Goal: Task Accomplishment & Management: Manage account settings

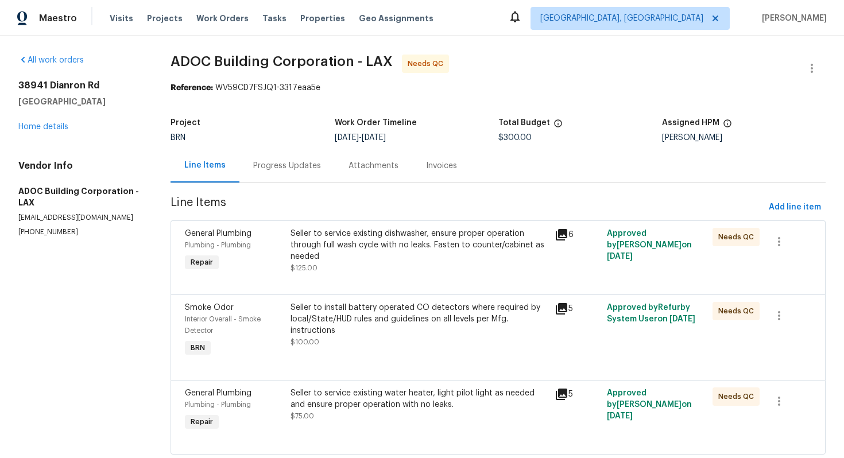
drag, startPoint x: 520, startPoint y: 138, endPoint x: 497, endPoint y: 138, distance: 22.4
click at [497, 138] on div "Project BRN Work Order Timeline 8/18/2025 - 8/23/2025 Total Budget $300.00 Assi…" at bounding box center [498, 130] width 655 height 37
click at [497, 138] on div "8/18/2025 - 8/23/2025" at bounding box center [417, 138] width 164 height 8
drag, startPoint x: 518, startPoint y: 140, endPoint x: 500, endPoint y: 138, distance: 17.9
click at [500, 138] on span "$300.00" at bounding box center [514, 138] width 33 height 8
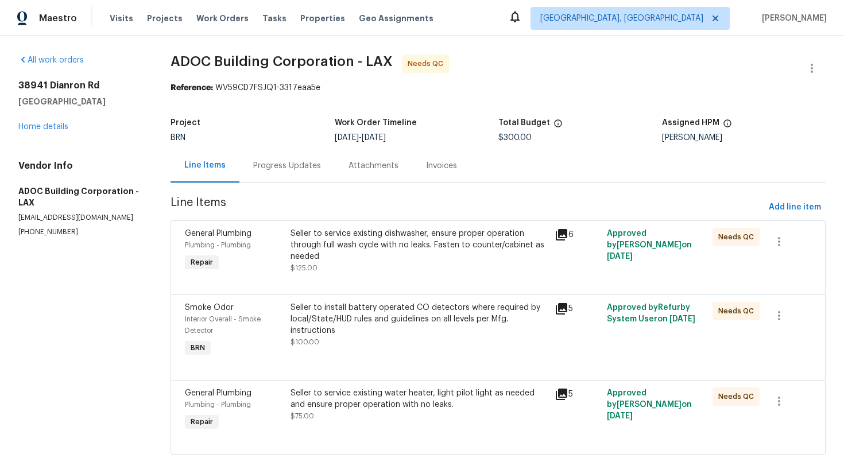
click at [287, 209] on span "Line Items" at bounding box center [468, 207] width 594 height 21
drag, startPoint x: 168, startPoint y: 58, endPoint x: 349, endPoint y: 59, distance: 180.3
click at [349, 59] on div "All work orders [STREET_ADDRESS] Home details Vendor Info ADOC Building Corpora…" at bounding box center [422, 261] width 844 height 451
copy span "ADOC Building Corporation"
click at [493, 62] on span "ADOC Building Corporation - LAX Needs QC" at bounding box center [485, 69] width 628 height 28
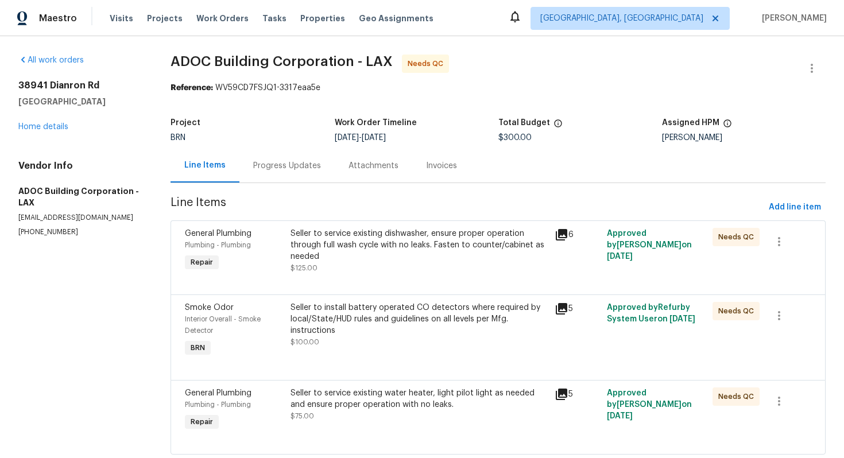
click at [380, 262] on div "Seller to service existing dishwasher, ensure proper operation through full was…" at bounding box center [419, 251] width 257 height 46
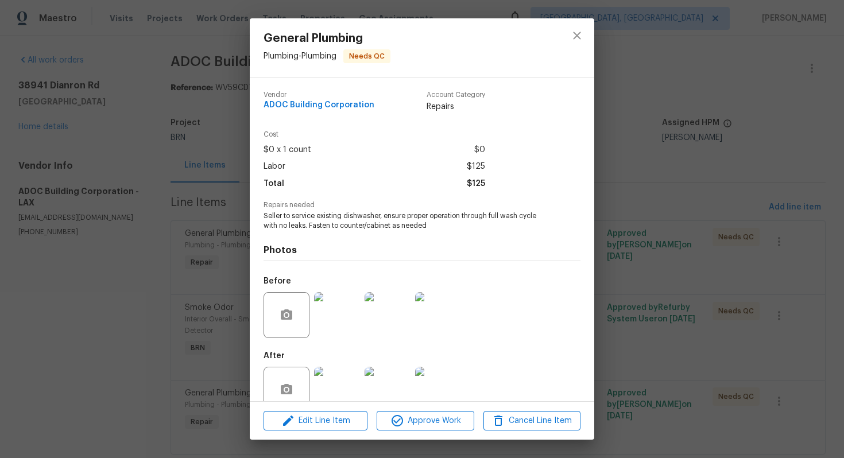
click at [385, 224] on span "Seller to service existing dishwasher, ensure proper operation through full was…" at bounding box center [406, 221] width 285 height 20
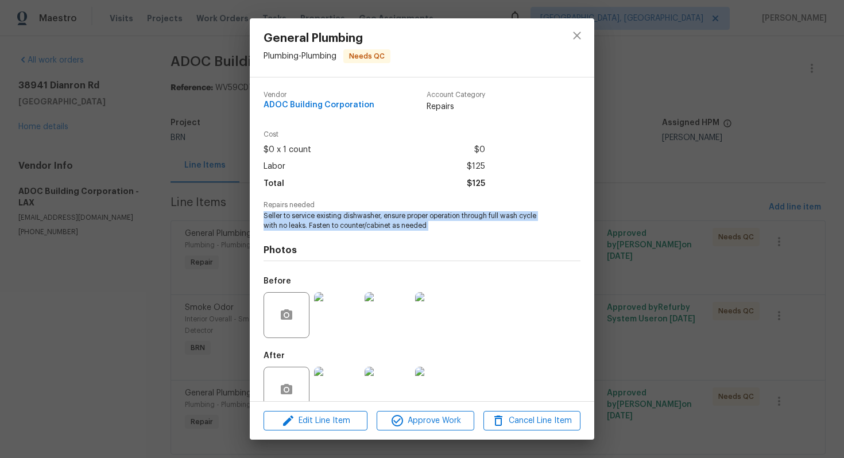
copy span "Seller to service existing dishwasher, ensure proper operation through full was…"
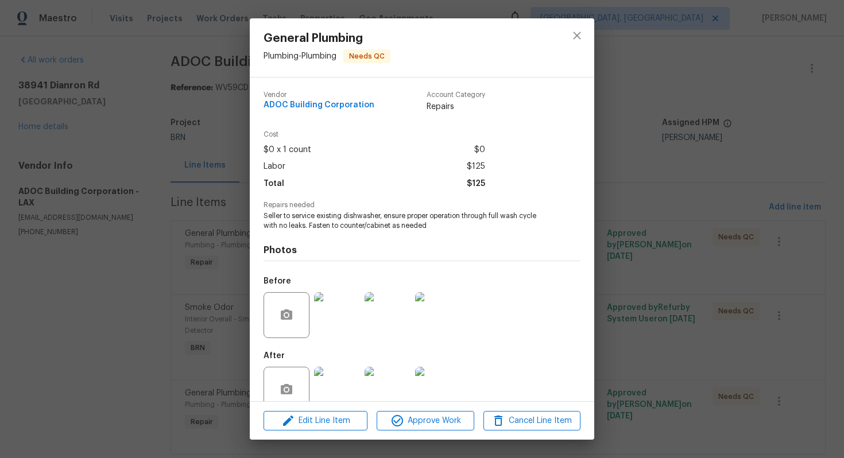
click at [615, 118] on div "General Plumbing Plumbing - Plumbing Needs QC Vendor ADOC Building Corporation …" at bounding box center [422, 229] width 844 height 458
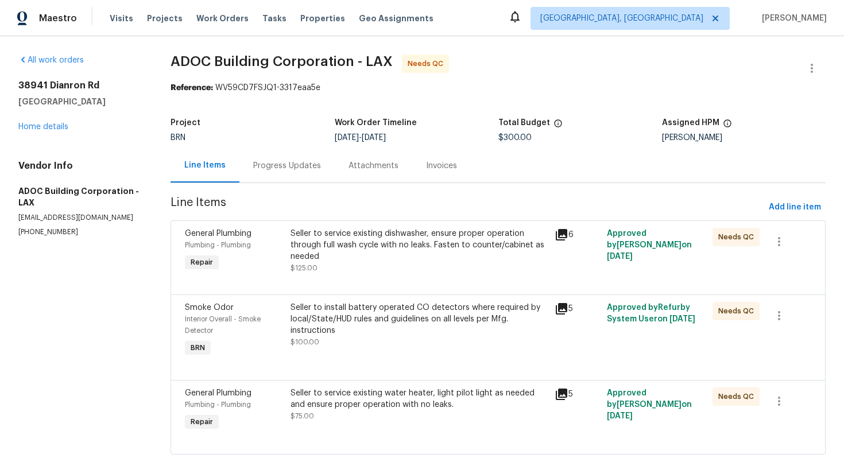
click at [307, 321] on div "Seller to install battery operated CO detectors where required by local/State/H…" at bounding box center [419, 319] width 257 height 34
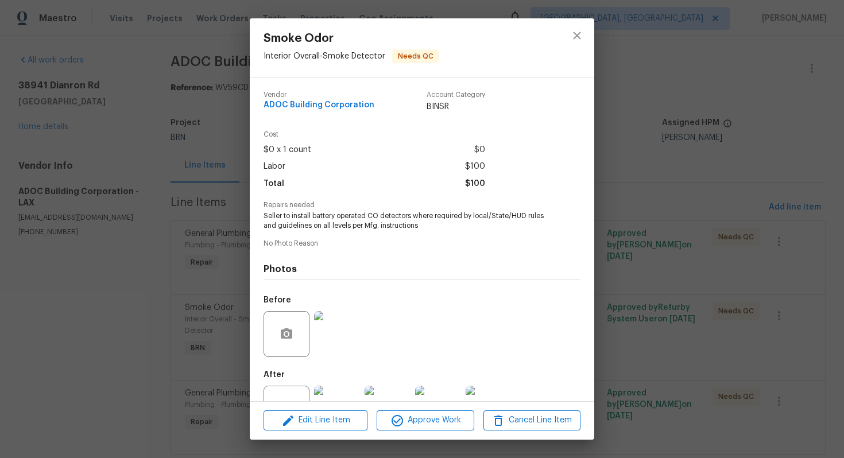
click at [339, 223] on span "Seller to install battery operated CO detectors where required by local/State/H…" at bounding box center [406, 221] width 285 height 20
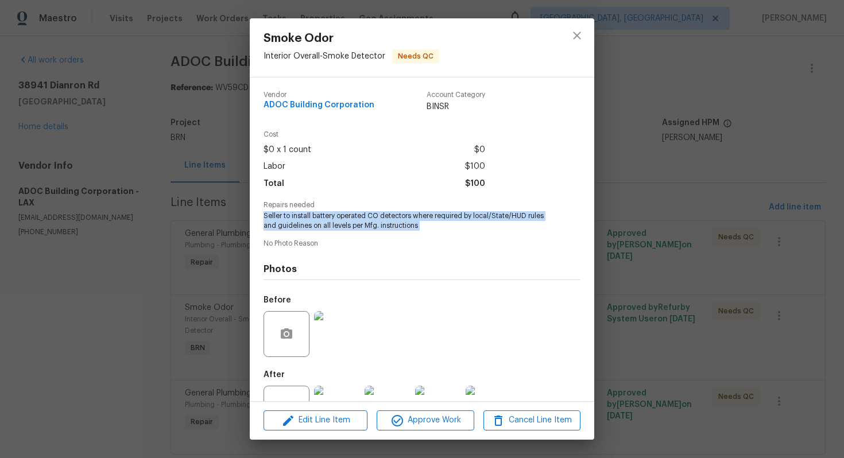
copy span "Seller to install battery operated CO detectors where required by local/State/H…"
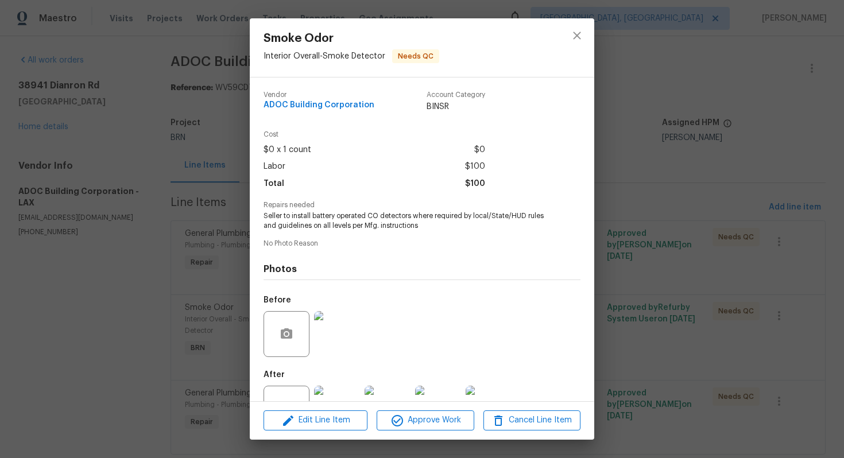
click at [659, 85] on div "Smoke Odor Interior Overall - Smoke Detector Needs QC Vendor ADOC Building Corp…" at bounding box center [422, 229] width 844 height 458
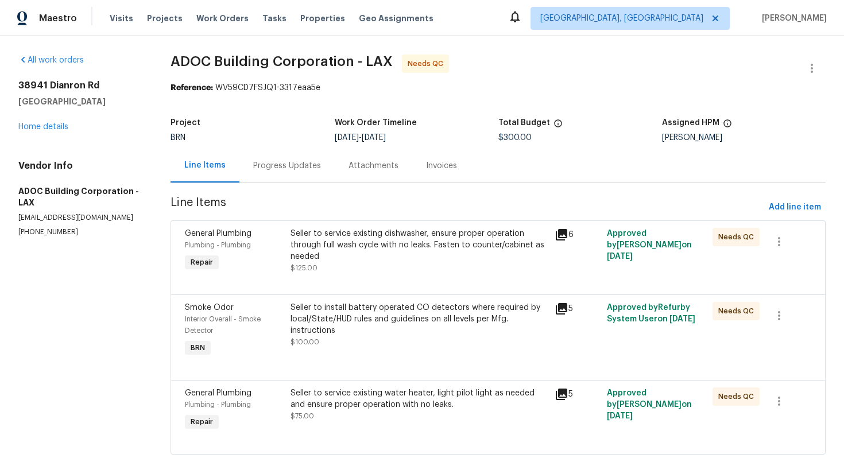
scroll to position [30, 0]
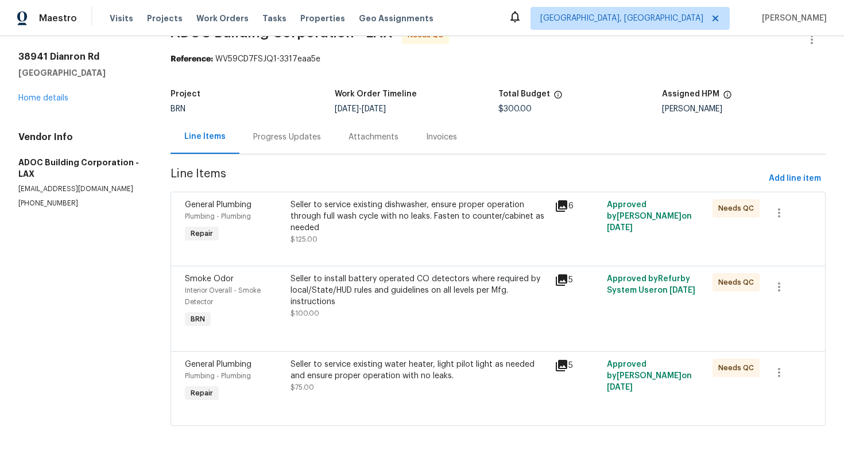
click at [376, 379] on div "Seller to service existing water heater, light pilot light as needed and ensure…" at bounding box center [419, 370] width 257 height 23
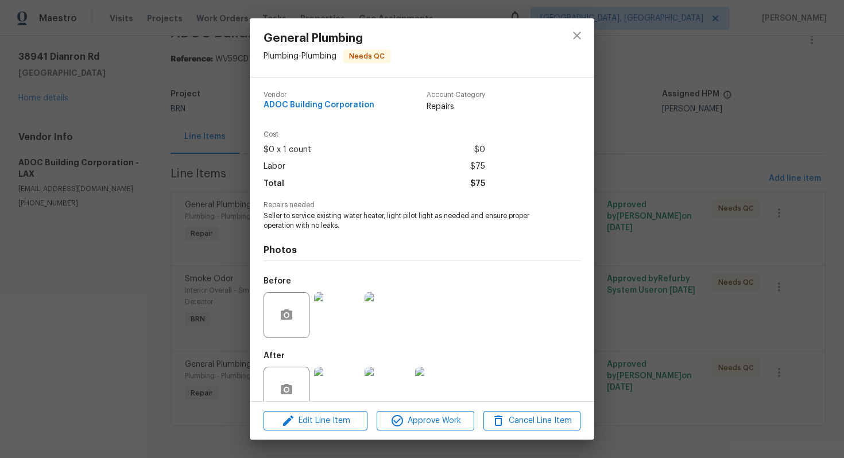
click at [395, 212] on span "Seller to service existing water heater, light pilot light as needed and ensure…" at bounding box center [406, 221] width 285 height 20
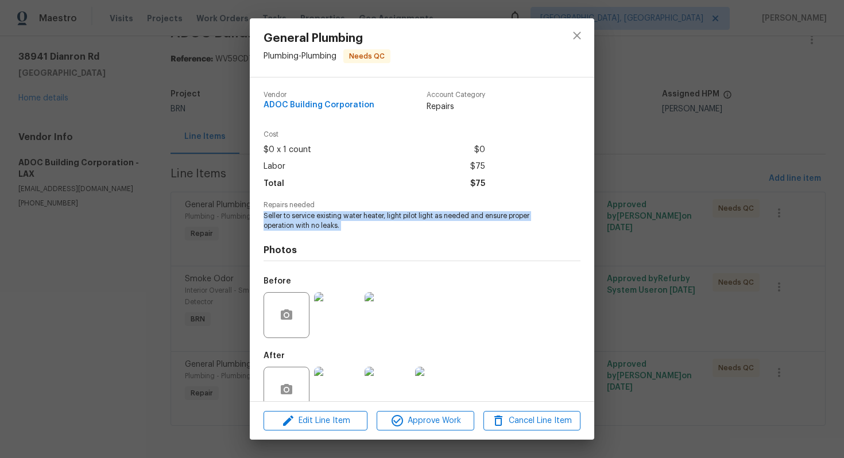
copy span "Seller to service existing water heater, light pilot light as needed and ensure…"
click at [578, 44] on button "close" at bounding box center [577, 36] width 28 height 28
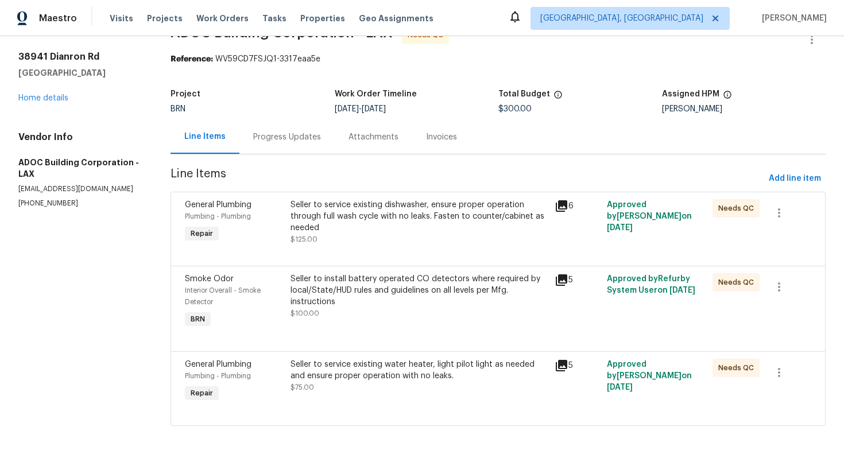
click at [392, 374] on div "Seller to service existing water heater, light pilot light as needed and ensure…" at bounding box center [419, 370] width 257 height 23
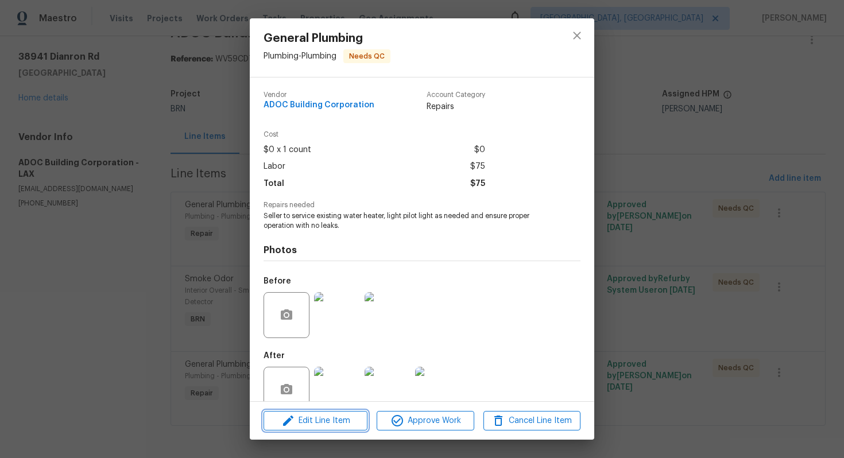
click at [297, 419] on span "Edit Line Item" at bounding box center [315, 421] width 97 height 14
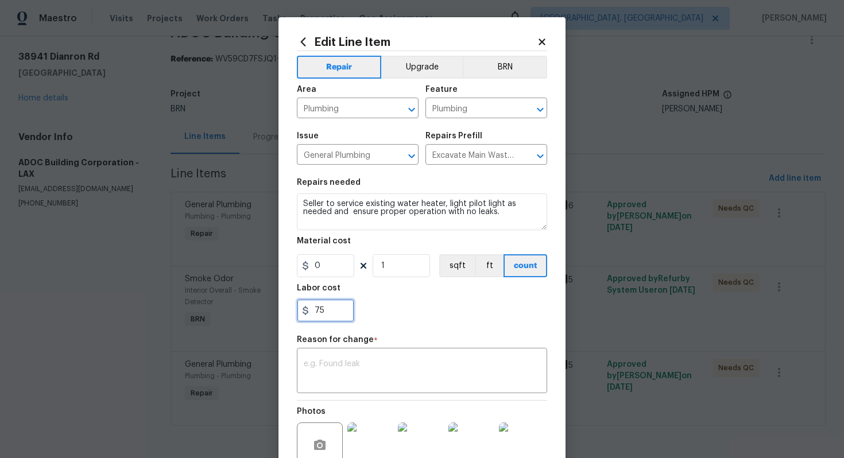
click at [315, 314] on input "75" at bounding box center [325, 310] width 57 height 23
type input "1770"
click at [421, 382] on textarea at bounding box center [422, 372] width 237 height 24
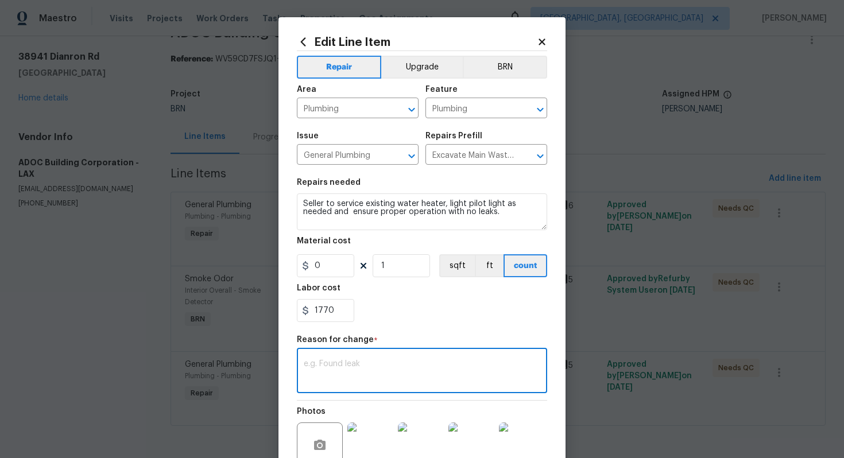
paste textarea "(AG) Updated per vendors final cost."
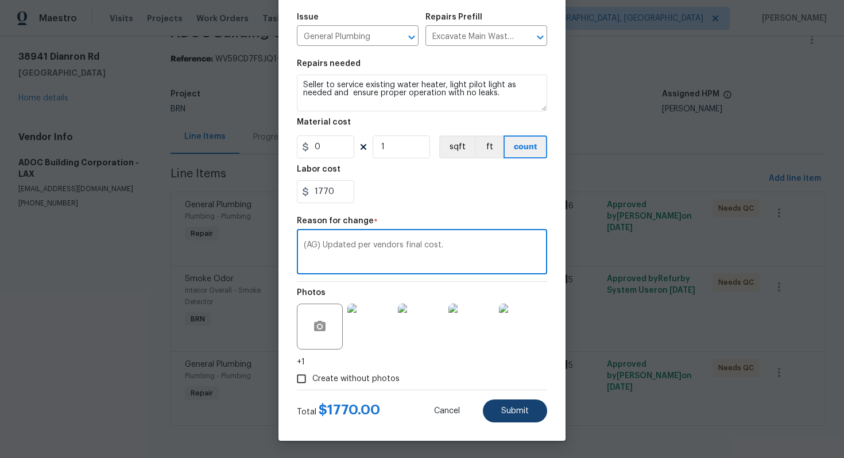
type textarea "(AG) Updated per vendors final cost."
click at [508, 405] on button "Submit" at bounding box center [515, 411] width 64 height 23
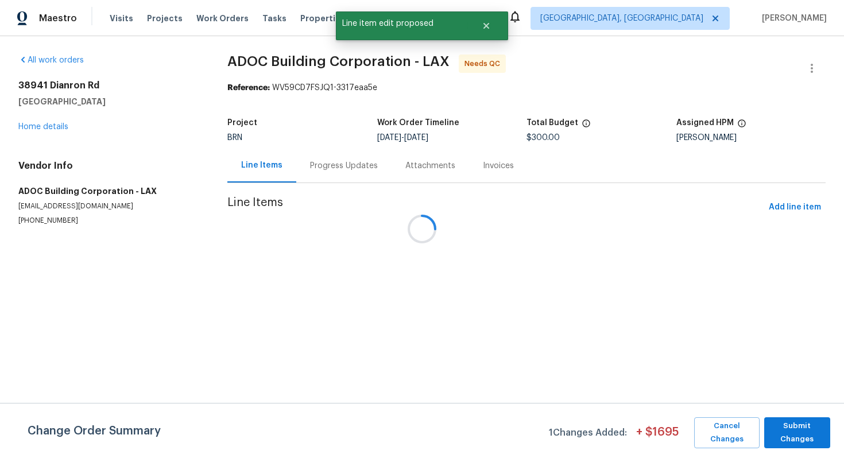
scroll to position [0, 0]
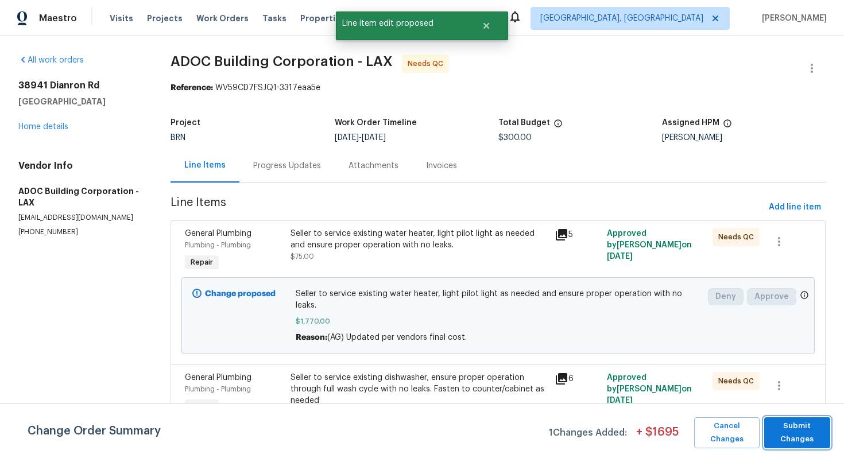
click at [792, 430] on span "Submit Changes" at bounding box center [797, 433] width 55 height 26
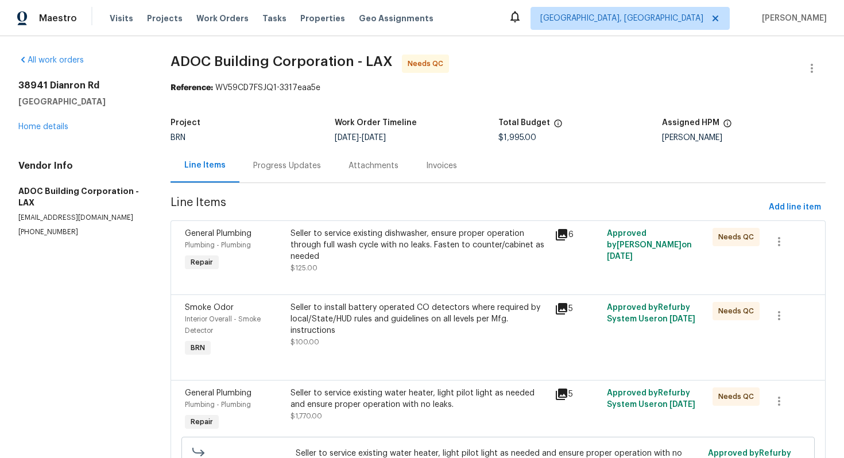
click at [317, 172] on div "Progress Updates" at bounding box center [286, 166] width 95 height 34
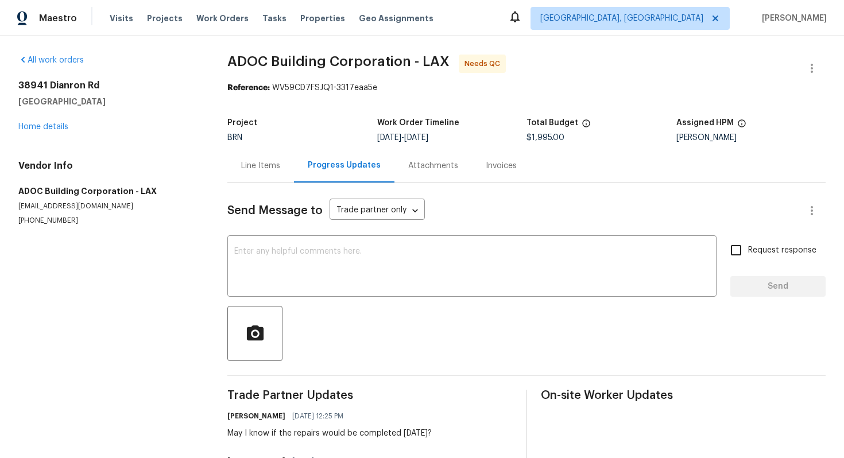
click at [258, 170] on div "Line Items" at bounding box center [260, 165] width 39 height 11
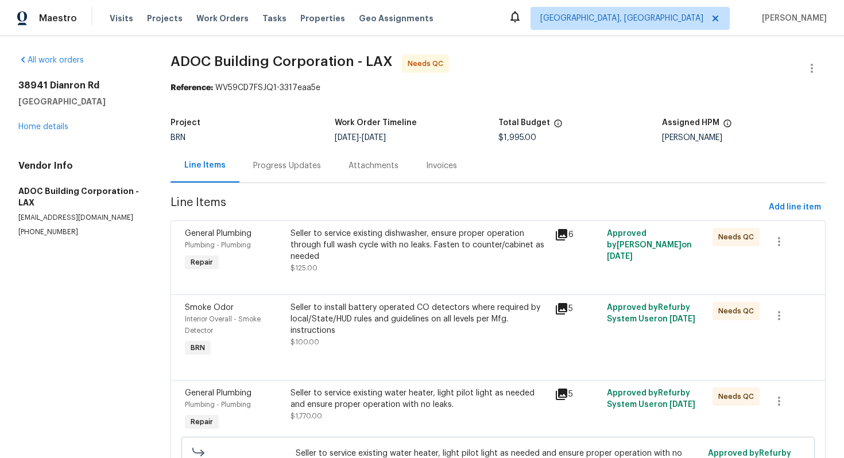
click at [354, 238] on div "Seller to service existing dishwasher, ensure proper operation through full was…" at bounding box center [419, 245] width 257 height 34
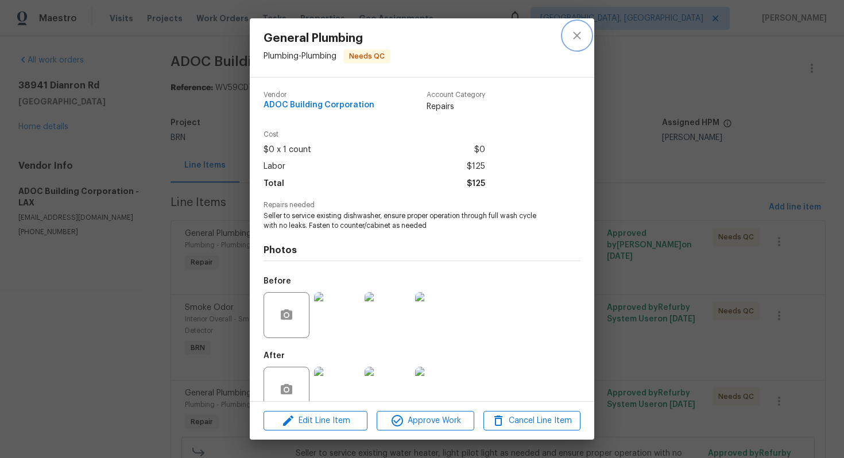
click at [580, 30] on icon "close" at bounding box center [577, 36] width 14 height 14
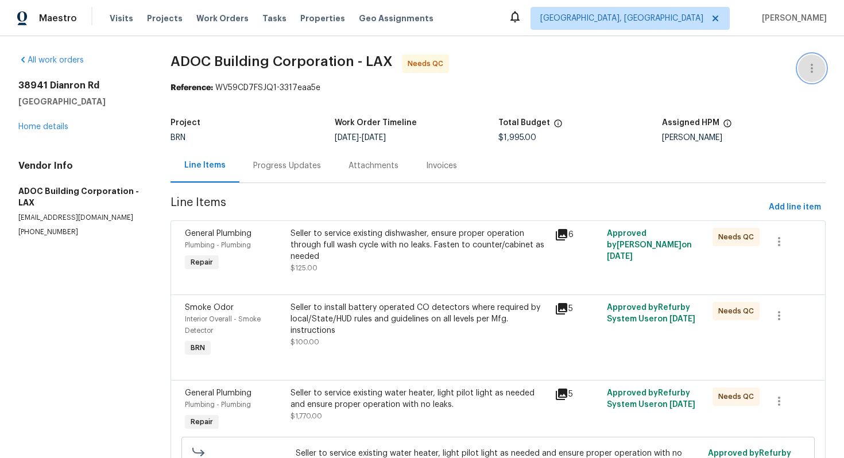
click at [803, 64] on button "button" at bounding box center [812, 69] width 28 height 28
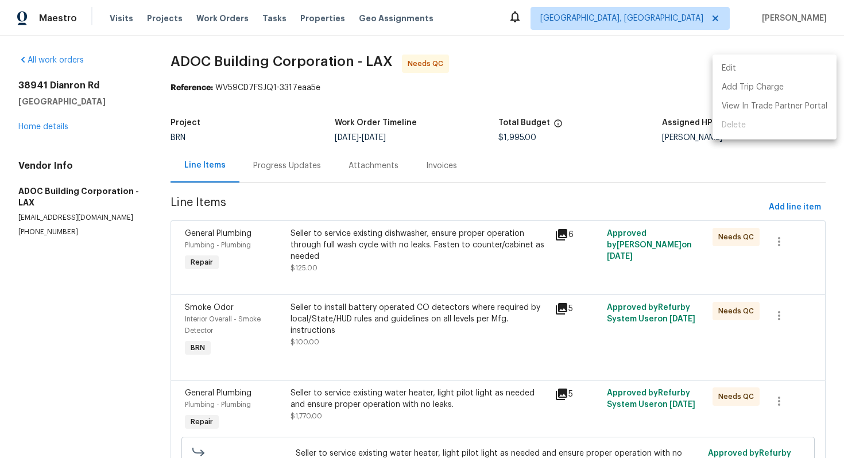
click at [784, 69] on li "Edit" at bounding box center [775, 68] width 124 height 19
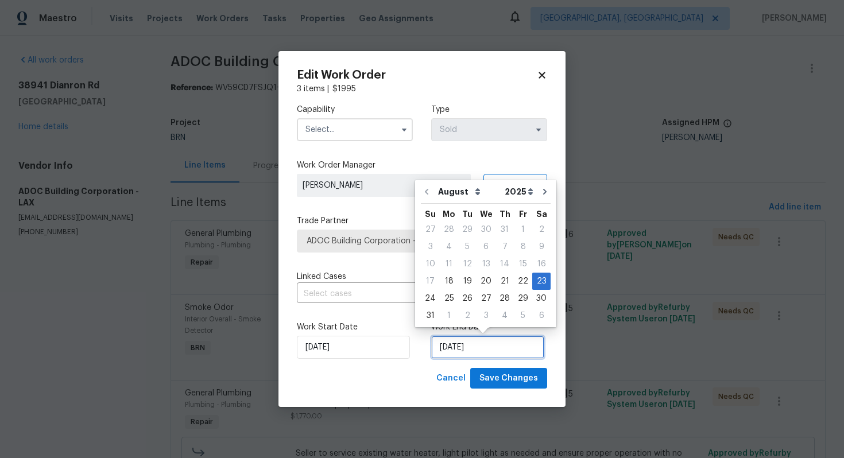
click at [451, 353] on input "8/23/2025" at bounding box center [487, 347] width 113 height 23
click at [516, 284] on div "22" at bounding box center [523, 281] width 18 height 16
type input "[DATE]"
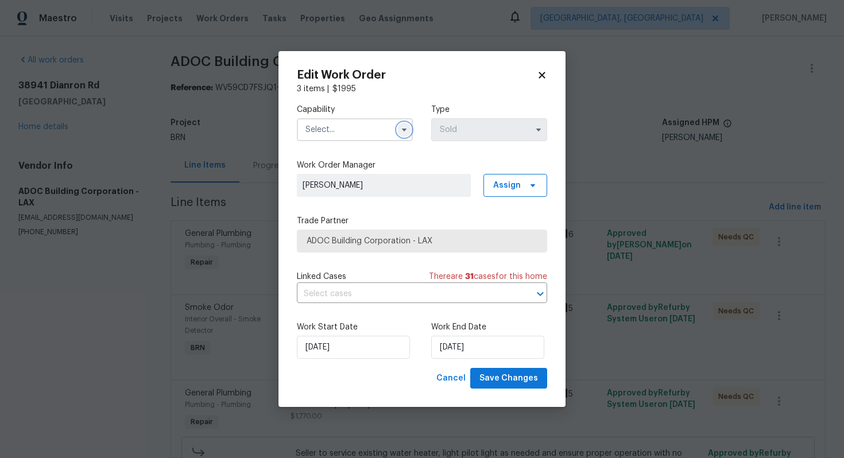
click at [403, 124] on button "button" at bounding box center [404, 130] width 14 height 14
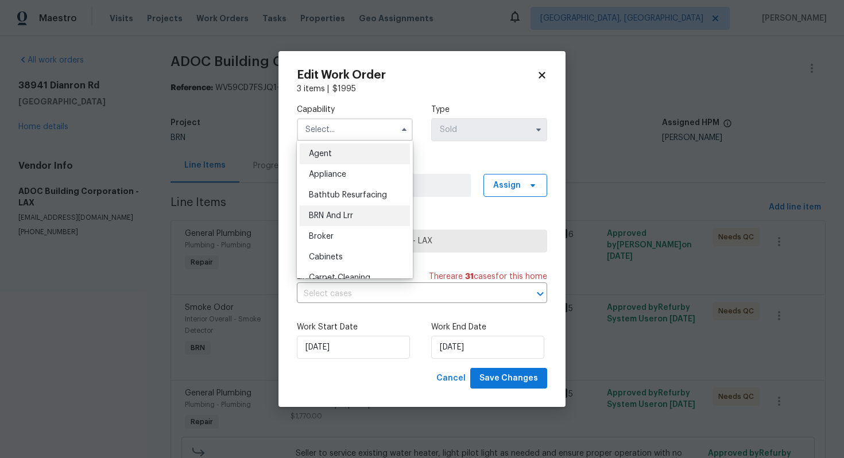
click at [363, 213] on div "BRN And Lrr" at bounding box center [355, 216] width 110 height 21
type input "BRN And Lrr"
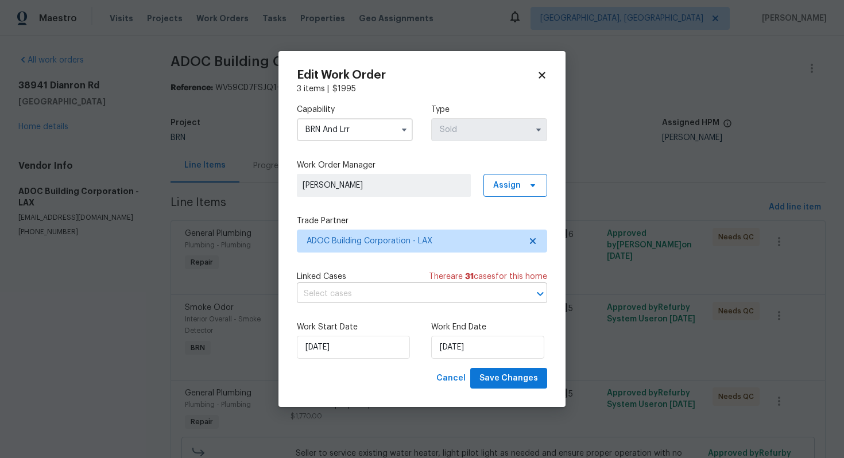
click at [373, 293] on input "text" at bounding box center [406, 294] width 218 height 18
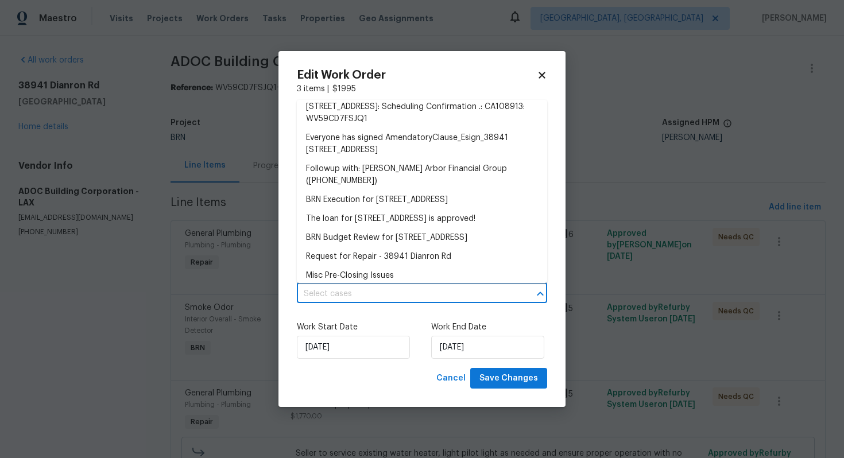
scroll to position [178, 0]
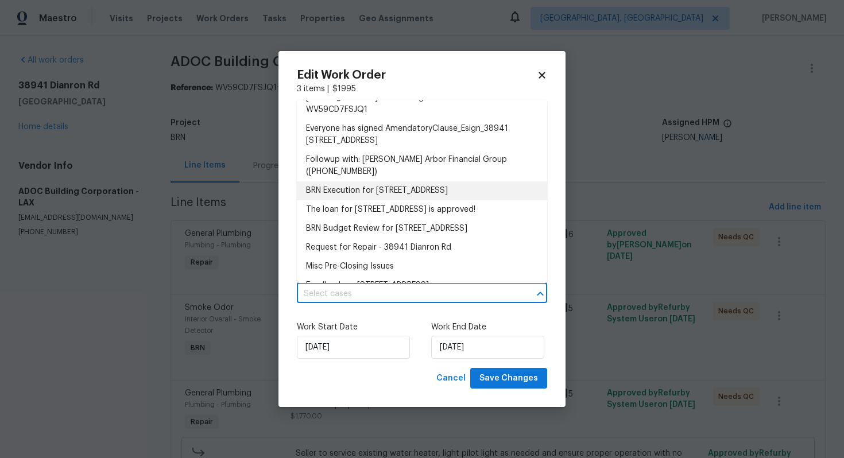
click at [390, 200] on li "BRN Execution for 38941 Dianron Rd, Palmdale, CA 93551" at bounding box center [422, 190] width 250 height 19
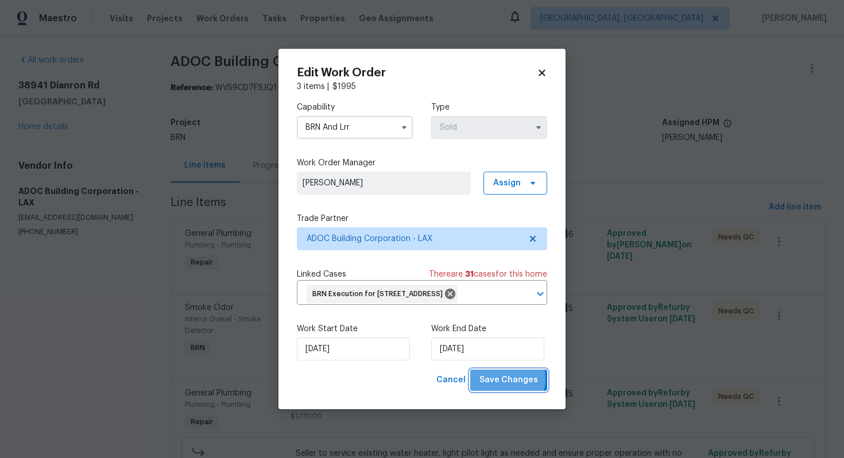
click at [497, 388] on span "Save Changes" at bounding box center [508, 380] width 59 height 14
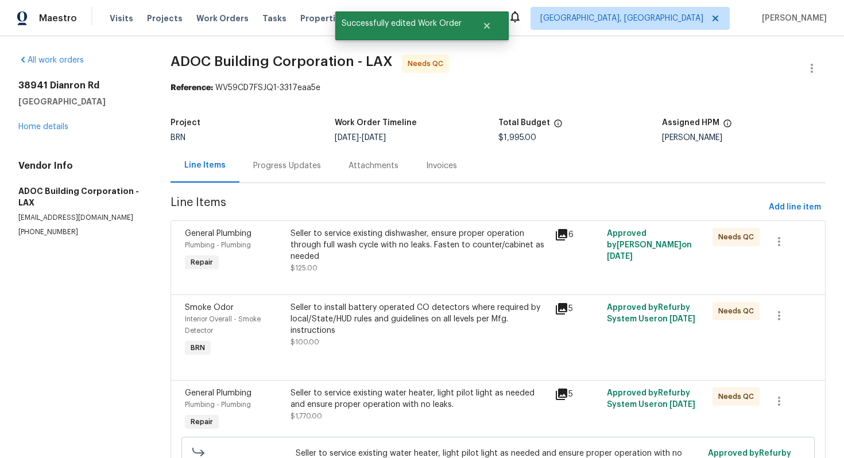
click at [422, 246] on div "Seller to service existing dishwasher, ensure proper operation through full was…" at bounding box center [419, 245] width 257 height 34
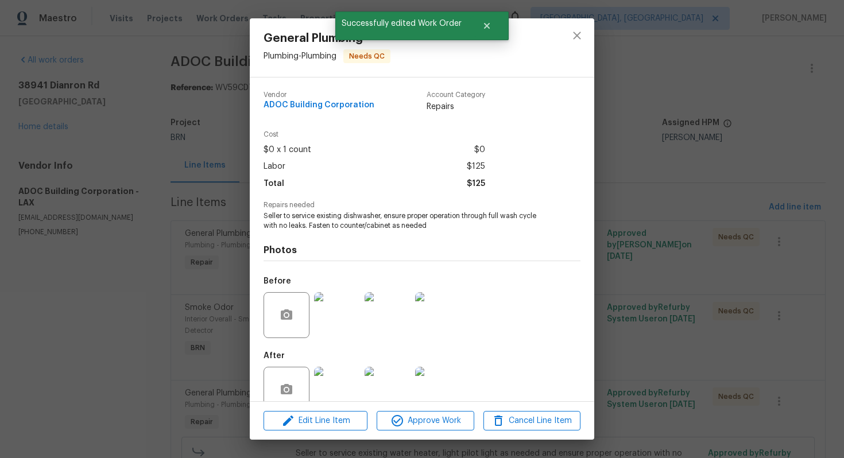
scroll to position [23, 0]
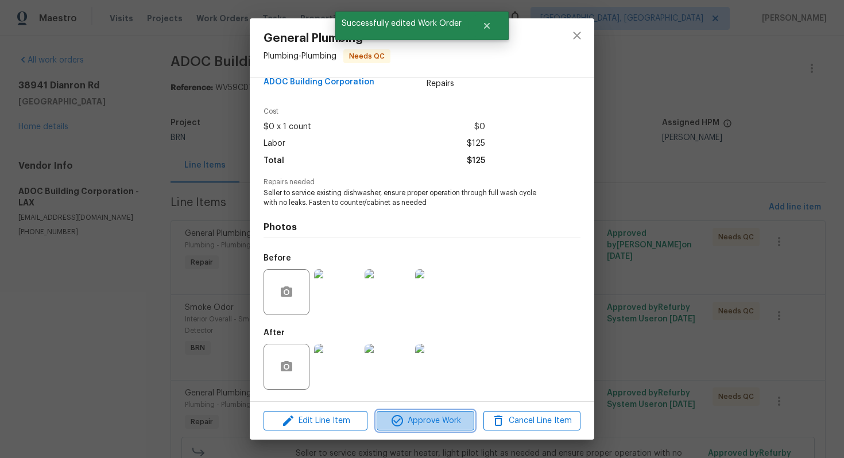
click at [410, 424] on span "Approve Work" at bounding box center [425, 421] width 90 height 14
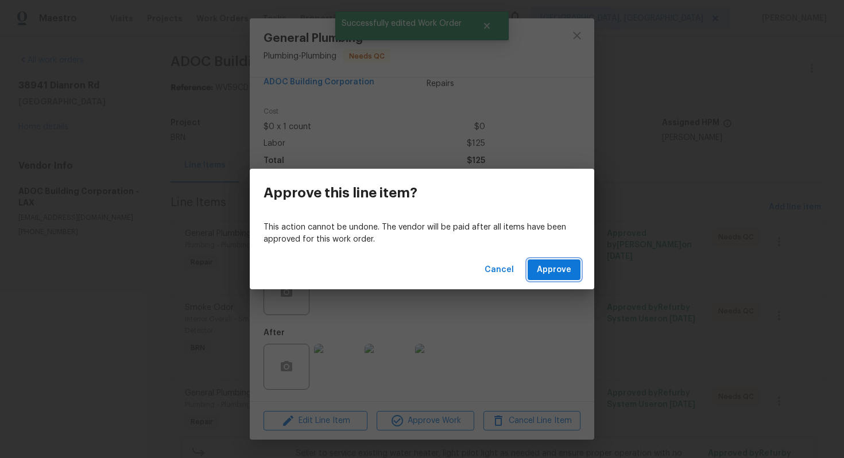
click at [566, 269] on span "Approve" at bounding box center [554, 270] width 34 height 14
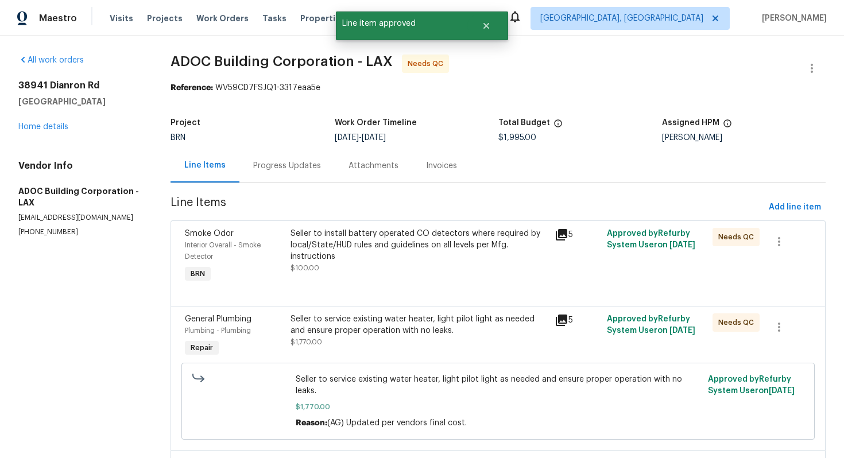
click at [427, 242] on div "Seller to install battery operated CO detectors where required by local/State/H…" at bounding box center [419, 245] width 257 height 34
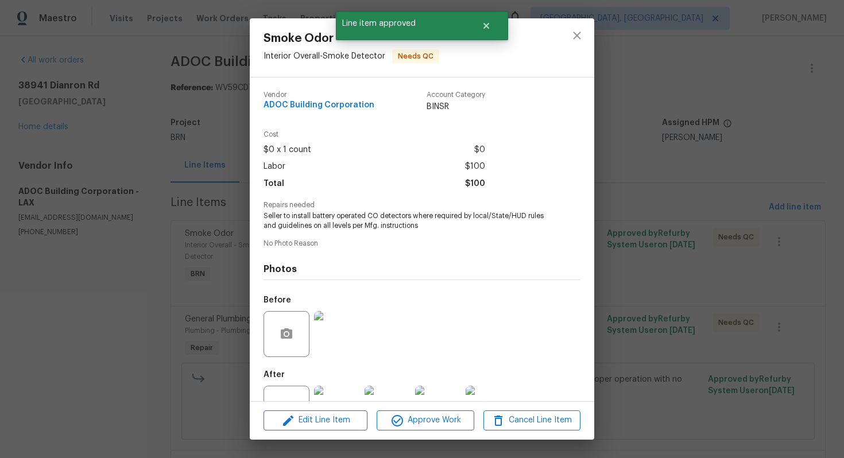
scroll to position [42, 0]
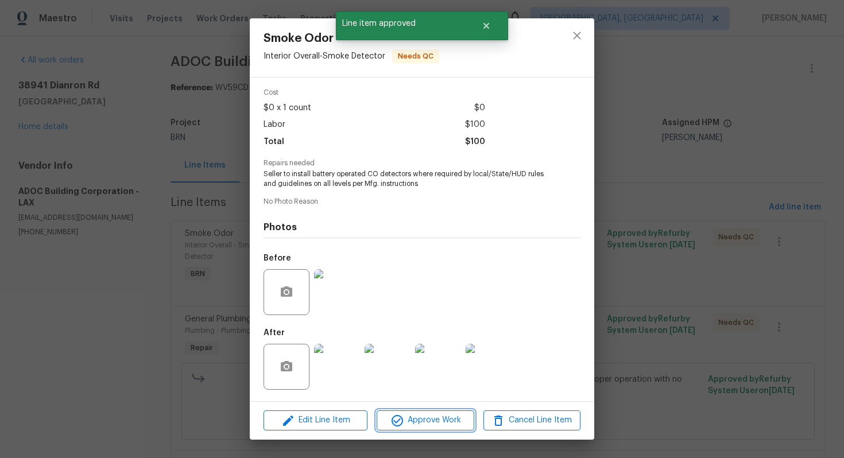
click at [417, 420] on span "Approve Work" at bounding box center [425, 420] width 90 height 14
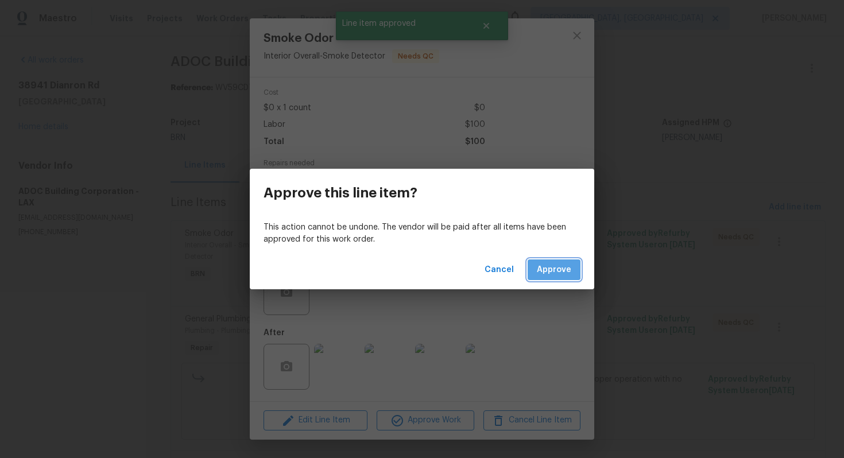
click at [548, 269] on span "Approve" at bounding box center [554, 270] width 34 height 14
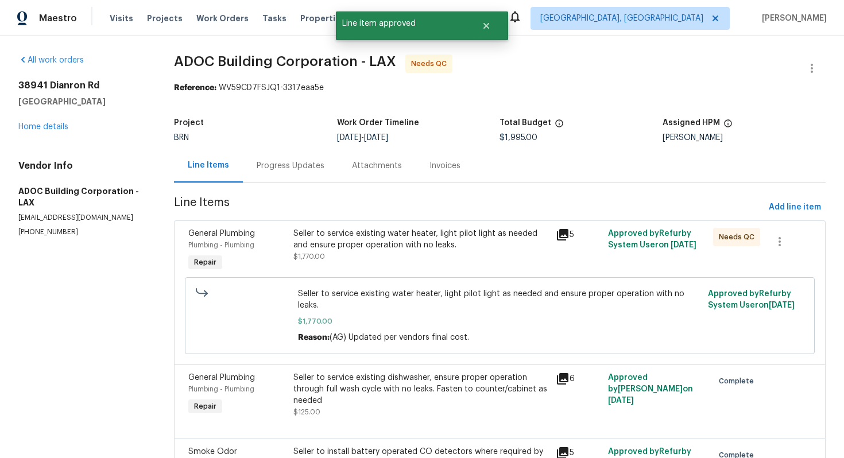
click at [419, 251] on div "Seller to service existing water heater, light pilot light as needed and ensure…" at bounding box center [421, 245] width 256 height 34
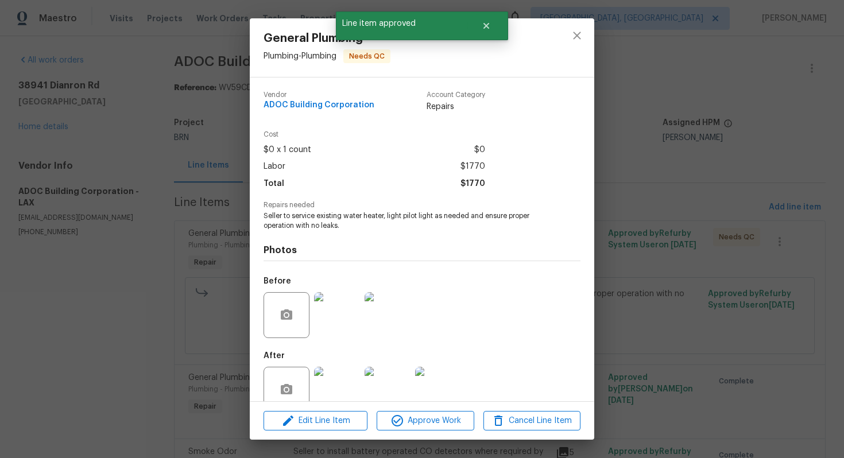
scroll to position [23, 0]
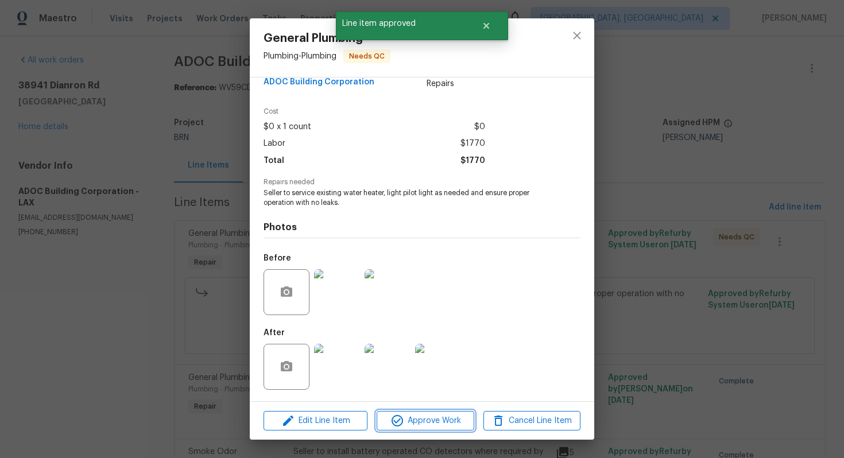
click at [413, 416] on span "Approve Work" at bounding box center [425, 421] width 90 height 14
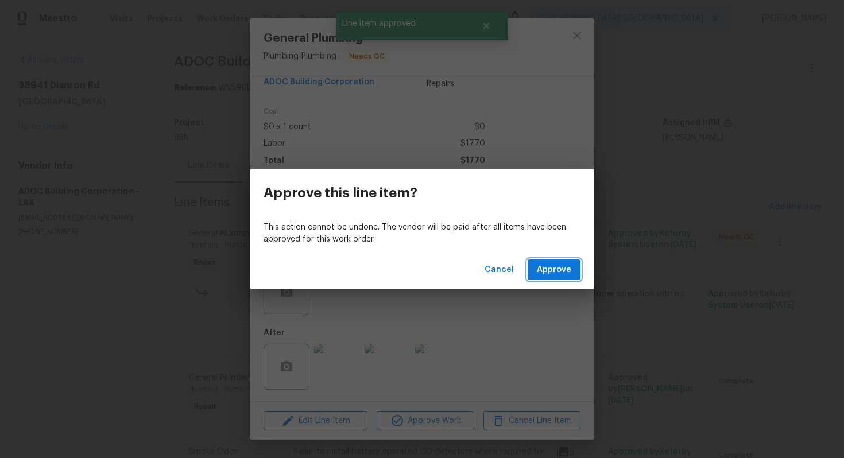
click at [563, 270] on span "Approve" at bounding box center [554, 270] width 34 height 14
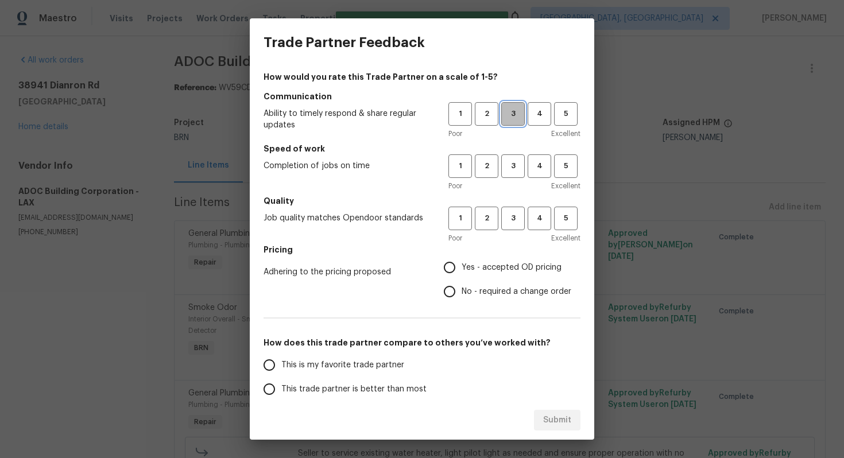
click at [512, 115] on span "3" at bounding box center [512, 113] width 21 height 13
click at [516, 160] on span "3" at bounding box center [512, 166] width 21 height 13
click at [509, 216] on span "3" at bounding box center [512, 218] width 21 height 13
click at [469, 292] on span "No - required a change order" at bounding box center [517, 292] width 110 height 12
click at [462, 292] on input "No - required a change order" at bounding box center [450, 292] width 24 height 24
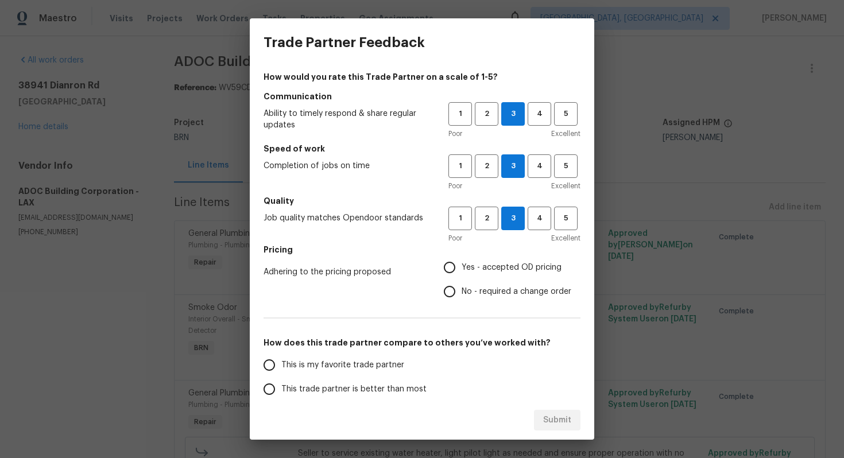
radio input "true"
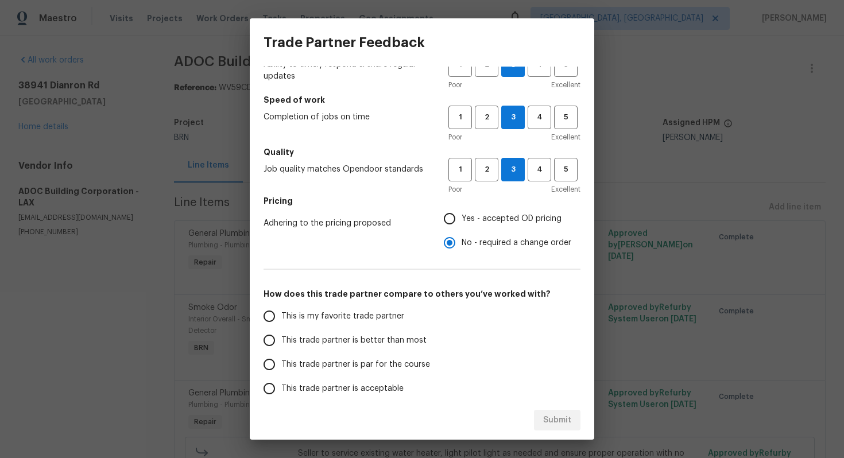
scroll to position [61, 0]
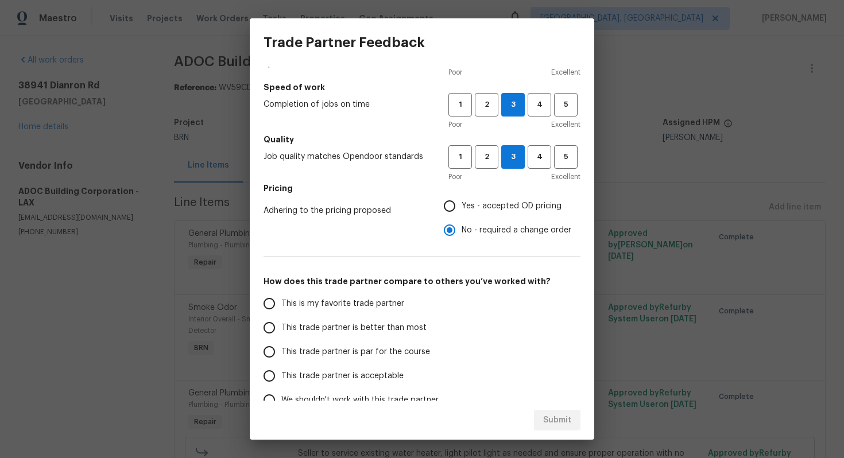
click at [365, 349] on span "This trade partner is par for the course" at bounding box center [355, 352] width 149 height 12
click at [281, 349] on input "This trade partner is par for the course" at bounding box center [269, 352] width 24 height 24
click at [563, 419] on span "Submit" at bounding box center [557, 420] width 28 height 14
radio input "true"
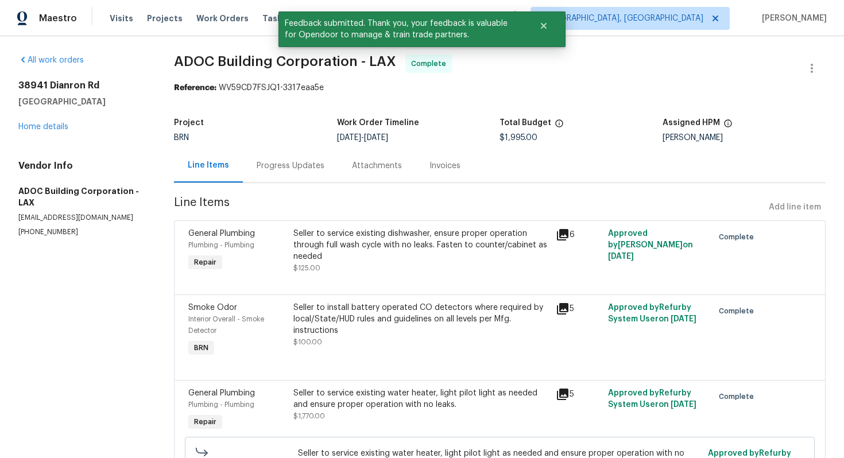
click at [434, 165] on div "Invoices" at bounding box center [444, 165] width 31 height 11
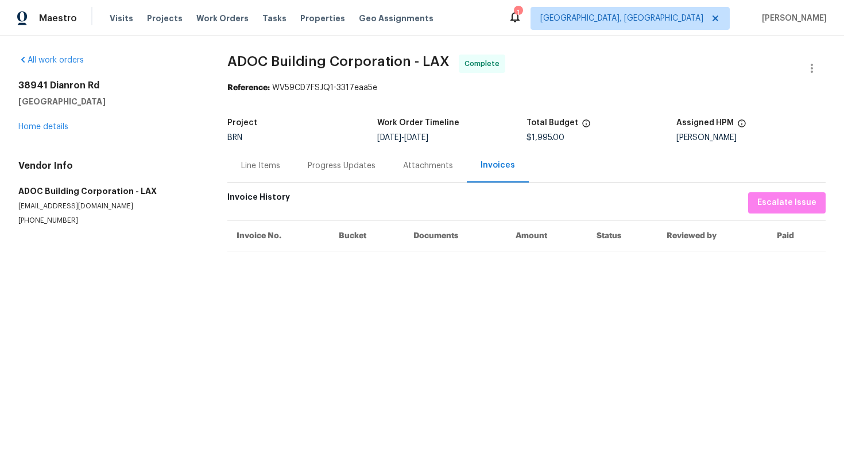
click at [333, 180] on div "Progress Updates" at bounding box center [341, 166] width 95 height 34
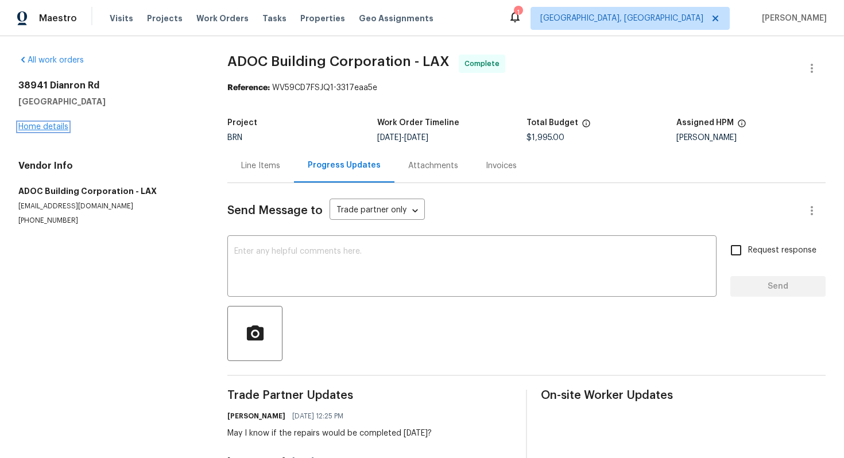
click at [60, 127] on link "Home details" at bounding box center [43, 127] width 50 height 8
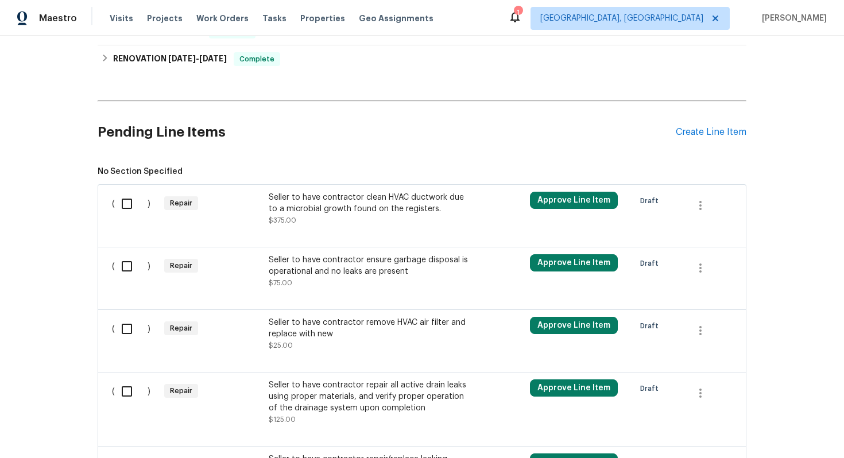
scroll to position [377, 0]
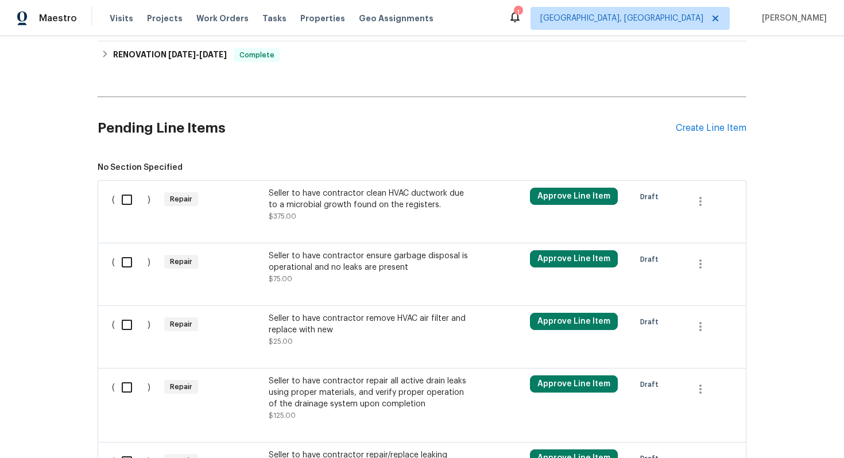
click at [361, 211] on div "Seller to have contractor clean HVAC ductwork due to a microbial growth found o…" at bounding box center [370, 199] width 202 height 23
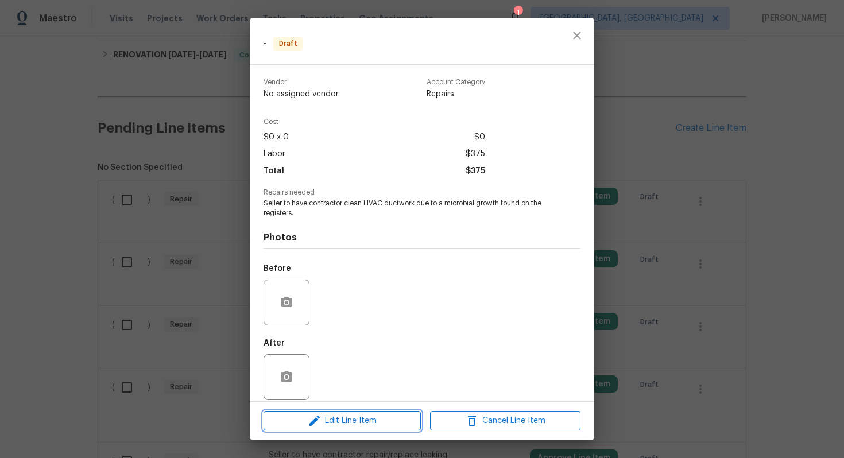
click at [324, 429] on button "Edit Line Item" at bounding box center [342, 421] width 157 height 20
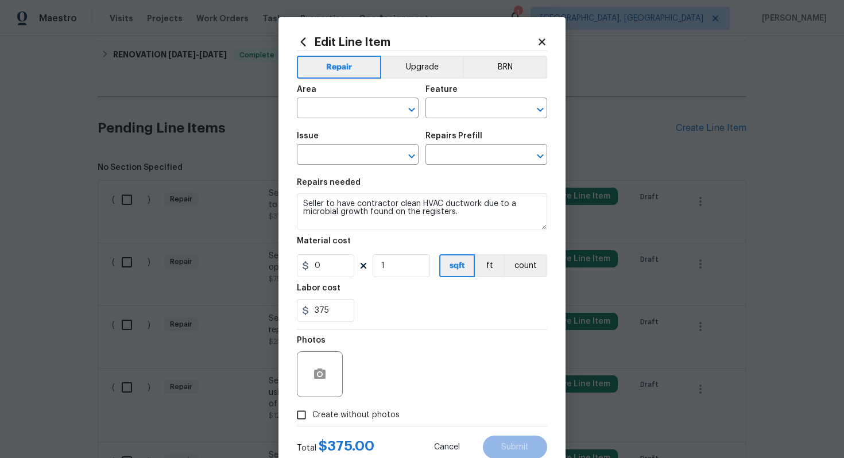
click at [533, 250] on div "Material cost" at bounding box center [422, 244] width 250 height 15
click at [521, 269] on button "count" at bounding box center [525, 265] width 43 height 23
click at [512, 79] on div "Area ​ Feature ​" at bounding box center [422, 102] width 250 height 47
click at [510, 65] on button "BRN" at bounding box center [505, 67] width 84 height 23
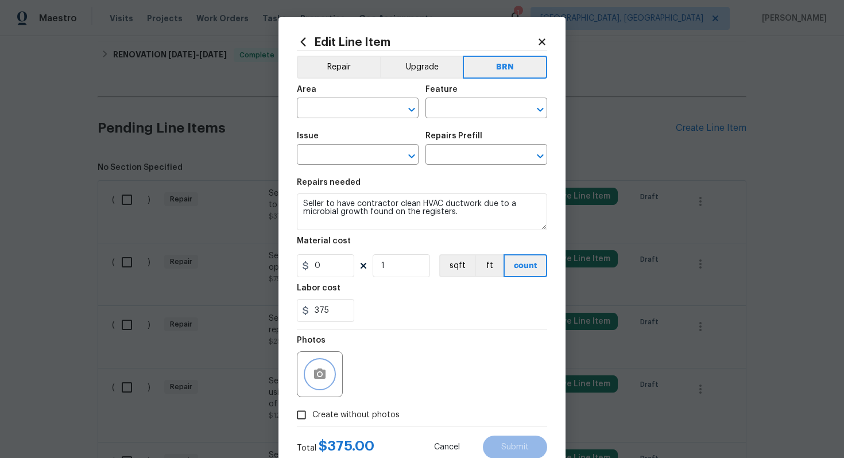
click at [321, 385] on button "button" at bounding box center [320, 375] width 28 height 28
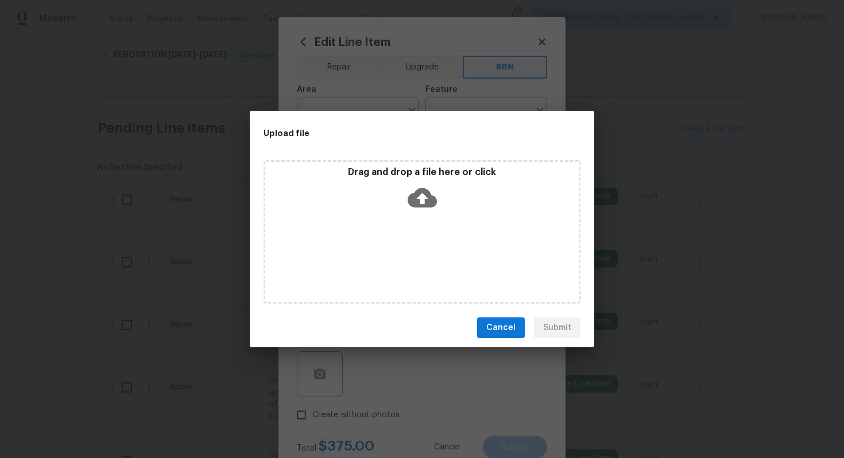
click at [413, 196] on icon at bounding box center [422, 198] width 29 height 20
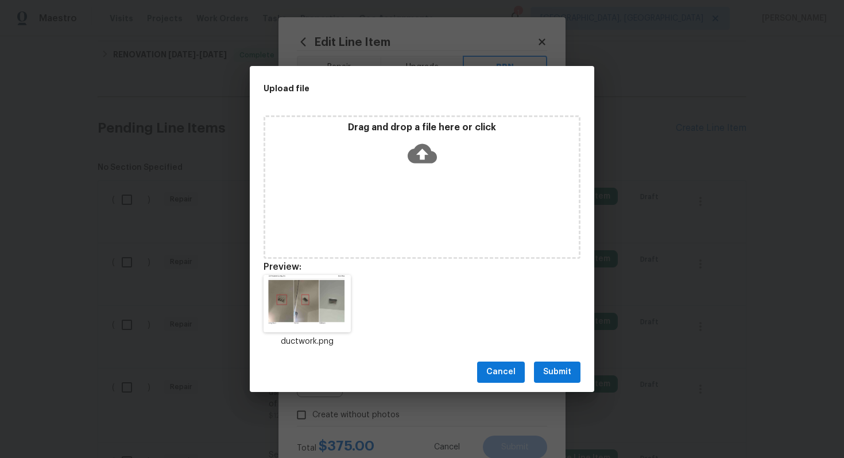
click at [565, 366] on span "Submit" at bounding box center [557, 372] width 28 height 14
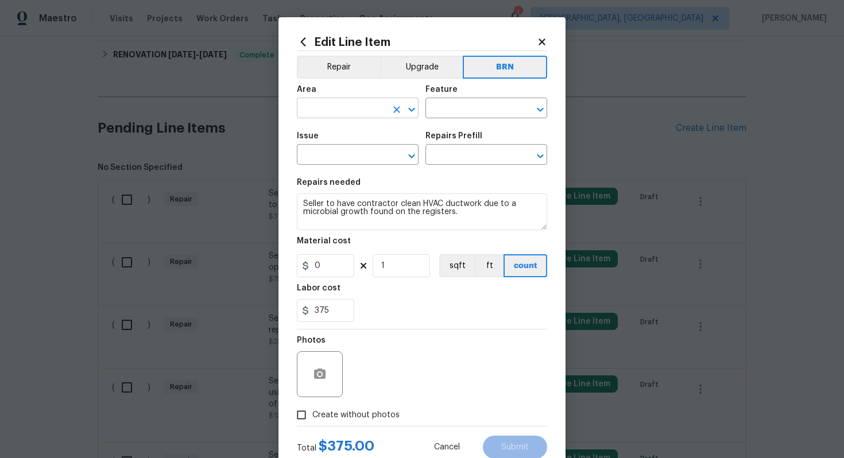
click at [367, 110] on input "text" at bounding box center [342, 109] width 90 height 18
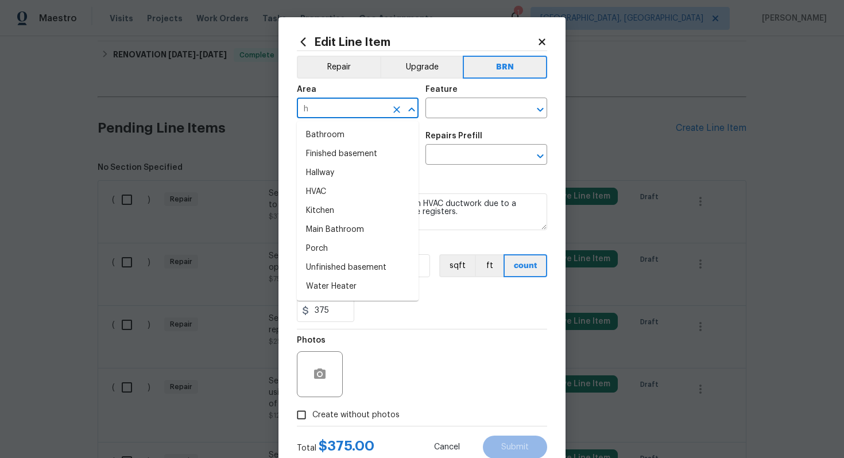
type input "hv"
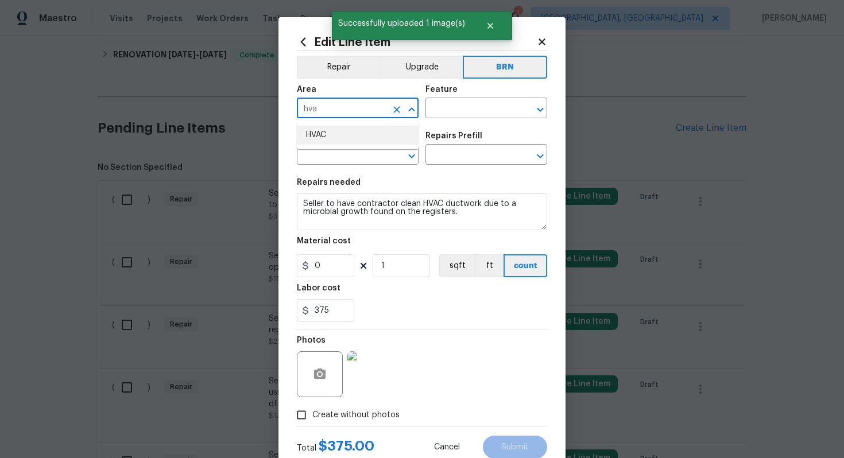
click at [345, 131] on li "HVAC" at bounding box center [358, 135] width 122 height 19
type input "HVAC"
click at [459, 116] on input "text" at bounding box center [470, 109] width 90 height 18
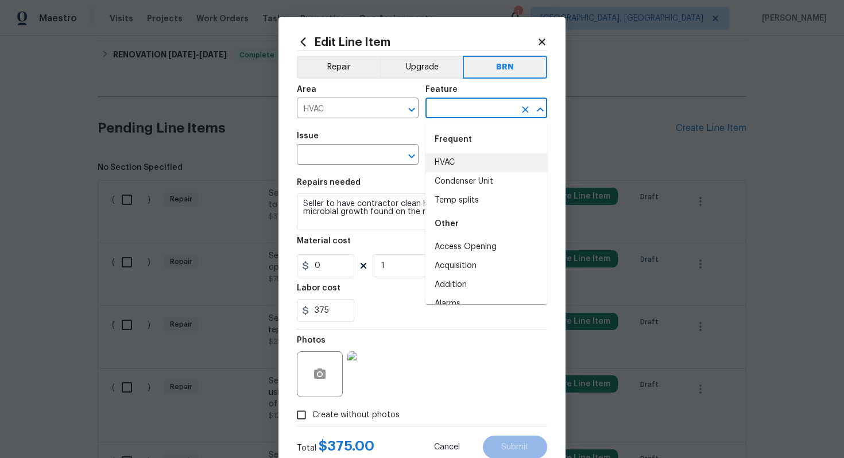
click at [459, 157] on li "HVAC" at bounding box center [486, 162] width 122 height 19
type input "HVAC"
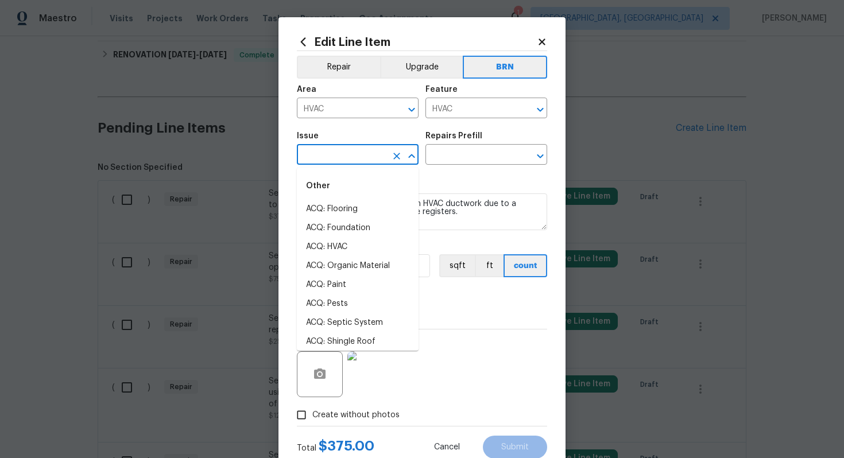
click at [365, 161] on input "text" at bounding box center [342, 156] width 90 height 18
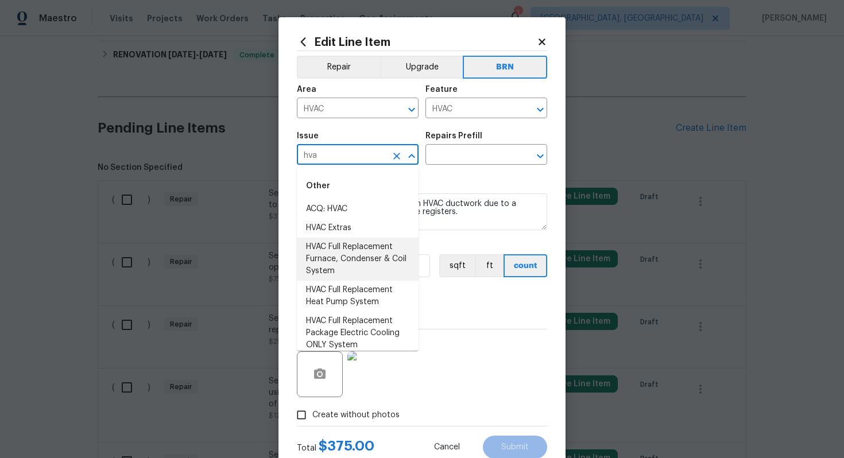
click at [373, 250] on li "HVAC Full Replacement Furnace, Condenser & Coil System" at bounding box center [358, 259] width 122 height 43
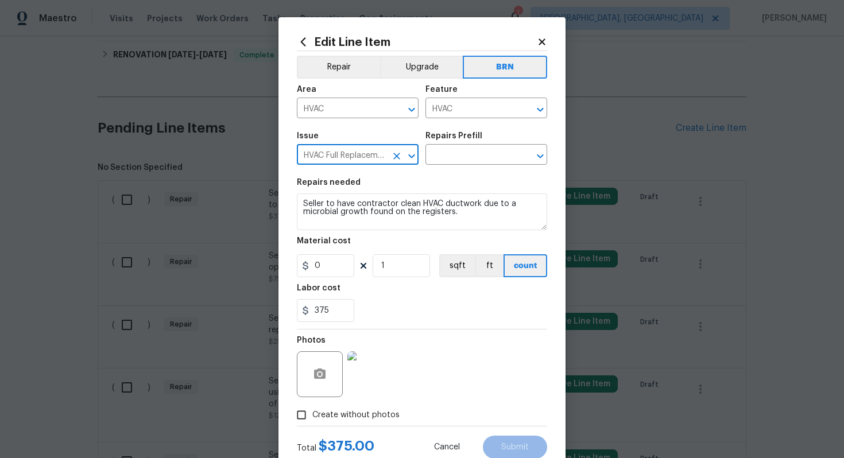
type input "HVAC Full Replacement Furnace, Condenser & Coil System"
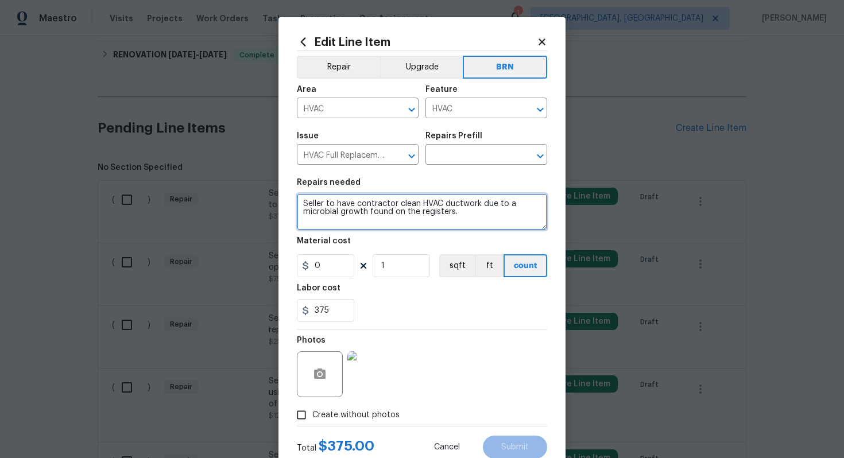
drag, startPoint x: 301, startPoint y: 205, endPoint x: 473, endPoint y: 217, distance: 172.1
click at [474, 218] on textarea "Seller to have contractor clean HVAC ductwork due to a microbial growth found o…" at bounding box center [422, 211] width 250 height 37
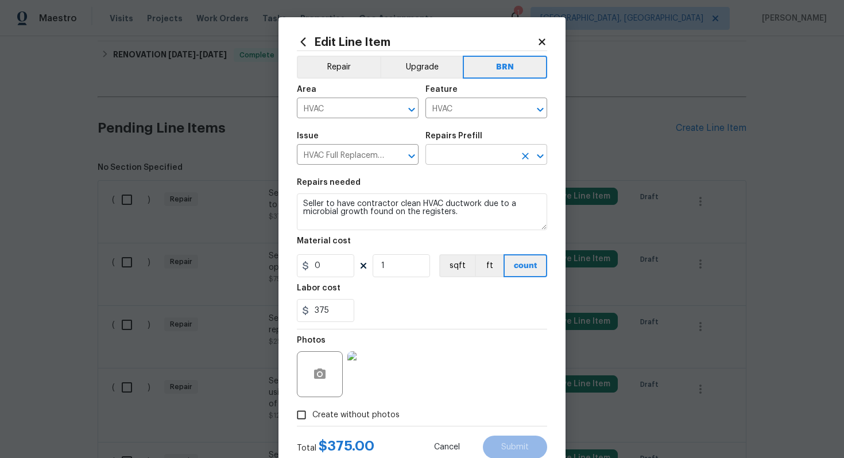
click at [471, 158] on input "text" at bounding box center [470, 156] width 90 height 18
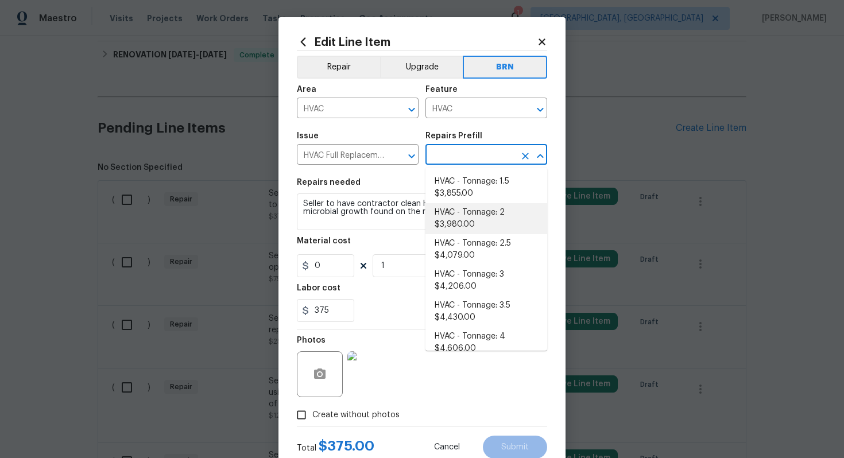
click at [476, 212] on li "HVAC - Tonnage: 2 $3,980.00" at bounding box center [486, 218] width 122 height 31
type input "HVAC - Tonnage: 2 $3,980.00"
type textarea "Replace 2 Ton Furnace, Condenser & Coil System. SEER2 14.3 Gas Split System Mat…"
type input "3980"
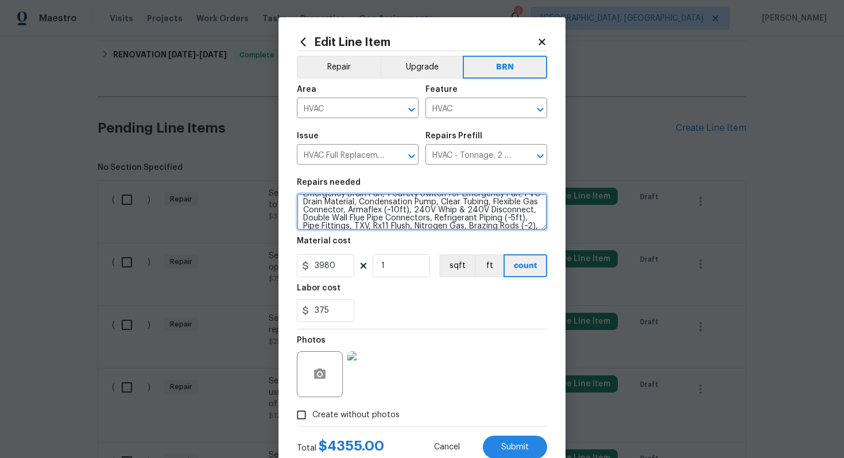
scroll to position [56, 0]
drag, startPoint x: 303, startPoint y: 206, endPoint x: 411, endPoint y: 246, distance: 115.4
click at [413, 247] on section "Repairs needed Replace 2 Ton Furnace, Condenser & Coil System. SEER2 14.3 Gas S…" at bounding box center [422, 250] width 250 height 157
paste textarea "Seller to have contractor clean HVAC ductwork due to a microbial growth found o…"
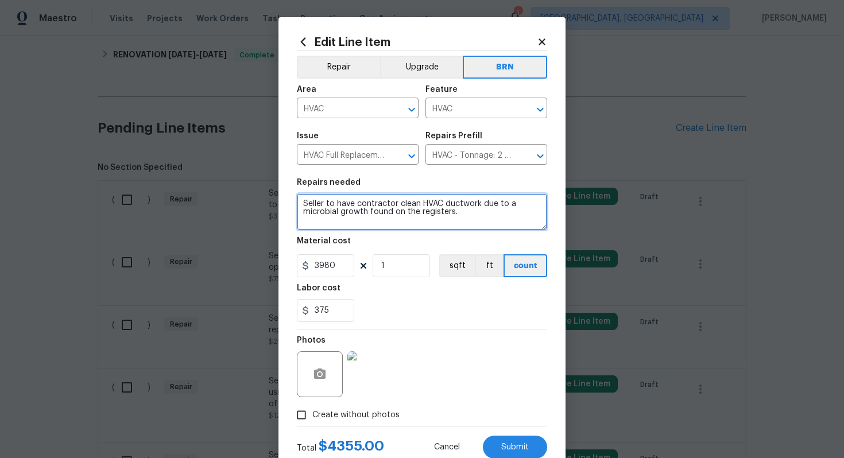
scroll to position [0, 0]
type textarea "Seller to have contractor clean HVAC ductwork due to a microbial growth found o…"
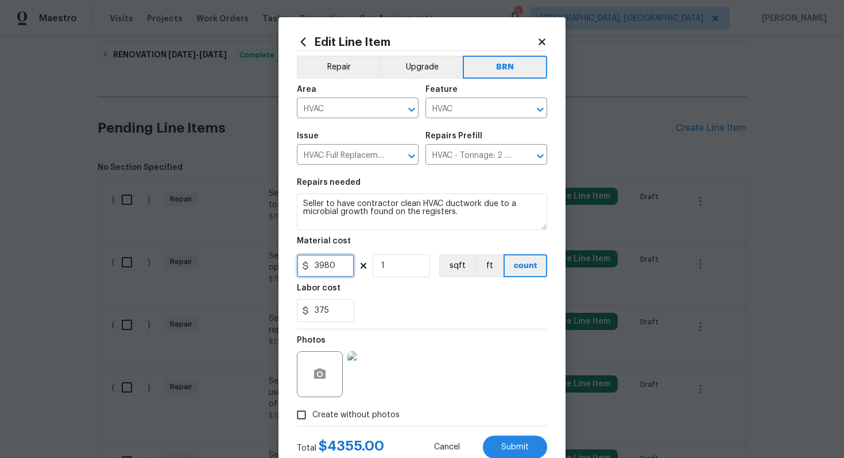
drag, startPoint x: 342, startPoint y: 266, endPoint x: 308, endPoint y: 266, distance: 34.4
click at [308, 266] on div "3980" at bounding box center [325, 265] width 57 height 23
type input "0"
click at [427, 316] on div "375" at bounding box center [422, 310] width 250 height 23
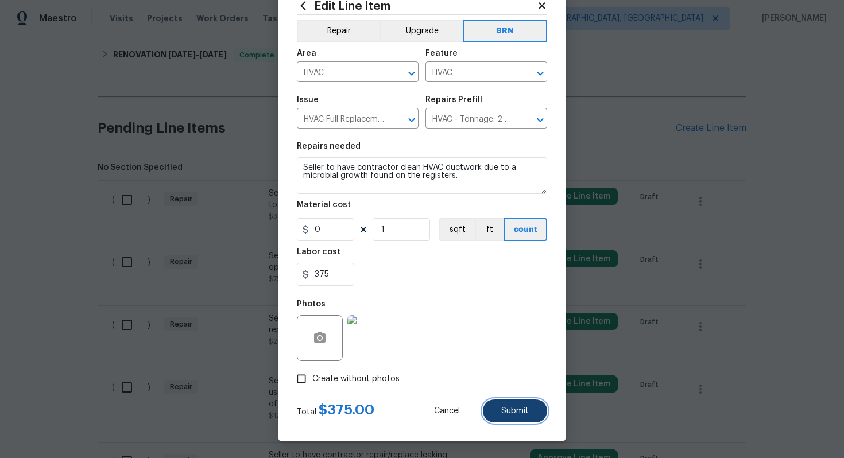
click at [516, 415] on span "Submit" at bounding box center [515, 411] width 28 height 9
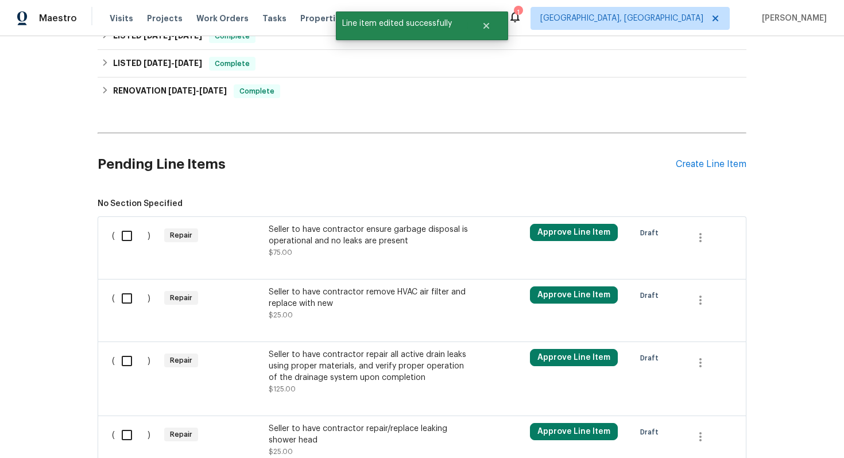
scroll to position [337, 0]
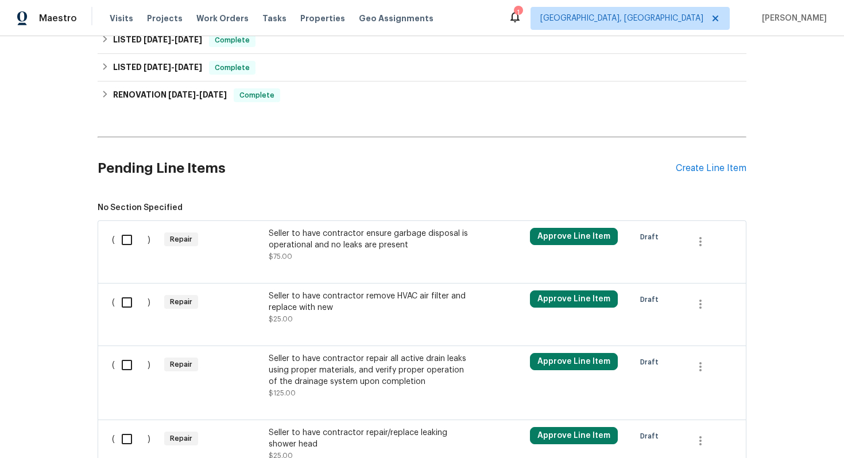
click at [359, 313] on div "Seller to have contractor remove HVAC air filter and replace with new" at bounding box center [370, 302] width 202 height 23
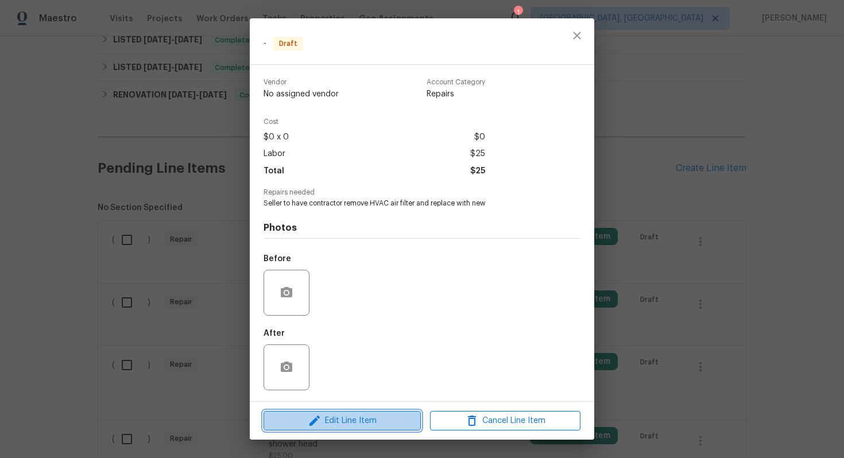
click at [349, 425] on span "Edit Line Item" at bounding box center [342, 421] width 150 height 14
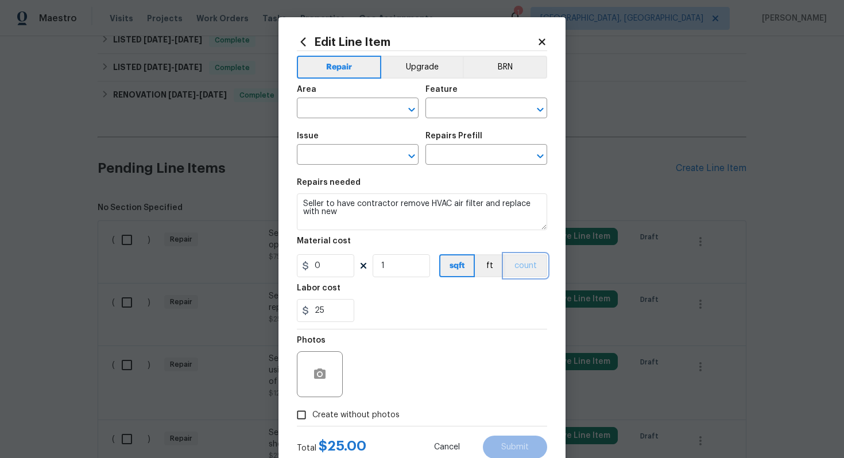
click at [535, 277] on button "count" at bounding box center [525, 265] width 43 height 23
click at [505, 72] on button "BRN" at bounding box center [505, 67] width 84 height 23
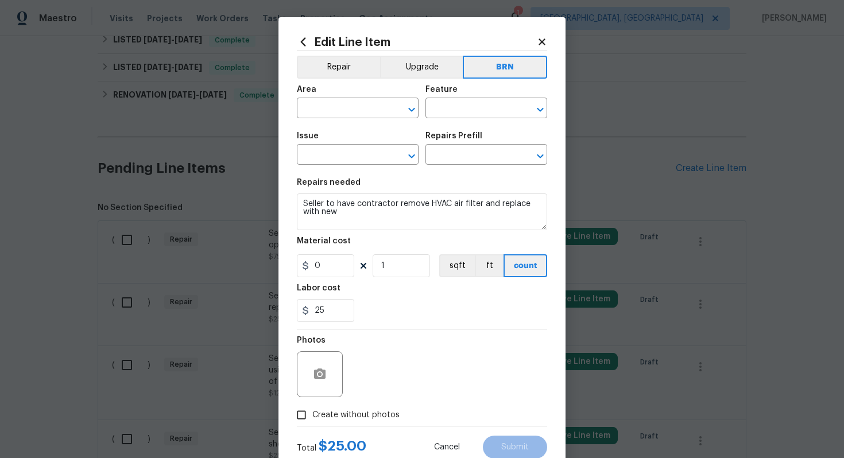
click at [327, 415] on span "Create without photos" at bounding box center [355, 415] width 87 height 12
click at [312, 415] on input "Create without photos" at bounding box center [302, 415] width 22 height 22
checkbox input "true"
click at [330, 109] on input "text" at bounding box center [342, 109] width 90 height 18
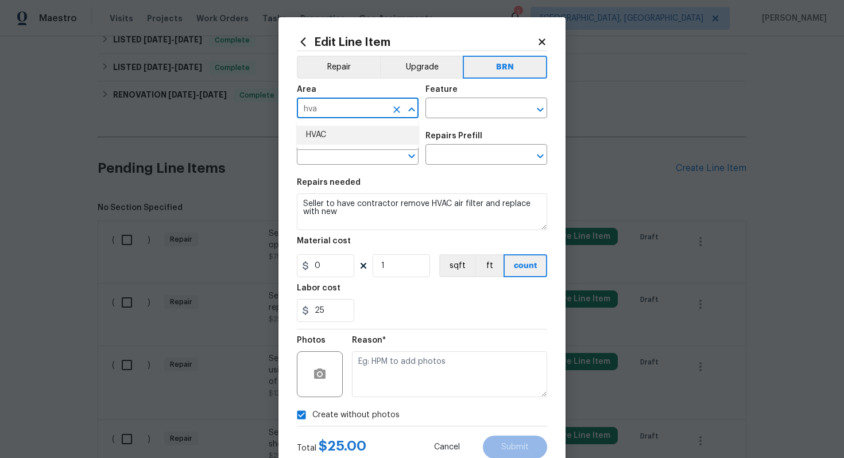
click at [347, 142] on li "HVAC" at bounding box center [358, 135] width 122 height 19
type input "HVAC"
click at [469, 107] on input "text" at bounding box center [470, 109] width 90 height 18
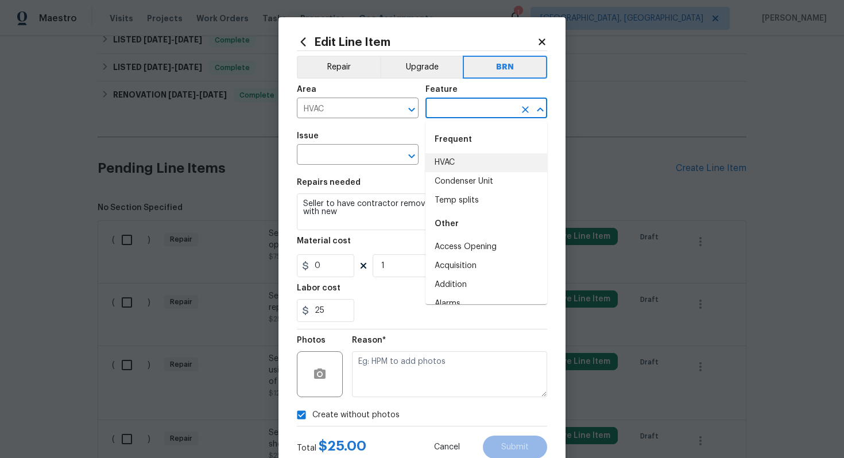
click at [458, 159] on li "HVAC" at bounding box center [486, 162] width 122 height 19
type input "HVAC"
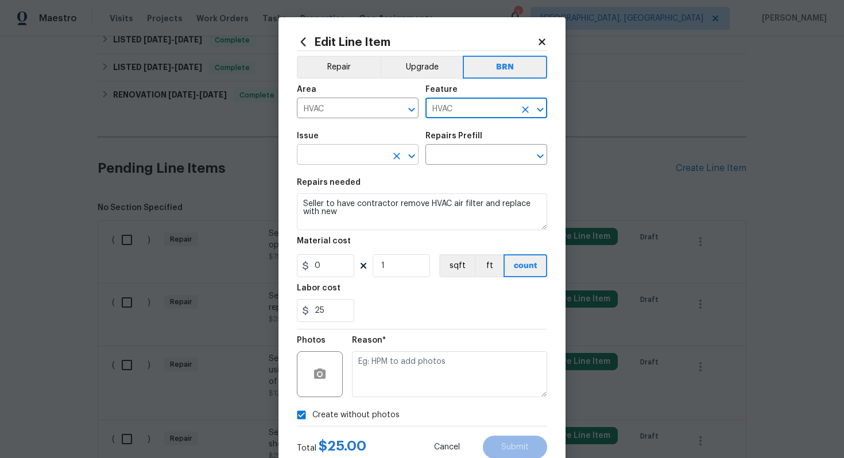
click at [334, 158] on input "text" at bounding box center [342, 156] width 90 height 18
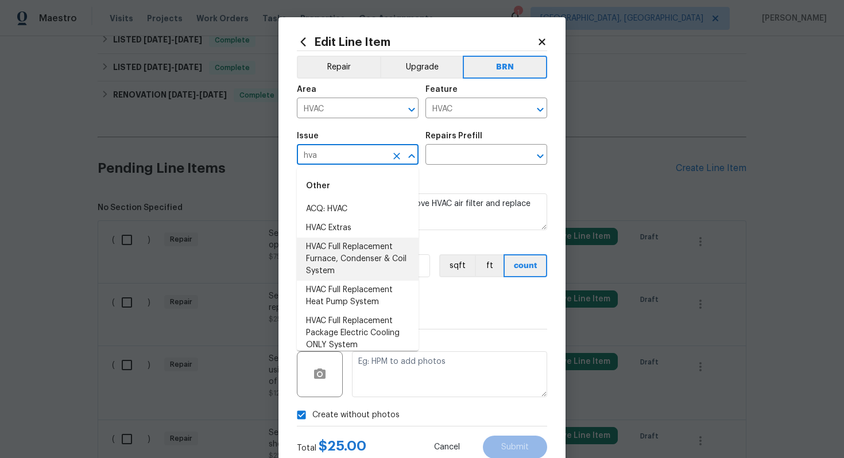
click at [341, 250] on li "HVAC Full Replacement Furnace, Condenser & Coil System" at bounding box center [358, 259] width 122 height 43
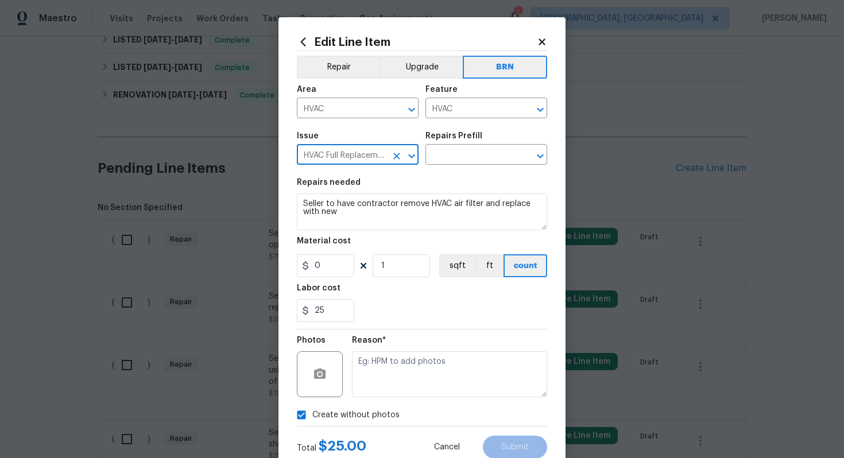
type input "HVAC Full Replacement Furnace, Condenser & Coil System"
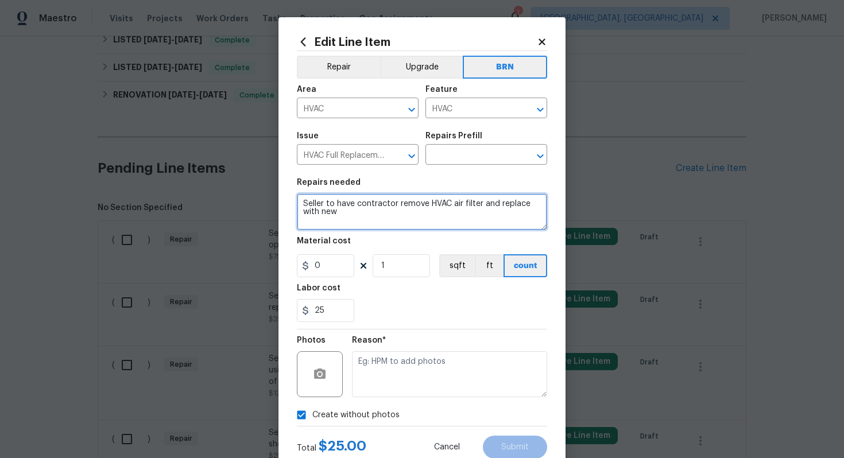
drag, startPoint x: 302, startPoint y: 203, endPoint x: 360, endPoint y: 226, distance: 62.2
click at [360, 226] on textarea "Seller to have contractor remove HVAC air filter and replace with new" at bounding box center [422, 211] width 250 height 37
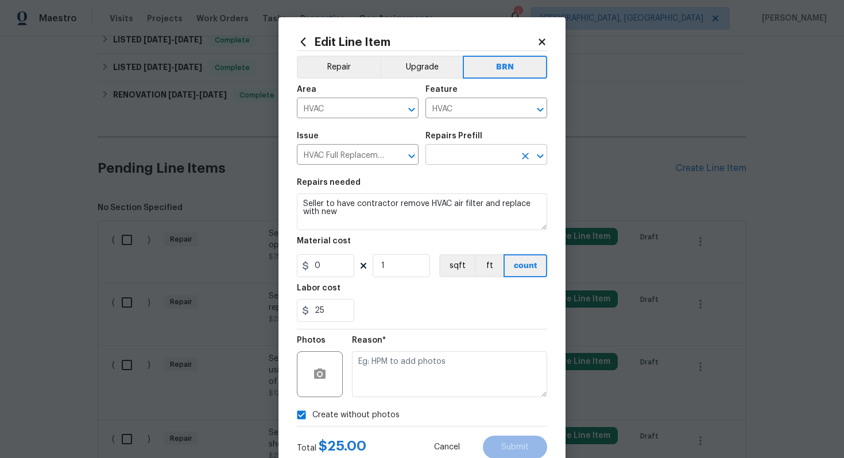
click at [459, 154] on input "text" at bounding box center [470, 156] width 90 height 18
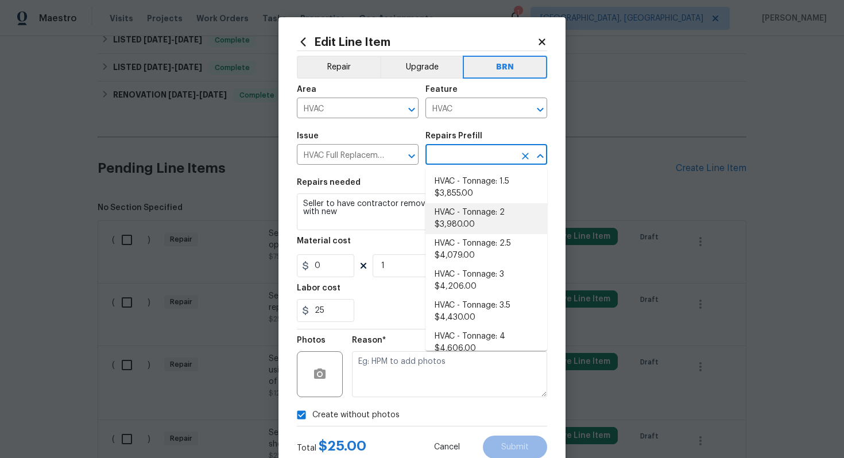
click at [459, 212] on li "HVAC - Tonnage: 2 $3,980.00" at bounding box center [486, 218] width 122 height 31
type input "HVAC - Tonnage: 2 $3,980.00"
type textarea "Replace 2 Ton Furnace, Condenser & Coil System. SEER2 14.3 Gas Split System Mat…"
type input "3980"
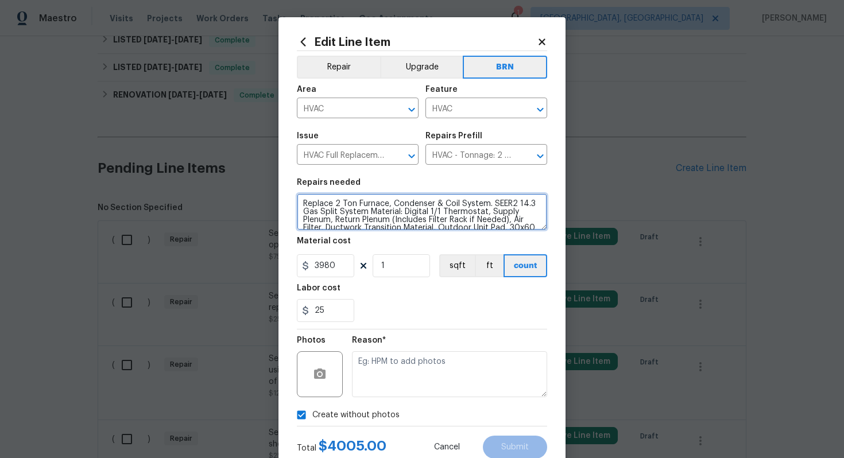
scroll to position [56, 0]
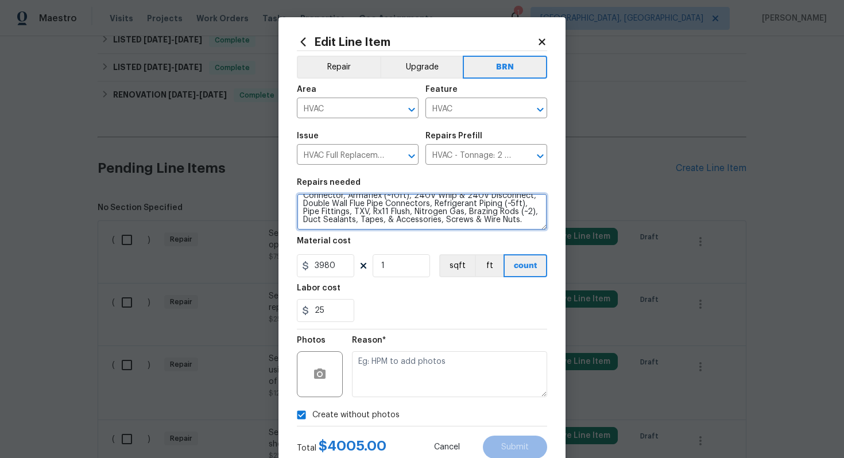
drag, startPoint x: 301, startPoint y: 204, endPoint x: 374, endPoint y: 256, distance: 89.8
click at [374, 256] on section "Repairs needed Replace 2 Ton Furnace, Condenser & Coil System. SEER2 14.3 Gas S…" at bounding box center [422, 250] width 250 height 157
paste textarea "Seller to have contractor remove HVAC air filter and replace with new"
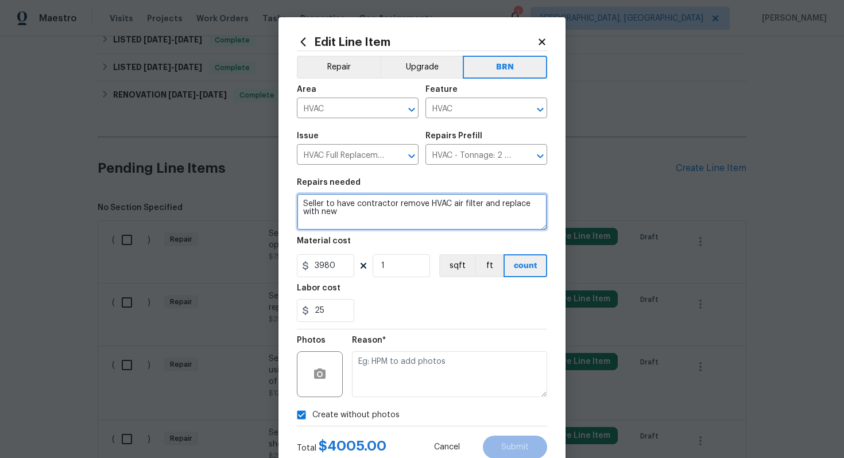
scroll to position [0, 0]
type textarea "Seller to have contractor remove HVAC air filter and replace with new"
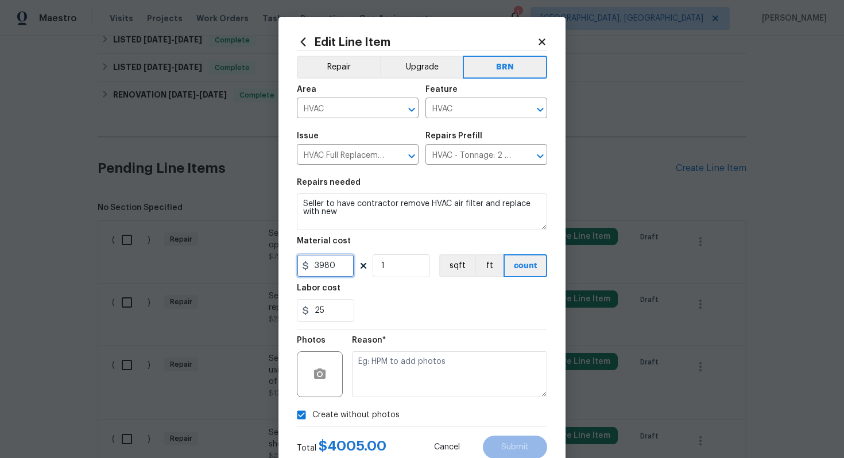
drag, startPoint x: 340, startPoint y: 269, endPoint x: 301, endPoint y: 268, distance: 39.0
click at [301, 268] on div "3980" at bounding box center [325, 265] width 57 height 23
type input "0"
click at [424, 308] on div "25" at bounding box center [422, 310] width 250 height 23
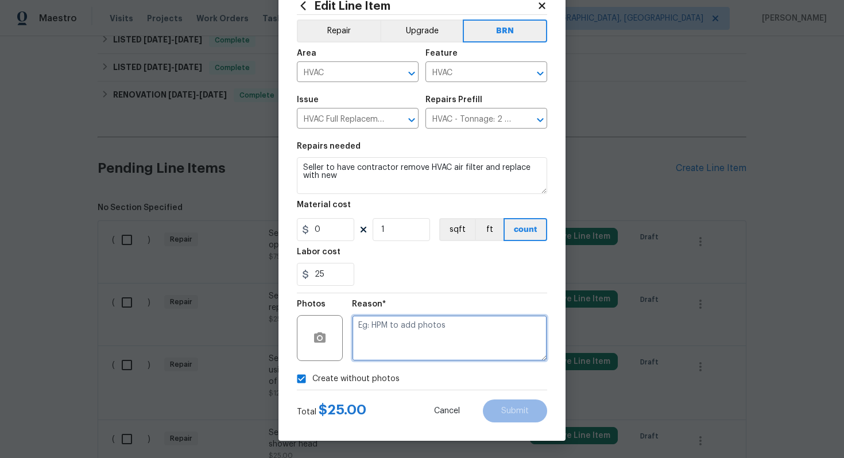
click at [376, 347] on textarea at bounding box center [449, 338] width 195 height 46
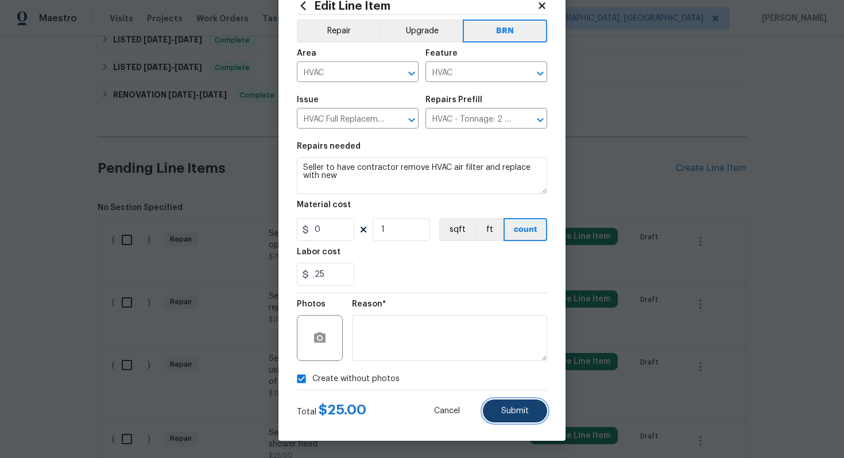
click at [504, 407] on span "Submit" at bounding box center [515, 411] width 28 height 9
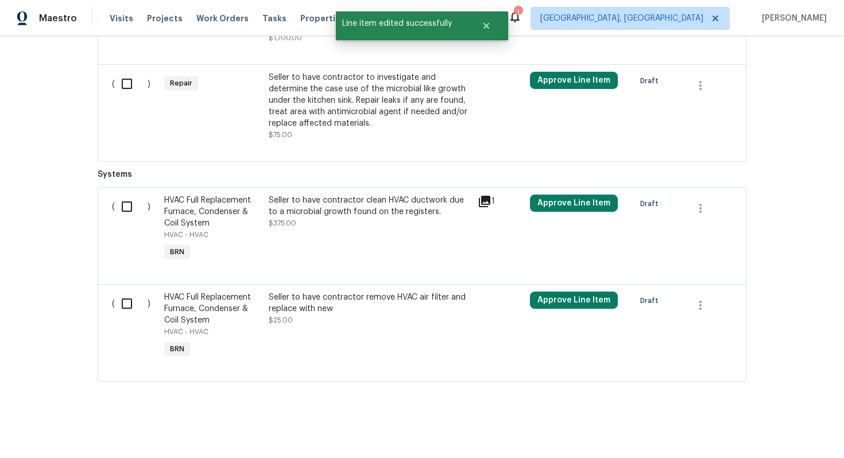
scroll to position [804, 0]
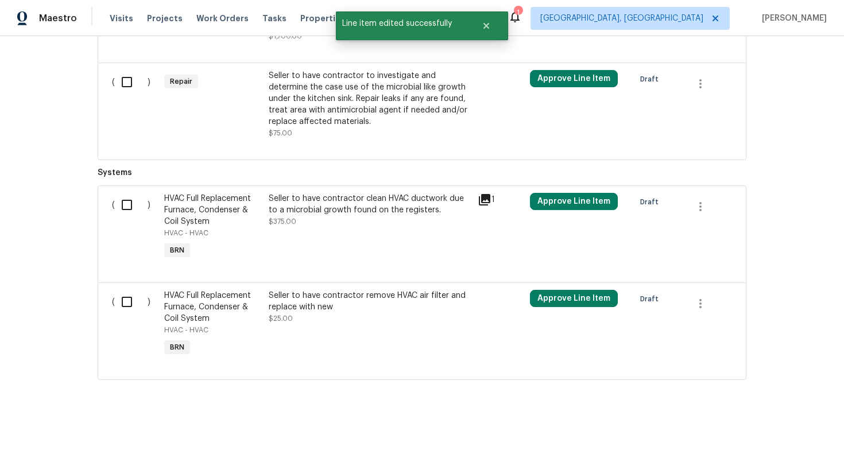
click at [127, 203] on input "checkbox" at bounding box center [131, 205] width 33 height 24
checkbox input "true"
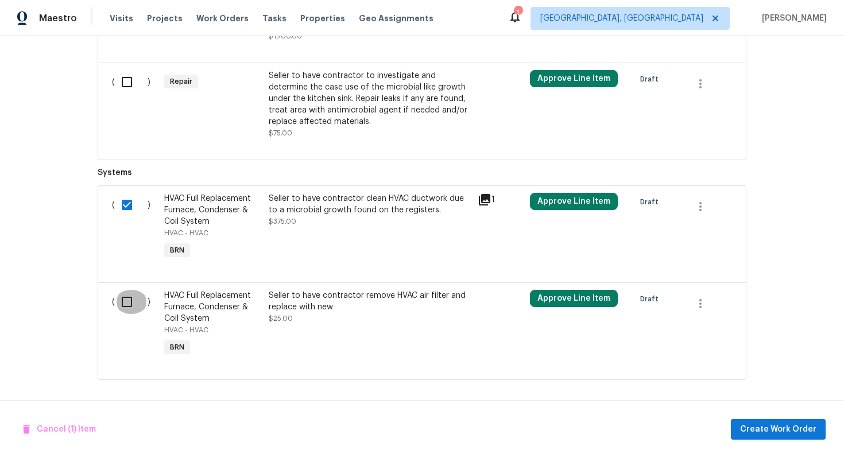
click at [133, 296] on input "checkbox" at bounding box center [131, 302] width 33 height 24
checkbox input "true"
click at [748, 421] on button "Create Work Order" at bounding box center [778, 429] width 95 height 21
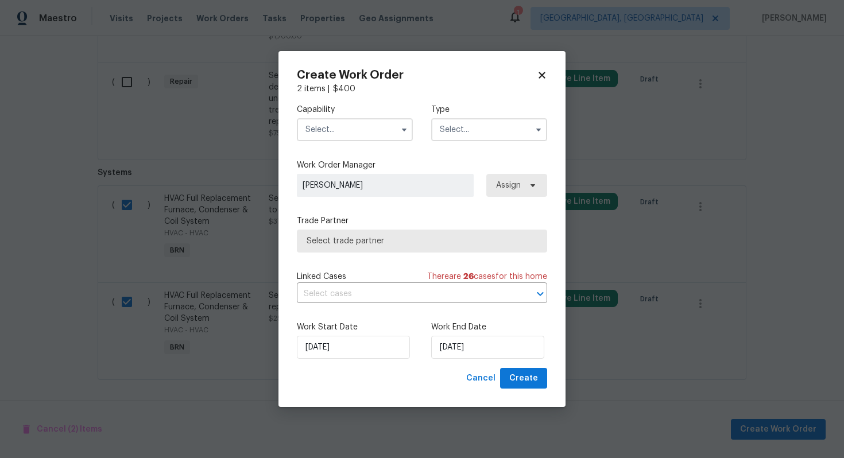
click at [334, 125] on input "text" at bounding box center [355, 129] width 116 height 23
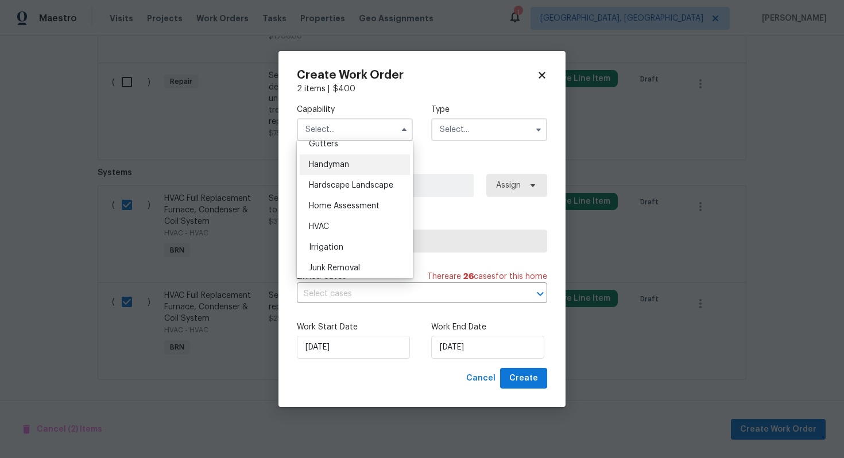
scroll to position [629, 0]
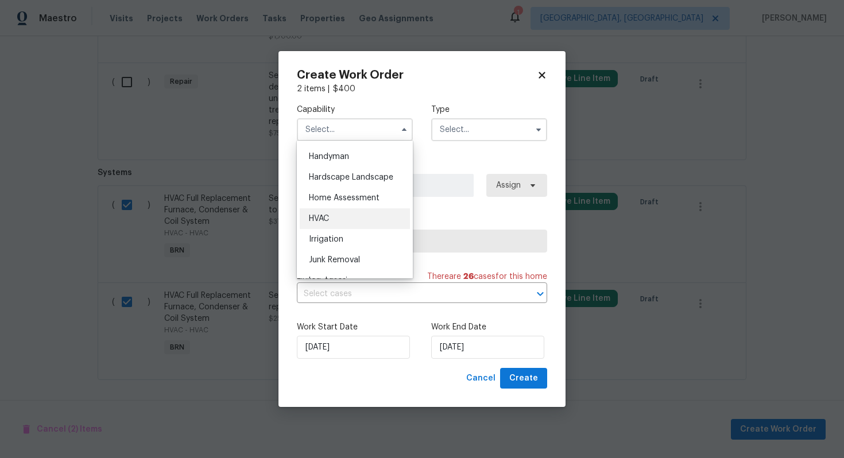
click at [342, 220] on div "HVAC" at bounding box center [355, 218] width 110 height 21
type input "HVAC"
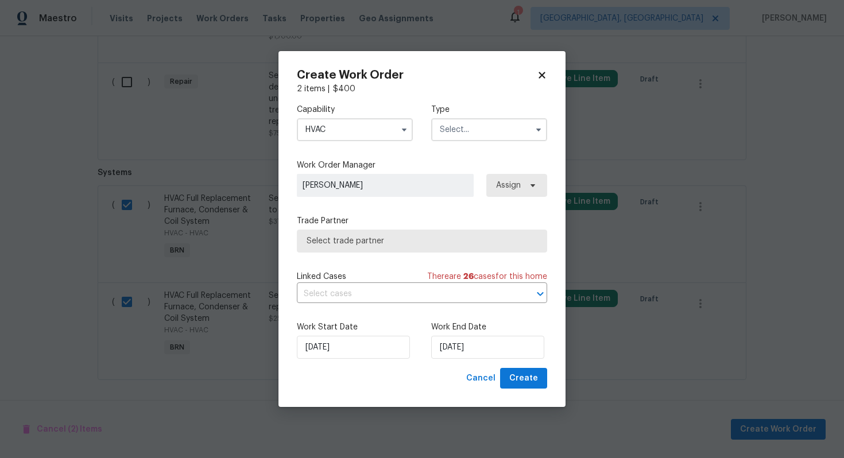
click at [453, 137] on input "text" at bounding box center [489, 129] width 116 height 23
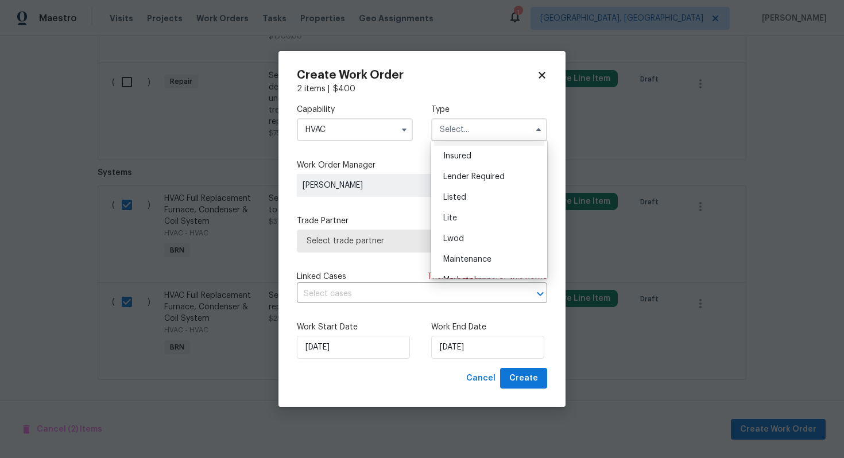
scroll to position [261, 0]
click at [469, 206] on div "Resale" at bounding box center [489, 203] width 110 height 21
type input "Resale"
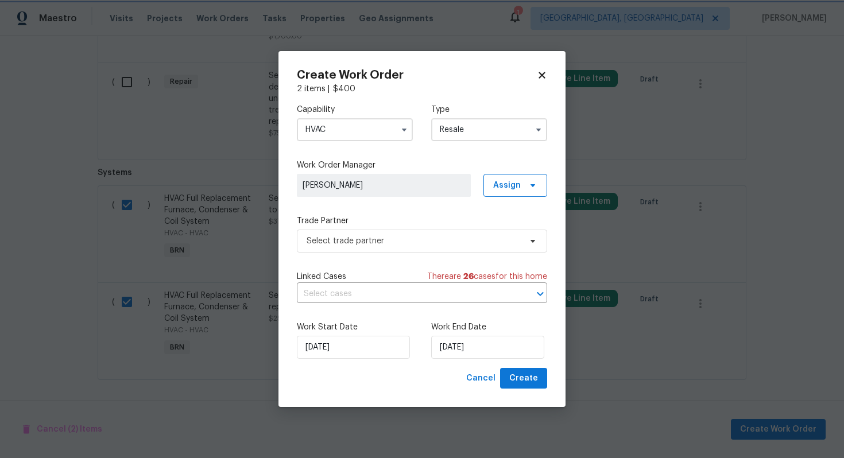
scroll to position [0, 0]
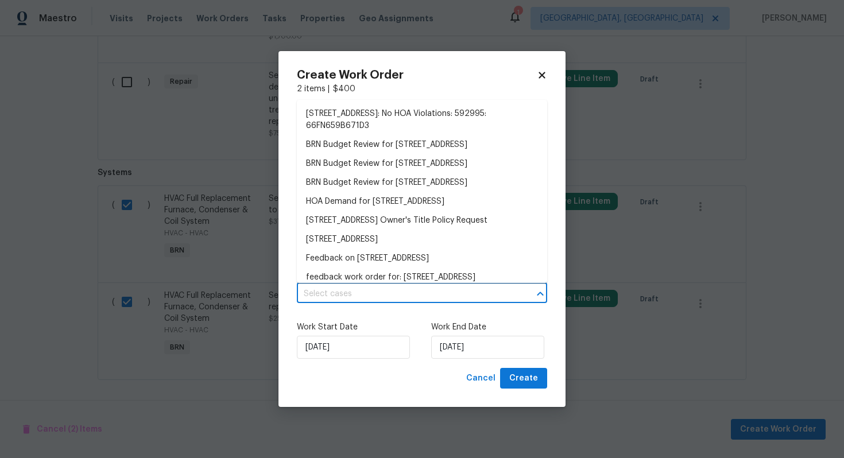
click at [381, 292] on input "text" at bounding box center [406, 294] width 218 height 18
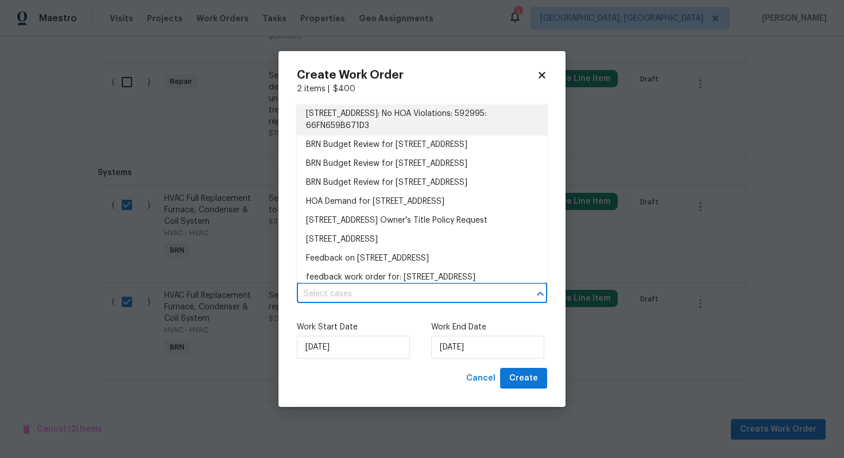
click at [538, 75] on icon at bounding box center [542, 75] width 10 height 10
checkbox input "false"
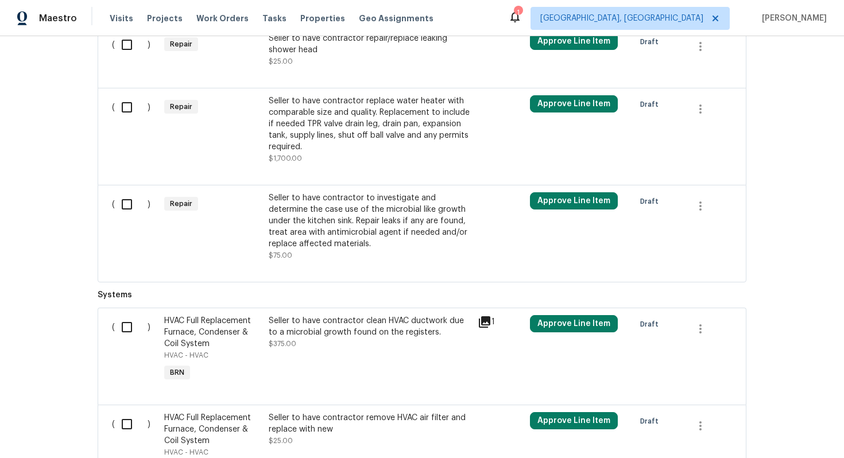
scroll to position [804, 0]
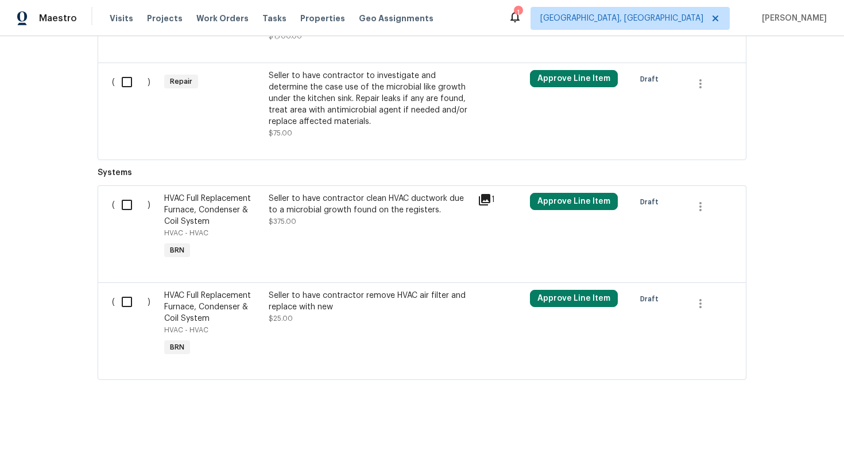
click at [115, 200] on input "checkbox" at bounding box center [131, 205] width 33 height 24
checkbox input "true"
click at [126, 310] on input "checkbox" at bounding box center [131, 302] width 33 height 24
checkbox input "true"
click at [773, 427] on span "Create Work Order" at bounding box center [778, 430] width 76 height 14
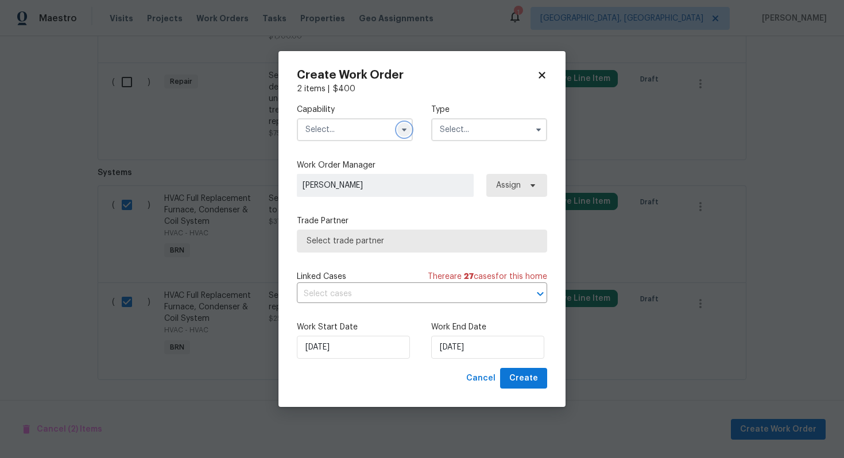
click at [402, 129] on icon "button" at bounding box center [404, 130] width 5 height 3
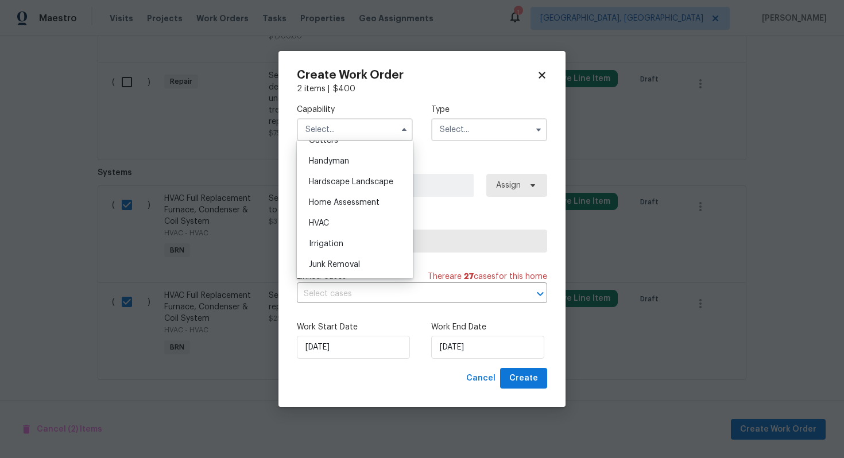
scroll to position [626, 0]
click at [358, 216] on div "HVAC" at bounding box center [355, 221] width 110 height 21
type input "HVAC"
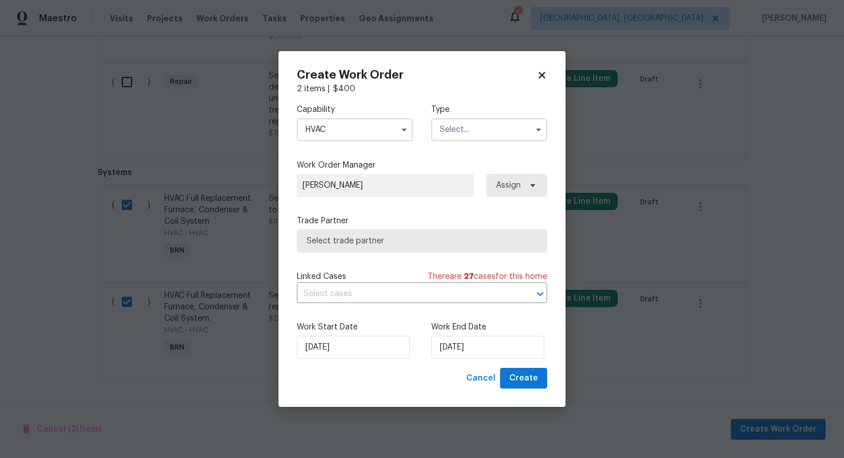
click at [479, 137] on input "text" at bounding box center [489, 129] width 116 height 23
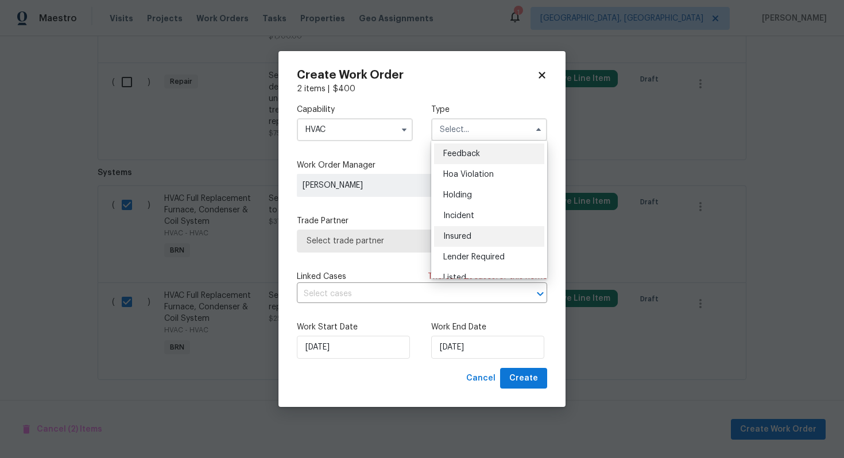
scroll to position [261, 0]
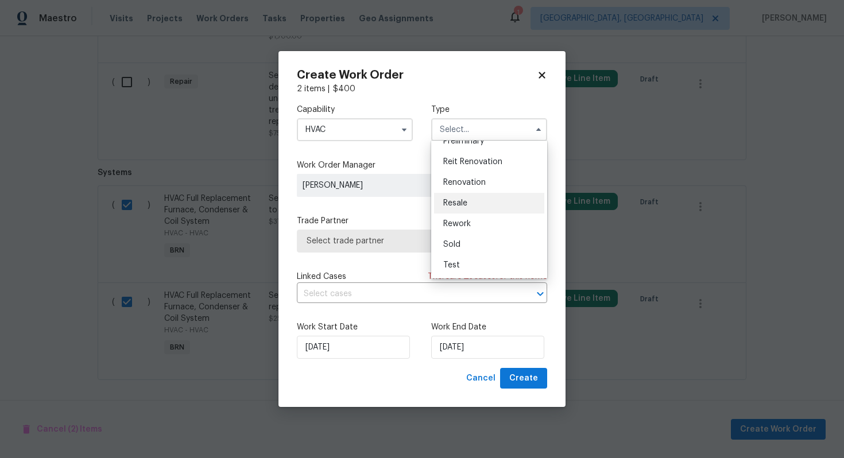
click at [497, 202] on div "Resale" at bounding box center [489, 203] width 110 height 21
type input "Resale"
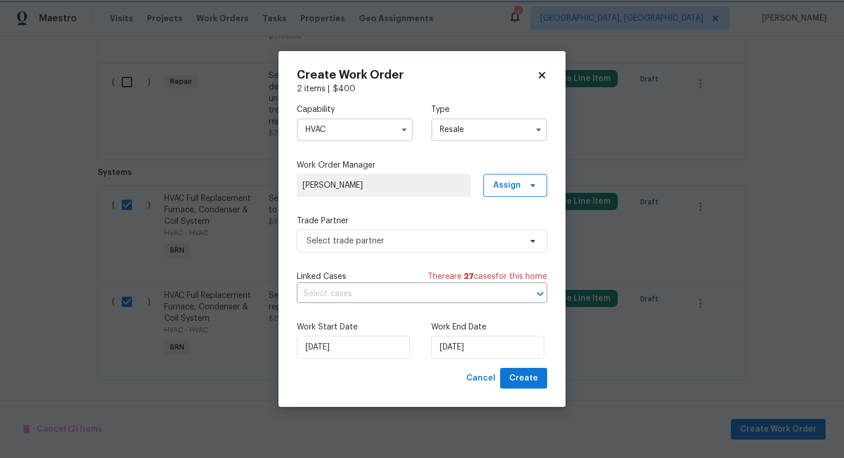
scroll to position [0, 0]
click at [410, 291] on input "text" at bounding box center [406, 294] width 218 height 18
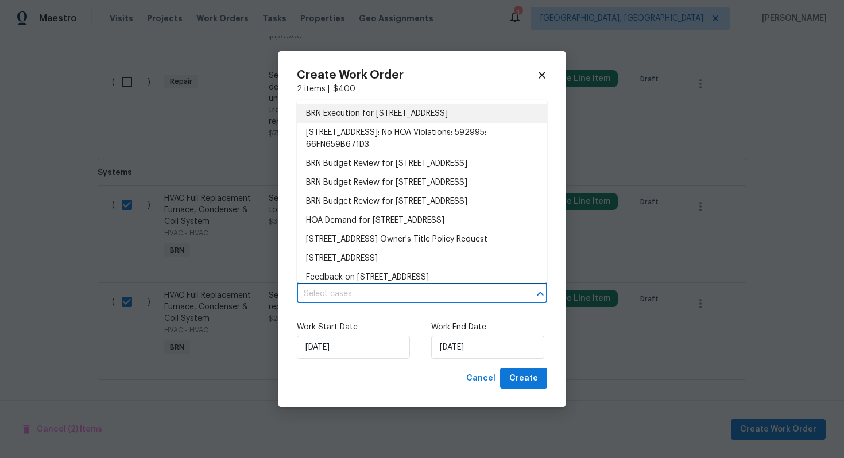
click at [426, 123] on li "BRN Execution for 220 Presidents Cup Way Unit 201, Saint Augustine, FL 32092" at bounding box center [422, 113] width 250 height 19
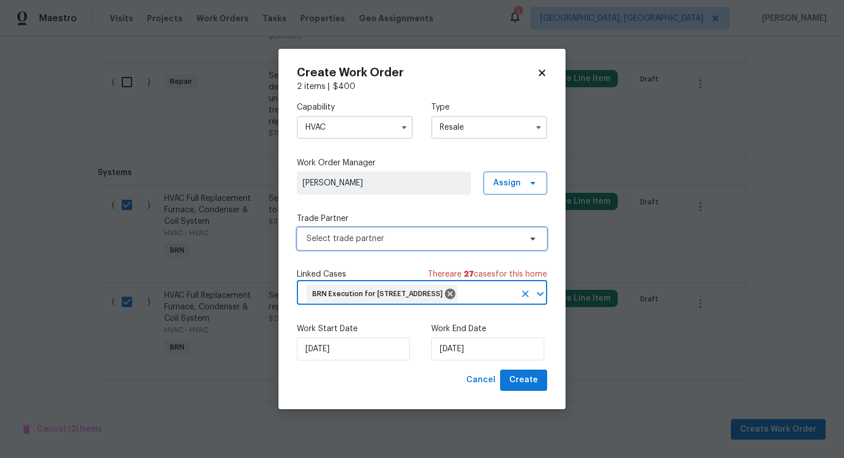
click at [380, 233] on span "Select trade partner" at bounding box center [414, 238] width 214 height 11
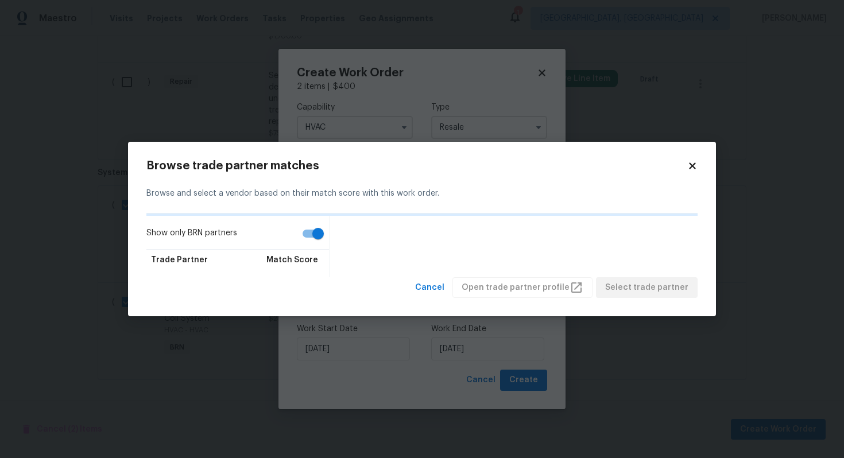
click at [301, 230] on input "Show only BRN partners" at bounding box center [317, 234] width 65 height 22
checkbox input "false"
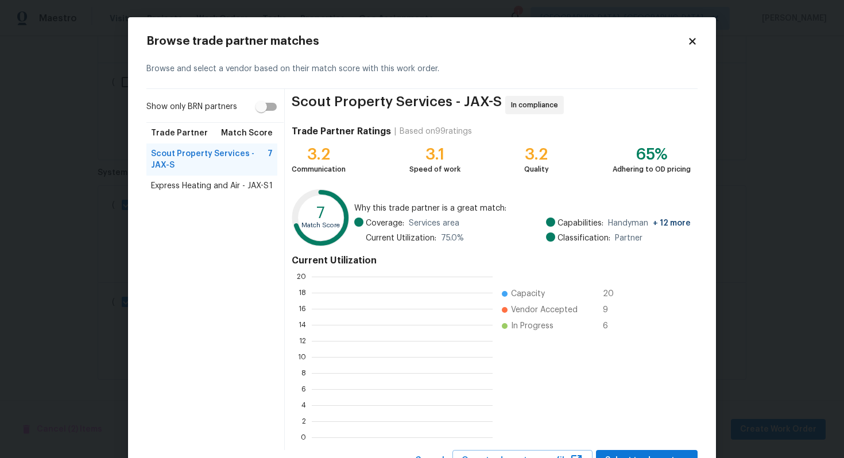
scroll to position [161, 181]
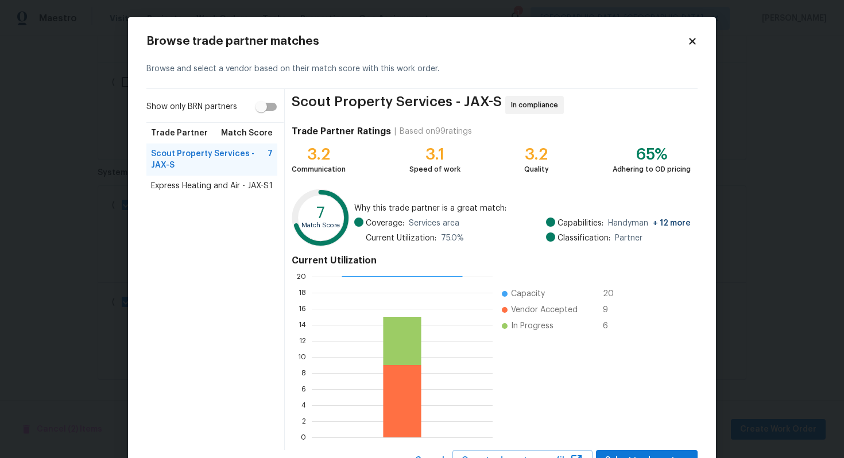
click at [241, 183] on span "Express Heating and Air - JAX-S" at bounding box center [210, 185] width 118 height 11
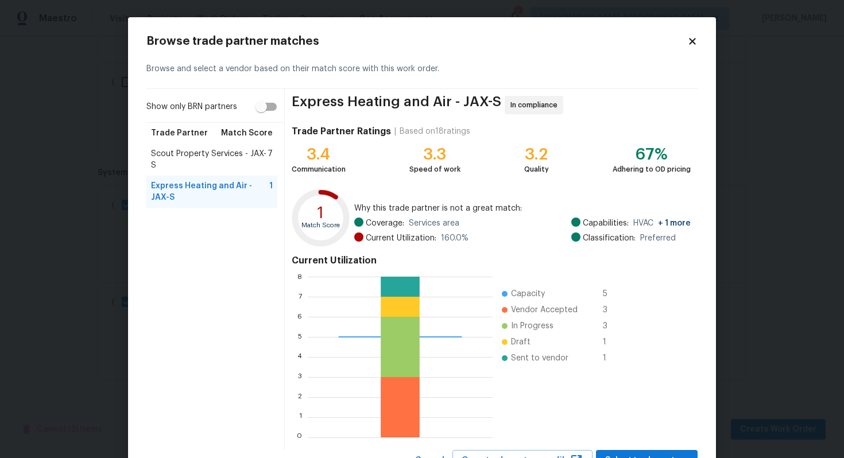
scroll to position [48, 0]
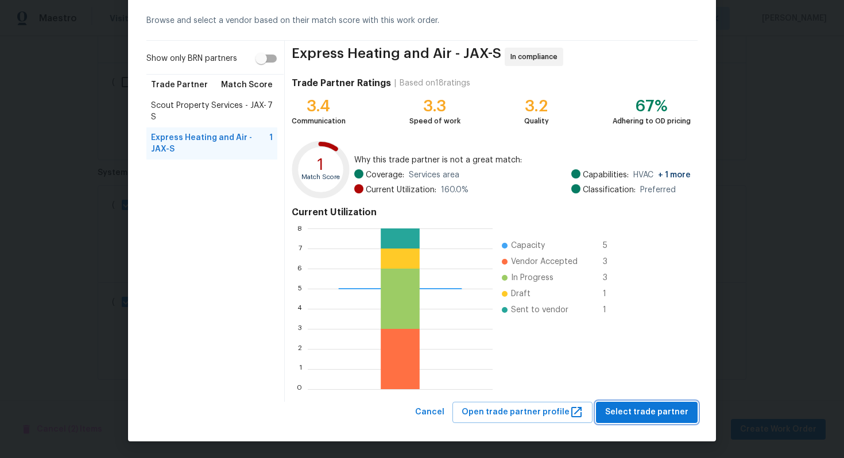
click at [644, 412] on span "Select trade partner" at bounding box center [646, 412] width 83 height 14
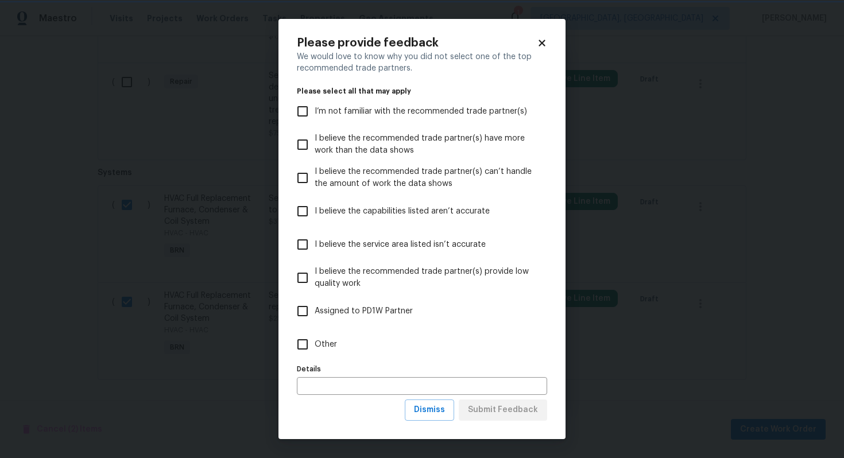
scroll to position [0, 0]
click at [454, 406] on button "Dismiss" at bounding box center [429, 410] width 49 height 21
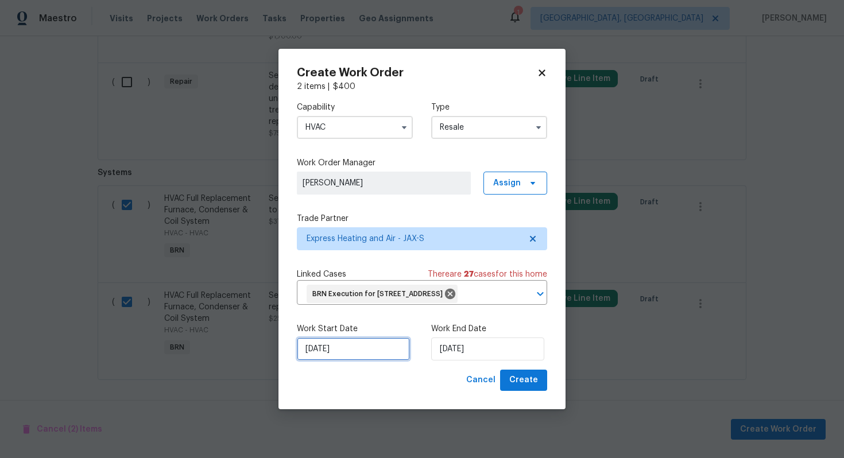
click at [316, 359] on input "[DATE]" at bounding box center [353, 349] width 113 height 23
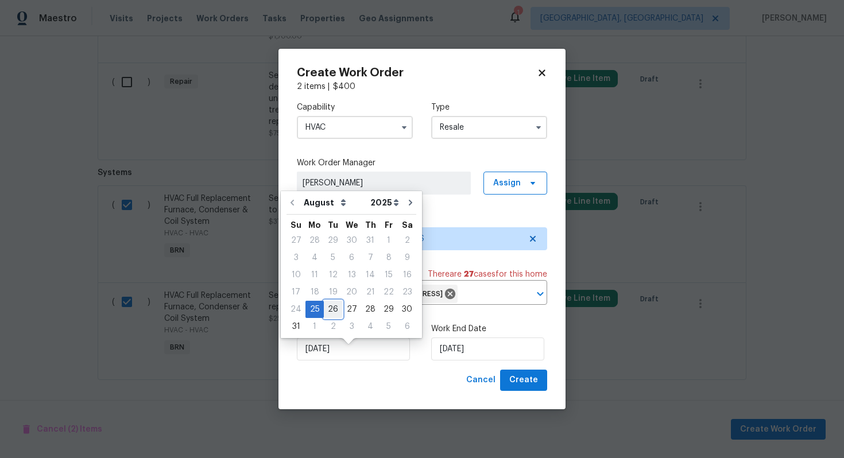
click at [332, 309] on div "26" at bounding box center [333, 309] width 18 height 16
type input "[DATE]"
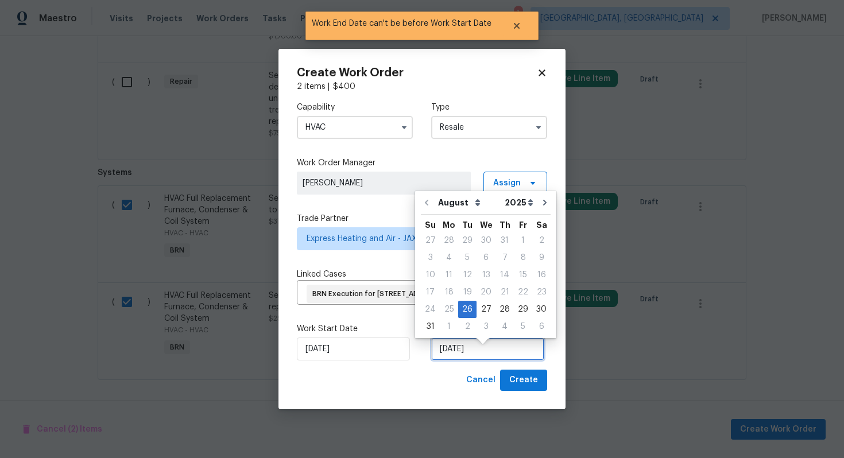
click at [453, 354] on input "[DATE]" at bounding box center [487, 349] width 113 height 23
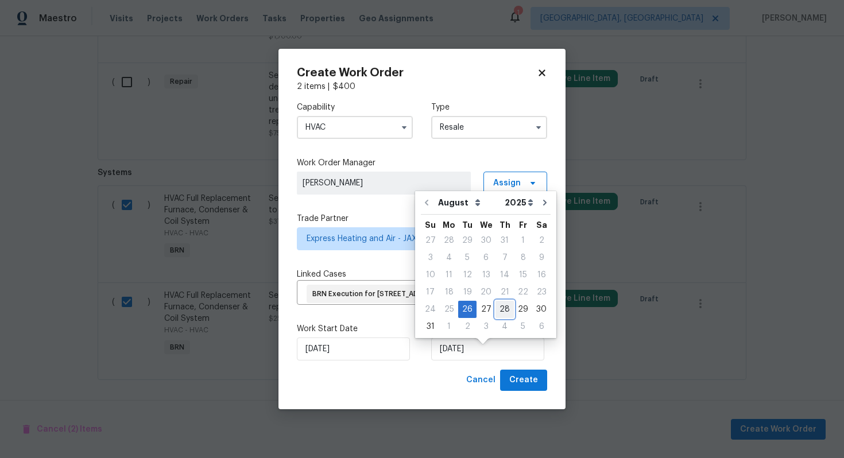
click at [496, 310] on div "28" at bounding box center [504, 309] width 18 height 16
type input "[DATE]"
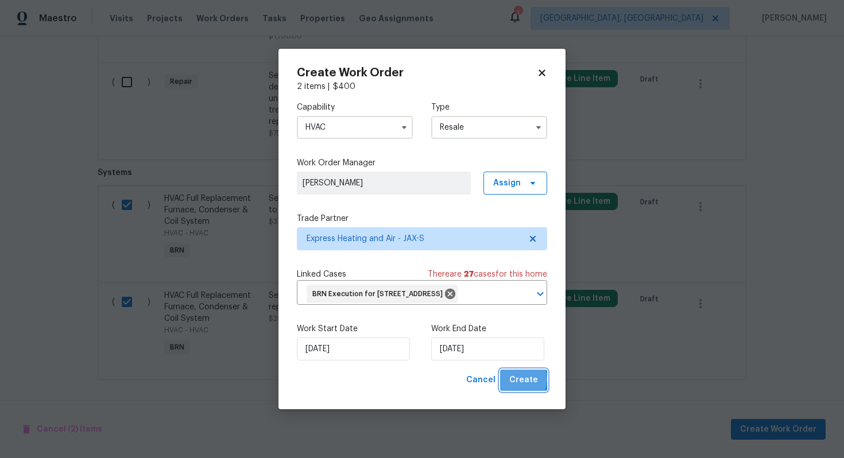
click at [513, 388] on span "Create" at bounding box center [523, 380] width 29 height 14
checkbox input "false"
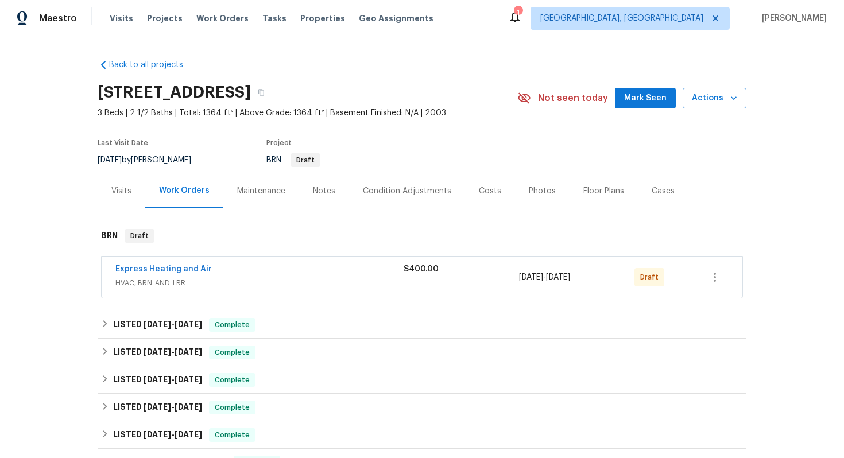
scroll to position [566, 0]
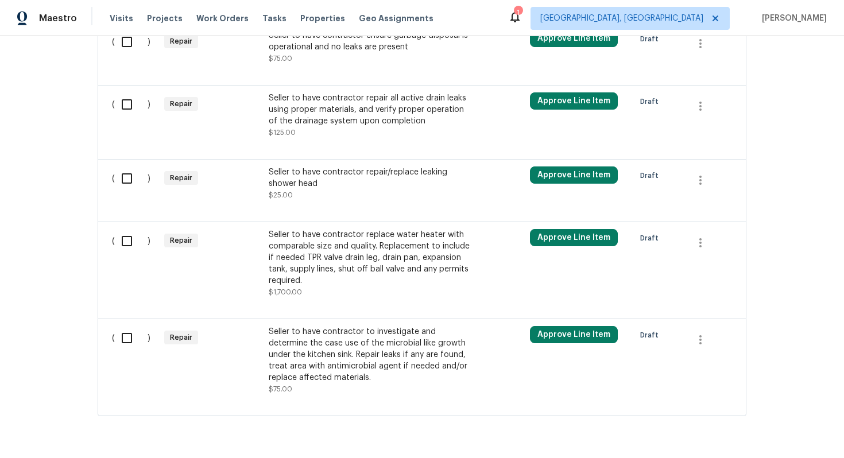
click at [373, 265] on div "Seller to have contractor replace water heater with comparable size and quality…" at bounding box center [370, 257] width 202 height 57
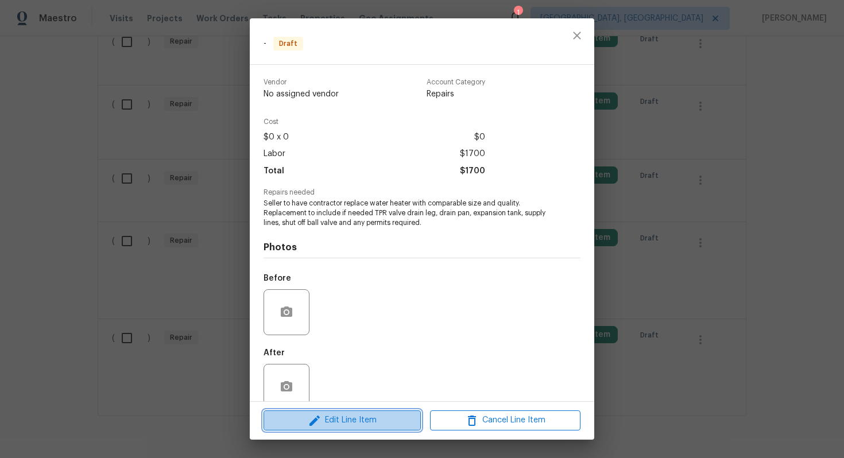
click at [366, 415] on span "Edit Line Item" at bounding box center [342, 420] width 150 height 14
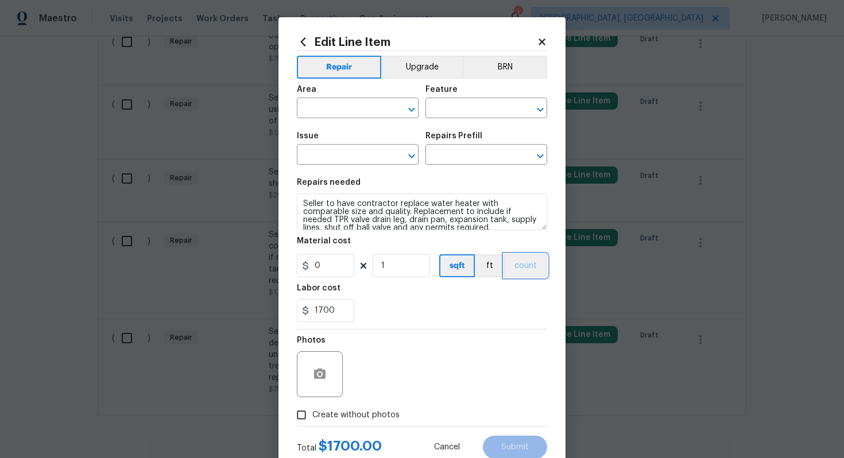
click at [518, 261] on button "count" at bounding box center [525, 265] width 43 height 23
click at [514, 68] on button "BRN" at bounding box center [505, 67] width 84 height 23
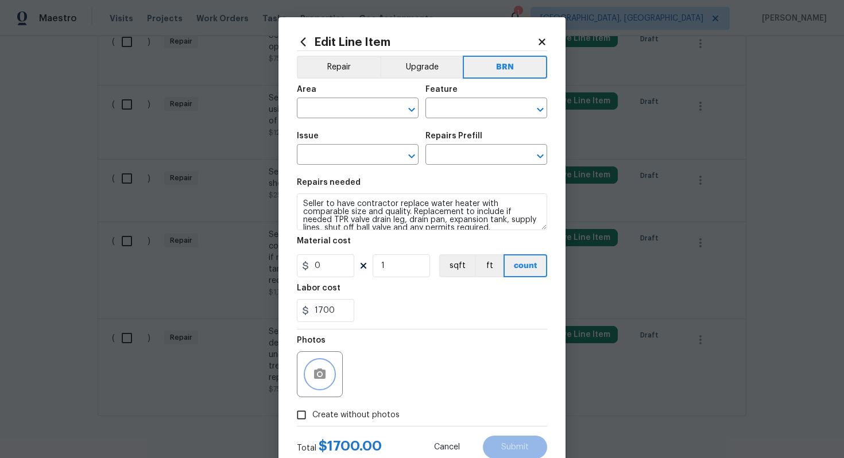
click at [320, 378] on icon "button" at bounding box center [319, 374] width 11 height 10
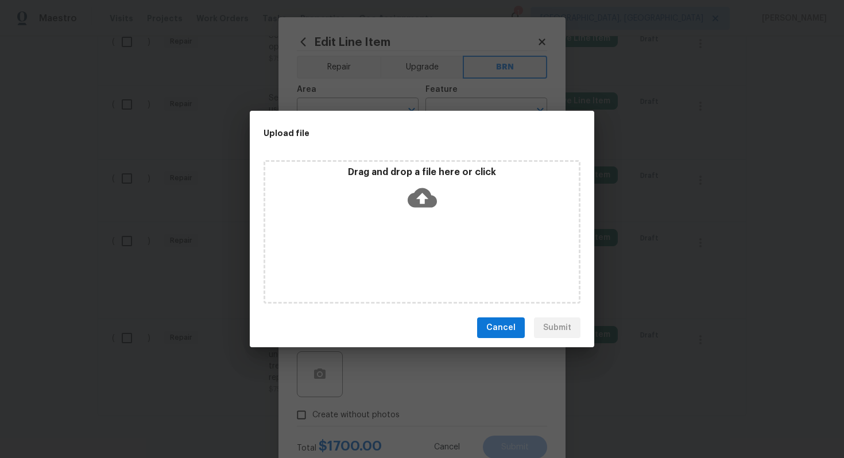
click at [426, 204] on icon at bounding box center [422, 198] width 29 height 20
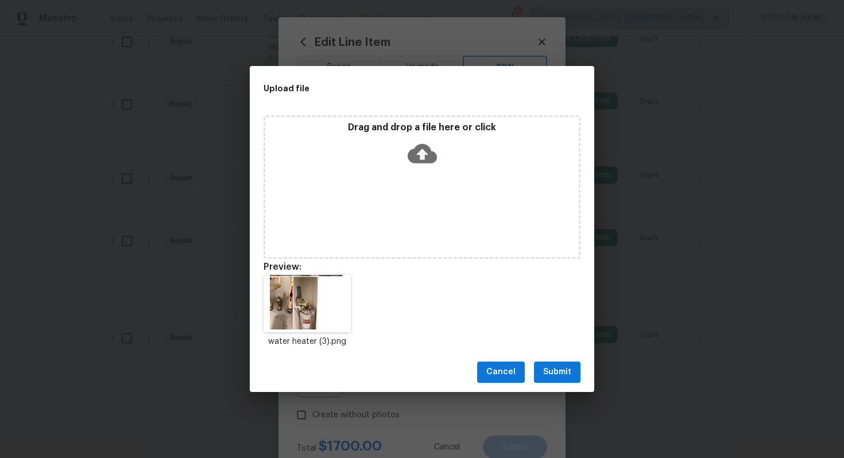
click at [571, 376] on span "Submit" at bounding box center [557, 372] width 28 height 14
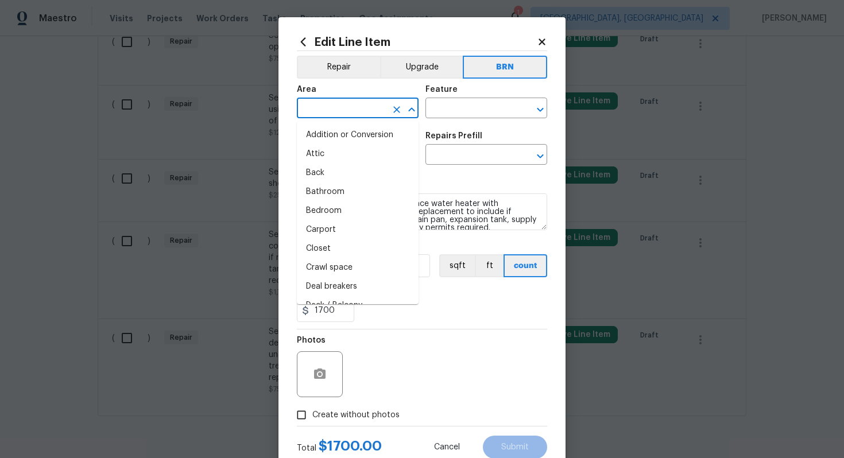
click at [345, 109] on input "text" at bounding box center [342, 109] width 90 height 18
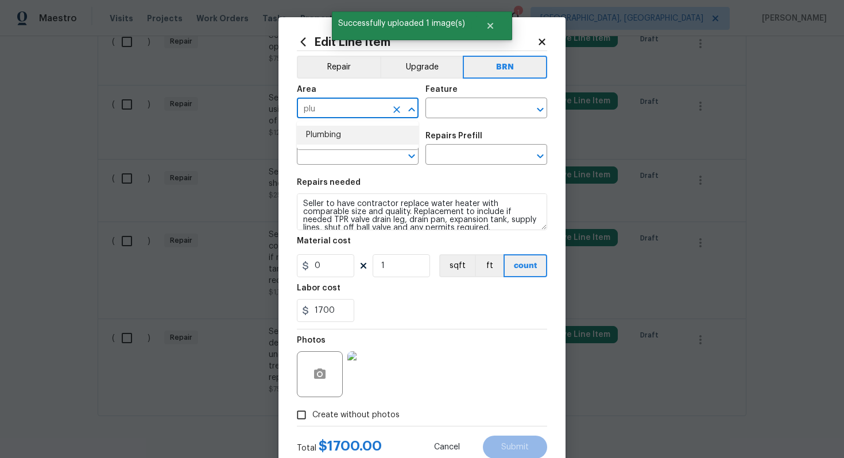
click at [338, 137] on li "Plumbing" at bounding box center [358, 135] width 122 height 19
type input "Plumbing"
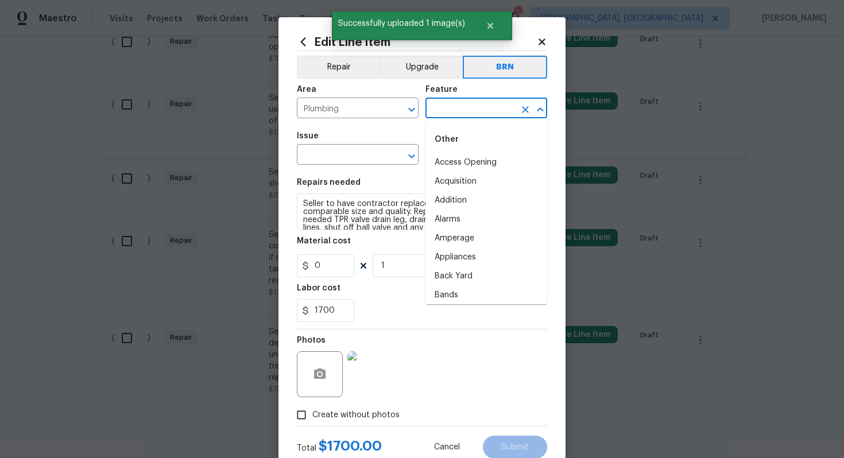
click at [474, 102] on input "text" at bounding box center [470, 109] width 90 height 18
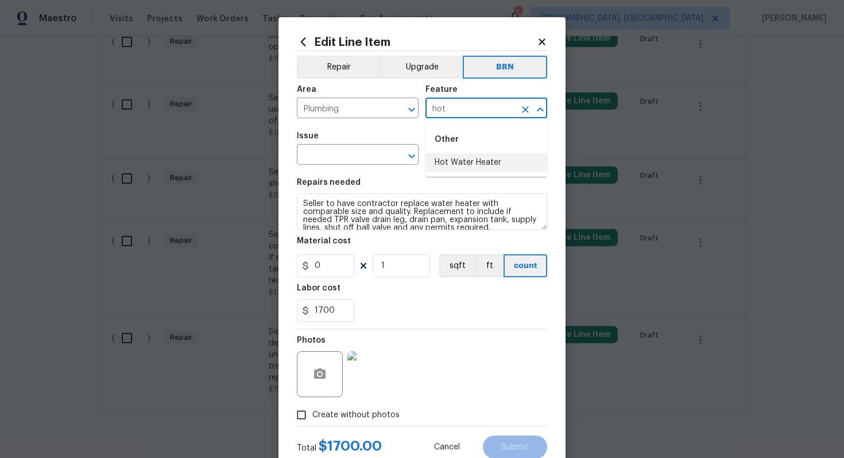
click at [469, 157] on li "Hot Water Heater" at bounding box center [486, 162] width 122 height 19
type input "Hot Water Heater"
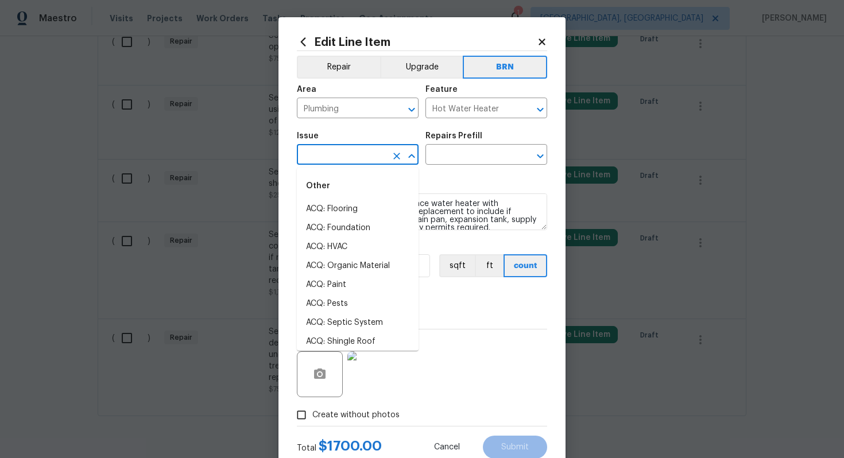
click at [344, 163] on input "text" at bounding box center [342, 156] width 90 height 18
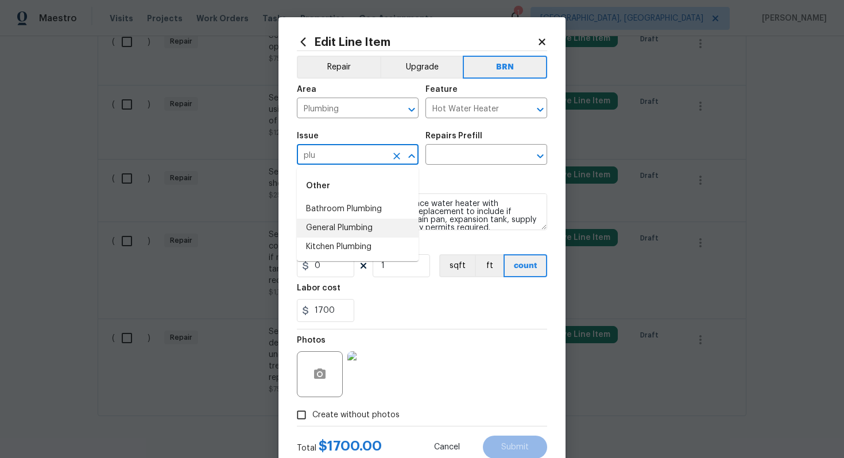
click at [342, 220] on li "General Plumbing" at bounding box center [358, 228] width 122 height 19
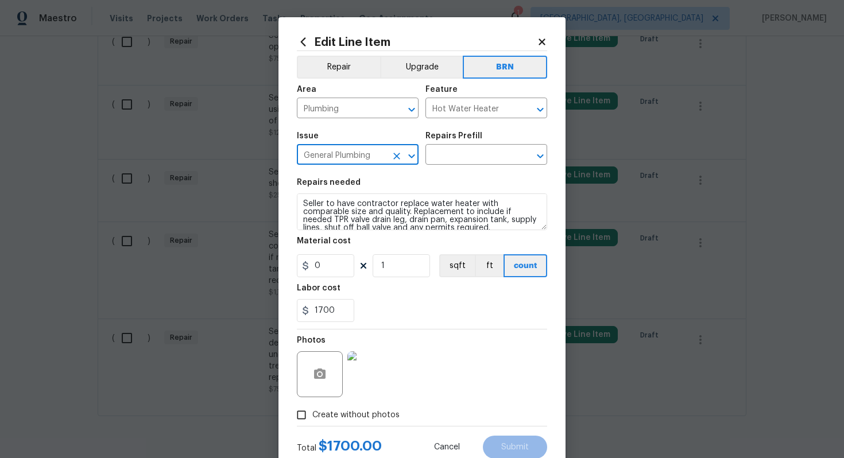
type input "General Plumbing"
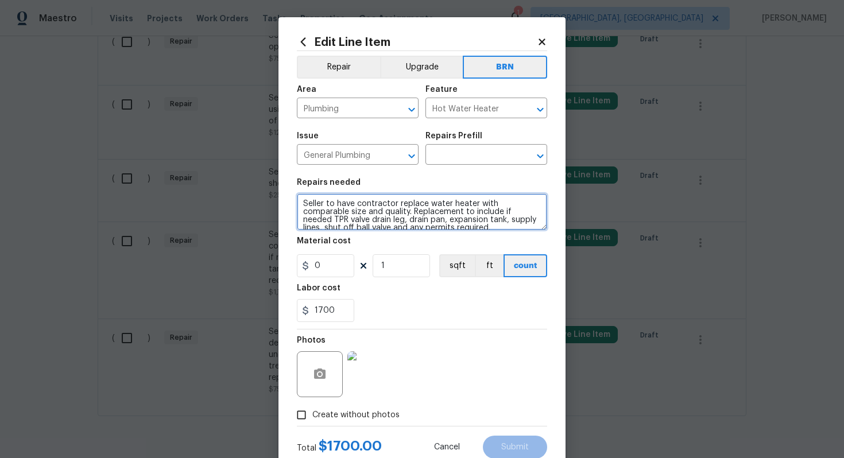
scroll to position [8, 0]
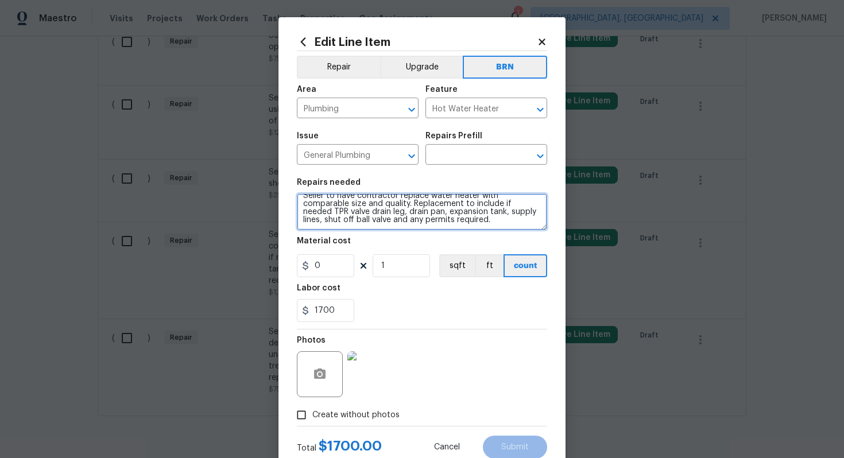
drag, startPoint x: 301, startPoint y: 205, endPoint x: 404, endPoint y: 254, distance: 113.3
click at [404, 254] on section "Repairs needed Seller to have contractor replace water heater with comparable s…" at bounding box center [422, 250] width 250 height 157
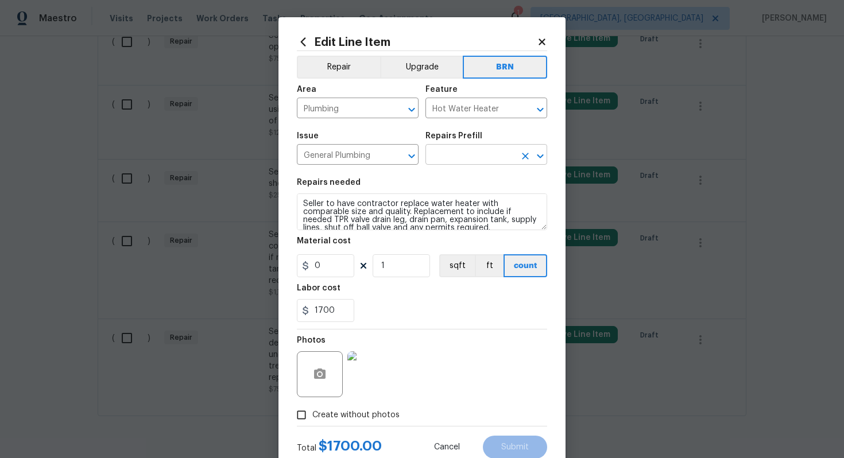
click at [468, 158] on input "text" at bounding box center [470, 156] width 90 height 18
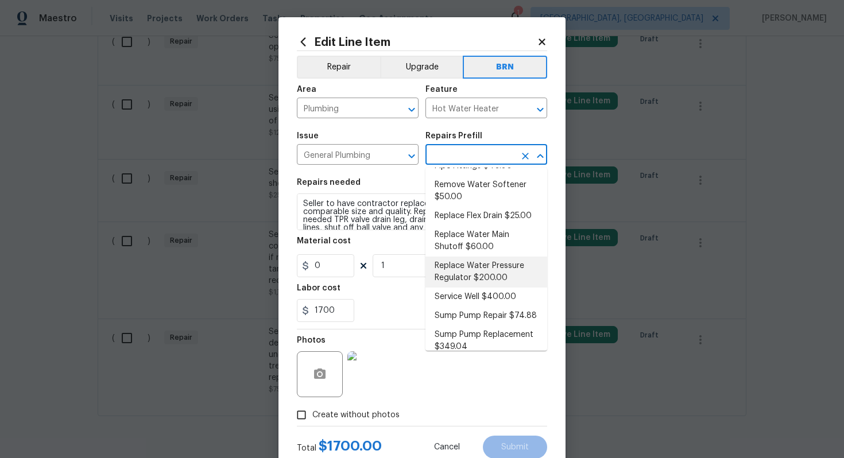
scroll to position [285, 0]
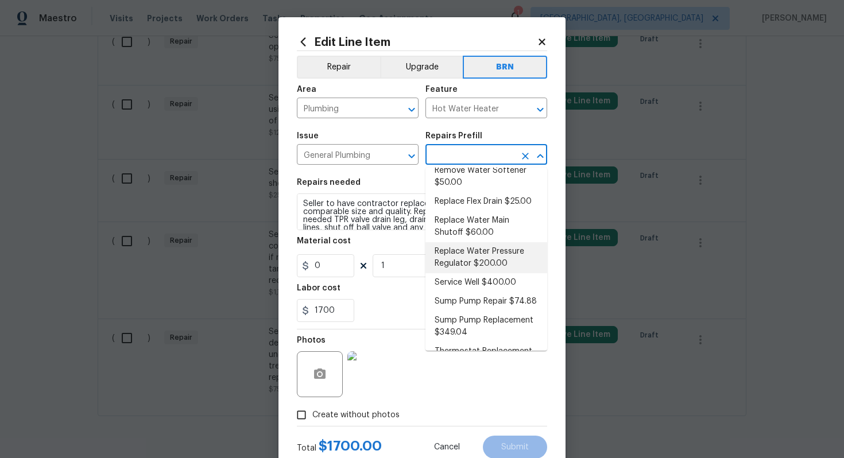
click at [468, 251] on li "Replace Water Pressure Regulator $200.00" at bounding box center [486, 257] width 122 height 31
type input "Plumbing"
type input "Replace Water Pressure Regulator $200.00"
type textarea "Install a new water pressure regulator on the homes main water supply line. Ens…"
type input "200"
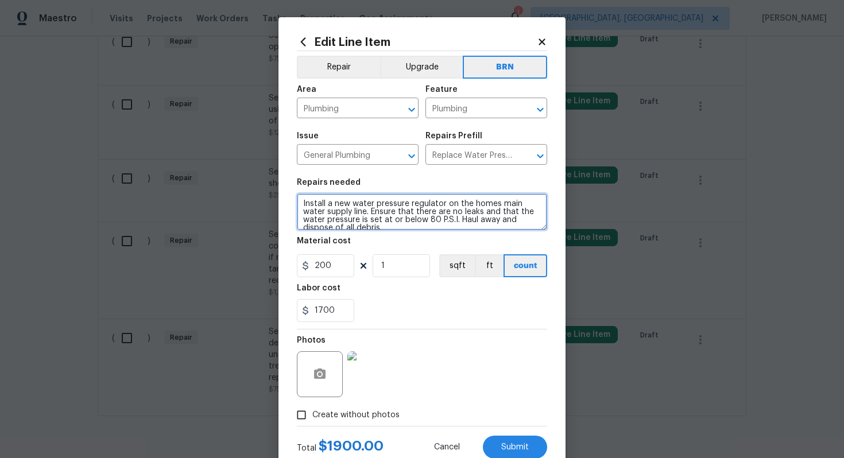
scroll to position [8, 0]
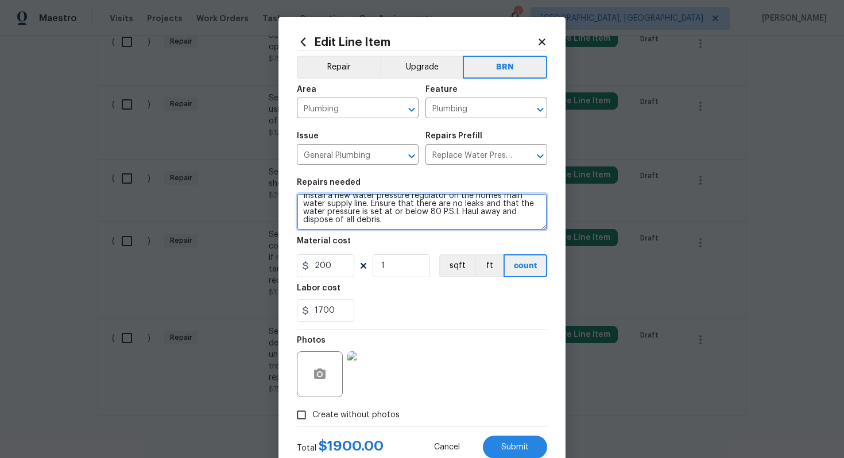
drag, startPoint x: 301, startPoint y: 206, endPoint x: 386, endPoint y: 254, distance: 98.0
click at [388, 255] on section "Repairs needed Install a new water pressure regulator on the homes main water s…" at bounding box center [422, 250] width 250 height 157
paste textarea "Seller to have contractor replace water heater with comparable size and quality…"
type textarea "Seller to have contractor replace water heater with comparable size and quality…"
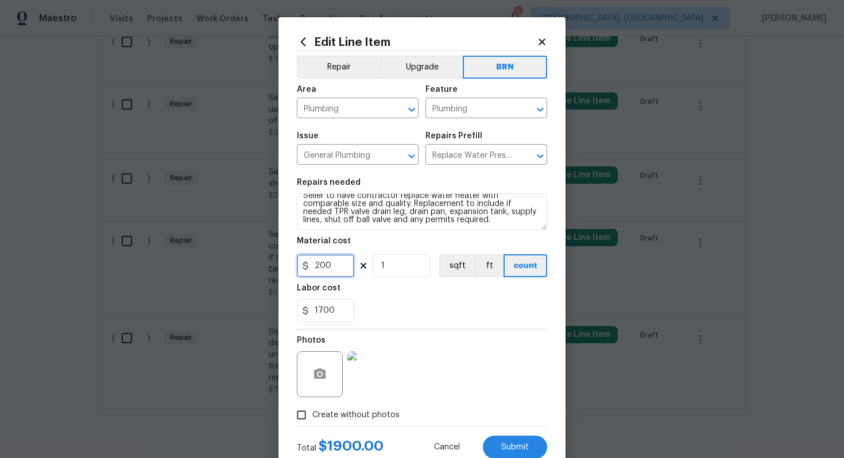
click at [317, 267] on input "200" at bounding box center [325, 265] width 57 height 23
type input "0"
click at [427, 307] on div "1700" at bounding box center [422, 310] width 250 height 23
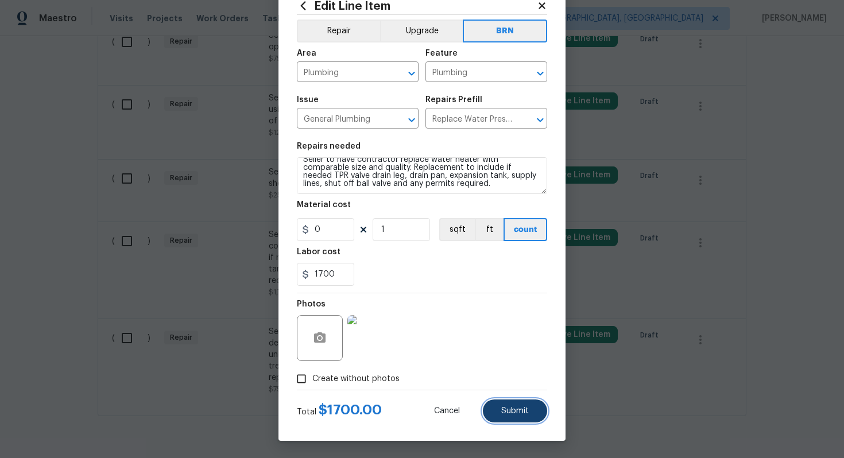
click at [514, 410] on span "Submit" at bounding box center [515, 411] width 28 height 9
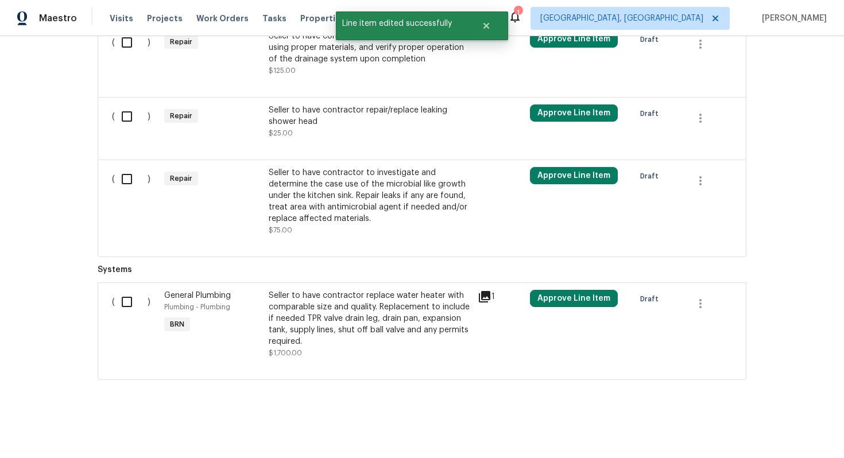
scroll to position [640, 0]
click at [131, 305] on input "checkbox" at bounding box center [131, 302] width 33 height 24
checkbox input "true"
click at [761, 431] on span "Create Work Order" at bounding box center [778, 430] width 76 height 14
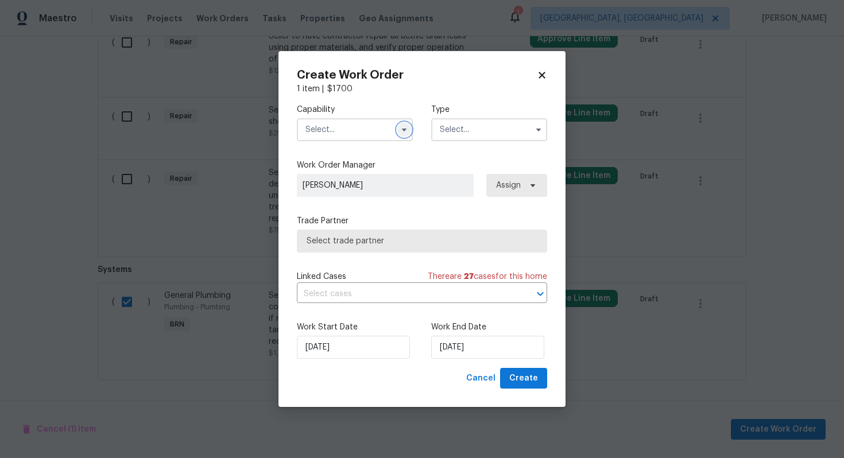
click at [404, 129] on icon "button" at bounding box center [404, 130] width 5 height 3
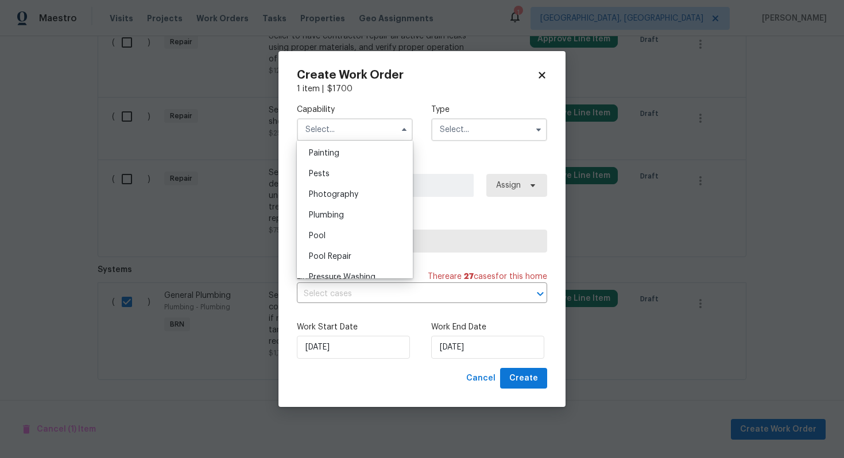
scroll to position [966, 0]
click at [373, 210] on div "Plumbing" at bounding box center [355, 214] width 110 height 21
type input "Plumbing"
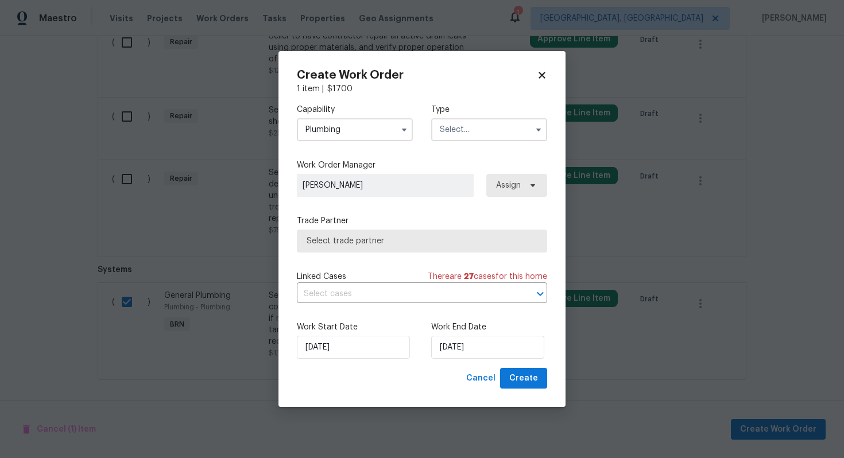
click at [474, 133] on input "text" at bounding box center [489, 129] width 116 height 23
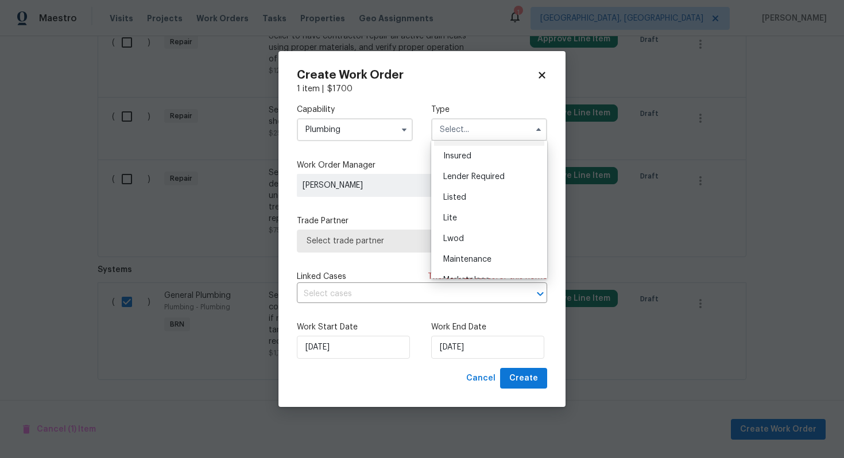
scroll to position [261, 0]
click at [484, 210] on div "Resale" at bounding box center [489, 203] width 110 height 21
type input "Resale"
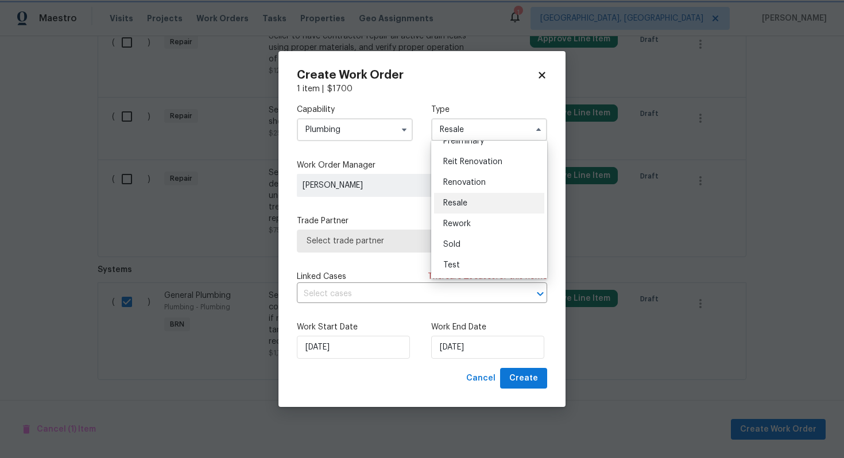
scroll to position [0, 0]
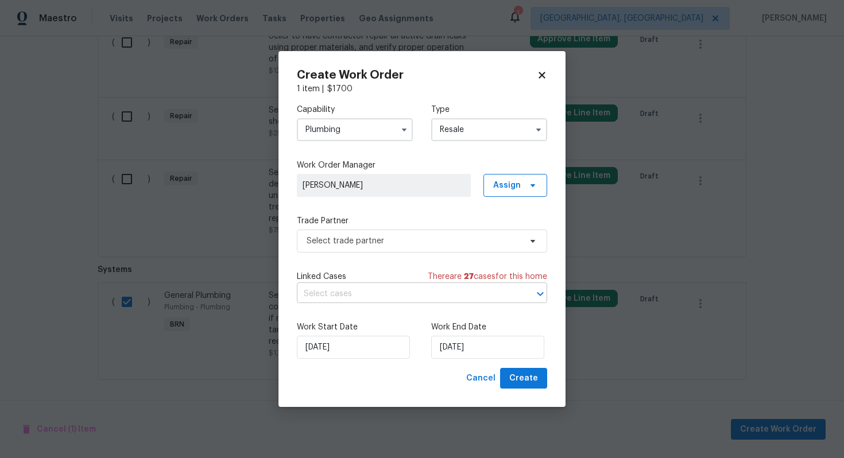
click at [416, 289] on input "text" at bounding box center [406, 294] width 218 height 18
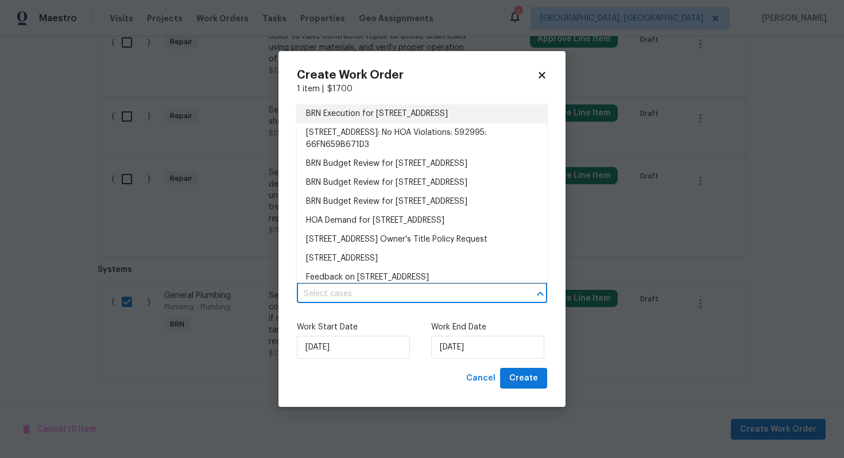
click at [447, 123] on li "BRN Execution for 220 Presidents Cup Way Unit 201, Saint Augustine, FL 32092" at bounding box center [422, 113] width 250 height 19
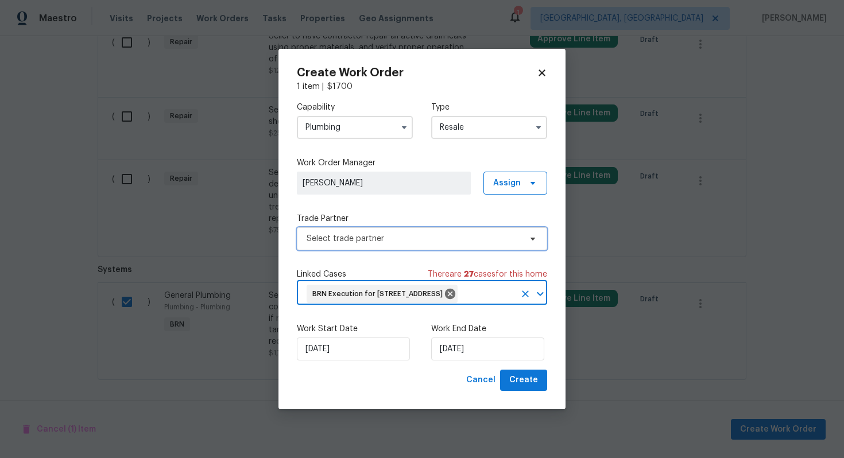
click at [403, 233] on span "Select trade partner" at bounding box center [414, 238] width 214 height 11
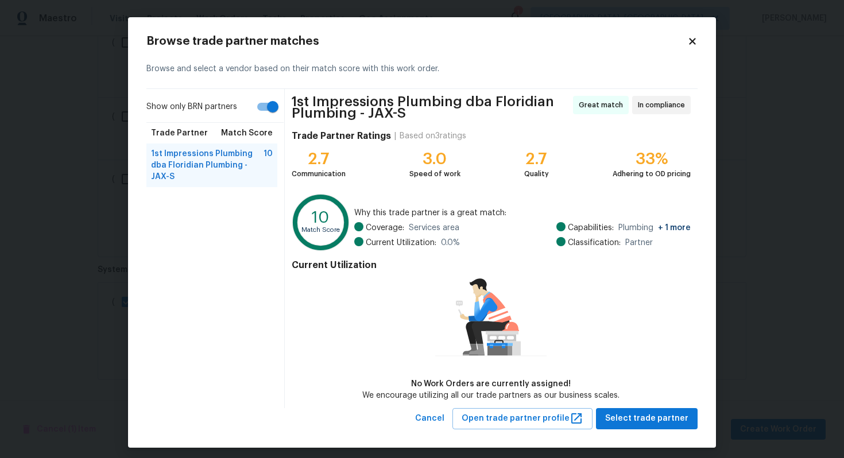
click at [268, 109] on input "Show only BRN partners" at bounding box center [272, 107] width 65 height 22
checkbox input "false"
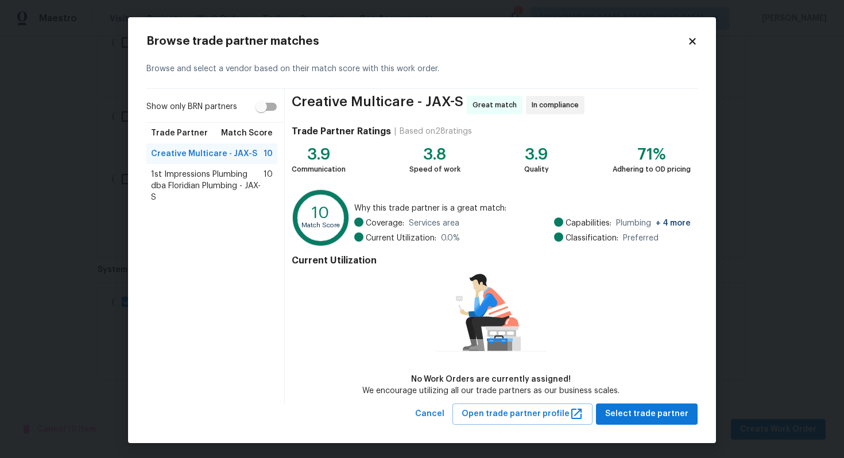
scroll to position [1, 0]
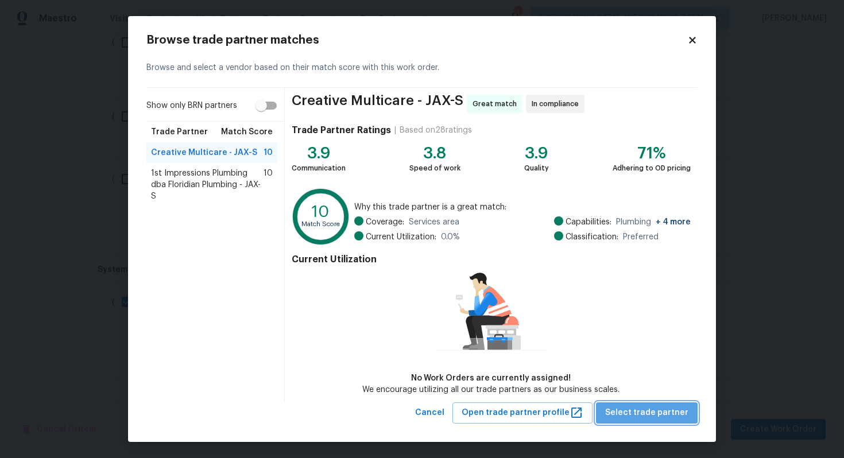
click at [662, 416] on span "Select trade partner" at bounding box center [646, 413] width 83 height 14
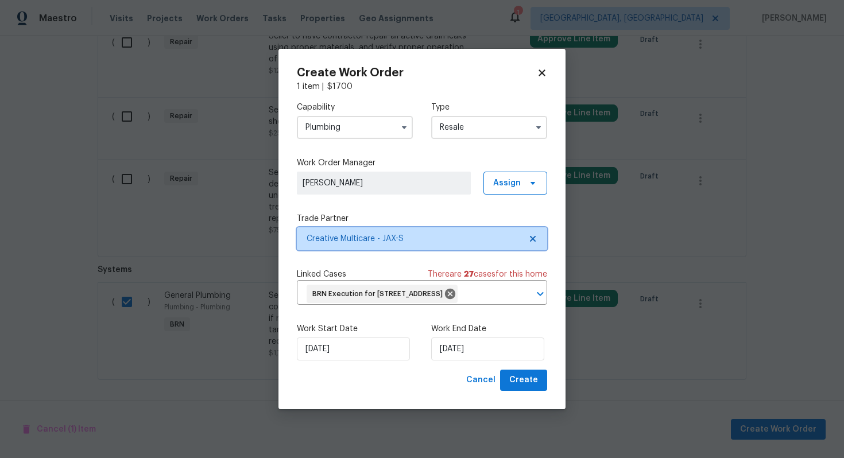
scroll to position [0, 0]
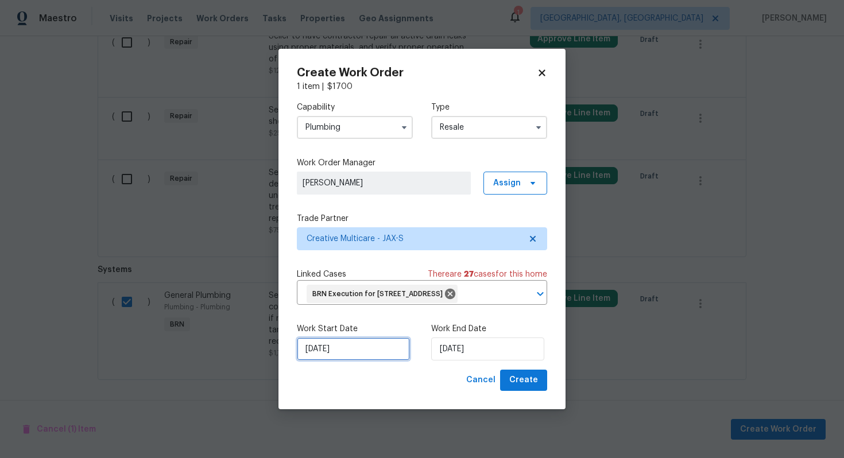
click at [318, 355] on input "[DATE]" at bounding box center [353, 349] width 113 height 23
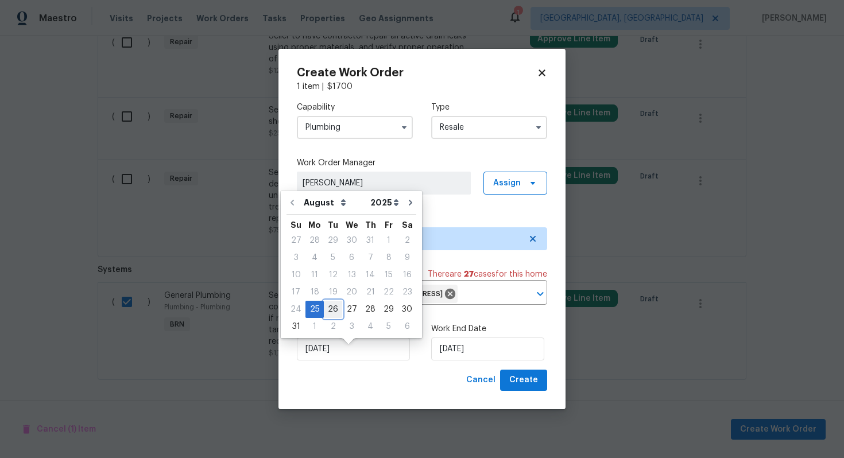
click at [331, 312] on div "26" at bounding box center [333, 309] width 18 height 16
type input "8/26/2025"
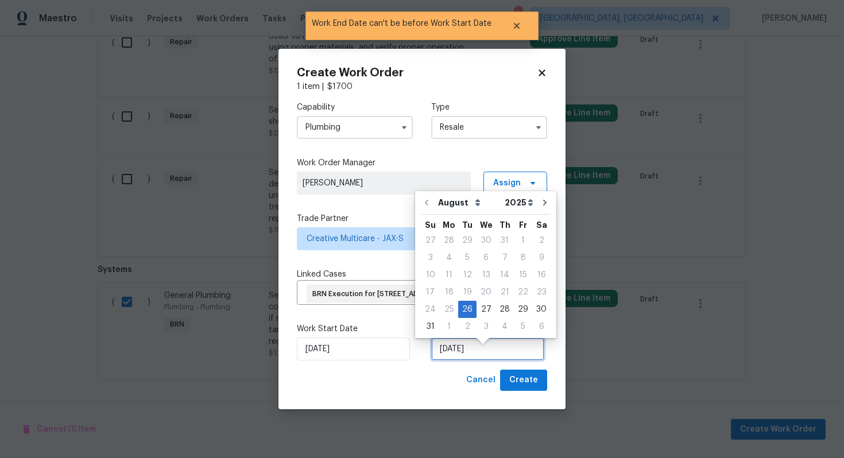
click at [468, 361] on input "8/26/2025" at bounding box center [487, 349] width 113 height 23
click at [498, 307] on div "28" at bounding box center [504, 309] width 18 height 16
type input "8/28/2025"
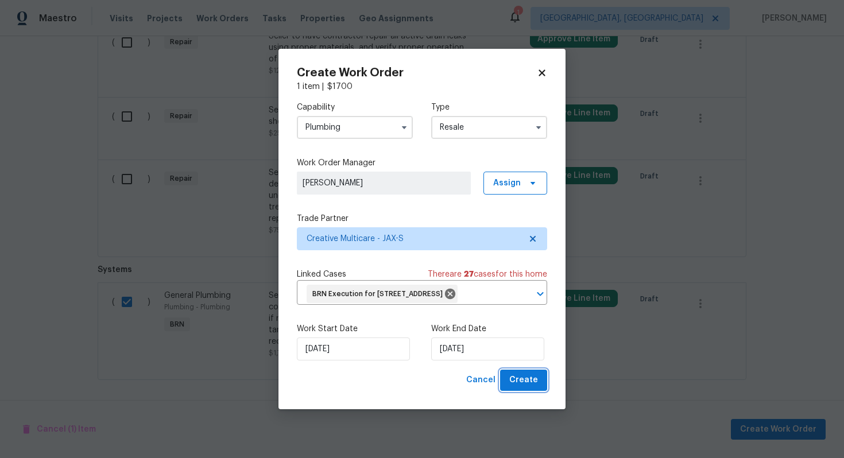
click at [521, 386] on span "Create" at bounding box center [523, 380] width 29 height 14
checkbox input "false"
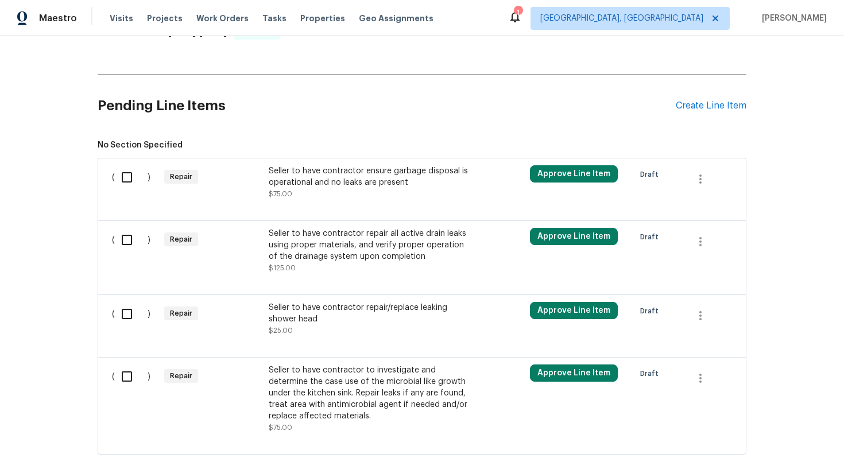
scroll to position [558, 0]
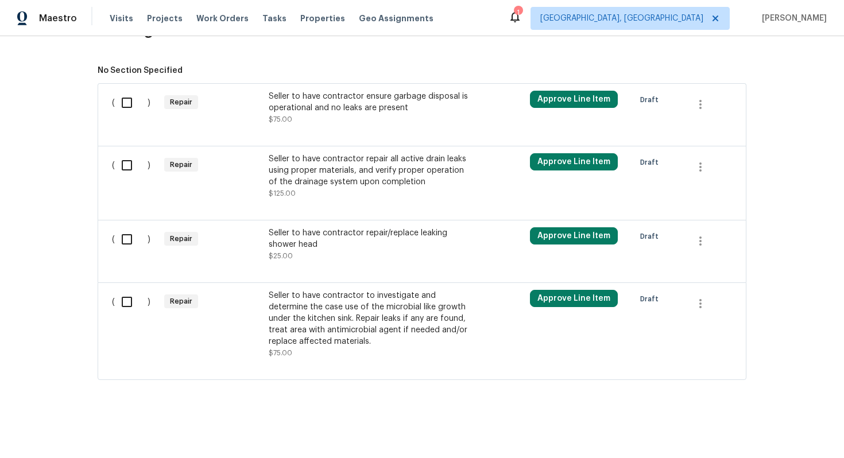
click at [359, 331] on div "Seller to have contractor to investigate and determine the case use of the micr…" at bounding box center [370, 318] width 202 height 57
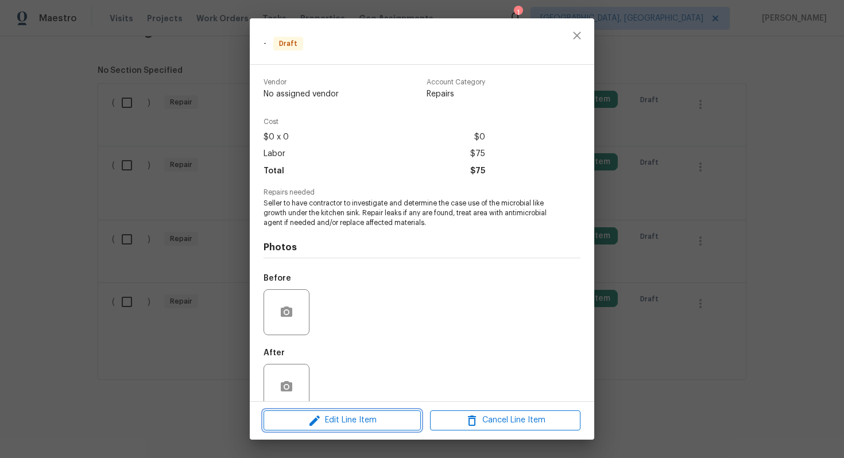
click at [338, 425] on span "Edit Line Item" at bounding box center [342, 420] width 150 height 14
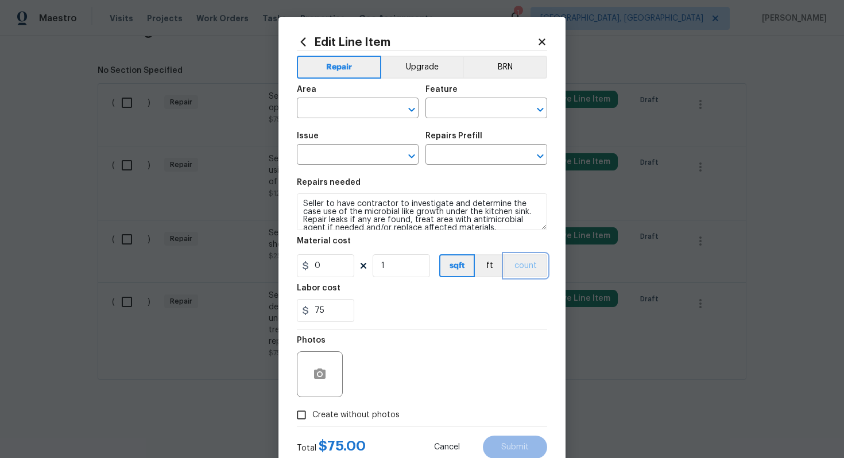
click at [519, 264] on button "count" at bounding box center [525, 265] width 43 height 23
click at [514, 67] on button "BRN" at bounding box center [505, 67] width 84 height 23
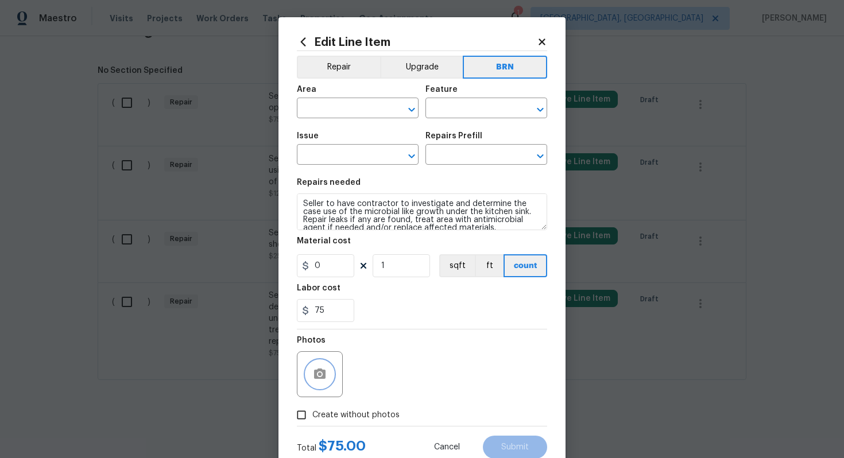
click at [311, 379] on button "button" at bounding box center [320, 375] width 28 height 28
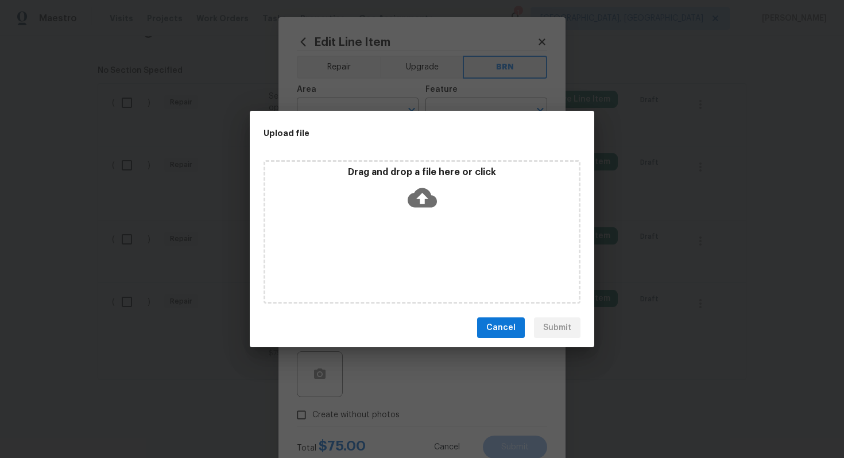
click at [417, 202] on icon at bounding box center [422, 198] width 29 height 20
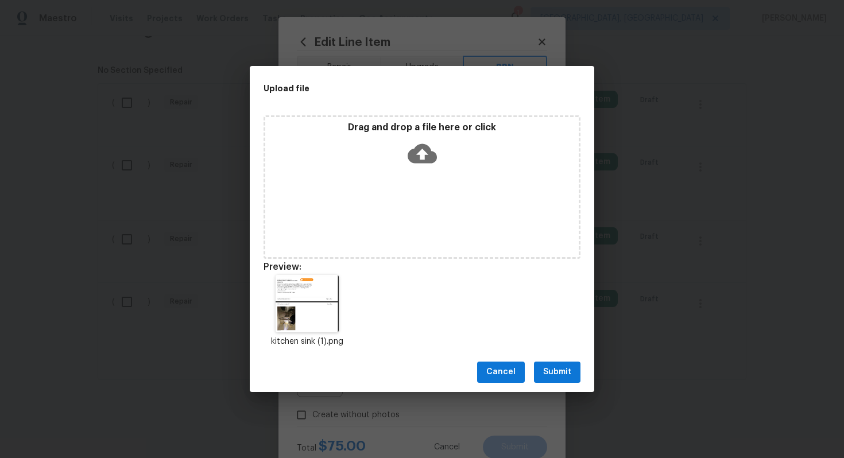
click at [566, 380] on button "Submit" at bounding box center [557, 372] width 47 height 21
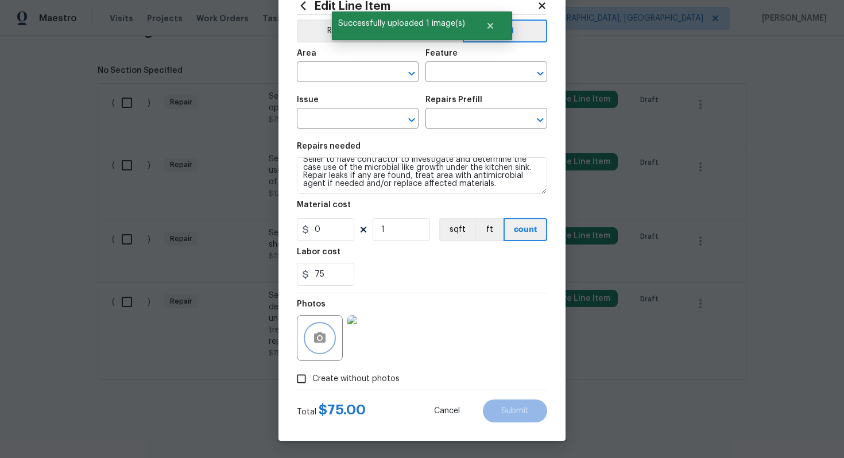
scroll to position [0, 0]
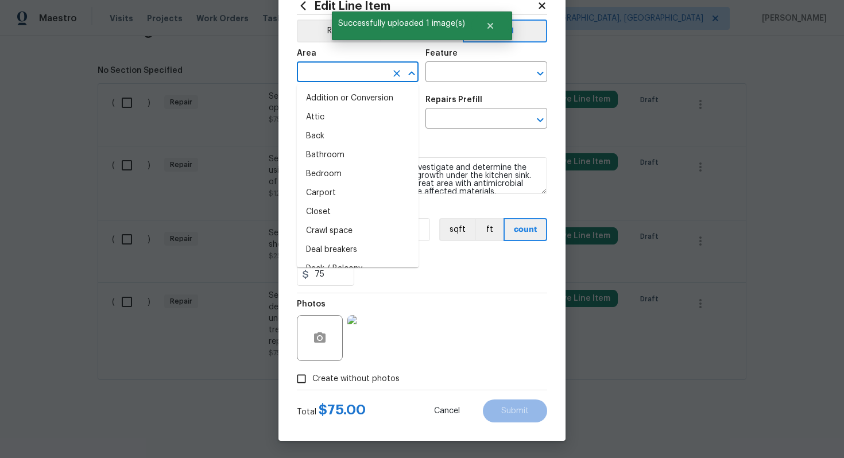
click at [343, 65] on input "text" at bounding box center [342, 73] width 90 height 18
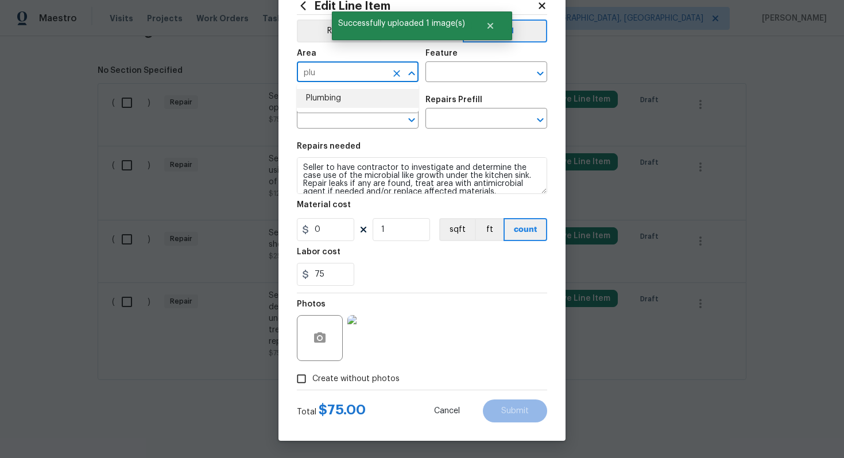
click at [327, 102] on li "Plumbing" at bounding box center [358, 98] width 122 height 19
type input "Plumbing"
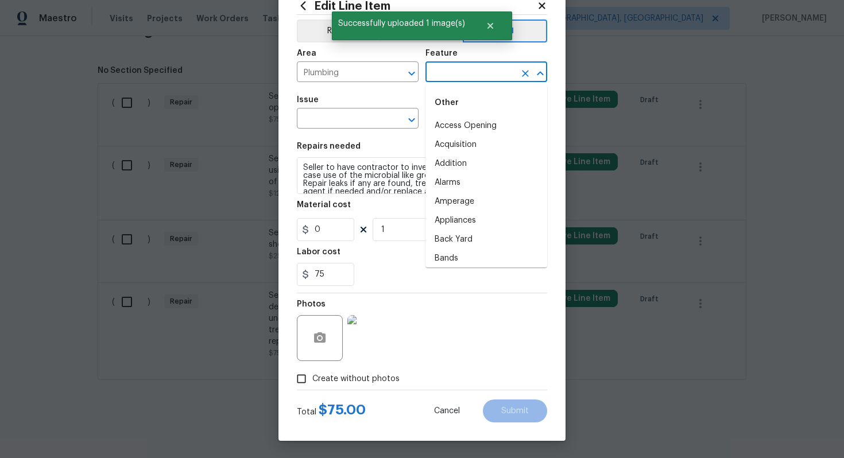
click at [450, 65] on input "text" at bounding box center [470, 73] width 90 height 18
type input "k"
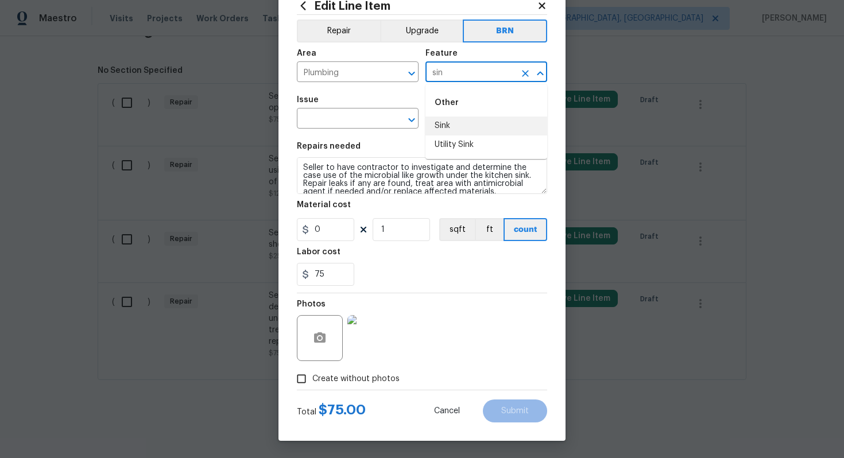
click at [446, 123] on li "Sink" at bounding box center [486, 126] width 122 height 19
type input "Sink"
click at [361, 117] on input "text" at bounding box center [342, 120] width 90 height 18
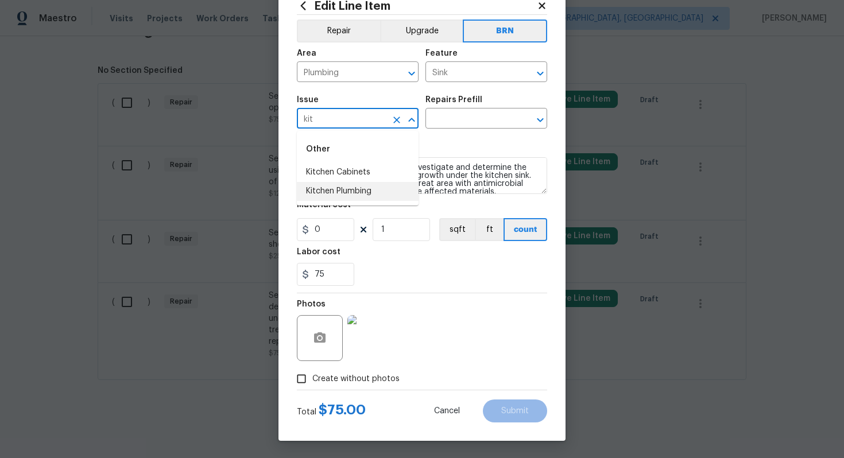
click at [354, 189] on li "Kitchen Plumbing" at bounding box center [358, 191] width 122 height 19
type input "Kitchen Plumbing"
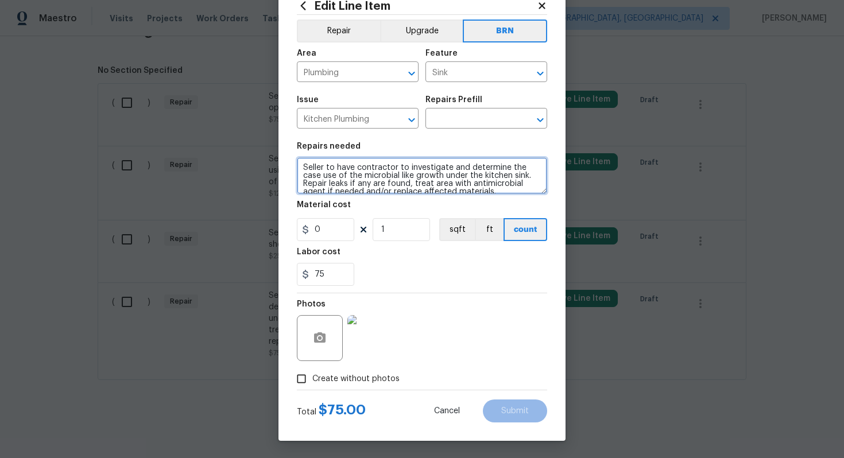
scroll to position [8, 0]
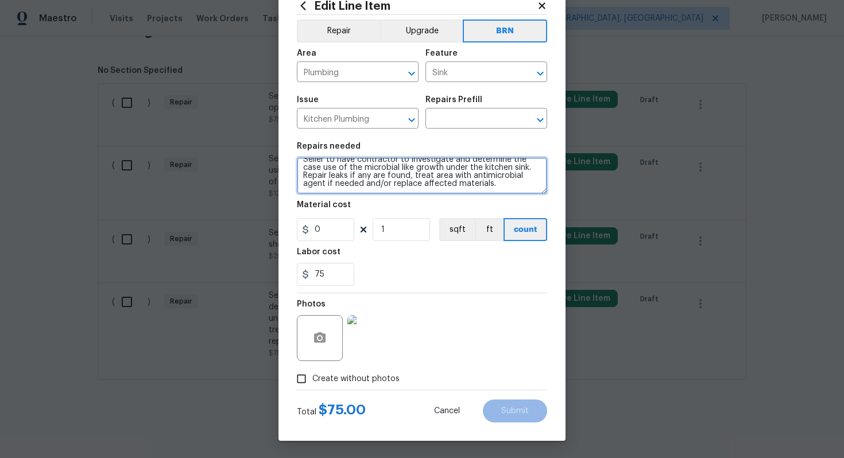
drag, startPoint x: 302, startPoint y: 165, endPoint x: 339, endPoint y: 208, distance: 57.0
click at [339, 208] on section "Repairs needed Seller to have contractor to investigate and determine the case …" at bounding box center [422, 214] width 250 height 157
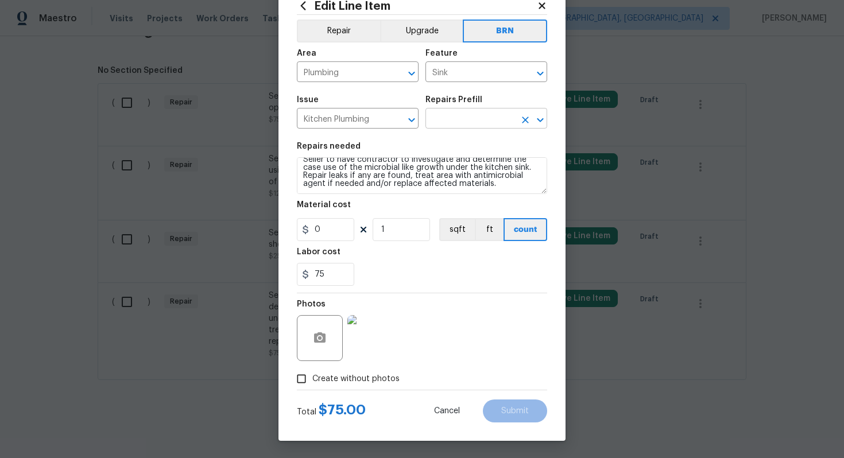
click at [435, 115] on input "text" at bounding box center [470, 120] width 90 height 18
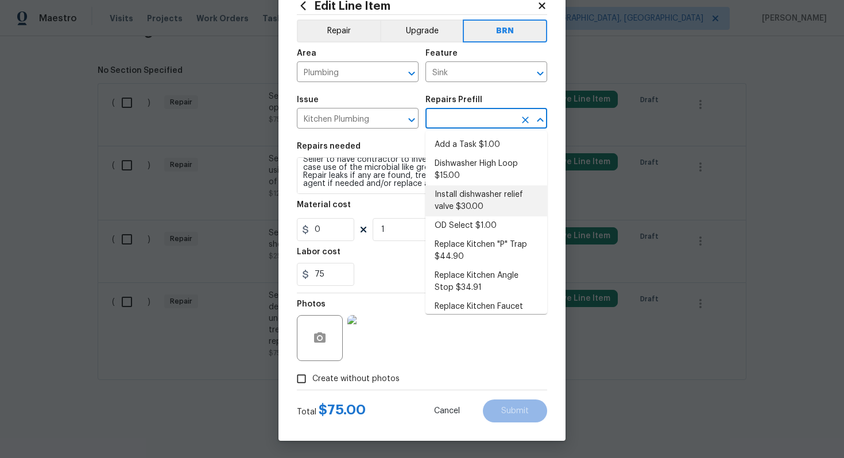
click at [469, 204] on li "Install dishwasher relief valve $30.00" at bounding box center [486, 200] width 122 height 31
type input "Plumbing"
type input "Install dishwasher relief valve $30.00"
type textarea "Install dishwasher relief valve, to match the faucet finish."
type input "30"
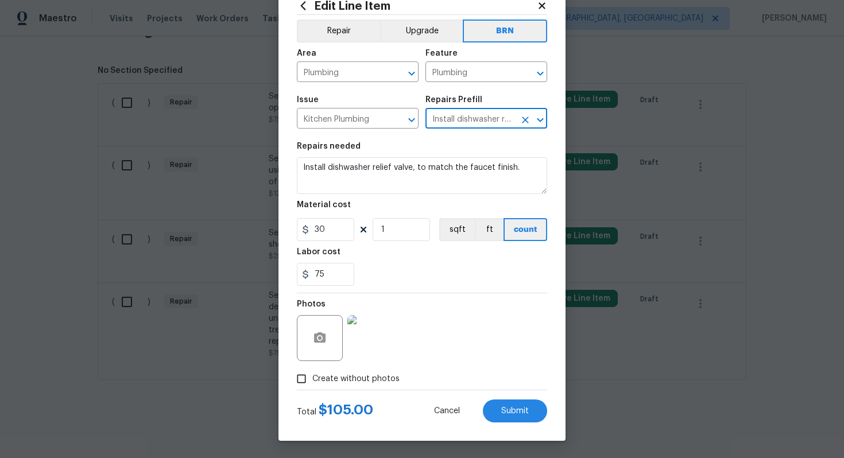
scroll to position [0, 0]
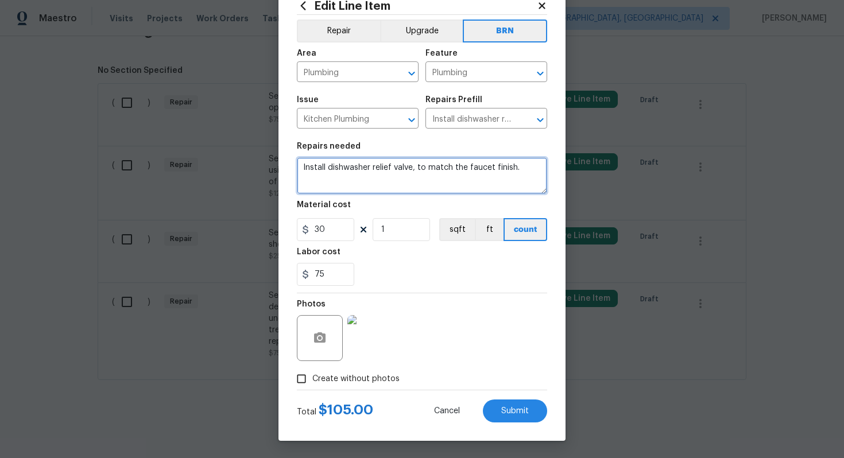
drag, startPoint x: 301, startPoint y: 169, endPoint x: 464, endPoint y: 178, distance: 163.3
click at [466, 180] on textarea "Install dishwasher relief valve, to match the faucet finish." at bounding box center [422, 175] width 250 height 37
paste textarea "Seller to have contractor to investigate and determine the case use of the micr…"
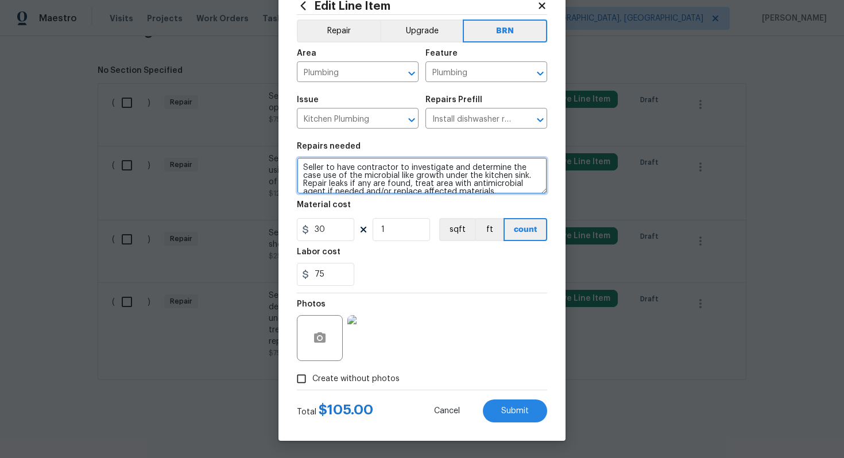
scroll to position [2, 0]
type textarea "Seller to have contractor to investigate and determine the case use of the micr…"
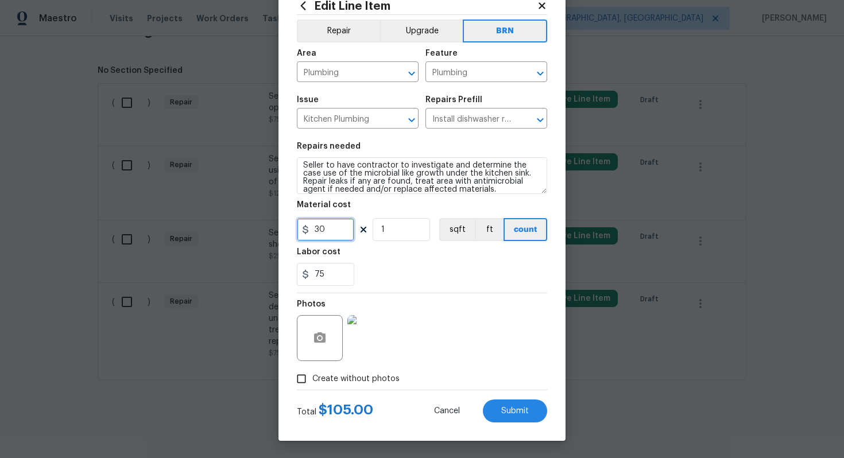
click at [318, 230] on input "30" at bounding box center [325, 229] width 57 height 23
type input "0"
click at [459, 301] on div "Photos" at bounding box center [422, 330] width 250 height 75
click at [511, 404] on button "Submit" at bounding box center [515, 411] width 64 height 23
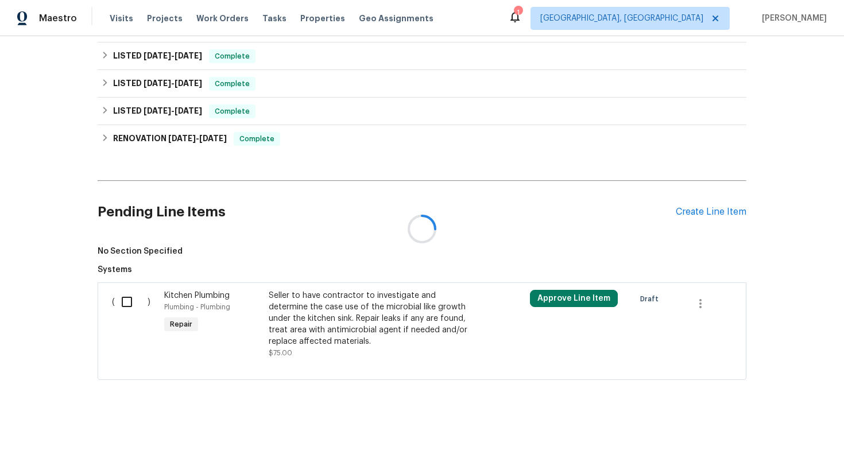
scroll to position [558, 0]
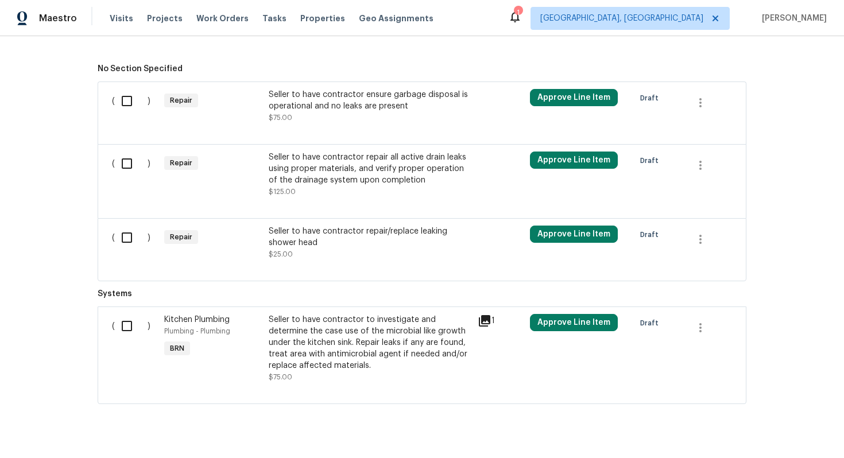
click at [417, 112] on div "Seller to have contractor ensure garbage disposal is operational and no leaks a…" at bounding box center [370, 100] width 202 height 23
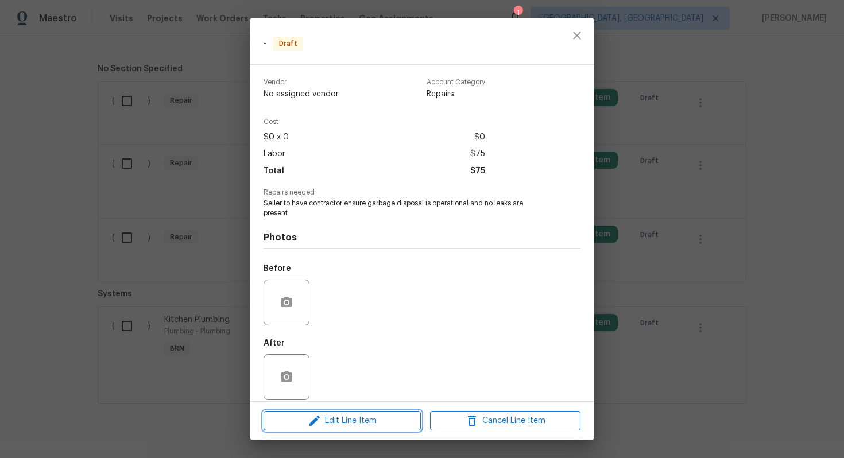
click at [322, 416] on span "Edit Line Item" at bounding box center [342, 421] width 150 height 14
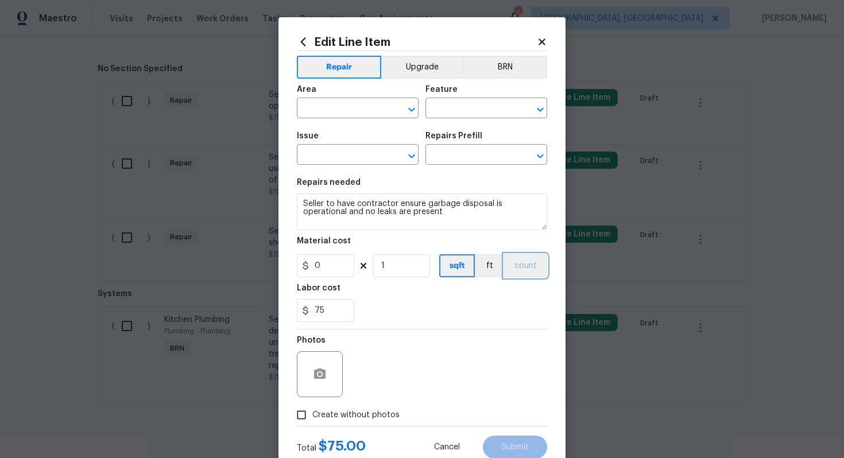
click at [524, 276] on button "count" at bounding box center [525, 265] width 43 height 23
click at [508, 73] on button "BRN" at bounding box center [505, 67] width 84 height 23
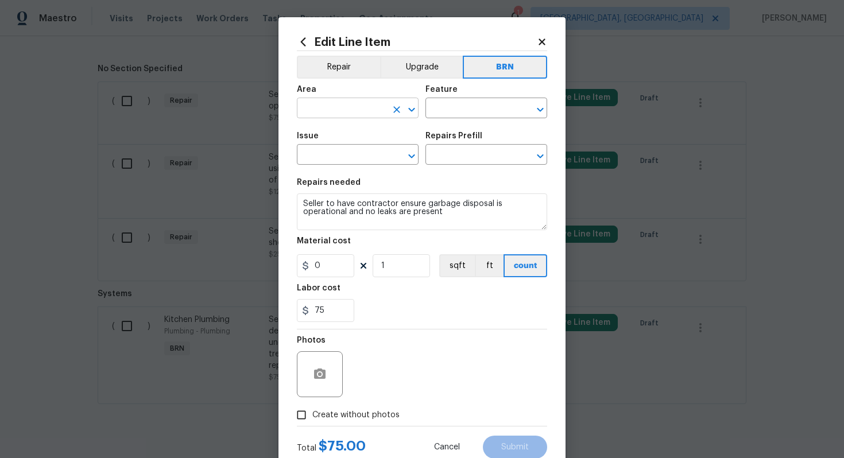
click at [350, 113] on input "text" at bounding box center [342, 109] width 90 height 18
type input "g"
click at [354, 138] on li "Kitchen" at bounding box center [358, 135] width 122 height 19
type input "Kitchen"
click at [454, 107] on input "text" at bounding box center [470, 109] width 90 height 18
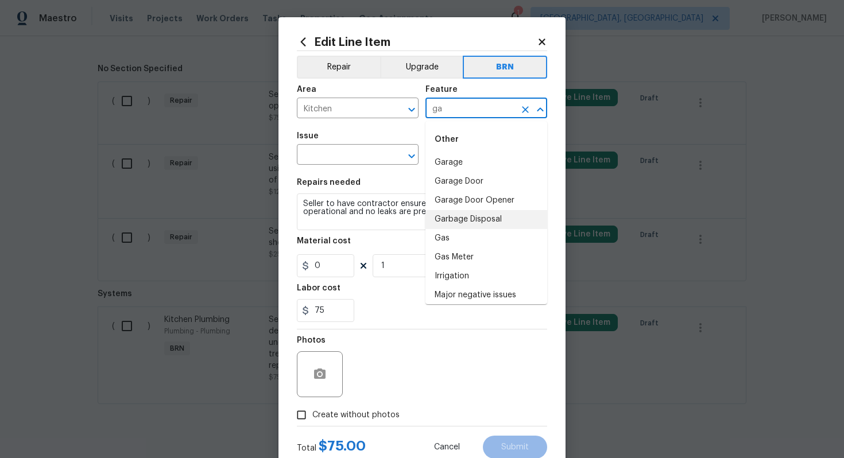
click at [463, 218] on li "Garbage Disposal" at bounding box center [486, 219] width 122 height 19
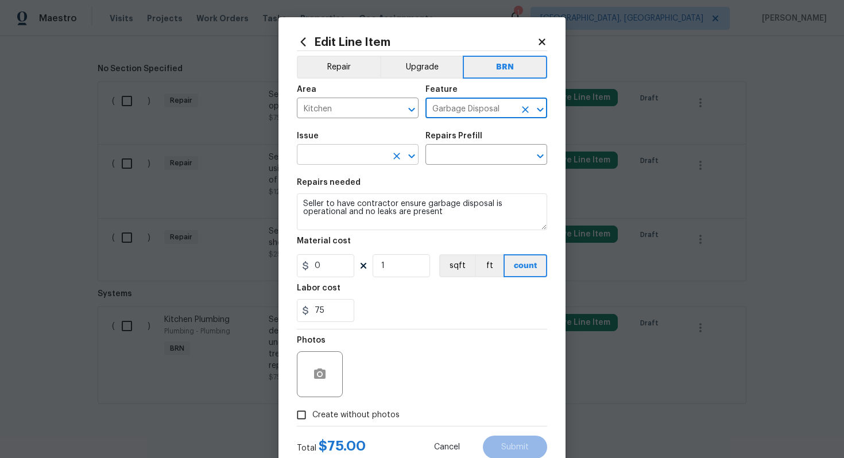
type input "Garbage Disposal"
click at [343, 161] on input "text" at bounding box center [342, 156] width 90 height 18
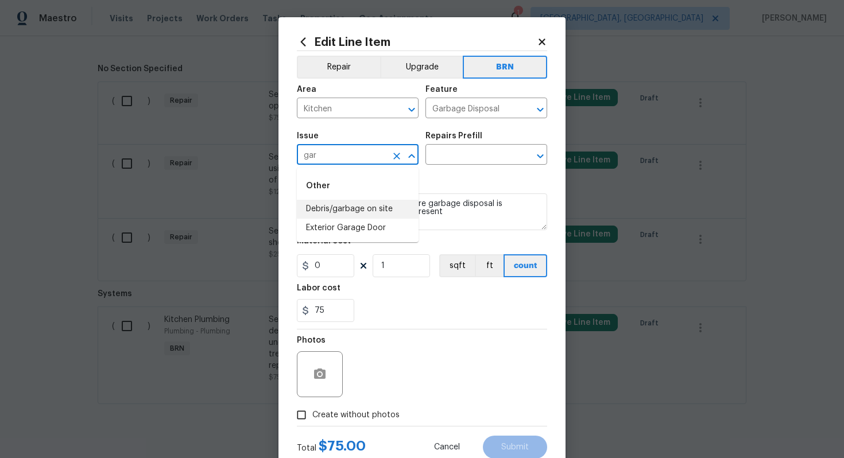
click at [347, 206] on li "Debris/garbage on site" at bounding box center [358, 209] width 122 height 19
type input "Debris/garbage on site"
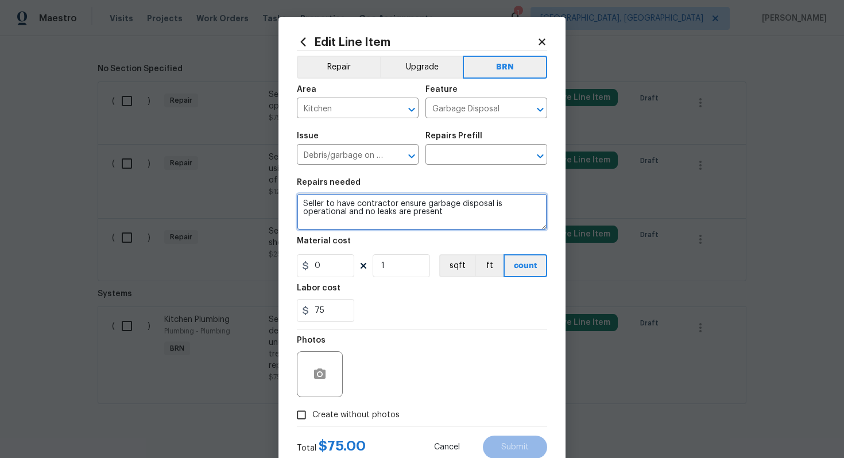
drag, startPoint x: 301, startPoint y: 203, endPoint x: 452, endPoint y: 238, distance: 155.0
click at [452, 238] on section "Repairs needed Seller to have contractor ensure garbage disposal is operational…" at bounding box center [422, 250] width 250 height 157
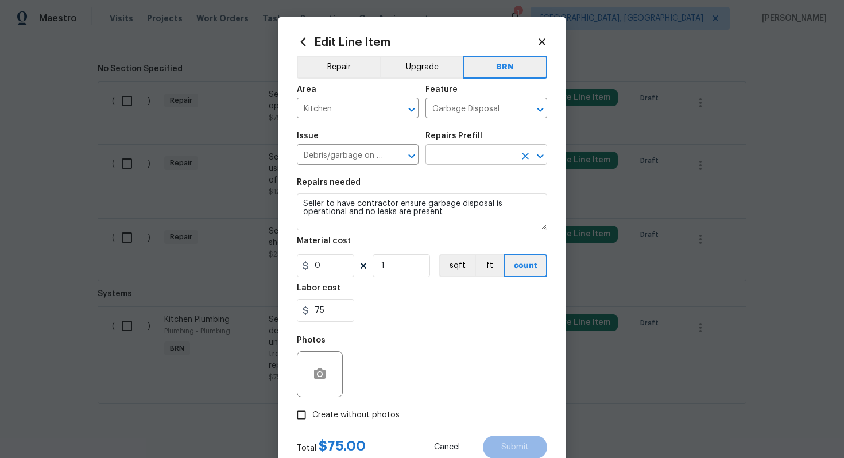
click at [468, 160] on input "text" at bounding box center [470, 156] width 90 height 18
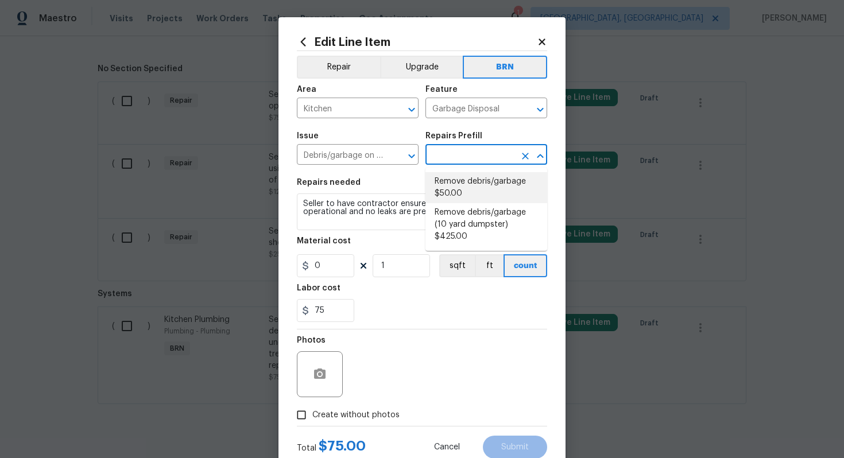
click at [471, 181] on li "Remove debris/garbage $50.00" at bounding box center [486, 187] width 122 height 31
type input "Remove debris/garbage $50.00"
type textarea "Remove, haul off, and properly dispose of any debris left by seller to offsite …"
type input "50"
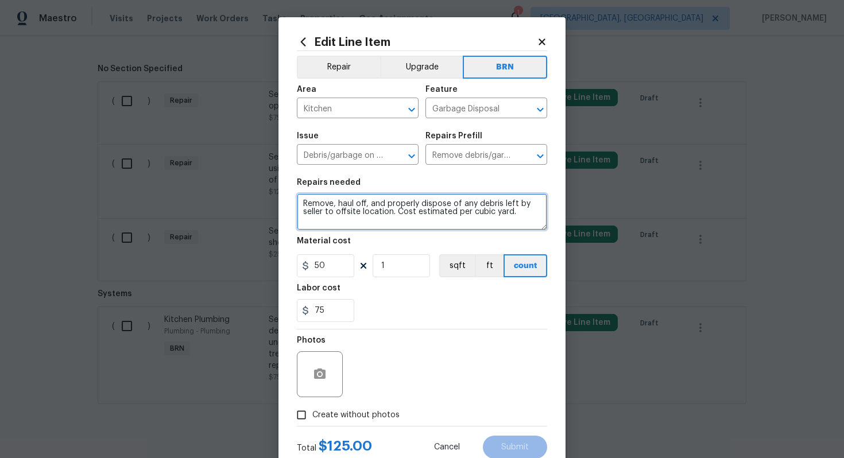
drag, startPoint x: 301, startPoint y: 204, endPoint x: 437, endPoint y: 233, distance: 138.5
click at [438, 233] on section "Repairs needed Remove, haul off, and properly dispose of any debris left by sel…" at bounding box center [422, 250] width 250 height 157
paste textarea "Seller to have contractor ensure garbage disposal is operational and no leaks a…"
type textarea "Seller to have contractor ensure garbage disposal is operational and no leaks a…"
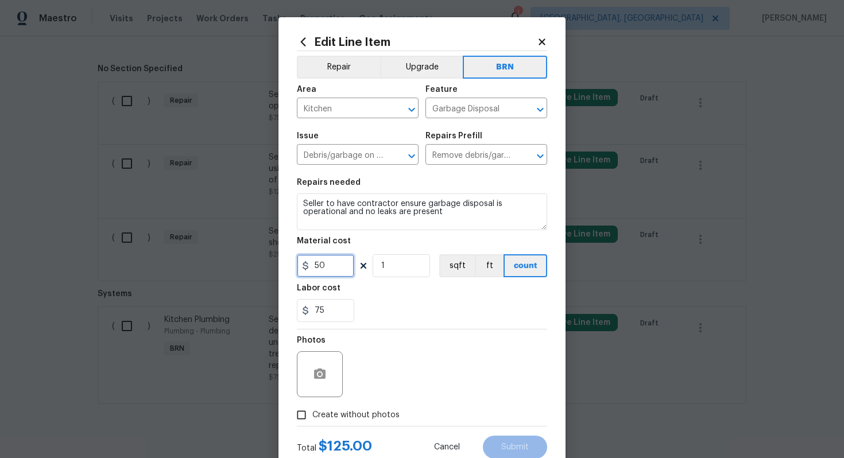
click at [318, 269] on input "50" at bounding box center [325, 265] width 57 height 23
type input "0"
click at [395, 366] on div "Photos" at bounding box center [422, 367] width 250 height 75
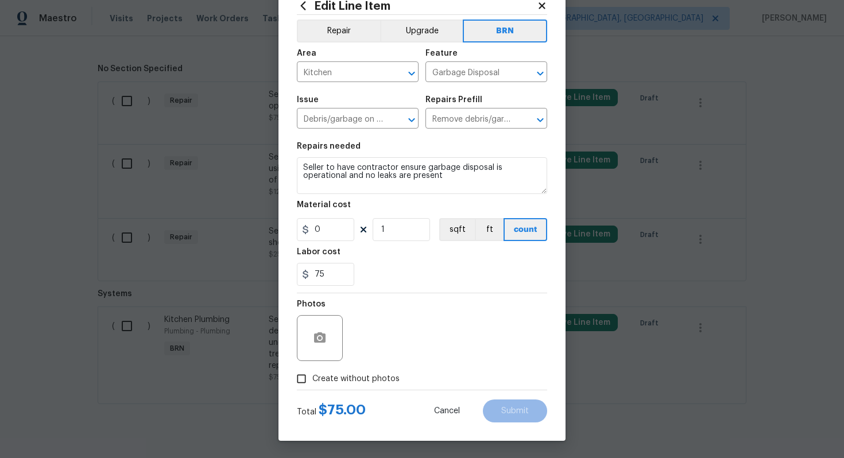
click at [384, 368] on label "Create without photos" at bounding box center [345, 379] width 109 height 22
click at [312, 368] on input "Create without photos" at bounding box center [302, 379] width 22 height 22
checkbox input "true"
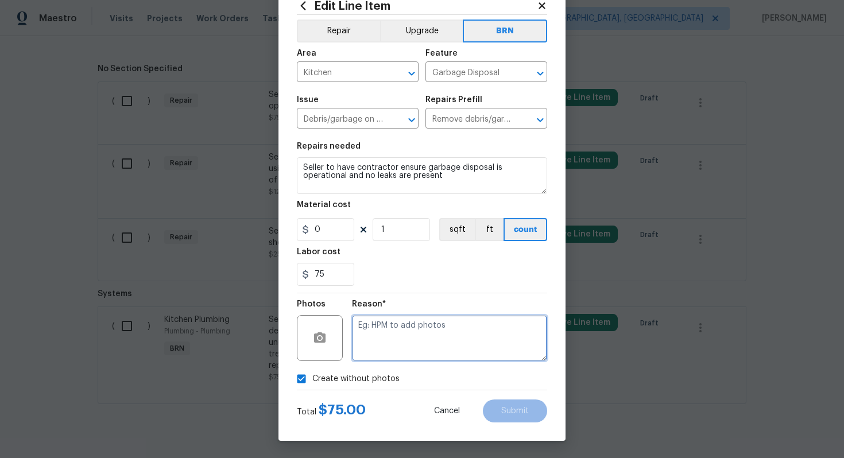
click at [410, 345] on textarea at bounding box center [449, 338] width 195 height 46
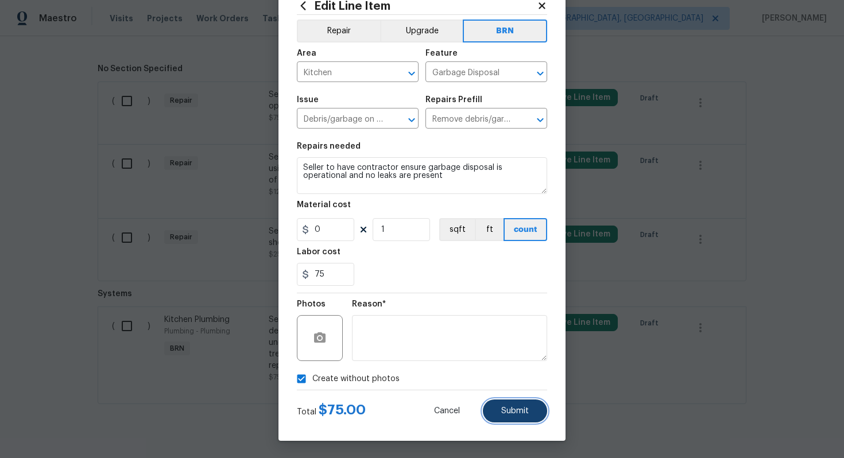
click at [501, 406] on button "Submit" at bounding box center [515, 411] width 64 height 23
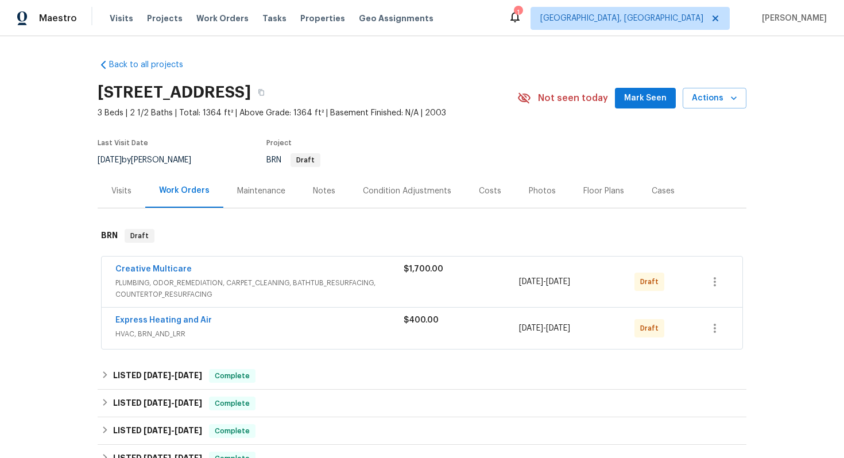
scroll to position [502, 0]
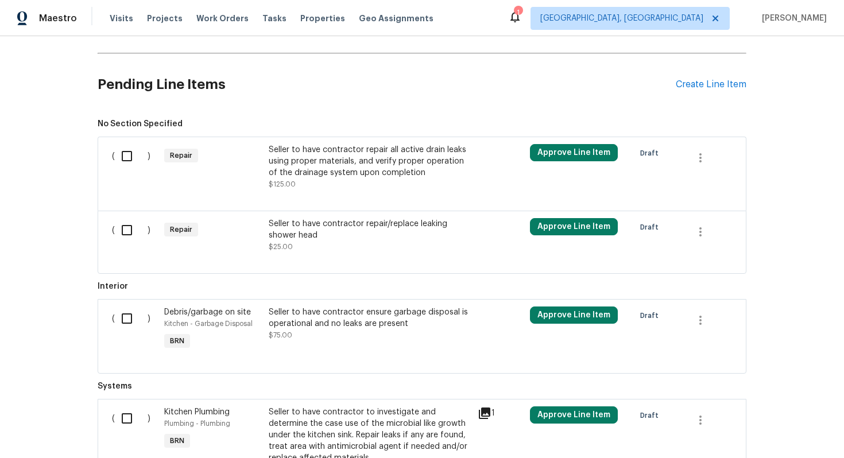
click at [341, 241] on div "Seller to have contractor repair/replace leaking shower head" at bounding box center [370, 229] width 202 height 23
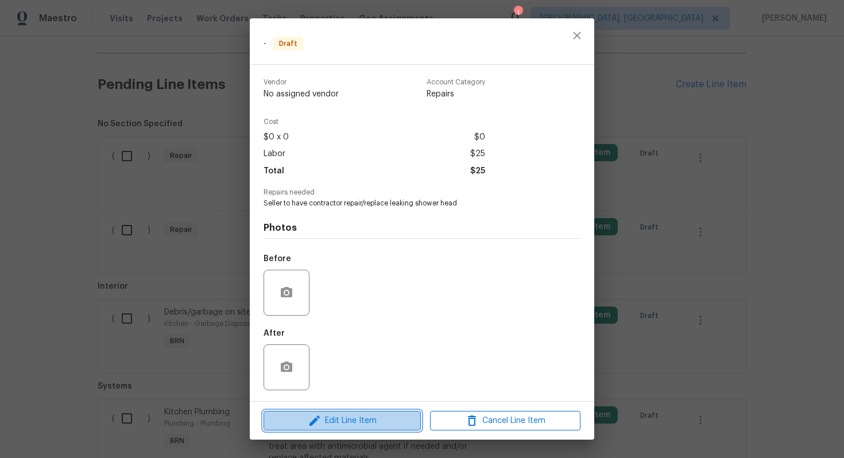
click at [345, 422] on span "Edit Line Item" at bounding box center [342, 421] width 150 height 14
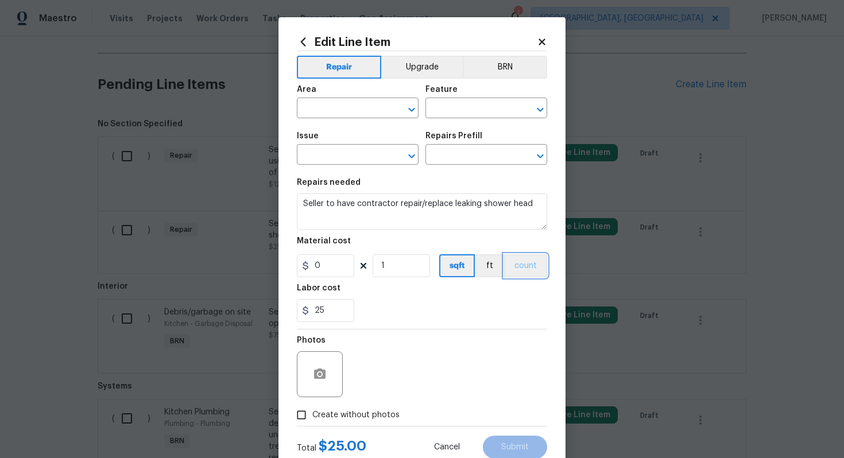
click at [526, 255] on button "count" at bounding box center [525, 265] width 43 height 23
click at [498, 73] on button "BRN" at bounding box center [505, 67] width 84 height 23
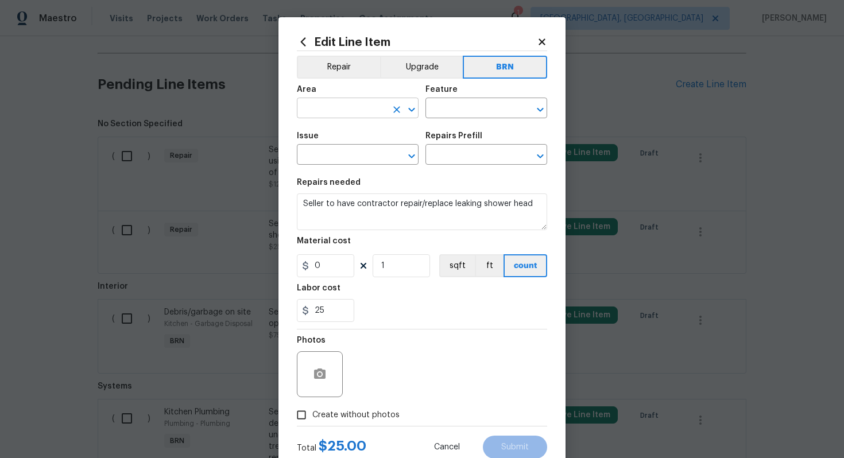
click at [351, 115] on input "text" at bounding box center [342, 109] width 90 height 18
click at [348, 140] on li "Plumbing" at bounding box center [358, 135] width 122 height 19
type input "Plumbing"
click at [443, 108] on input "text" at bounding box center [470, 109] width 90 height 18
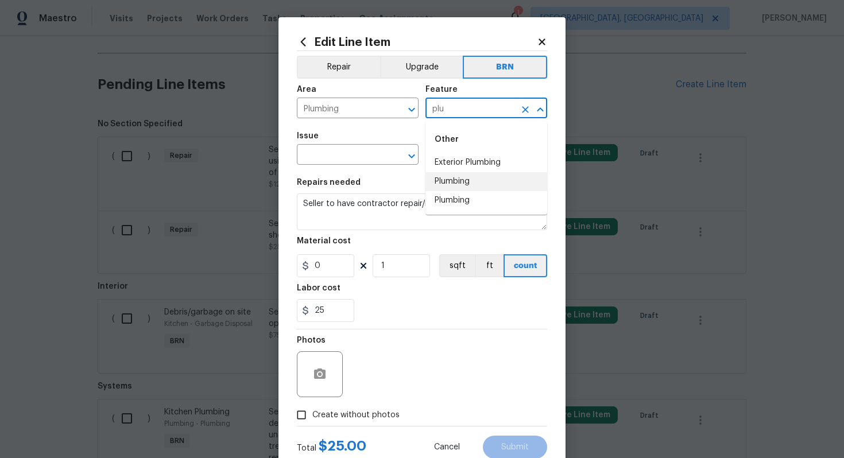
click at [451, 186] on li "Plumbing" at bounding box center [486, 181] width 122 height 19
type input "Plumbing"
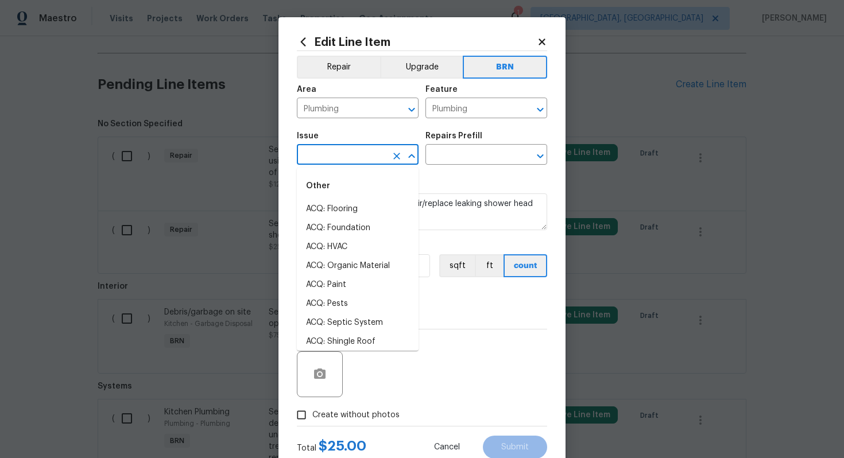
click at [331, 155] on input "text" at bounding box center [342, 156] width 90 height 18
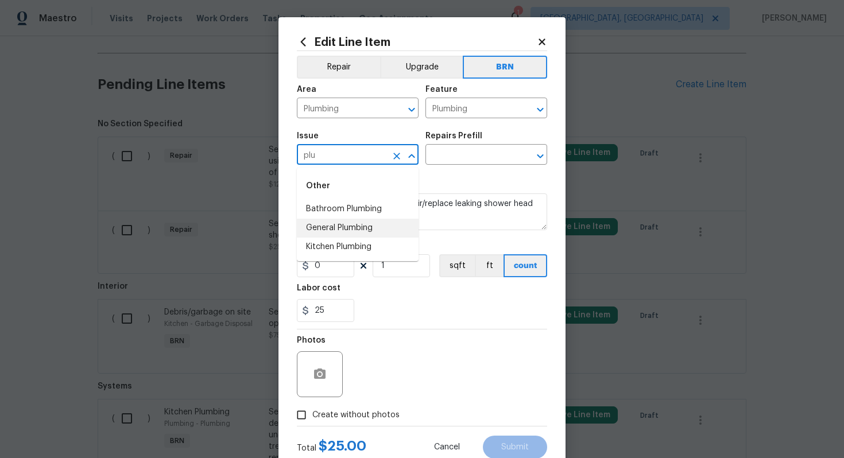
click at [330, 222] on li "General Plumbing" at bounding box center [358, 228] width 122 height 19
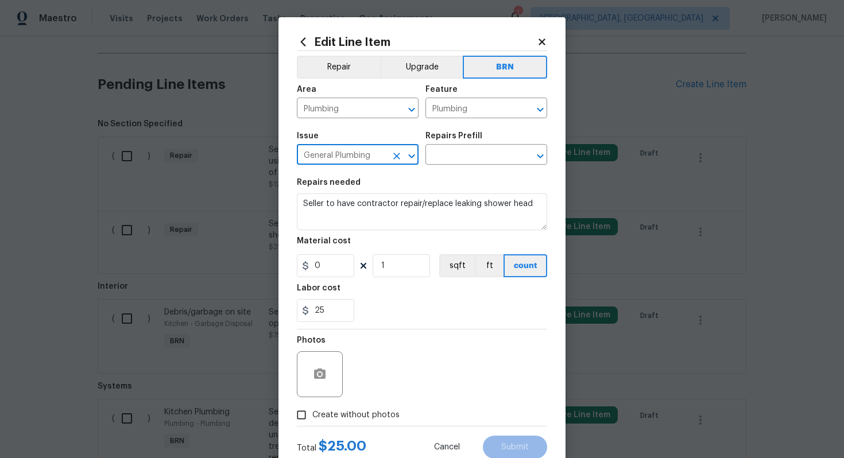
type input "General Plumbing"
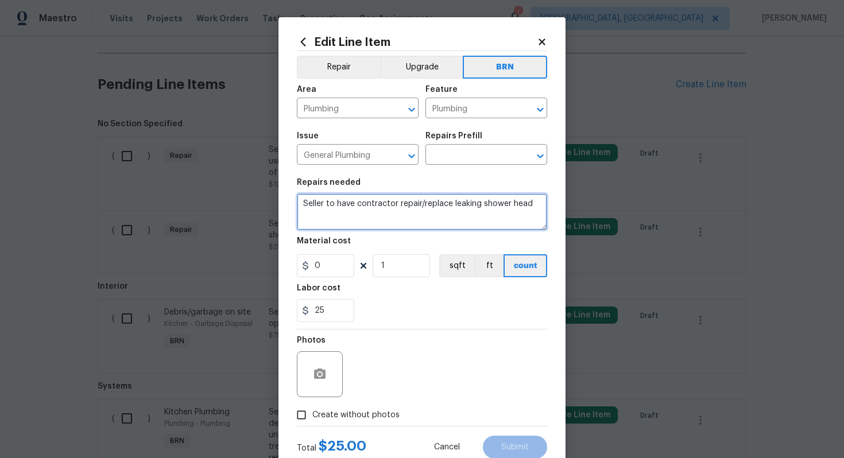
drag, startPoint x: 300, startPoint y: 203, endPoint x: 547, endPoint y: 219, distance: 247.4
click at [548, 219] on div "Edit Line Item Repair Upgrade BRN Area Plumbing ​ Feature Plumbing ​ Issue Gene…" at bounding box center [421, 247] width 287 height 460
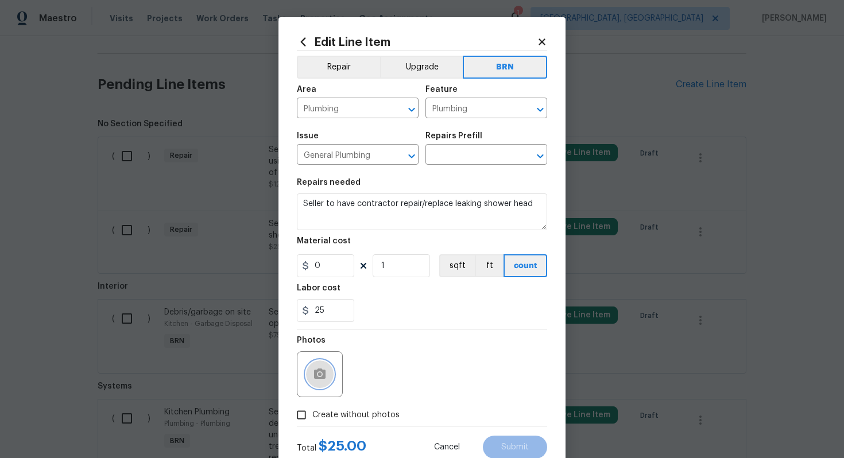
click at [322, 365] on button "button" at bounding box center [320, 375] width 28 height 28
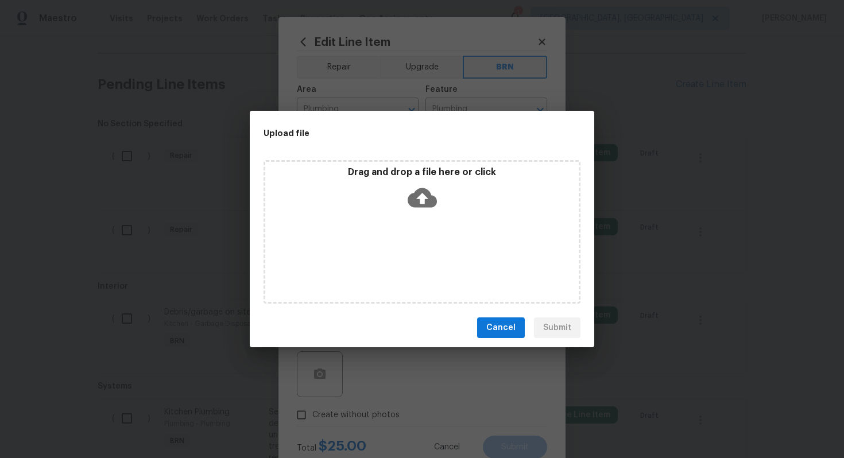
click at [420, 198] on icon at bounding box center [422, 197] width 29 height 29
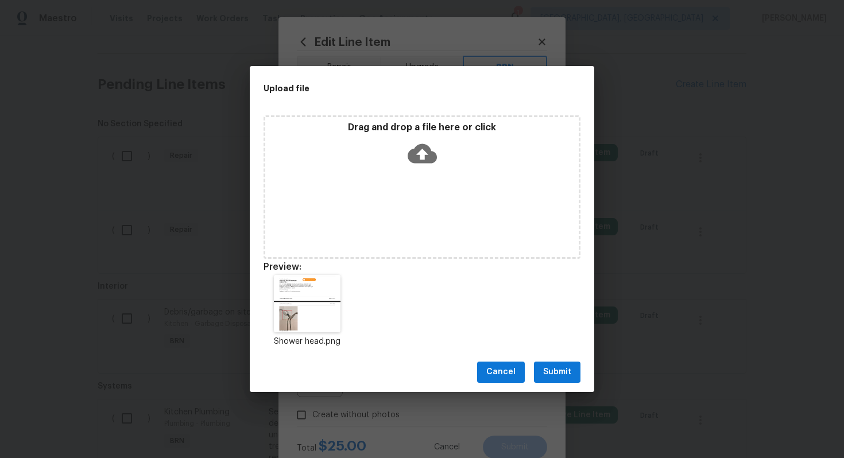
click at [560, 374] on span "Submit" at bounding box center [557, 372] width 28 height 14
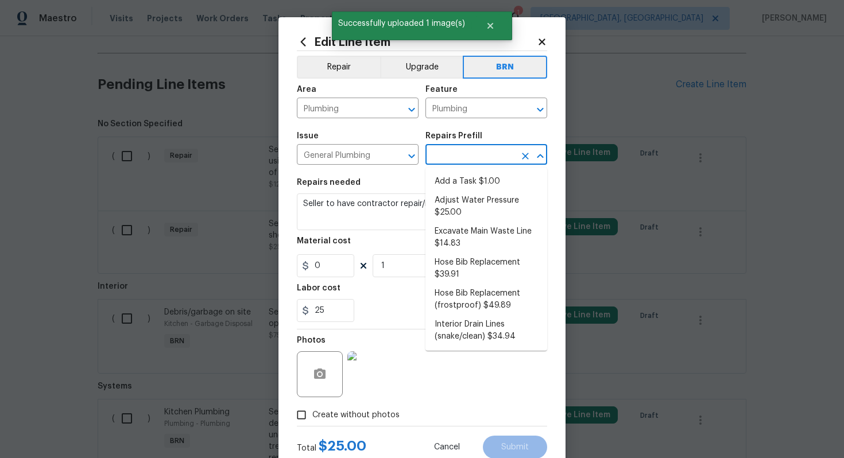
click at [451, 158] on input "text" at bounding box center [470, 156] width 90 height 18
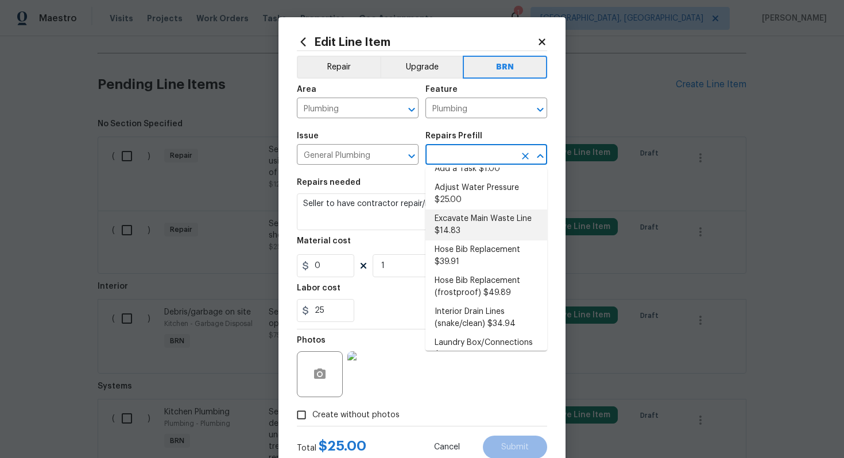
scroll to position [16, 0]
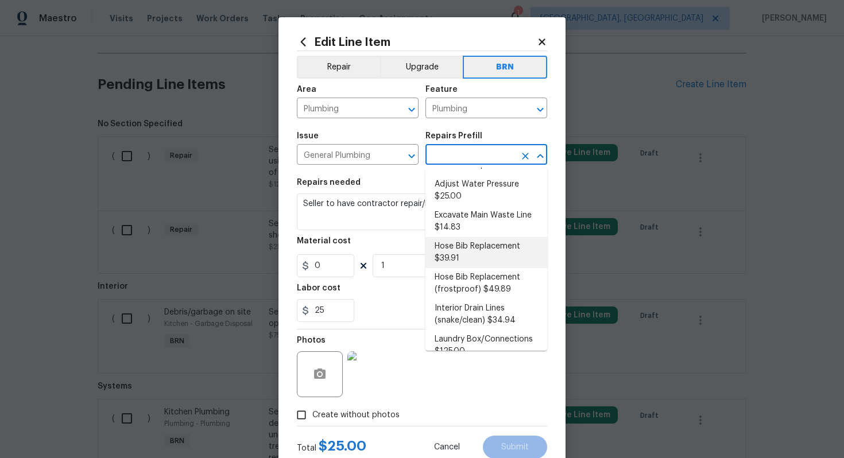
click at [468, 248] on li "Hose Bib Replacement $39.91" at bounding box center [486, 252] width 122 height 31
type input "Hose Bib Replacement $39.91"
type textarea "Remove the existing hose bib and replace it with a new hose bib. Ensure that th…"
type input "39.91"
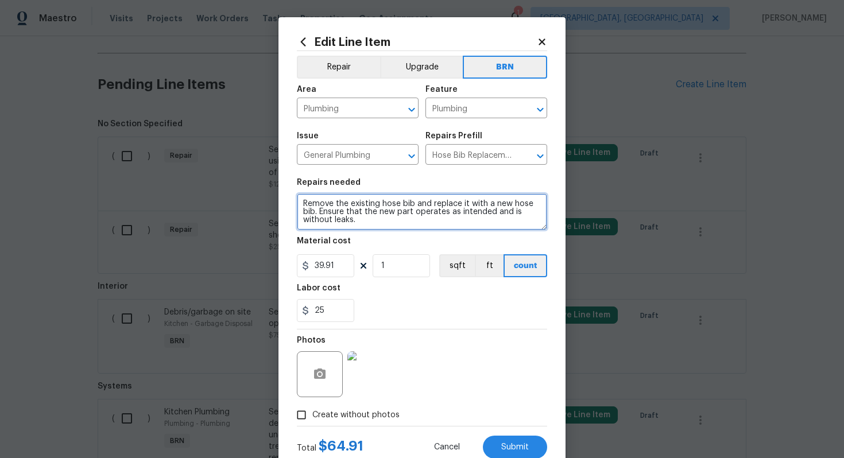
drag, startPoint x: 302, startPoint y: 204, endPoint x: 363, endPoint y: 223, distance: 63.7
click at [363, 226] on textarea "Remove the existing hose bib and replace it with a new hose bib. Ensure that th…" at bounding box center [422, 211] width 250 height 37
paste textarea "Seller to have contractor repair/replace leaking shower head"
type textarea "Seller to have contractor repair/replace leaking shower head"
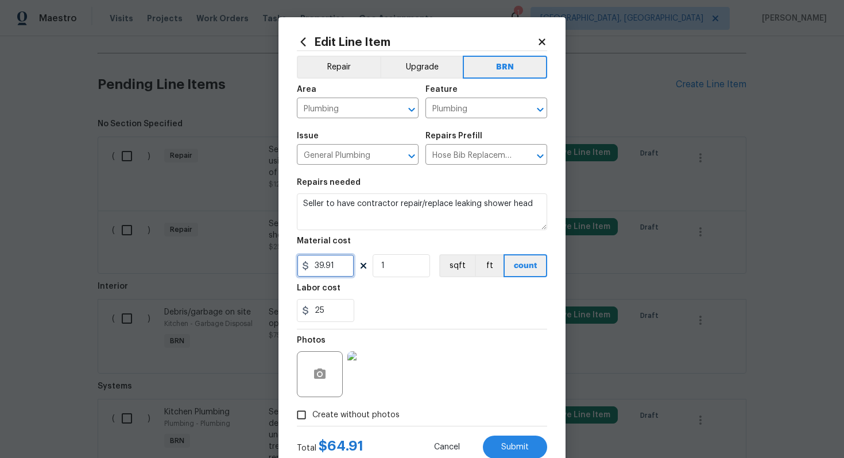
drag, startPoint x: 336, startPoint y: 272, endPoint x: 307, endPoint y: 269, distance: 28.9
click at [307, 269] on div "39.91" at bounding box center [325, 265] width 57 height 23
type input "0"
click at [409, 317] on div "25" at bounding box center [422, 310] width 250 height 23
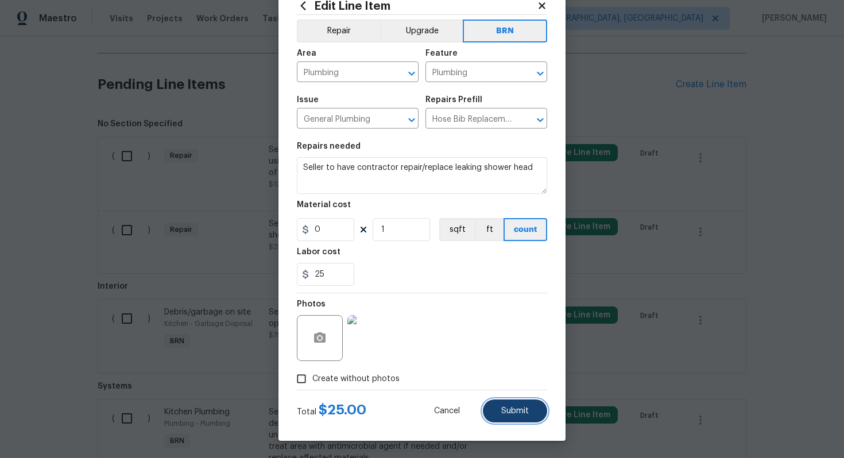
click at [511, 412] on span "Submit" at bounding box center [515, 411] width 28 height 9
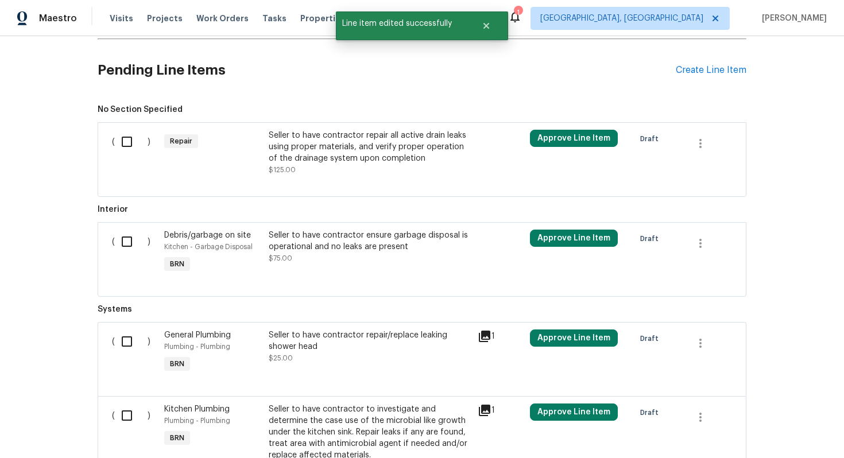
scroll to position [513, 0]
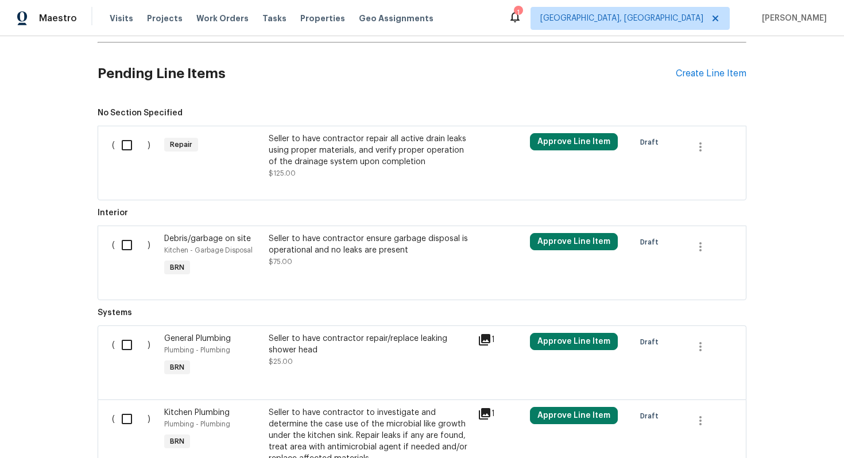
click at [380, 167] on div "Seller to have contractor repair all active drain leaks using proper materials,…" at bounding box center [370, 150] width 202 height 34
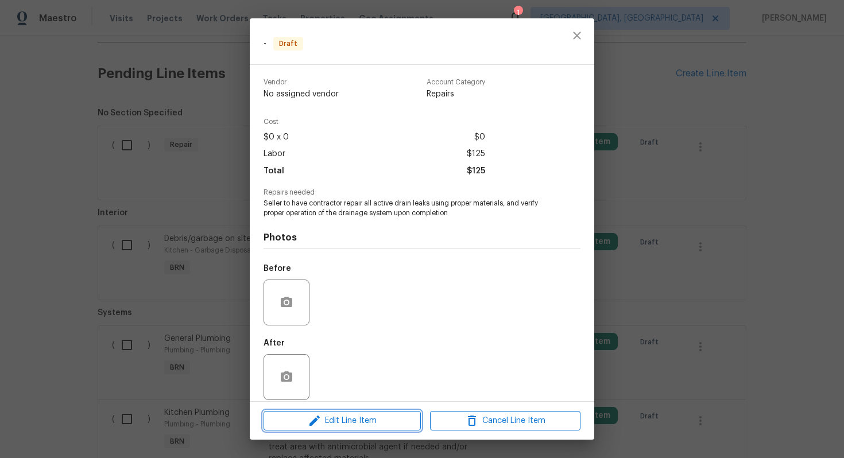
click at [347, 420] on span "Edit Line Item" at bounding box center [342, 421] width 150 height 14
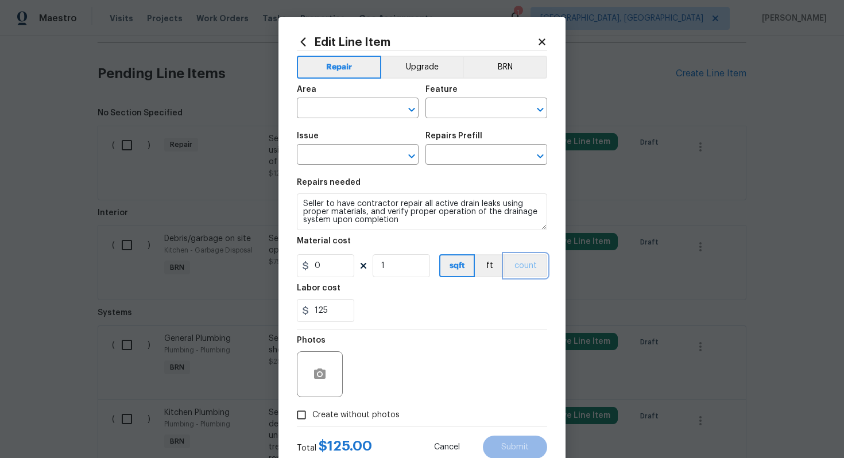
click at [524, 271] on button "count" at bounding box center [525, 265] width 43 height 23
click at [521, 66] on button "BRN" at bounding box center [505, 67] width 84 height 23
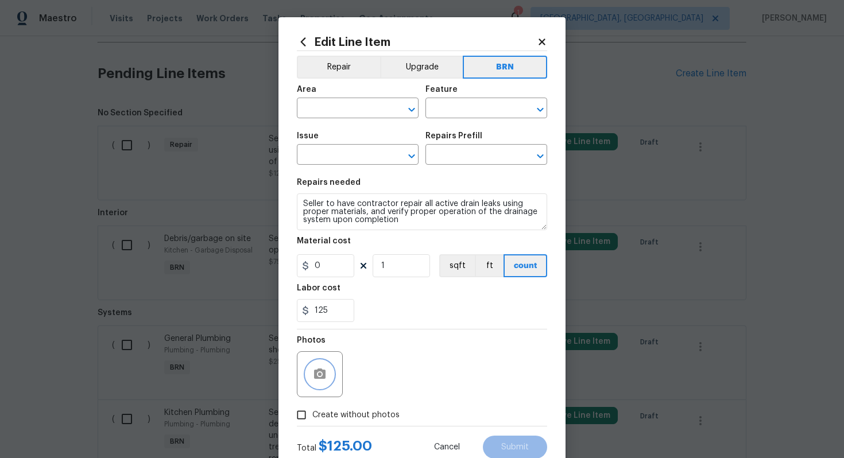
click at [321, 368] on icon "button" at bounding box center [320, 374] width 14 height 14
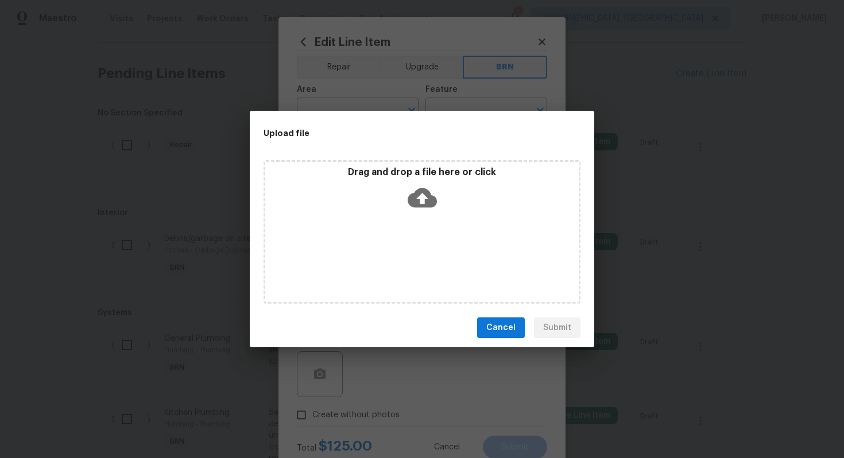
click at [420, 188] on icon at bounding box center [422, 198] width 29 height 20
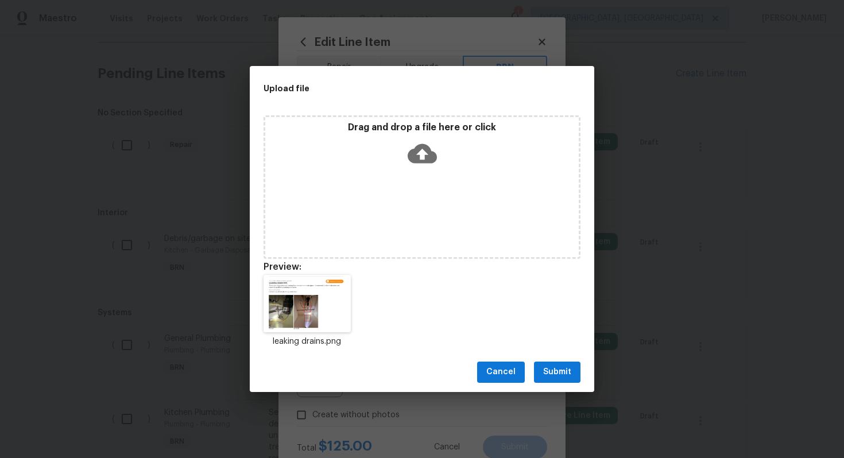
click at [564, 373] on span "Submit" at bounding box center [557, 372] width 28 height 14
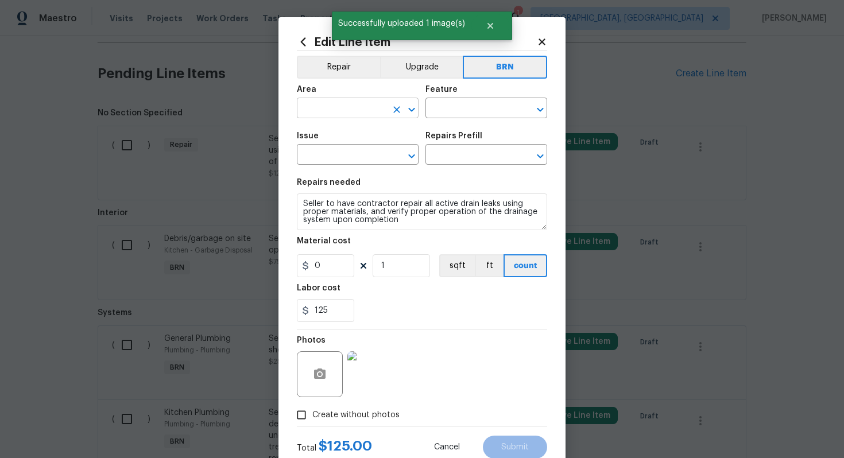
click at [344, 109] on input "text" at bounding box center [342, 109] width 90 height 18
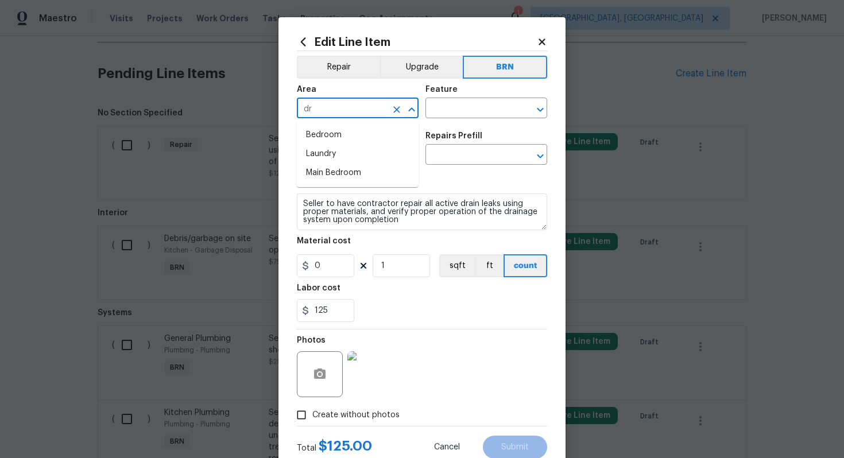
type input "d"
click at [339, 136] on li "Plumbing" at bounding box center [358, 135] width 122 height 19
type input "Plumbing"
click at [449, 109] on input "text" at bounding box center [470, 109] width 90 height 18
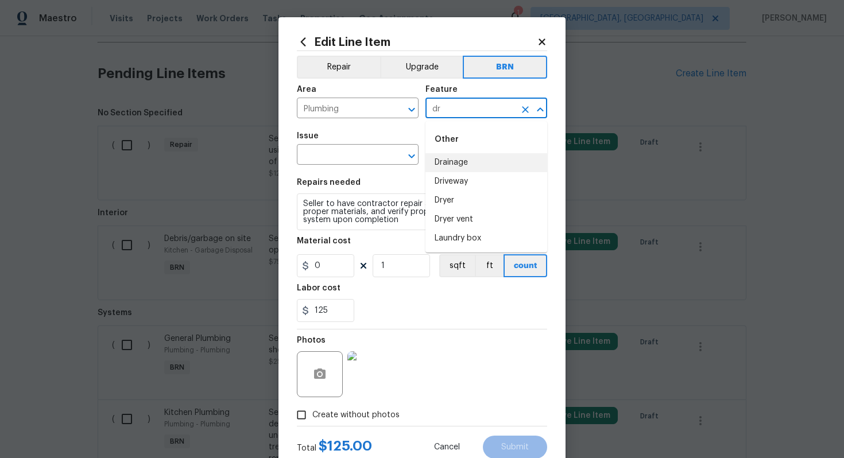
click at [464, 163] on li "Drainage" at bounding box center [486, 162] width 122 height 19
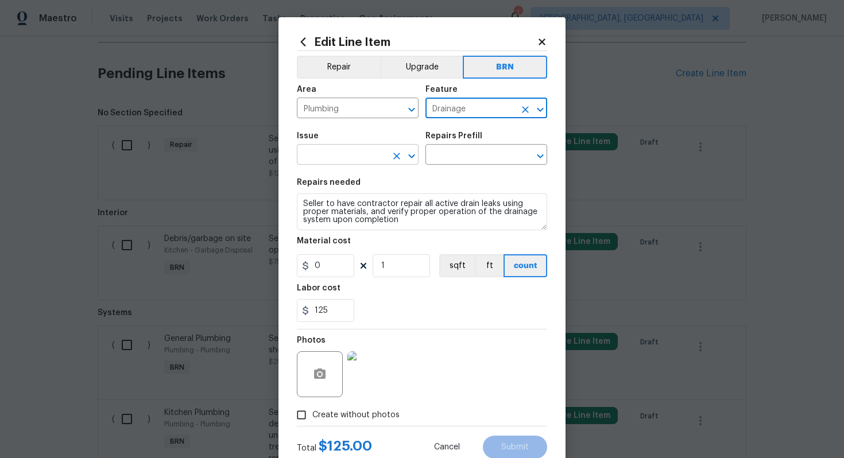
type input "Drainage"
click at [329, 152] on input "text" at bounding box center [342, 156] width 90 height 18
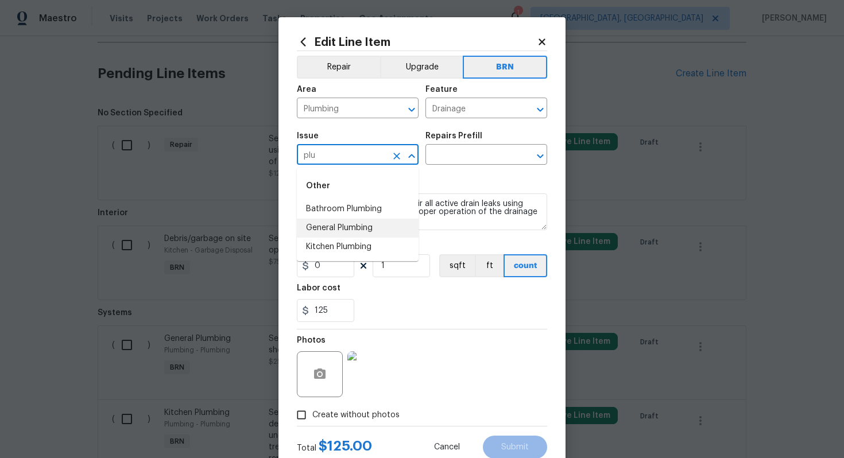
click at [331, 224] on li "General Plumbing" at bounding box center [358, 228] width 122 height 19
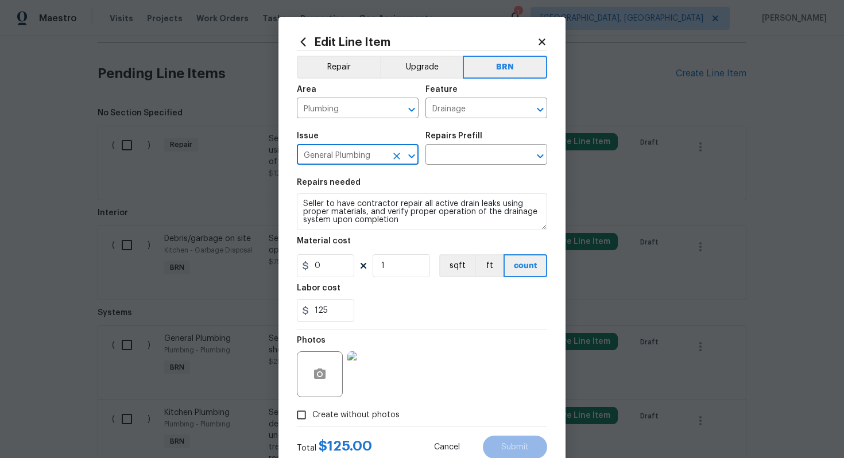
type input "General Plumbing"
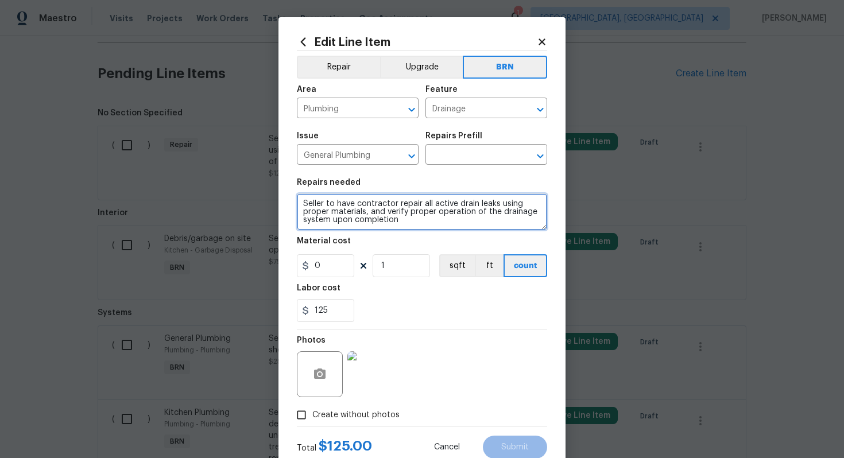
drag, startPoint x: 303, startPoint y: 204, endPoint x: 411, endPoint y: 226, distance: 110.1
click at [411, 226] on textarea "Seller to have contractor repair all active drain leaks using proper materials,…" at bounding box center [422, 211] width 250 height 37
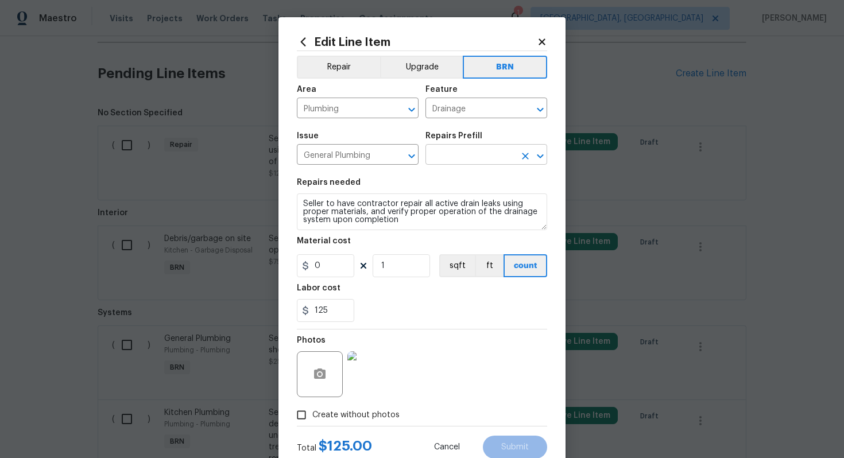
click at [438, 157] on input "text" at bounding box center [470, 156] width 90 height 18
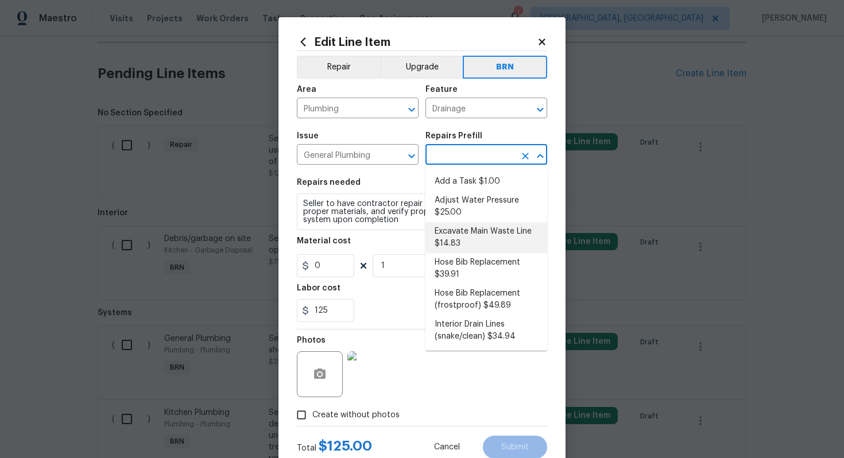
click at [459, 230] on li "Excavate Main Waste Line $14.83" at bounding box center [486, 237] width 122 height 31
type input "Plumbing"
type input "Excavate Main Waste Line $14.83"
type textarea "Properly locate, cut the concrete slab, excavate as needed and install a new wa…"
type input "14.83"
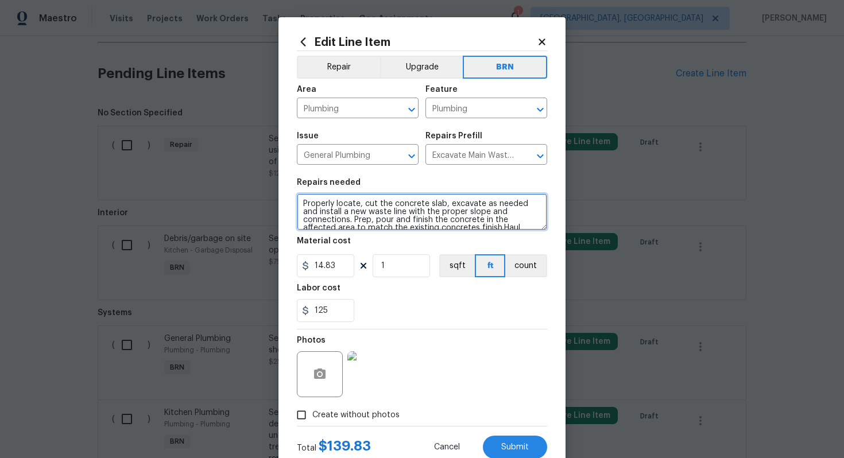
scroll to position [16, 0]
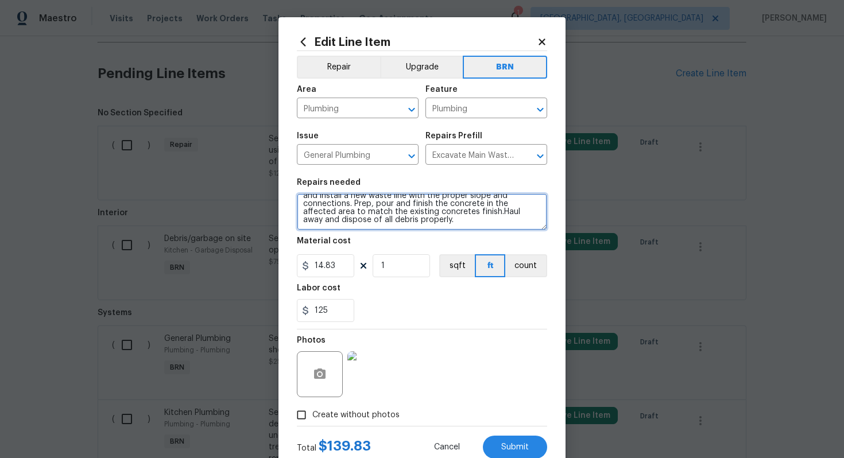
drag, startPoint x: 302, startPoint y: 204, endPoint x: 378, endPoint y: 239, distance: 83.3
click at [378, 239] on section "Repairs needed Properly locate, cut the concrete slab, excavate as needed and i…" at bounding box center [422, 250] width 250 height 157
paste textarea "Seller to have contractor repair all active drain leaks using proper materials,…"
type textarea "Seller to have contractor repair all active drain leaks using proper materials,…"
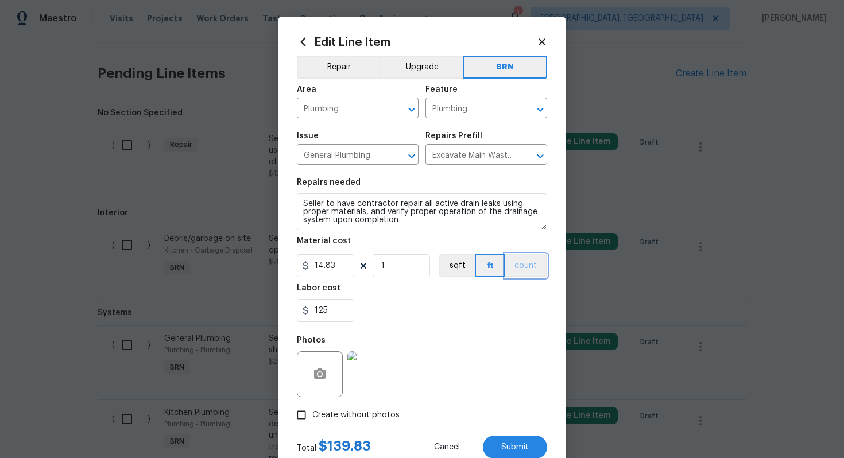
click at [520, 267] on button "count" at bounding box center [526, 265] width 42 height 23
drag, startPoint x: 338, startPoint y: 268, endPoint x: 311, endPoint y: 268, distance: 26.4
click at [311, 268] on input "14.83" at bounding box center [325, 265] width 57 height 23
type input "0"
click at [419, 312] on div "125" at bounding box center [422, 310] width 250 height 23
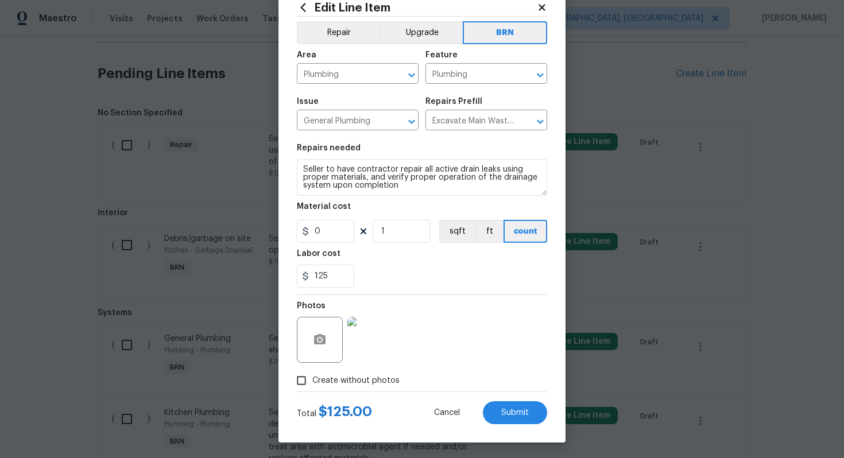
scroll to position [37, 0]
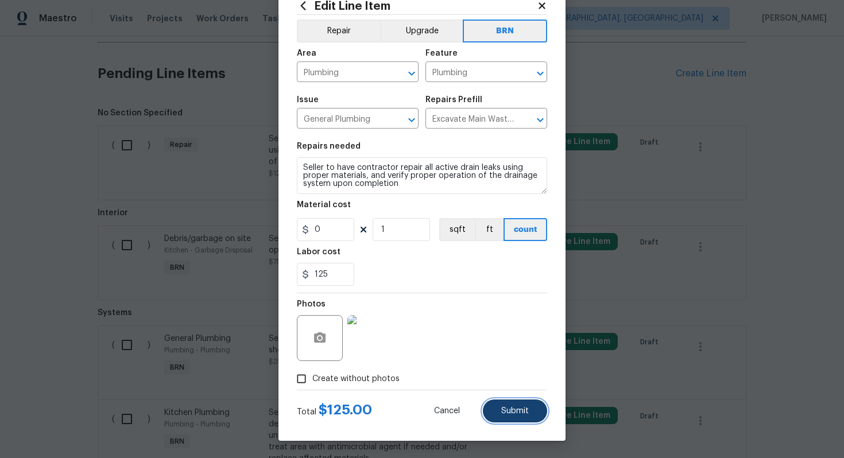
click at [508, 412] on span "Submit" at bounding box center [515, 411] width 28 height 9
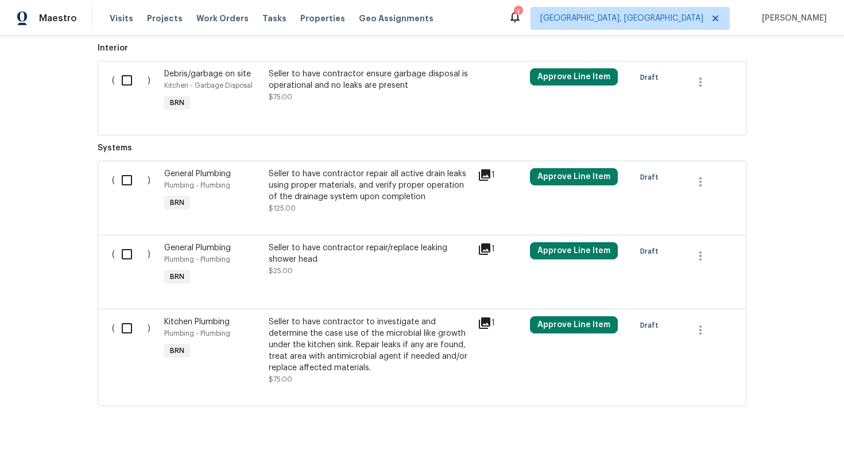
scroll to position [617, 0]
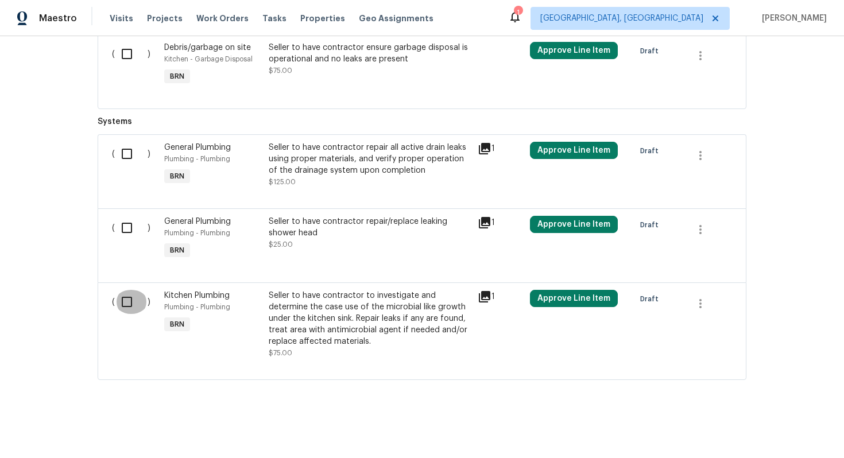
click at [131, 300] on input "checkbox" at bounding box center [131, 302] width 33 height 24
checkbox input "true"
click at [126, 237] on input "checkbox" at bounding box center [131, 228] width 33 height 24
checkbox input "true"
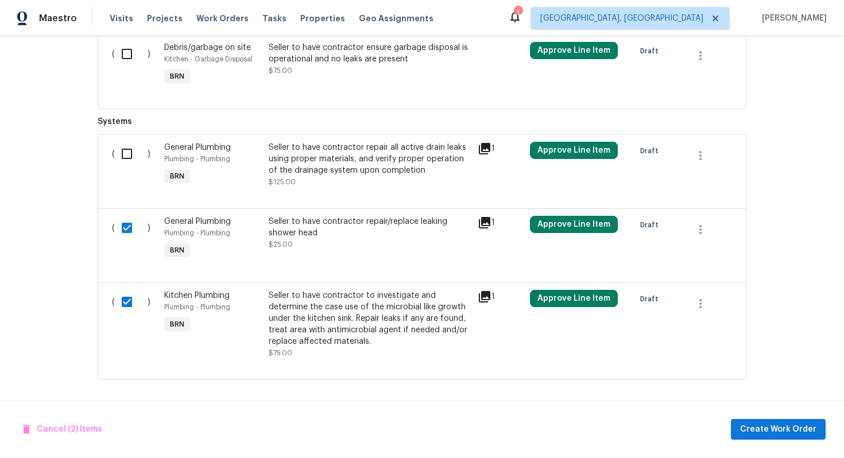
click at [123, 161] on input "checkbox" at bounding box center [131, 154] width 33 height 24
checkbox input "true"
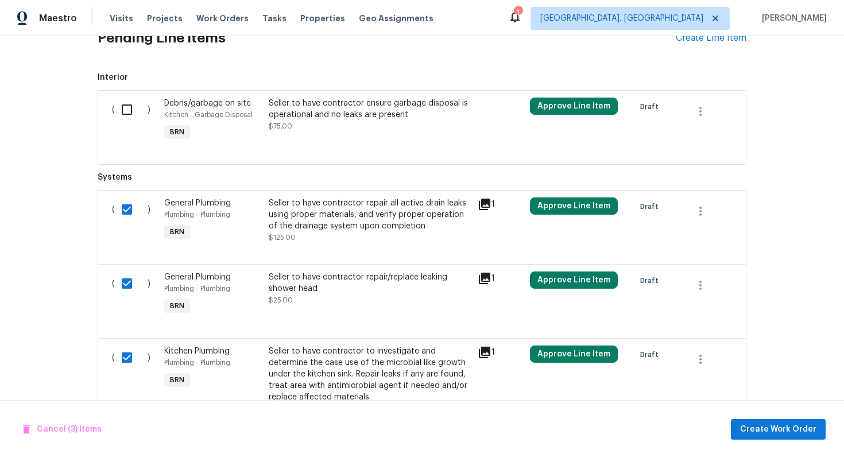
scroll to position [542, 0]
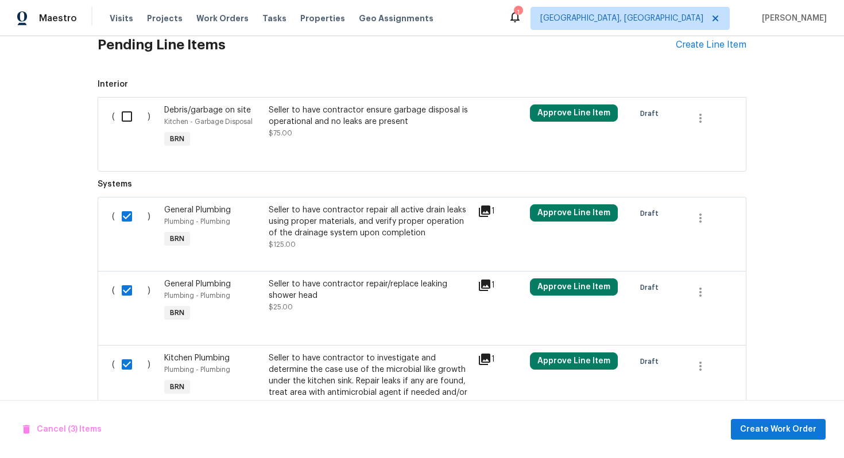
click at [127, 129] on input "checkbox" at bounding box center [131, 116] width 33 height 24
checkbox input "true"
click at [772, 433] on span "Create Work Order" at bounding box center [778, 430] width 76 height 14
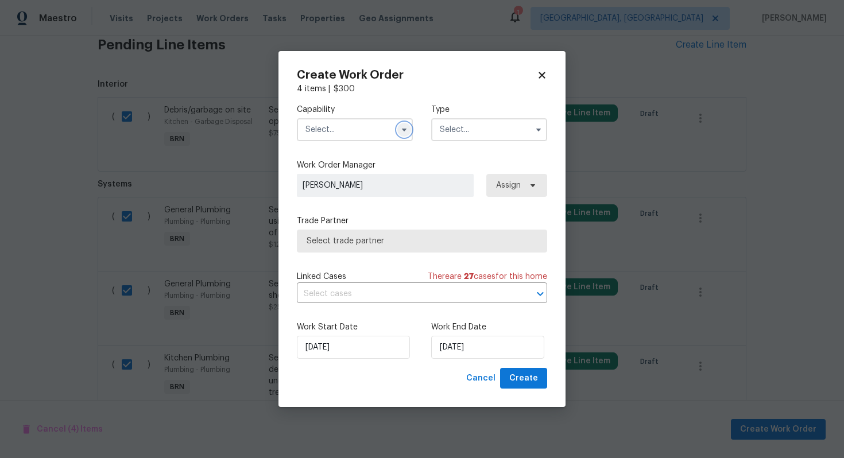
click at [407, 134] on button "button" at bounding box center [404, 130] width 14 height 14
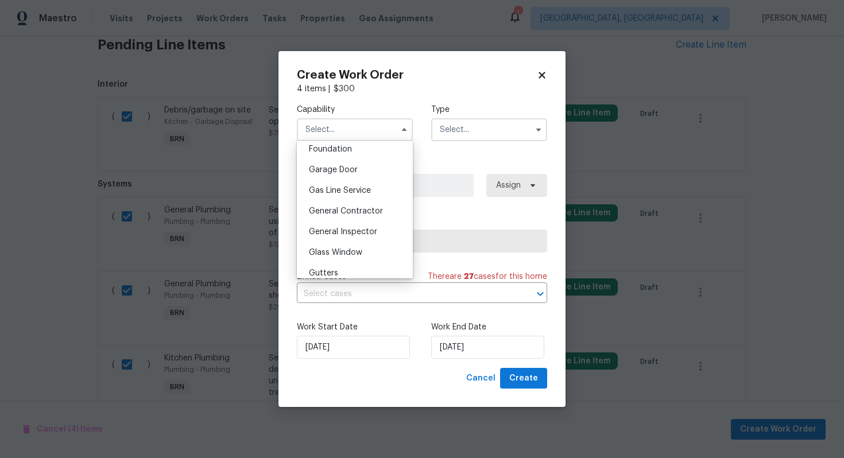
scroll to position [497, 0]
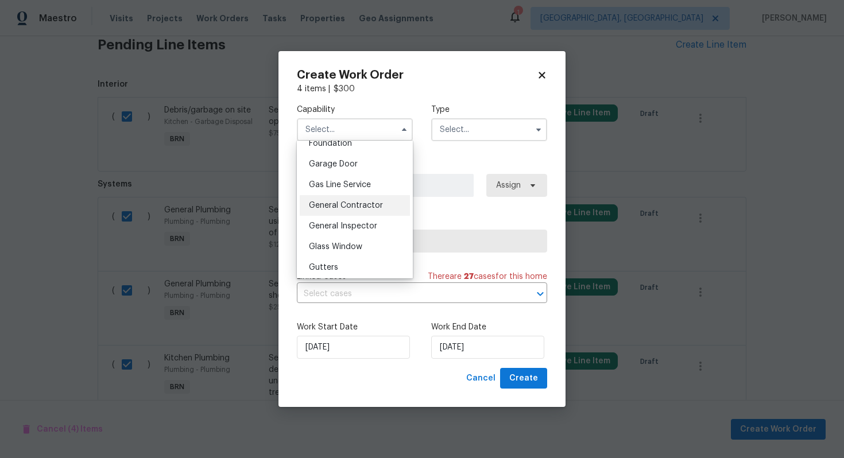
click at [370, 203] on span "General Contractor" at bounding box center [346, 206] width 74 height 8
type input "General Contractor"
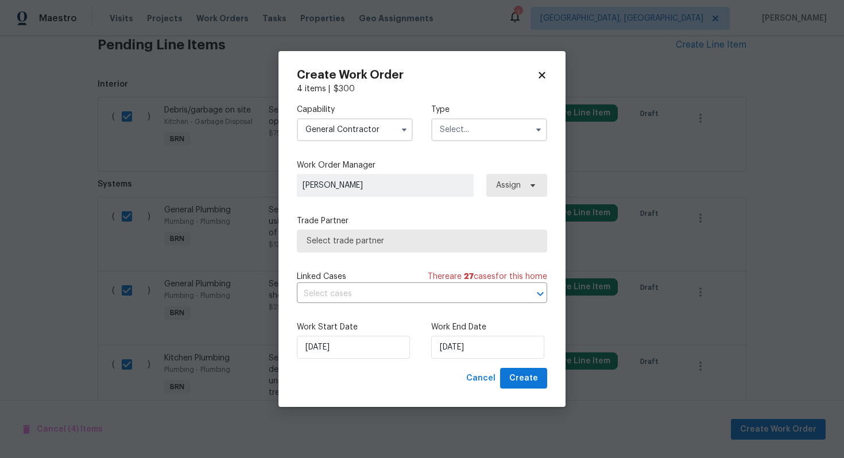
click at [478, 130] on input "text" at bounding box center [489, 129] width 116 height 23
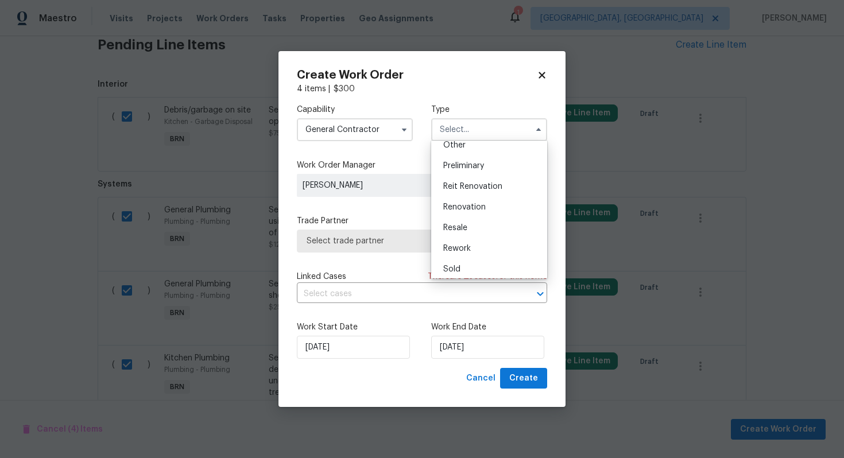
scroll to position [261, 0]
click at [479, 203] on div "Resale" at bounding box center [489, 203] width 110 height 21
type input "Resale"
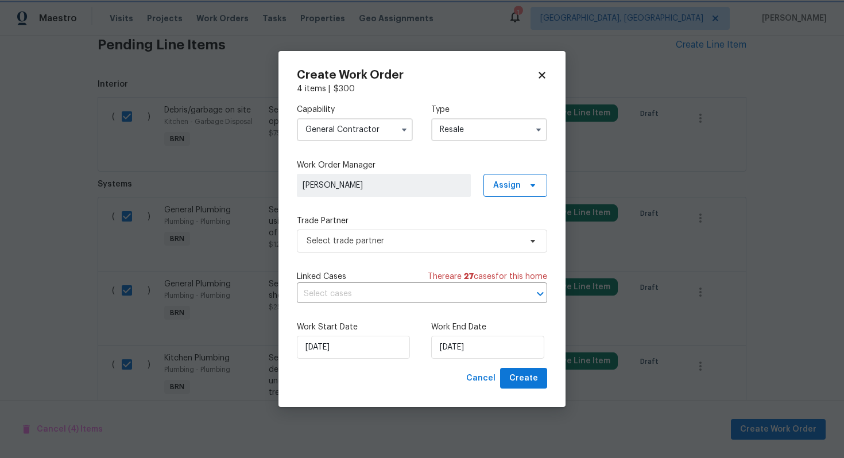
scroll to position [0, 0]
click at [392, 295] on input "text" at bounding box center [406, 294] width 218 height 18
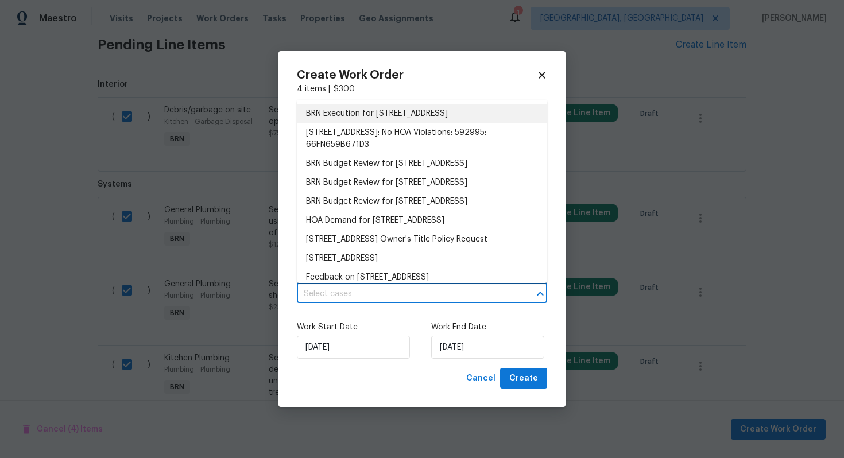
click at [421, 123] on li "BRN Execution for 220 Presidents Cup Way Unit 201, Saint Augustine, FL 32092" at bounding box center [422, 113] width 250 height 19
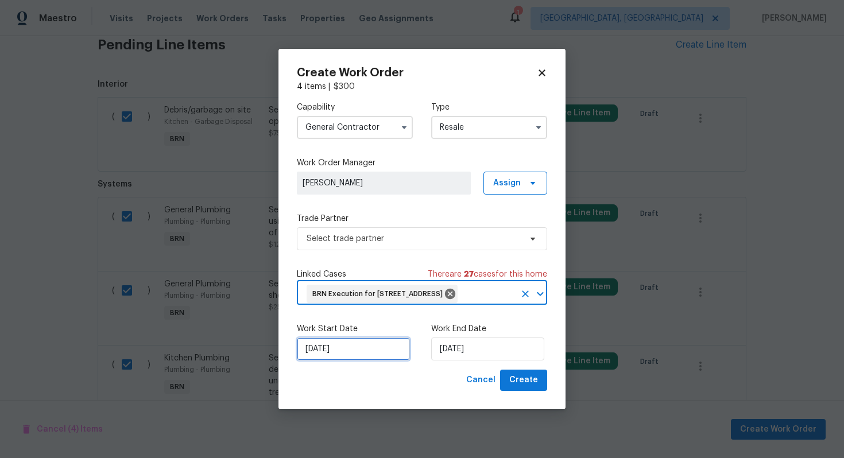
click at [324, 360] on input "8/25/2025" at bounding box center [353, 349] width 113 height 23
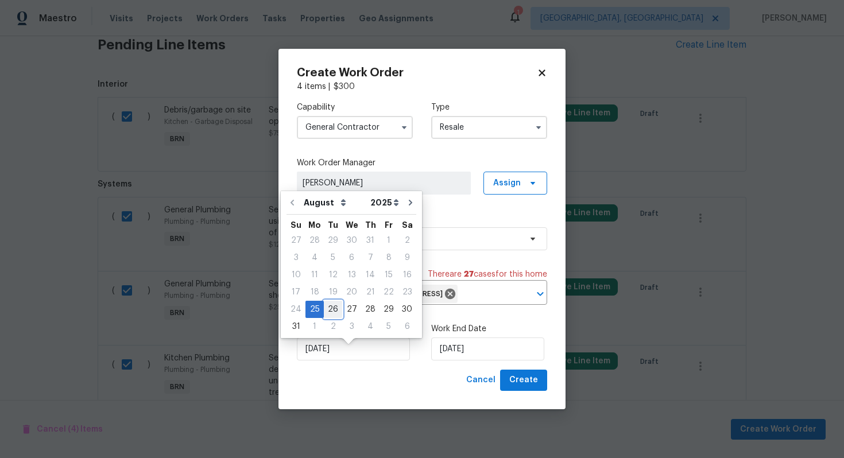
click at [335, 309] on div "26" at bounding box center [333, 309] width 18 height 16
type input "8/26/2025"
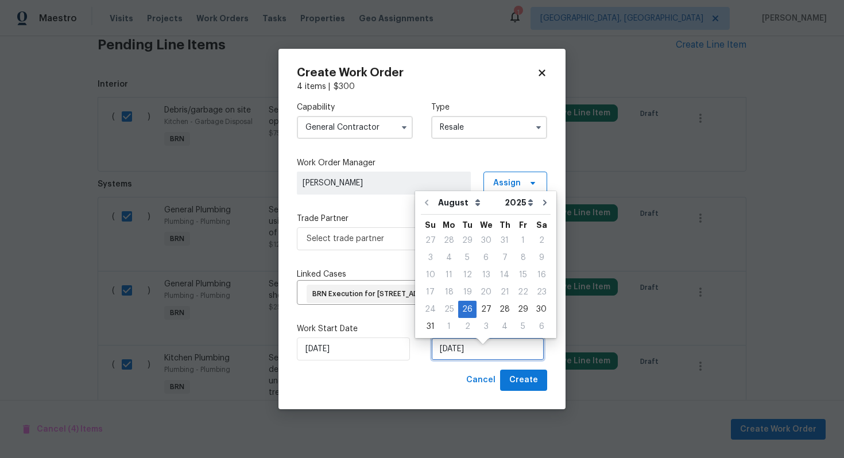
click at [452, 354] on input "8/26/2025" at bounding box center [487, 349] width 113 height 23
click at [496, 307] on div "28" at bounding box center [504, 309] width 18 height 16
type input "8/28/2025"
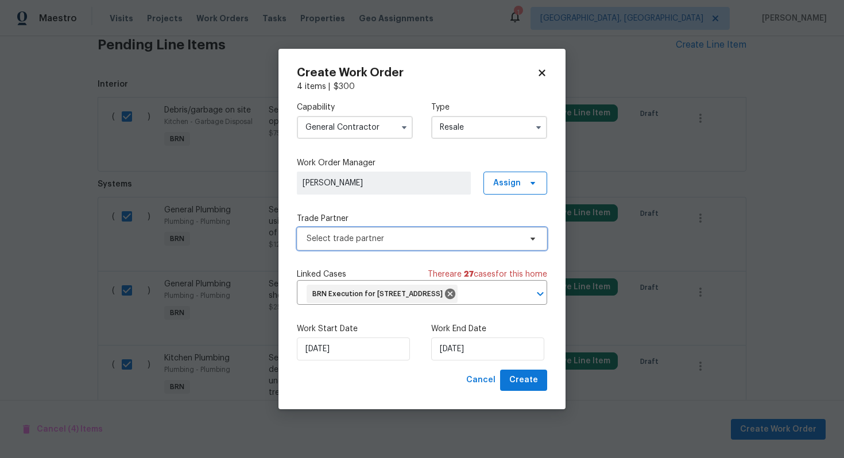
click at [462, 237] on span "Select trade partner" at bounding box center [422, 238] width 250 height 23
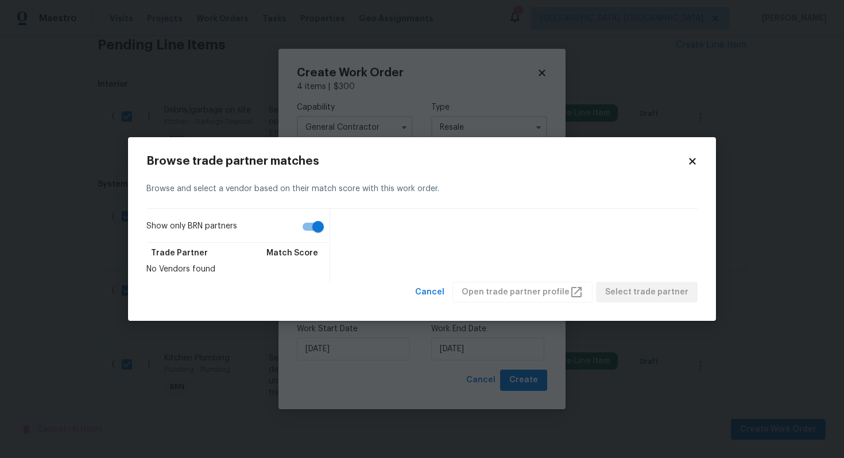
click at [311, 228] on input "Show only BRN partners" at bounding box center [317, 227] width 65 height 22
checkbox input "false"
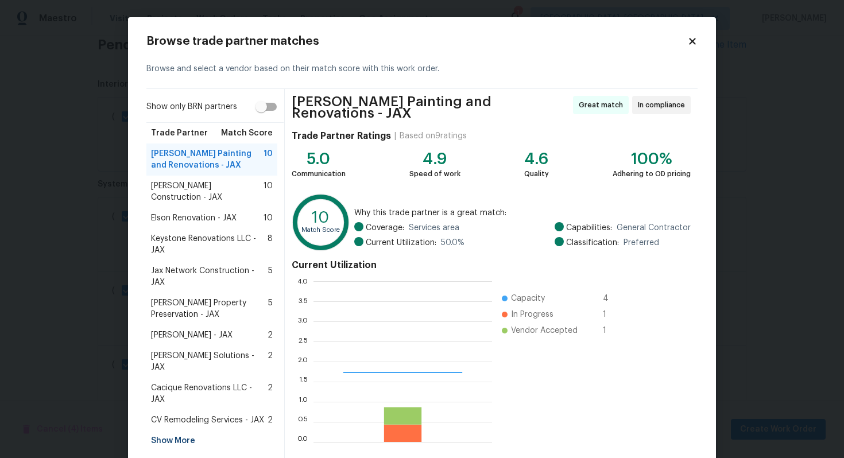
scroll to position [161, 179]
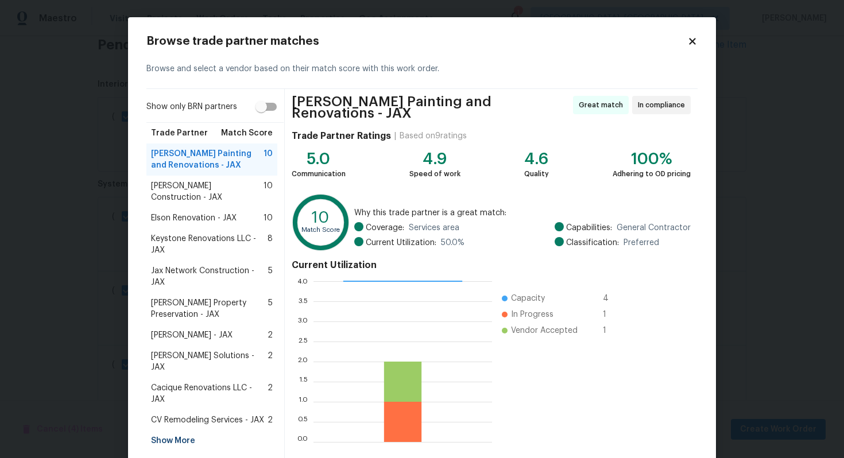
click at [200, 265] on span "Jax Network Construction - JAX" at bounding box center [209, 276] width 117 height 23
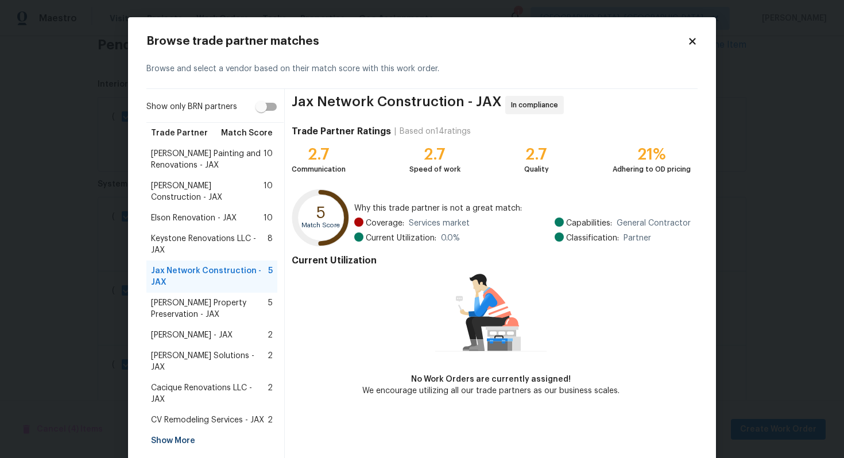
scroll to position [22, 0]
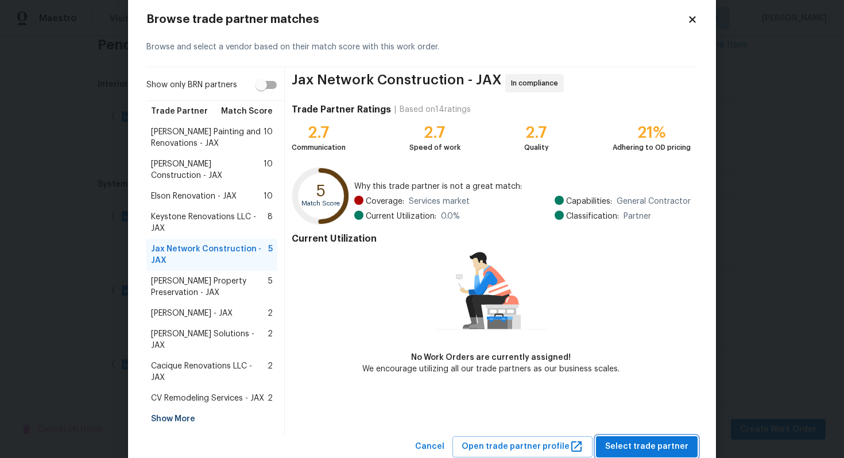
click at [657, 440] on span "Select trade partner" at bounding box center [646, 447] width 83 height 14
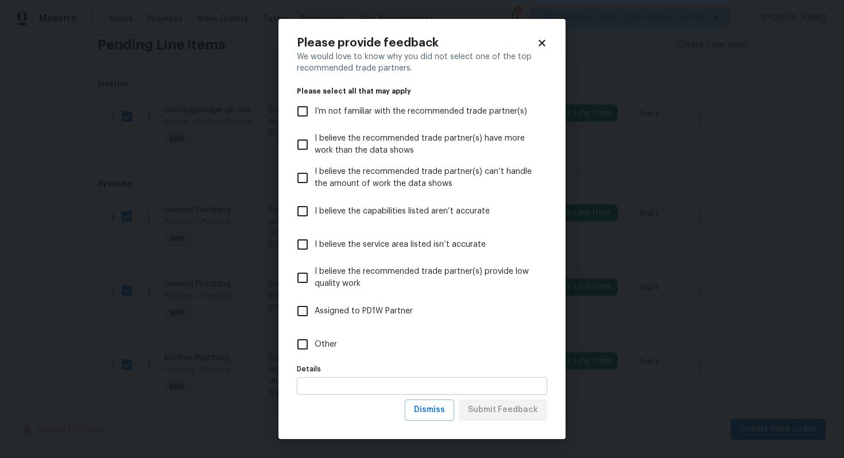
scroll to position [0, 0]
click at [428, 412] on span "Dismiss" at bounding box center [429, 410] width 31 height 14
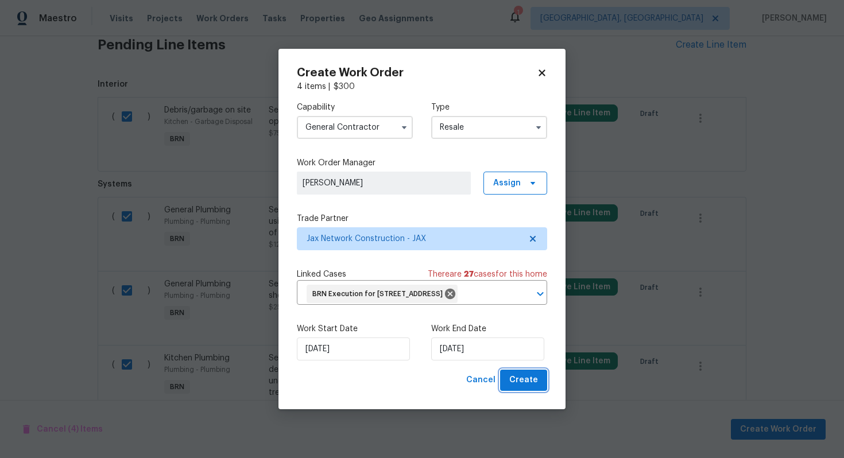
click at [532, 388] on span "Create" at bounding box center [523, 380] width 29 height 14
checkbox input "false"
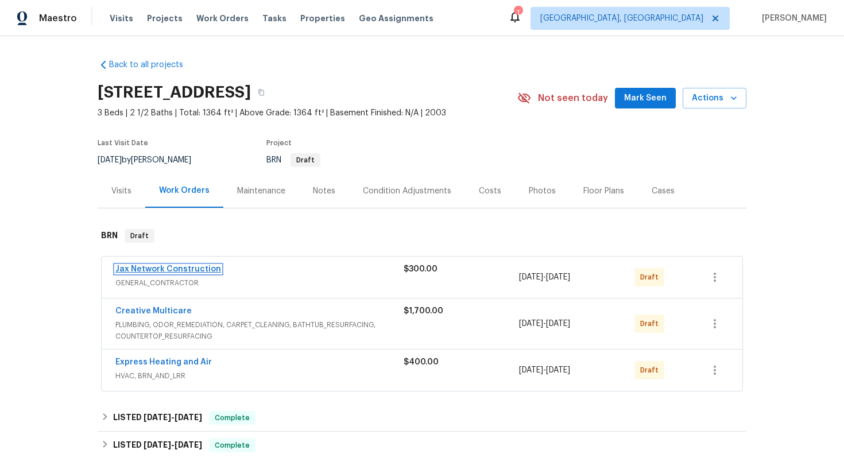
click at [171, 273] on link "Jax Network Construction" at bounding box center [168, 269] width 106 height 8
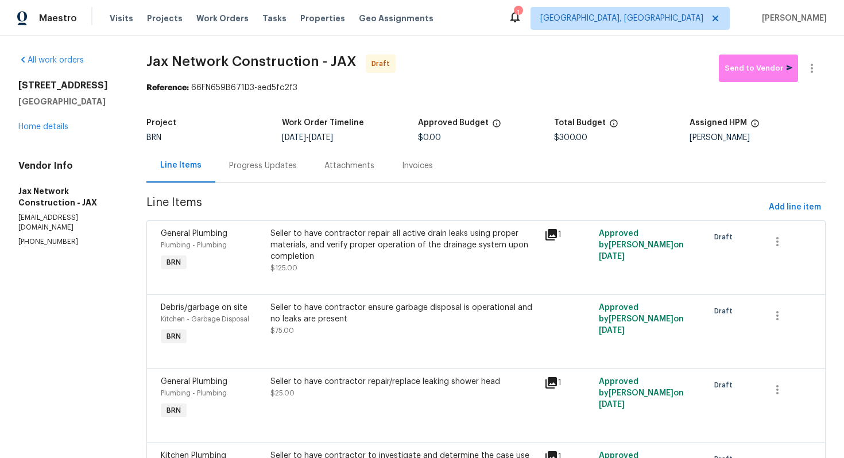
click at [270, 173] on div "Progress Updates" at bounding box center [262, 166] width 95 height 34
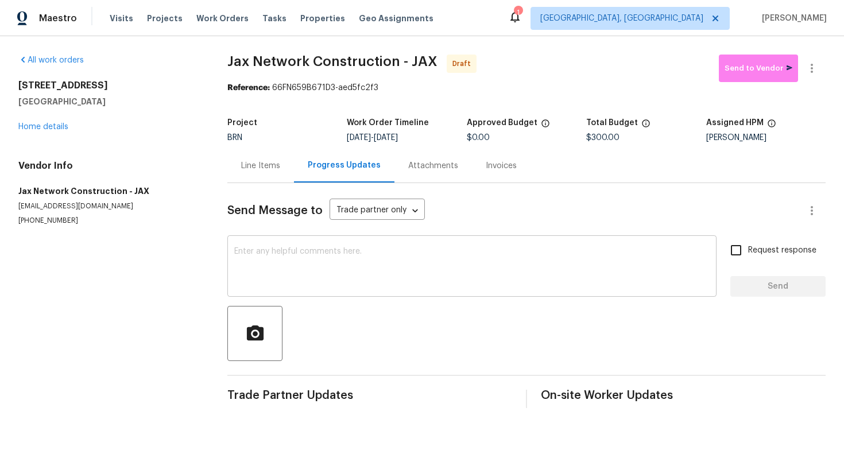
click at [292, 280] on textarea at bounding box center [471, 267] width 475 height 40
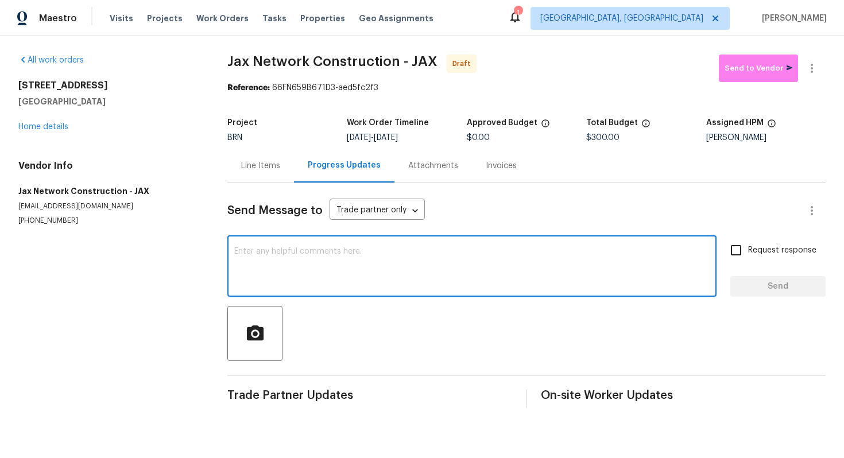
paste textarea "Hey! This is Ajay with Opendoor. I’m confirming a BRN Work Order for the proper…"
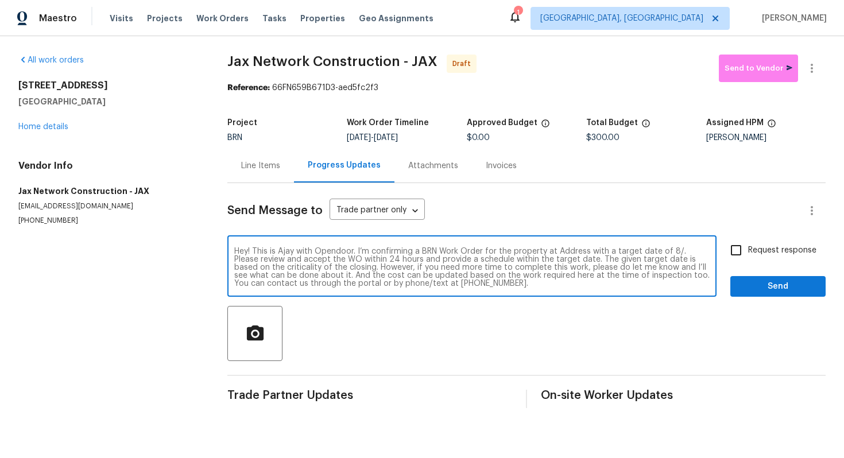
click at [567, 250] on textarea "Hey! This is Ajay with Opendoor. I’m confirming a BRN Work Order for the proper…" at bounding box center [471, 267] width 475 height 40
paste textarea "220 Presidents Cup Way Unit 201, Saint Augustine, FL 32092"
click at [400, 264] on textarea "Hey! This is Ajay with Opendoor. I’m confirming a BRN Work Order for the proper…" at bounding box center [471, 267] width 475 height 40
type textarea "Hey! This is Ajay with Opendoor. I’m confirming a BRN Work Order for the proper…"
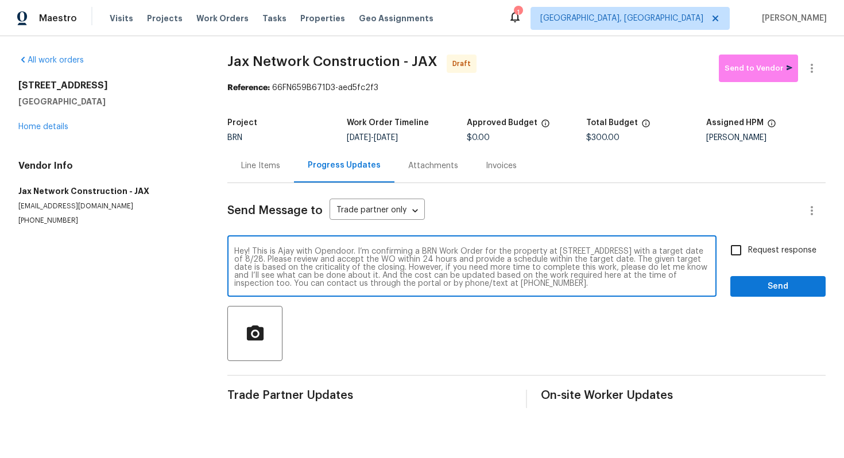
click at [753, 255] on span "Request response" at bounding box center [782, 251] width 68 height 12
click at [748, 255] on input "Request response" at bounding box center [736, 250] width 24 height 24
checkbox input "true"
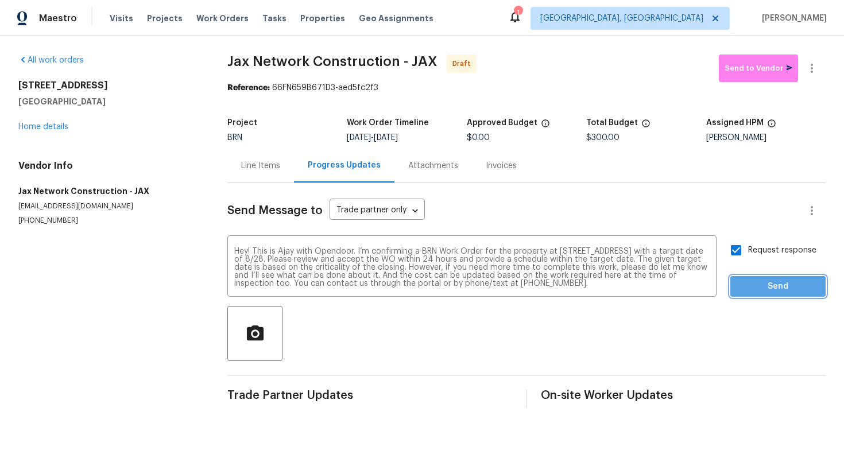
click at [758, 285] on span "Send" at bounding box center [778, 287] width 77 height 14
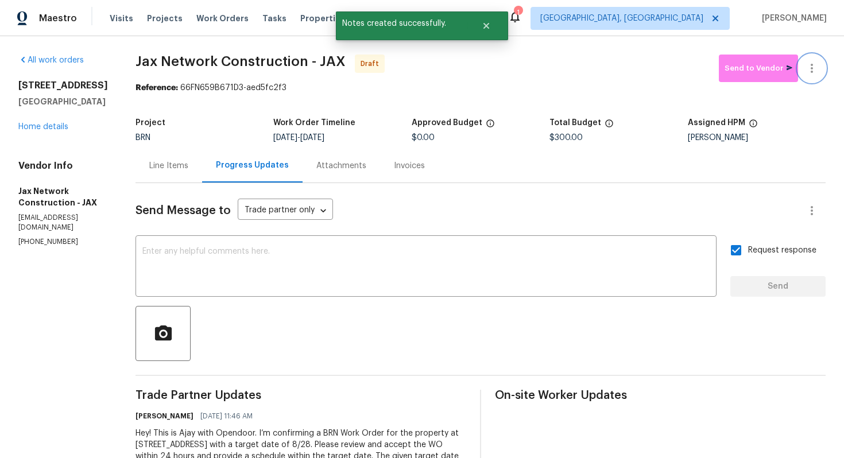
click at [811, 78] on button "button" at bounding box center [812, 69] width 28 height 28
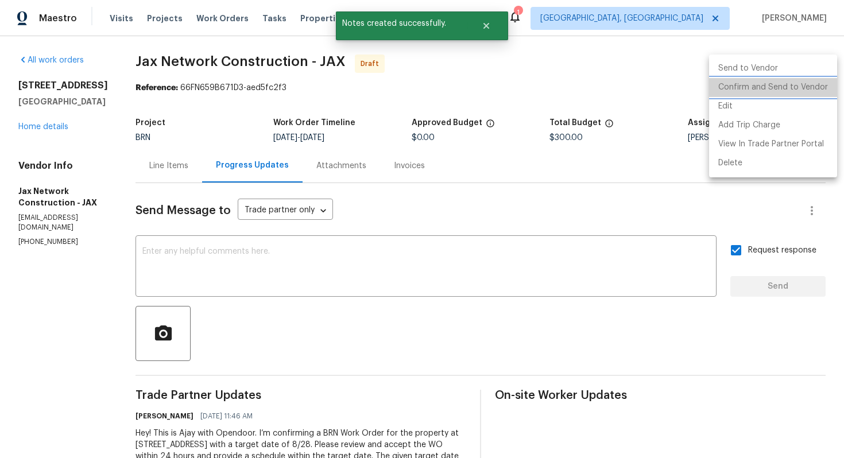
click at [804, 90] on li "Confirm and Send to Vendor" at bounding box center [773, 87] width 128 height 19
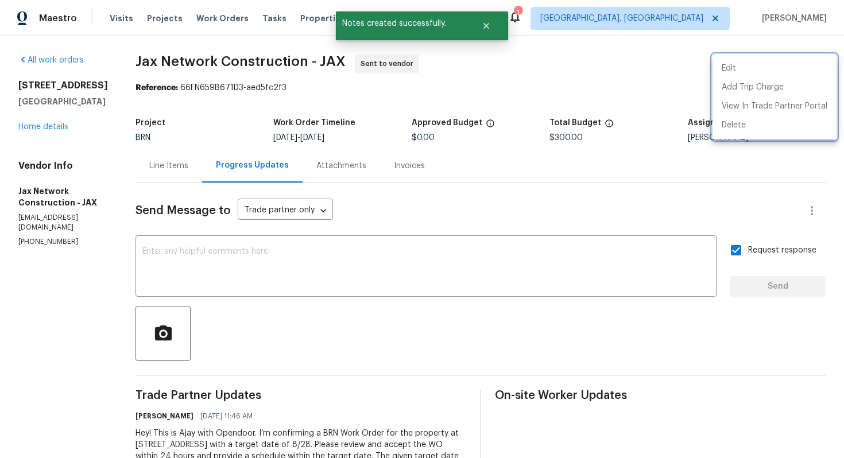
click at [427, 227] on div at bounding box center [422, 229] width 844 height 458
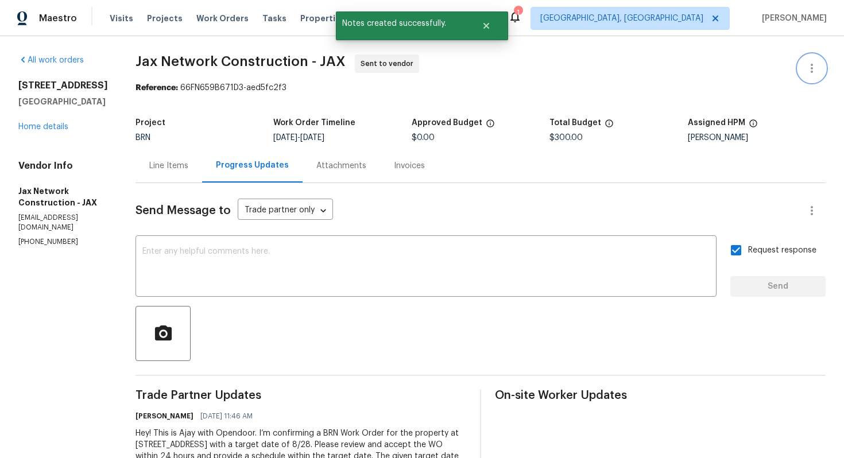
scroll to position [94, 0]
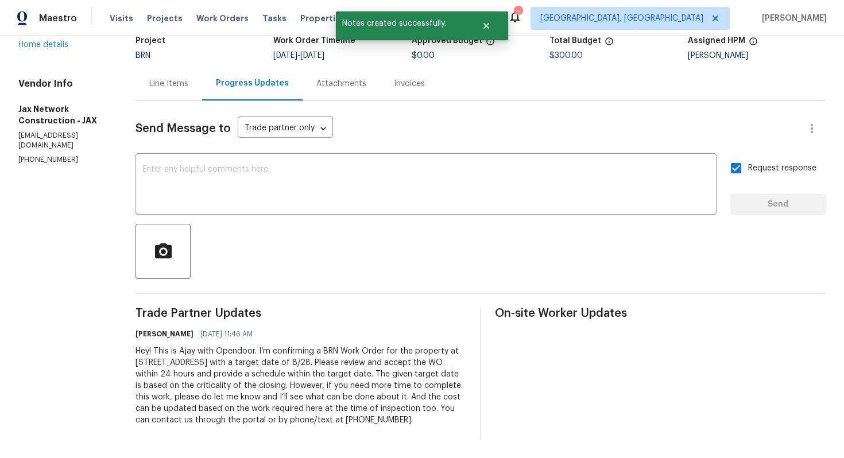
click at [326, 347] on div "Hey! This is Ajay with Opendoor. I’m confirming a BRN Work Order for the proper…" at bounding box center [301, 386] width 331 height 80
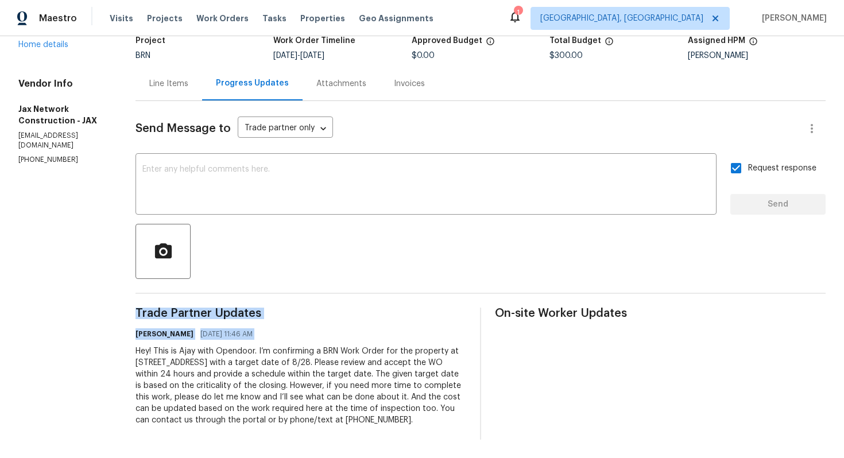
copy div "Trade Partner Updates Ajay Godson 08/25/2025 11:46 AM"
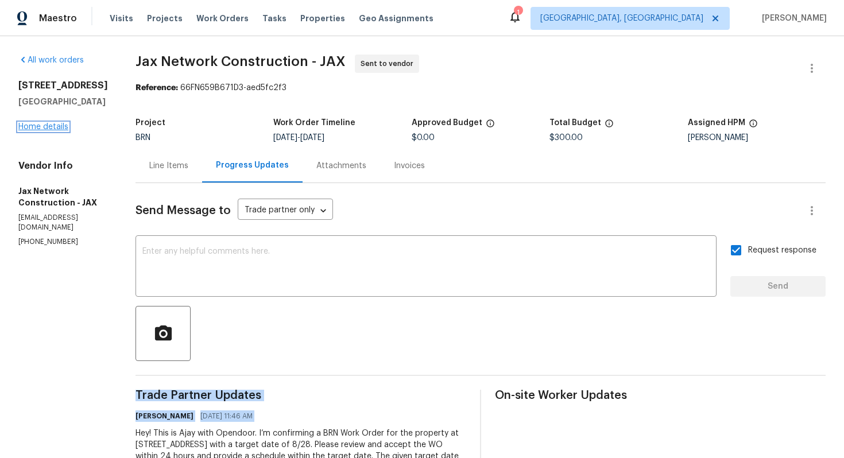
click at [60, 131] on link "Home details" at bounding box center [43, 127] width 50 height 8
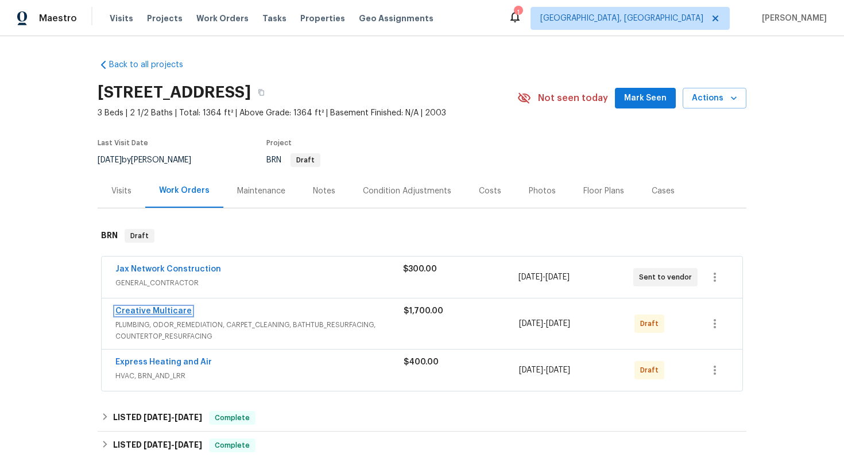
click at [158, 315] on link "Creative Multicare" at bounding box center [153, 311] width 76 height 8
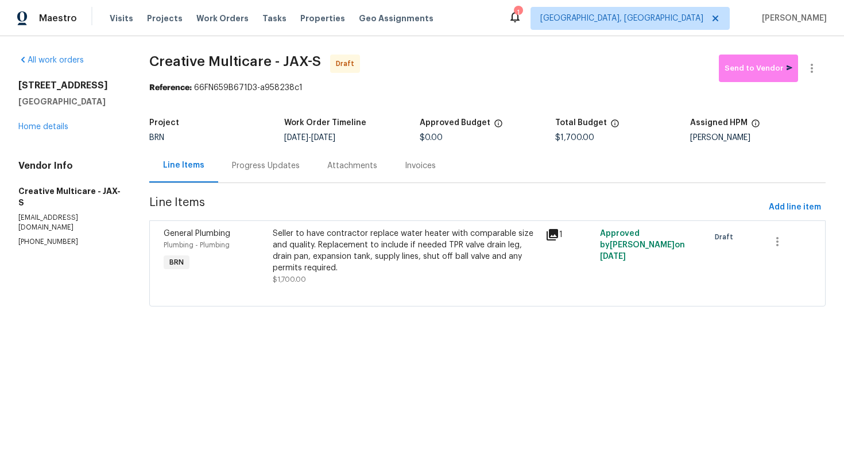
click at [285, 167] on div "Progress Updates" at bounding box center [266, 165] width 68 height 11
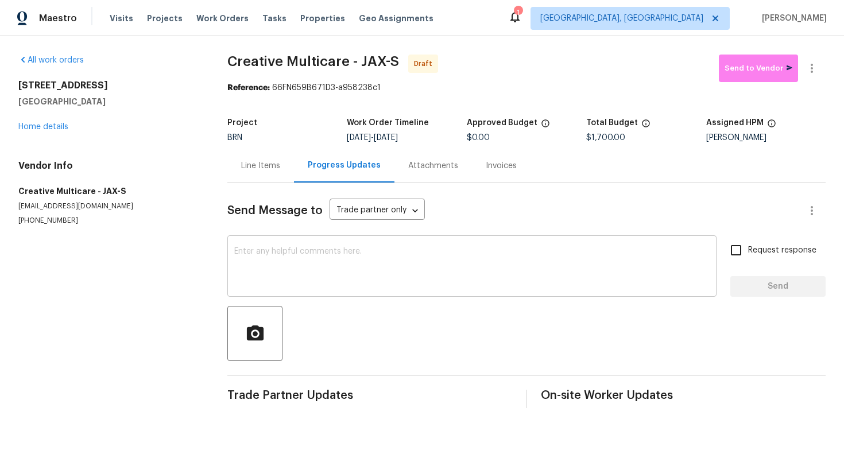
click at [255, 260] on textarea at bounding box center [471, 267] width 475 height 40
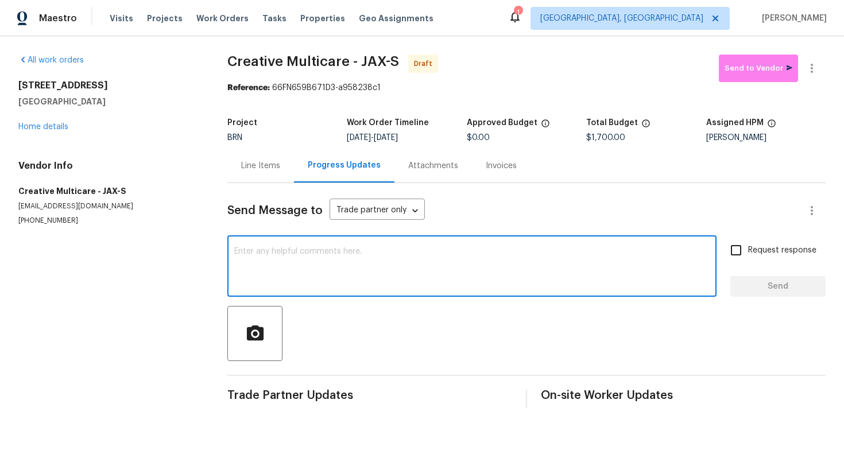
paste textarea "Hey! This is Ajay with Opendoor. I’m confirming a BRN Work Order for the proper…"
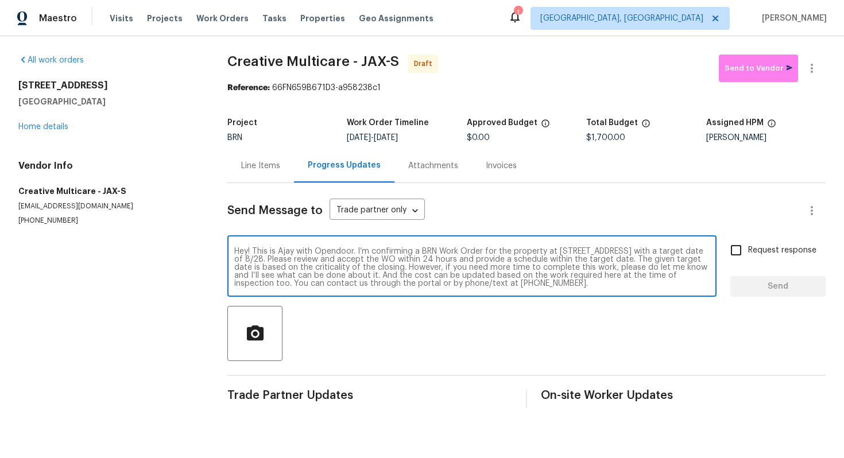
scroll to position [8, 0]
type textarea "Hey! This is Ajay with Opendoor. I’m confirming a BRN Work Order for the proper…"
click at [735, 255] on input "Request response" at bounding box center [736, 250] width 24 height 24
checkbox input "true"
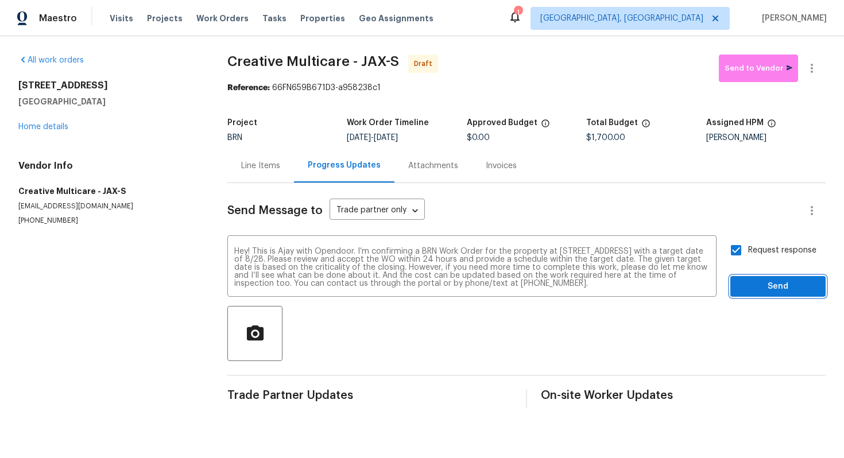
click at [765, 283] on span "Send" at bounding box center [778, 287] width 77 height 14
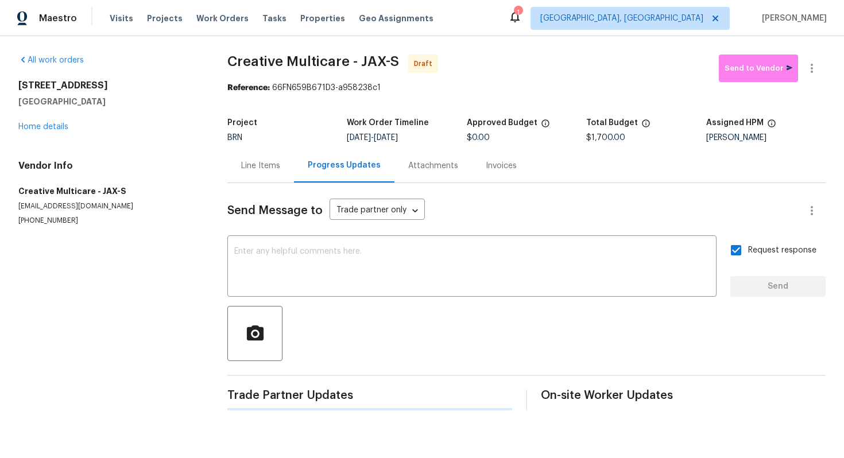
scroll to position [0, 0]
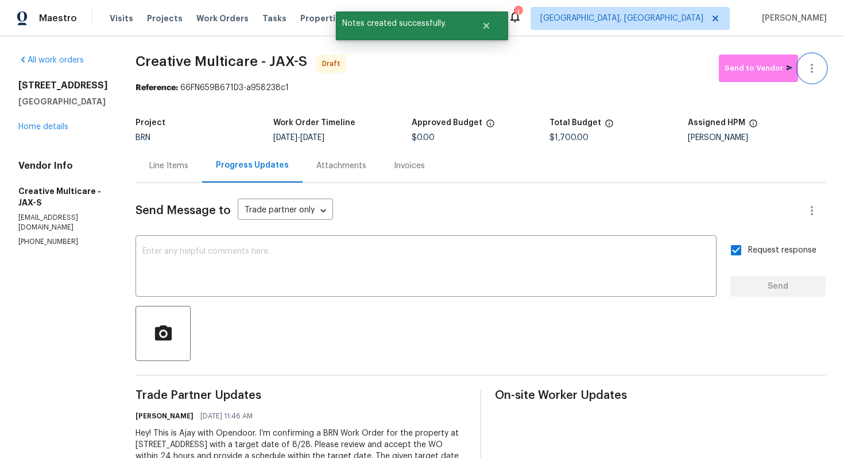
click at [819, 62] on button "button" at bounding box center [812, 69] width 28 height 28
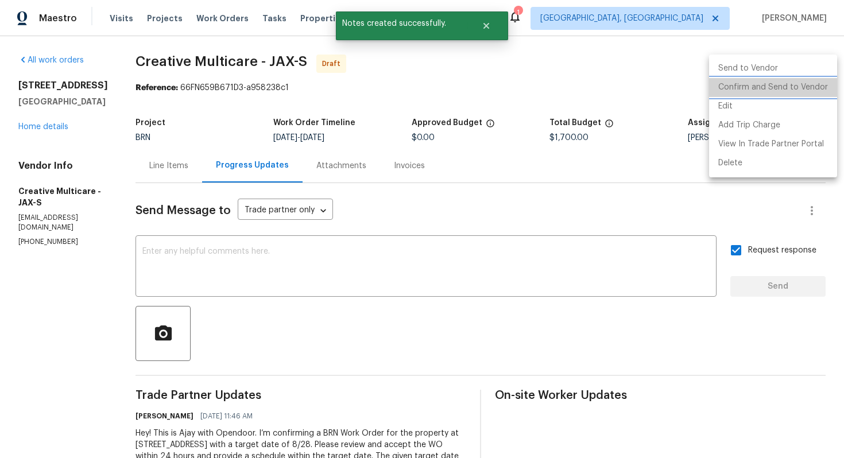
click at [807, 84] on li "Confirm and Send to Vendor" at bounding box center [773, 87] width 128 height 19
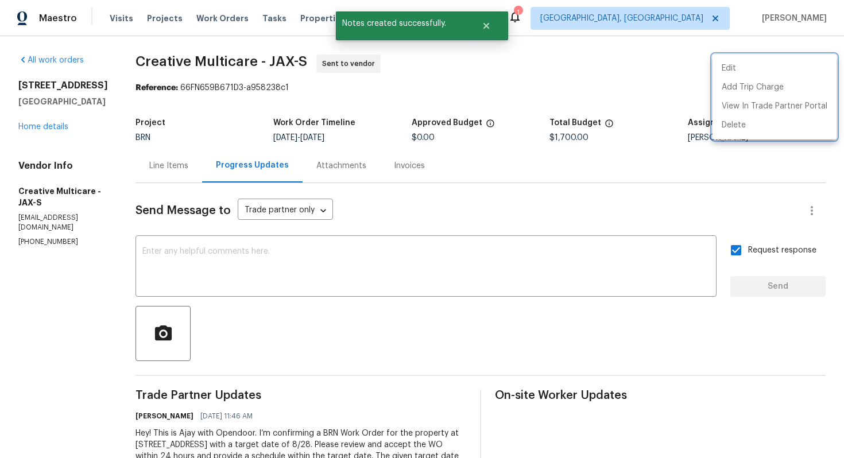
click at [46, 140] on div at bounding box center [422, 229] width 844 height 458
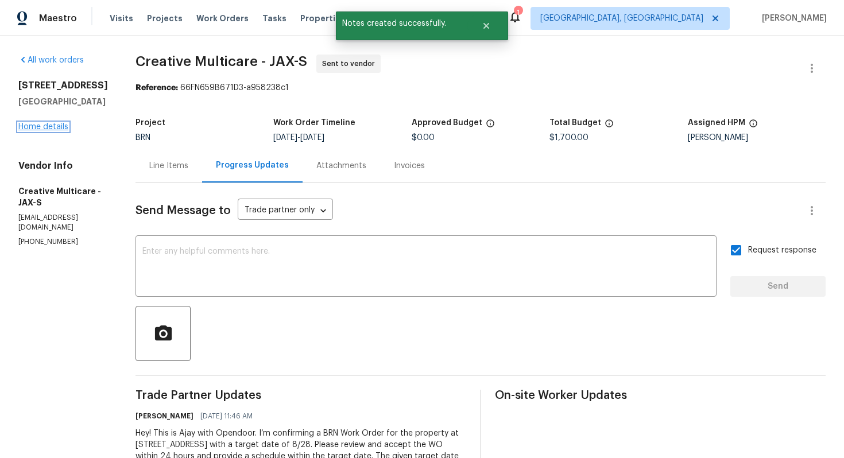
click at [45, 131] on link "Home details" at bounding box center [43, 127] width 50 height 8
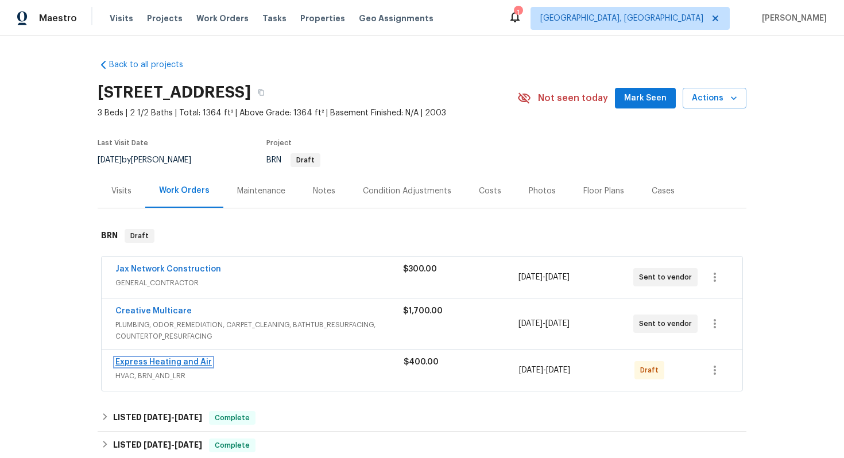
click at [154, 366] on link "Express Heating and Air" at bounding box center [163, 362] width 96 height 8
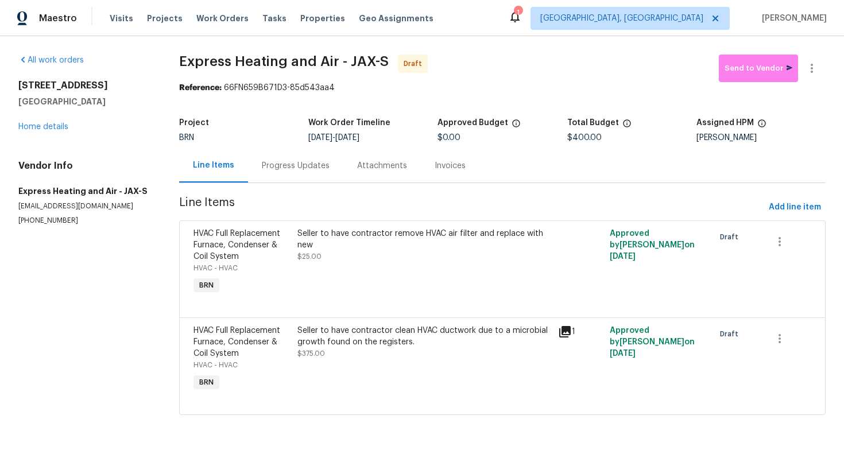
click at [281, 177] on div "Progress Updates" at bounding box center [295, 166] width 95 height 34
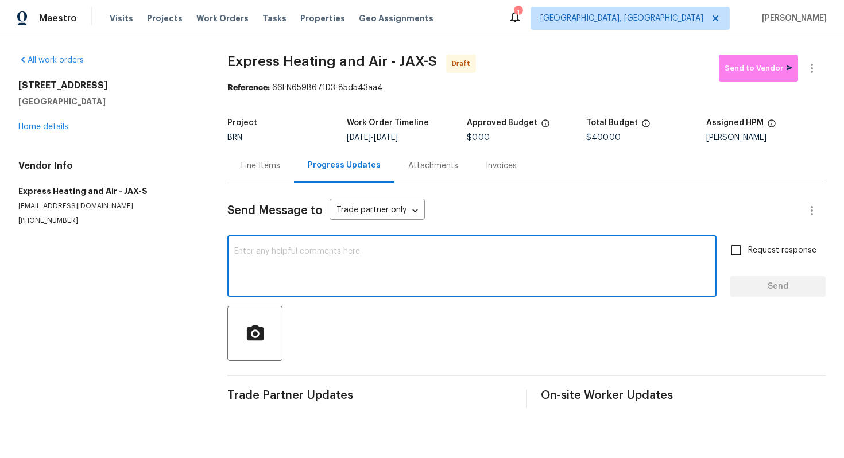
click at [291, 268] on textarea at bounding box center [471, 267] width 475 height 40
paste textarea "Hey! This is Ajay with Opendoor. I’m confirming a BRN Work Order for the proper…"
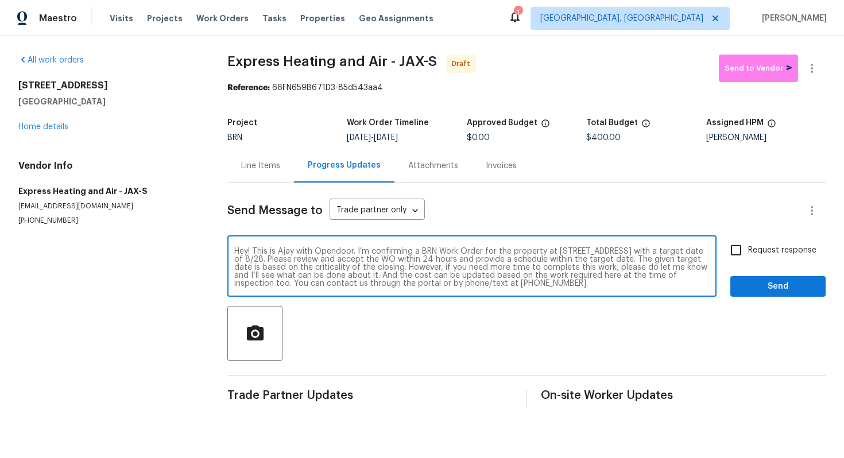
type textarea "Hey! This is Ajay with Opendoor. I’m confirming a BRN Work Order for the proper…"
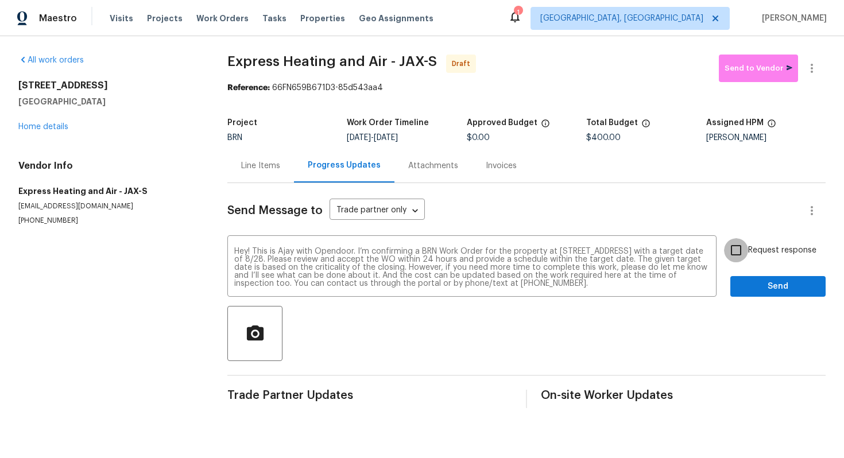
click at [737, 253] on input "Request response" at bounding box center [736, 250] width 24 height 24
checkbox input "true"
click at [742, 278] on button "Send" at bounding box center [777, 286] width 95 height 21
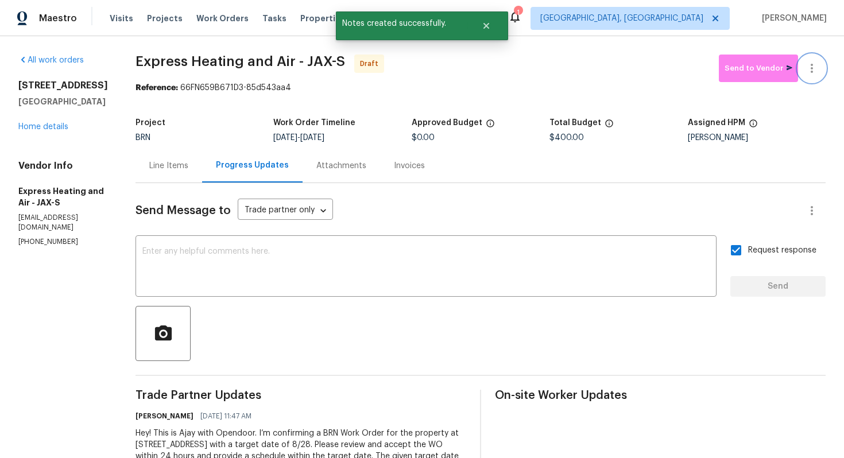
click at [814, 72] on icon "button" at bounding box center [812, 68] width 14 height 14
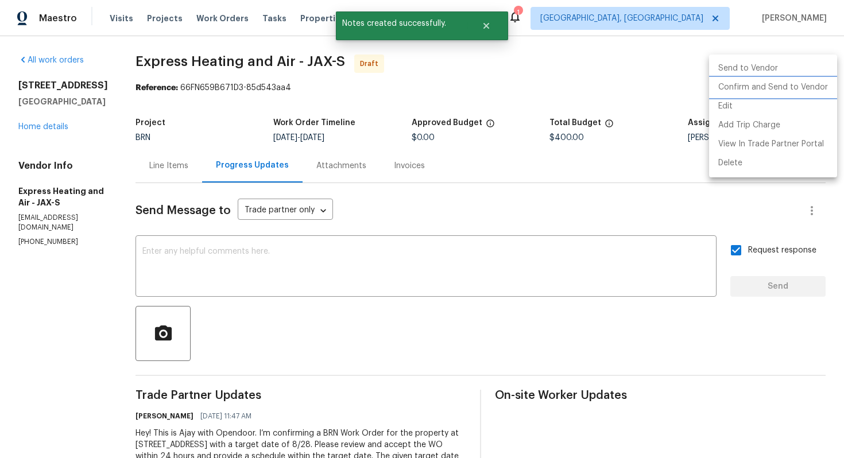
click at [799, 86] on li "Confirm and Send to Vendor" at bounding box center [773, 87] width 128 height 19
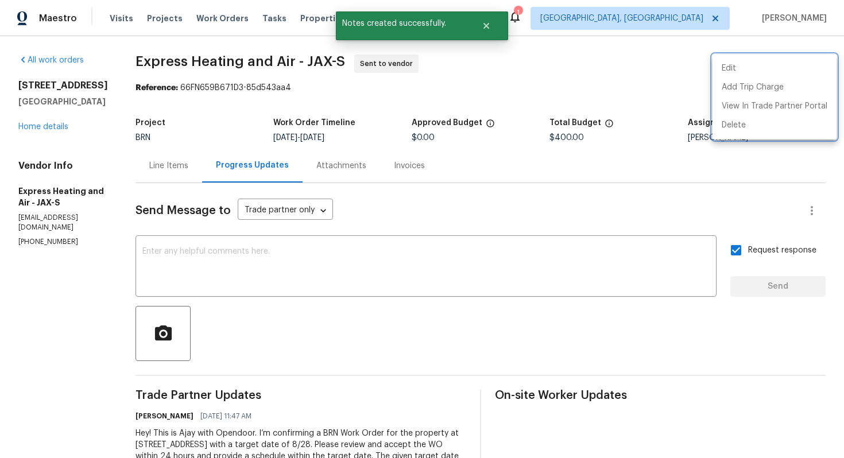
click at [478, 175] on div at bounding box center [422, 229] width 844 height 458
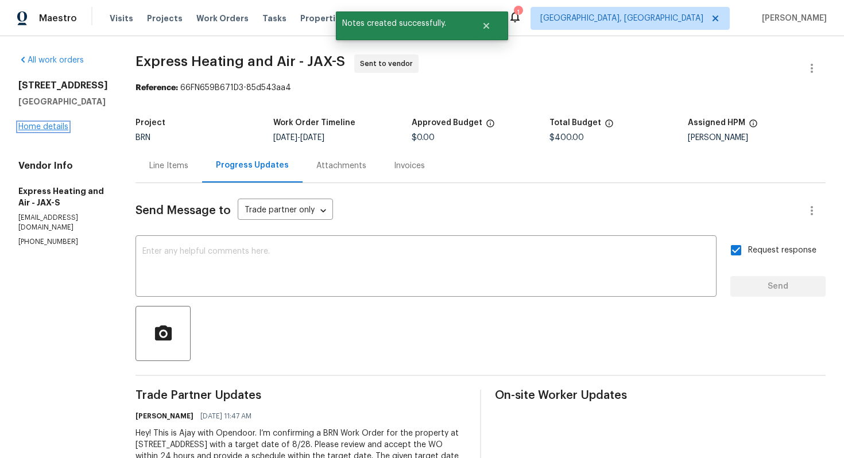
click at [44, 131] on link "Home details" at bounding box center [43, 127] width 50 height 8
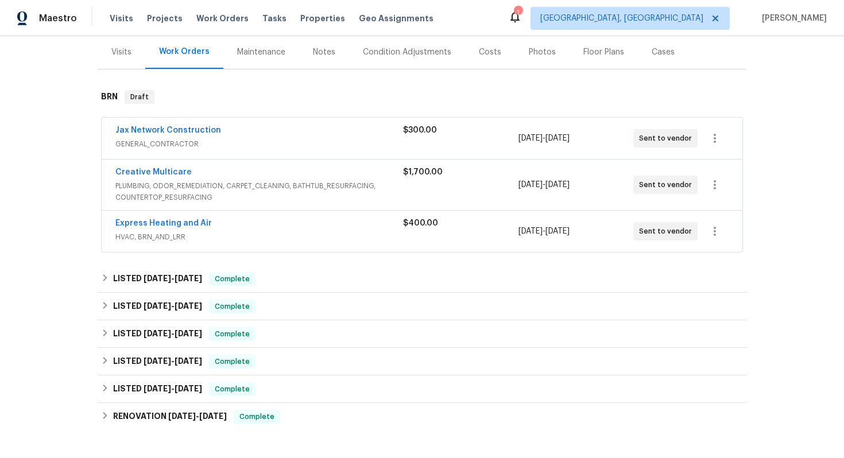
scroll to position [15, 0]
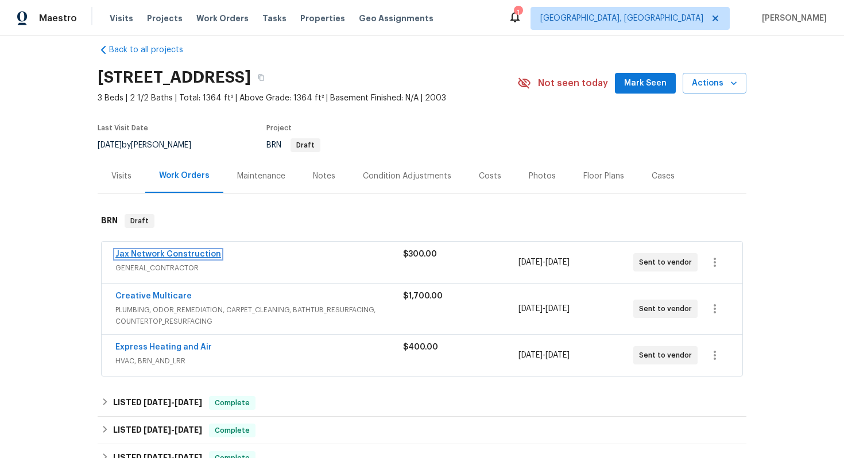
click at [138, 258] on link "Jax Network Construction" at bounding box center [168, 254] width 106 height 8
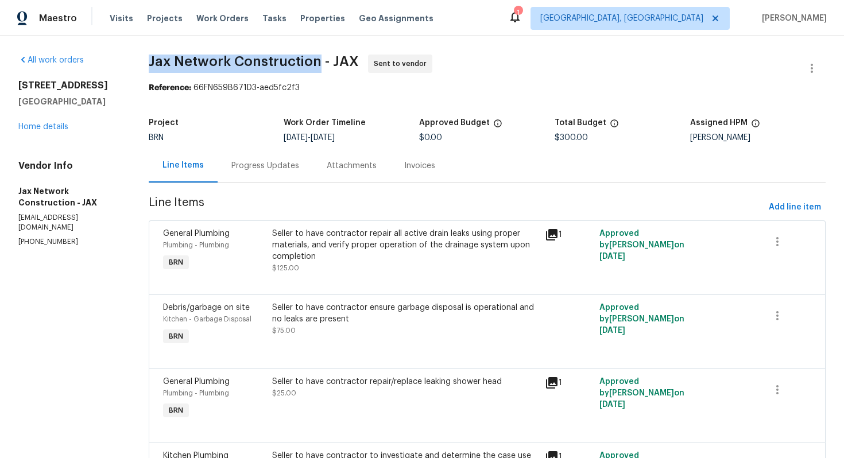
drag, startPoint x: 147, startPoint y: 66, endPoint x: 320, endPoint y: 63, distance: 173.4
click at [320, 63] on div "All work orders 220 Presidents Cup Way Unit 201 Saint Augustine, FL 32092 Home …" at bounding box center [422, 298] width 844 height 525
copy span "Jax Network Construction"
click at [49, 131] on link "Home details" at bounding box center [43, 127] width 50 height 8
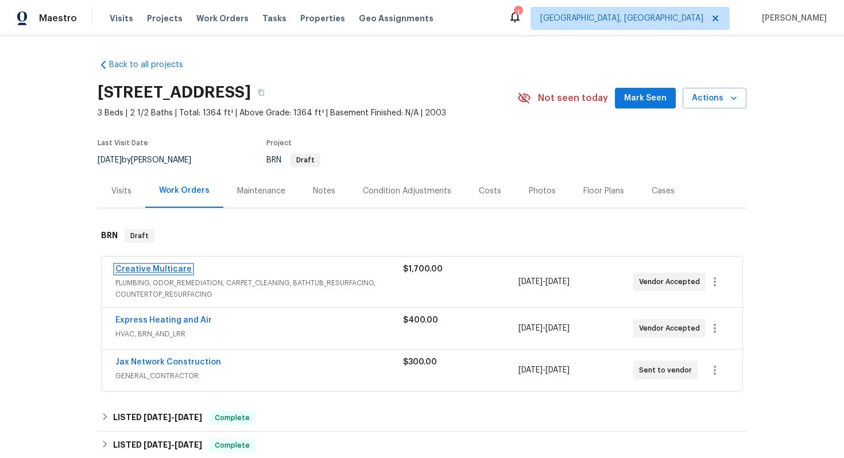
click at [152, 273] on link "Creative Multicare" at bounding box center [153, 269] width 76 height 8
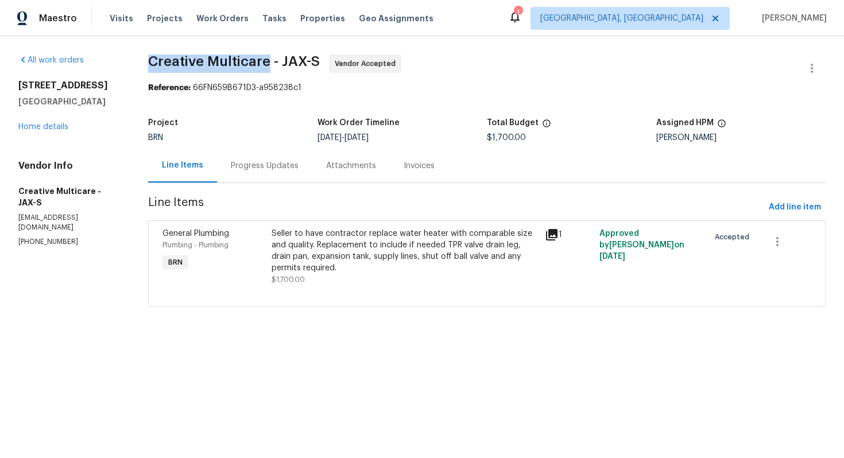
drag, startPoint x: 186, startPoint y: 61, endPoint x: 305, endPoint y: 61, distance: 119.4
click at [307, 61] on span "Creative Multicare - JAX-S" at bounding box center [234, 62] width 172 height 14
copy span "Creative Multicare"
click at [438, 61] on span "Creative Multicare - JAX-S Vendor Accepted" at bounding box center [473, 69] width 650 height 28
click at [62, 131] on link "Home details" at bounding box center [43, 127] width 50 height 8
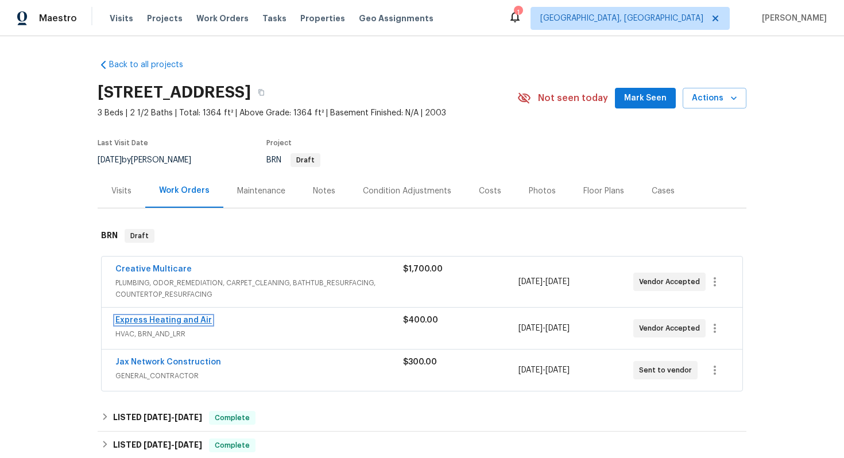
click at [131, 324] on link "Express Heating and Air" at bounding box center [163, 320] width 96 height 8
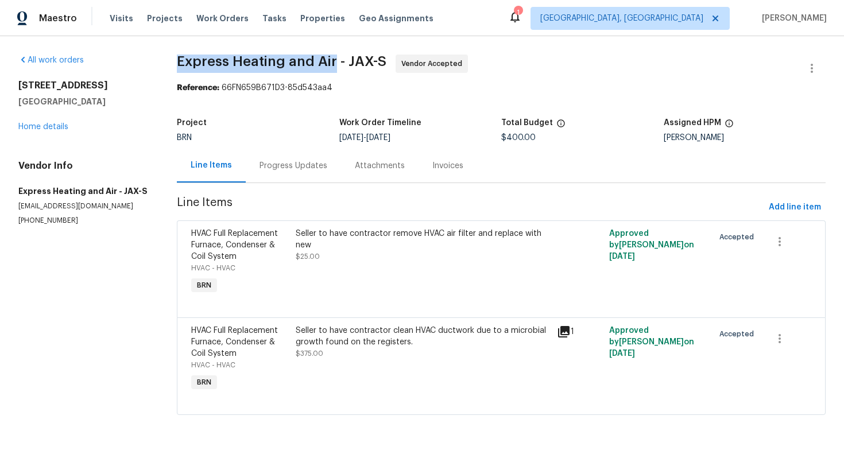
drag, startPoint x: 176, startPoint y: 63, endPoint x: 333, endPoint y: 63, distance: 157.3
click at [333, 63] on div "All work orders 220 Presidents Cup Way Unit 201 Saint Augustine, FL 32092 Home …" at bounding box center [422, 241] width 844 height 411
copy span "Express Heating and Air"
click at [440, 92] on div "Reference: 66FN659B671D3-85d543aa4" at bounding box center [501, 87] width 649 height 11
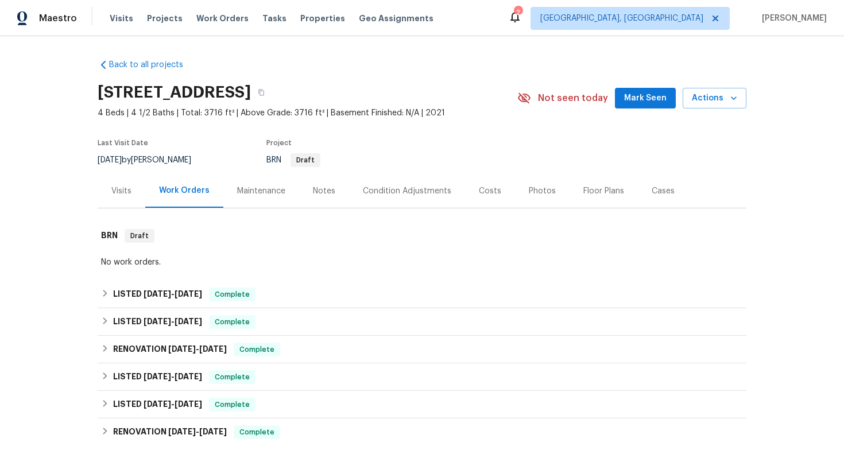
scroll to position [264, 0]
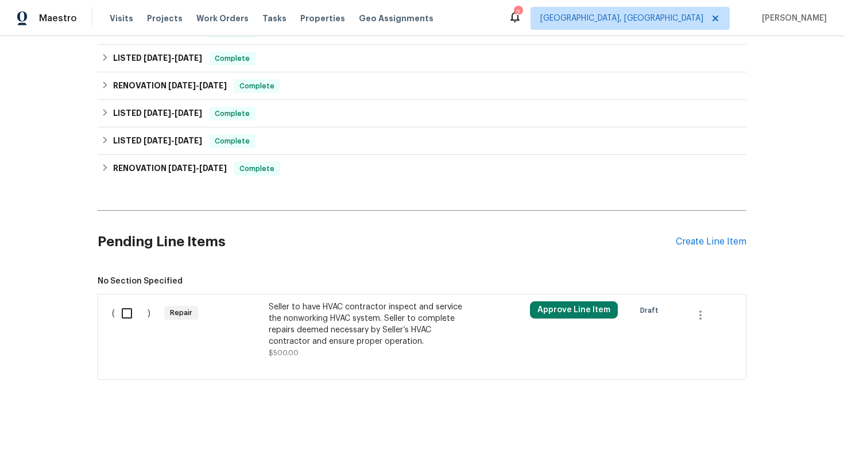
click at [315, 328] on div "Seller to have HVAC contractor inspect and service the nonworking HVAC system. …" at bounding box center [370, 324] width 202 height 46
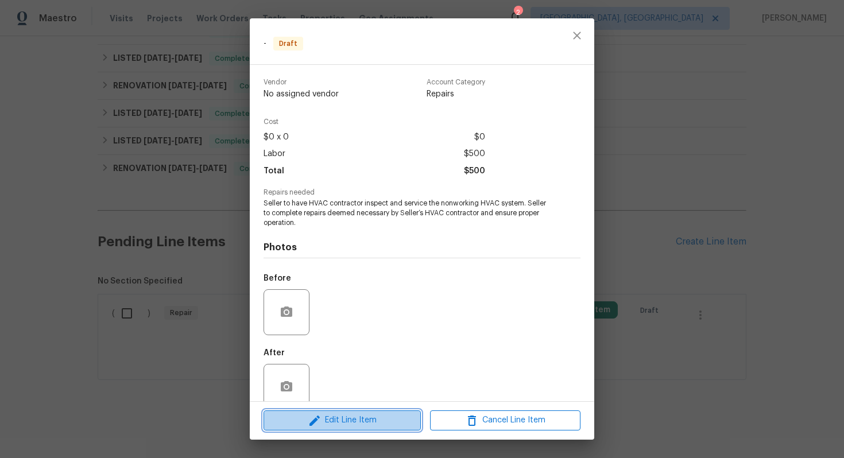
click at [335, 418] on span "Edit Line Item" at bounding box center [342, 420] width 150 height 14
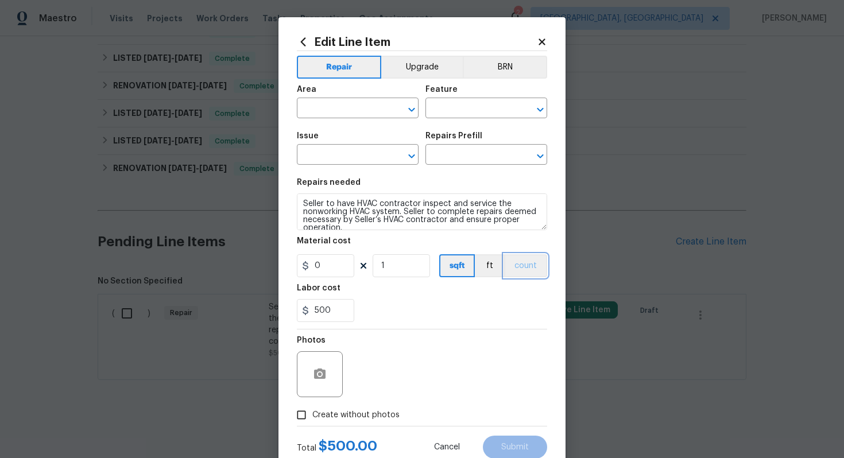
click at [527, 267] on button "count" at bounding box center [525, 265] width 43 height 23
click at [504, 70] on button "BRN" at bounding box center [505, 67] width 84 height 23
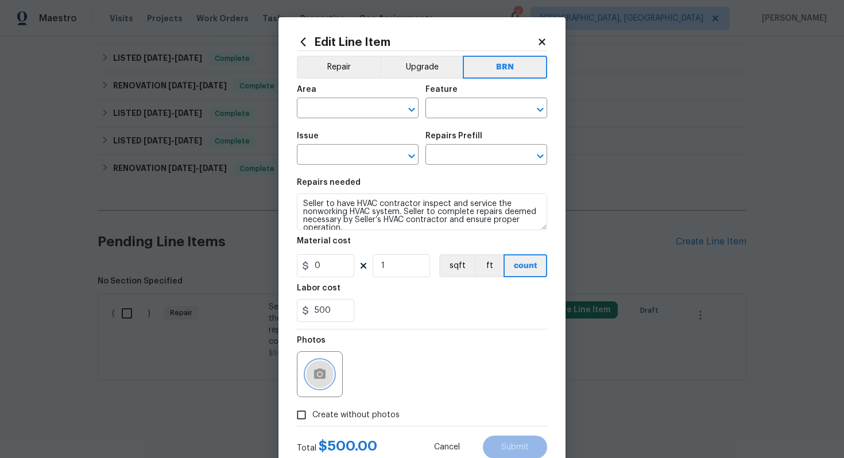
click at [327, 369] on button "button" at bounding box center [320, 375] width 28 height 28
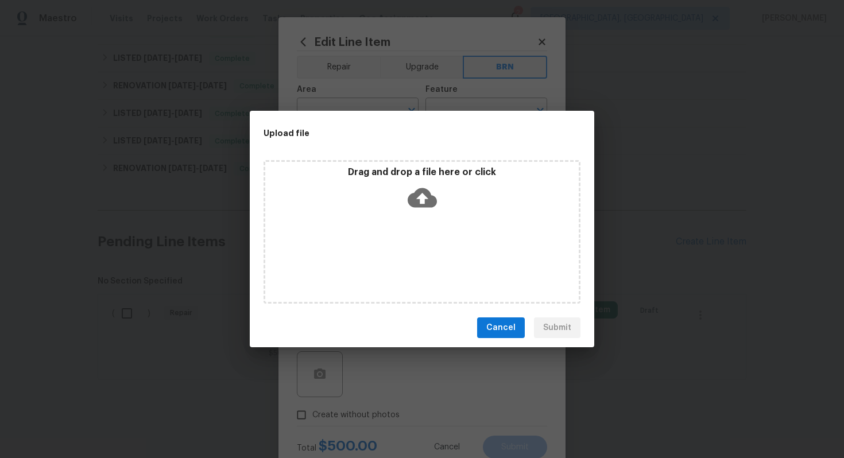
click at [419, 203] on icon at bounding box center [422, 198] width 29 height 20
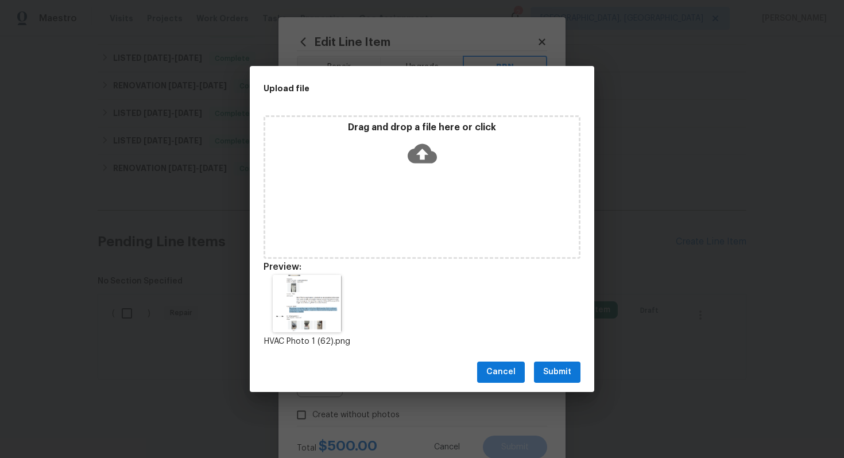
click at [555, 374] on span "Submit" at bounding box center [557, 372] width 28 height 14
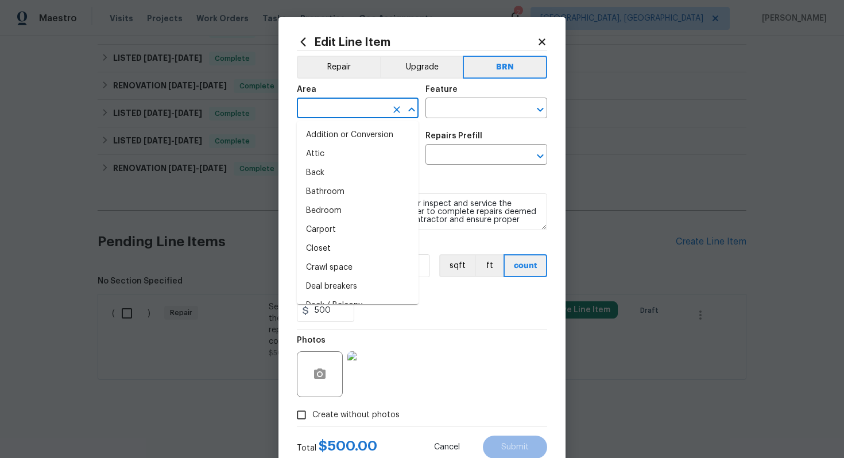
click at [338, 112] on input "text" at bounding box center [342, 109] width 90 height 18
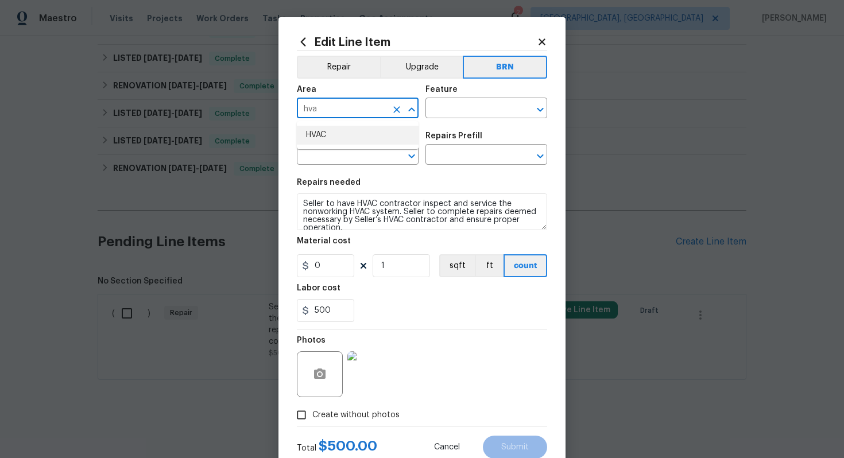
click at [339, 138] on li "HVAC" at bounding box center [358, 135] width 122 height 19
type input "HVAC"
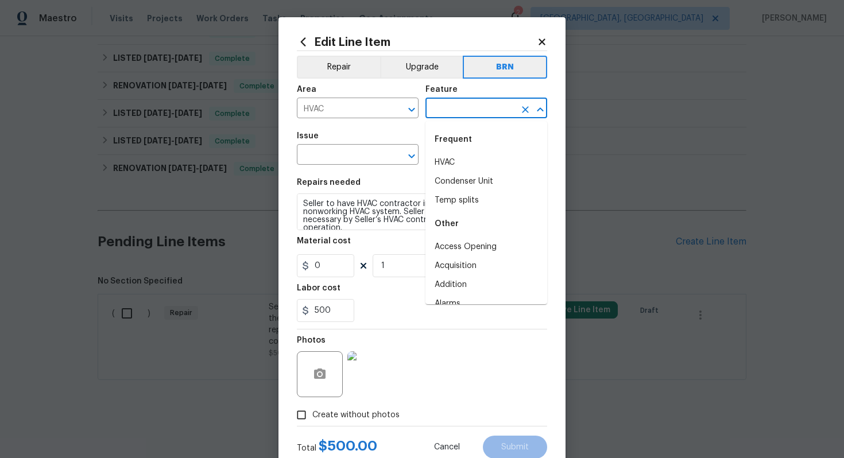
click at [484, 113] on input "text" at bounding box center [470, 109] width 90 height 18
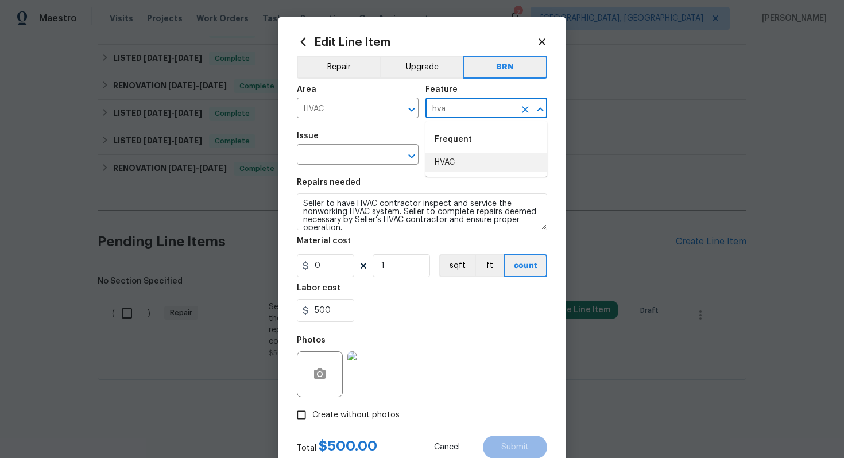
click at [481, 168] on li "HVAC" at bounding box center [486, 162] width 122 height 19
type input "HVAC"
click at [312, 159] on input "text" at bounding box center [342, 156] width 90 height 18
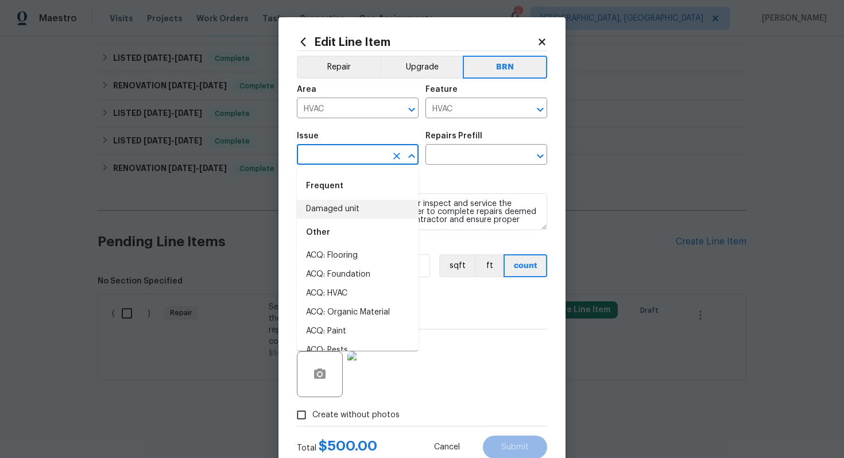
click at [334, 204] on li "Damaged unit" at bounding box center [358, 209] width 122 height 19
type input "Damaged unit"
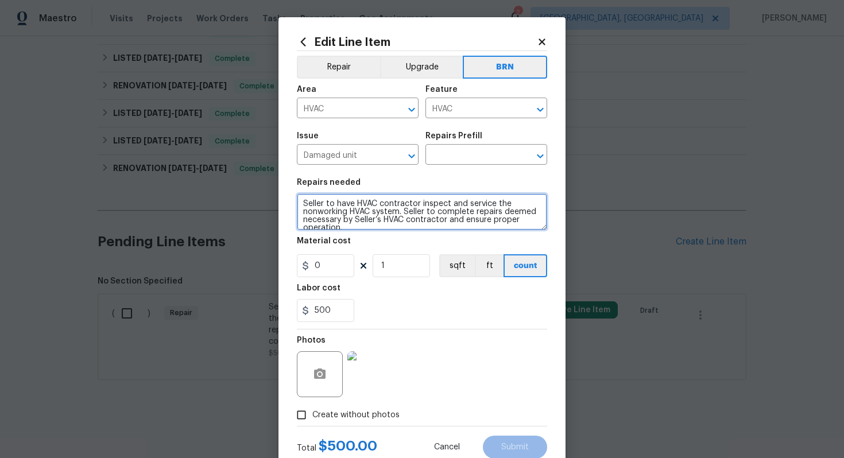
scroll to position [8, 0]
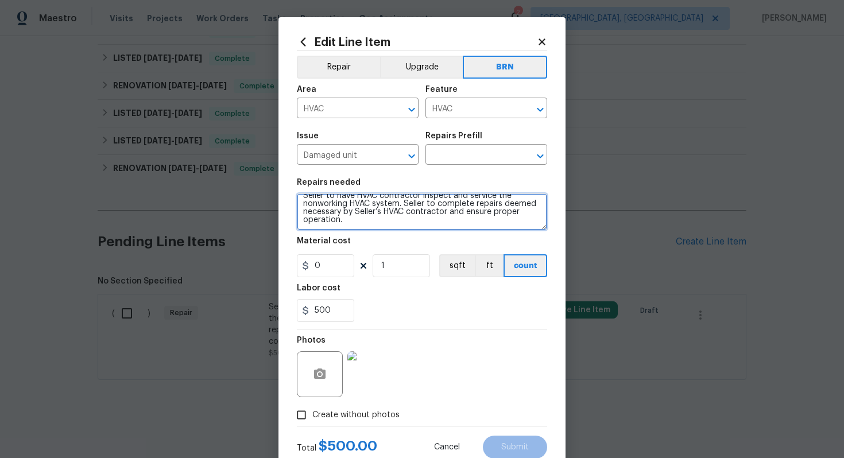
drag, startPoint x: 301, startPoint y: 206, endPoint x: 370, endPoint y: 237, distance: 75.8
click at [370, 237] on section "Repairs needed Seller to have HVAC contractor inspect and service the nonworkin…" at bounding box center [422, 250] width 250 height 157
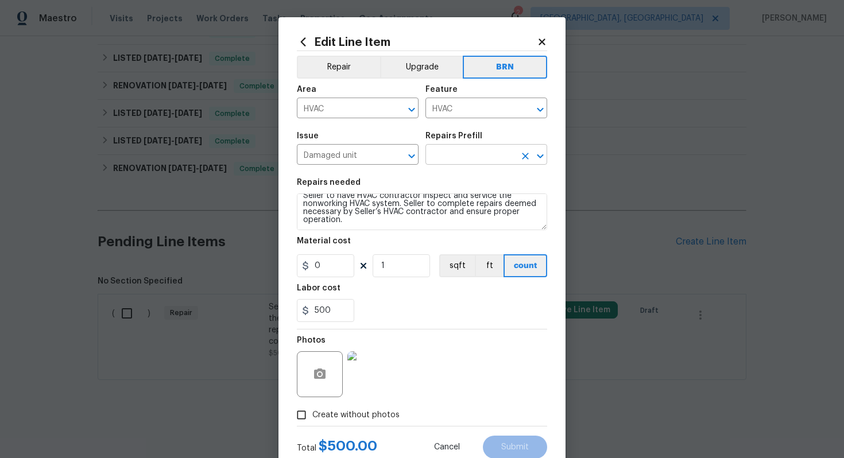
click at [438, 160] on input "text" at bounding box center [470, 156] width 90 height 18
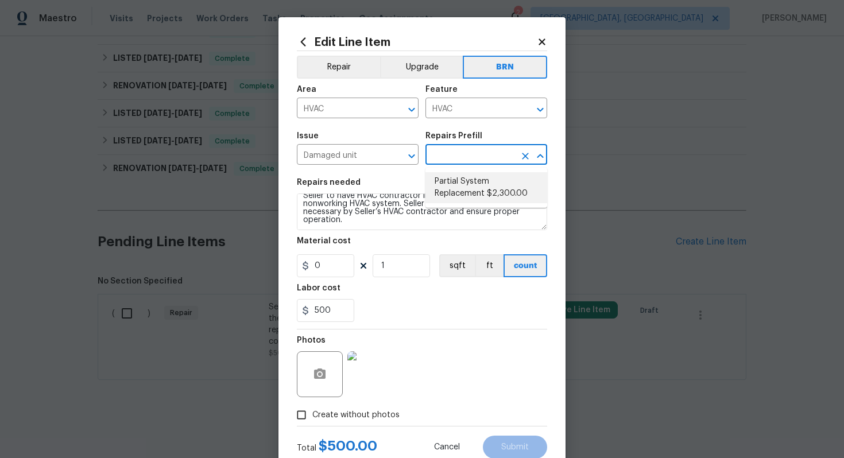
click at [450, 191] on li "Partial System Replacement $2,300.00" at bounding box center [486, 187] width 122 height 31
type input "Partial System Replacement $2,300.00"
type textarea "Acquisition Scope: Non-Functional HVAC. Partial System Replacement"
type input "2300"
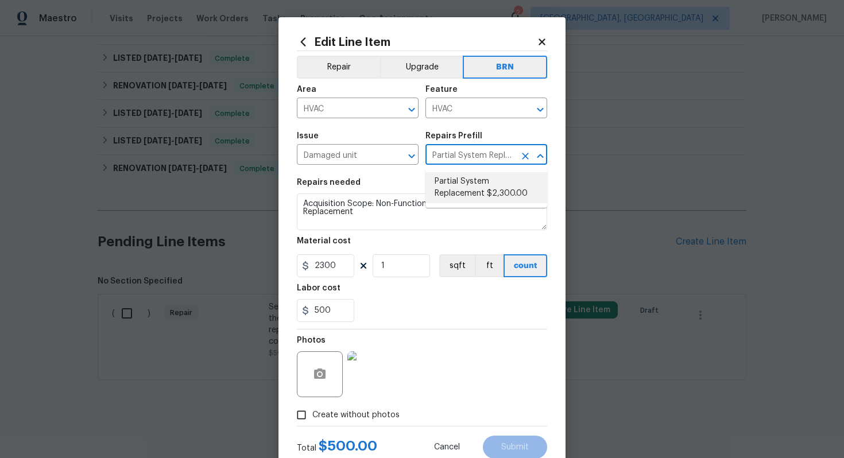
scroll to position [0, 0]
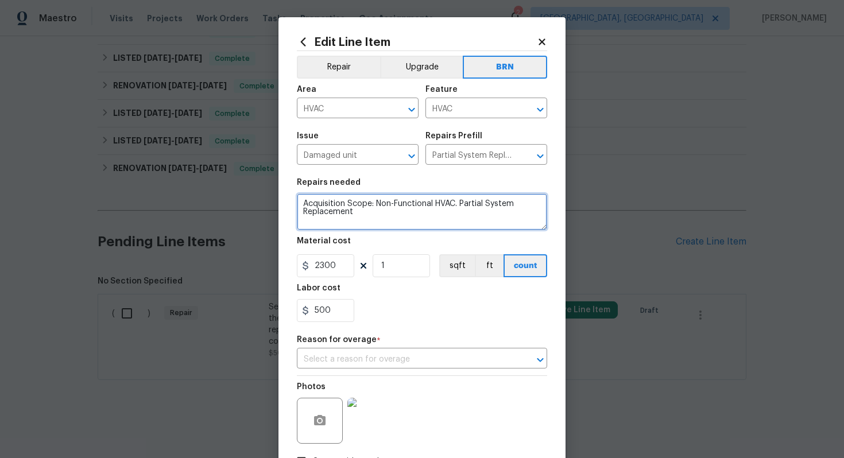
drag, startPoint x: 300, startPoint y: 206, endPoint x: 396, endPoint y: 233, distance: 99.1
click at [396, 233] on section "Repairs needed Acquisition Scope: Non-Functional HVAC. Partial System Replaceme…" at bounding box center [422, 250] width 250 height 157
paste textarea "Seller to have HVAC contractor inspect and service the nonworking HVAC system. …"
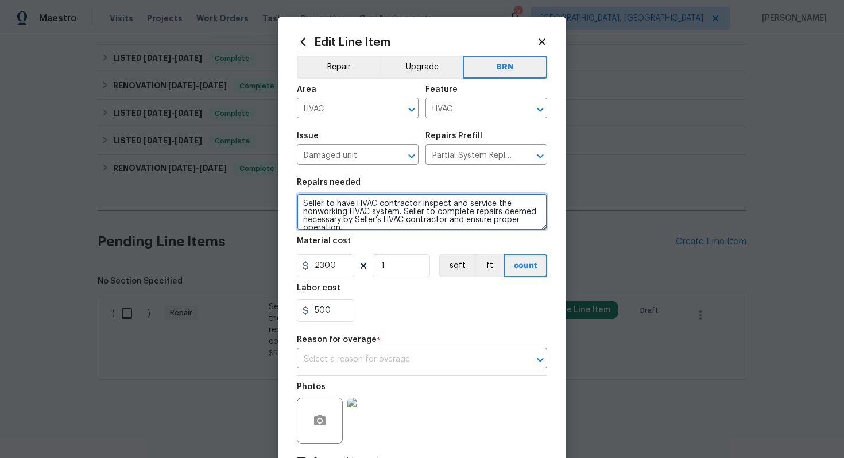
scroll to position [2, 0]
type textarea "Seller to have HVAC contractor inspect and service the nonworking HVAC system. …"
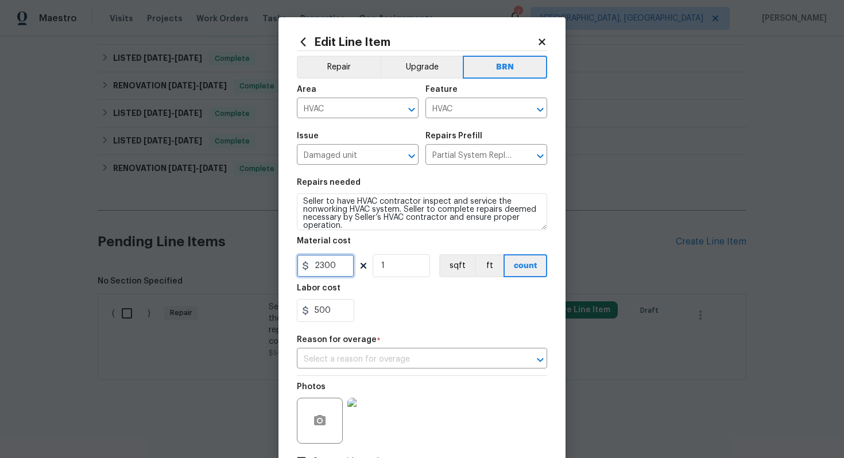
click at [322, 270] on input "2300" at bounding box center [325, 265] width 57 height 23
type input "0"
click at [427, 298] on div "Labor cost" at bounding box center [422, 291] width 250 height 15
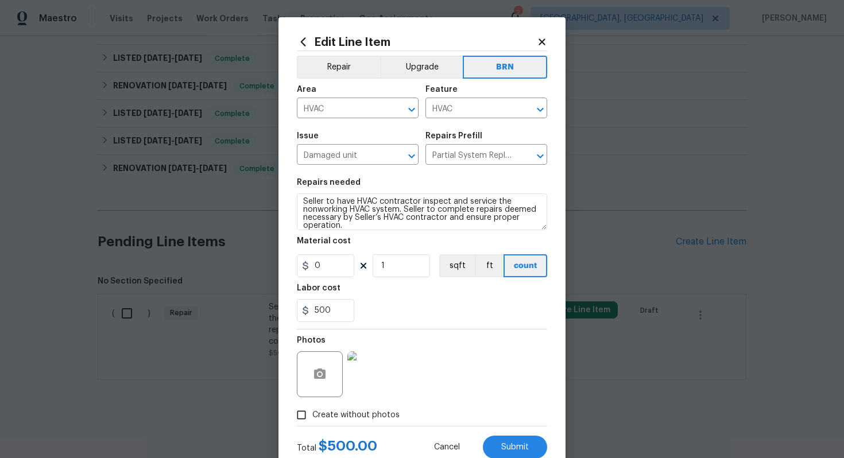
scroll to position [37, 0]
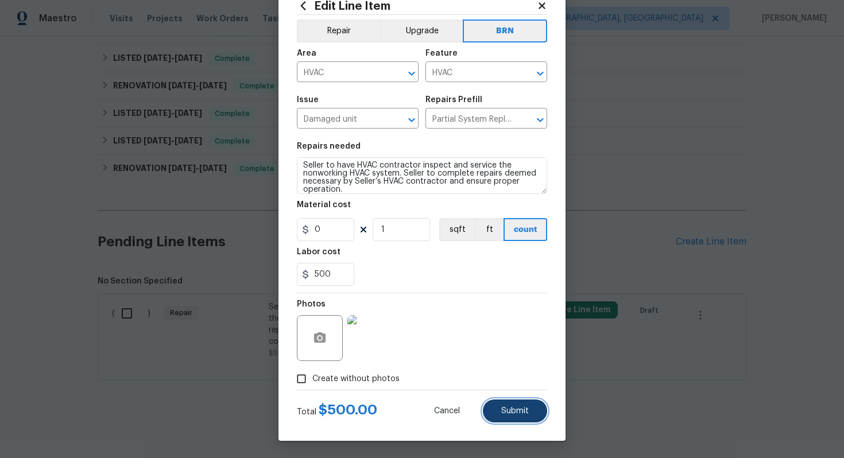
click at [510, 409] on span "Submit" at bounding box center [515, 411] width 28 height 9
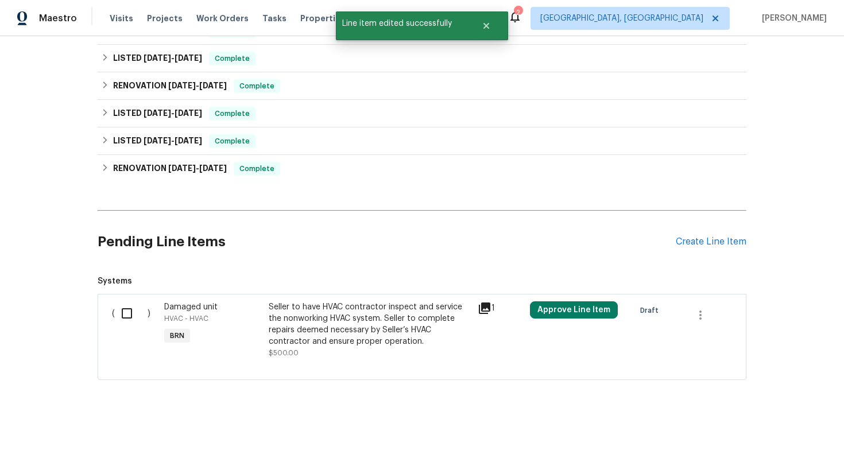
click at [128, 313] on input "checkbox" at bounding box center [131, 313] width 33 height 24
checkbox input "true"
click at [758, 420] on button "Create Work Order" at bounding box center [778, 429] width 95 height 21
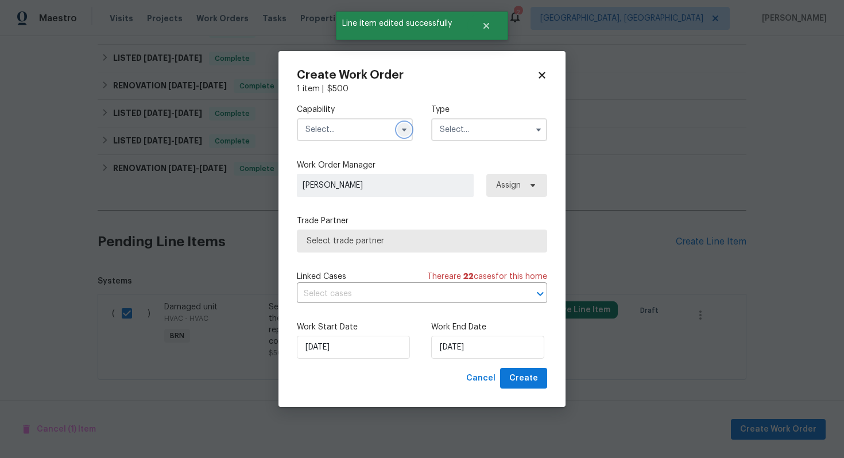
click at [402, 127] on icon "button" at bounding box center [404, 129] width 9 height 9
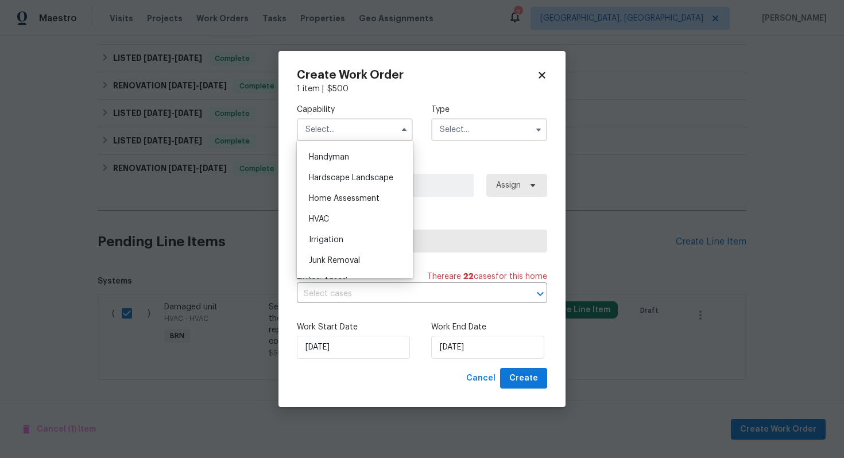
scroll to position [636, 0]
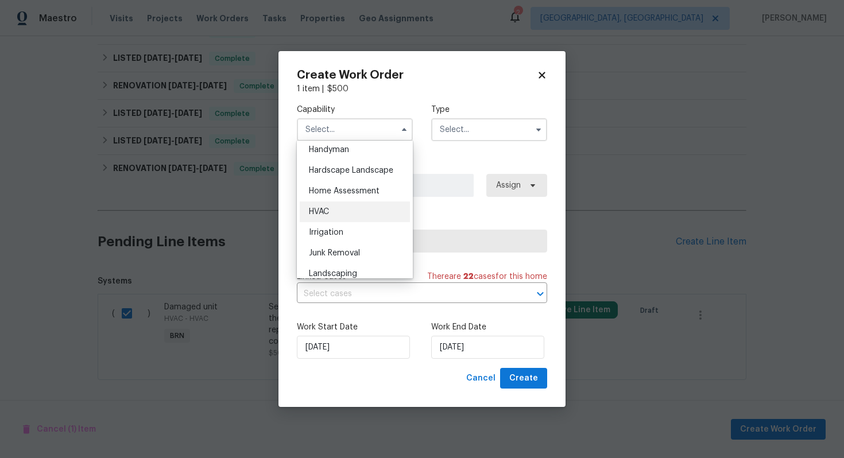
click at [361, 219] on div "HVAC" at bounding box center [355, 212] width 110 height 21
type input "HVAC"
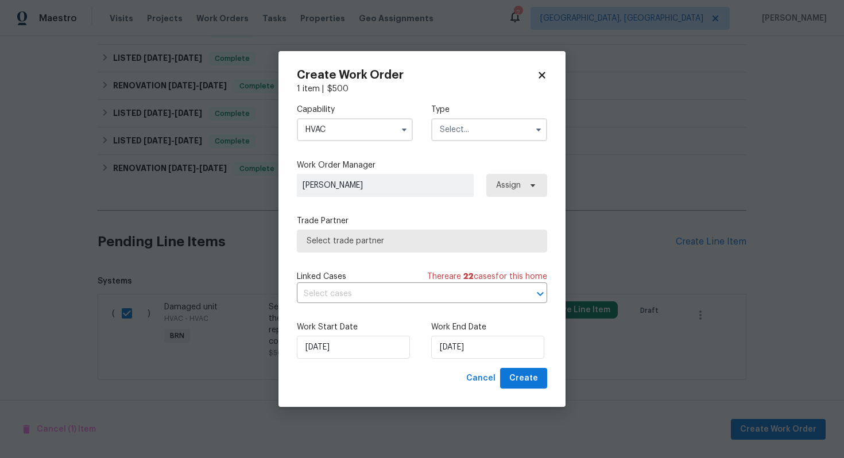
click at [487, 132] on input "text" at bounding box center [489, 129] width 116 height 23
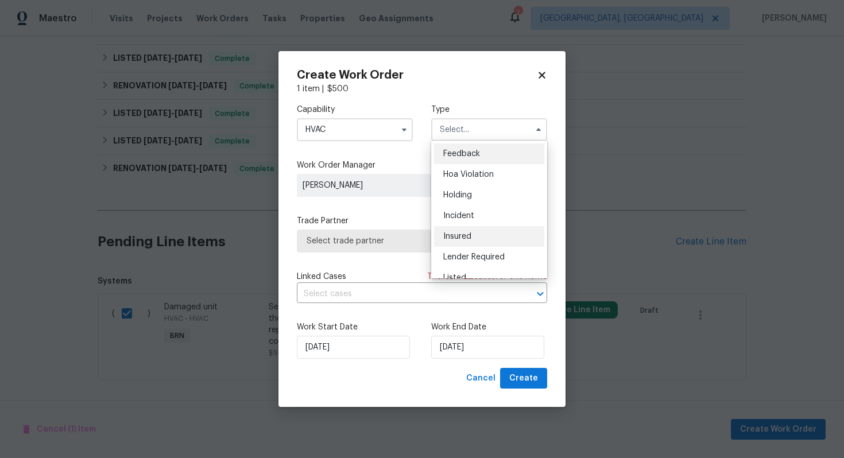
scroll to position [261, 0]
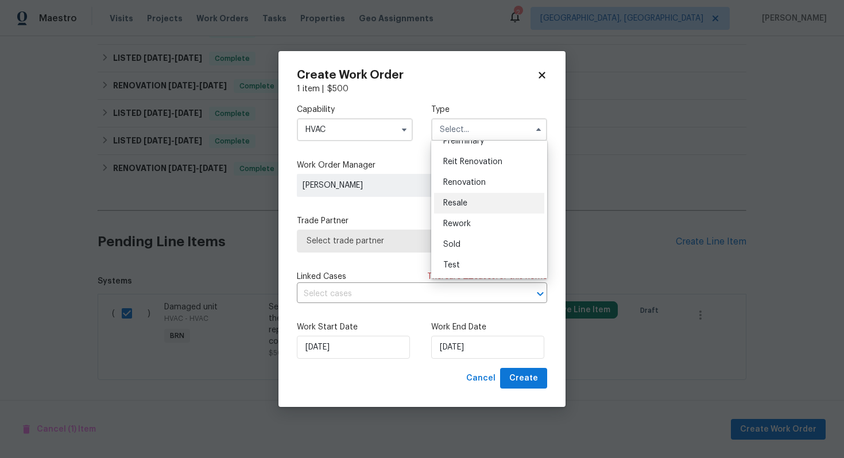
click at [489, 206] on div "Resale" at bounding box center [489, 203] width 110 height 21
type input "Resale"
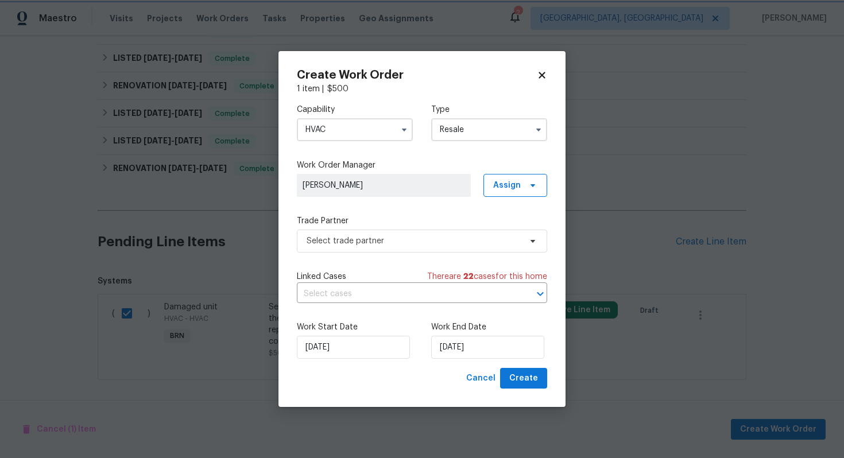
scroll to position [0, 0]
click at [428, 293] on input "text" at bounding box center [406, 294] width 218 height 18
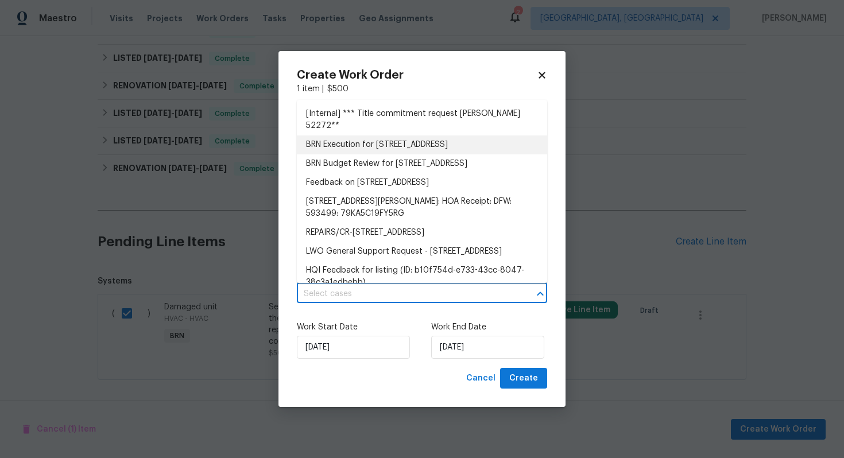
click at [438, 138] on li "BRN Execution for [STREET_ADDRESS]" at bounding box center [422, 145] width 250 height 19
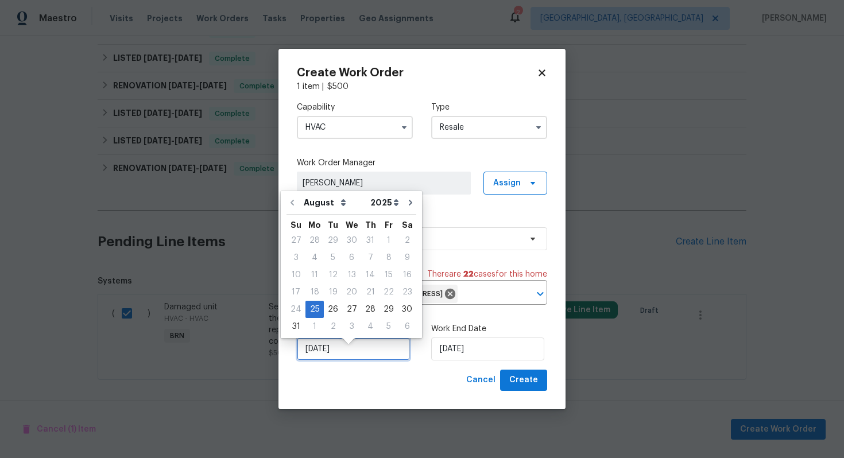
click at [322, 361] on input "[DATE]" at bounding box center [353, 349] width 113 height 23
click at [335, 308] on div "26" at bounding box center [333, 309] width 18 height 16
type input "[DATE]"
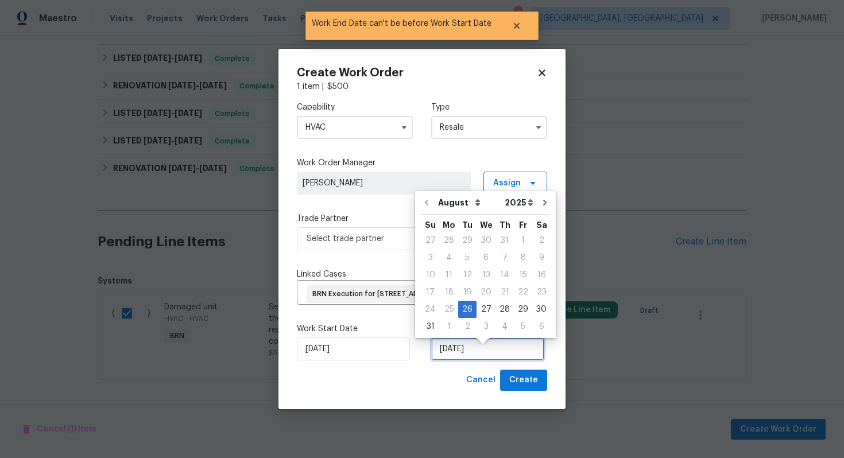
click at [453, 361] on input "[DATE]" at bounding box center [487, 349] width 113 height 23
click at [497, 311] on div "28" at bounding box center [504, 309] width 18 height 16
type input "[DATE]"
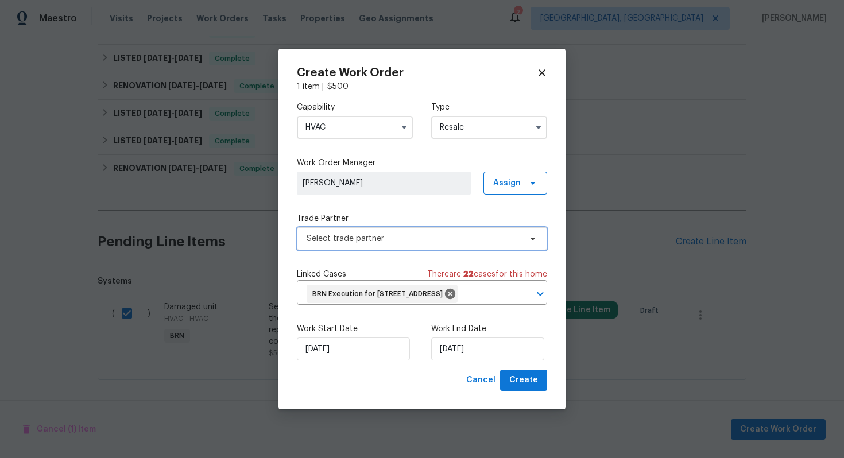
click at [453, 234] on span "Select trade partner" at bounding box center [414, 238] width 214 height 11
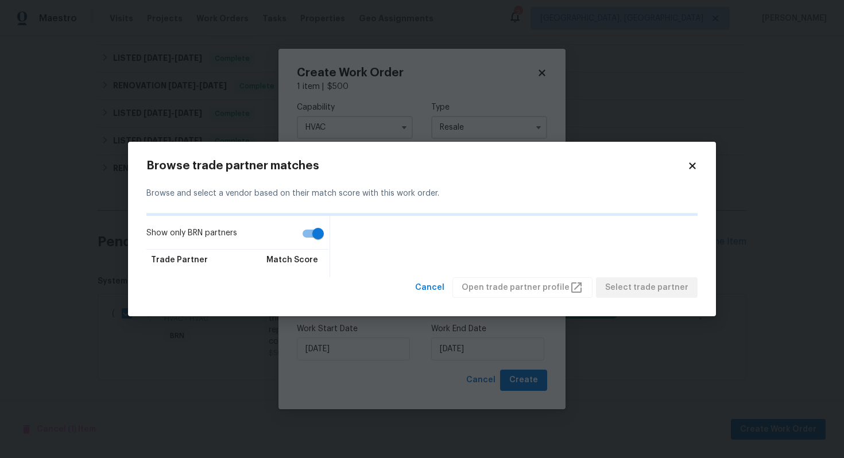
click at [305, 239] on input "Show only BRN partners" at bounding box center [317, 234] width 65 height 22
checkbox input "false"
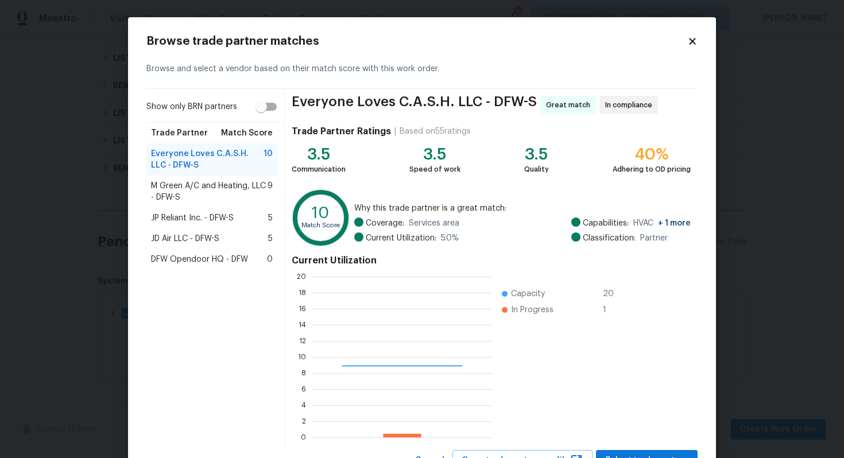
scroll to position [161, 181]
click at [229, 192] on span "M Green A/C and Heating, LLC - DFW-S" at bounding box center [209, 191] width 117 height 23
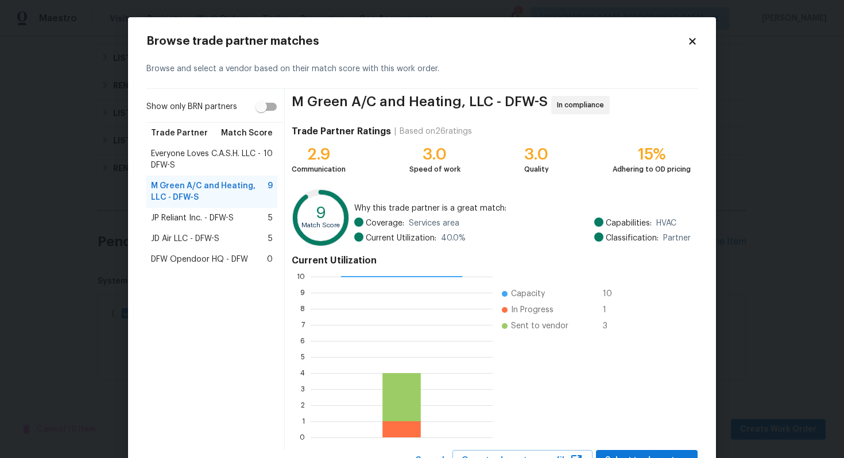
scroll to position [48, 0]
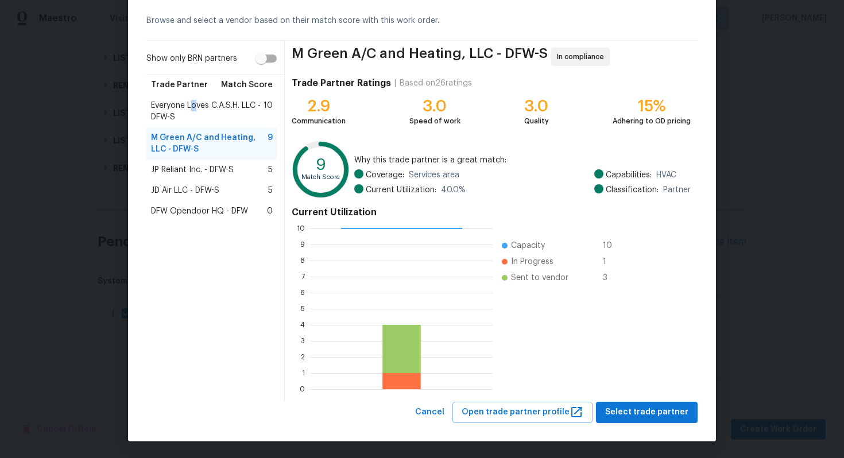
click at [194, 106] on span "Everyone Loves C.A.S.H. LLC - DFW-S" at bounding box center [207, 111] width 113 height 23
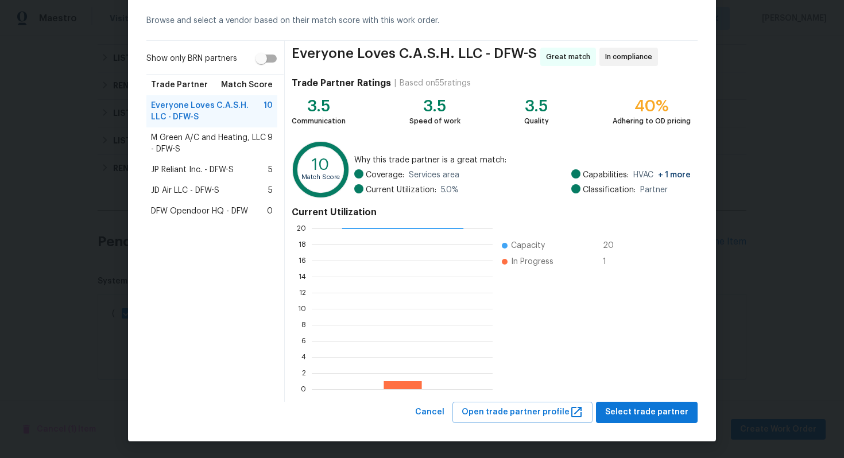
click at [222, 142] on span "M Green A/C and Heating, LLC - DFW-S" at bounding box center [209, 143] width 117 height 23
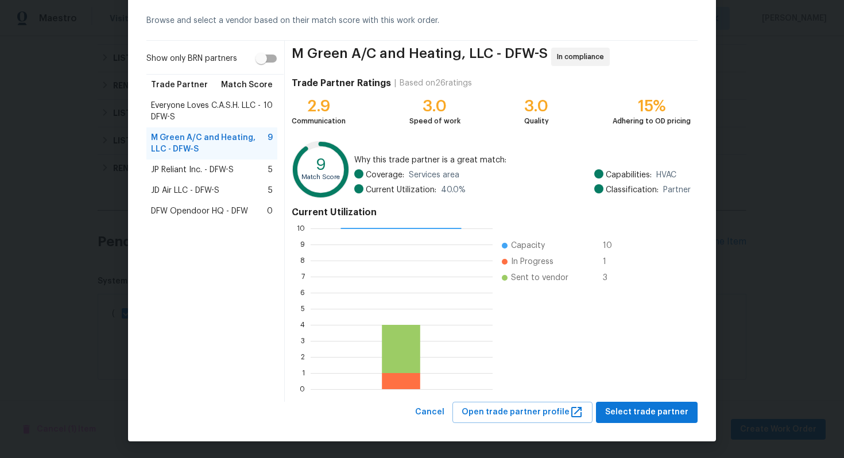
click at [226, 125] on div "Everyone Loves C.A.S.H. LLC - DFW-S 10" at bounding box center [211, 111] width 131 height 32
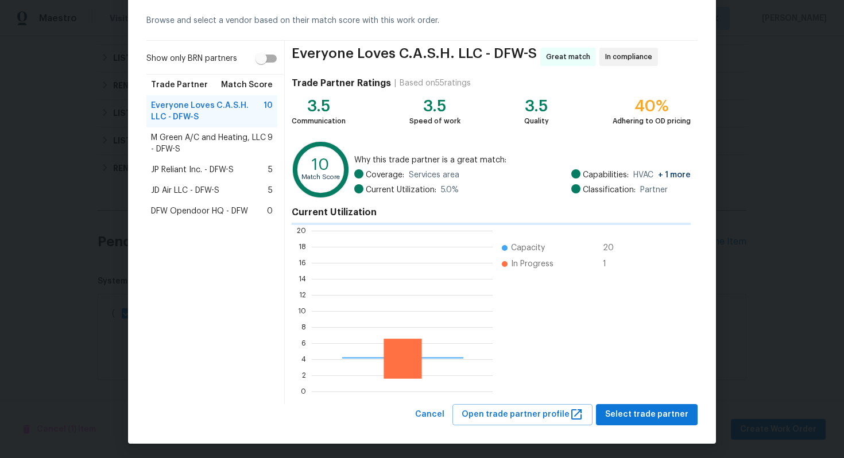
scroll to position [161, 181]
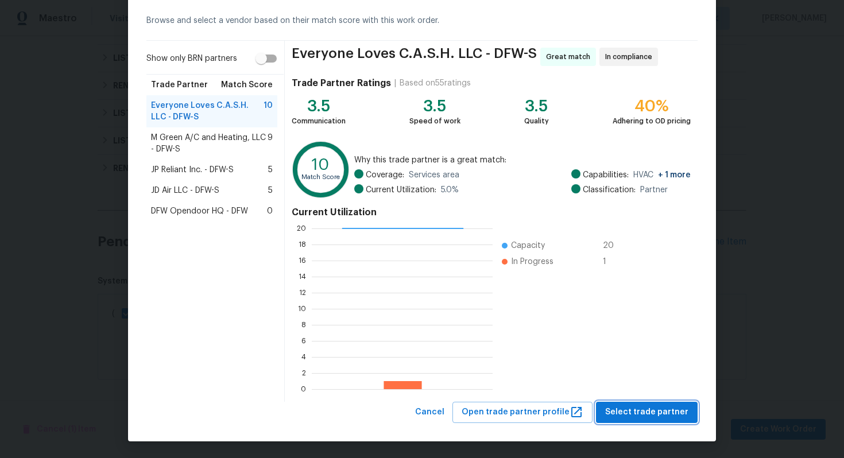
click at [647, 413] on span "Select trade partner" at bounding box center [646, 412] width 83 height 14
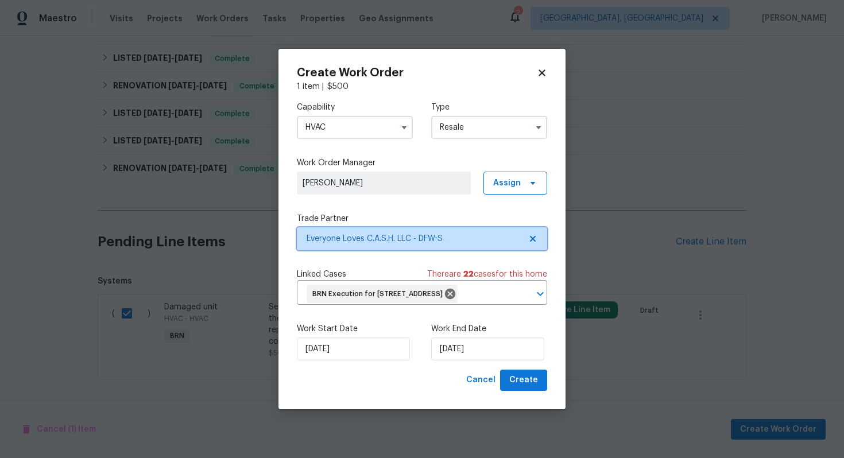
scroll to position [0, 0]
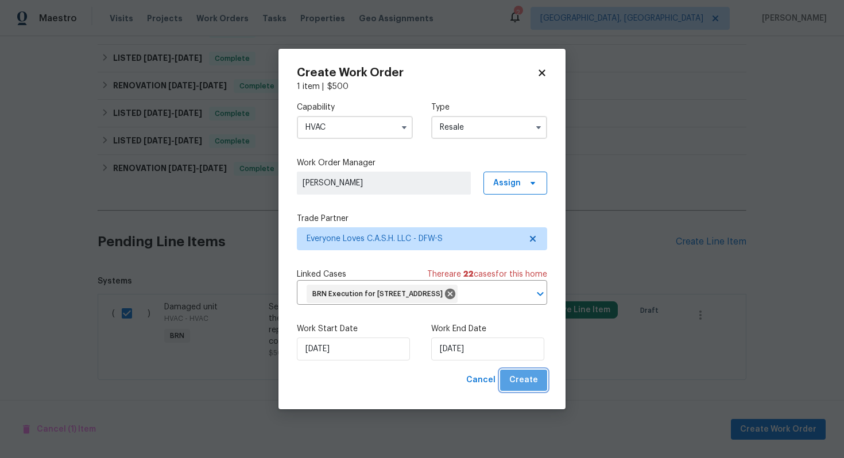
click at [526, 387] on span "Create" at bounding box center [523, 380] width 29 height 14
checkbox input "false"
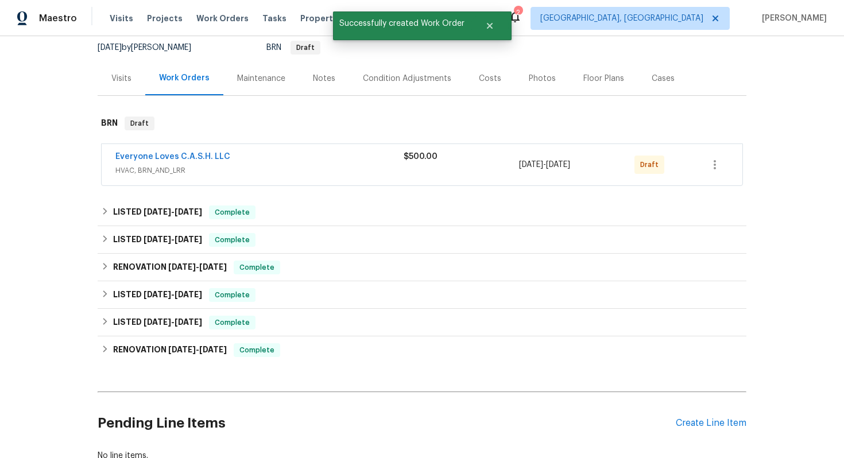
scroll to position [68, 0]
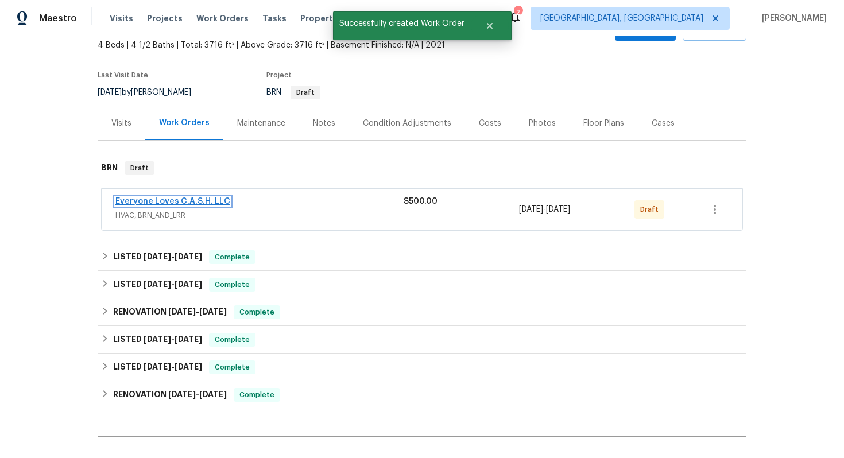
click at [164, 200] on link "Everyone Loves C.A.S.H. LLC" at bounding box center [172, 202] width 115 height 8
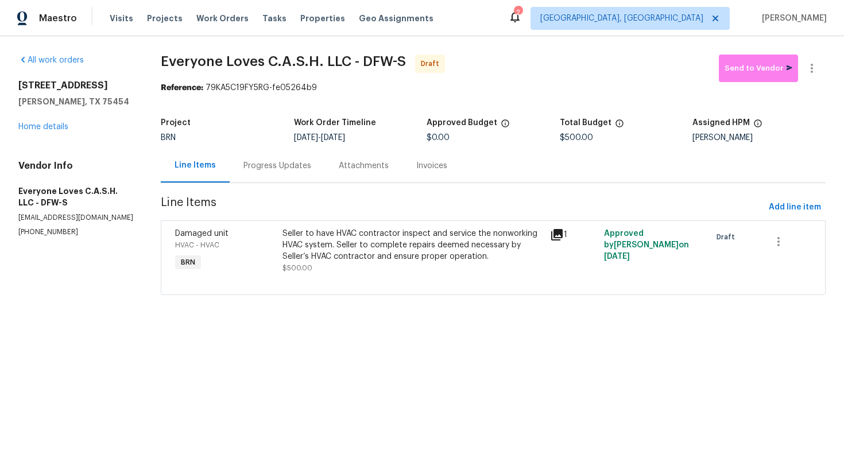
click at [288, 166] on div "Progress Updates" at bounding box center [277, 165] width 68 height 11
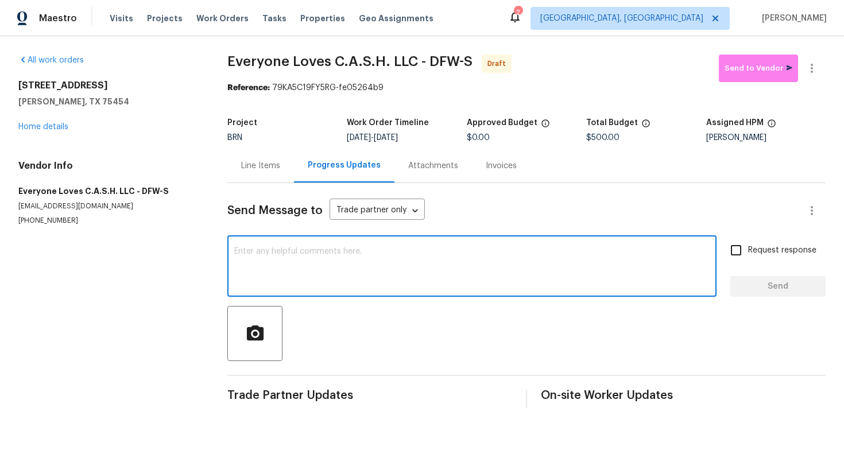
click at [378, 265] on textarea at bounding box center [471, 267] width 475 height 40
paste textarea "Hey! This is Ajay with Opendoor. I’m confirming a BRN Work Order for the proper…"
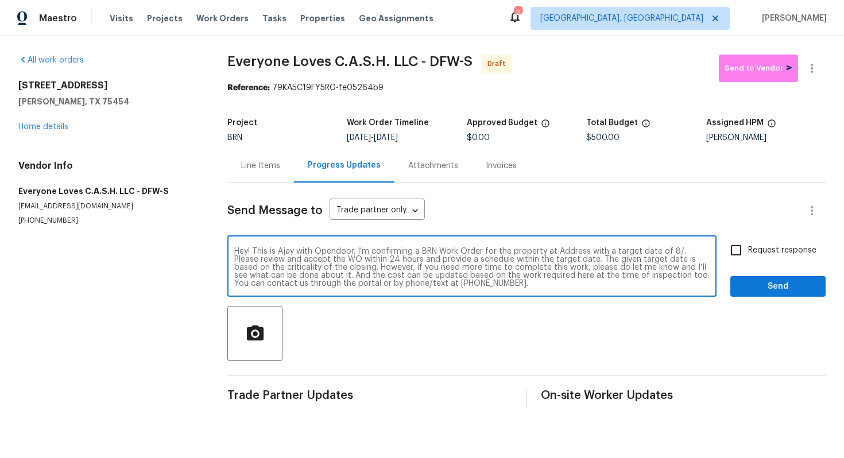
click at [570, 249] on textarea "Hey! This is Ajay with Opendoor. I’m confirming a BRN Work Order for the proper…" at bounding box center [471, 267] width 475 height 40
paste textarea "2701 Capitol Pl, Melissa, TX 75454"
click at [293, 260] on textarea "Hey! This is Ajay with Opendoor. I’m confirming a BRN Work Order for the proper…" at bounding box center [471, 267] width 475 height 40
type textarea "Hey! This is Ajay with Opendoor. I’m confirming a BRN Work Order for the proper…"
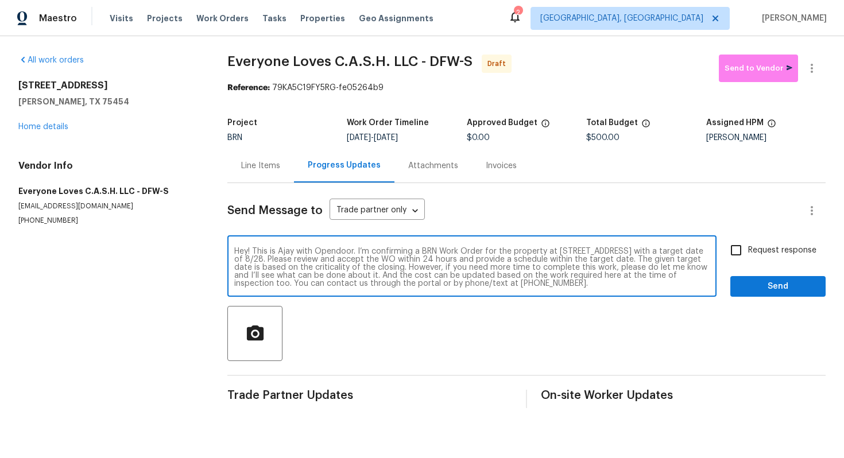
click at [771, 251] on span "Request response" at bounding box center [782, 251] width 68 height 12
click at [748, 251] on input "Request response" at bounding box center [736, 250] width 24 height 24
checkbox input "true"
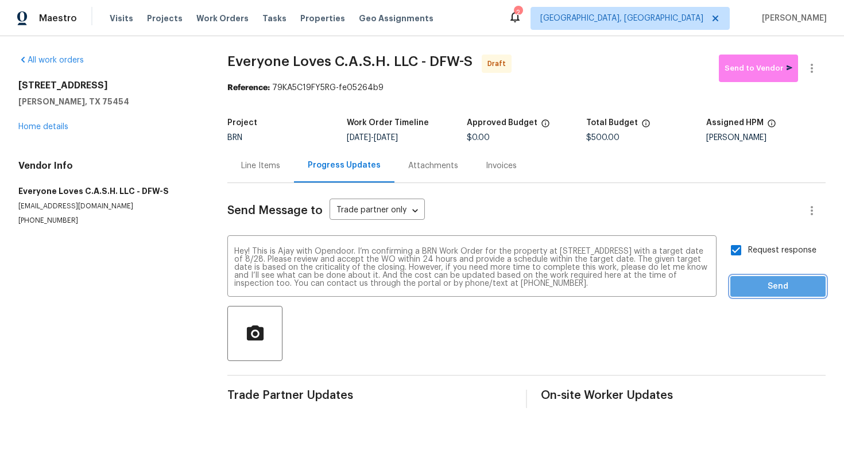
click at [765, 287] on span "Send" at bounding box center [778, 287] width 77 height 14
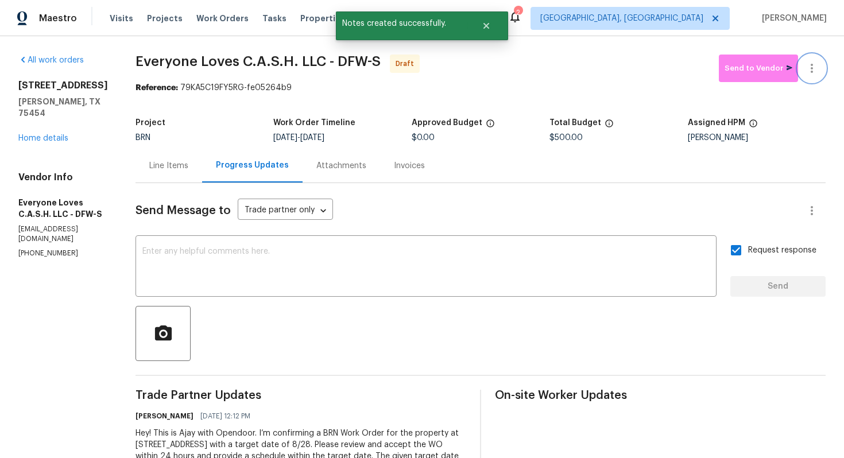
click at [810, 80] on button "button" at bounding box center [812, 69] width 28 height 28
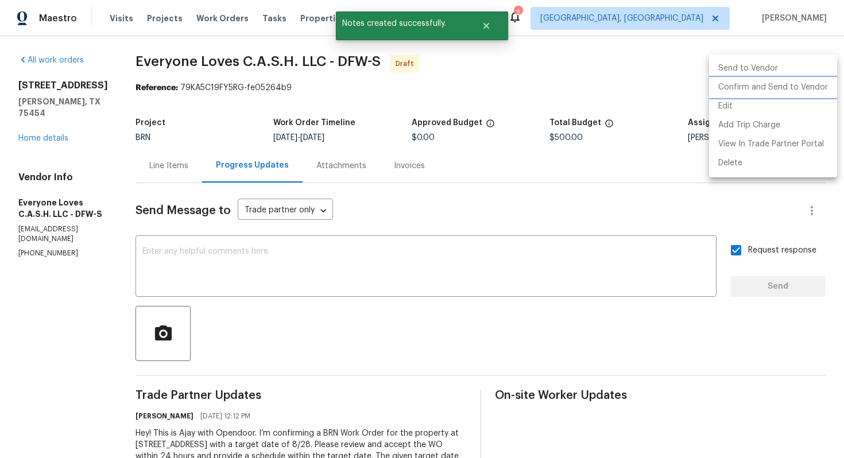
click at [805, 87] on li "Confirm and Send to Vendor" at bounding box center [773, 87] width 128 height 19
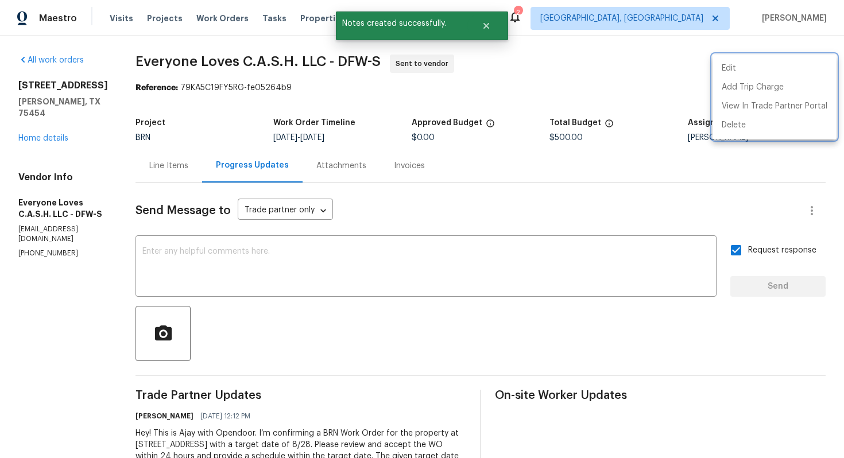
click at [528, 210] on div at bounding box center [422, 229] width 844 height 458
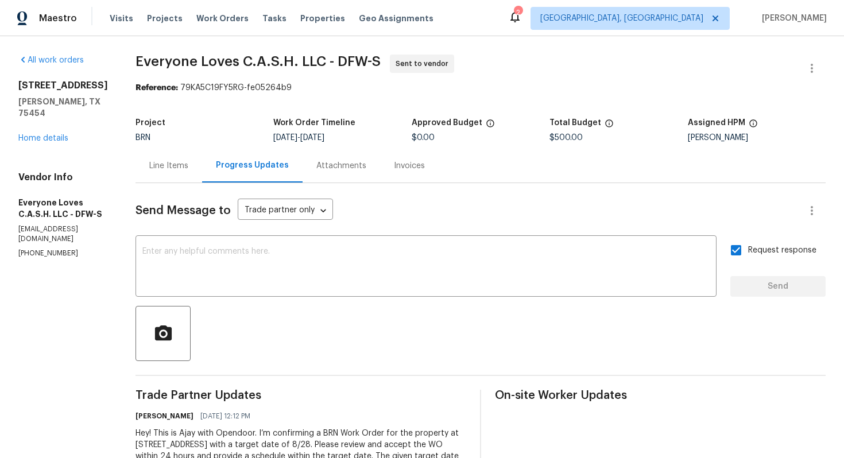
click at [188, 166] on div "Line Items" at bounding box center [168, 165] width 39 height 11
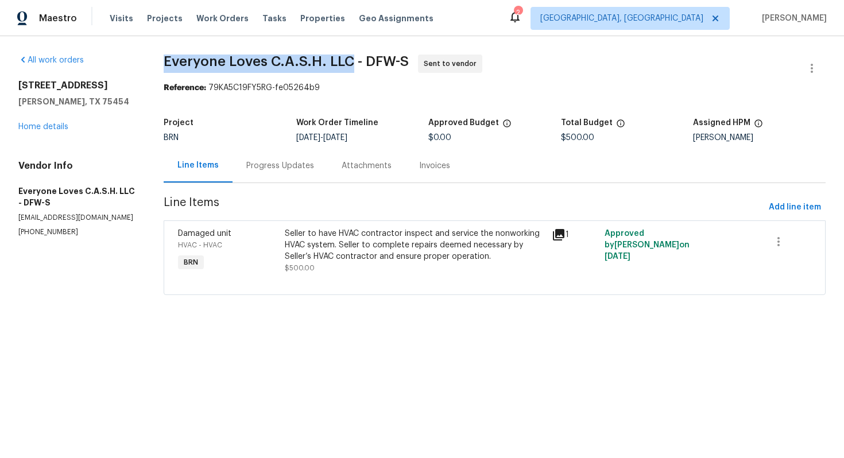
drag, startPoint x: 162, startPoint y: 64, endPoint x: 350, endPoint y: 60, distance: 188.4
click at [350, 60] on div "All work orders 2701 Capitol Pl Melissa, TX 75454 Home details Vendor Info Ever…" at bounding box center [422, 181] width 844 height 291
copy span "Everyone Loves C.A.S.H. LLC"
click at [516, 70] on span "Everyone Loves C.A.S.H. LLC - DFW-S Sent to vendor" at bounding box center [481, 69] width 634 height 28
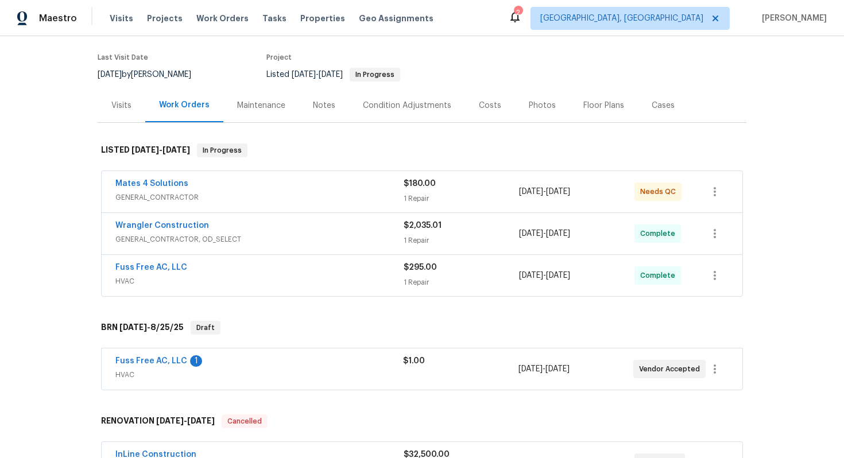
scroll to position [127, 0]
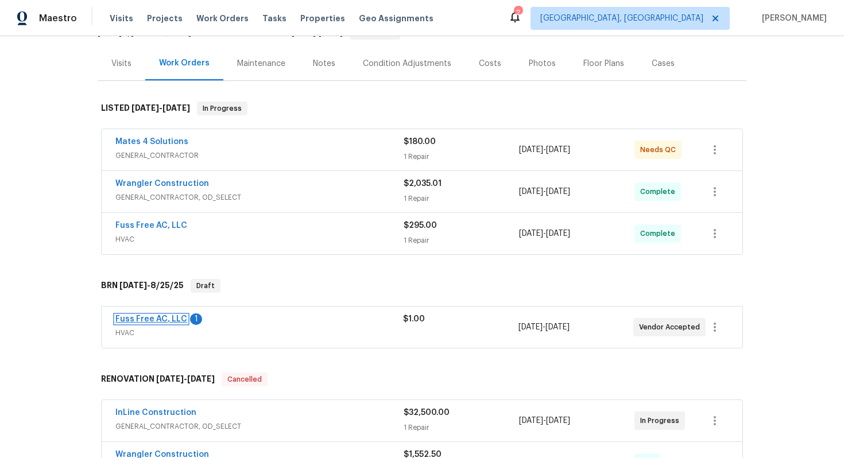
click at [159, 320] on link "Fuss Free AC, LLC" at bounding box center [151, 319] width 72 height 8
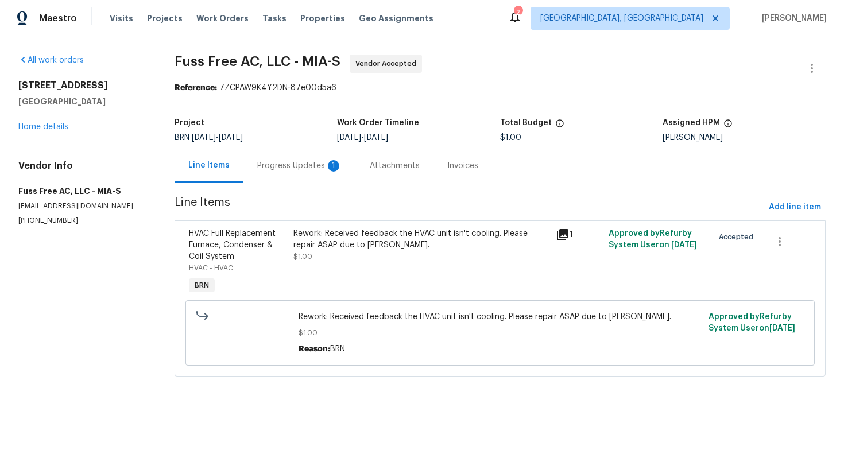
click at [289, 175] on div "Progress Updates 1" at bounding box center [299, 166] width 113 height 34
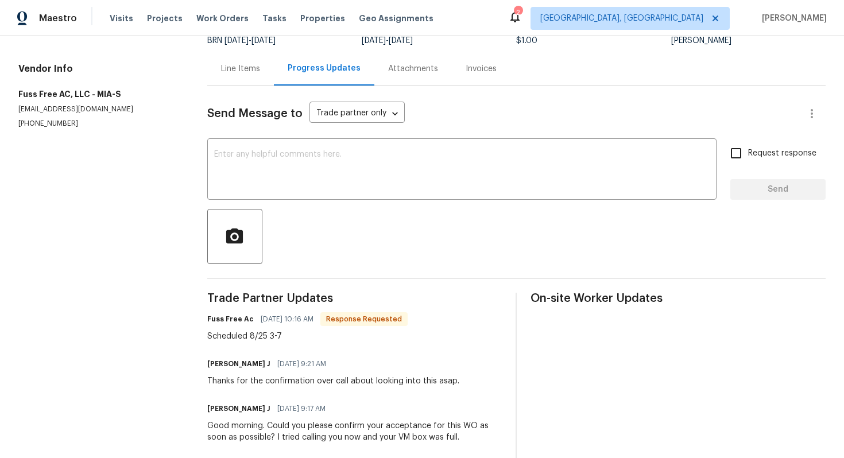
scroll to position [98, 0]
click at [290, 191] on div "x ​" at bounding box center [461, 169] width 509 height 59
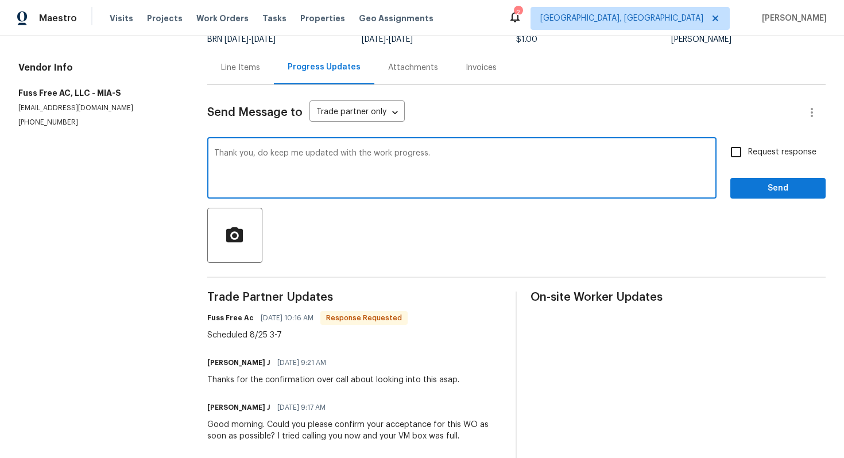
type textarea "Thank you, do keep me updated with the work progress."
click at [735, 154] on input "Request response" at bounding box center [736, 152] width 24 height 24
checkbox input "true"
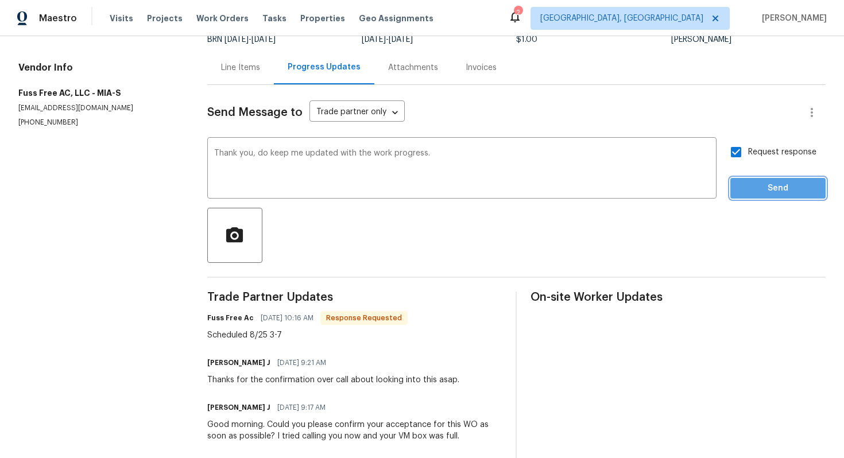
click at [749, 183] on span "Send" at bounding box center [778, 188] width 77 height 14
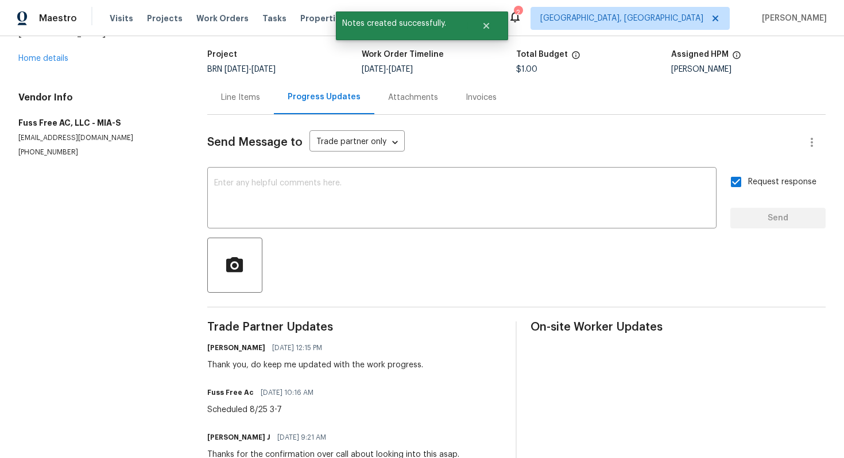
scroll to position [65, 0]
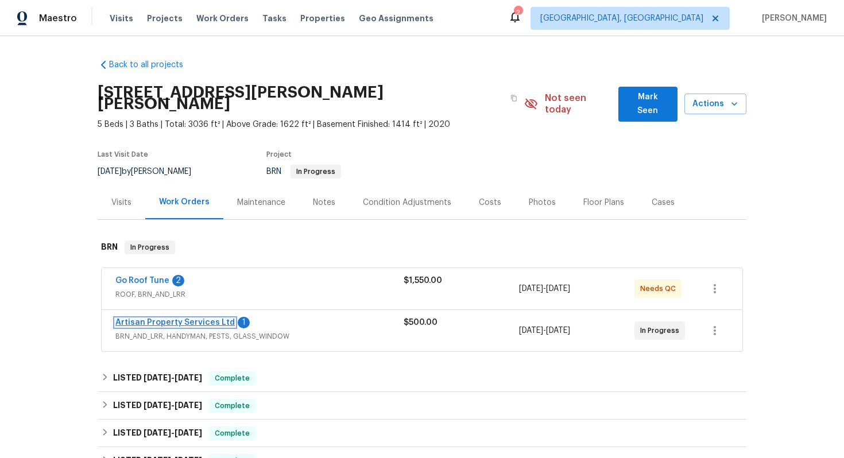
click at [151, 319] on link "Artisan Property Services Ltd" at bounding box center [174, 323] width 119 height 8
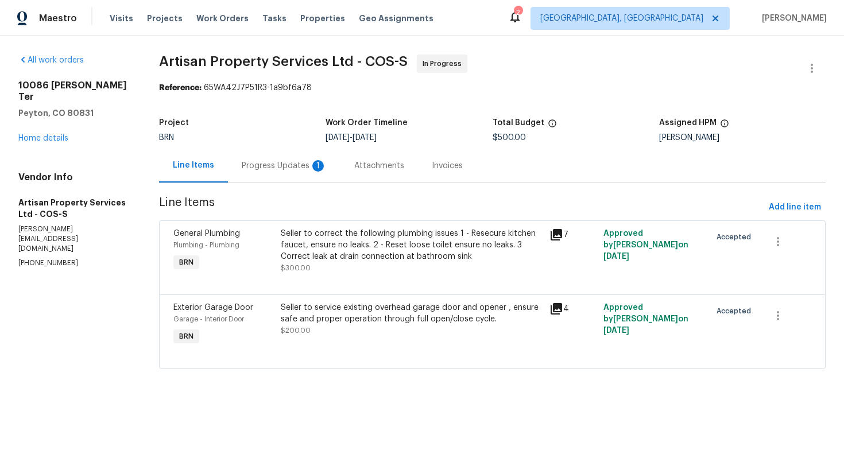
click at [292, 165] on div "Progress Updates 1" at bounding box center [284, 165] width 85 height 11
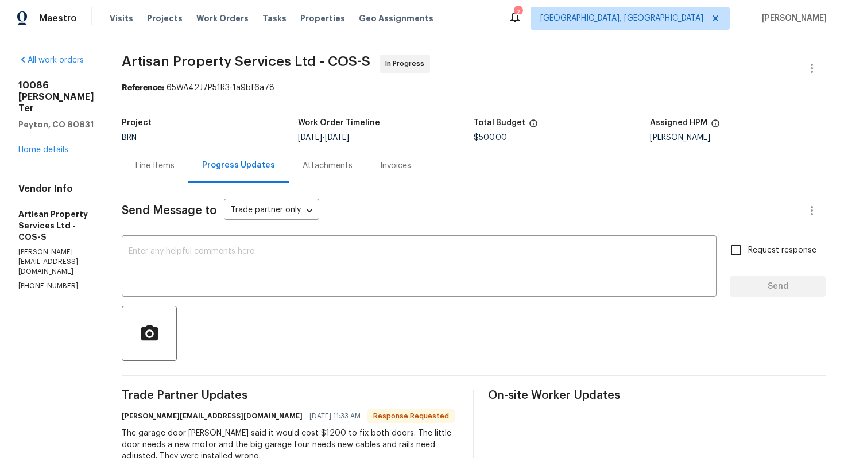
click at [152, 167] on div "Line Items" at bounding box center [155, 165] width 39 height 11
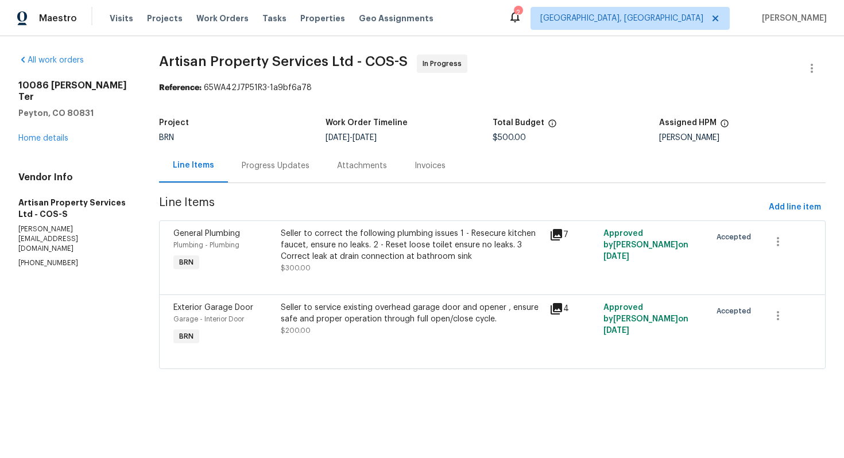
click at [322, 330] on div "Seller to service existing overhead garage door and opener , ensure safe and pr…" at bounding box center [412, 319] width 262 height 34
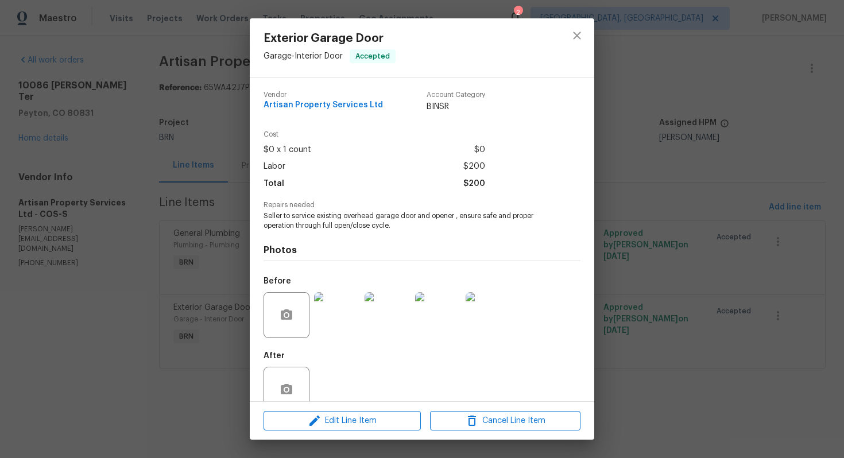
scroll to position [23, 0]
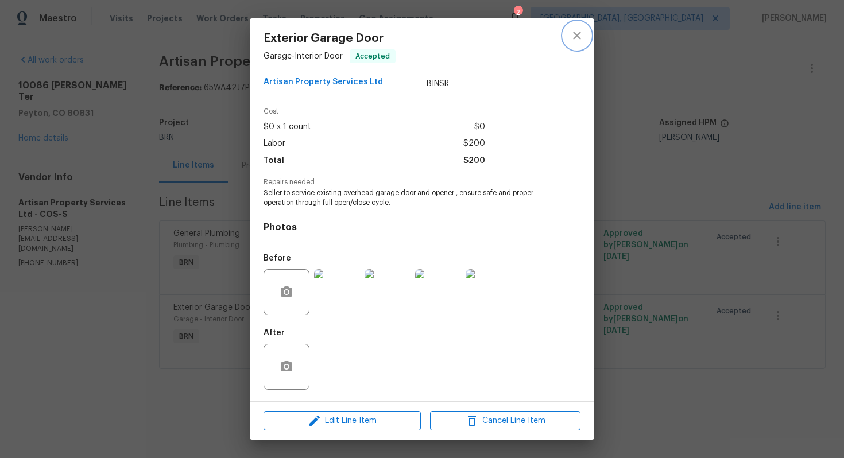
click at [578, 33] on icon "close" at bounding box center [576, 35] width 7 height 7
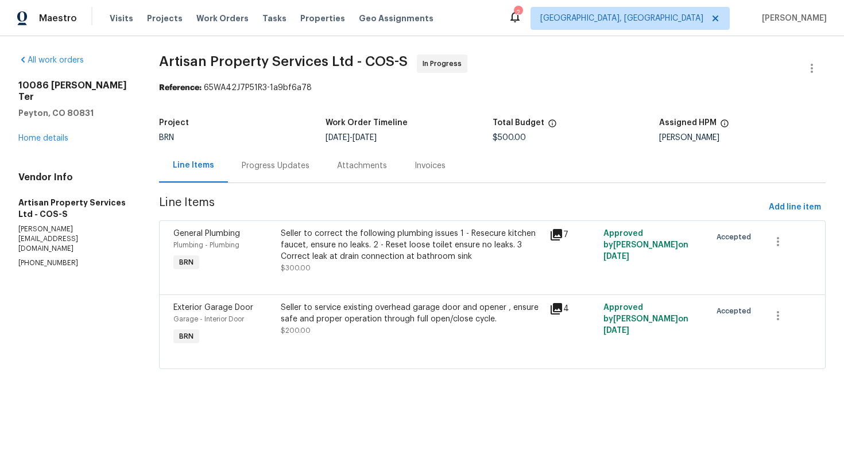
click at [257, 162] on div "Progress Updates" at bounding box center [276, 165] width 68 height 11
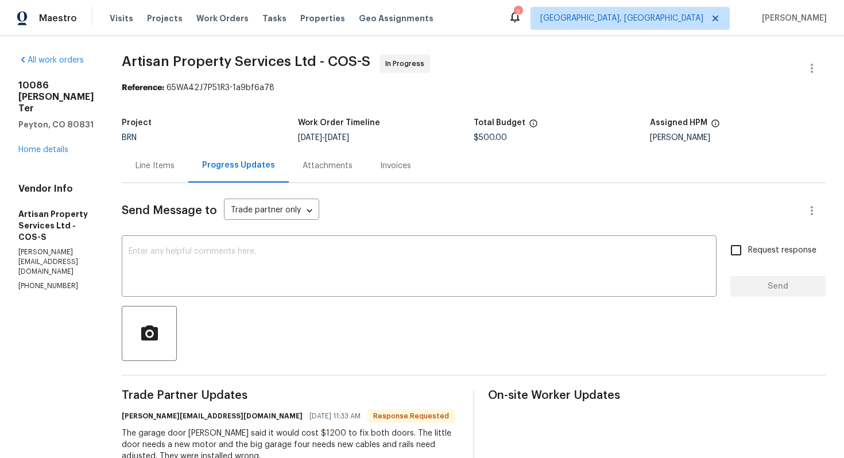
click at [144, 176] on div "Line Items" at bounding box center [155, 166] width 67 height 34
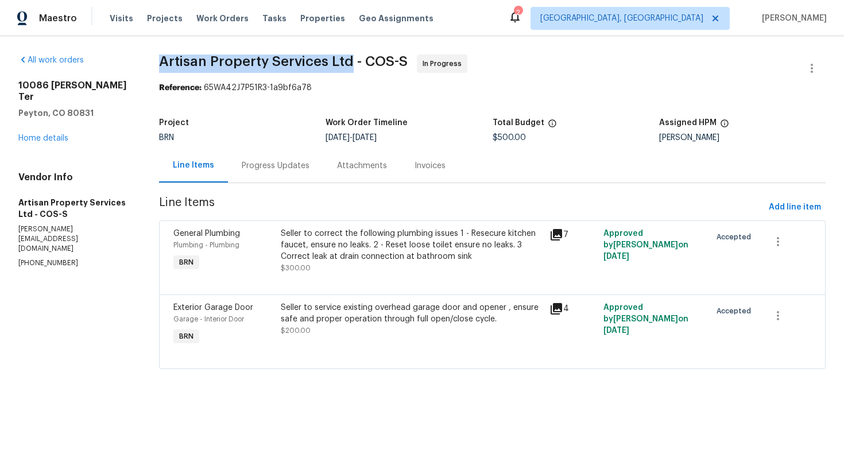
drag, startPoint x: 162, startPoint y: 62, endPoint x: 350, endPoint y: 64, distance: 187.2
click at [350, 64] on span "Artisan Property Services Ltd - COS-S" at bounding box center [283, 62] width 249 height 14
copy span "Artisan Property Services Ltd"
click at [352, 309] on div "Seller to service existing overhead garage door and opener , ensure safe and pr…" at bounding box center [412, 313] width 262 height 23
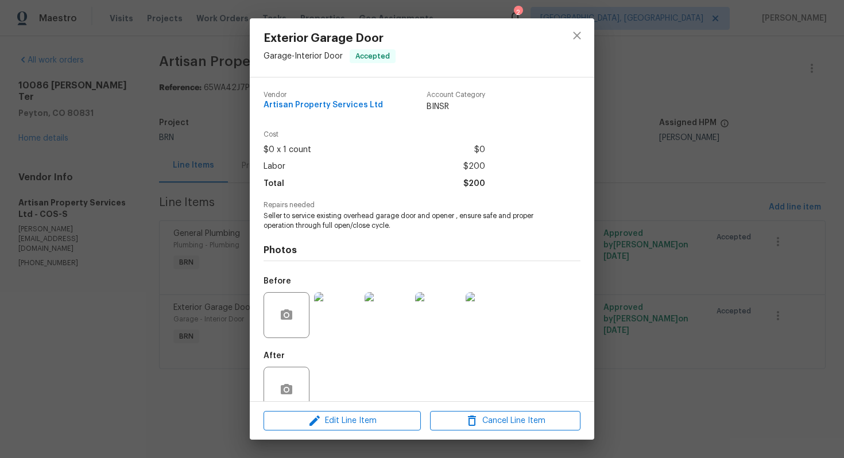
click at [337, 215] on span "Seller to service existing overhead garage door and opener , ensure safe and pr…" at bounding box center [406, 221] width 285 height 20
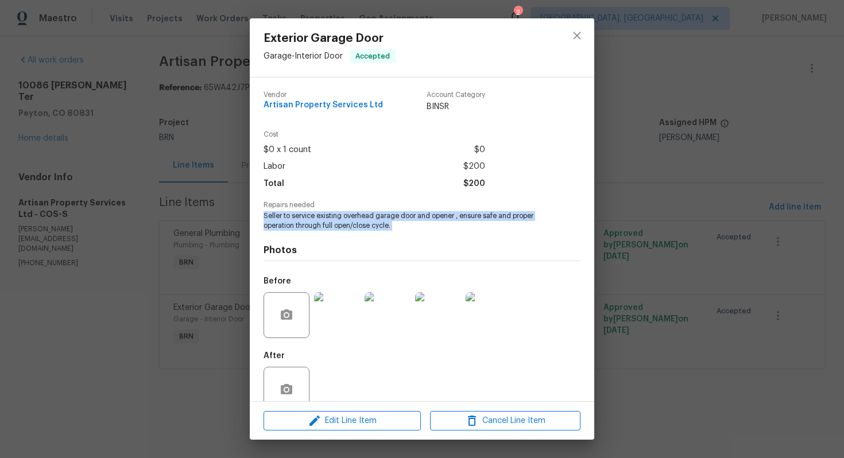
copy span "Seller to service existing overhead garage door and opener , ensure safe and pr…"
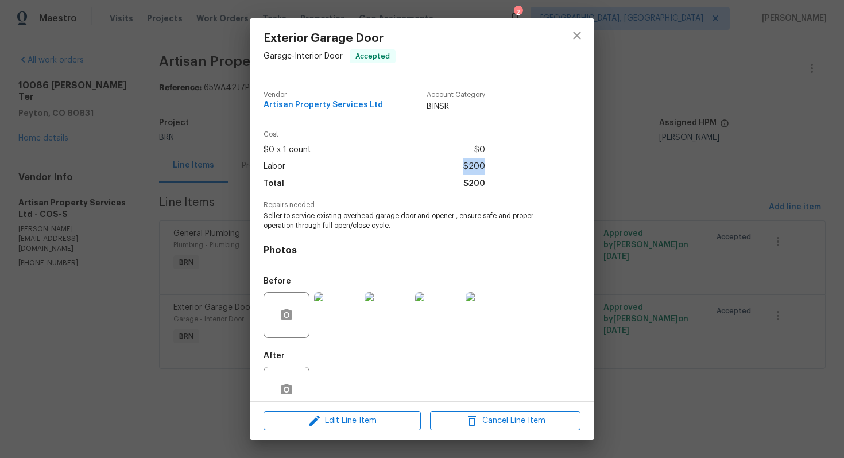
drag, startPoint x: 486, startPoint y: 167, endPoint x: 466, endPoint y: 167, distance: 20.7
click at [466, 167] on div "Cost $0 x 1 count $0 Labor $200 Total $200" at bounding box center [422, 166] width 317 height 71
copy span "$200"
click at [444, 191] on div "Total $200" at bounding box center [375, 184] width 222 height 17
click at [675, 142] on div "Exterior Garage Door Garage - Interior Door Accepted Vendor Artisan Property Se…" at bounding box center [422, 229] width 844 height 458
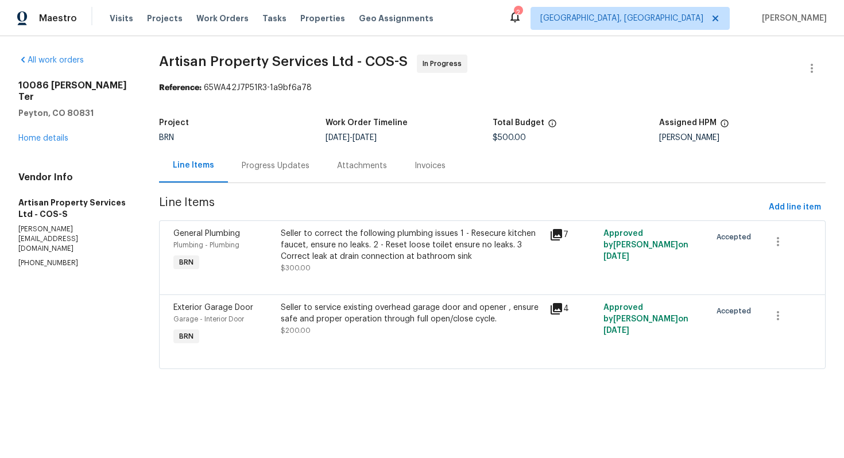
click at [285, 162] on div "Progress Updates" at bounding box center [276, 165] width 68 height 11
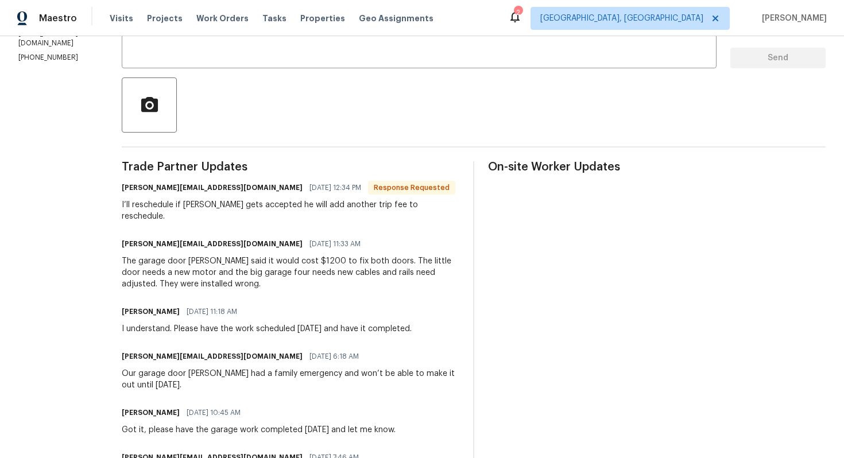
scroll to position [260, 0]
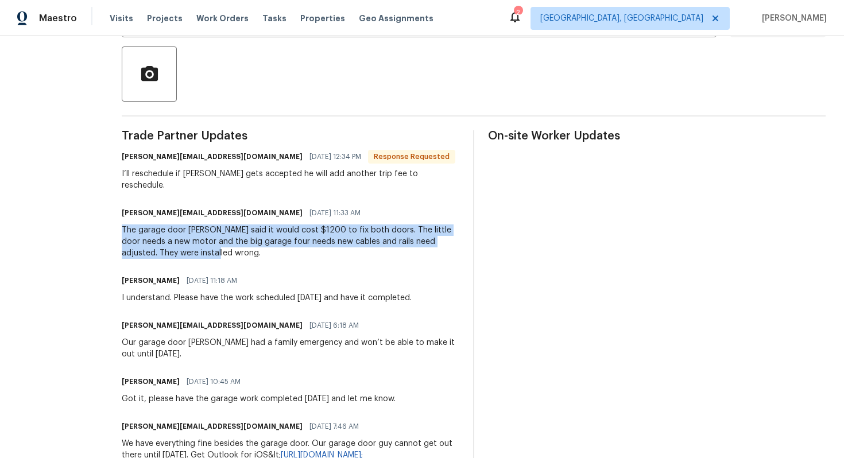
drag, startPoint x: 103, startPoint y: 219, endPoint x: 176, endPoint y: 238, distance: 75.3
click at [176, 238] on div "All work orders [STREET_ADDRESS][PERSON_NAME][PERSON_NAME] Home details Vendor …" at bounding box center [422, 242] width 844 height 931
copy div "The garage door [PERSON_NAME] said it would cost $1200 to fix both doors. The l…"
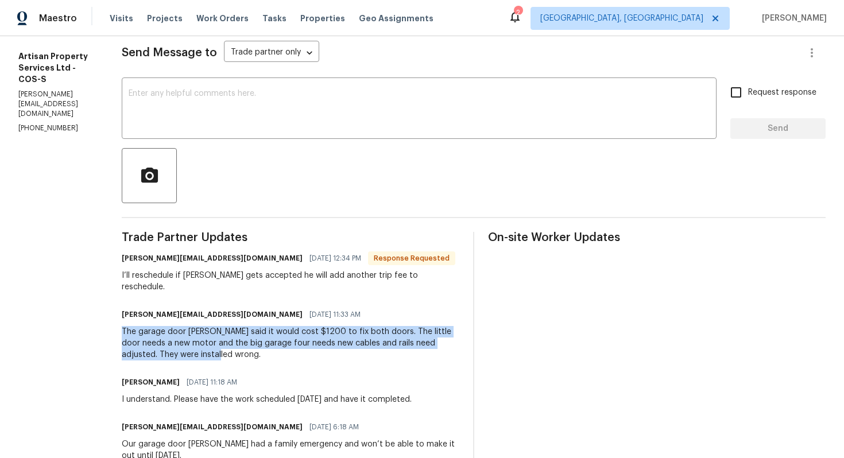
scroll to position [0, 0]
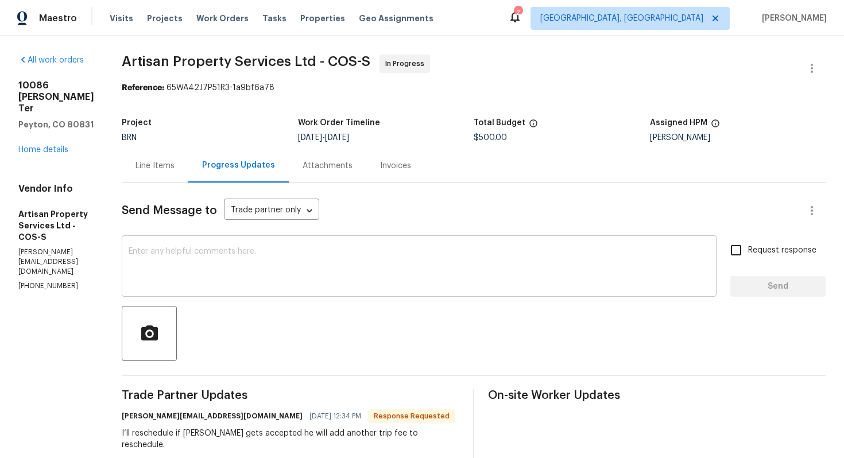
click at [319, 261] on textarea at bounding box center [419, 267] width 581 height 40
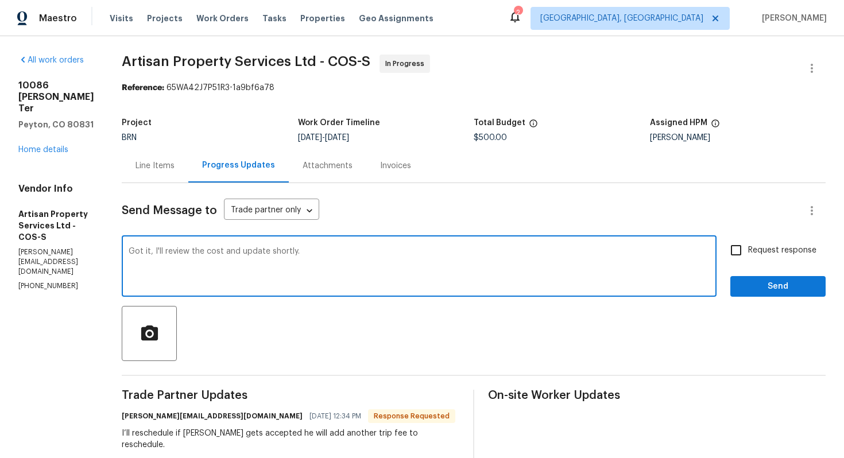
type textarea "Got it, I'll review the cost and update shortly."
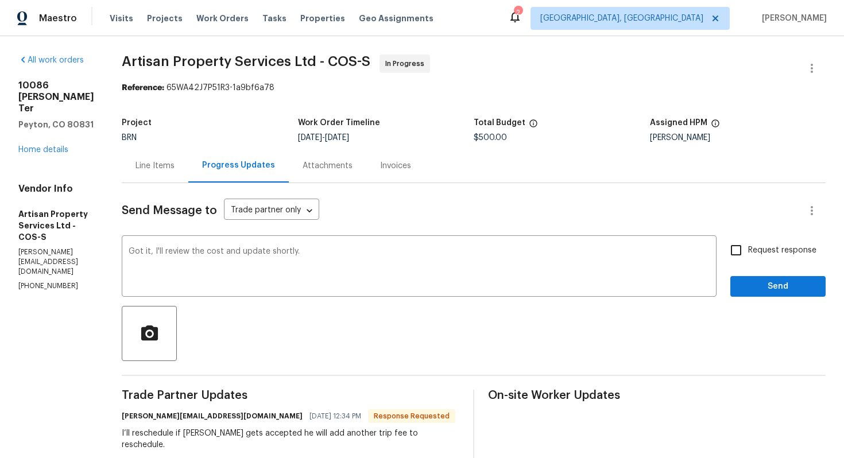
click at [750, 245] on span "Request response" at bounding box center [782, 251] width 68 height 12
click at [748, 245] on input "Request response" at bounding box center [736, 250] width 24 height 24
checkbox input "true"
click at [750, 276] on button "Send" at bounding box center [777, 286] width 95 height 21
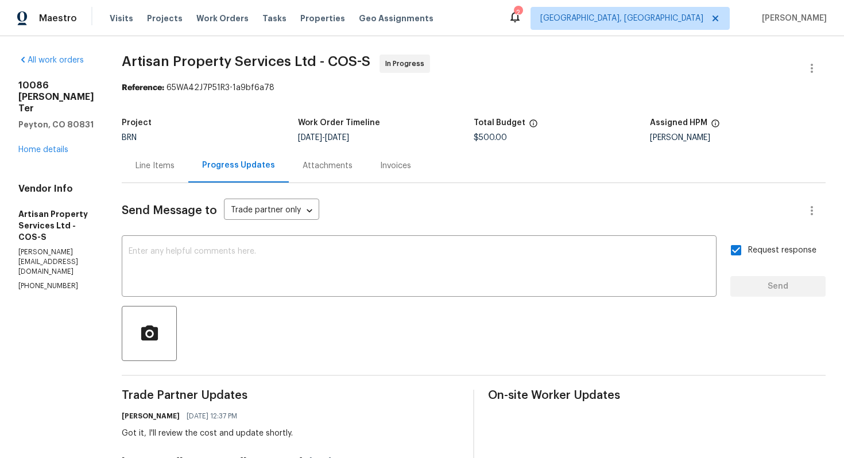
click at [144, 175] on div "Line Items" at bounding box center [155, 166] width 67 height 34
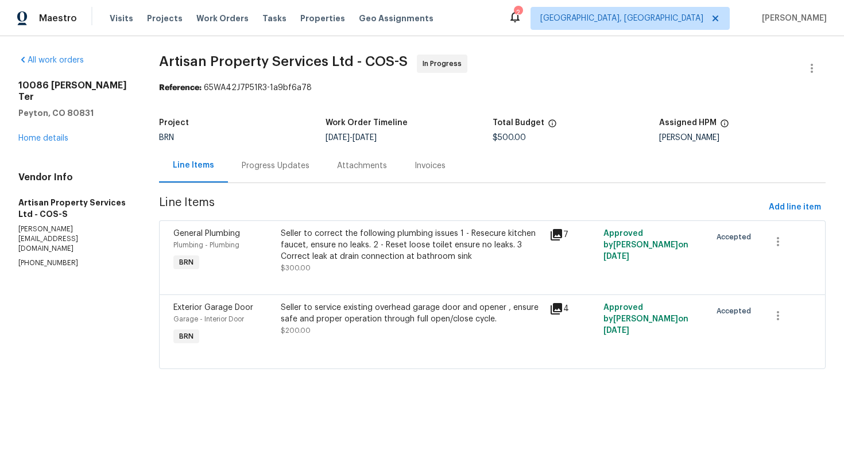
click at [342, 316] on div "Seller to service existing overhead garage door and opener , ensure safe and pr…" at bounding box center [412, 313] width 262 height 23
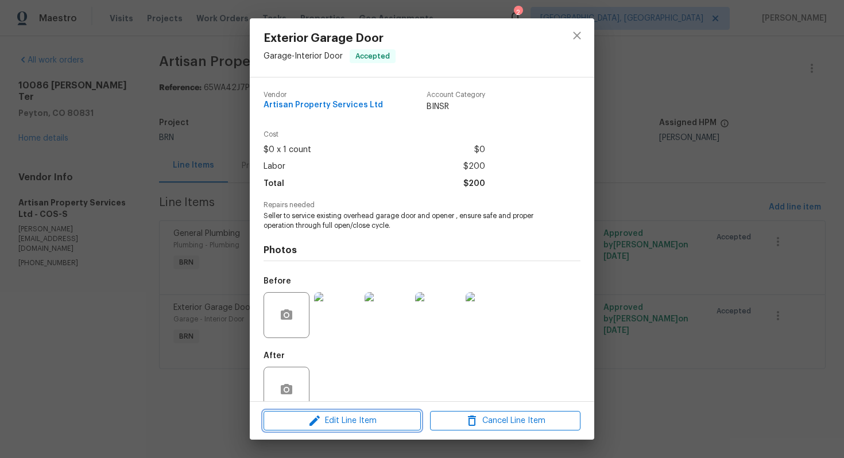
click at [330, 413] on button "Edit Line Item" at bounding box center [342, 421] width 157 height 20
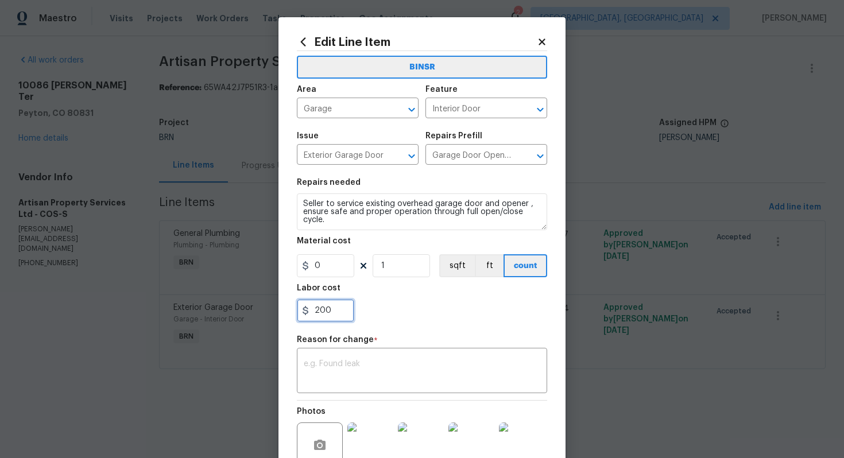
click at [315, 314] on input "200" at bounding box center [325, 310] width 57 height 23
type input "1200"
click at [363, 370] on textarea at bounding box center [422, 372] width 237 height 24
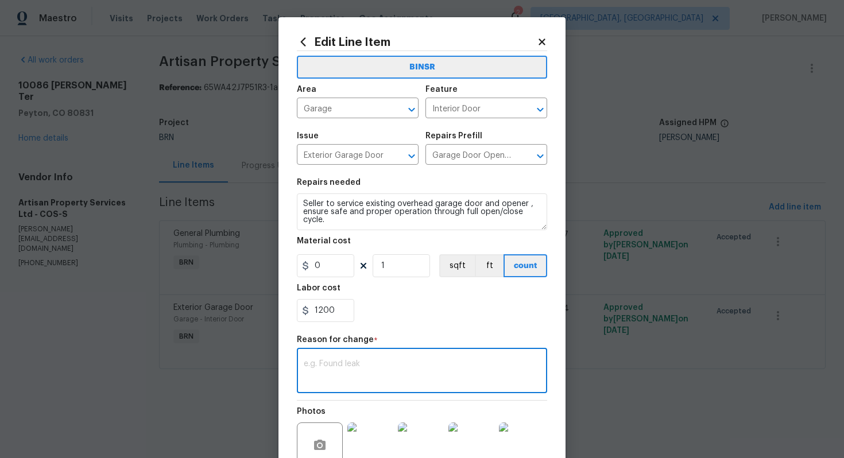
paste textarea "(AG) Updated cost per BR team’s approval."
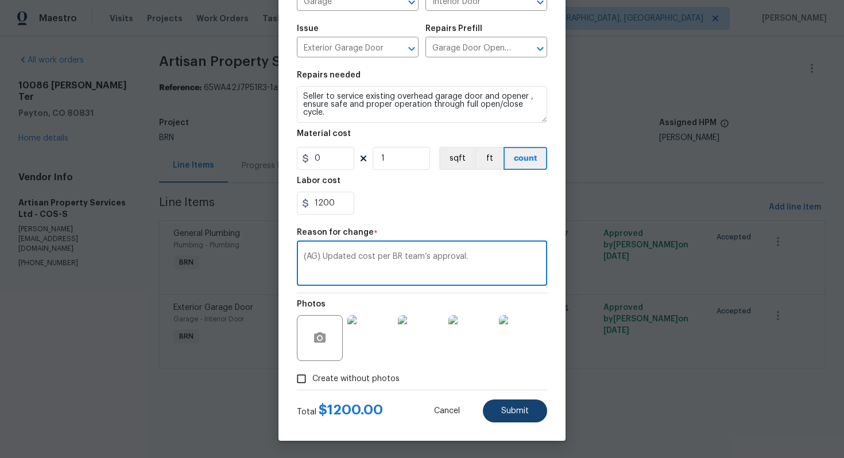
type textarea "(AG) Updated cost per BR team’s approval."
click at [535, 412] on button "Submit" at bounding box center [515, 411] width 64 height 23
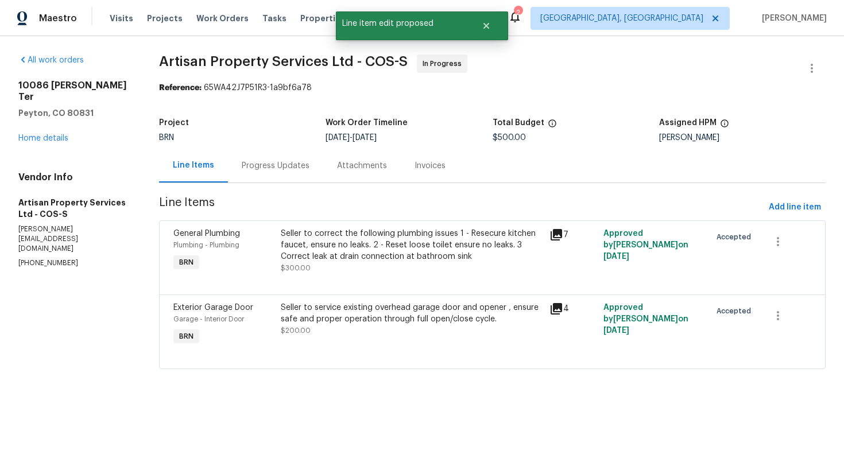
scroll to position [0, 0]
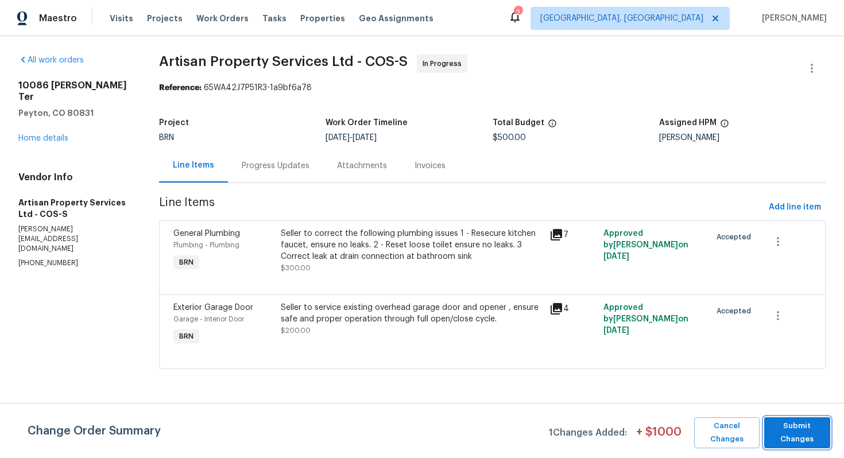
click at [792, 431] on span "Submit Changes" at bounding box center [797, 433] width 55 height 26
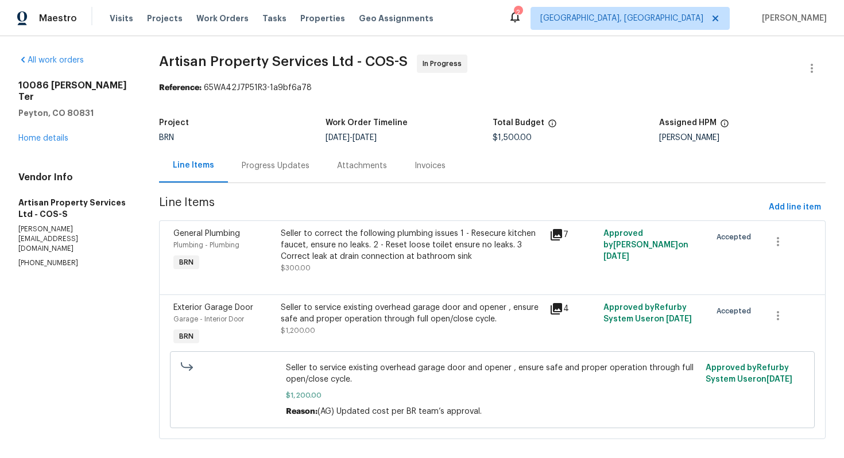
click at [276, 162] on div "Progress Updates" at bounding box center [276, 165] width 68 height 11
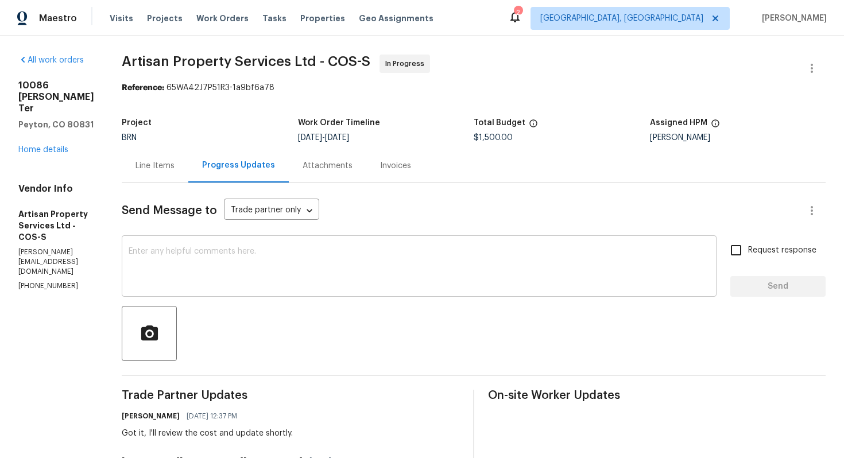
click at [271, 271] on textarea at bounding box center [419, 267] width 581 height 40
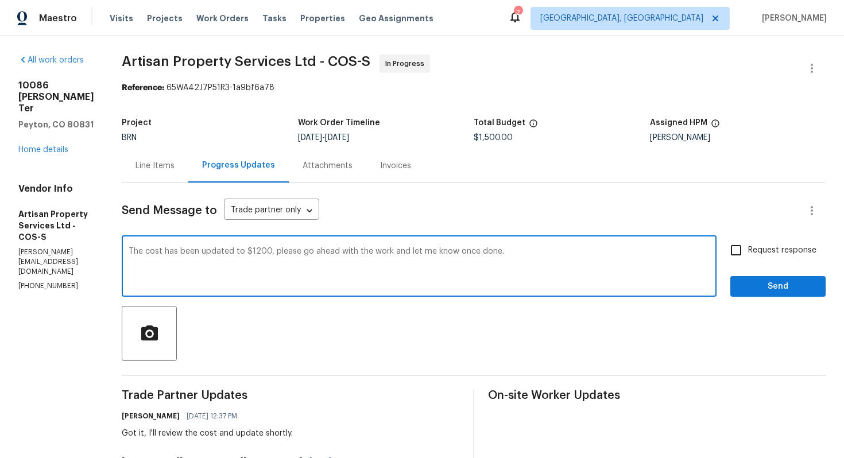
type textarea "The cost has been updated to $1200, please go ahead with the work and let me kn…"
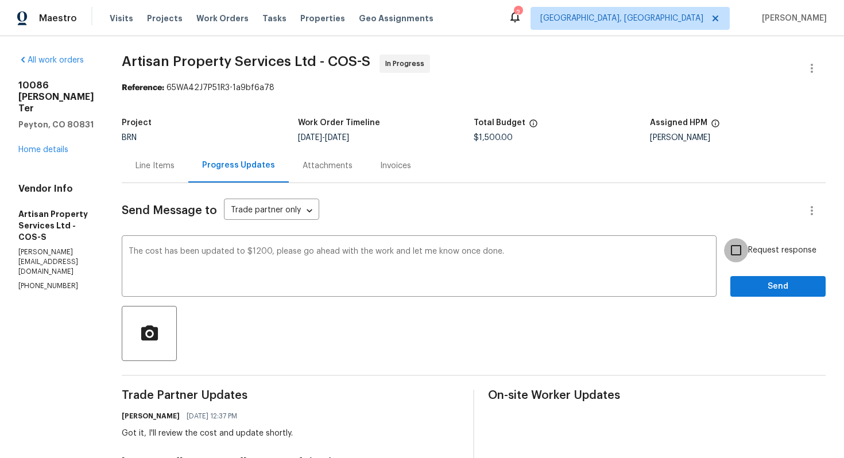
click at [748, 256] on input "Request response" at bounding box center [736, 250] width 24 height 24
checkbox input "true"
click at [750, 295] on button "Send" at bounding box center [777, 286] width 95 height 21
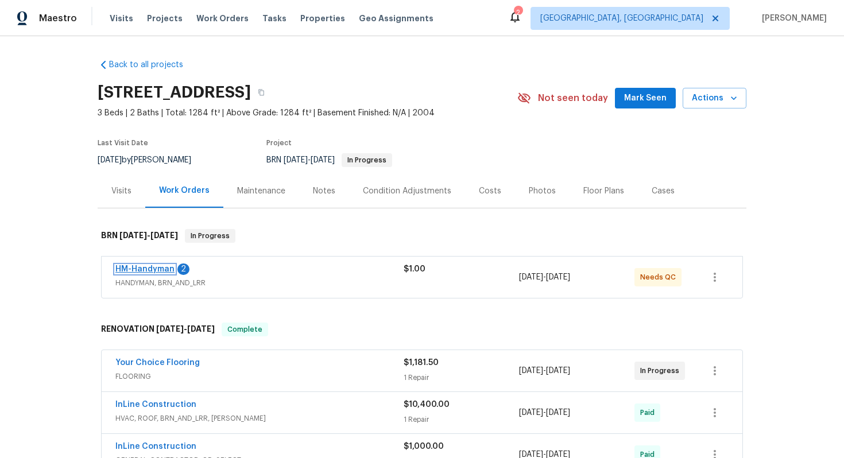
click at [159, 266] on link "HM-Handyman" at bounding box center [144, 269] width 59 height 8
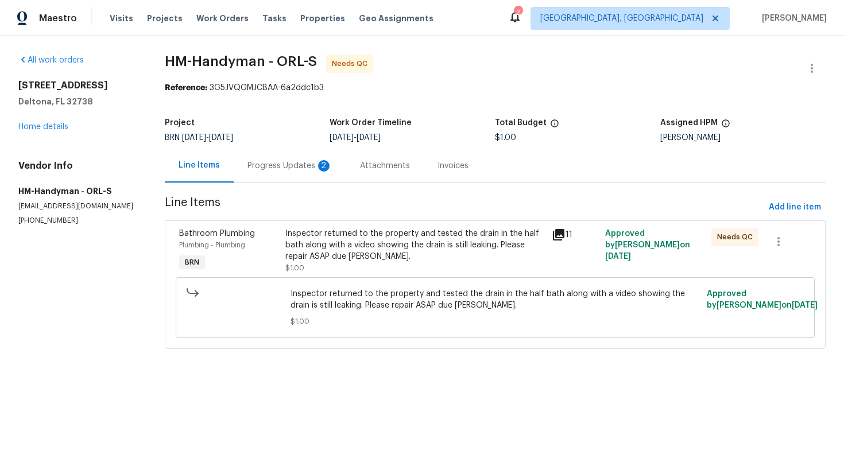
click at [313, 165] on div "Progress Updates 2" at bounding box center [289, 165] width 85 height 11
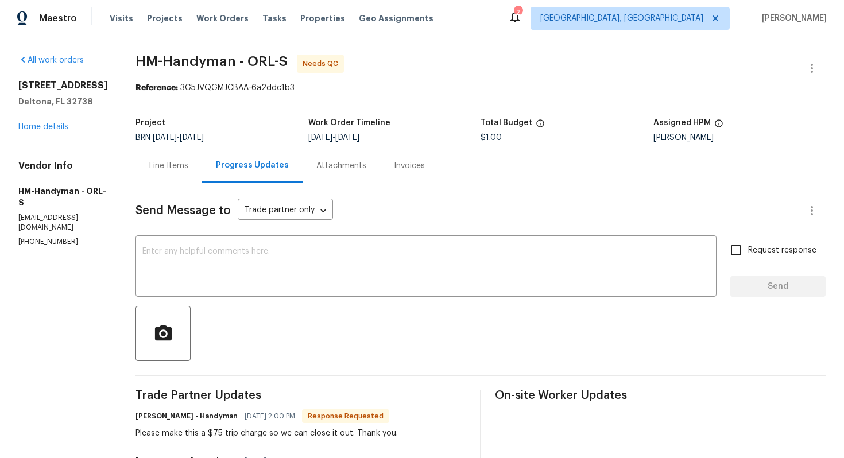
click at [179, 178] on div "Line Items" at bounding box center [169, 166] width 67 height 34
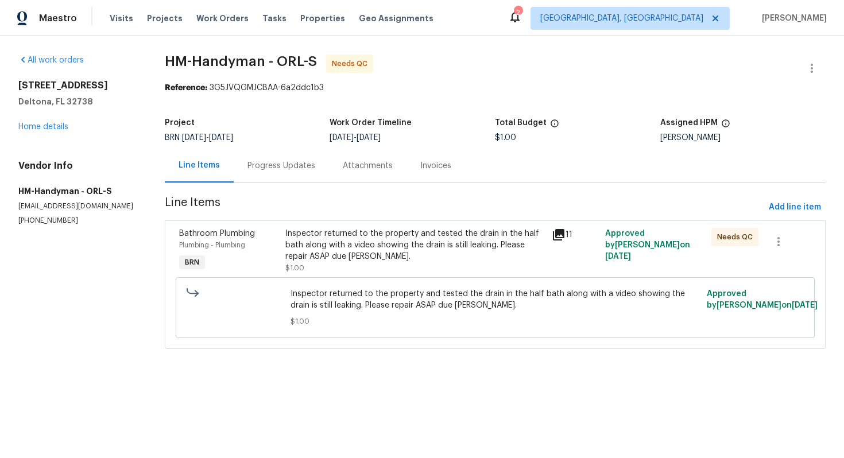
click at [304, 169] on div "Progress Updates" at bounding box center [281, 165] width 68 height 11
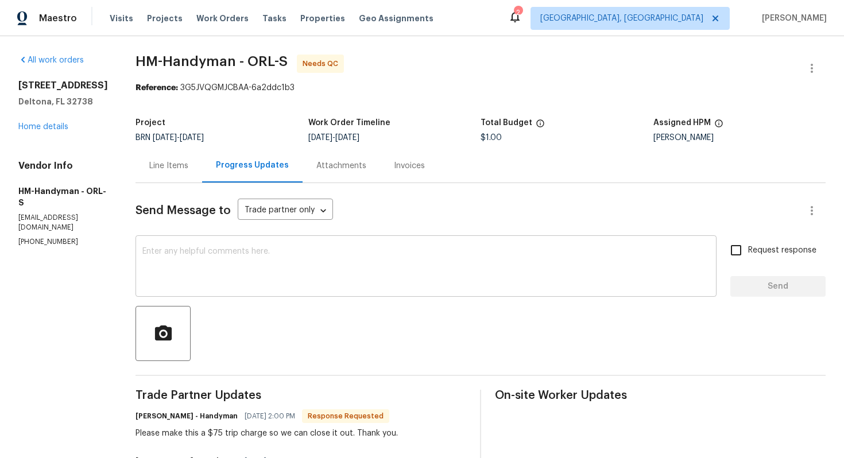
click at [264, 267] on textarea at bounding box center [425, 267] width 567 height 40
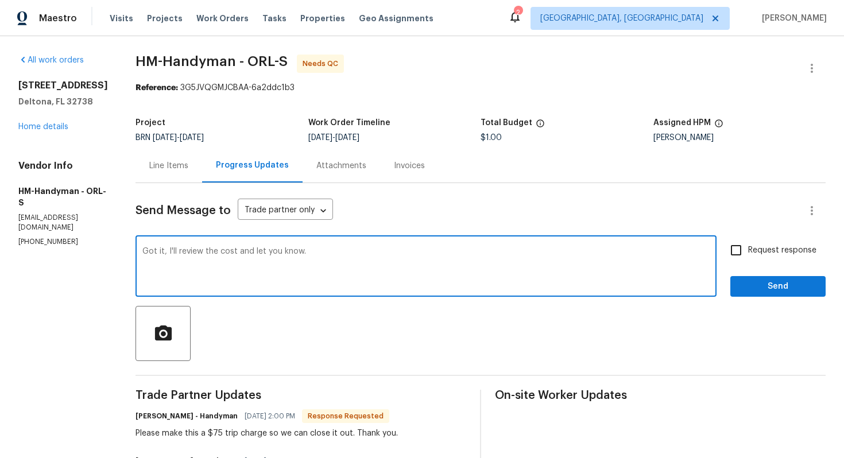
type textarea "Got it, I'll review the cost and let you know."
click at [739, 250] on input "Request response" at bounding box center [736, 250] width 24 height 24
checkbox input "true"
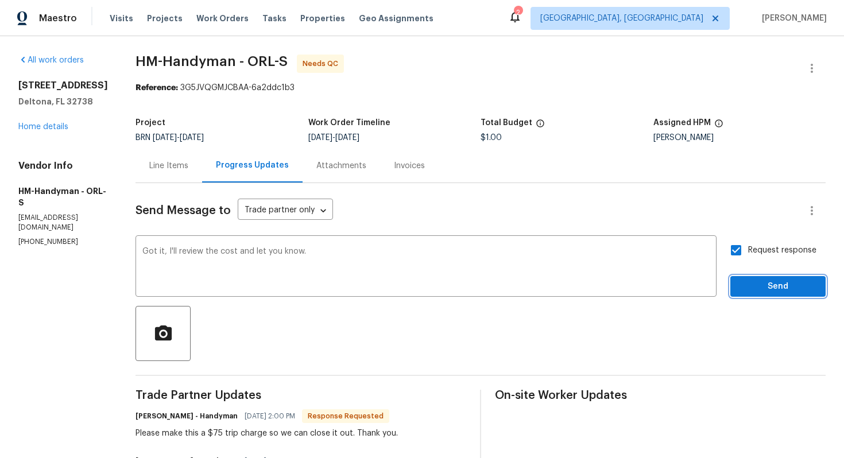
click at [756, 286] on span "Send" at bounding box center [778, 287] width 77 height 14
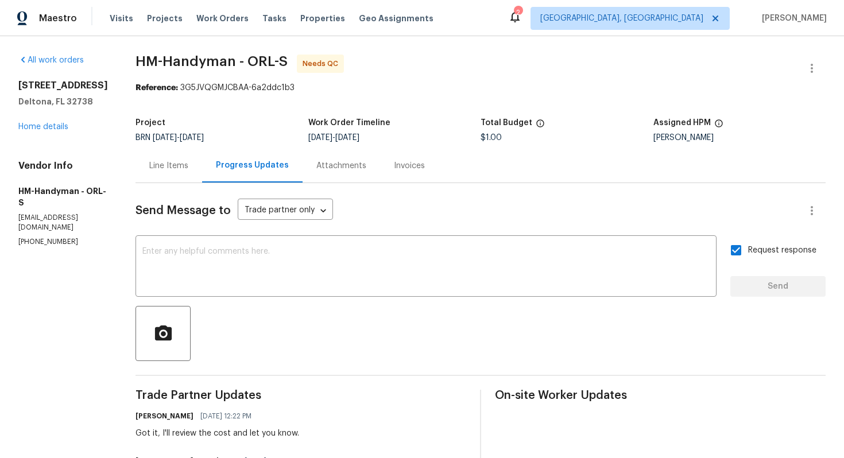
click at [188, 164] on div "Line Items" at bounding box center [168, 165] width 39 height 11
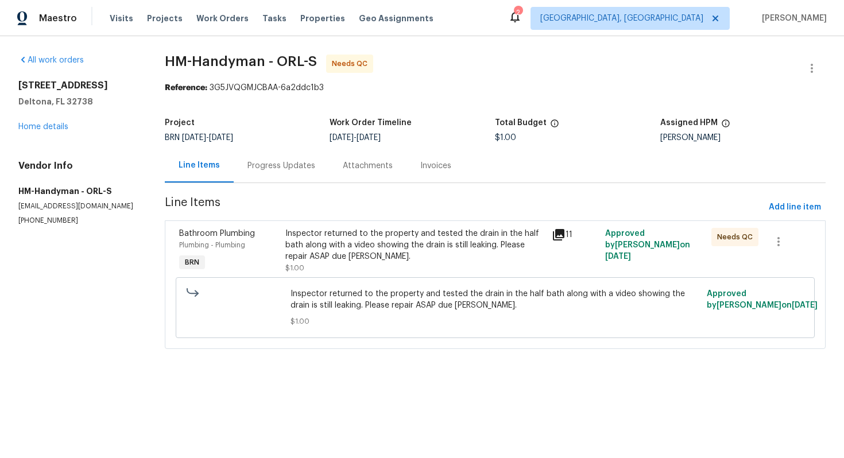
click at [363, 246] on div "Inspector returned to the property and tested the drain in the half bath along …" at bounding box center [415, 245] width 260 height 34
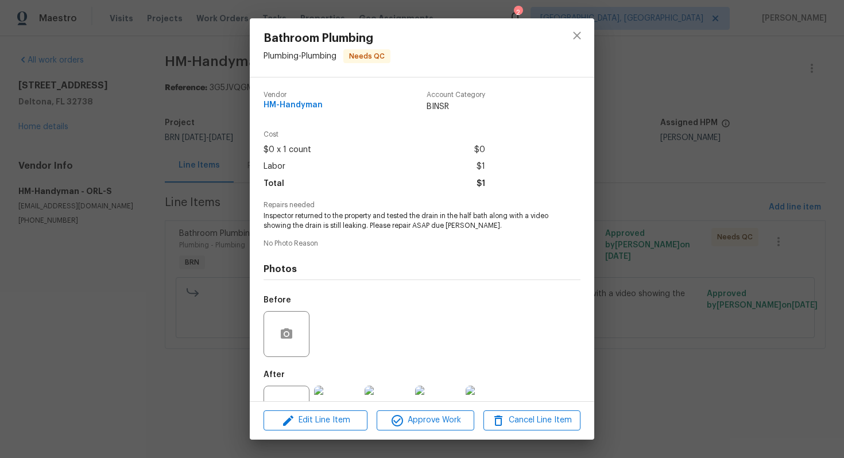
click at [360, 216] on span "Inspector returned to the property and tested the drain in the half bath along …" at bounding box center [406, 221] width 285 height 20
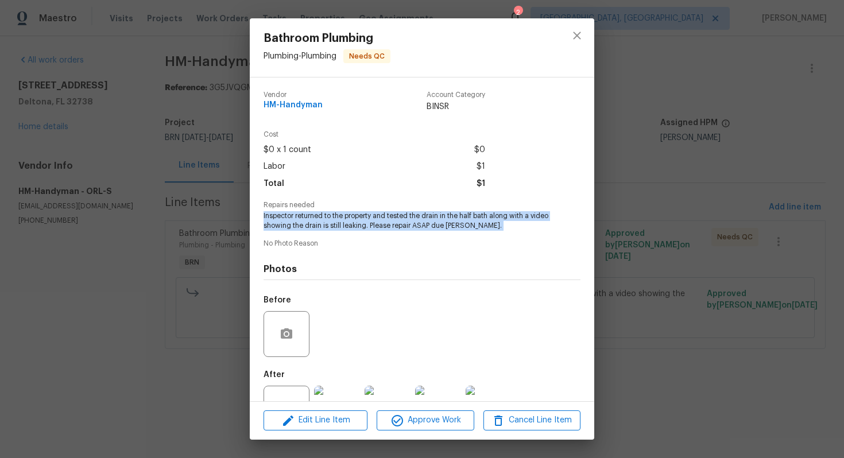
click at [360, 216] on span "Inspector returned to the property and tested the drain in the half bath along …" at bounding box center [406, 221] width 285 height 20
copy span "Inspector returned to the property and tested the drain in the half bath along …"
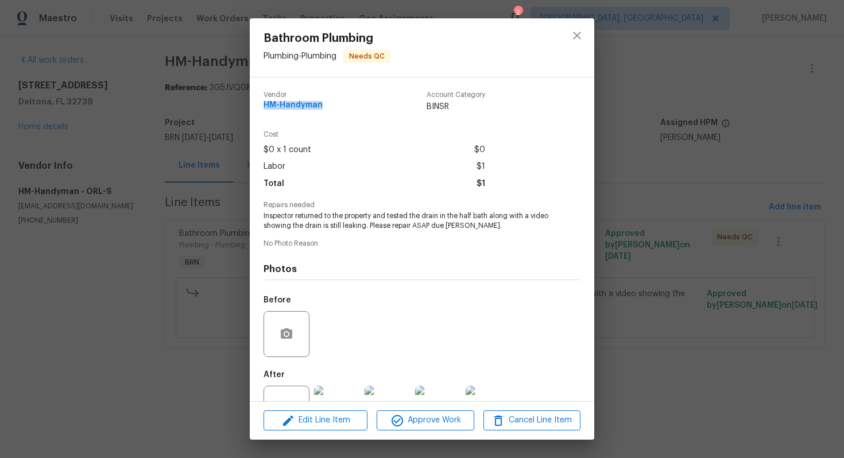
drag, startPoint x: 261, startPoint y: 104, endPoint x: 341, endPoint y: 108, distance: 79.9
click at [341, 108] on div "Vendor HM-Handyman Account Category BINSR Cost $0 x 1 count $0 Labor $1 Total $…" at bounding box center [422, 240] width 344 height 324
copy span "HM-Handyman"
click at [578, 39] on icon "close" at bounding box center [577, 36] width 14 height 14
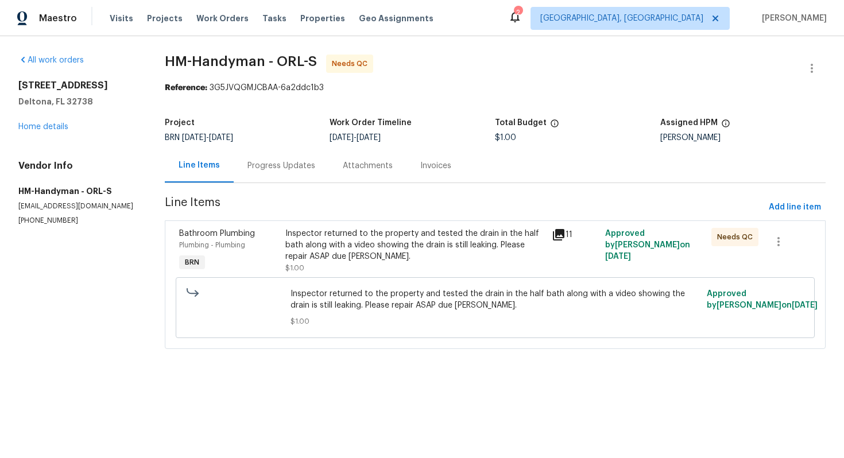
click at [303, 167] on div "Progress Updates" at bounding box center [281, 165] width 68 height 11
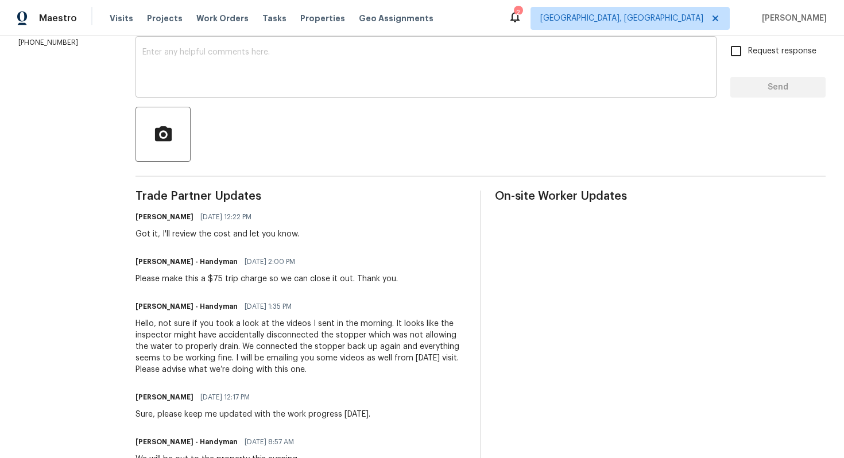
scroll to position [204, 0]
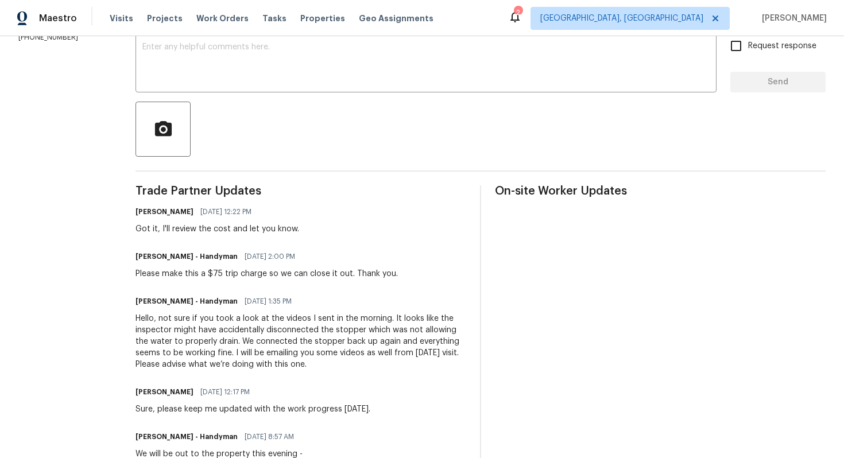
click at [301, 275] on div "Please make this a $75 trip charge so we can close it out. Thank you." at bounding box center [267, 273] width 262 height 11
copy div "Please make this a $75 trip charge so we can close it out. Thank you."
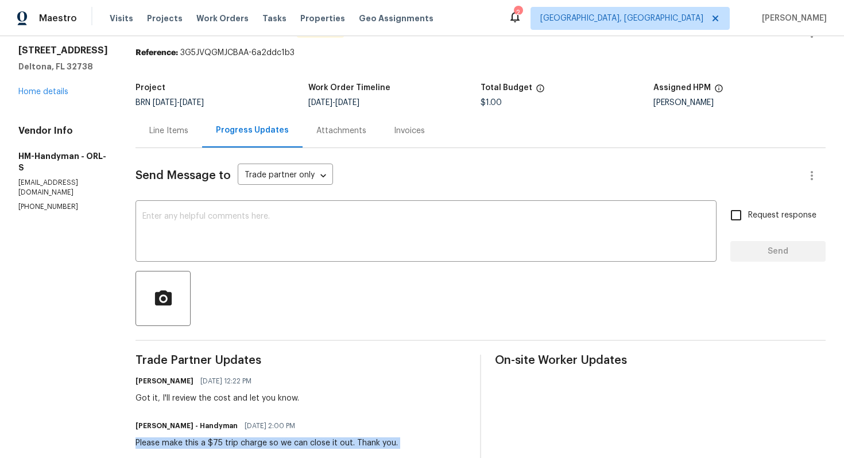
scroll to position [0, 0]
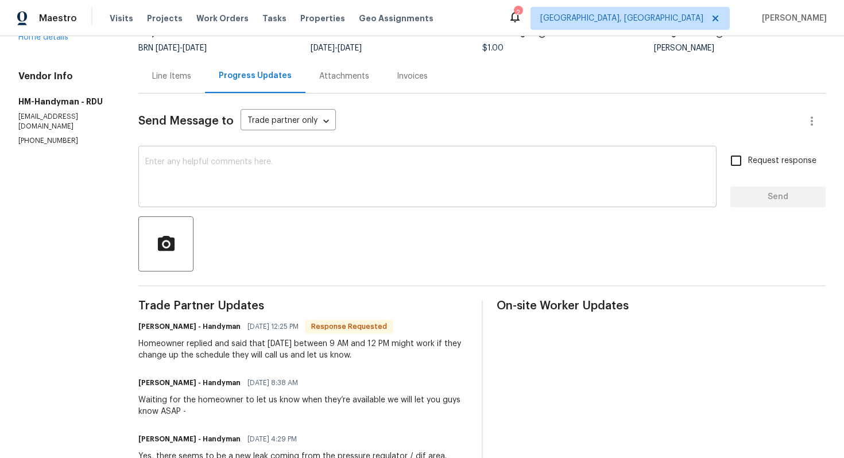
scroll to position [91, 0]
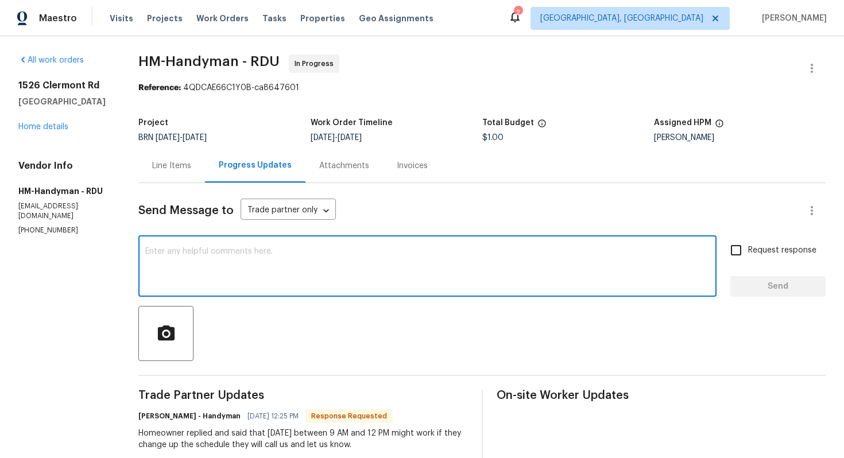
click at [212, 261] on textarea at bounding box center [427, 267] width 564 height 40
type textarea "Sure, got it. Please share the plumber details as well."
click at [746, 265] on div "Request response Send" at bounding box center [777, 267] width 95 height 59
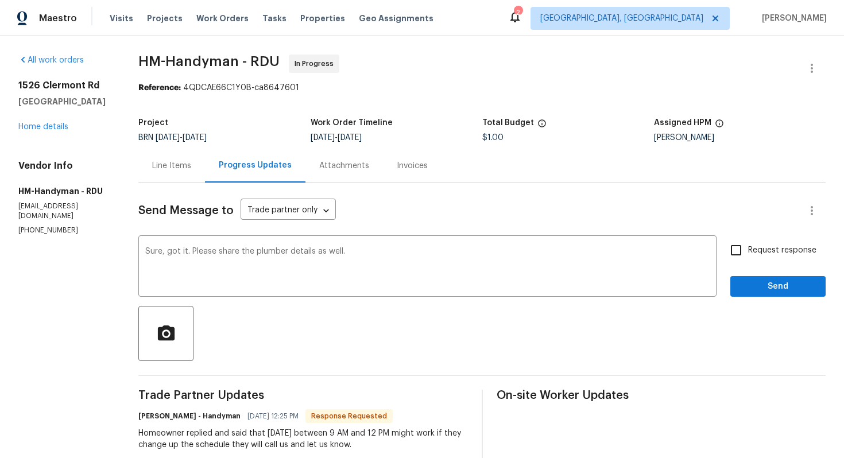
click at [742, 241] on input "Request response" at bounding box center [736, 250] width 24 height 24
checkbox input "true"
click at [762, 278] on button "Send" at bounding box center [777, 286] width 95 height 21
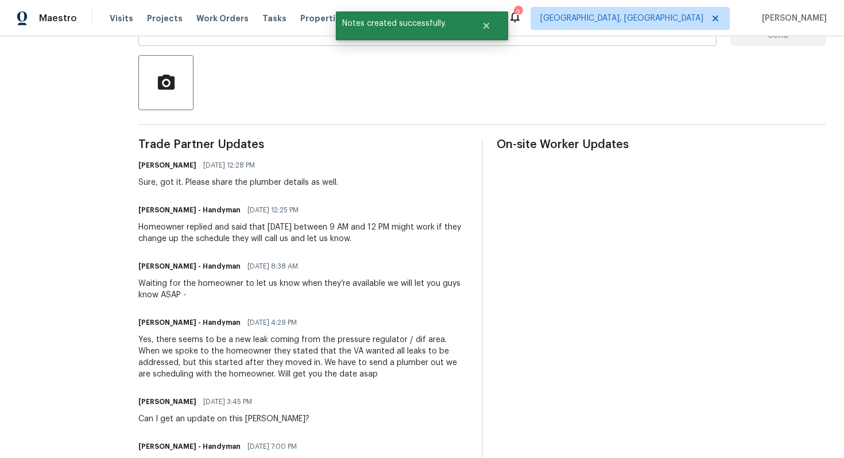
scroll to position [251, 0]
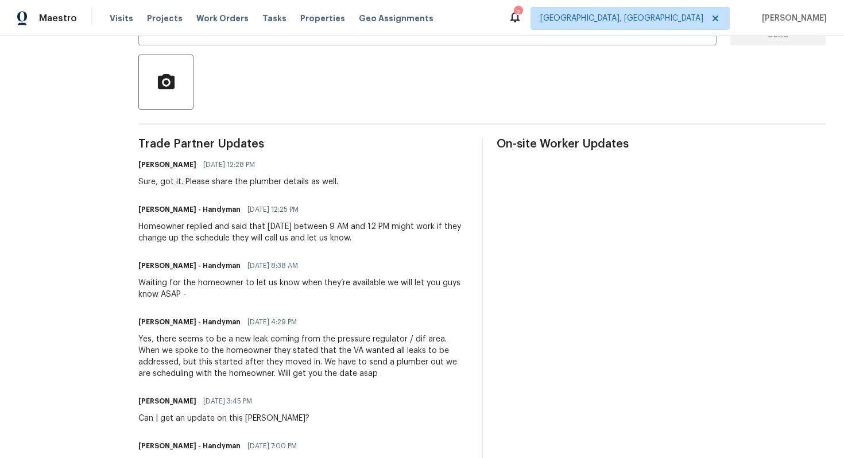
click at [148, 224] on div "Homeowner replied and said that Wednesday between 9 AM and 12 PM might work if …" at bounding box center [302, 232] width 329 height 23
drag, startPoint x: 148, startPoint y: 224, endPoint x: 410, endPoint y: 229, distance: 262.4
click at [410, 229] on div "Homeowner replied and said that Wednesday between 9 AM and 12 PM might work if …" at bounding box center [302, 232] width 329 height 23
copy div "Homeowner replied and said that Wednesday between 9 AM and 12 PM"
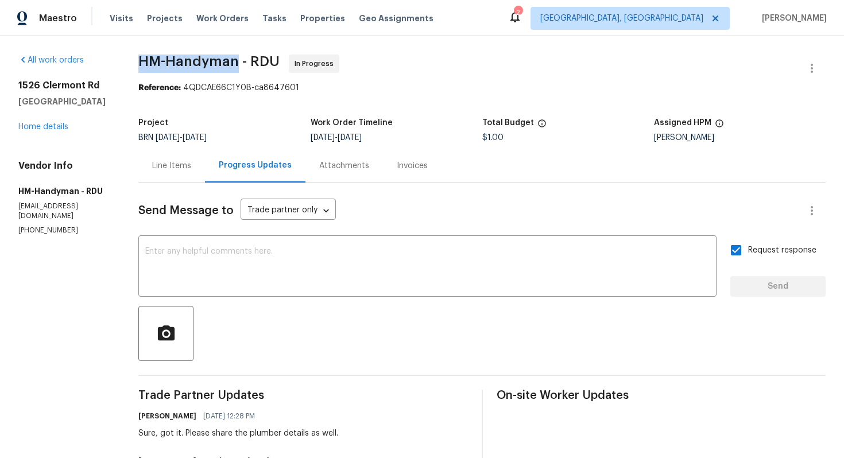
drag, startPoint x: 140, startPoint y: 60, endPoint x: 245, endPoint y: 59, distance: 105.1
click at [245, 59] on div "All work orders 1526 Clermont Rd Durham, NC 27713 Home details Vendor Info HM-H…" at bounding box center [422, 467] width 844 height 862
copy span "HM-Handyman"
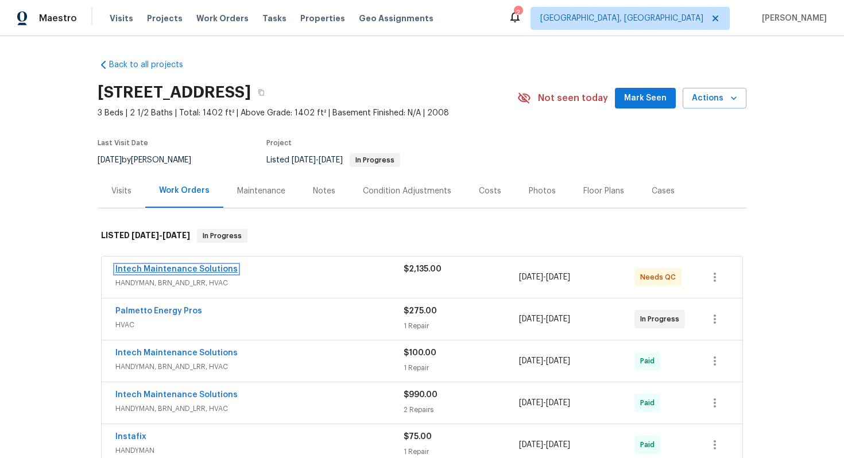
click at [208, 270] on link "Intech Maintenance Solutions" at bounding box center [176, 269] width 122 height 8
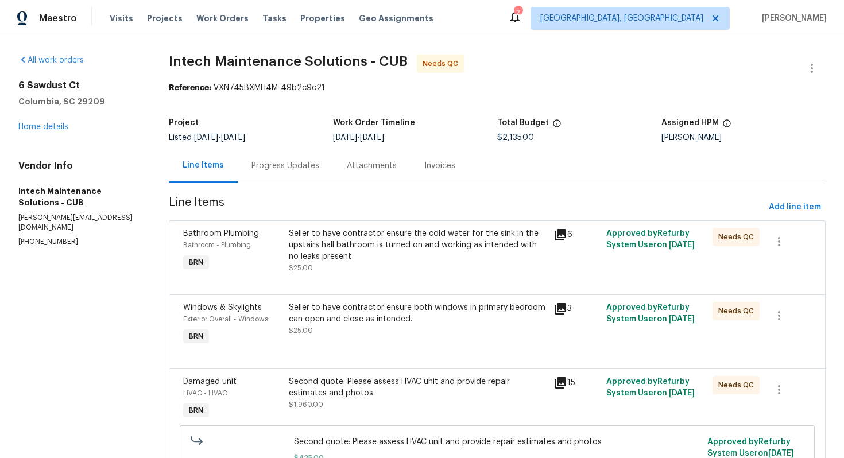
click at [299, 168] on div "Progress Updates" at bounding box center [285, 165] width 68 height 11
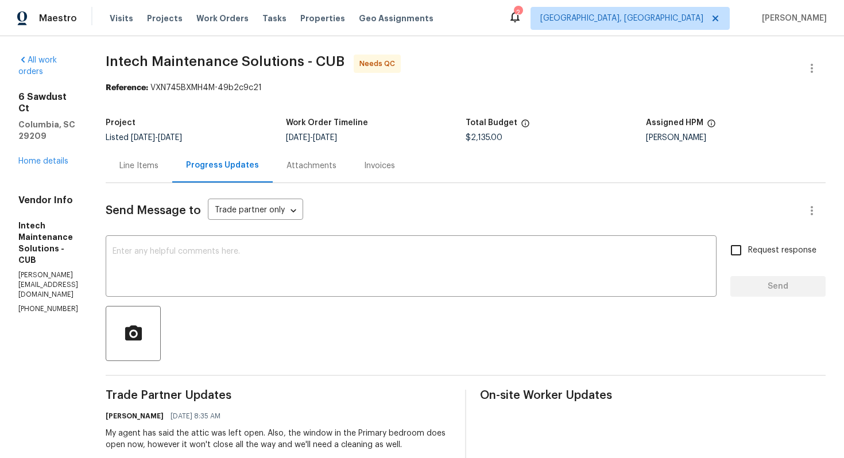
click at [150, 166] on div "Line Items" at bounding box center [138, 165] width 39 height 11
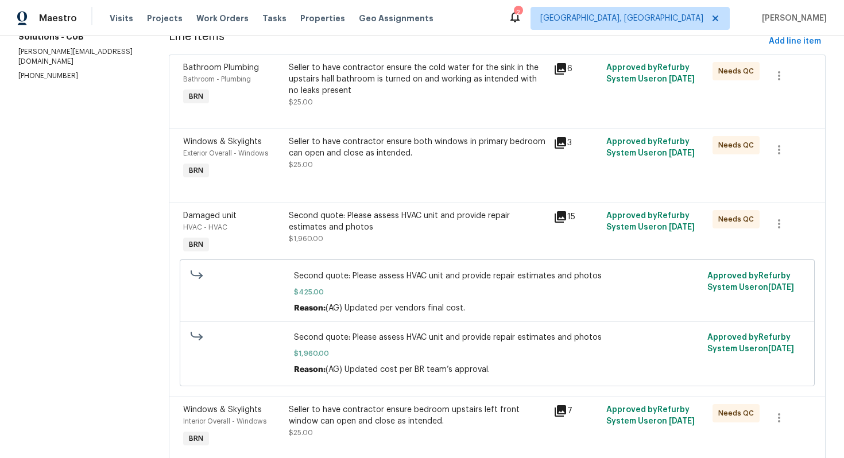
scroll to position [147, 0]
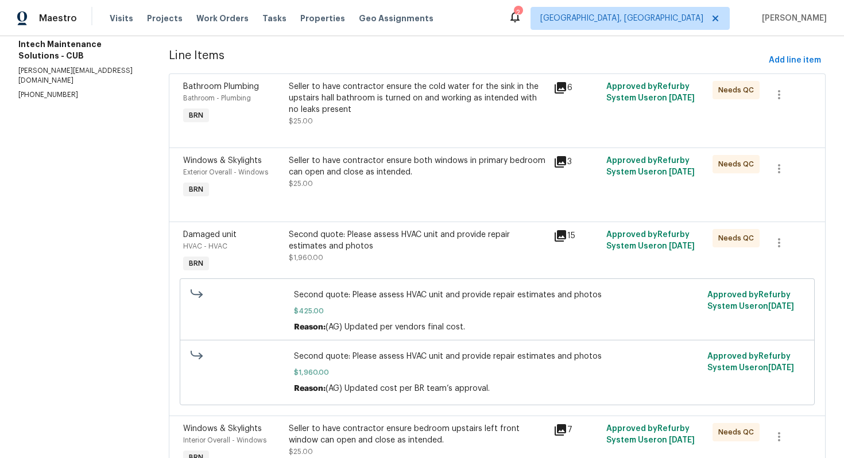
click at [398, 249] on div "Second quote: Please assess HVAC unit and provide repair estimates and photos" at bounding box center [418, 240] width 258 height 23
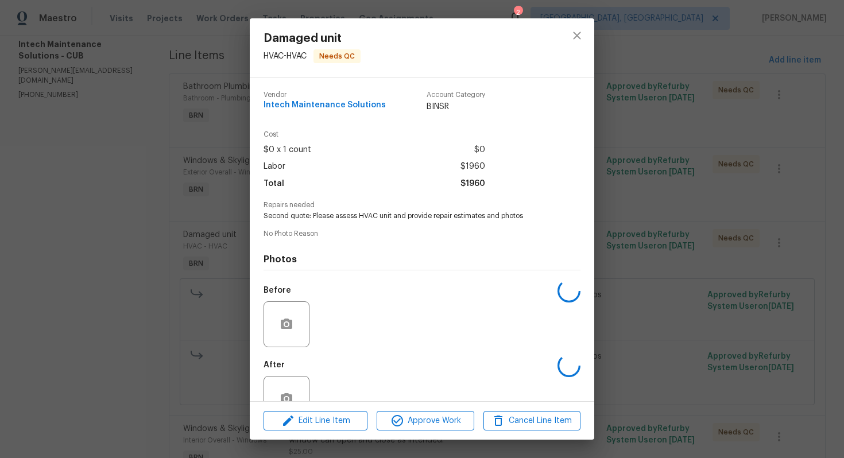
scroll to position [32, 0]
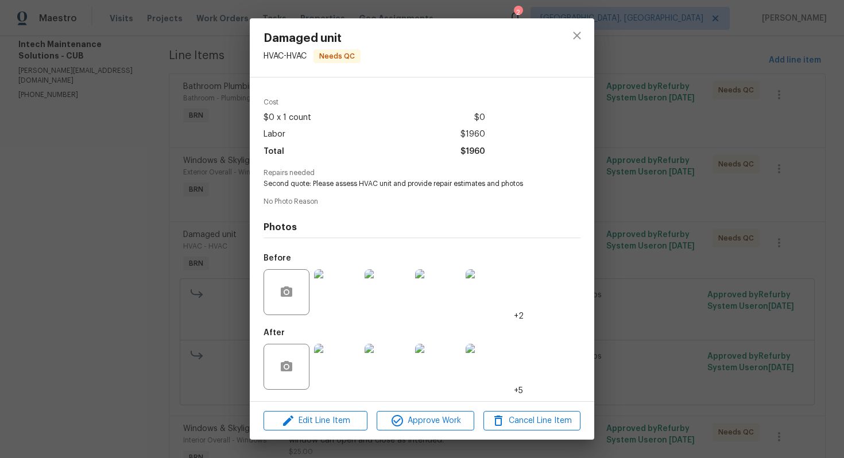
click at [137, 278] on div "Damaged unit HVAC - HVAC Needs QC Vendor Intech Maintenance Solutions Account C…" at bounding box center [422, 229] width 844 height 458
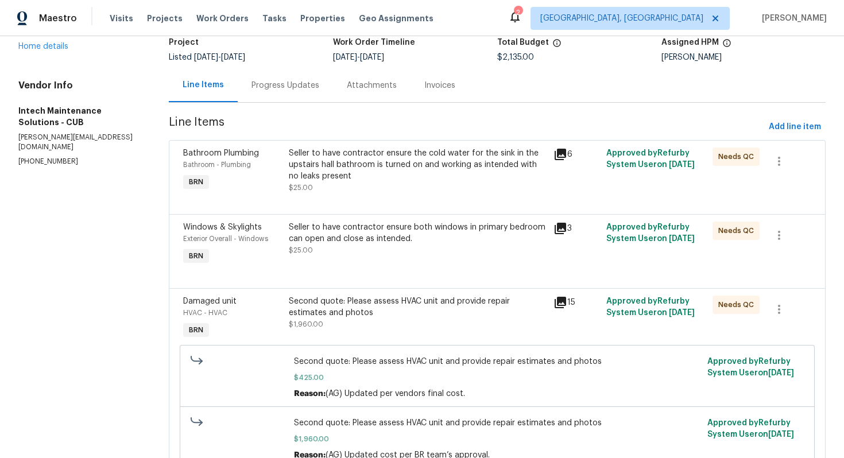
scroll to position [0, 0]
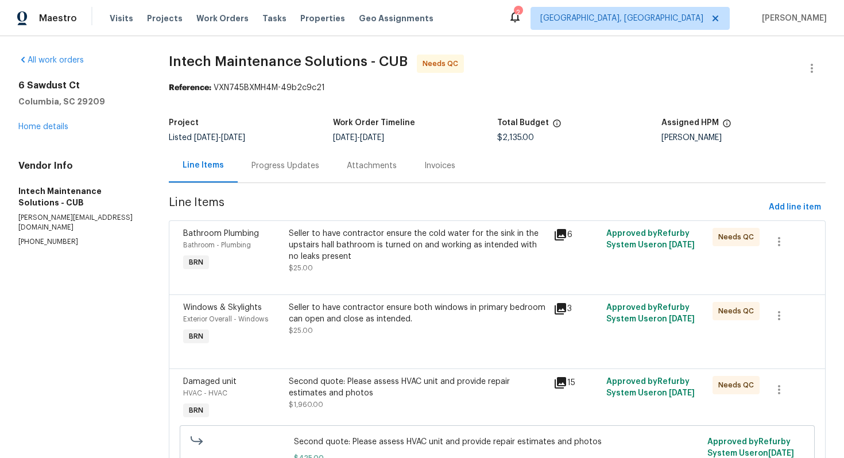
drag, startPoint x: 14, startPoint y: 227, endPoint x: 76, endPoint y: 227, distance: 62.0
click at [76, 227] on div "All work orders 6 Sawdust Ct Columbia, SC 29209 Home details Vendor Info Intech…" at bounding box center [422, 426] width 844 height 781
copy p "(803) 399-8035"
click at [284, 168] on div "Progress Updates" at bounding box center [285, 165] width 68 height 11
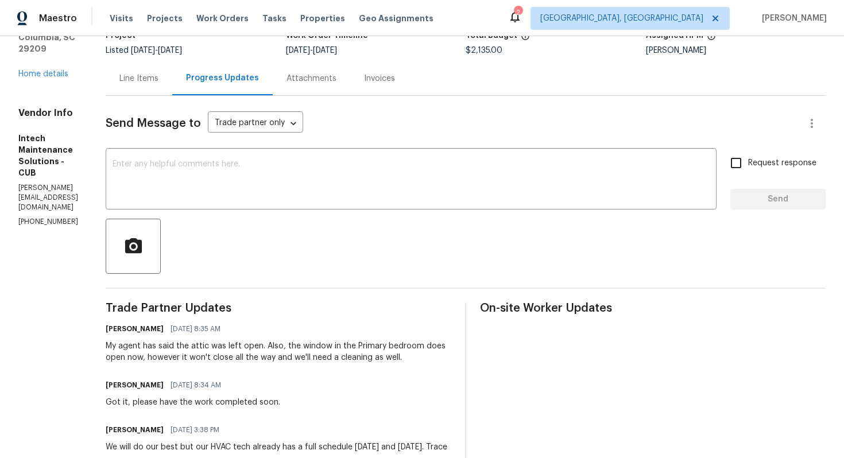
scroll to position [91, 0]
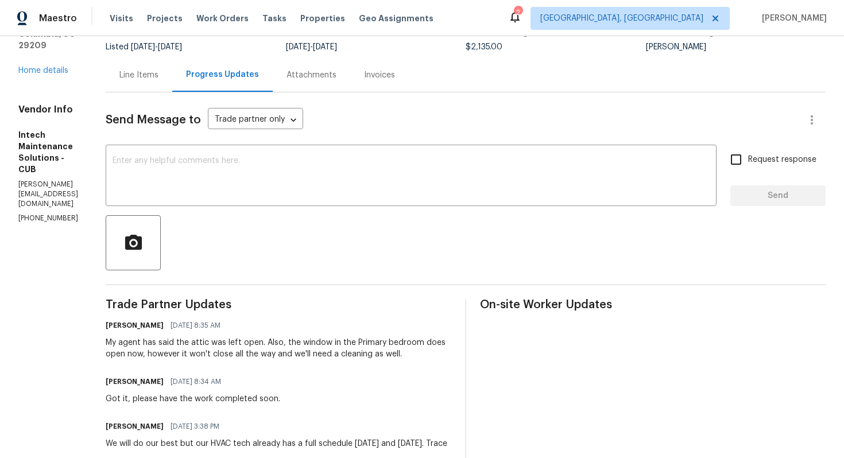
click at [169, 166] on textarea at bounding box center [411, 177] width 597 height 40
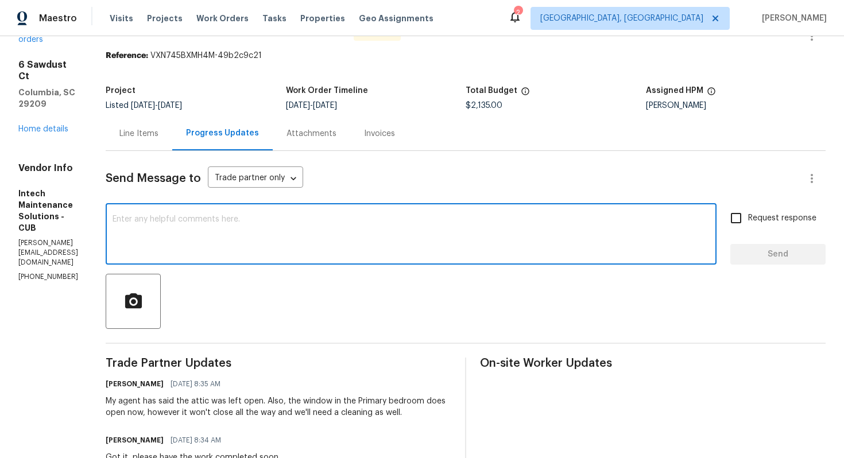
scroll to position [0, 0]
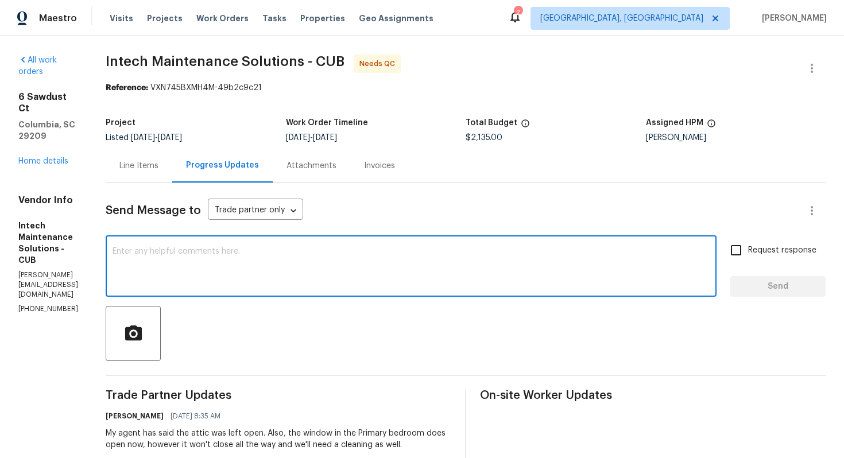
click at [146, 168] on div "Line Items" at bounding box center [138, 165] width 39 height 11
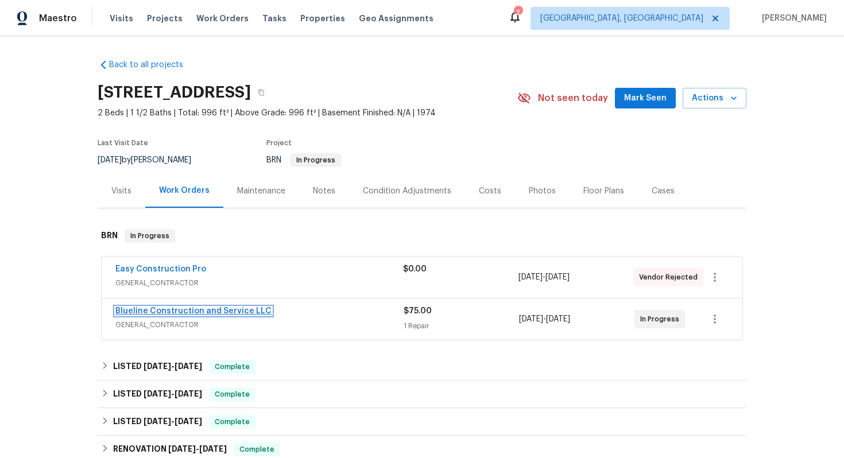
click at [167, 309] on link "Blueline Construction and Service LLC" at bounding box center [193, 311] width 156 height 8
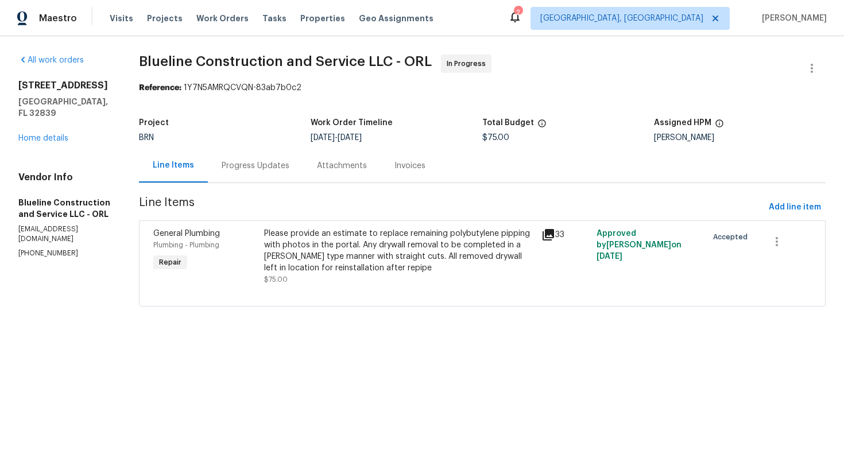
click at [289, 169] on div "Progress Updates" at bounding box center [256, 165] width 68 height 11
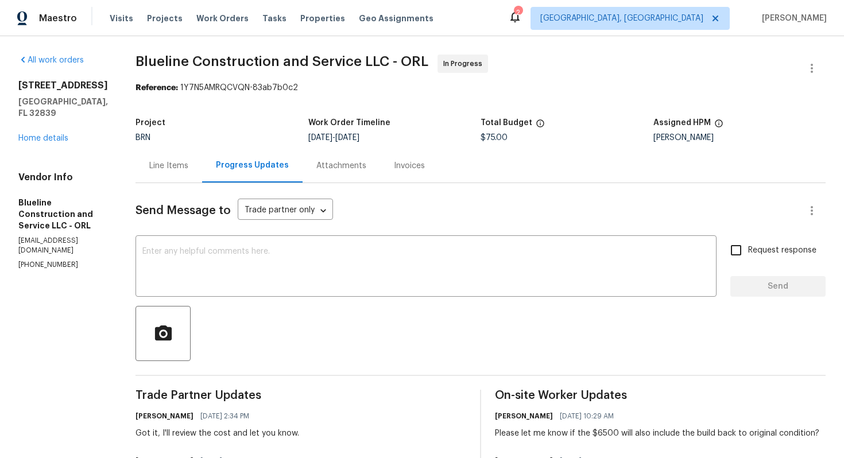
click at [188, 161] on div "Line Items" at bounding box center [168, 165] width 39 height 11
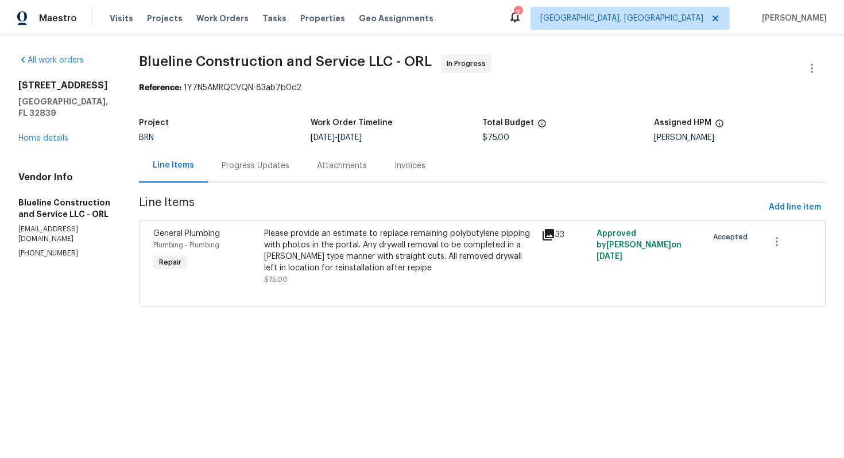
click at [361, 251] on div "Please provide an estimate to replace remaining polybutylene pipping with photo…" at bounding box center [399, 251] width 270 height 46
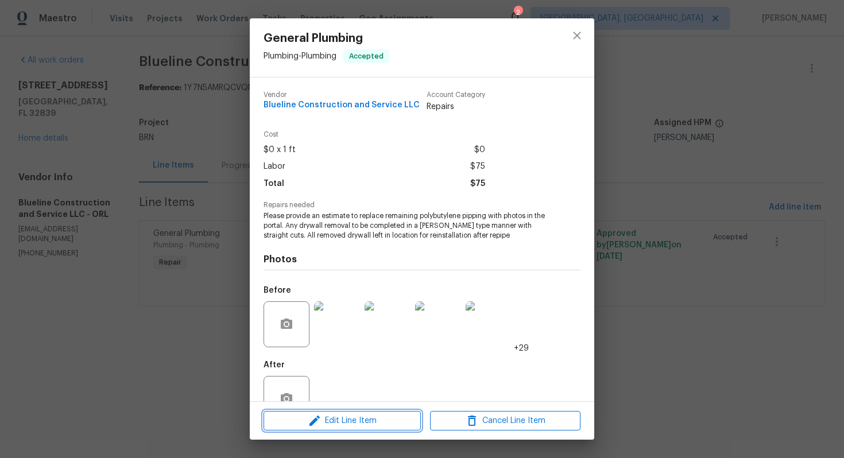
click at [318, 418] on icon "button" at bounding box center [314, 421] width 10 height 10
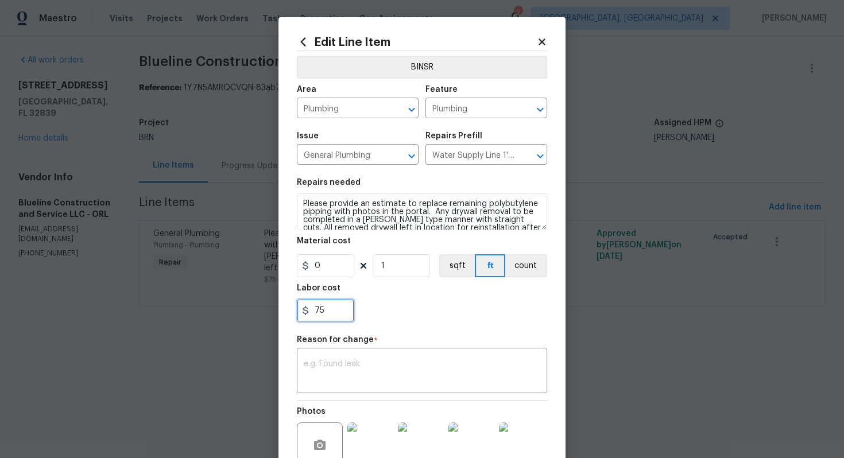
drag, startPoint x: 314, startPoint y: 312, endPoint x: 340, endPoint y: 312, distance: 25.8
click at [340, 312] on input "75" at bounding box center [325, 310] width 57 height 23
type input "6500"
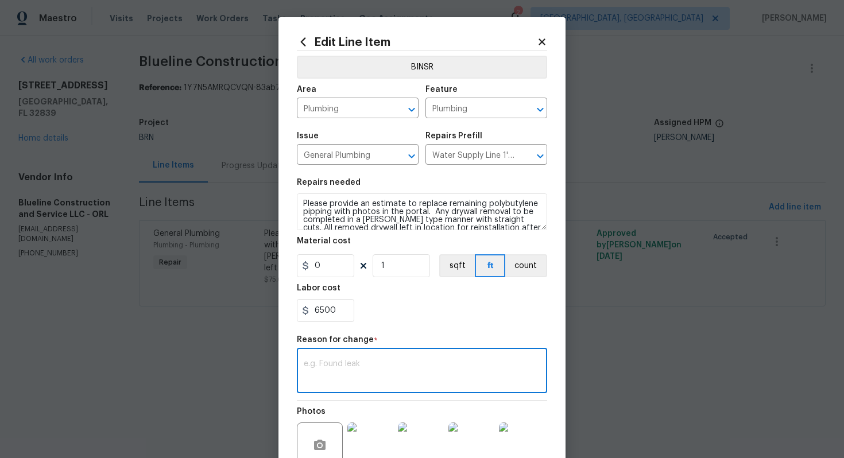
click at [350, 365] on textarea at bounding box center [422, 372] width 237 height 24
paste textarea "(AG) Updated cost per BR team’s approval."
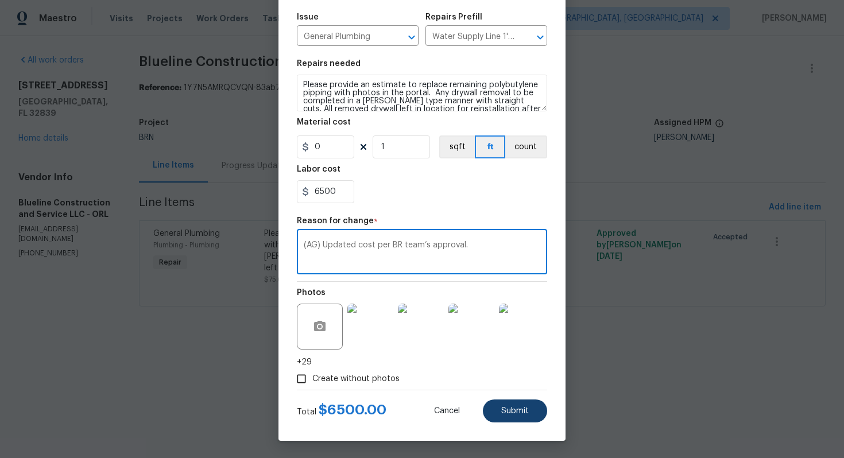
type textarea "(AG) Updated cost per BR team’s approval."
click at [510, 412] on span "Submit" at bounding box center [515, 411] width 28 height 9
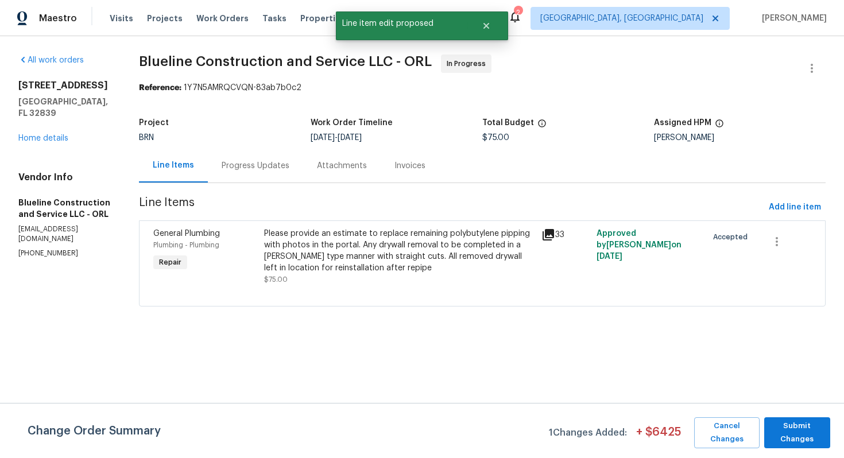
scroll to position [0, 0]
click at [793, 442] on span "Submit Changes" at bounding box center [797, 433] width 55 height 26
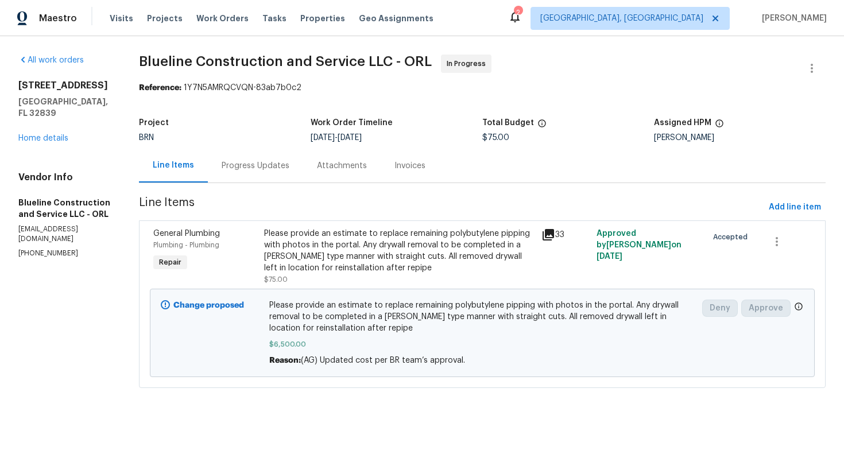
click at [277, 164] on div "Progress Updates" at bounding box center [256, 165] width 68 height 11
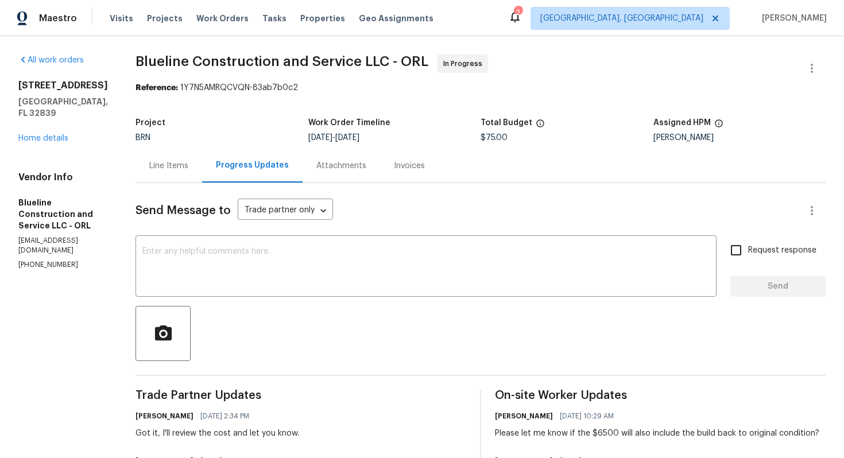
drag, startPoint x: 184, startPoint y: 172, endPoint x: 188, endPoint y: 157, distance: 15.5
click at [184, 172] on div "Line Items" at bounding box center [169, 166] width 67 height 34
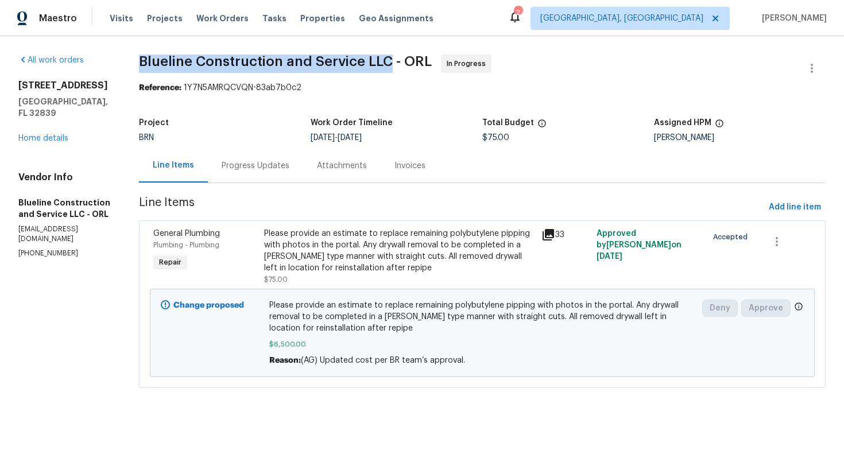
drag, startPoint x: 152, startPoint y: 59, endPoint x: 404, endPoint y: 56, distance: 252.1
click at [404, 56] on div "All work orders [STREET_ADDRESS] Home details Vendor Info Blueline Construction…" at bounding box center [422, 228] width 844 height 384
copy span "Blueline Construction and Service LLC"
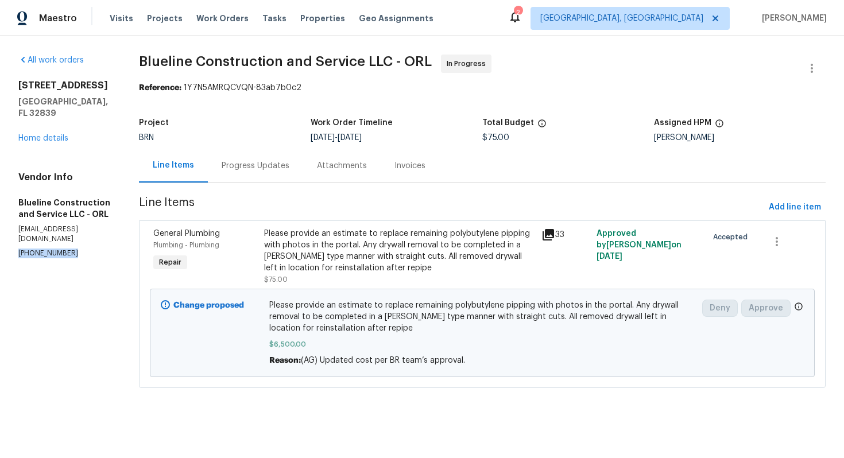
drag, startPoint x: 16, startPoint y: 241, endPoint x: 69, endPoint y: 242, distance: 53.4
click at [69, 242] on div "All work orders [STREET_ADDRESS] Home details Vendor Info Blueline Construction…" at bounding box center [422, 228] width 844 height 384
copy p "[PHONE_NUMBER]"
click at [260, 168] on div "Progress Updates" at bounding box center [256, 165] width 68 height 11
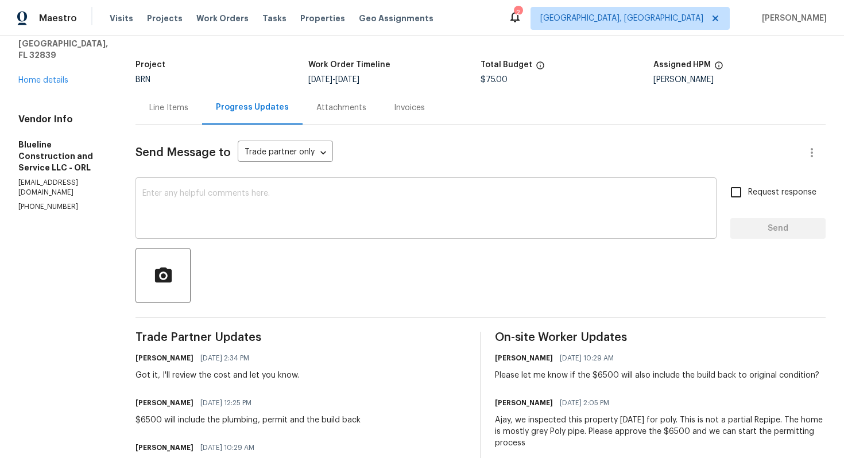
scroll to position [56, 0]
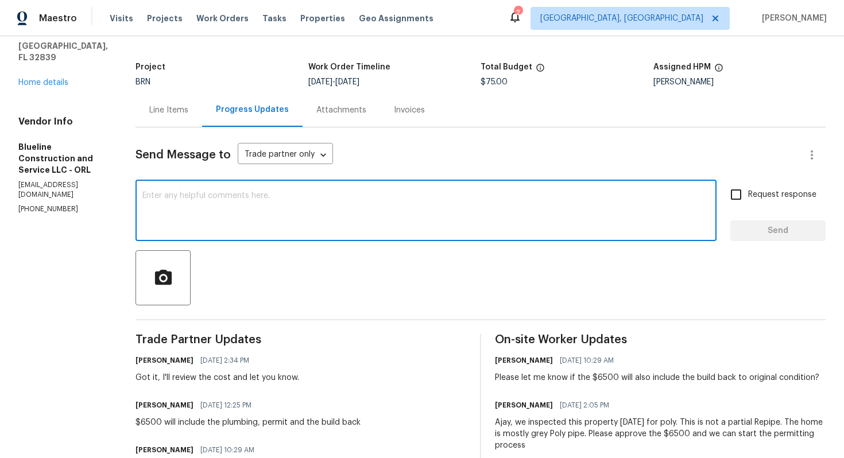
click at [324, 206] on textarea at bounding box center [425, 212] width 567 height 40
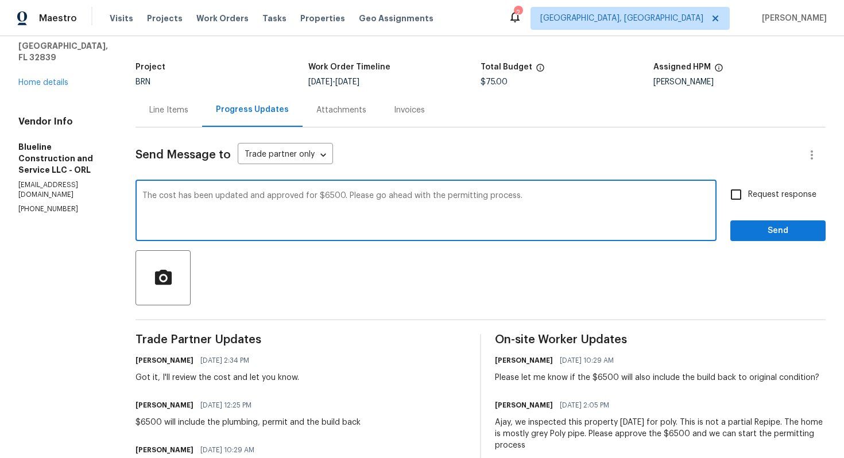
type textarea "The cost has been updated and approved for $6500. Please go ahead with the perm…"
click at [749, 211] on div "Request response Send" at bounding box center [777, 212] width 95 height 59
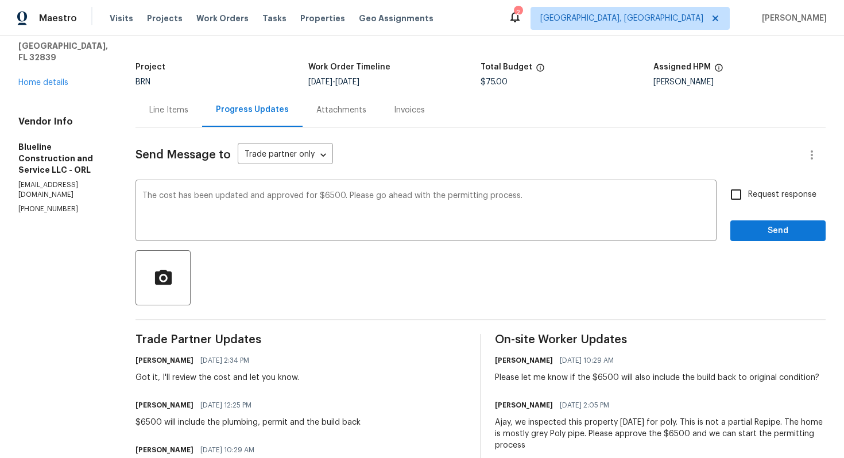
click at [752, 199] on span "Request response" at bounding box center [782, 195] width 68 height 12
click at [748, 199] on input "Request response" at bounding box center [736, 195] width 24 height 24
checkbox input "true"
click at [752, 220] on button "Send" at bounding box center [777, 230] width 95 height 21
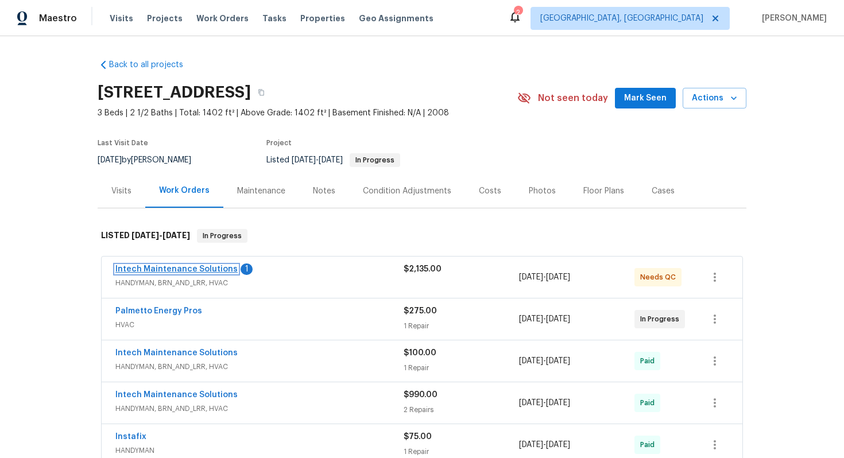
click at [218, 266] on link "Intech Maintenance Solutions" at bounding box center [176, 269] width 122 height 8
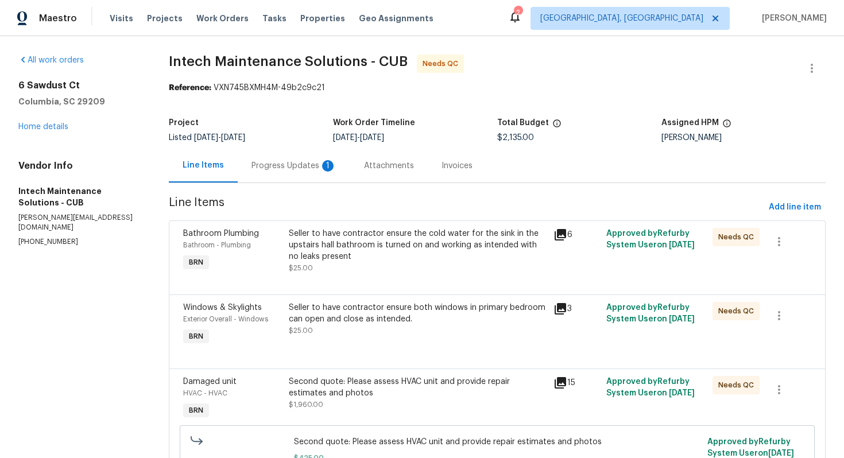
click at [308, 167] on div "Progress Updates 1" at bounding box center [293, 165] width 85 height 11
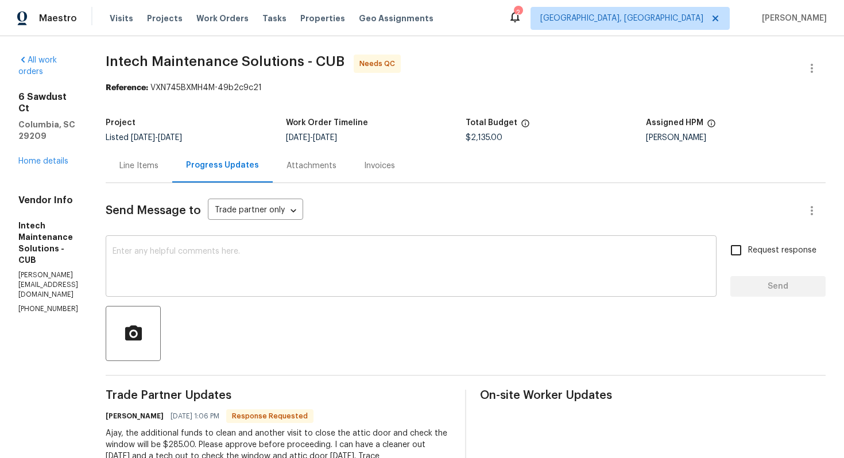
click at [308, 269] on textarea at bounding box center [411, 267] width 597 height 40
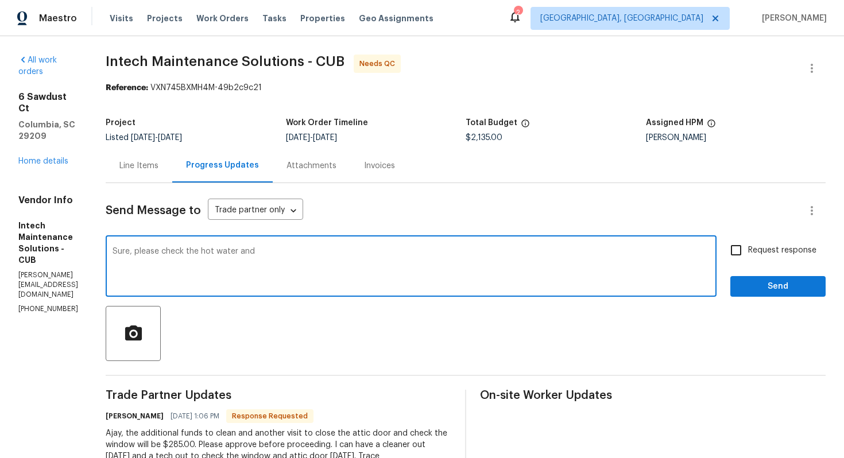
paste textarea "HVAC tech for buyer was at the property with her checking on unit....the refrig…"
paste textarea "The float switch needs to be repaired as well."
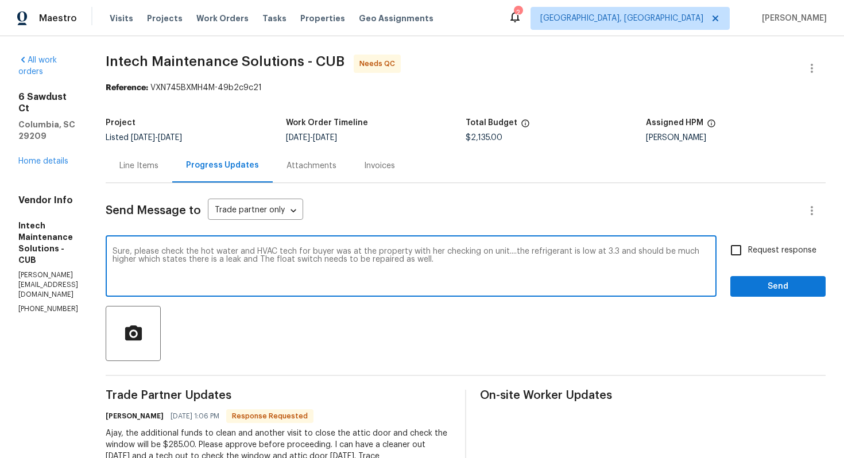
click at [270, 262] on textarea "Sure, please check the hot water and HVAC tech for buyer was at the property wi…" at bounding box center [411, 267] width 597 height 40
click at [478, 270] on textarea "Sure, please check the hot water and HVAC tech for buyer was at the property wi…" at bounding box center [411, 267] width 597 height 40
type textarea "Sure, please check the hot water and HVAC tech for buyer was at the property wi…"
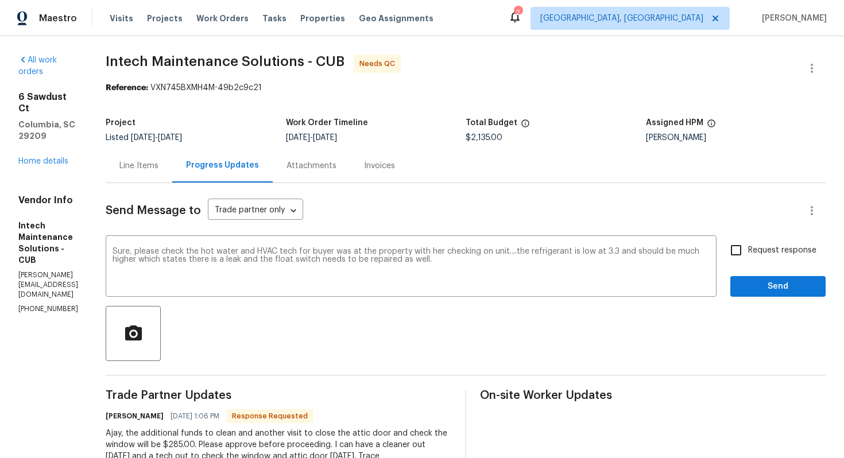
click at [759, 245] on span "Request response" at bounding box center [782, 251] width 68 height 12
click at [748, 245] on input "Request response" at bounding box center [736, 250] width 24 height 24
checkbox input "true"
click at [756, 281] on span "Send" at bounding box center [778, 287] width 77 height 14
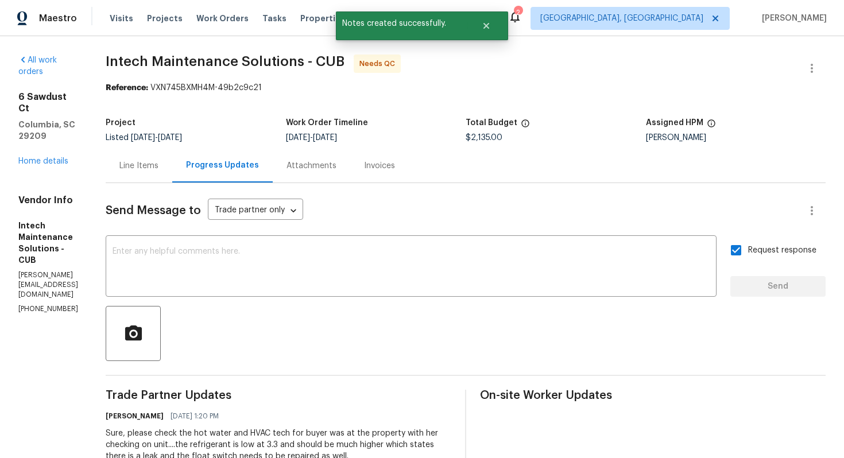
click at [158, 164] on div "Line Items" at bounding box center [138, 165] width 39 height 11
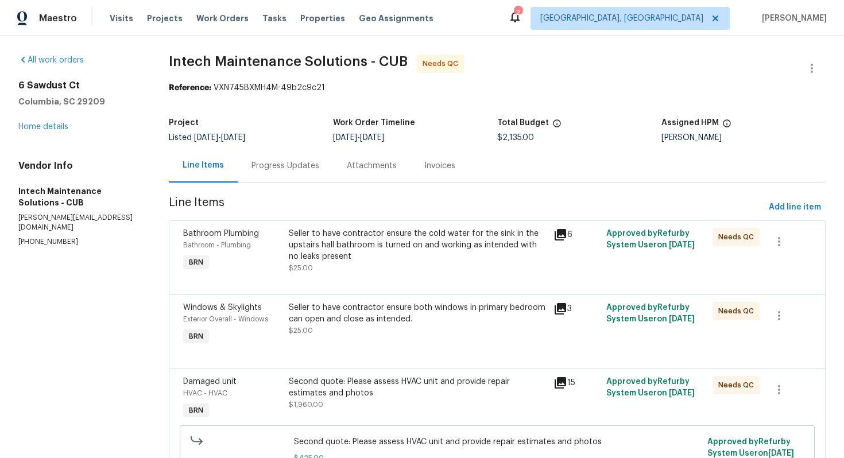
click at [285, 164] on div "Progress Updates" at bounding box center [285, 165] width 68 height 11
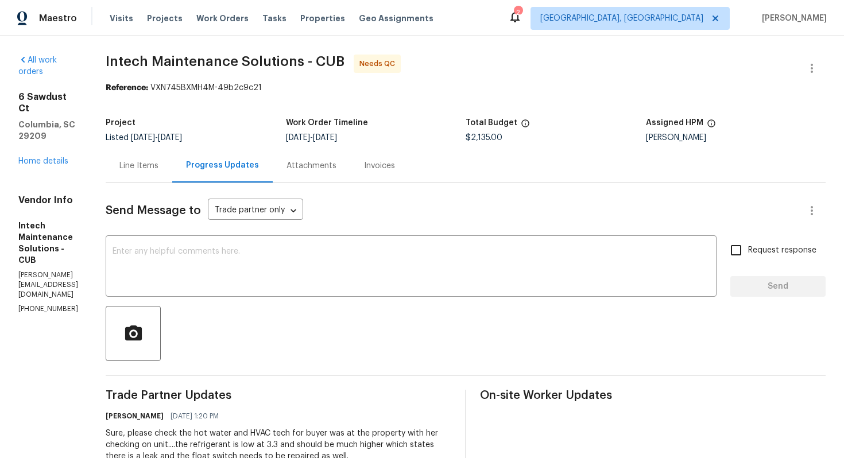
click at [153, 178] on div "Line Items" at bounding box center [139, 166] width 67 height 34
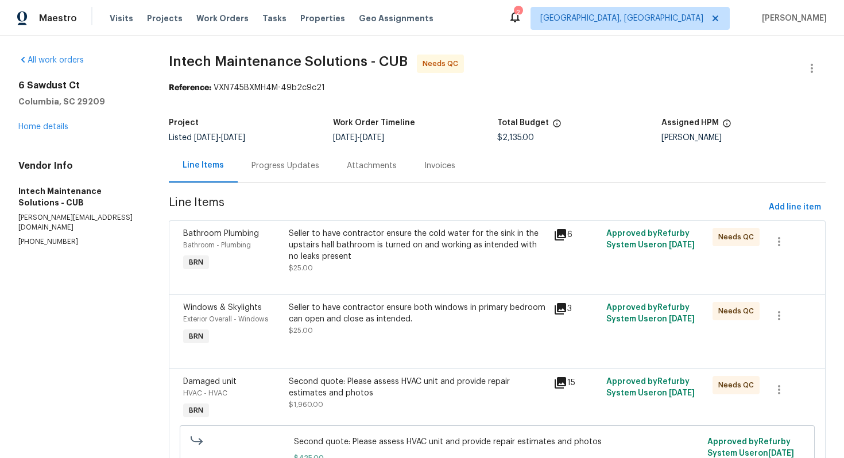
click at [376, 251] on div "Seller to have contractor ensure the cold water for the sink in the upstairs ha…" at bounding box center [418, 245] width 258 height 34
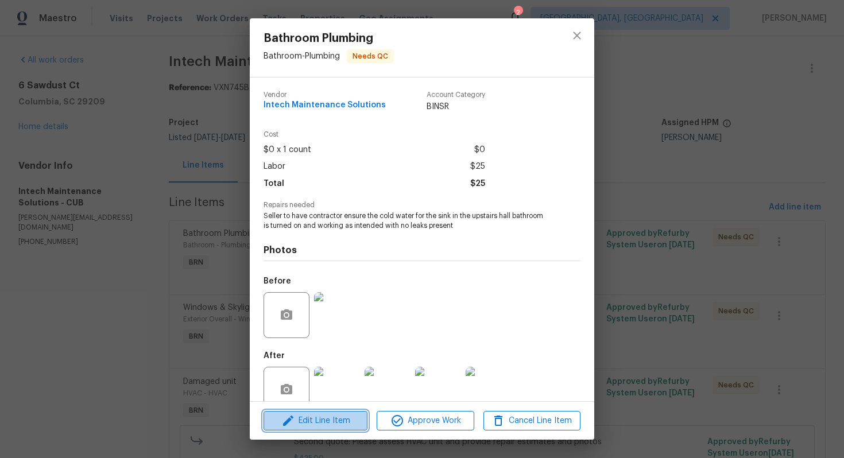
click at [309, 424] on span "Edit Line Item" at bounding box center [315, 421] width 97 height 14
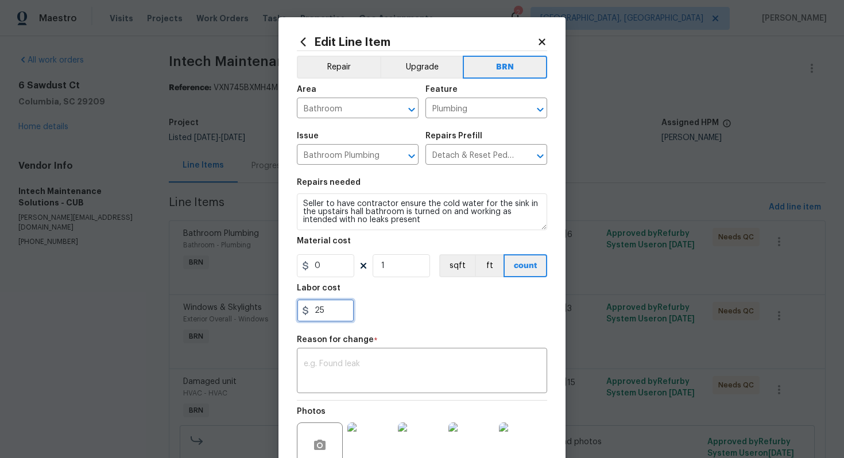
drag, startPoint x: 313, startPoint y: 313, endPoint x: 337, endPoint y: 313, distance: 24.1
click at [338, 313] on input "25" at bounding box center [325, 310] width 57 height 23
type input "310"
click at [416, 365] on textarea at bounding box center [422, 372] width 237 height 24
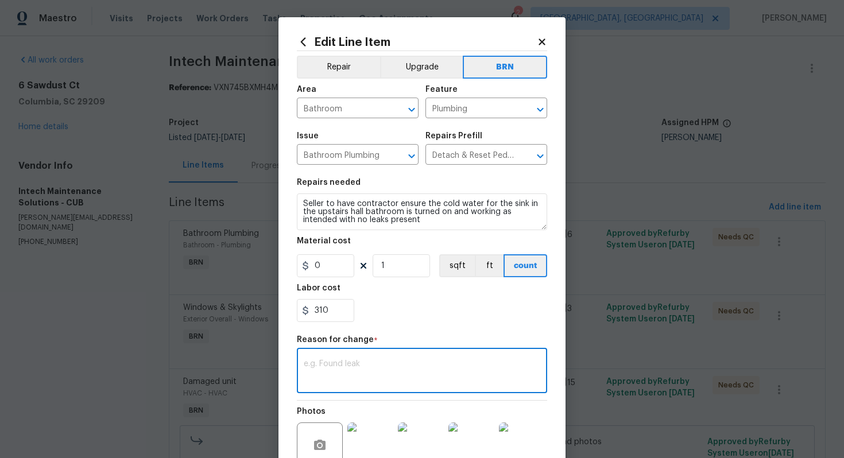
paste textarea "(AG) Updated per vendors final cost."
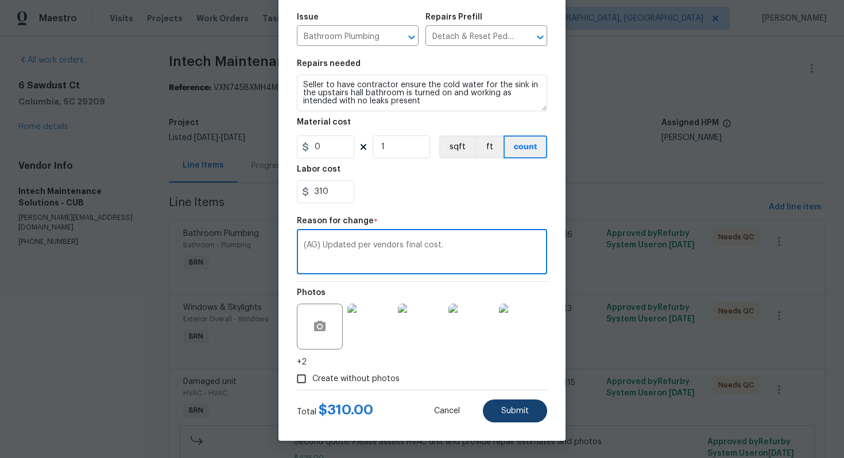
type textarea "(AG) Updated per vendors final cost."
click at [502, 411] on span "Submit" at bounding box center [515, 411] width 28 height 9
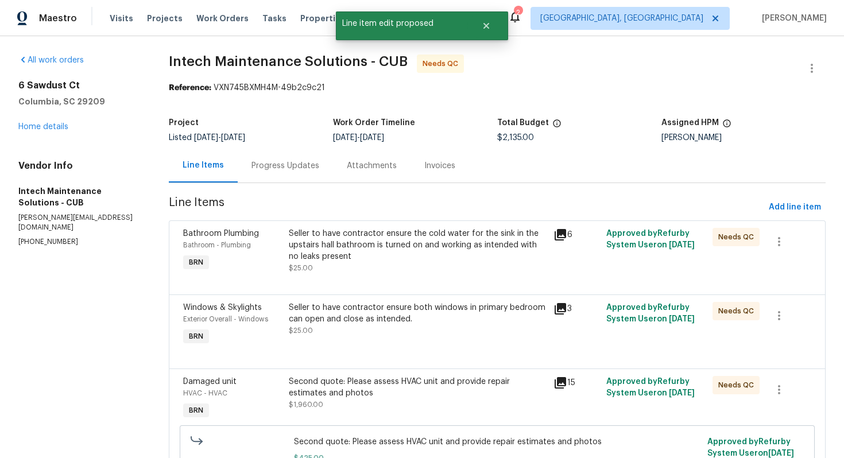
scroll to position [0, 0]
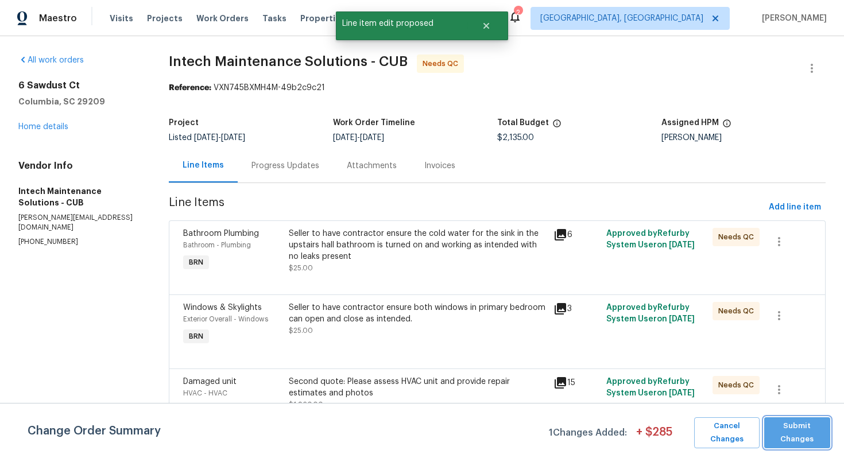
click at [790, 419] on button "Submit Changes" at bounding box center [797, 432] width 66 height 31
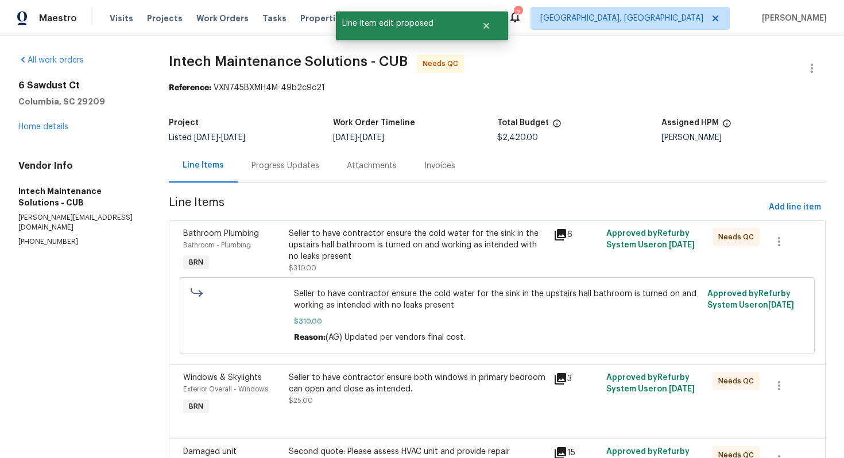
click at [288, 172] on div "Progress Updates" at bounding box center [285, 166] width 95 height 34
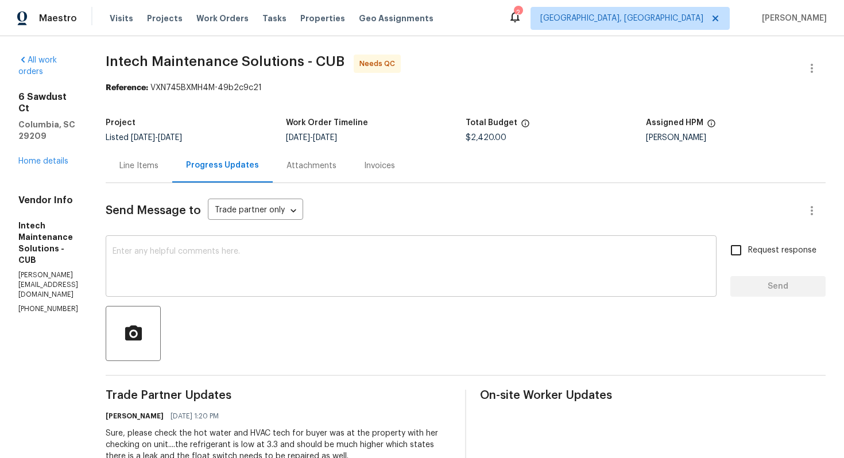
click at [270, 267] on textarea at bounding box center [411, 267] width 597 height 40
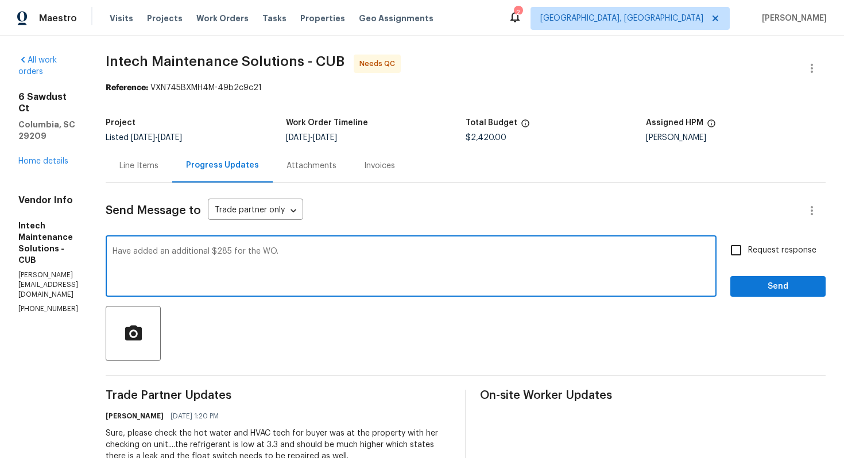
type textarea "Have added an additional $285 for the WO."
click at [794, 251] on span "Request response" at bounding box center [782, 251] width 68 height 12
click at [748, 251] on input "Request response" at bounding box center [736, 250] width 24 height 24
checkbox input "true"
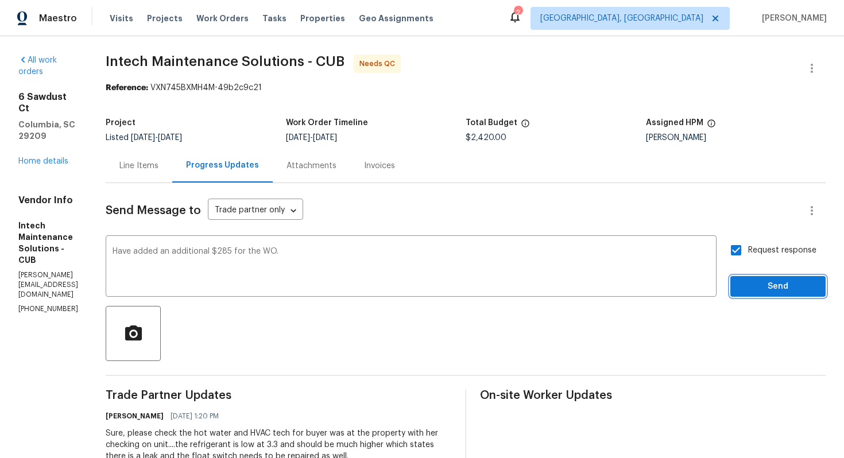
click at [775, 288] on span "Send" at bounding box center [778, 287] width 77 height 14
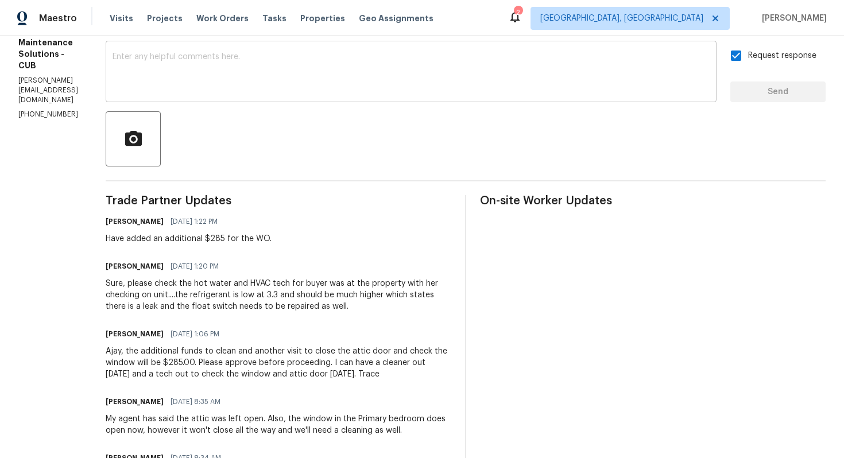
scroll to position [210, 0]
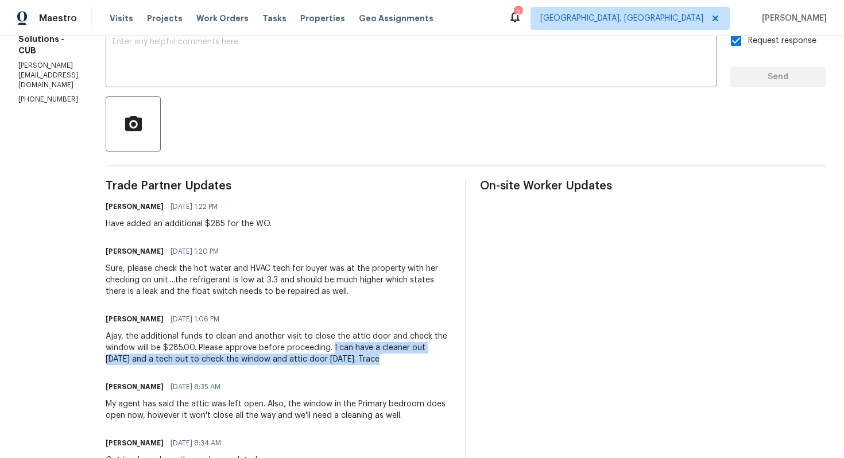
drag, startPoint x: 342, startPoint y: 350, endPoint x: 388, endPoint y: 361, distance: 47.6
click at [388, 361] on div "Ajay, the additional funds to clean and another visit to close the attic door a…" at bounding box center [279, 348] width 346 height 34
copy div "I can have a cleaner out on Wednesday and a tech out to check the window and at…"
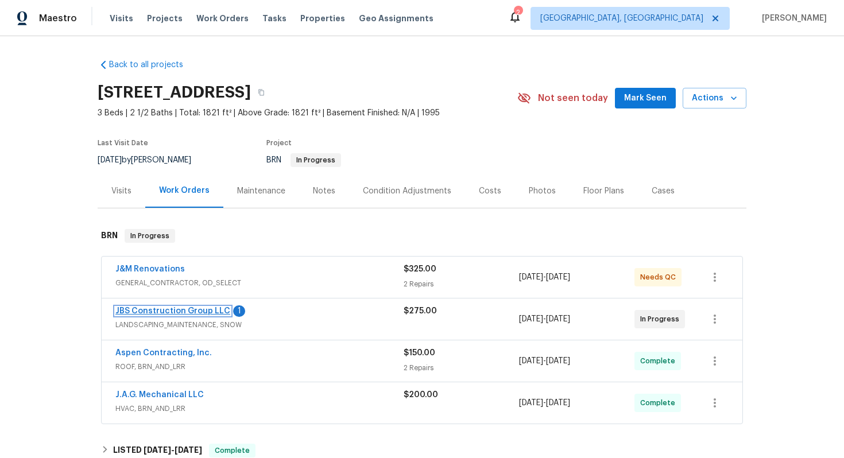
click at [212, 311] on link "JBS Construction Group LLC" at bounding box center [172, 311] width 115 height 8
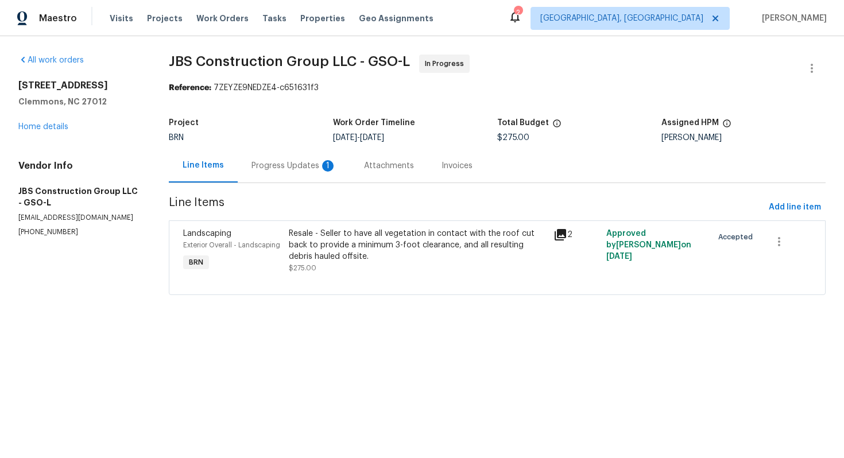
click at [295, 167] on div "Progress Updates 1" at bounding box center [293, 165] width 85 height 11
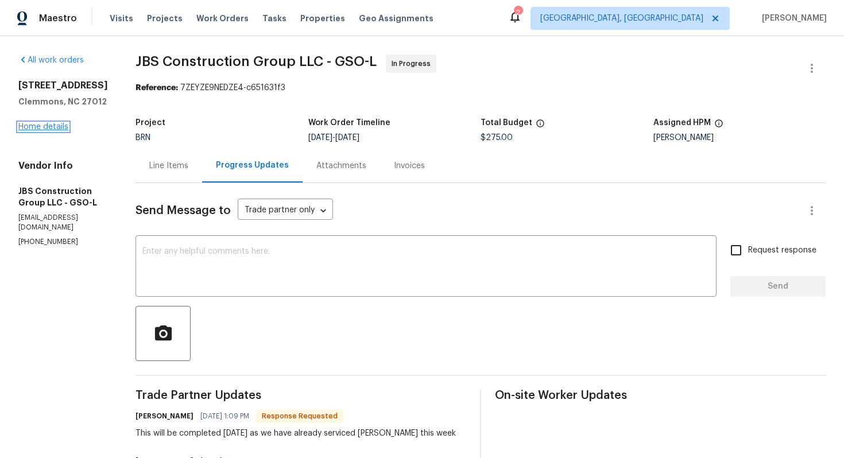
click at [54, 129] on link "Home details" at bounding box center [43, 127] width 50 height 8
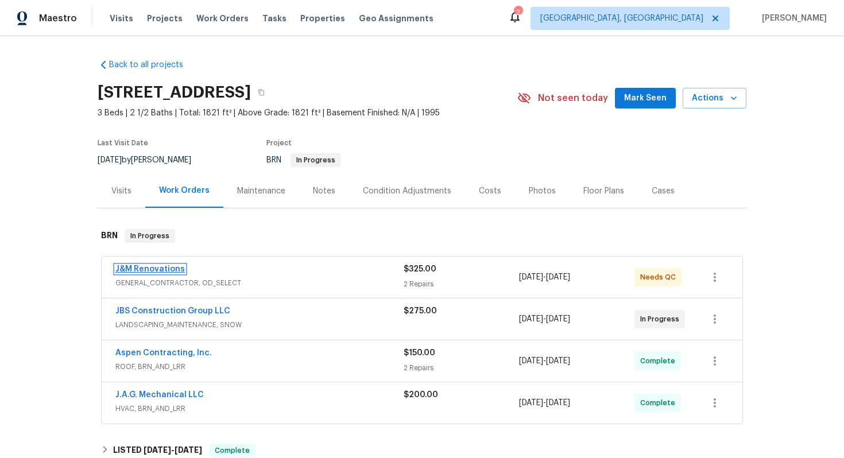
click at [167, 271] on link "J&M Renovations" at bounding box center [149, 269] width 69 height 8
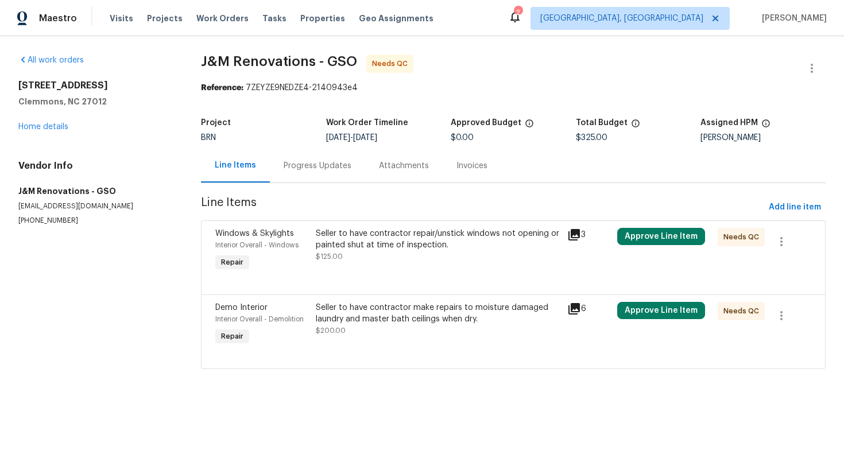
click at [309, 158] on div "Progress Updates" at bounding box center [317, 166] width 95 height 34
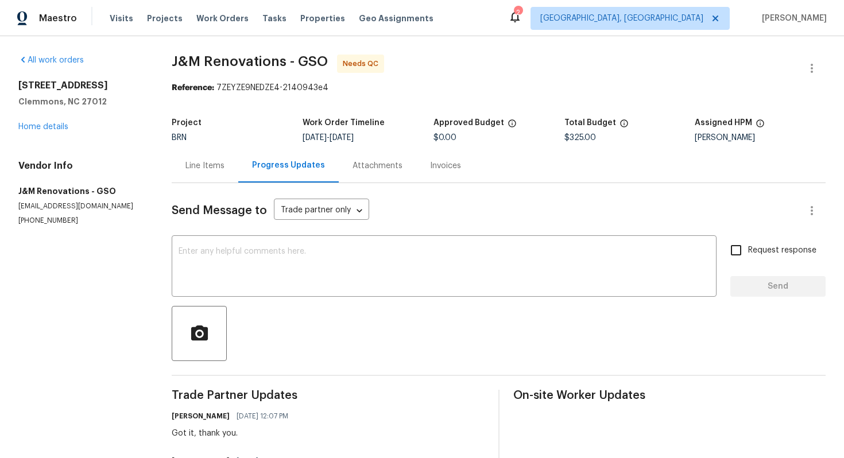
click at [199, 179] on div "Line Items" at bounding box center [205, 166] width 67 height 34
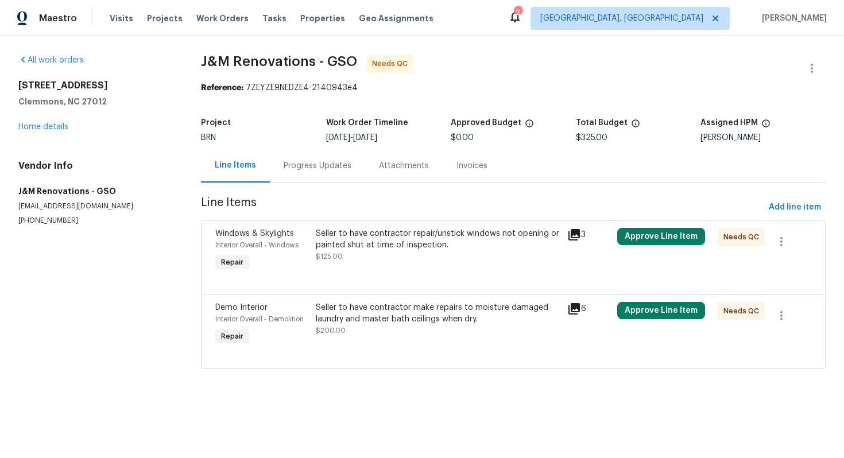
click at [347, 256] on div "Seller to have contractor repair/unstick windows not opening or painted shut at…" at bounding box center [438, 245] width 244 height 34
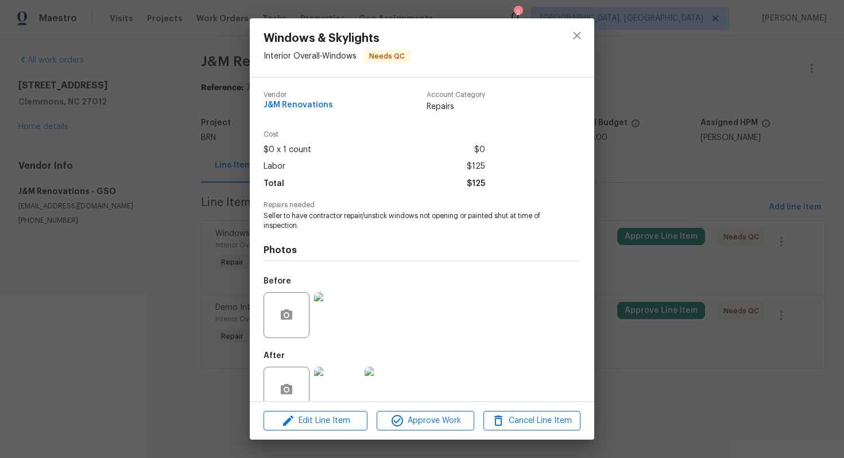
scroll to position [23, 0]
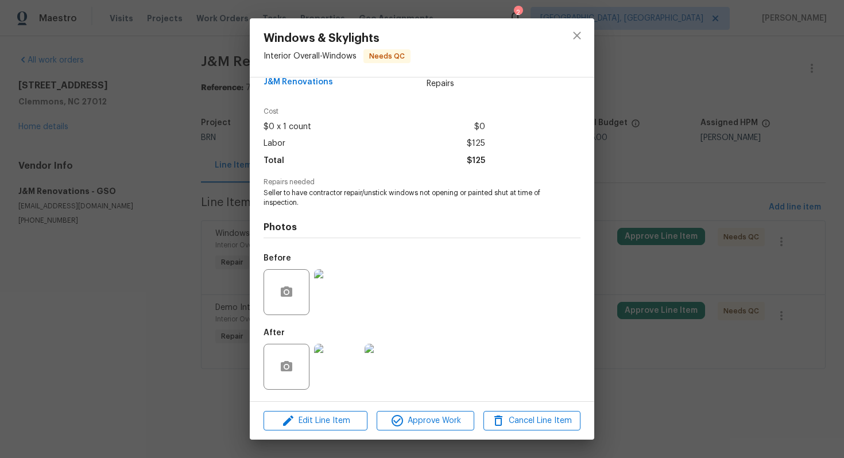
click at [328, 309] on img at bounding box center [337, 292] width 46 height 46
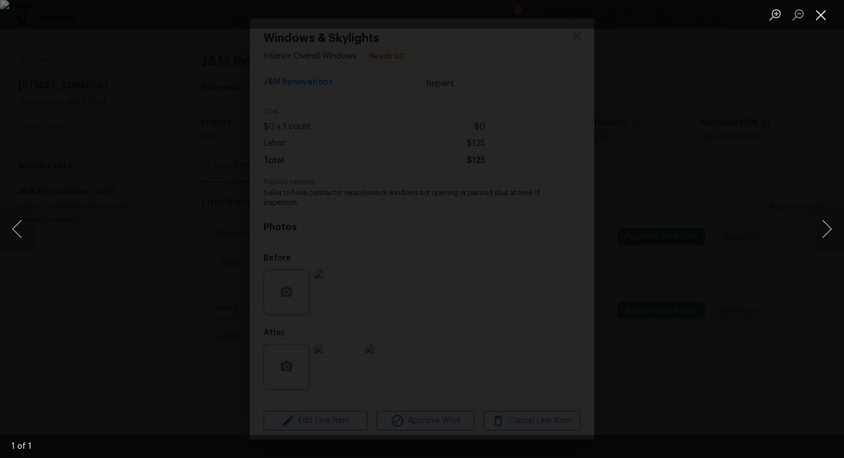
click at [823, 13] on button "Close lightbox" at bounding box center [821, 15] width 23 height 20
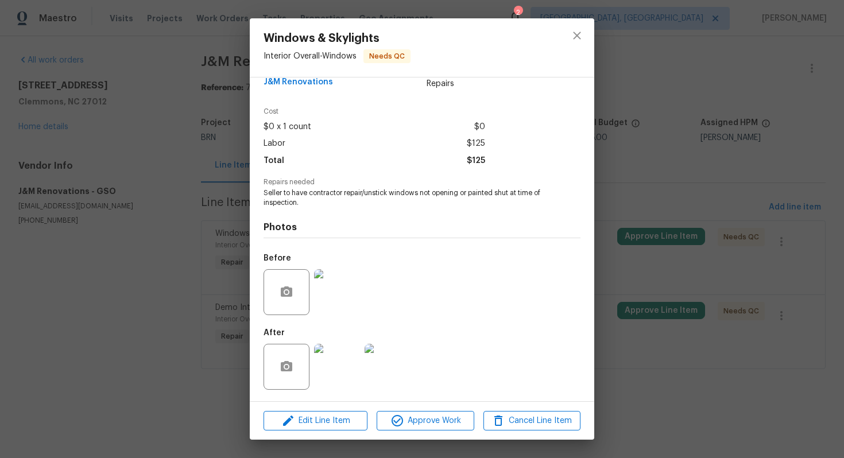
click at [407, 366] on img at bounding box center [388, 367] width 46 height 46
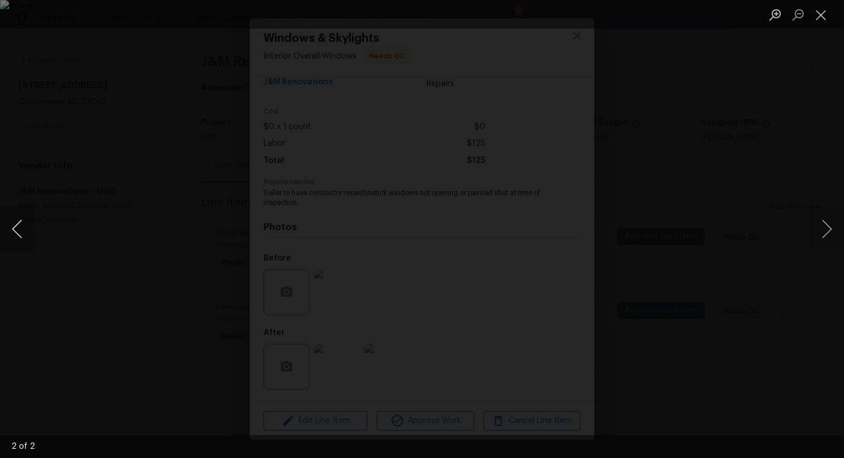
click at [14, 229] on button "Previous image" at bounding box center [17, 229] width 34 height 46
click at [816, 15] on button "Close lightbox" at bounding box center [821, 15] width 23 height 20
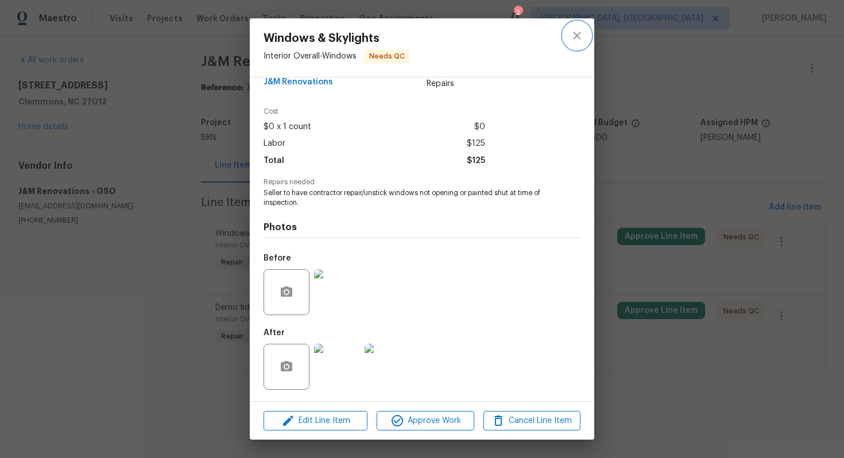
click at [574, 36] on icon "close" at bounding box center [577, 36] width 14 height 14
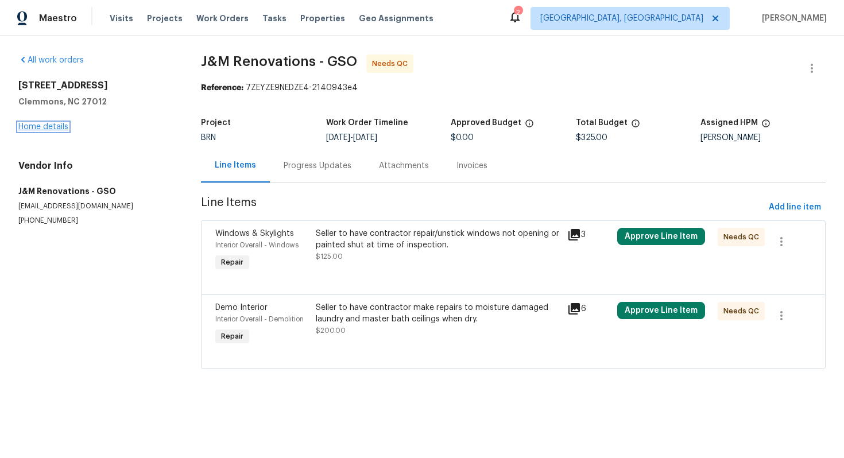
click at [55, 125] on link "Home details" at bounding box center [43, 127] width 50 height 8
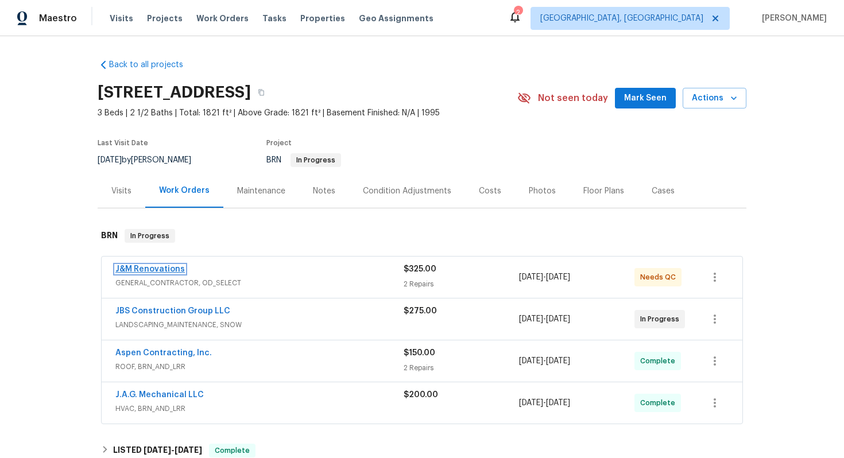
click at [157, 270] on link "J&M Renovations" at bounding box center [149, 269] width 69 height 8
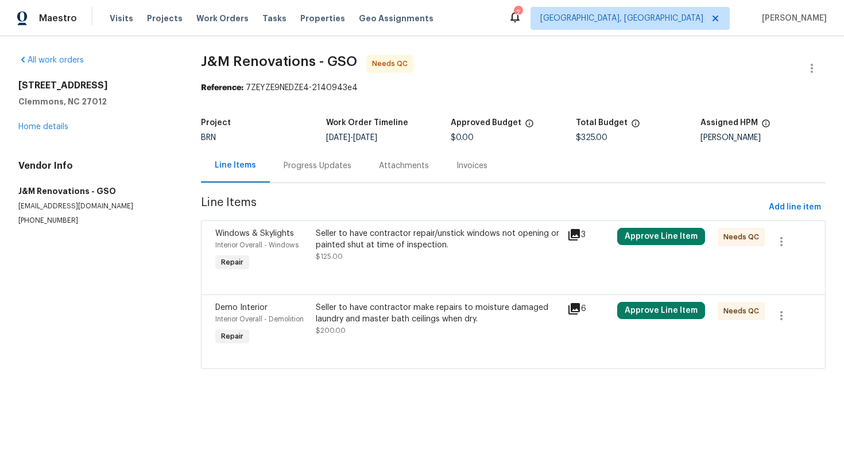
click at [360, 321] on div "Seller to have contractor make repairs to moisture damaged laundry and master b…" at bounding box center [438, 313] width 244 height 23
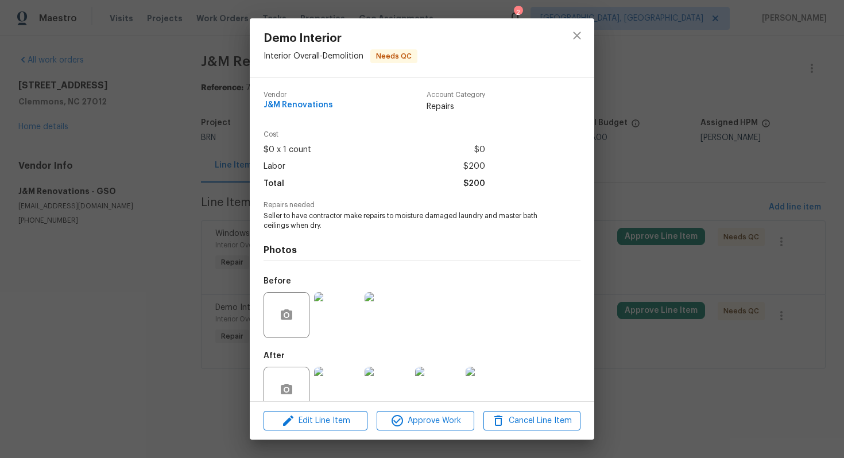
scroll to position [23, 0]
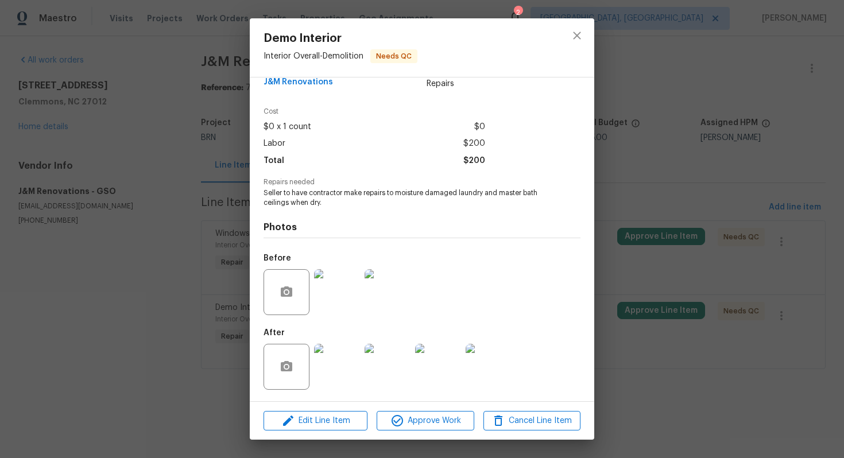
click at [343, 308] on img at bounding box center [337, 292] width 46 height 46
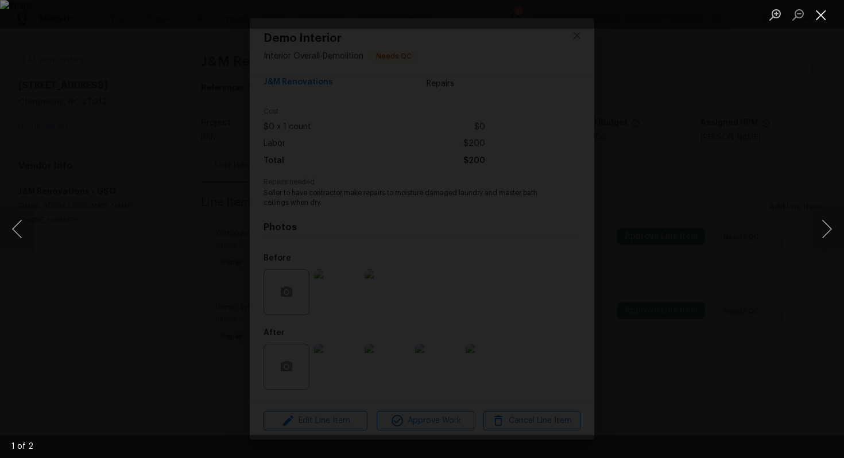
click at [823, 12] on button "Close lightbox" at bounding box center [821, 15] width 23 height 20
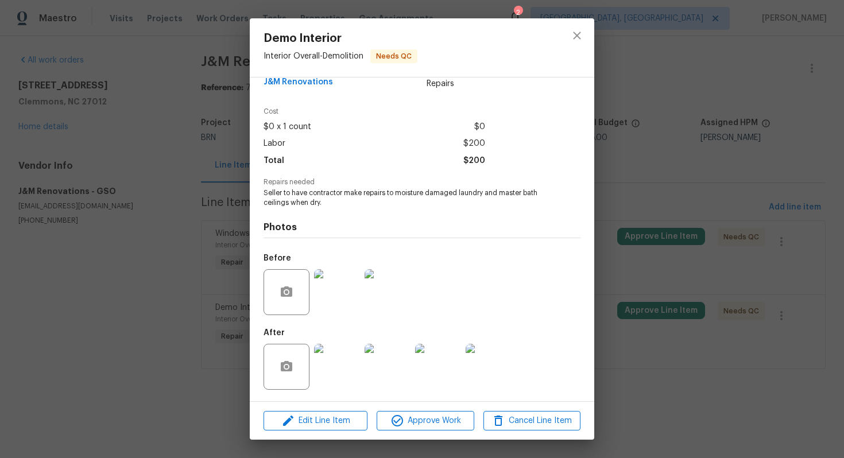
click at [330, 378] on img at bounding box center [337, 367] width 46 height 46
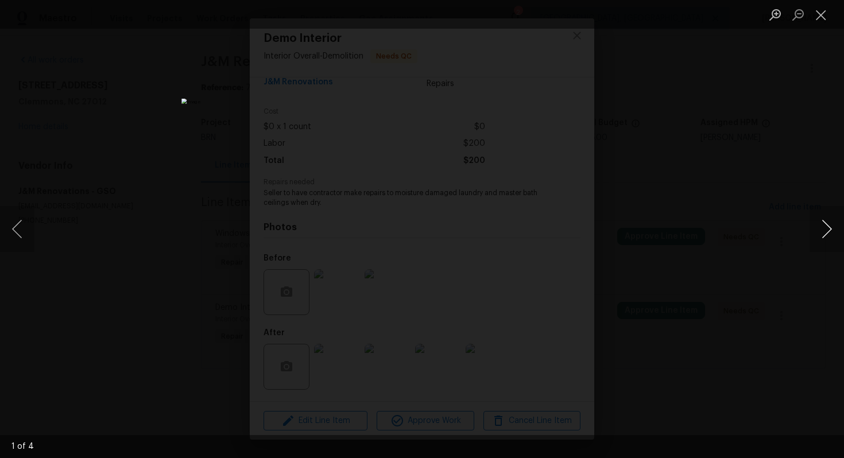
click at [830, 227] on button "Next image" at bounding box center [827, 229] width 34 height 46
click at [824, 12] on button "Close lightbox" at bounding box center [821, 15] width 23 height 20
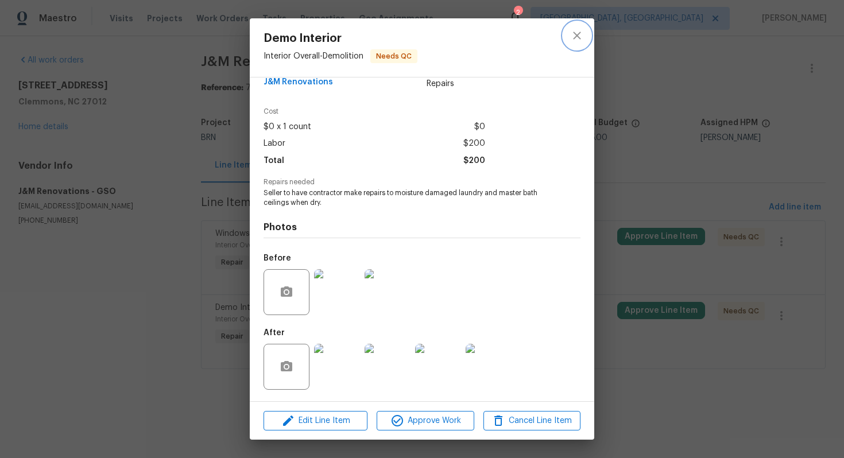
click at [575, 41] on icon "close" at bounding box center [577, 36] width 14 height 14
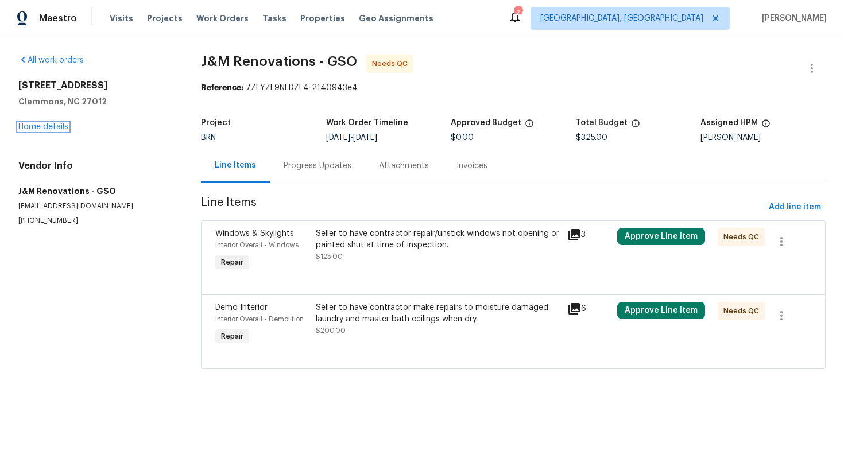
click at [57, 125] on link "Home details" at bounding box center [43, 127] width 50 height 8
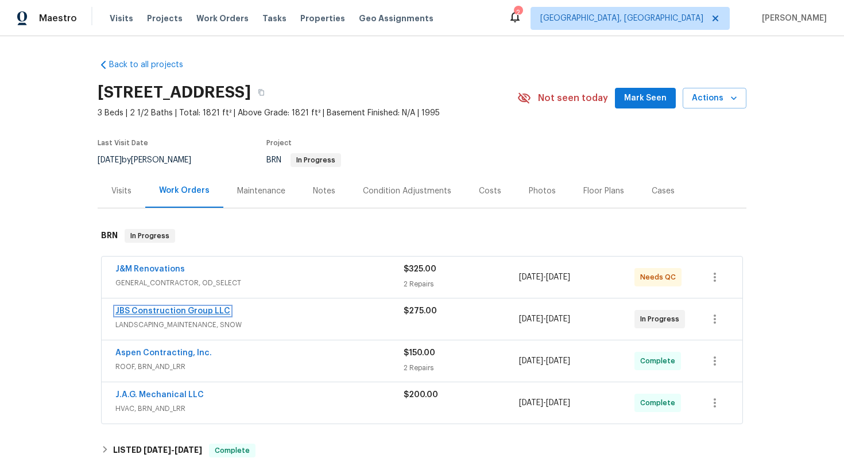
click at [161, 314] on link "JBS Construction Group LLC" at bounding box center [172, 311] width 115 height 8
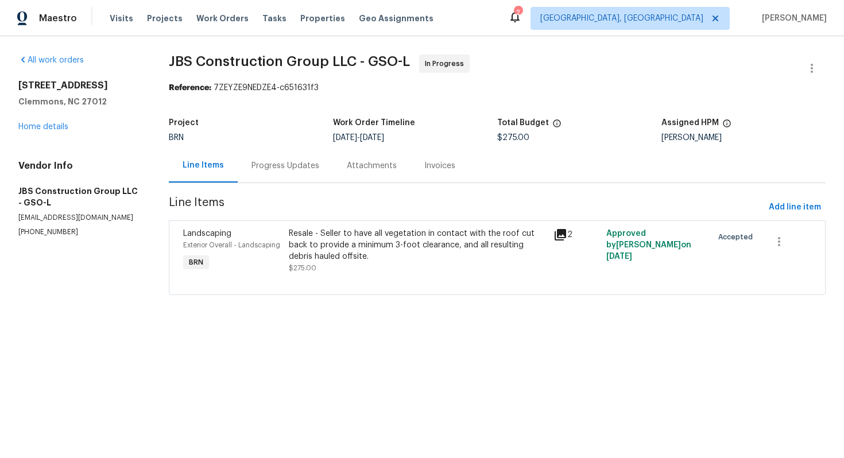
click at [282, 168] on div "Progress Updates" at bounding box center [285, 165] width 68 height 11
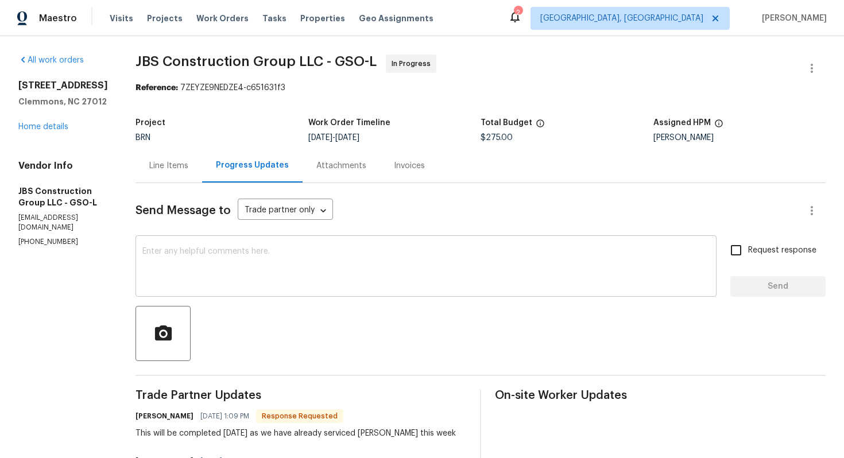
click at [291, 265] on textarea at bounding box center [425, 267] width 567 height 40
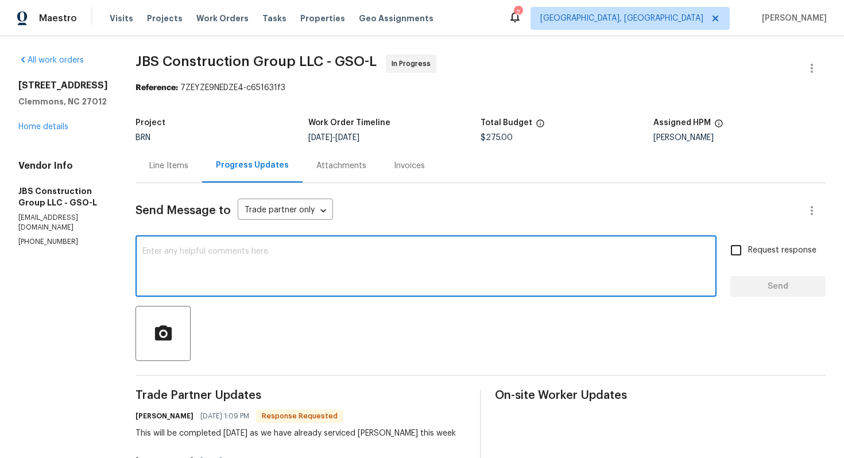
click at [291, 265] on textarea at bounding box center [425, 267] width 567 height 40
type textarea "Got it, please have the work completed today and update the portal."
click at [747, 250] on input "Request response" at bounding box center [736, 250] width 24 height 24
checkbox input "true"
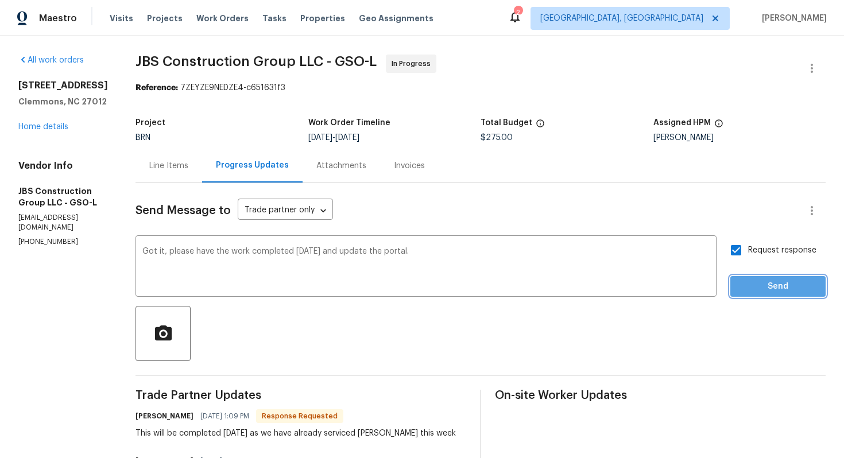
click at [749, 282] on span "Send" at bounding box center [778, 287] width 77 height 14
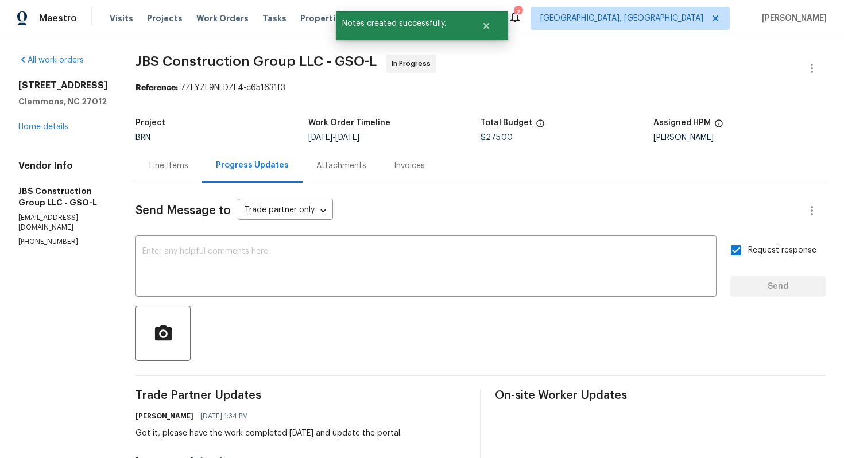
click at [188, 165] on div "Line Items" at bounding box center [168, 165] width 39 height 11
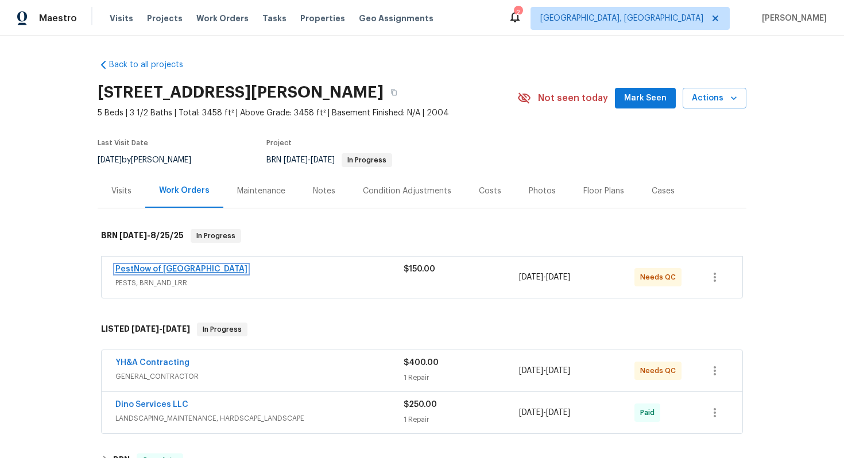
click at [171, 269] on link "PestNow of [GEOGRAPHIC_DATA]" at bounding box center [181, 269] width 132 height 8
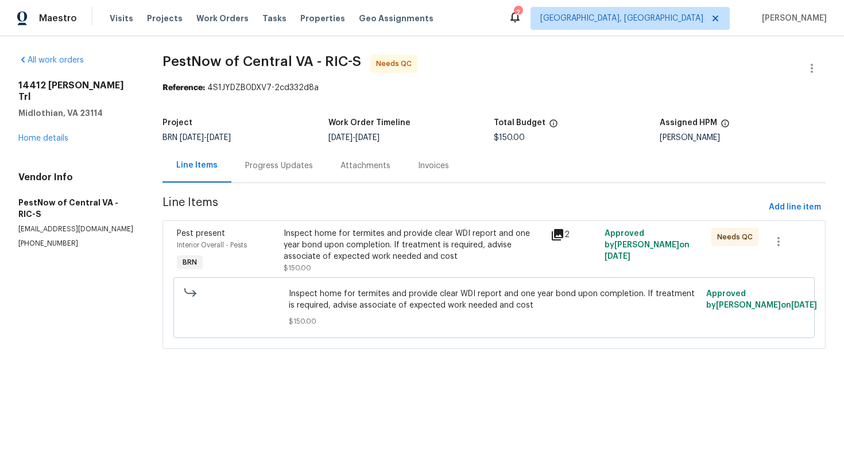
click at [309, 168] on div "Progress Updates" at bounding box center [279, 165] width 68 height 11
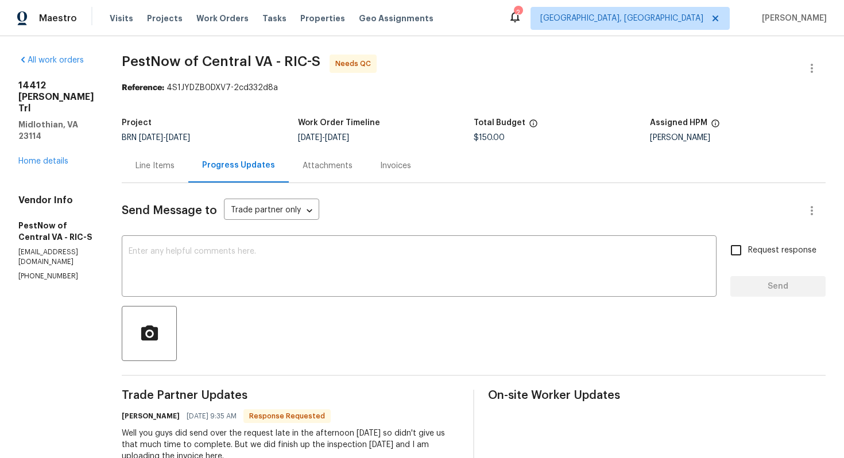
click at [152, 169] on div "Line Items" at bounding box center [155, 165] width 39 height 11
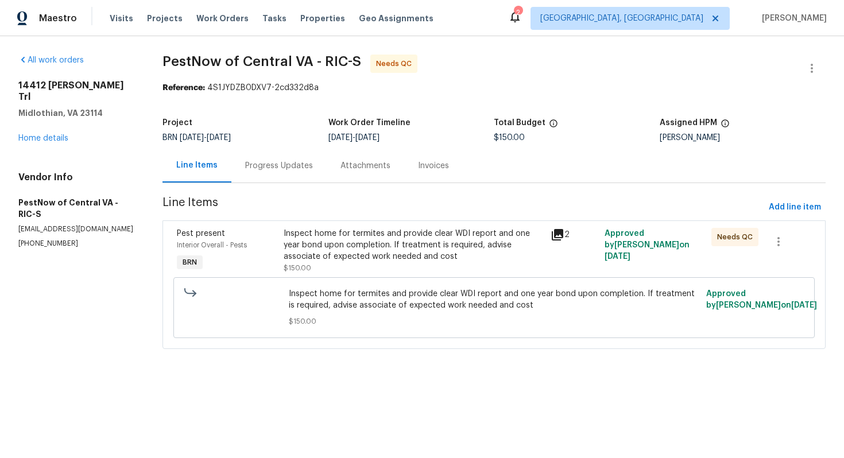
click at [384, 238] on div "Inspect home for termites and provide clear WDI report and one year bond upon c…" at bounding box center [414, 245] width 261 height 34
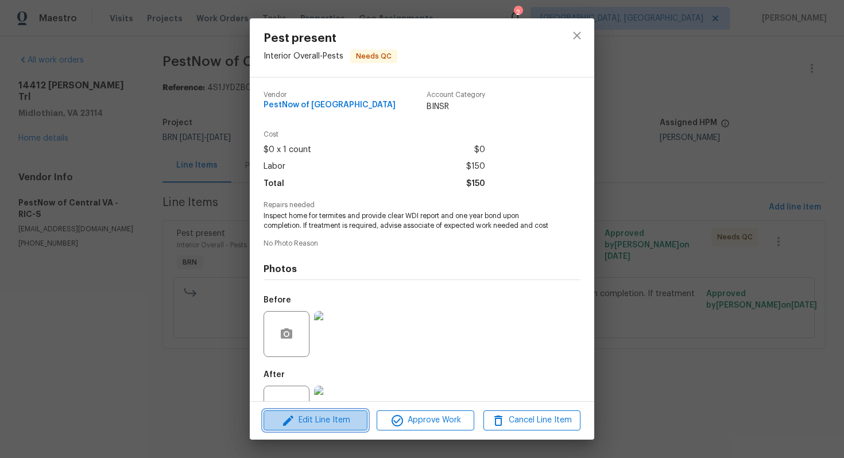
click at [340, 417] on span "Edit Line Item" at bounding box center [315, 420] width 97 height 14
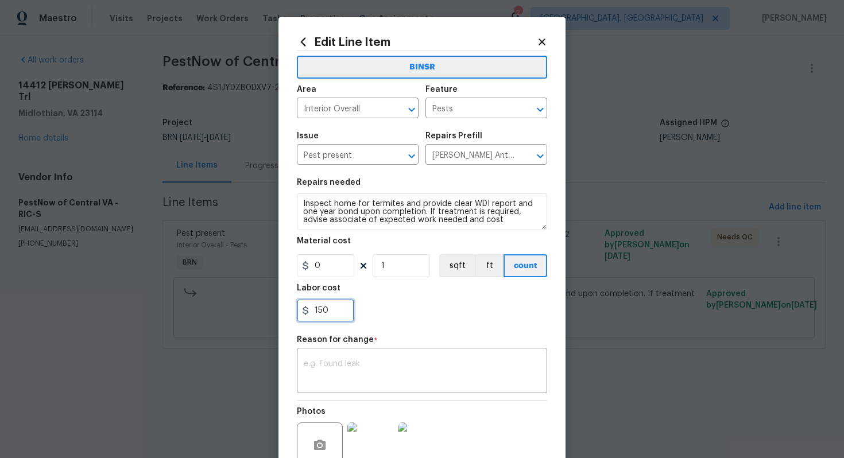
drag, startPoint x: 312, startPoint y: 312, endPoint x: 355, endPoint y: 312, distance: 43.6
click at [355, 312] on div "150" at bounding box center [422, 310] width 250 height 23
type input "39"
click at [370, 364] on textarea at bounding box center [422, 372] width 237 height 24
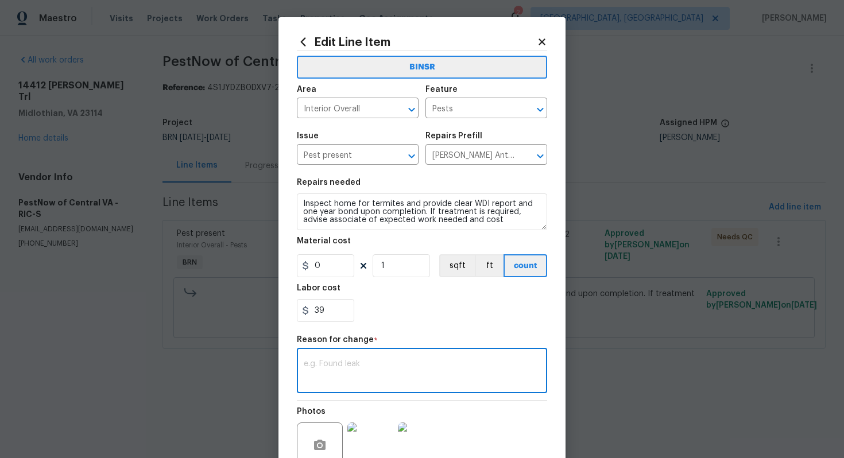
paste textarea "(AG) Updated per vendors final cost."
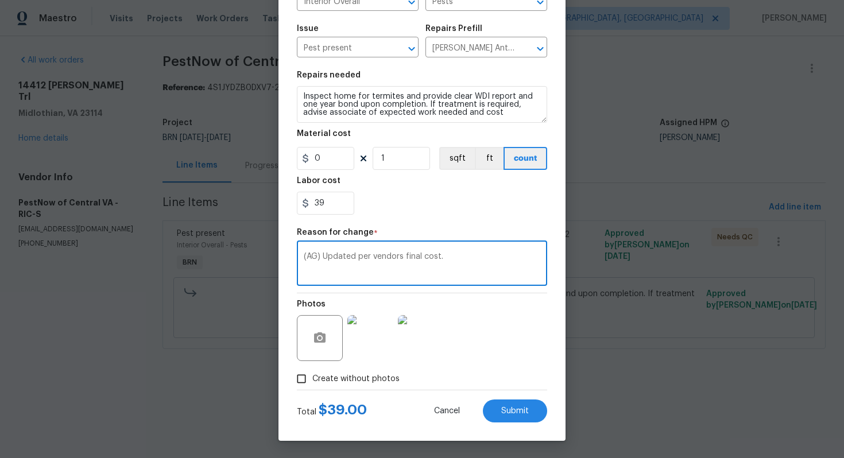
type textarea "(AG) Updated per vendors final cost."
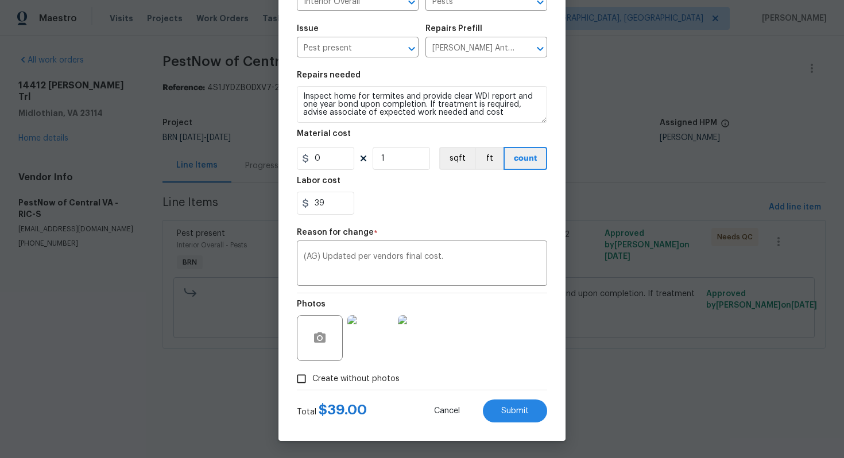
click at [527, 425] on div "Edit Line Item BINSR Area Interior Overall ​ Feature Pests ​ Issue Pest present…" at bounding box center [421, 175] width 287 height 531
click at [522, 412] on span "Submit" at bounding box center [515, 411] width 28 height 9
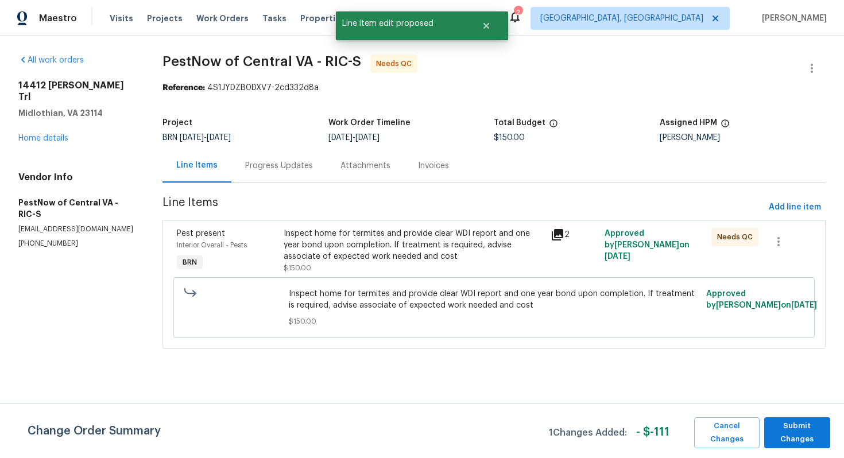
scroll to position [0, 0]
click at [773, 427] on span "Submit Changes" at bounding box center [797, 433] width 55 height 26
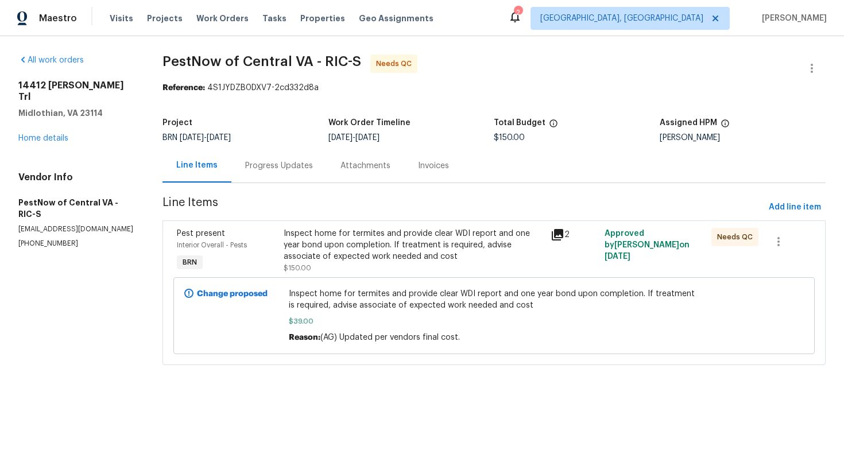
click at [263, 172] on div "Progress Updates" at bounding box center [278, 166] width 95 height 34
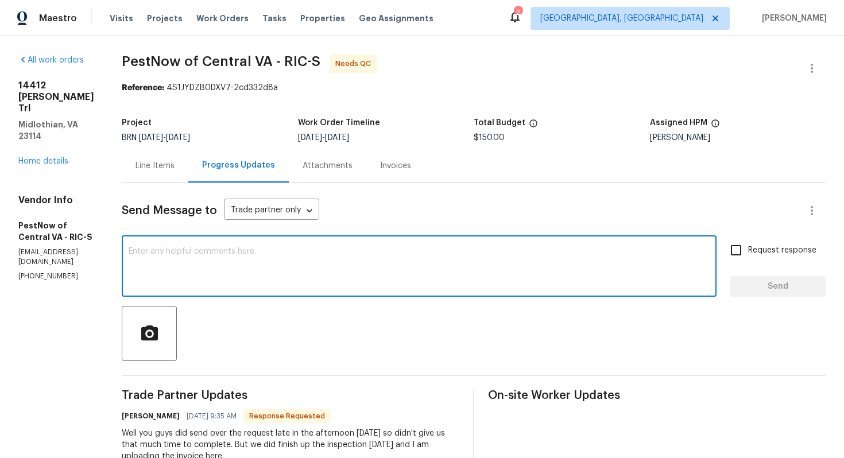
click at [288, 252] on textarea at bounding box center [419, 267] width 581 height 40
type textarea "Thank you, the cost has been updated to $39 and WO has been approved."
click at [745, 252] on input "Request response" at bounding box center [736, 250] width 24 height 24
checkbox input "true"
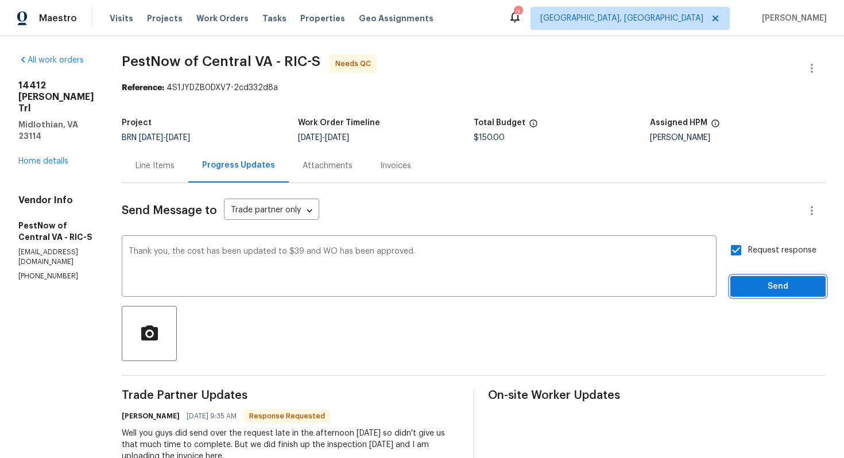
click at [752, 277] on button "Send" at bounding box center [777, 286] width 95 height 21
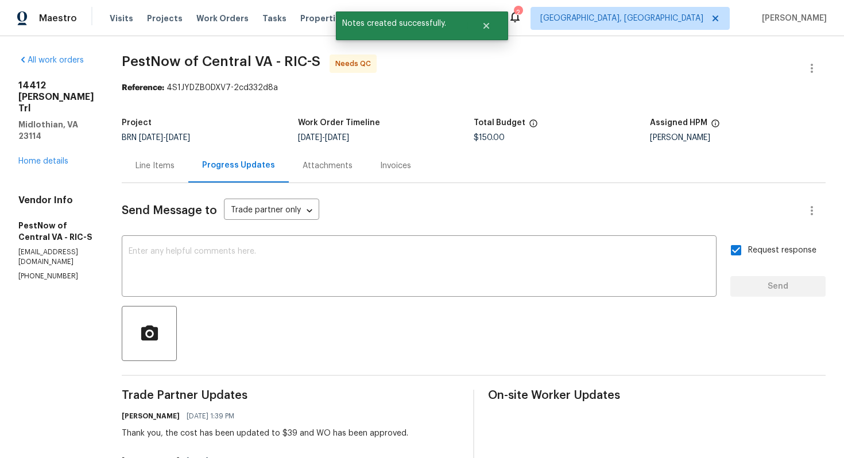
click at [167, 167] on div "Line Items" at bounding box center [155, 165] width 39 height 11
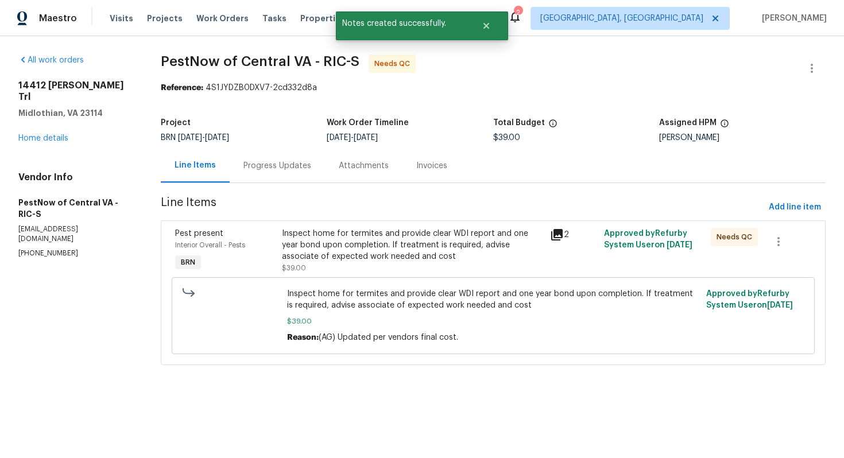
click at [369, 252] on div "Inspect home for termites and provide clear WDI report and one year bond upon c…" at bounding box center [412, 245] width 261 height 34
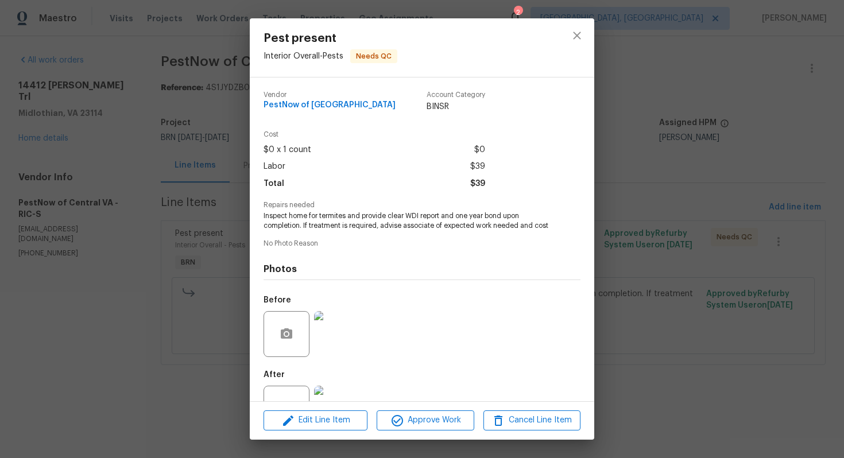
scroll to position [42, 0]
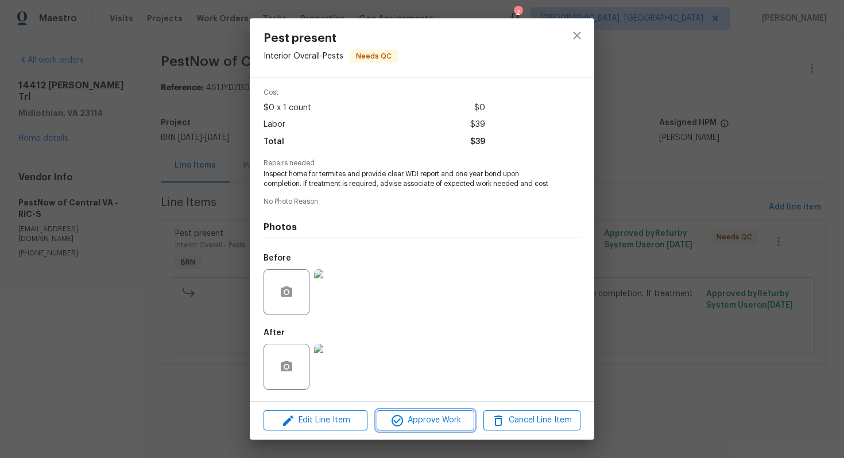
click at [428, 421] on span "Approve Work" at bounding box center [425, 420] width 90 height 14
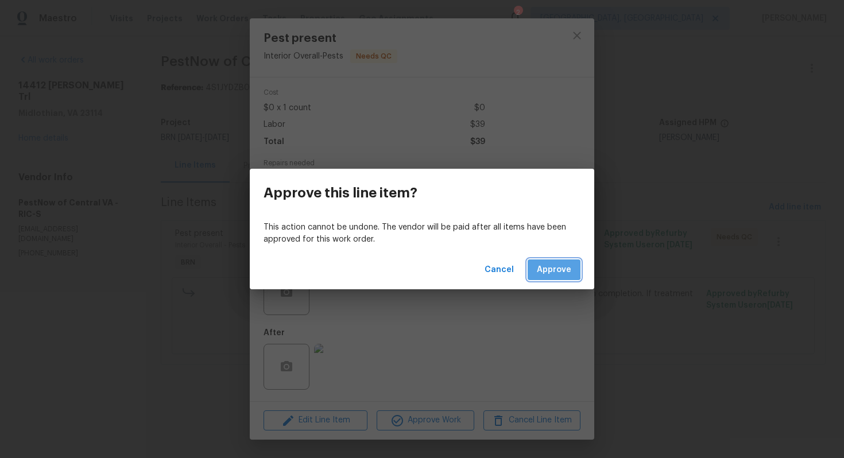
click at [547, 266] on span "Approve" at bounding box center [554, 270] width 34 height 14
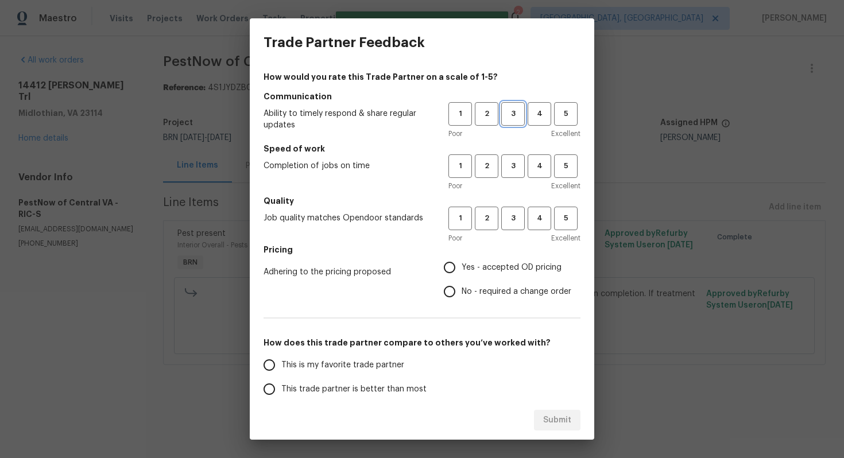
click at [514, 122] on button "3" at bounding box center [513, 114] width 24 height 24
click at [512, 163] on span "3" at bounding box center [512, 166] width 21 height 13
click at [517, 219] on span "3" at bounding box center [512, 218] width 21 height 13
click at [478, 266] on span "Yes - accepted OD pricing" at bounding box center [512, 268] width 100 height 12
click at [462, 266] on input "Yes - accepted OD pricing" at bounding box center [450, 268] width 24 height 24
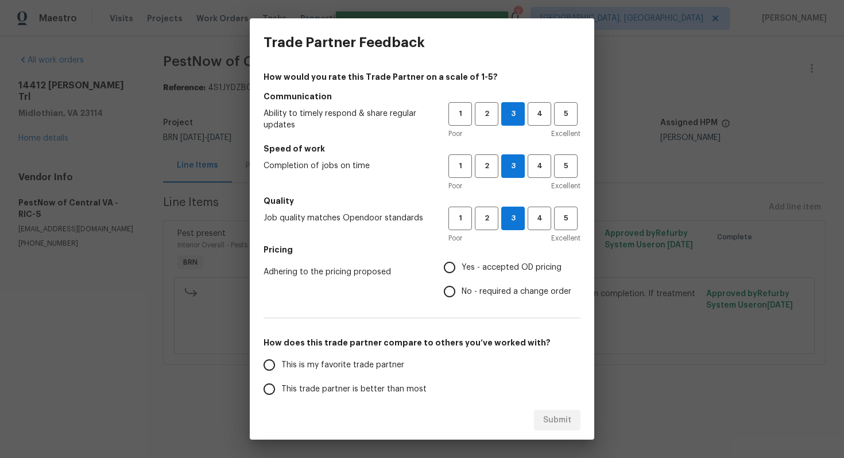
radio input "true"
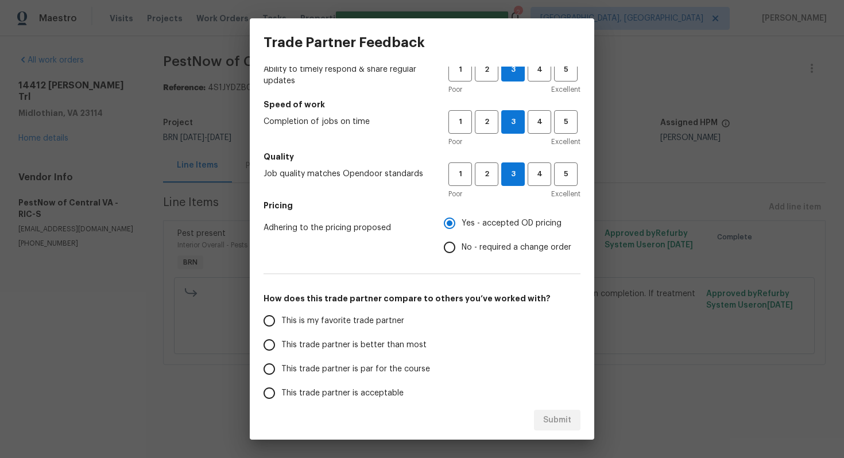
scroll to position [54, 0]
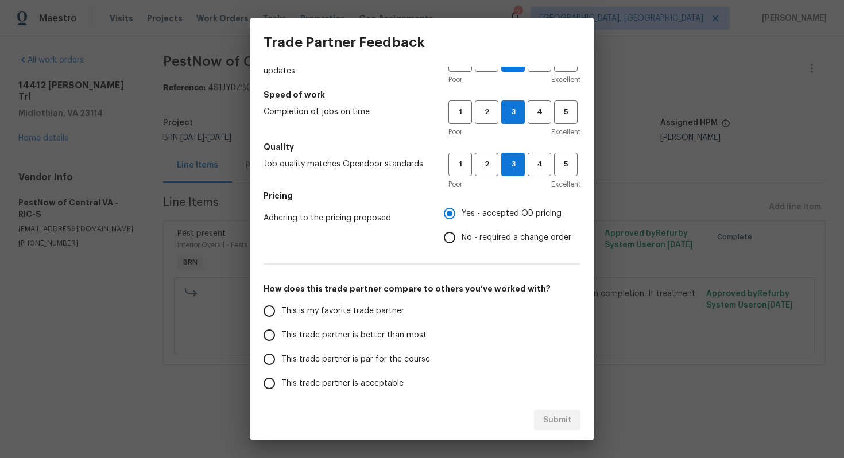
click at [333, 350] on label "This trade partner is par for the course" at bounding box center [347, 359] width 181 height 24
click at [281, 350] on input "This trade partner is par for the course" at bounding box center [269, 359] width 24 height 24
radio input "false"
click at [338, 337] on span "This trade partner is better than most" at bounding box center [353, 336] width 145 height 12
click at [281, 337] on input "This trade partner is better than most" at bounding box center [269, 335] width 24 height 24
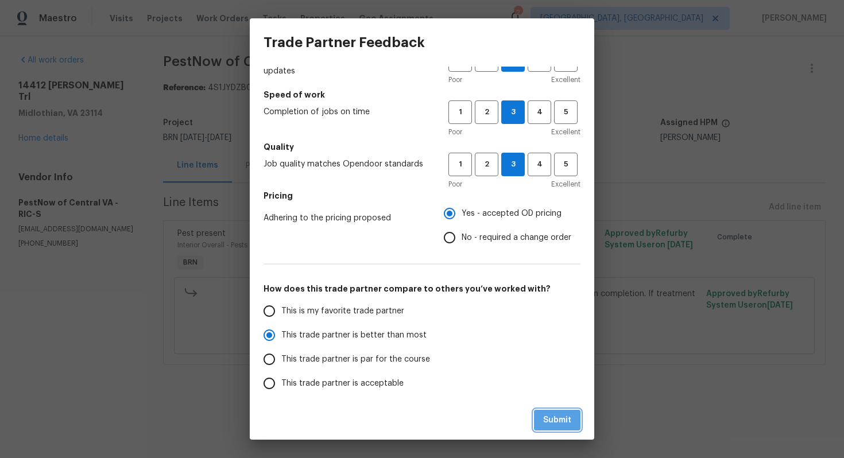
click at [550, 412] on button "Submit" at bounding box center [557, 420] width 47 height 21
radio input "true"
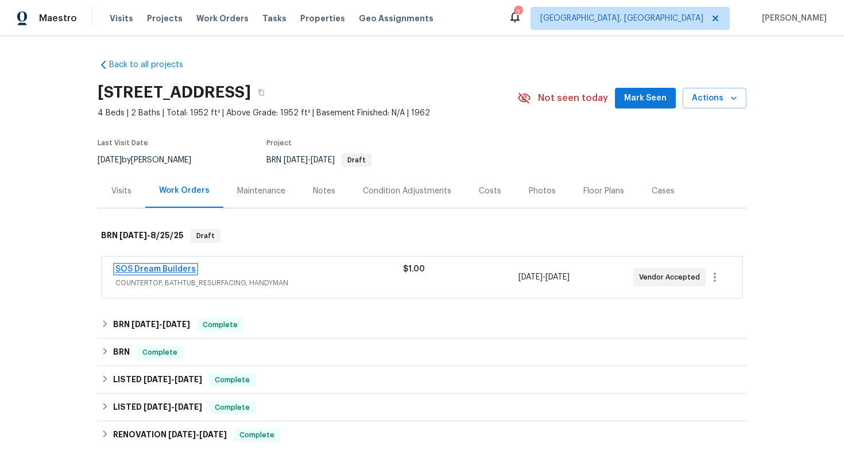
click at [175, 269] on link "SOS Dream Builders" at bounding box center [155, 269] width 80 height 8
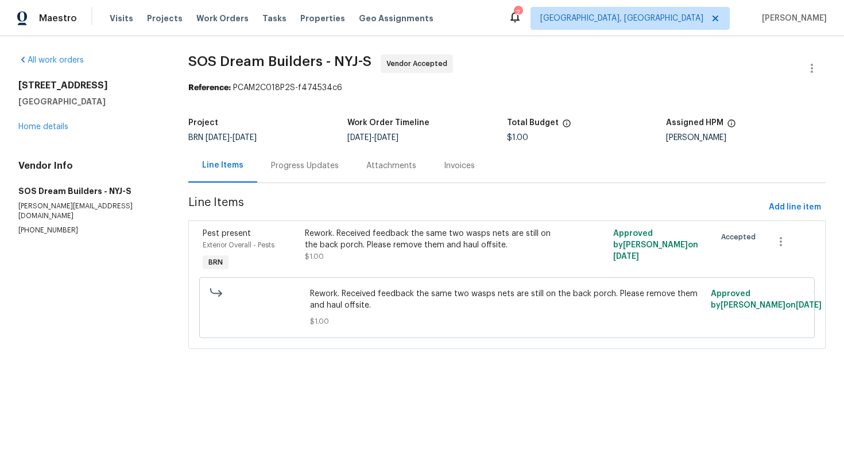
click at [296, 168] on div "Progress Updates" at bounding box center [305, 165] width 68 height 11
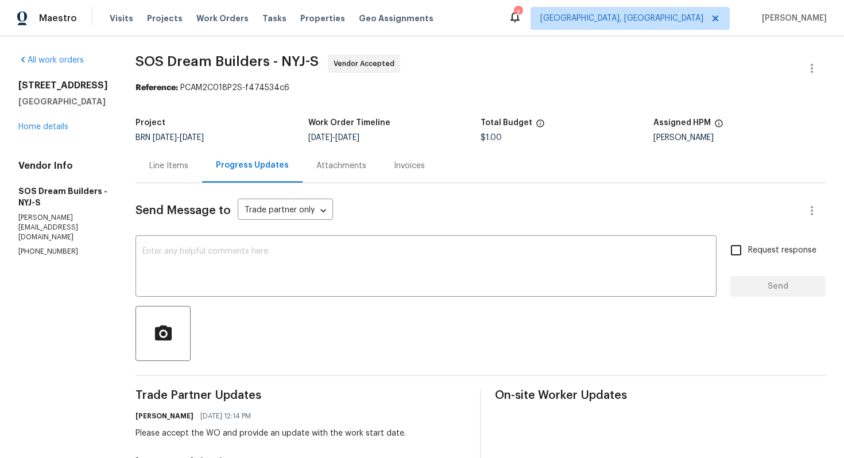
click at [48, 247] on p "[PHONE_NUMBER]" at bounding box center [63, 252] width 90 height 10
copy p "[PHONE_NUMBER]"
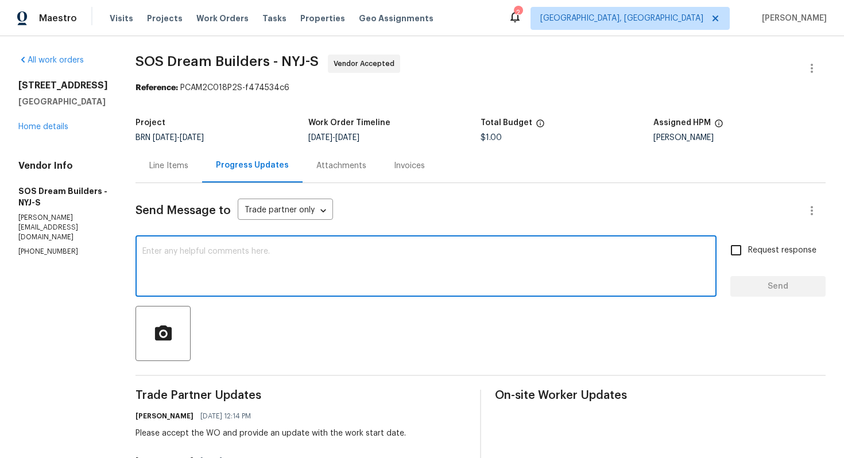
click at [448, 253] on textarea at bounding box center [425, 267] width 567 height 40
paste textarea "Thank you for accepting the WO! Could you please provide me with the scheduled …"
type textarea "Thank you for accepting the WO! Could you please provide me with the scheduled …"
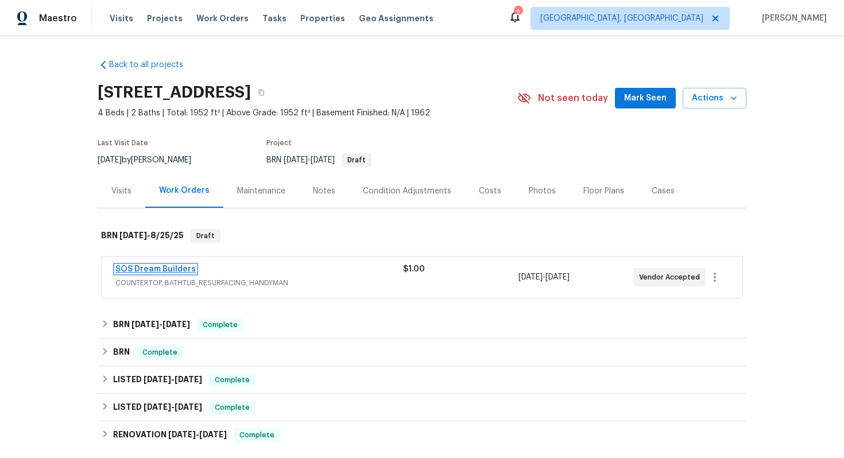
click at [153, 271] on link "SOS Dream Builders" at bounding box center [155, 269] width 80 height 8
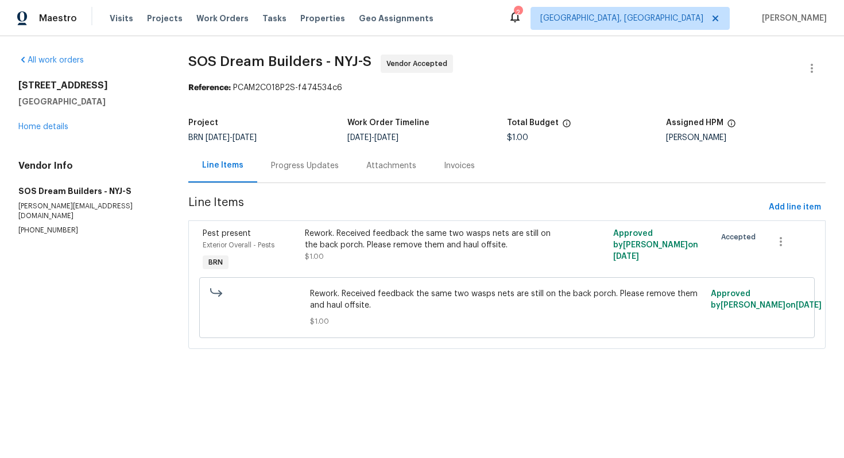
click at [322, 168] on div "Progress Updates" at bounding box center [305, 165] width 68 height 11
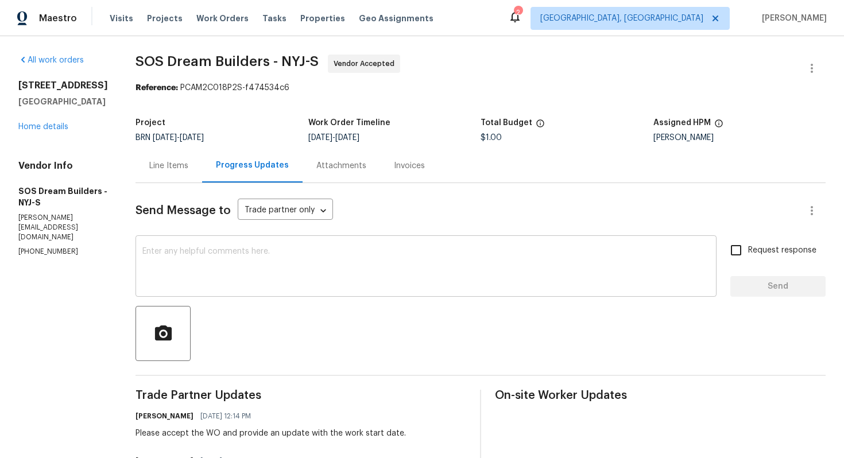
click at [350, 255] on textarea at bounding box center [425, 267] width 567 height 40
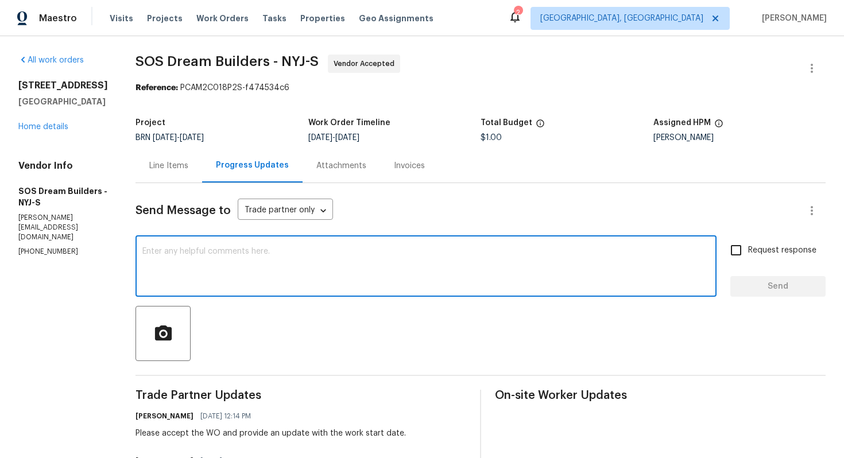
paste textarea "Thank you for accepting the WO! Could you please provide me with the scheduled …"
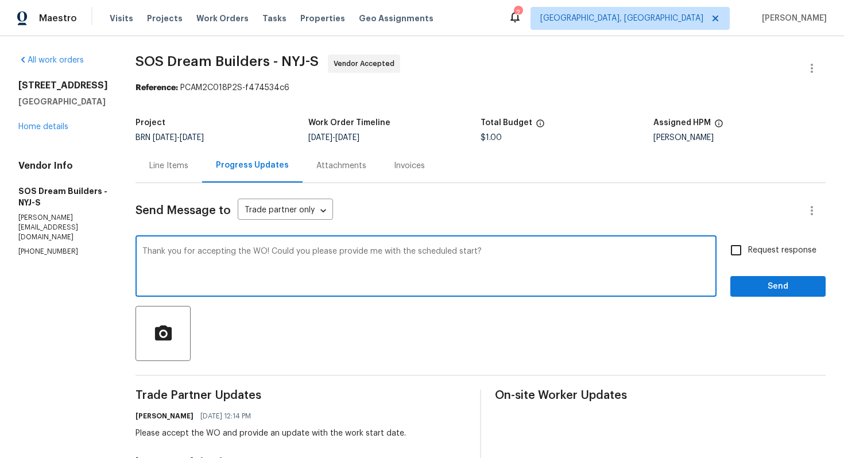
type textarea "Thank you for accepting the WO! Could you please provide me with the scheduled …"
click at [773, 249] on span "Request response" at bounding box center [782, 251] width 68 height 12
click at [748, 249] on input "Request response" at bounding box center [736, 250] width 24 height 24
checkbox input "true"
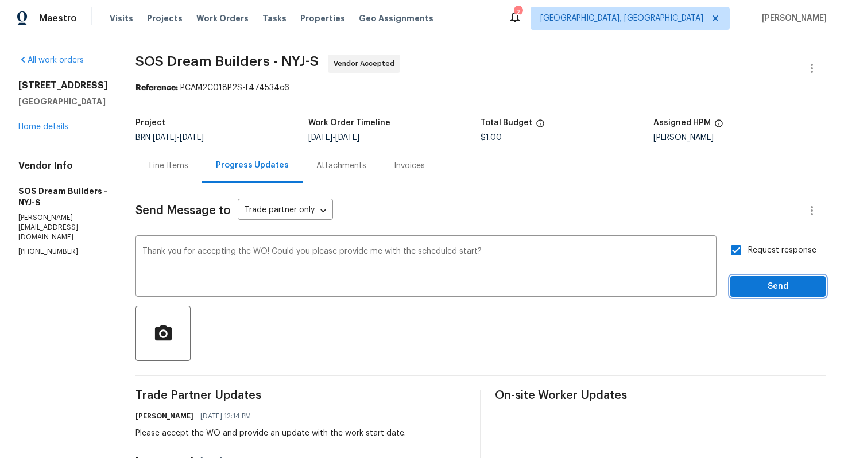
click at [768, 284] on span "Send" at bounding box center [778, 287] width 77 height 14
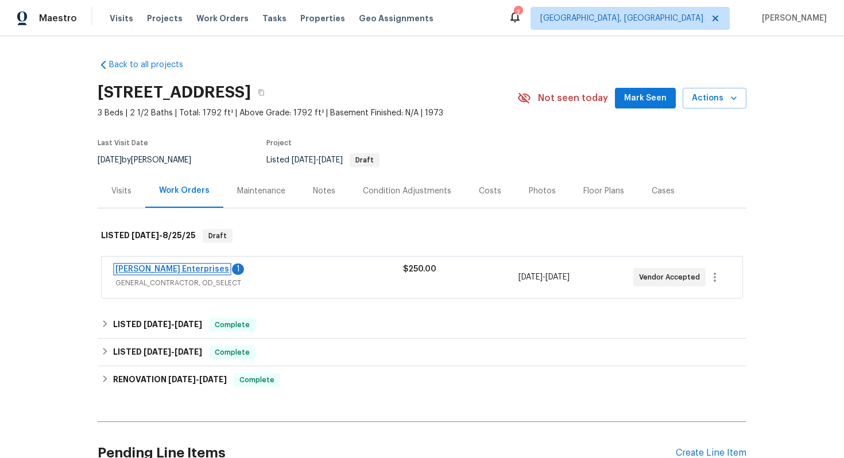
click at [190, 270] on link "[PERSON_NAME] Enterprises" at bounding box center [172, 269] width 114 height 8
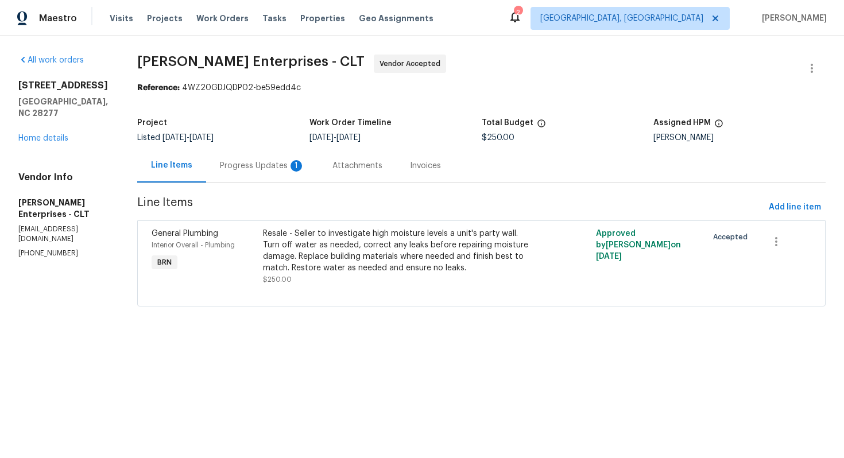
click at [275, 169] on div "Progress Updates 1" at bounding box center [262, 165] width 85 height 11
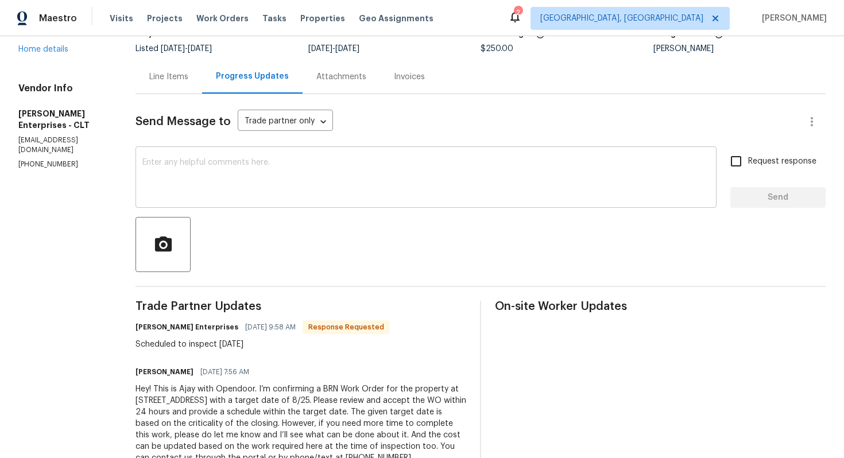
scroll to position [93, 0]
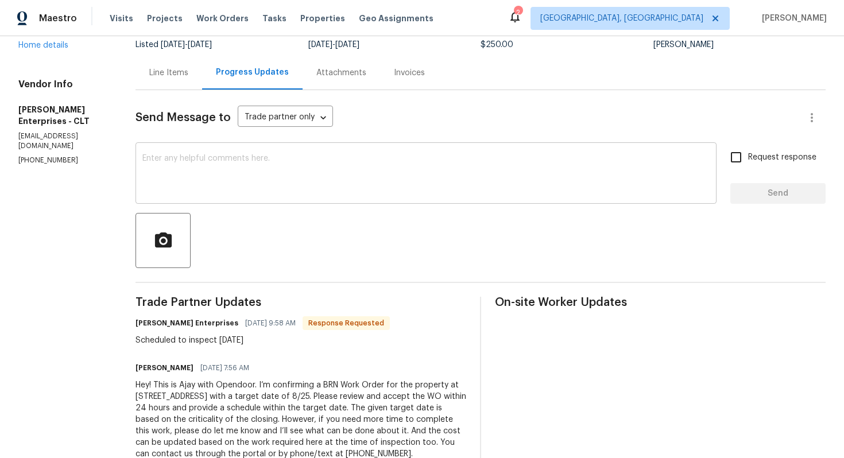
click at [319, 185] on textarea at bounding box center [425, 174] width 567 height 40
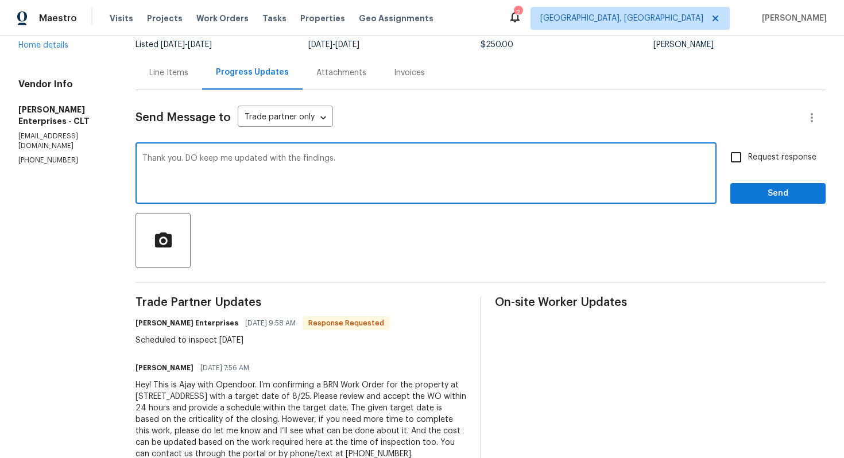
type textarea "Thank you. DO keep me updated with the findings."
click at [759, 162] on span "Request response" at bounding box center [782, 158] width 68 height 12
click at [748, 162] on input "Request response" at bounding box center [736, 157] width 24 height 24
checkbox input "true"
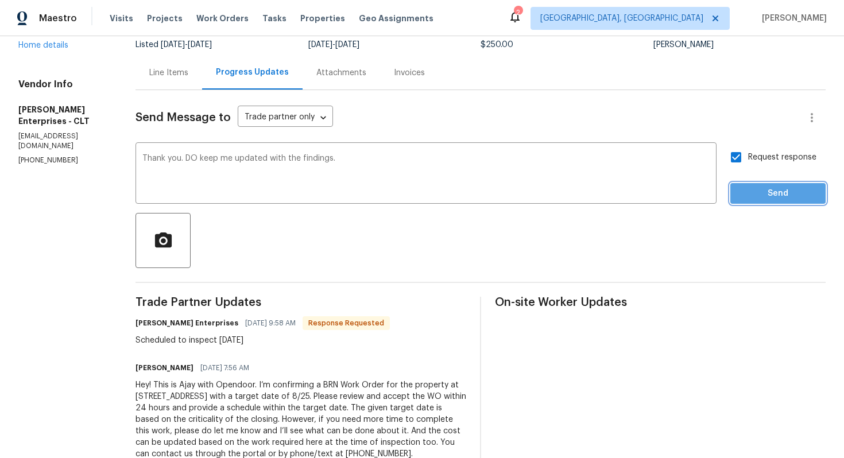
click at [760, 187] on span "Send" at bounding box center [778, 194] width 77 height 14
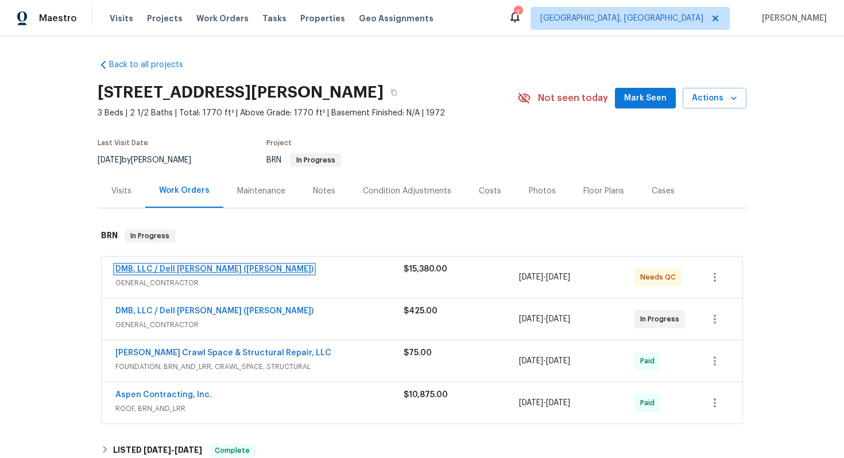
click at [149, 268] on link "DMB, LLC / Dell [PERSON_NAME] ([PERSON_NAME])" at bounding box center [214, 269] width 198 height 8
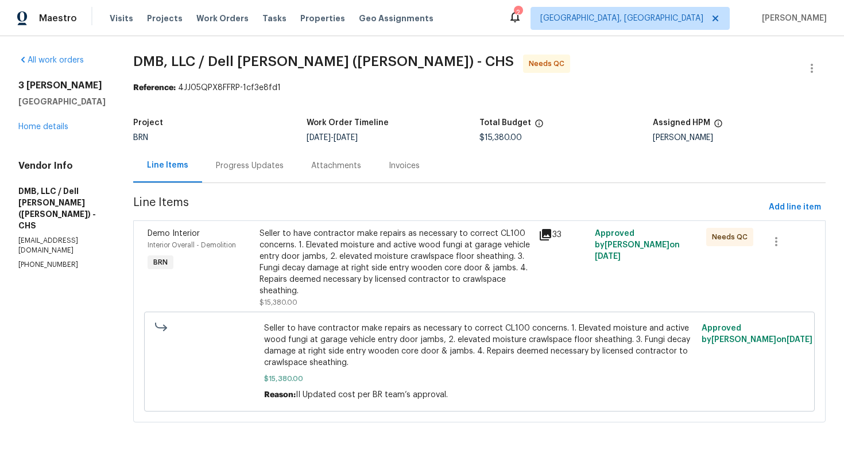
click at [270, 172] on div "Progress Updates" at bounding box center [249, 166] width 95 height 34
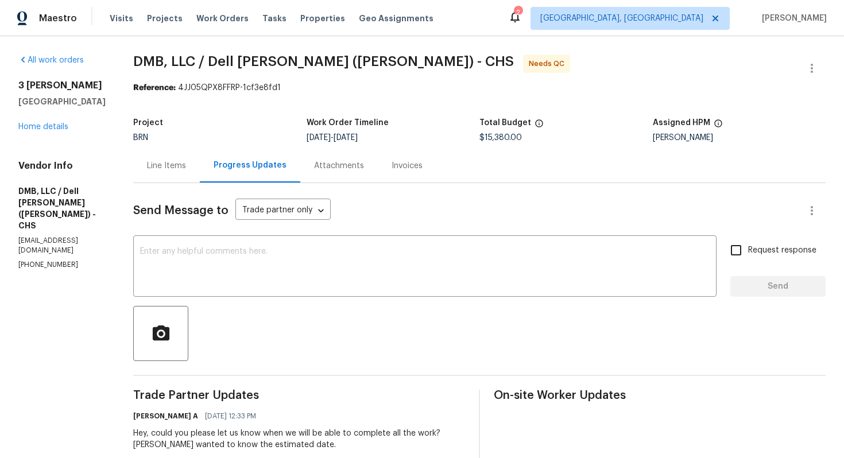
click at [155, 171] on div "Line Items" at bounding box center [166, 165] width 39 height 11
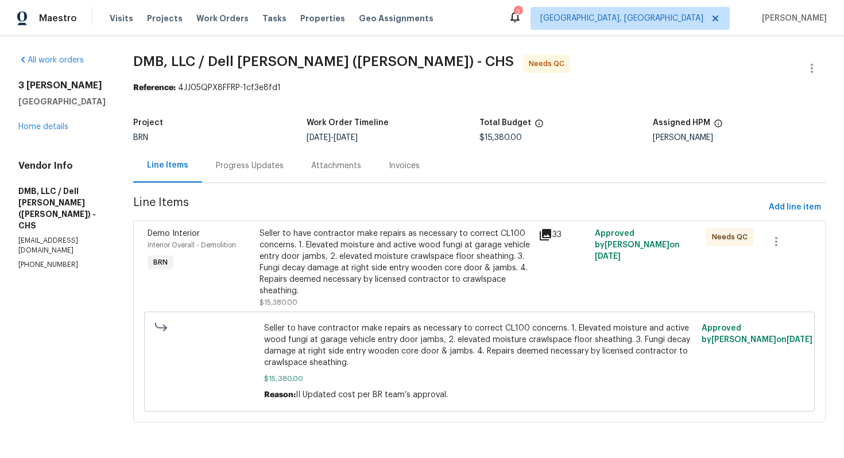
click at [229, 158] on div "Progress Updates" at bounding box center [249, 166] width 95 height 34
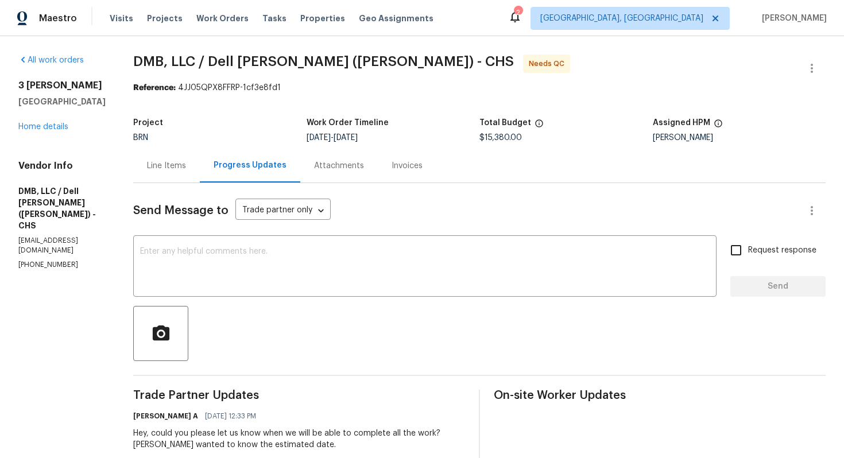
click at [148, 167] on div "Line Items" at bounding box center [166, 165] width 39 height 11
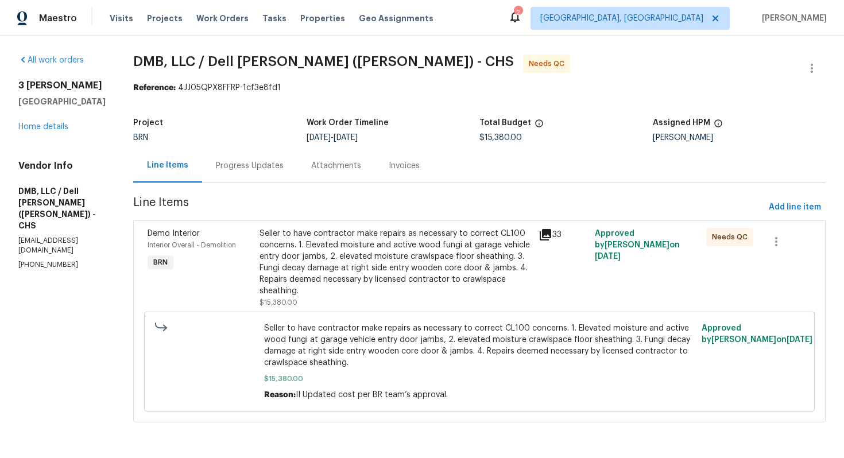
click at [362, 259] on div "Seller to have contractor make repairs as necessary to correct CL100 concerns. …" at bounding box center [396, 262] width 273 height 69
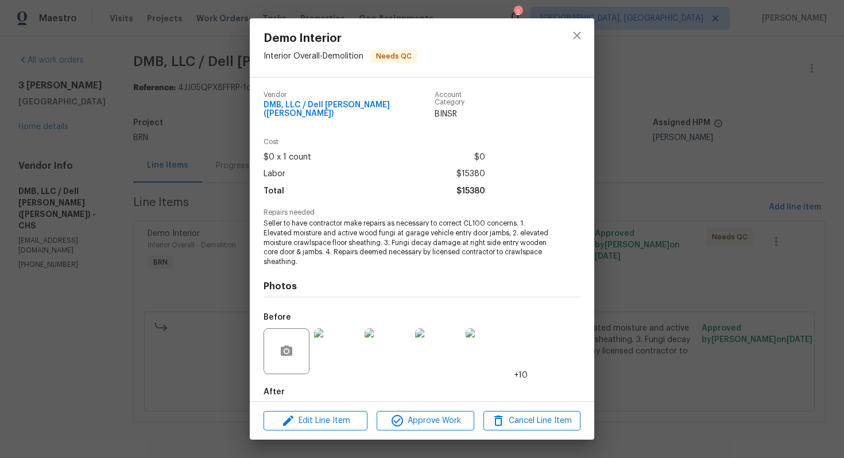
scroll to position [52, 0]
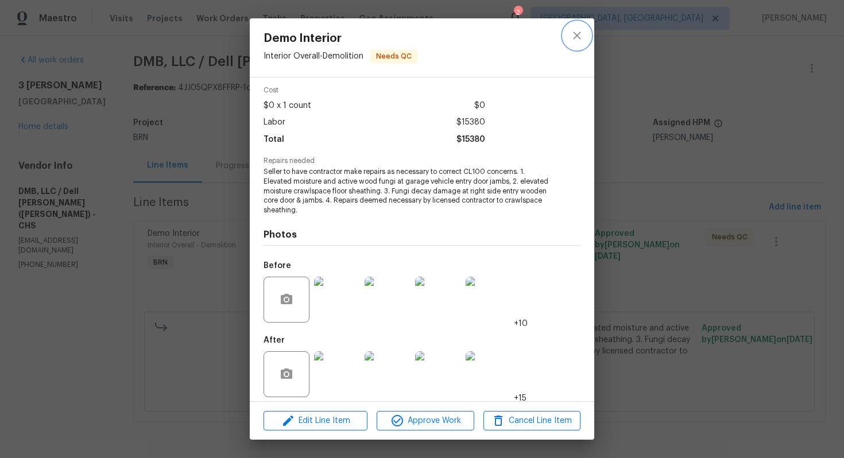
click at [572, 41] on icon "close" at bounding box center [577, 36] width 14 height 14
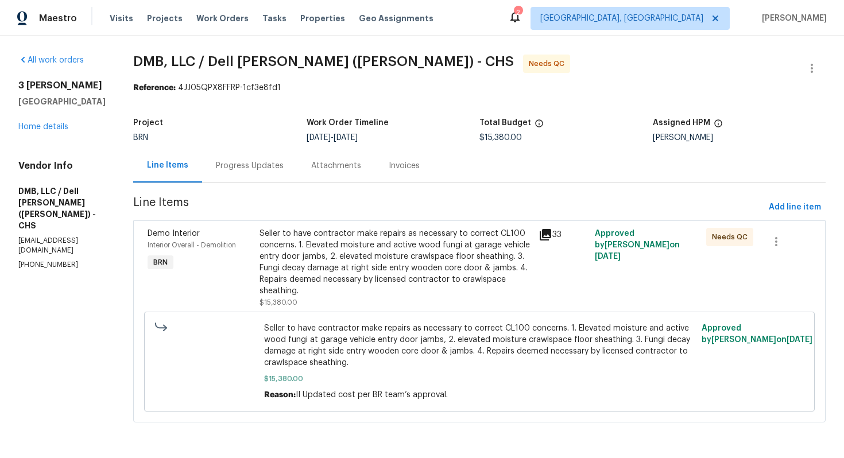
click at [266, 168] on div "Progress Updates" at bounding box center [250, 165] width 68 height 11
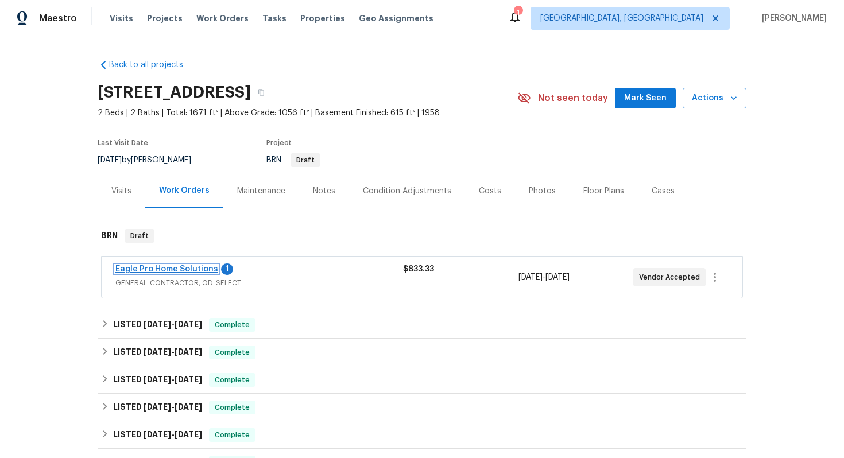
click at [190, 266] on link "Eagle Pro Home Solutions" at bounding box center [166, 269] width 103 height 8
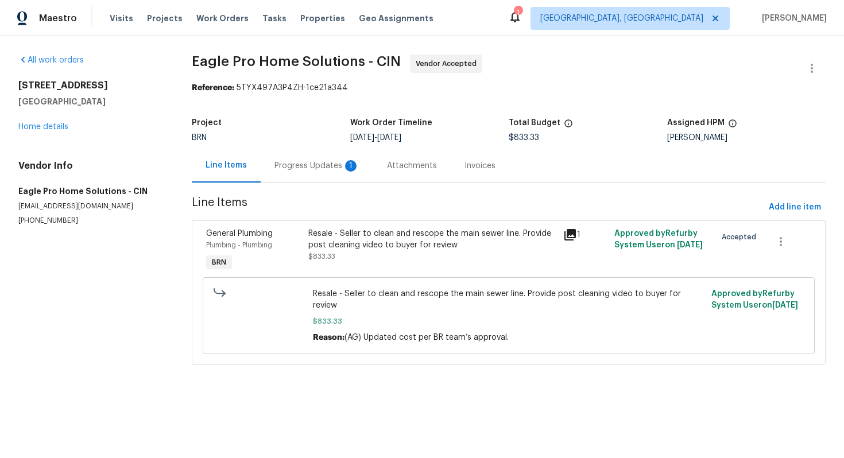
click at [312, 165] on div "Progress Updates 1" at bounding box center [316, 165] width 85 height 11
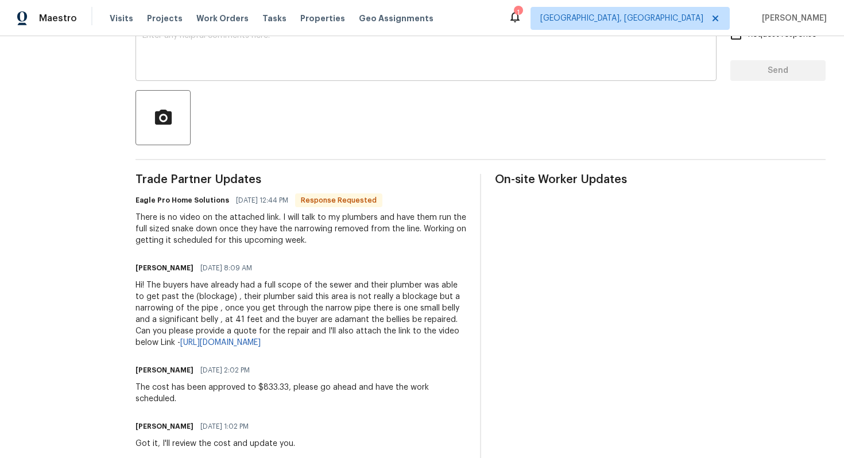
scroll to position [218, 0]
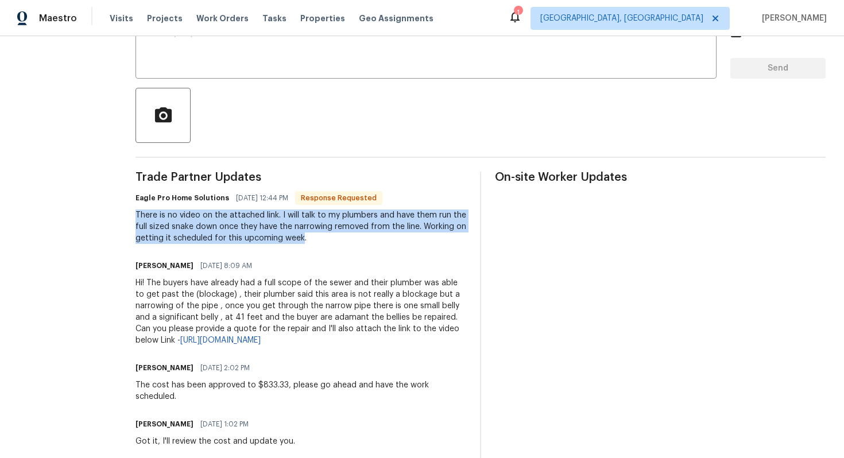
drag, startPoint x: 162, startPoint y: 217, endPoint x: 556, endPoint y: 230, distance: 394.1
copy div "There is no video on the attached link. I will talk to my plumbers and have the…"
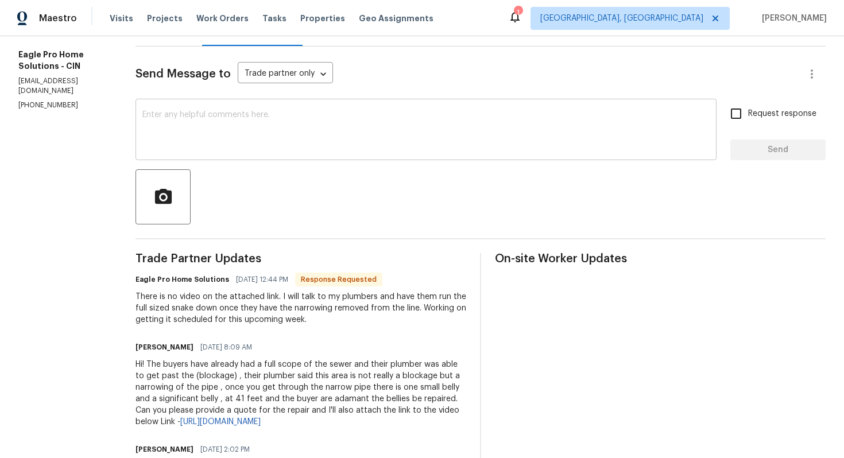
click at [428, 129] on textarea at bounding box center [425, 131] width 567 height 40
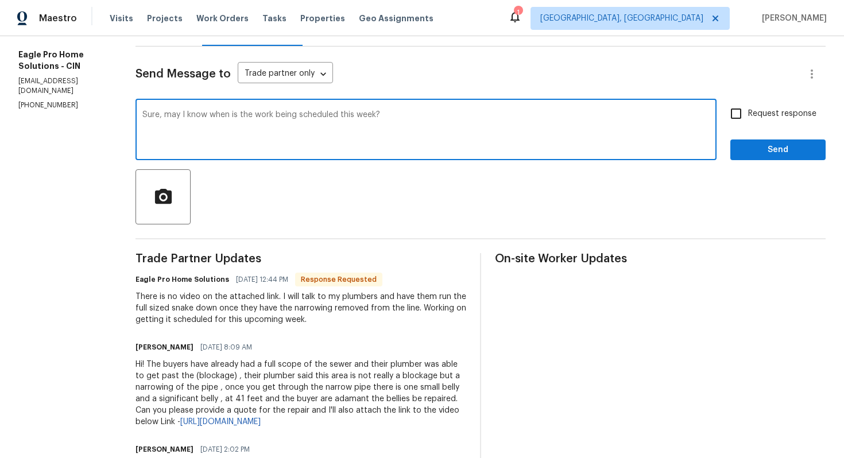
type textarea "Sure, may I know when is the work being scheduled this week?"
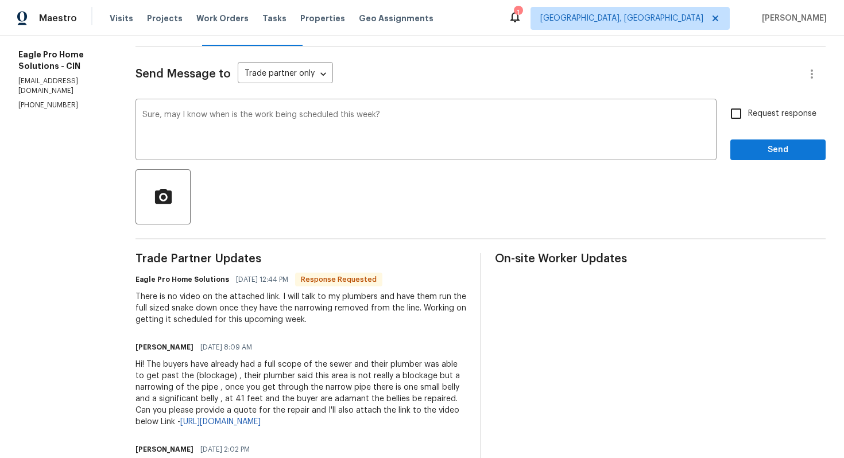
click at [771, 114] on span "Request response" at bounding box center [782, 114] width 68 height 12
click at [748, 114] on input "Request response" at bounding box center [736, 114] width 24 height 24
checkbox input "true"
click at [769, 144] on span "Send" at bounding box center [778, 150] width 77 height 14
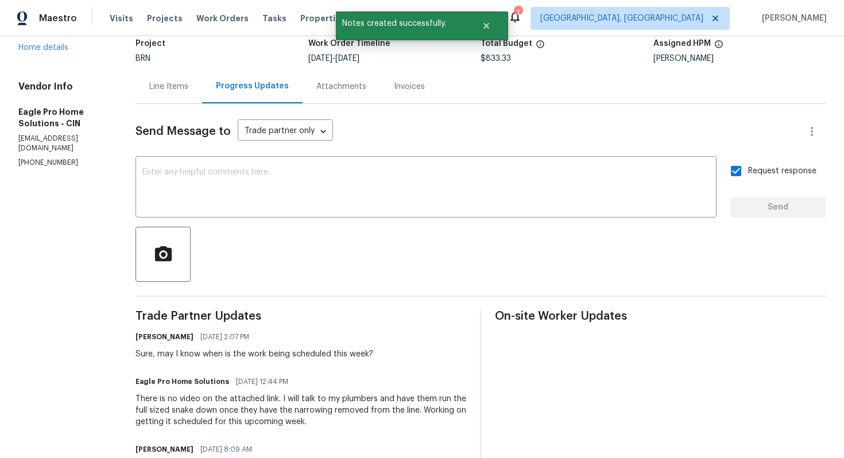
scroll to position [152, 0]
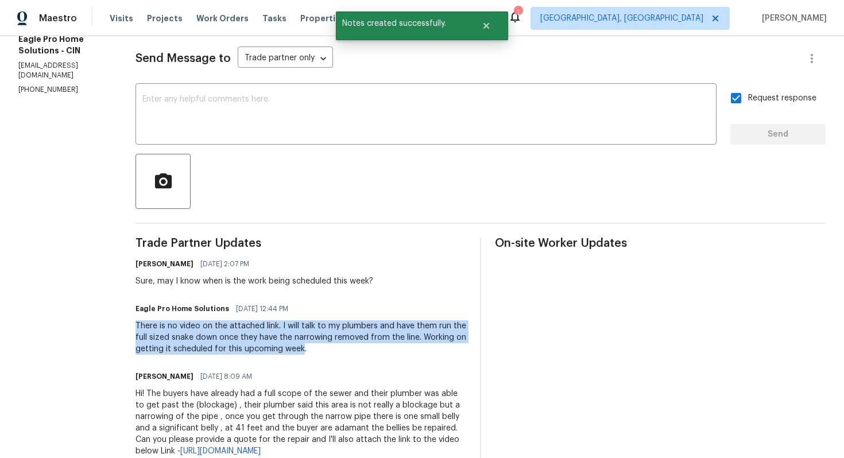
drag, startPoint x: 163, startPoint y: 327, endPoint x: 552, endPoint y: 333, distance: 389.3
click at [466, 334] on div "There is no video on the attached link. I will talk to my plumbers and have the…" at bounding box center [301, 337] width 331 height 34
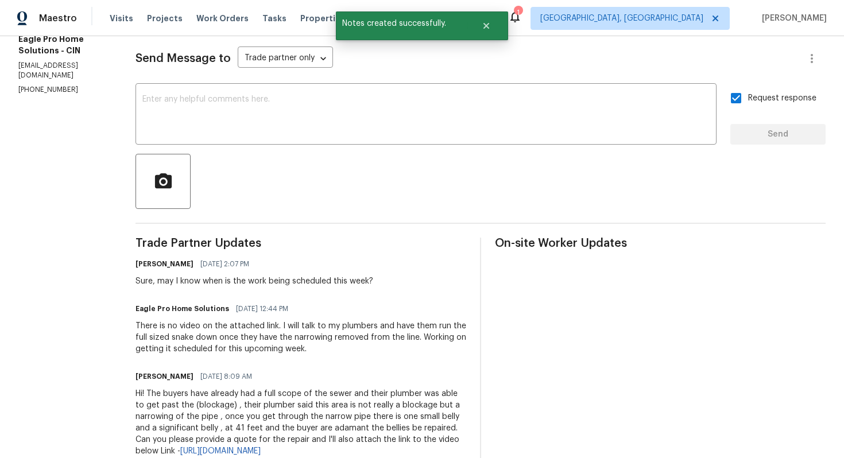
click at [466, 335] on div "There is no video on the attached link. I will talk to my plumbers and have the…" at bounding box center [301, 337] width 331 height 34
click at [466, 334] on div "There is no video on the attached link. I will talk to my plumbers and have the…" at bounding box center [301, 337] width 331 height 34
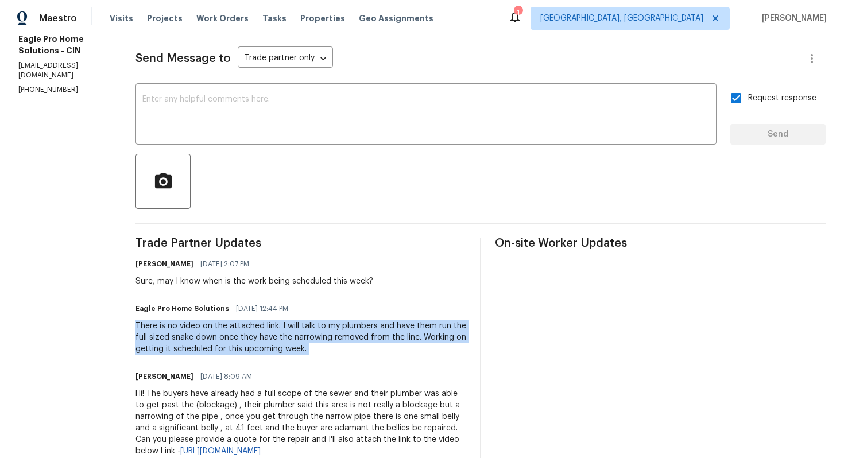
copy div "There is no video on the attached link. I will talk to my plumbers and have the…"
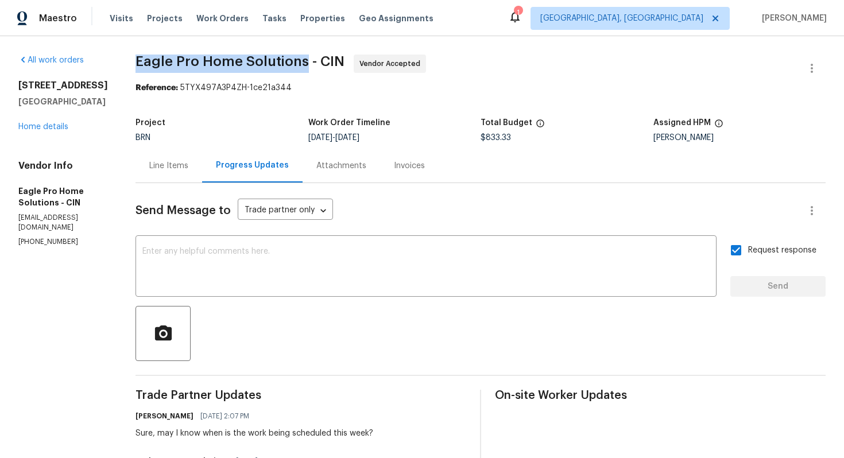
drag, startPoint x: 162, startPoint y: 61, endPoint x: 327, endPoint y: 63, distance: 164.8
copy span "Eagle Pro Home Solution"
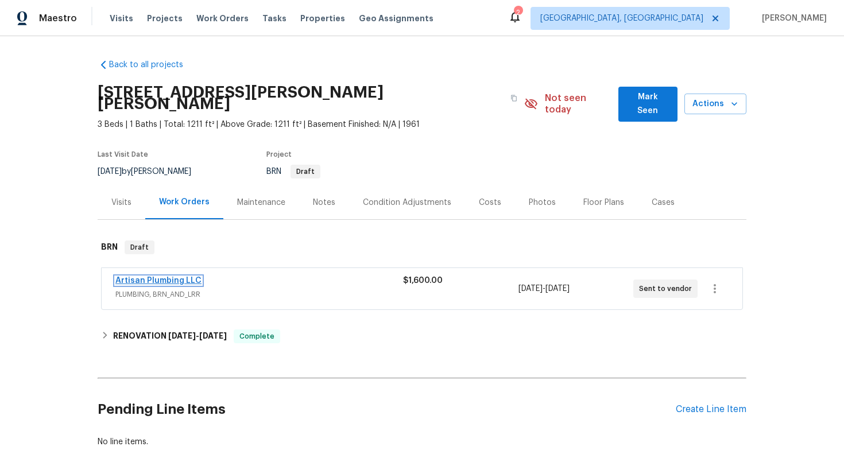
click at [181, 277] on link "Artisan Plumbing LLC" at bounding box center [158, 281] width 86 height 8
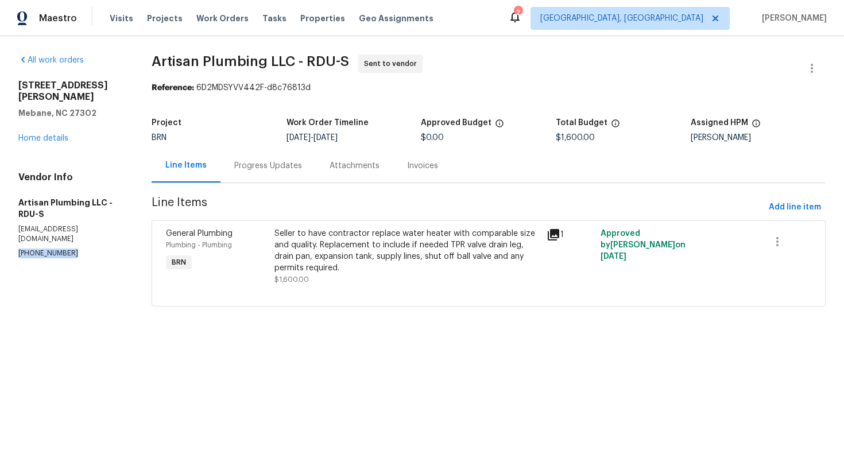
drag, startPoint x: 14, startPoint y: 233, endPoint x: 86, endPoint y: 233, distance: 71.8
click at [86, 234] on div "All work orders [STREET_ADDRESS][PERSON_NAME][PERSON_NAME] Home details Vendor …" at bounding box center [422, 187] width 844 height 303
copy p "[PHONE_NUMBER]"
click at [273, 173] on div "Progress Updates" at bounding box center [267, 166] width 95 height 34
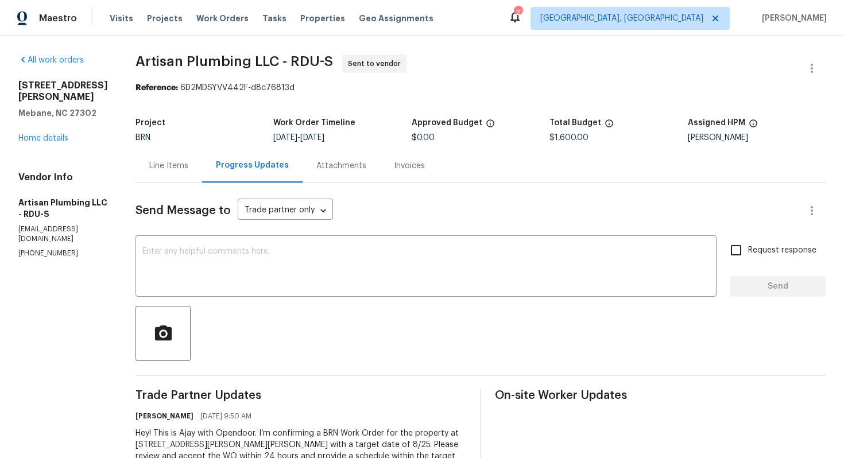
click at [200, 176] on div "Line Items" at bounding box center [169, 166] width 67 height 34
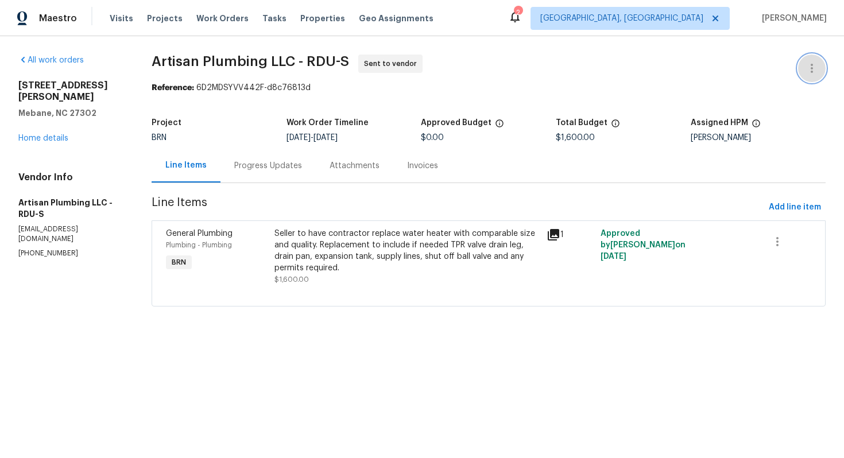
click at [810, 70] on icon "button" at bounding box center [812, 68] width 14 height 14
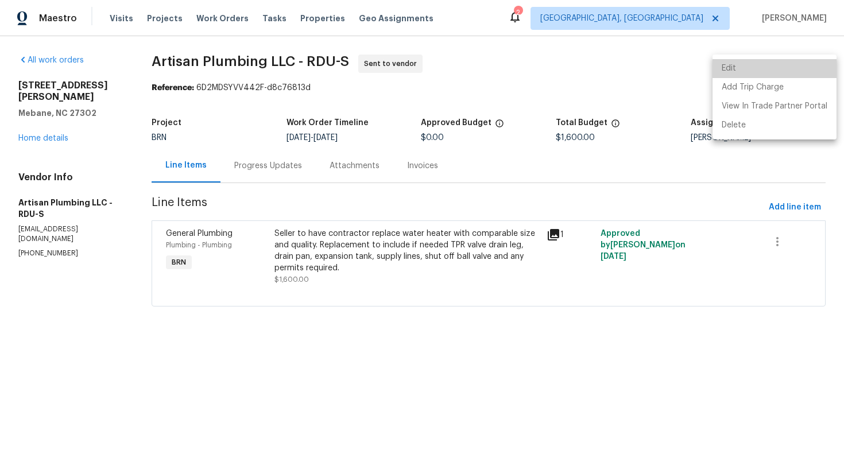
click at [795, 65] on li "Edit" at bounding box center [775, 68] width 124 height 19
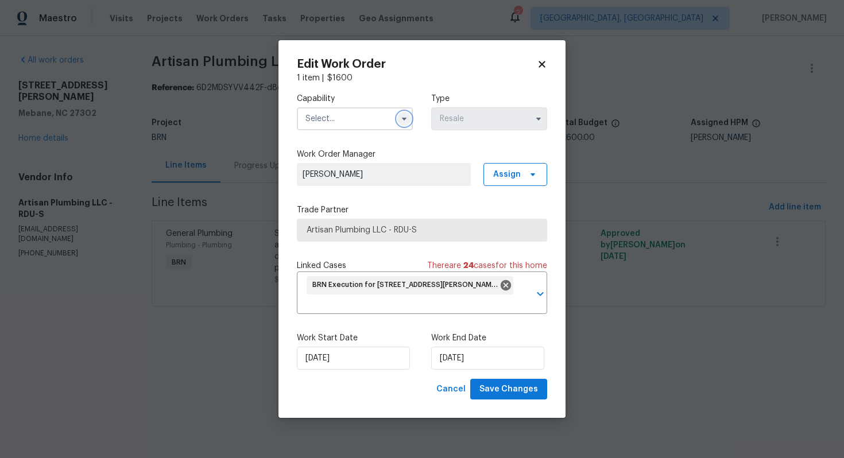
click at [400, 121] on icon "button" at bounding box center [404, 118] width 9 height 9
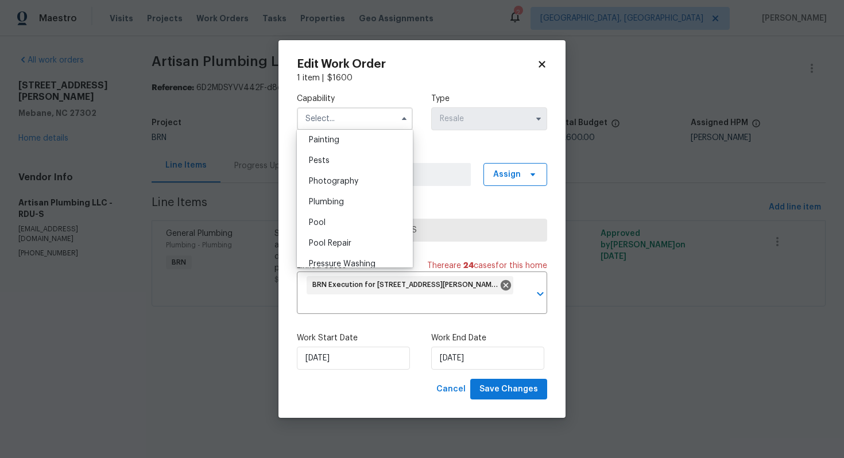
scroll to position [970, 0]
click at [353, 204] on div "Plumbing" at bounding box center [355, 199] width 110 height 21
type input "Plumbing"
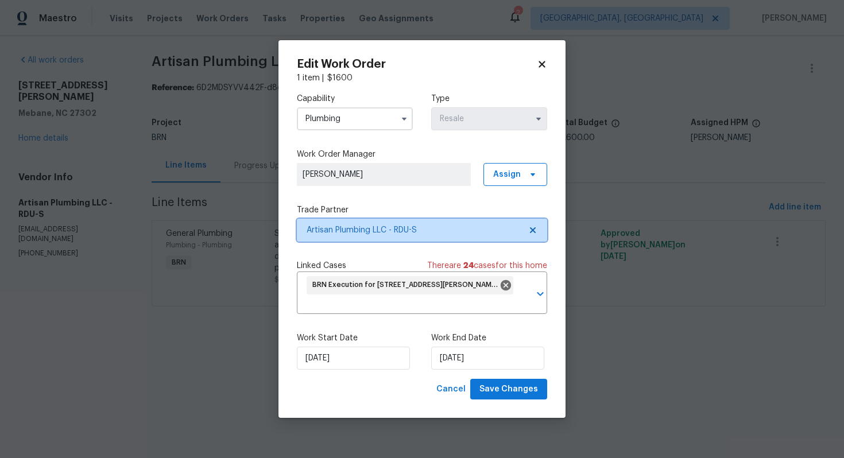
click at [535, 229] on icon at bounding box center [532, 230] width 9 height 9
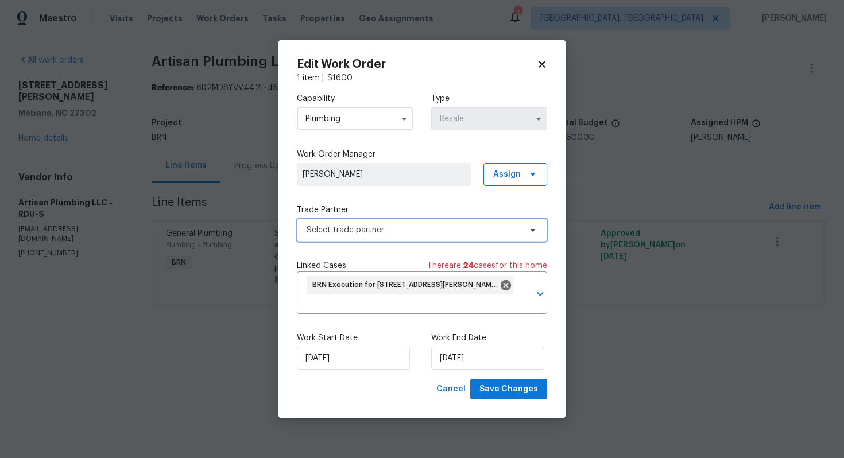
click at [516, 231] on span "Select trade partner" at bounding box center [414, 229] width 214 height 11
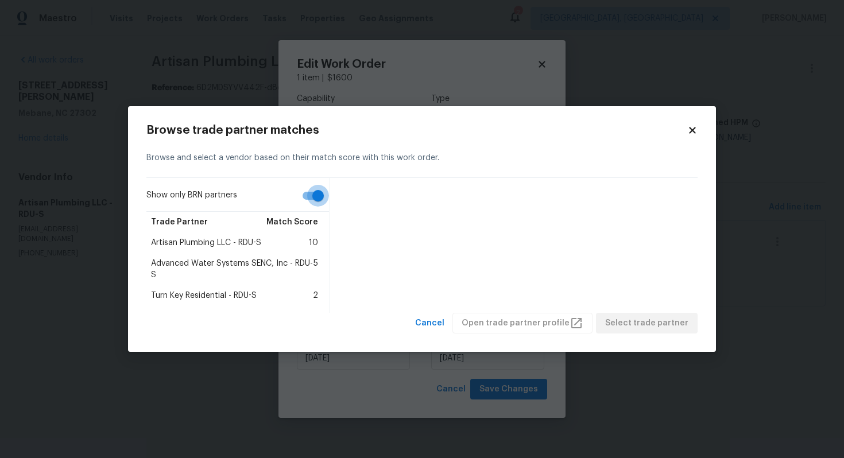
click at [320, 239] on div "Show only BRN partners Trade Partner Match Score Artisan Plumbing LLC - RDU-S 1…" at bounding box center [421, 245] width 551 height 135
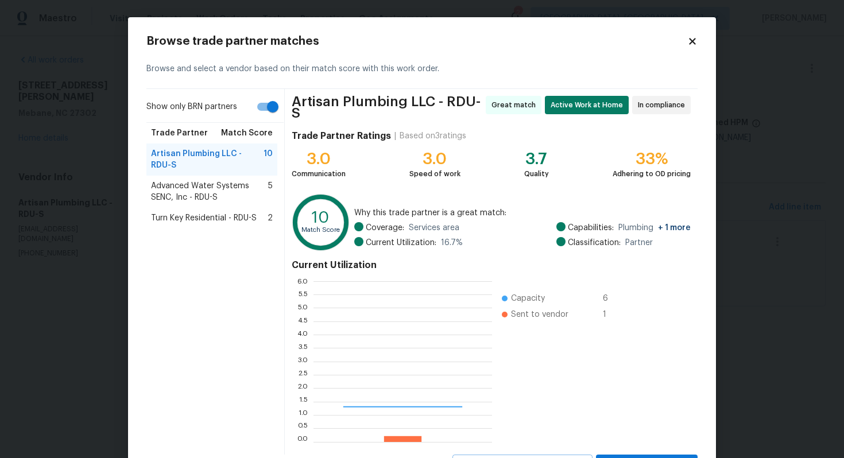
scroll to position [161, 179]
click at [265, 106] on input "Show only BRN partners" at bounding box center [272, 107] width 65 height 22
checkbox input "false"
click at [206, 198] on span "Advanced Water Systems SENC, Inc - RDU-S" at bounding box center [209, 191] width 117 height 23
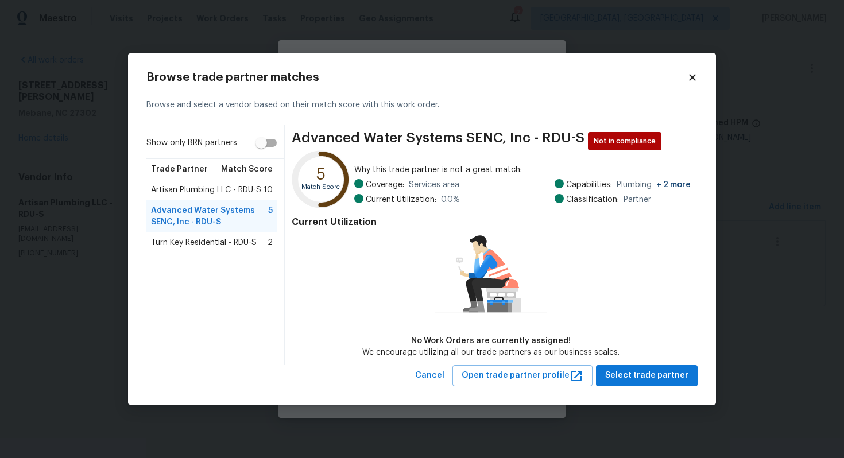
click at [176, 242] on span "Turn Key Residential - RDU-S" at bounding box center [204, 242] width 106 height 11
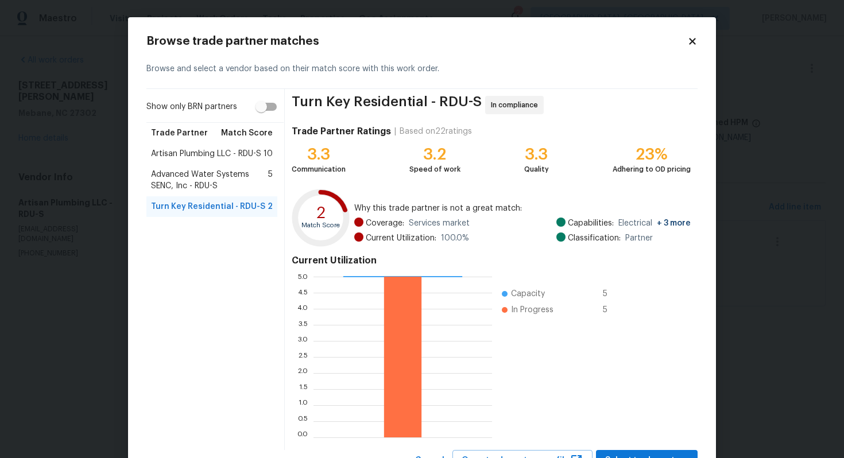
click at [190, 154] on span "Artisan Plumbing LLC - RDU-S" at bounding box center [206, 153] width 110 height 11
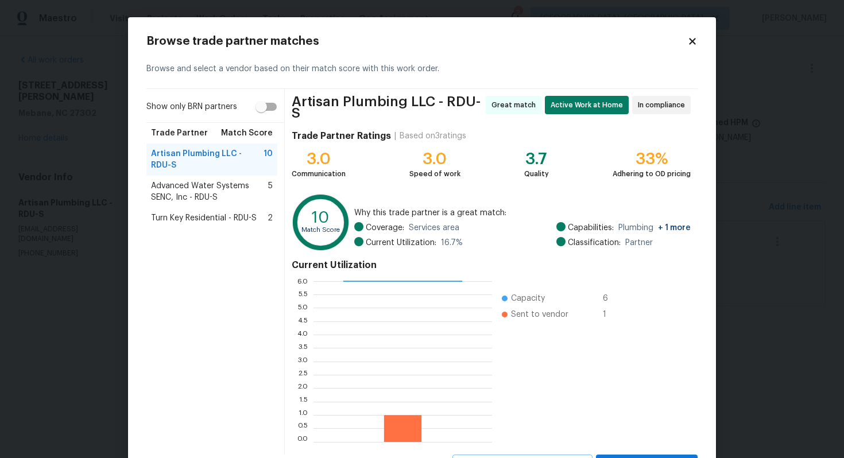
scroll to position [48, 0]
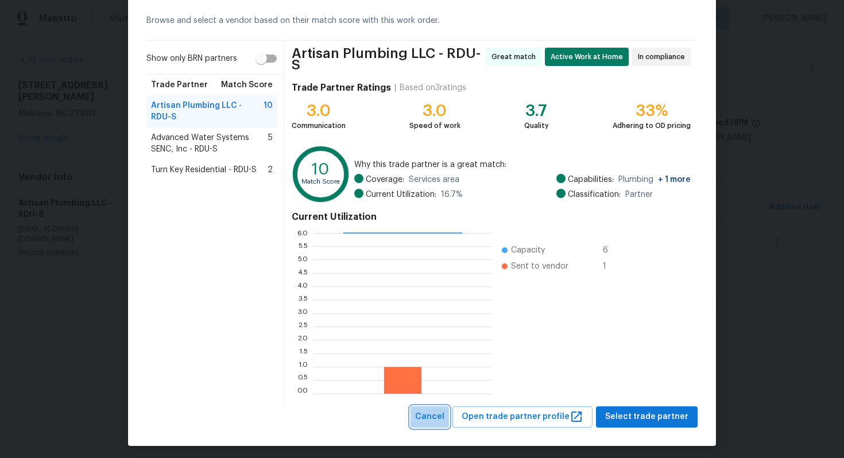
click at [440, 413] on span "Cancel" at bounding box center [429, 417] width 29 height 14
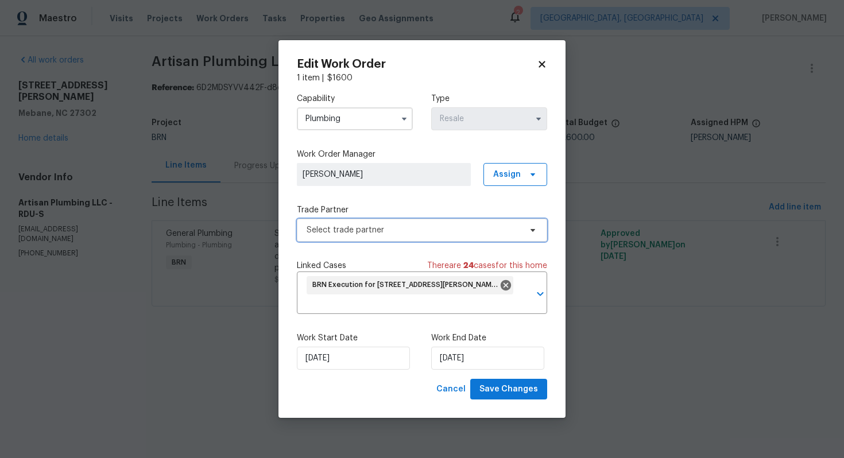
scroll to position [0, 0]
click at [544, 67] on icon at bounding box center [542, 64] width 6 height 6
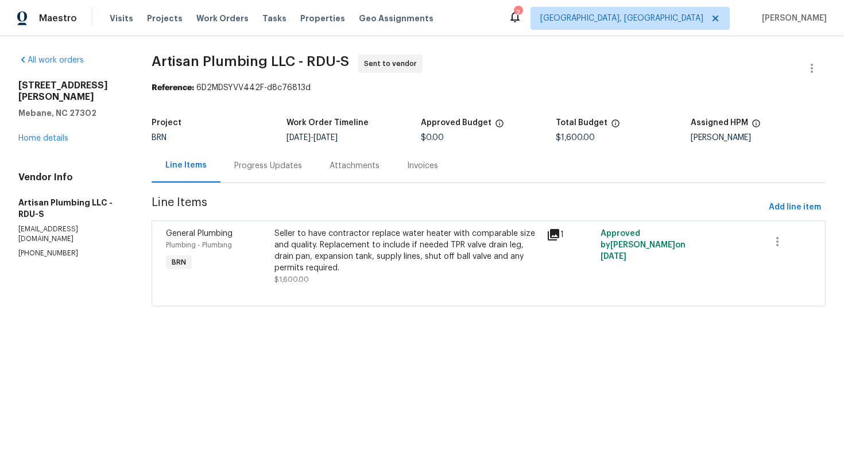
click at [291, 165] on div "Progress Updates" at bounding box center [268, 165] width 68 height 11
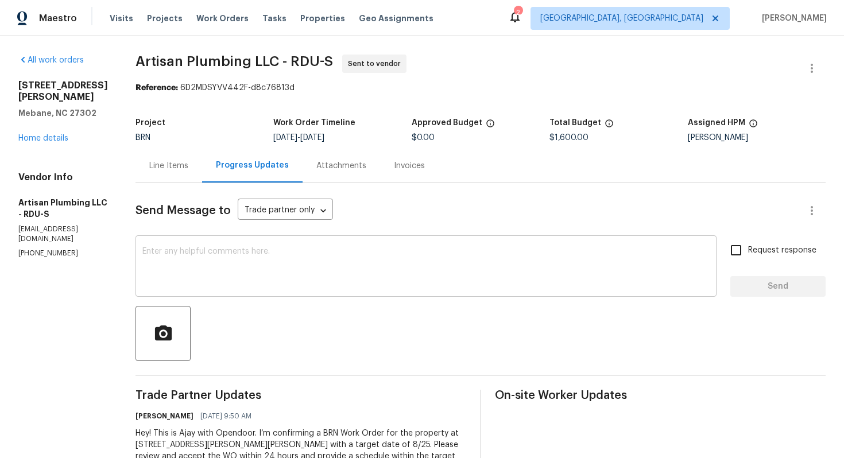
click at [270, 264] on textarea at bounding box center [425, 267] width 567 height 40
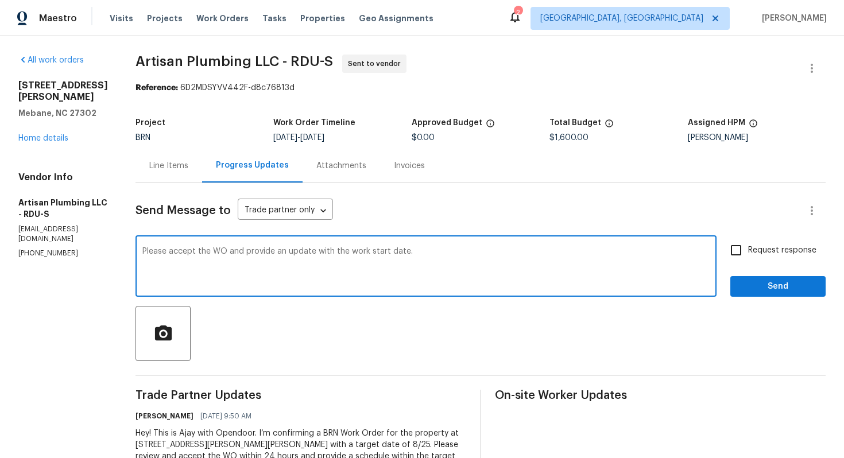
type textarea "Please accept the WO and provide an update with the work start date."
click at [754, 246] on span "Request response" at bounding box center [782, 251] width 68 height 12
click at [748, 246] on input "Request response" at bounding box center [736, 250] width 24 height 24
checkbox input "true"
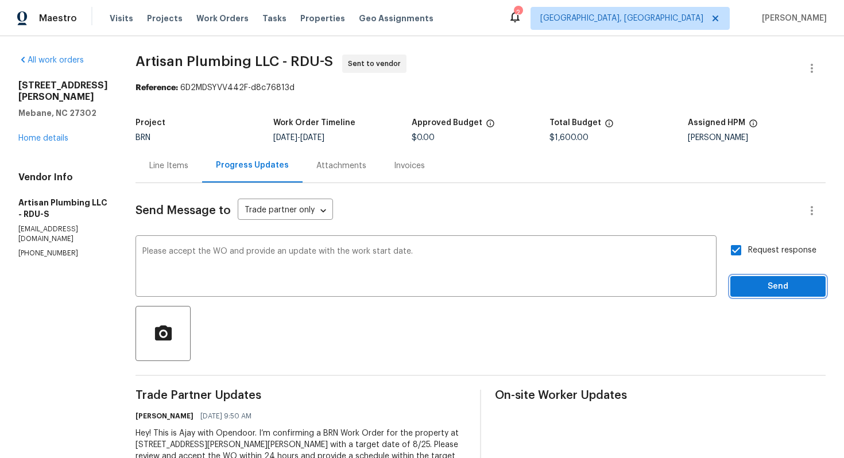
click at [754, 277] on button "Send" at bounding box center [777, 286] width 95 height 21
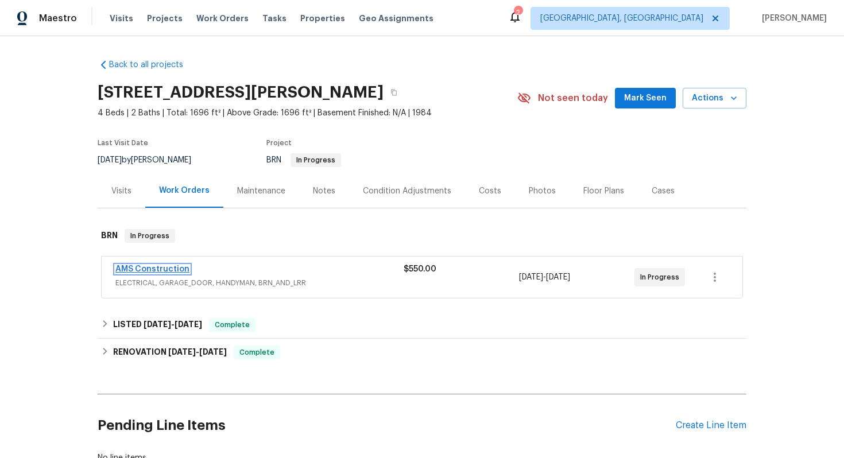
click at [169, 270] on link "AMS Construction" at bounding box center [152, 269] width 74 height 8
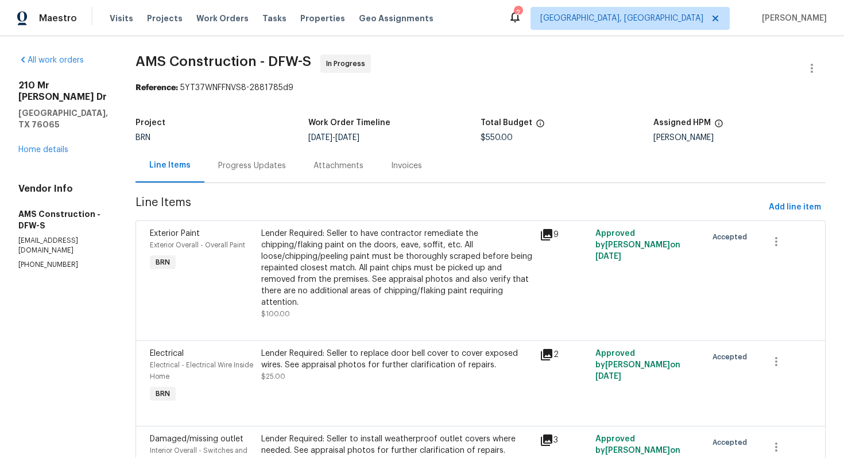
click at [252, 169] on div "Progress Updates" at bounding box center [252, 165] width 68 height 11
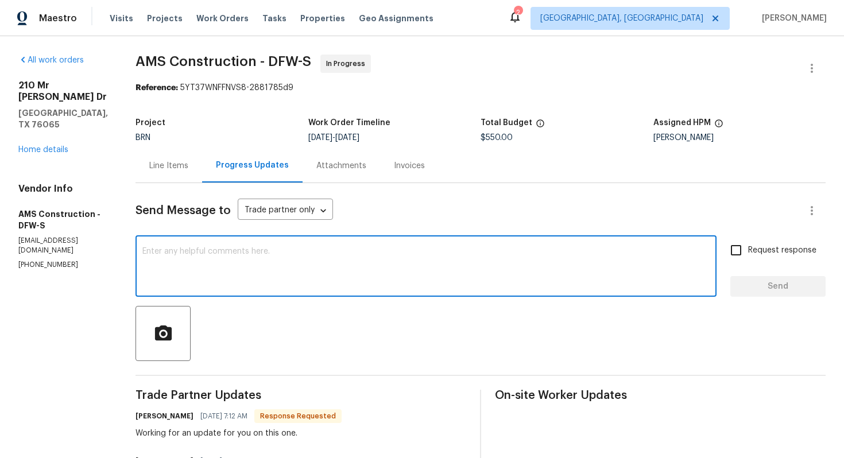
click at [253, 275] on textarea at bounding box center [425, 267] width 567 height 40
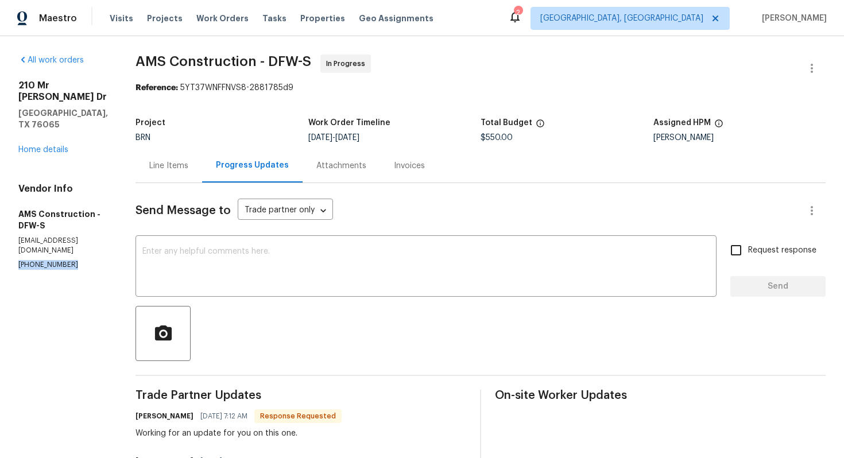
drag, startPoint x: 14, startPoint y: 242, endPoint x: 80, endPoint y: 246, distance: 66.2
click at [80, 246] on div "All work orders [STREET_ADDRESS][PERSON_NAME] Home details Vendor Info AMS Cons…" at bounding box center [422, 383] width 844 height 695
copy p "[PHONE_NUMBER]"
click at [166, 161] on div "Line Items" at bounding box center [168, 165] width 39 height 11
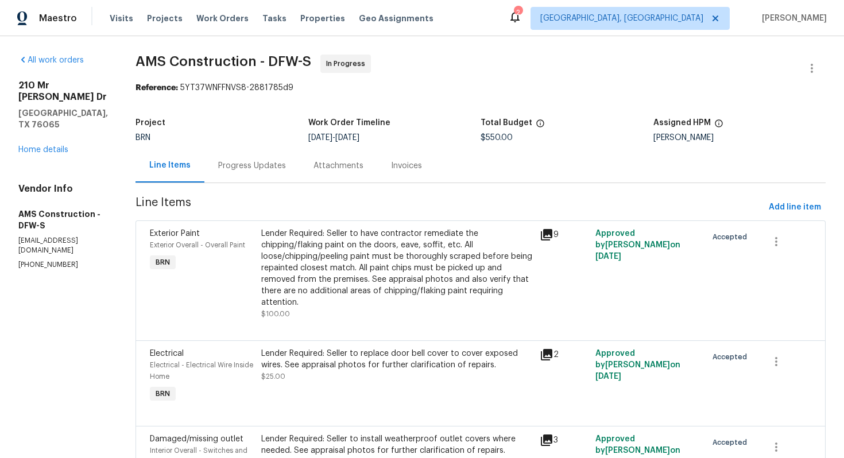
click at [231, 164] on div "Progress Updates" at bounding box center [252, 165] width 68 height 11
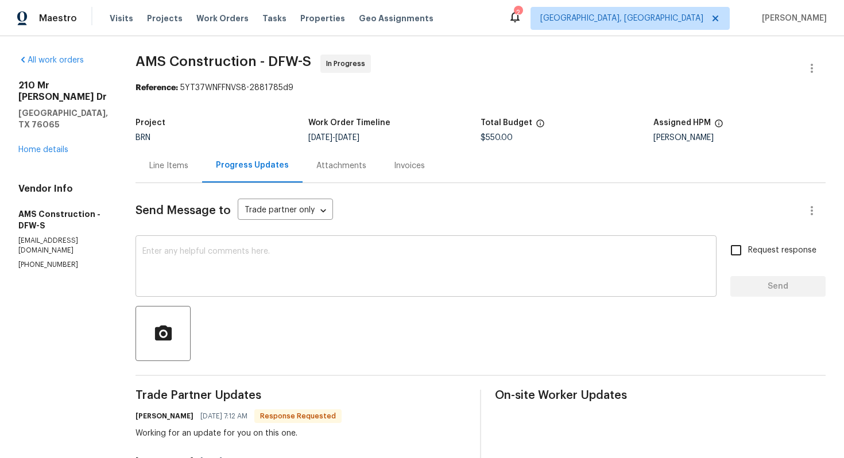
click at [283, 276] on textarea at bounding box center [425, 267] width 567 height 40
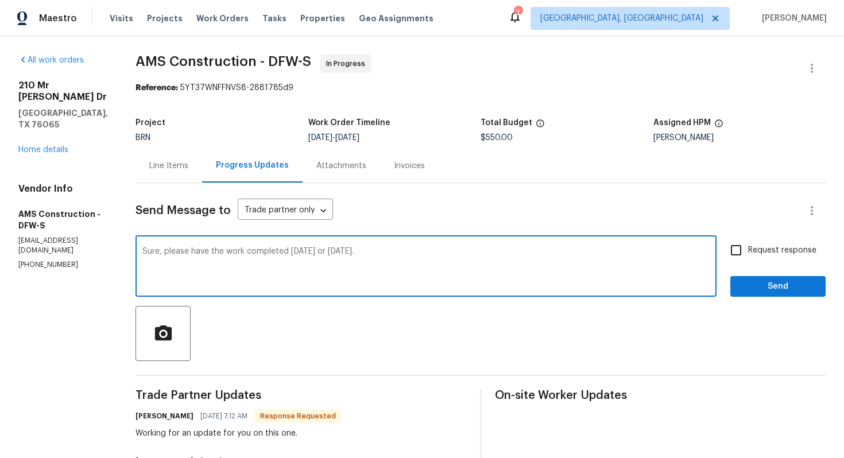
type textarea "Sure, please have the work completed [DATE] or [DATE]."
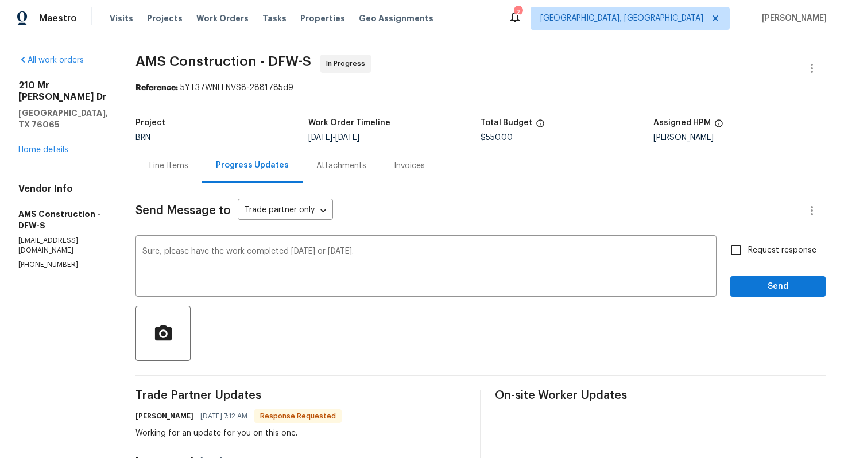
click at [767, 258] on label "Request response" at bounding box center [770, 250] width 92 height 24
click at [748, 258] on input "Request response" at bounding box center [736, 250] width 24 height 24
checkbox input "true"
click at [768, 280] on span "Send" at bounding box center [778, 287] width 77 height 14
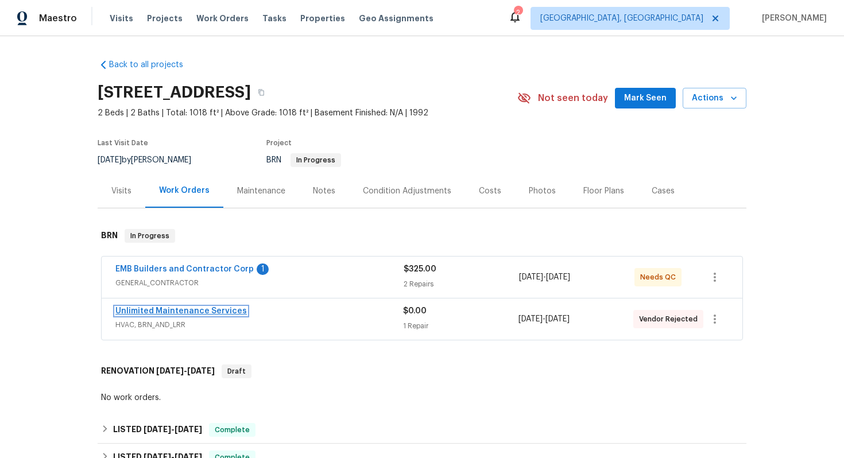
click at [173, 315] on link "Unlimited Maintenance Services" at bounding box center [180, 311] width 131 height 8
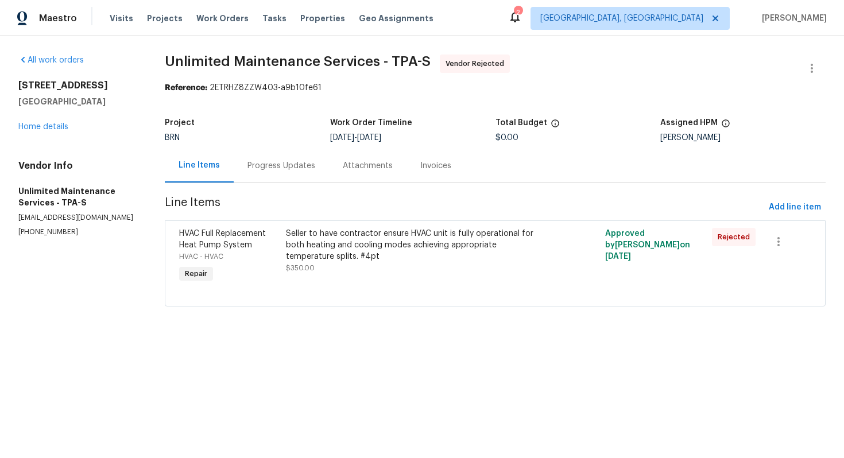
click at [297, 172] on div "Progress Updates" at bounding box center [281, 166] width 95 height 34
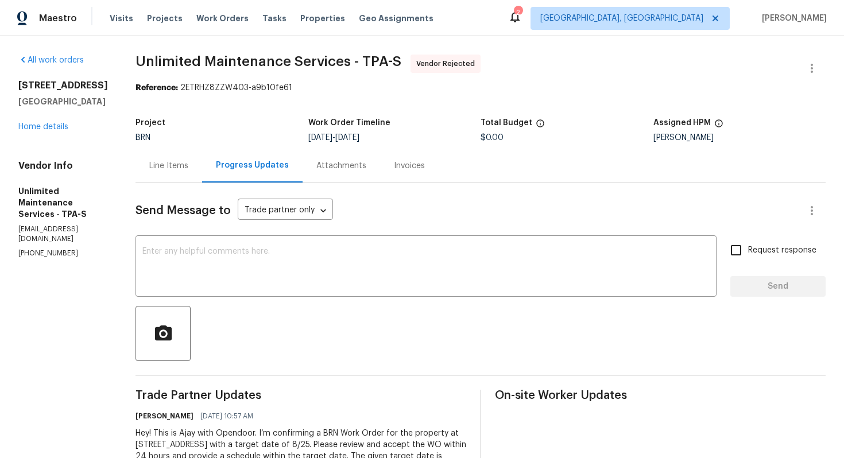
click at [174, 171] on div "Line Items" at bounding box center [169, 166] width 67 height 34
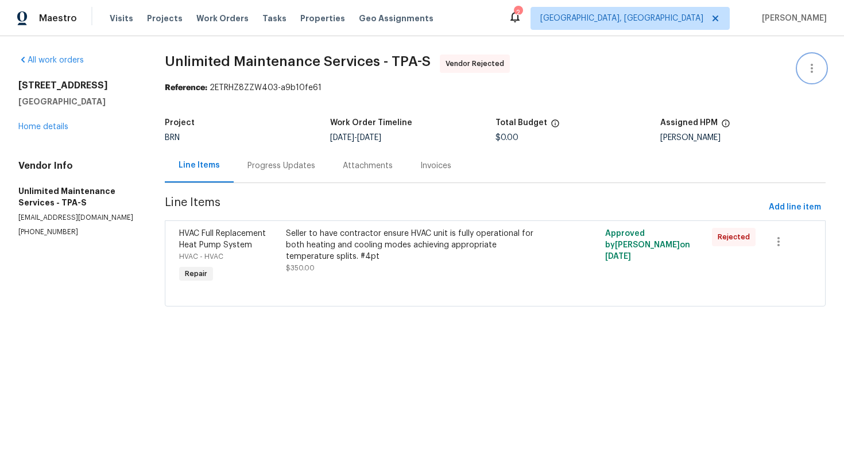
click at [814, 67] on icon "button" at bounding box center [812, 68] width 14 height 14
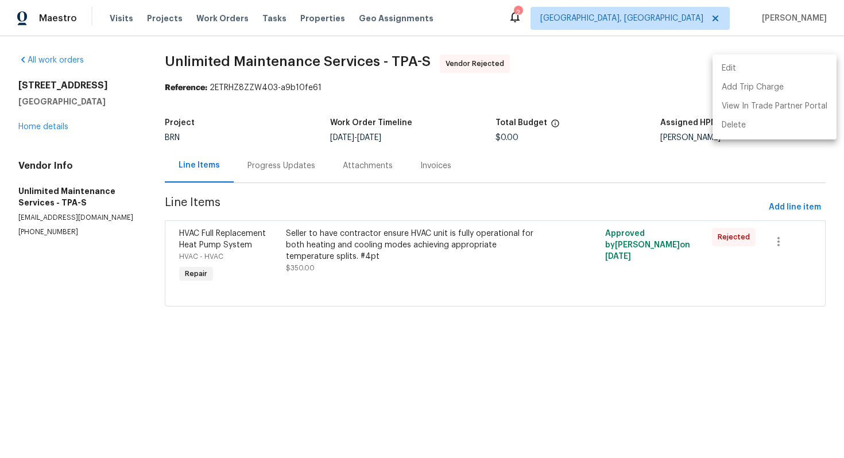
click at [814, 67] on li "Edit" at bounding box center [775, 68] width 124 height 19
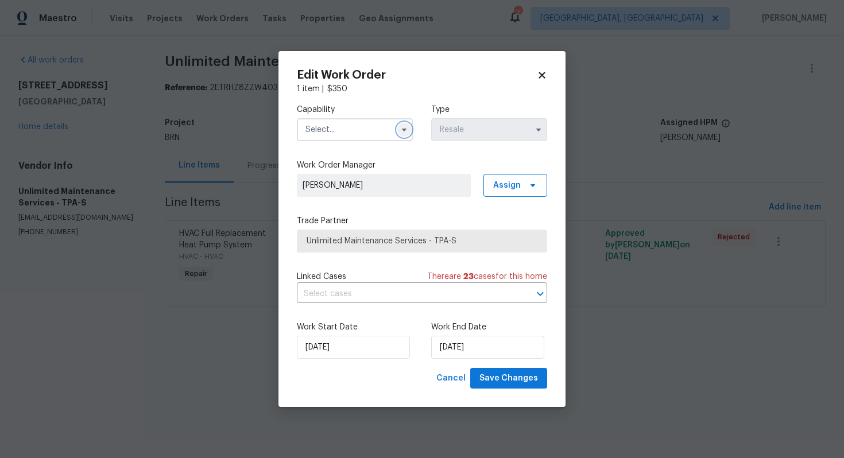
click at [403, 129] on icon "button" at bounding box center [404, 130] width 5 height 3
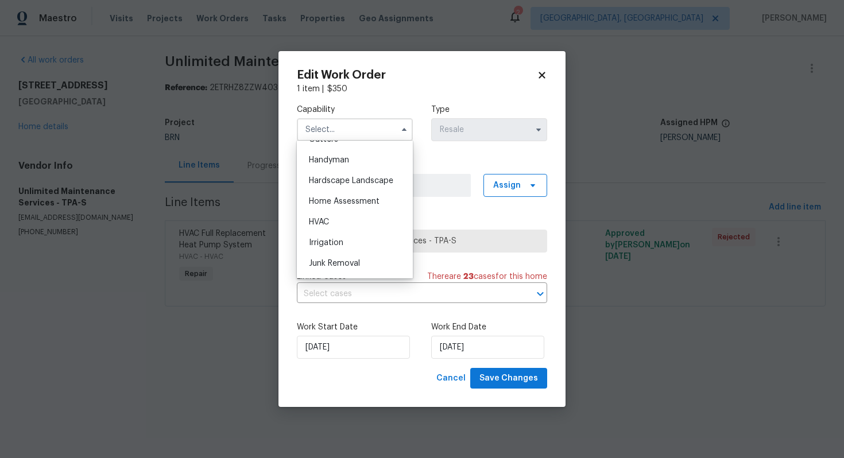
scroll to position [626, 0]
click at [358, 222] on div "HVAC" at bounding box center [355, 221] width 110 height 21
type input "HVAC"
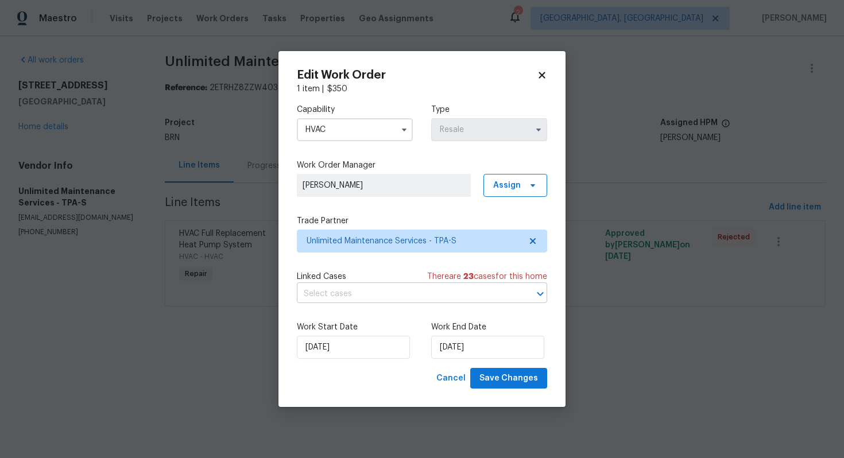
click at [393, 288] on input "text" at bounding box center [406, 294] width 218 height 18
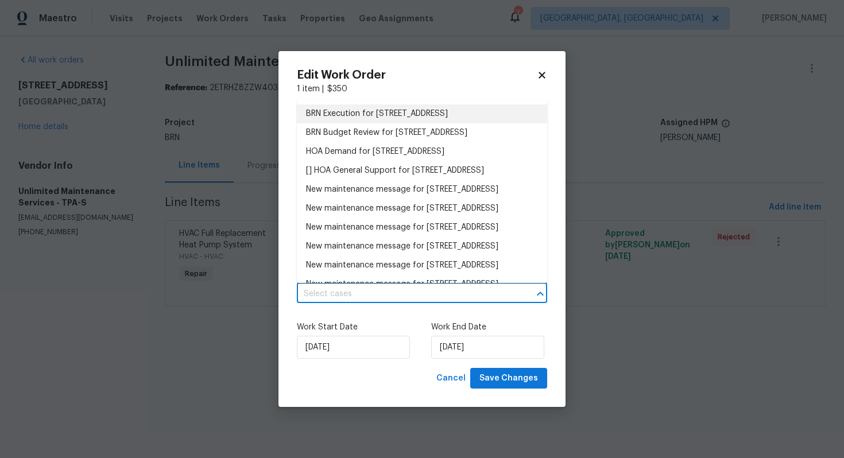
click at [416, 123] on li "BRN Execution for 2400 Feather Sound Dr Apt 211, Clearwater, FL 33762" at bounding box center [422, 113] width 250 height 19
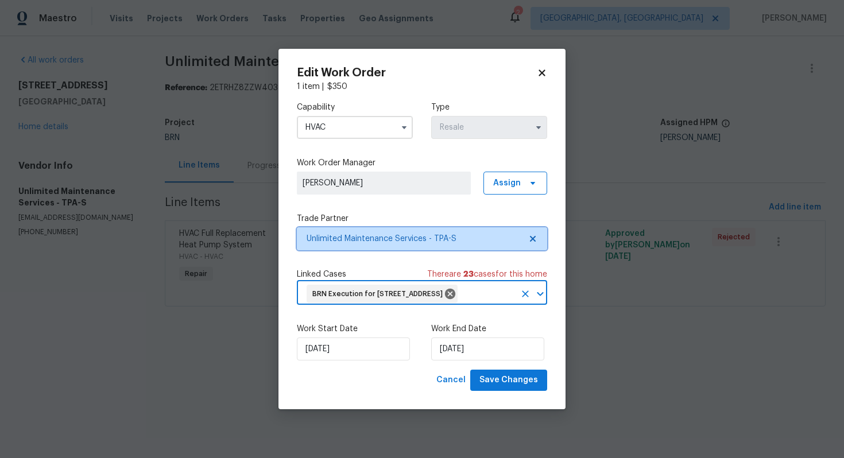
click at [535, 234] on icon at bounding box center [532, 238] width 9 height 9
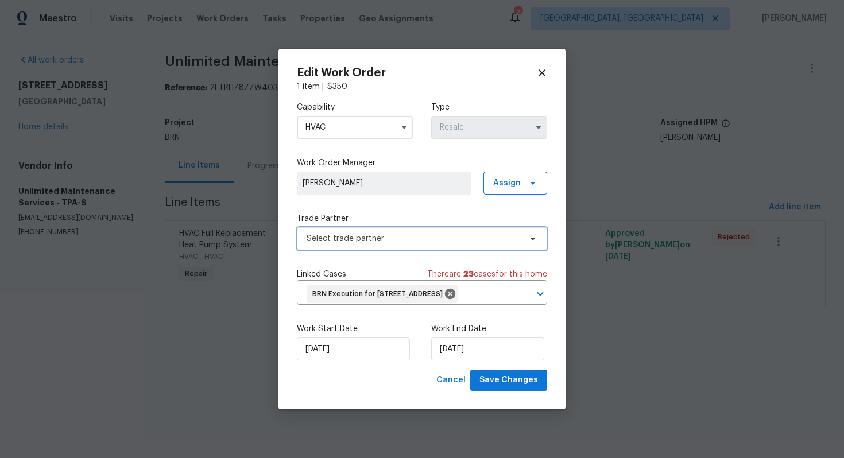
click at [466, 233] on span "Select trade partner" at bounding box center [414, 238] width 214 height 11
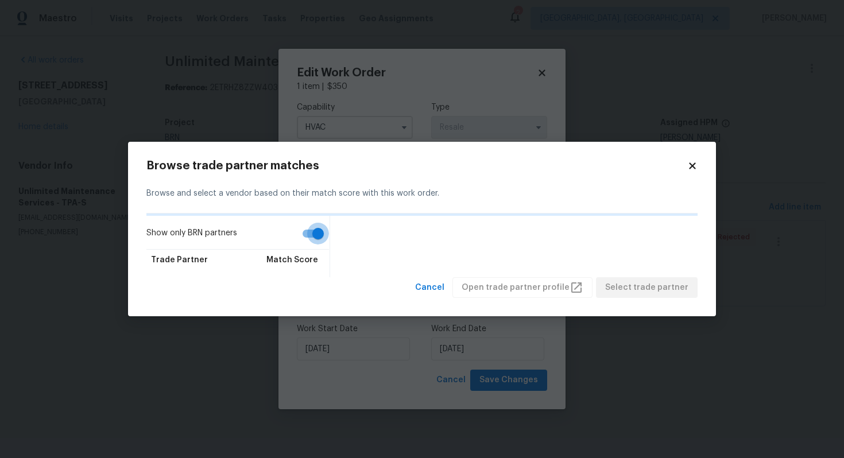
click at [312, 238] on input "Show only BRN partners" at bounding box center [317, 234] width 65 height 22
checkbox input "false"
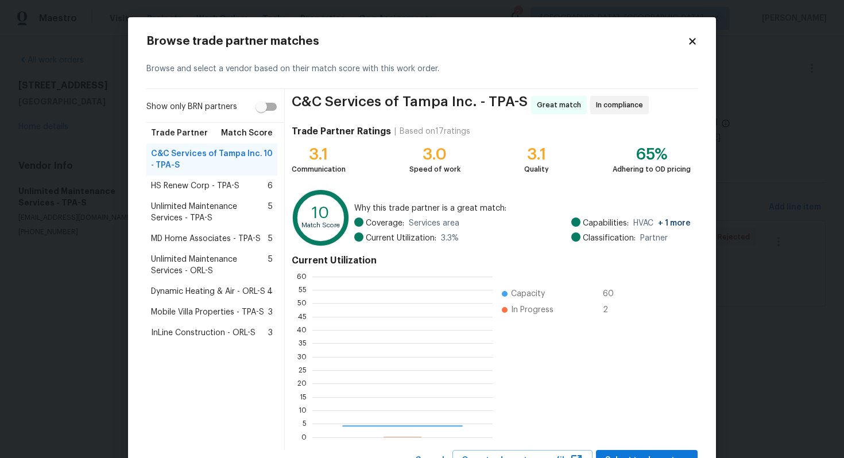
scroll to position [161, 180]
click at [221, 240] on span "MD Home Associates - TPA-S" at bounding box center [206, 238] width 110 height 11
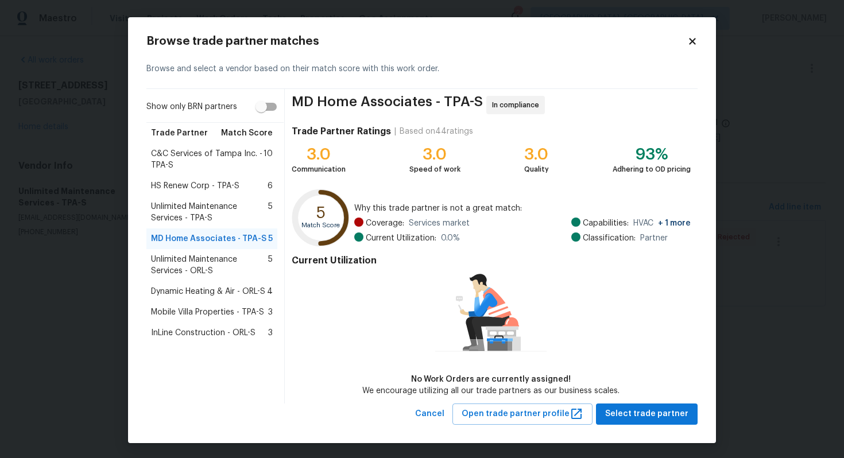
scroll to position [1, 0]
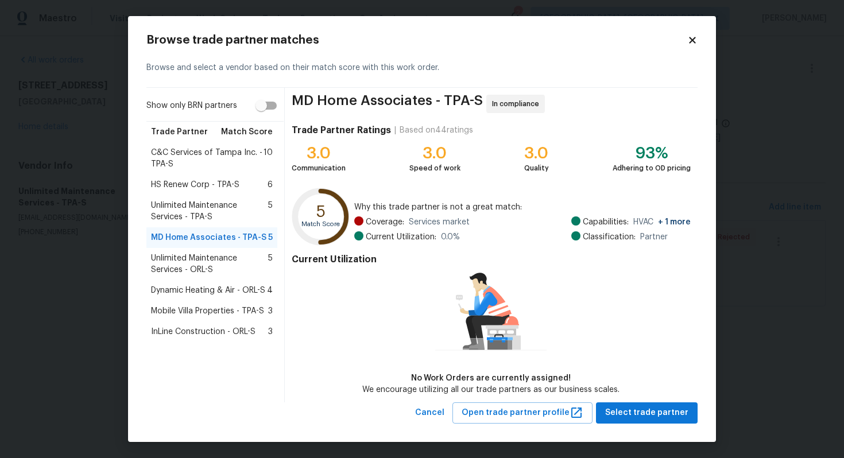
click at [210, 282] on div "Dynamic Heating & Air - ORL-S 4" at bounding box center [211, 290] width 131 height 21
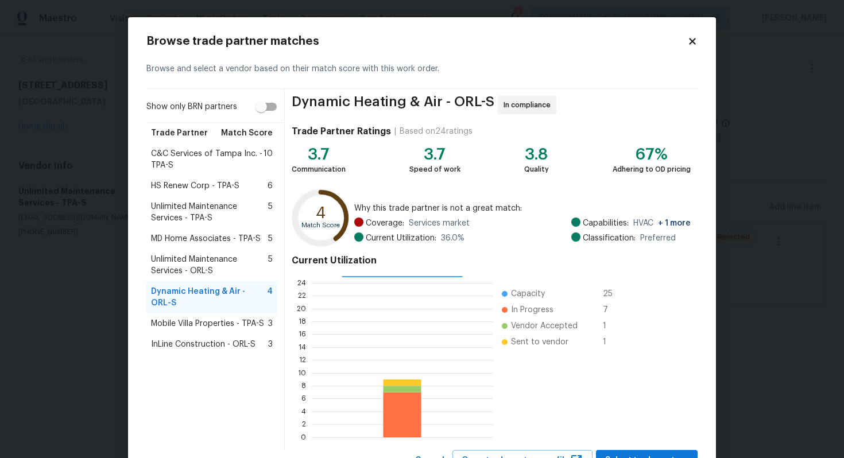
scroll to position [48, 0]
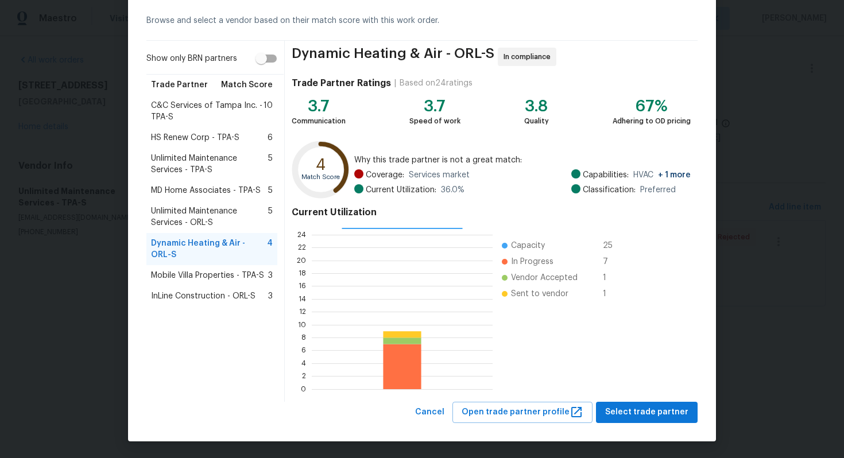
click at [207, 278] on span "Mobile Villa Properties - TPA-S" at bounding box center [207, 275] width 113 height 11
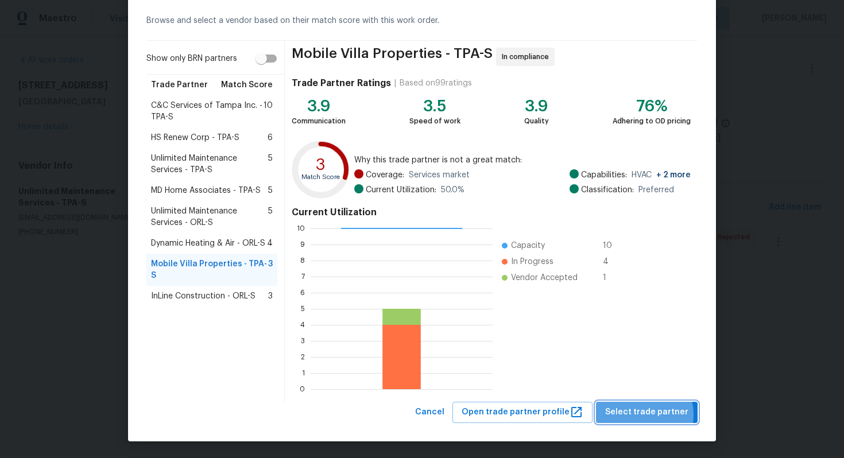
click at [640, 415] on span "Select trade partner" at bounding box center [646, 412] width 83 height 14
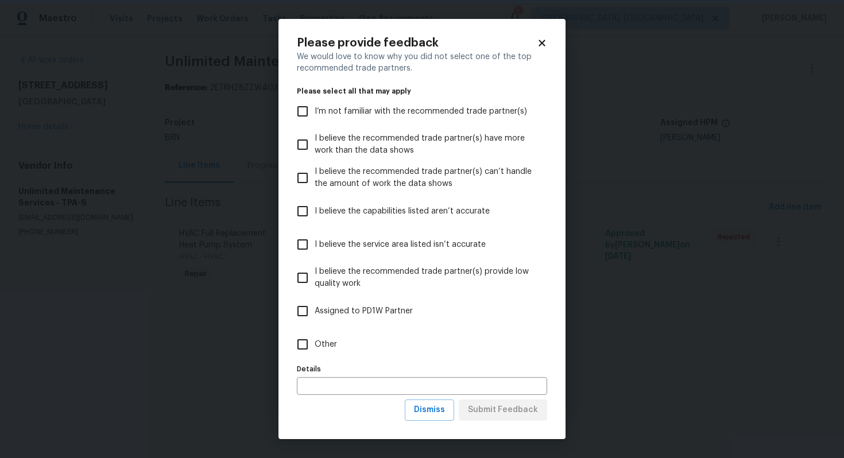
scroll to position [0, 0]
click at [433, 408] on span "Dismiss" at bounding box center [429, 410] width 31 height 14
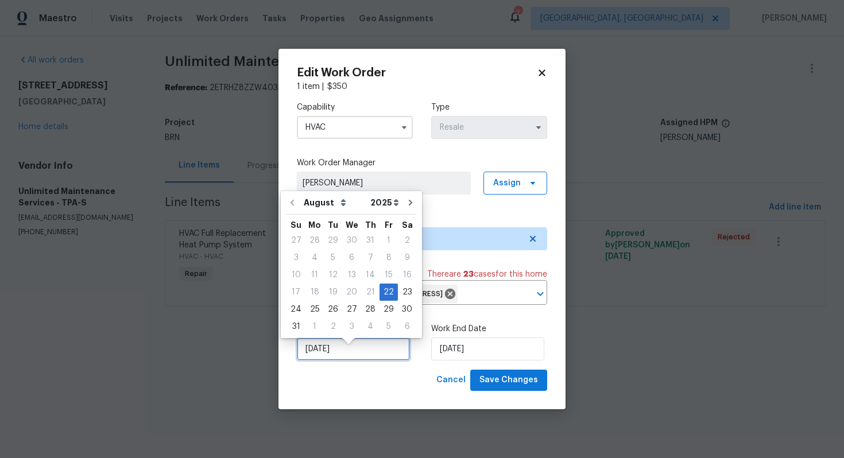
click at [323, 357] on input "[DATE]" at bounding box center [353, 349] width 113 height 23
click at [389, 296] on div "22" at bounding box center [389, 292] width 18 height 16
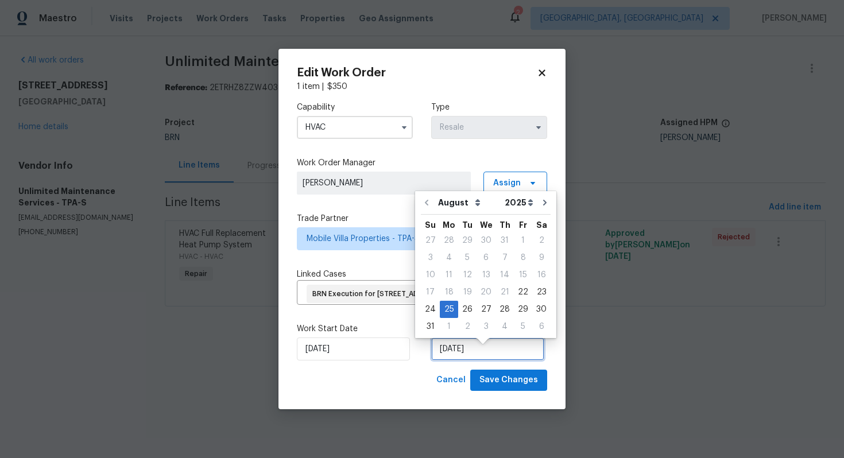
click at [449, 361] on input "[DATE]" at bounding box center [487, 349] width 113 height 23
click at [479, 309] on div "27" at bounding box center [486, 309] width 19 height 16
type input "8/27/2025"
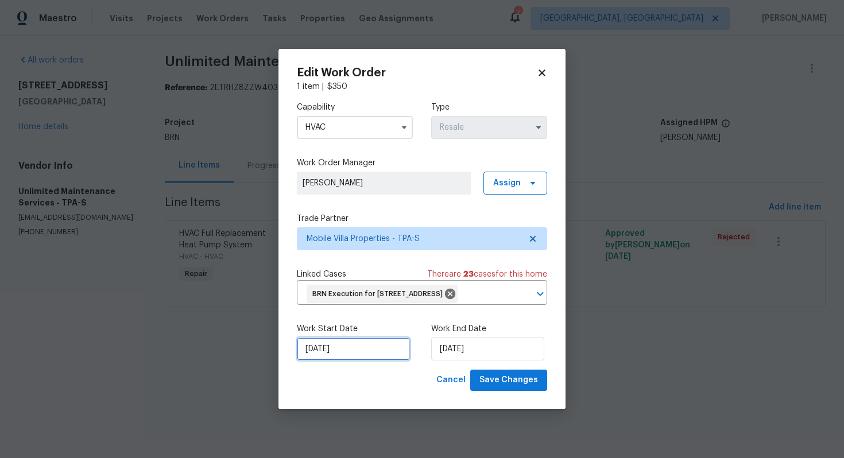
click at [318, 361] on input "[DATE]" at bounding box center [353, 349] width 113 height 23
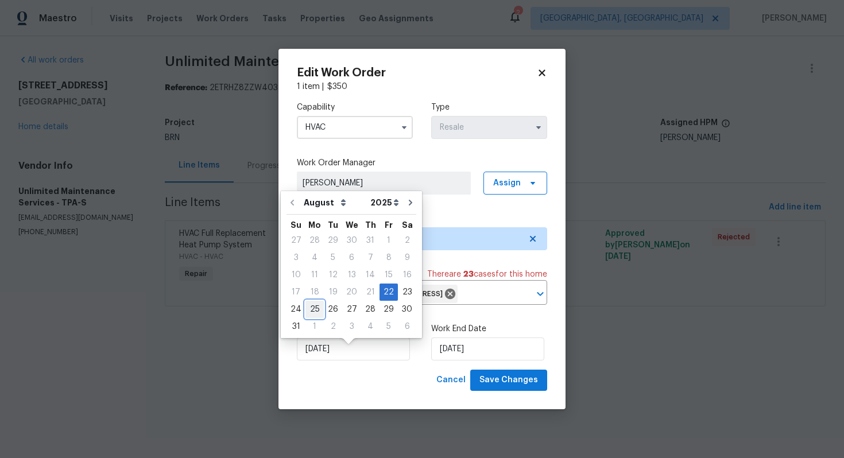
click at [313, 311] on div "25" at bounding box center [314, 309] width 18 height 16
type input "[DATE]"
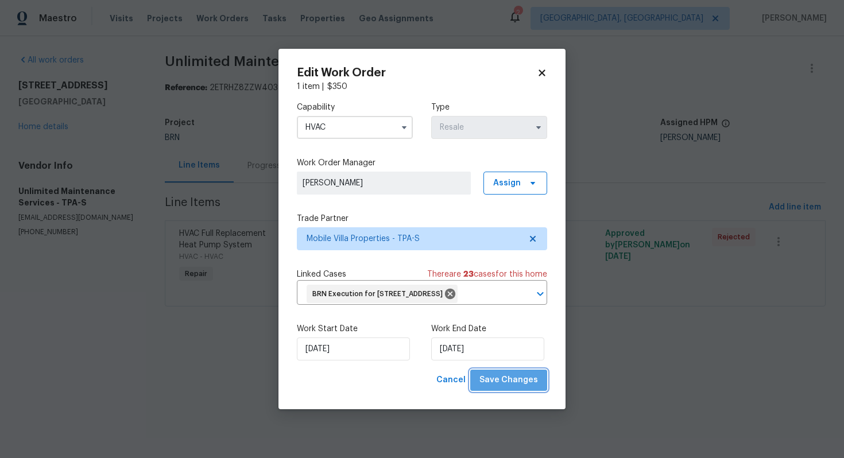
click at [532, 388] on span "Save Changes" at bounding box center [508, 380] width 59 height 14
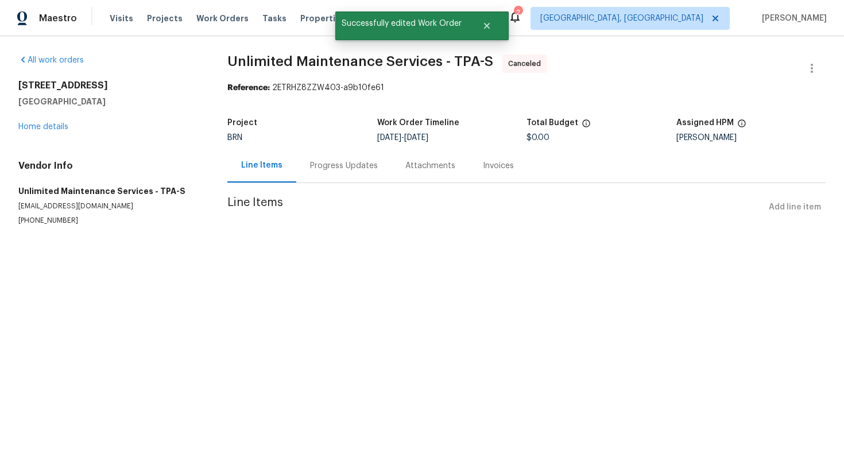
click at [321, 173] on div "Progress Updates" at bounding box center [343, 166] width 95 height 34
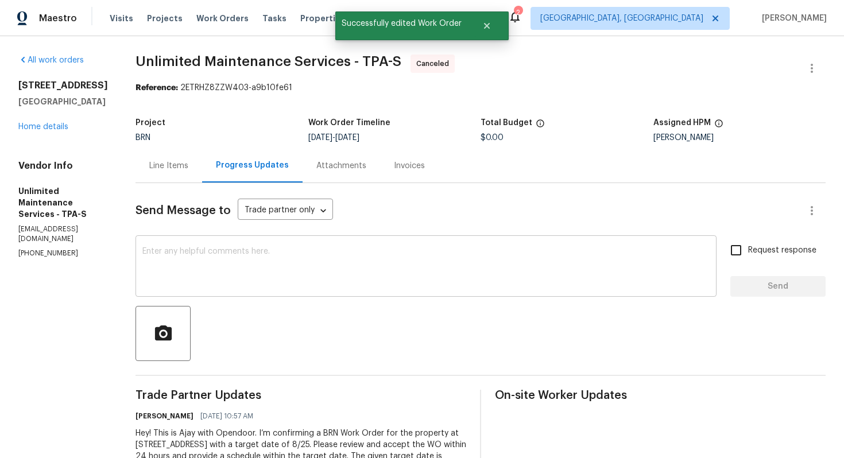
scroll to position [82, 0]
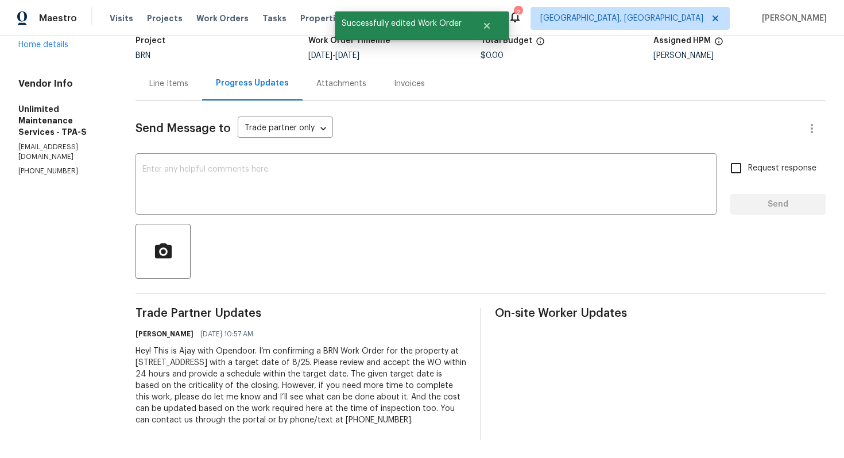
click at [271, 362] on div "Hey! This is Ajay with Opendoor. I’m confirming a BRN Work Order for the proper…" at bounding box center [301, 386] width 331 height 80
copy div "Trade Partner Updates Ajay Godson 08/22/2025 10:57 AM"
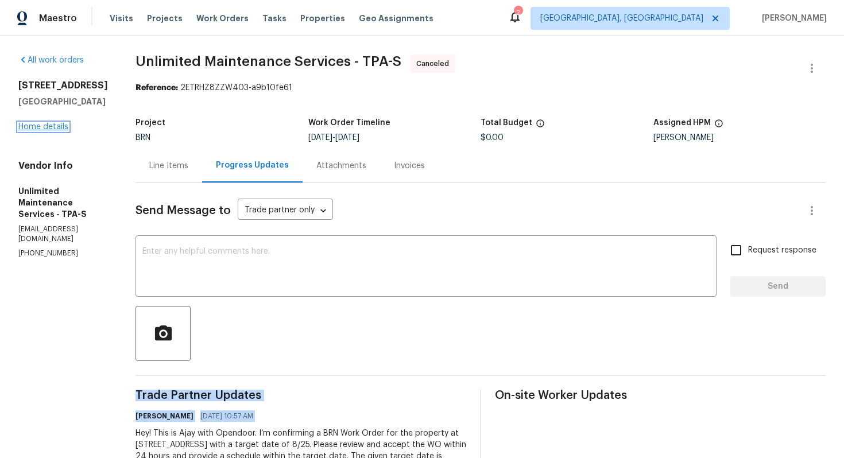
click at [57, 131] on link "Home details" at bounding box center [43, 127] width 50 height 8
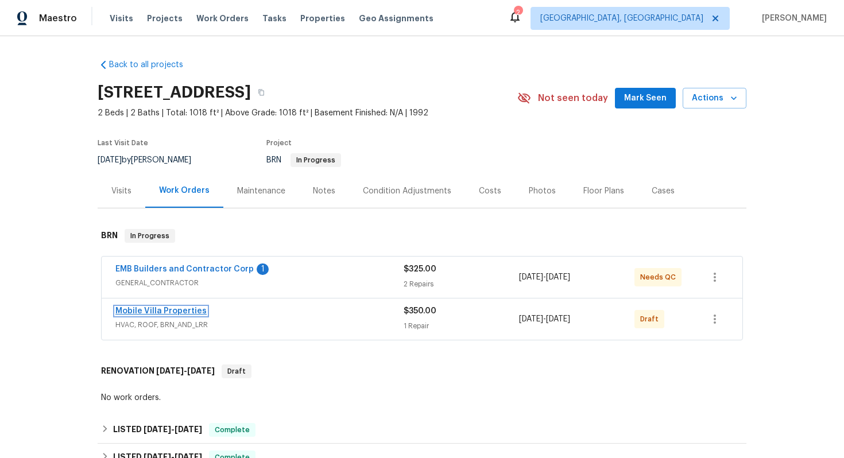
click at [168, 315] on link "Mobile Villa Properties" at bounding box center [160, 311] width 91 height 8
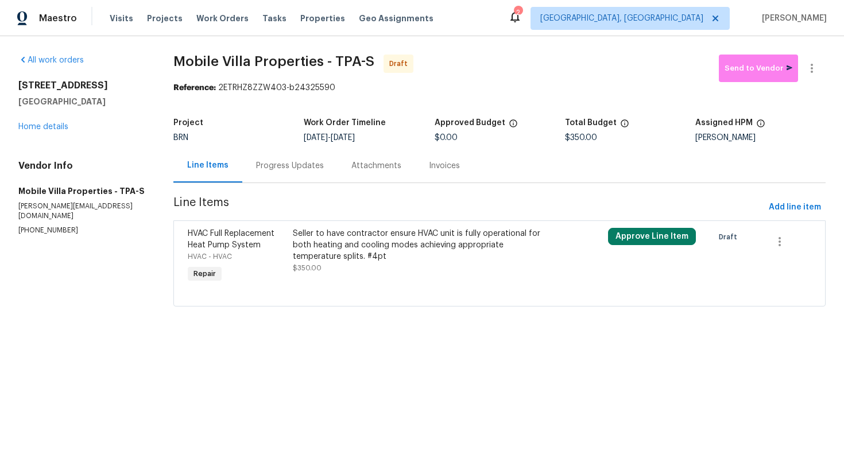
click at [288, 163] on div "Progress Updates" at bounding box center [290, 165] width 68 height 11
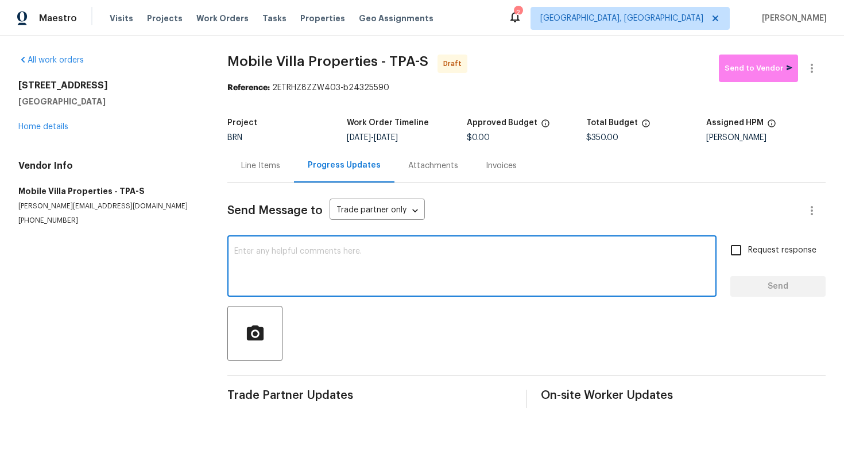
click at [330, 278] on textarea at bounding box center [471, 267] width 475 height 40
paste textarea "Hey! This is Ajay with Opendoor. I’m confirming a BRN Work Order for the proper…"
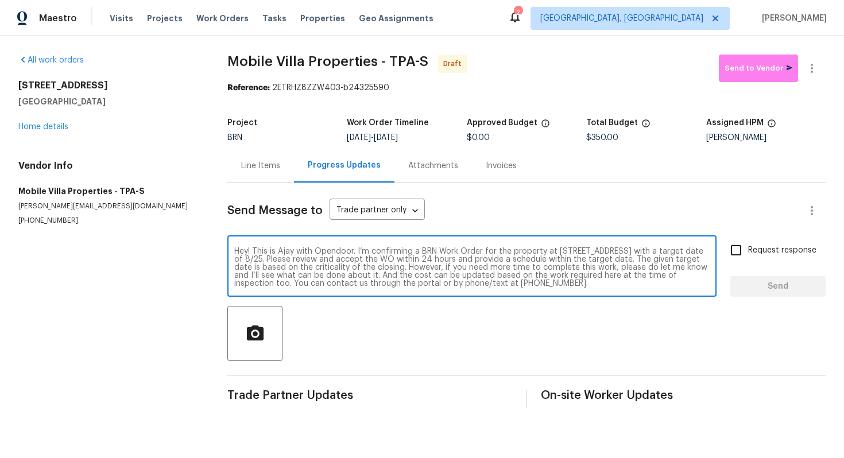
scroll to position [8, 0]
click at [410, 251] on textarea "Hey! This is Ajay with Opendoor. I’m confirming a BRN Work Order for the proper…" at bounding box center [471, 267] width 475 height 40
type textarea "Hey! This is Ajay with Opendoor. I’m confirming a BRN Work Order for the proper…"
click at [740, 246] on input "Request response" at bounding box center [736, 250] width 24 height 24
checkbox input "true"
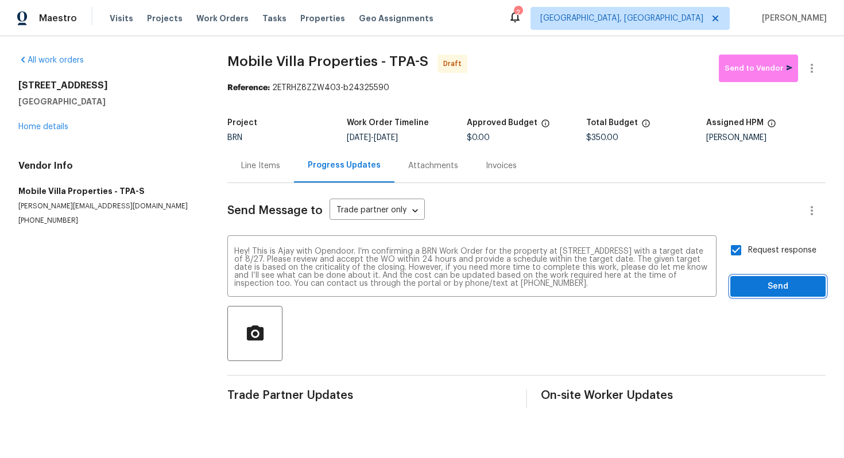
click at [758, 279] on button "Send" at bounding box center [777, 286] width 95 height 21
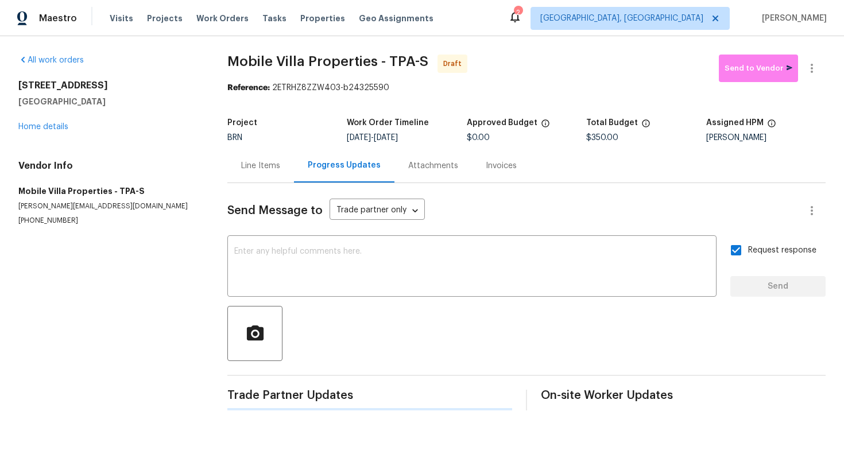
scroll to position [0, 0]
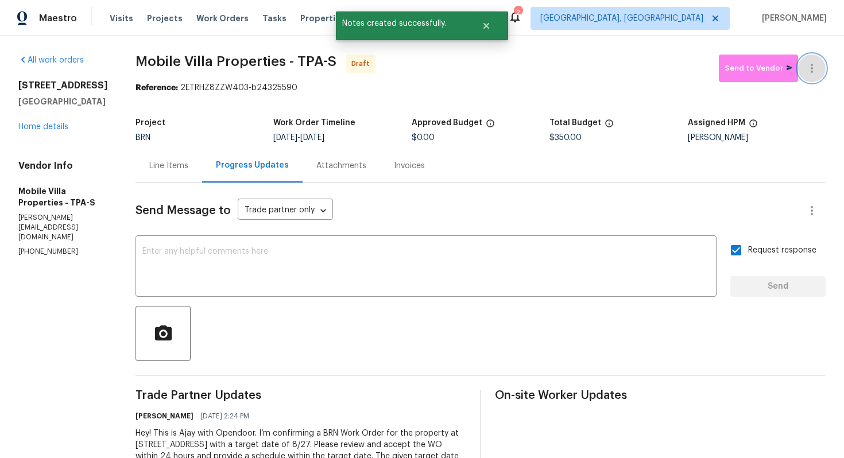
click at [810, 73] on icon "button" at bounding box center [812, 68] width 14 height 14
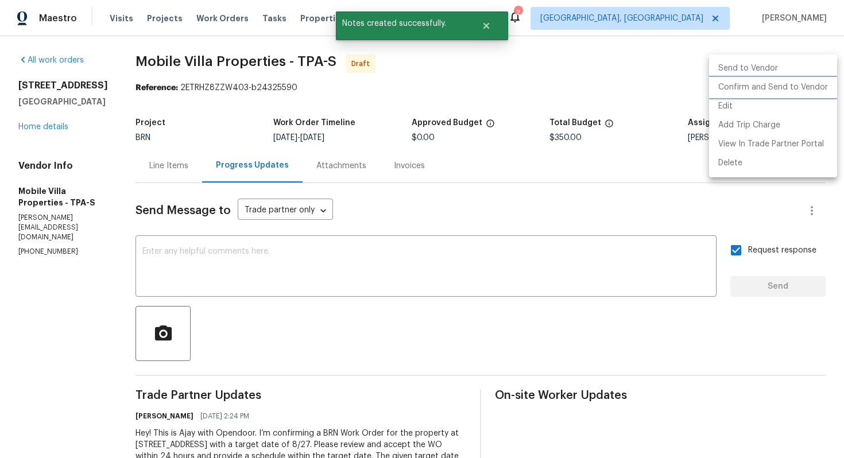
click at [794, 91] on li "Confirm and Send to Vendor" at bounding box center [773, 87] width 128 height 19
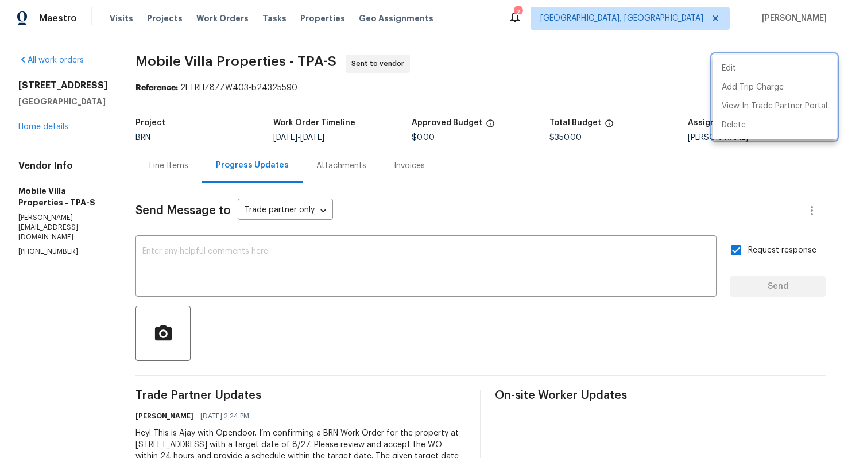
click at [37, 187] on div at bounding box center [422, 229] width 844 height 458
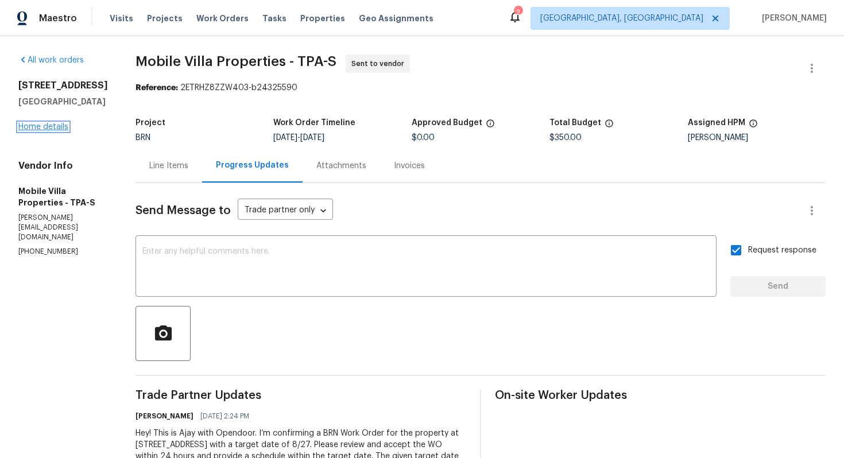
click at [38, 131] on link "Home details" at bounding box center [43, 127] width 50 height 8
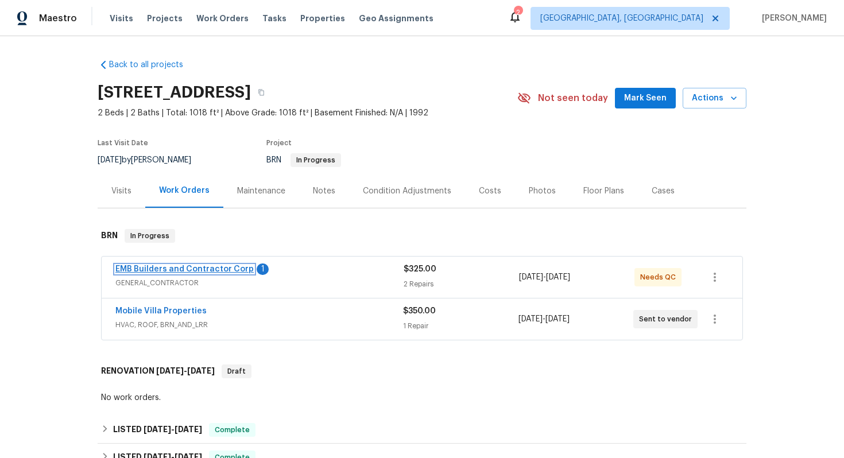
click at [184, 273] on link "EMB Builders and Contractor Corp" at bounding box center [184, 269] width 138 height 8
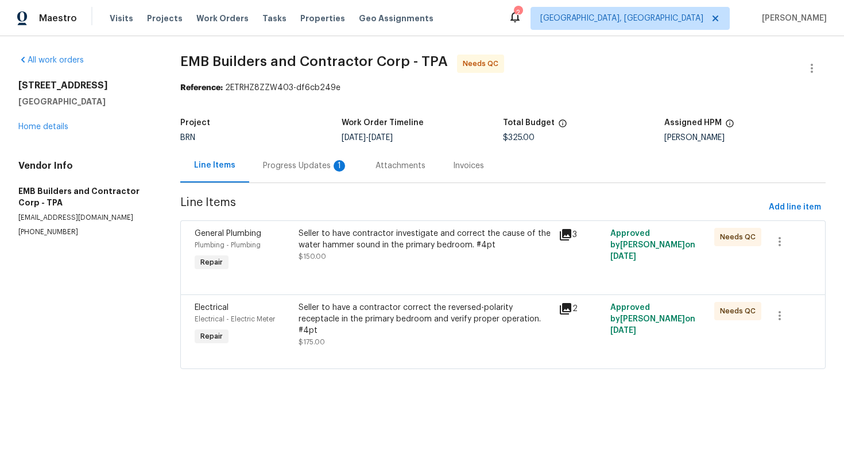
click at [308, 167] on div "Progress Updates 1" at bounding box center [305, 165] width 85 height 11
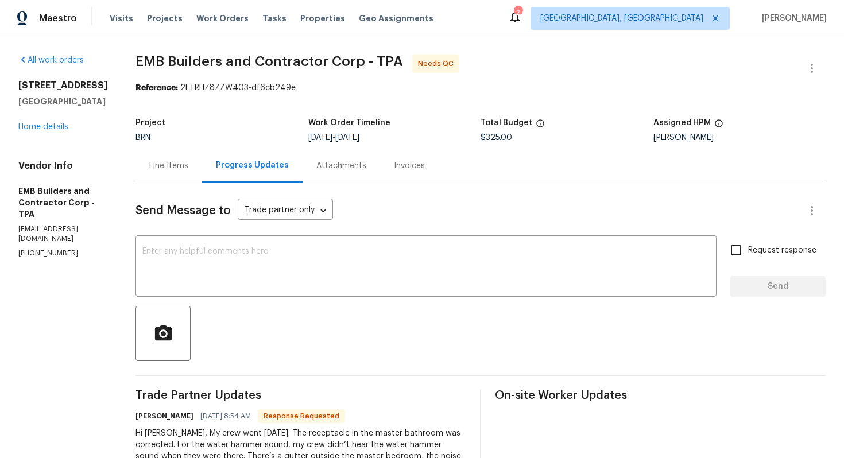
click at [150, 169] on div "Line Items" at bounding box center [168, 165] width 39 height 11
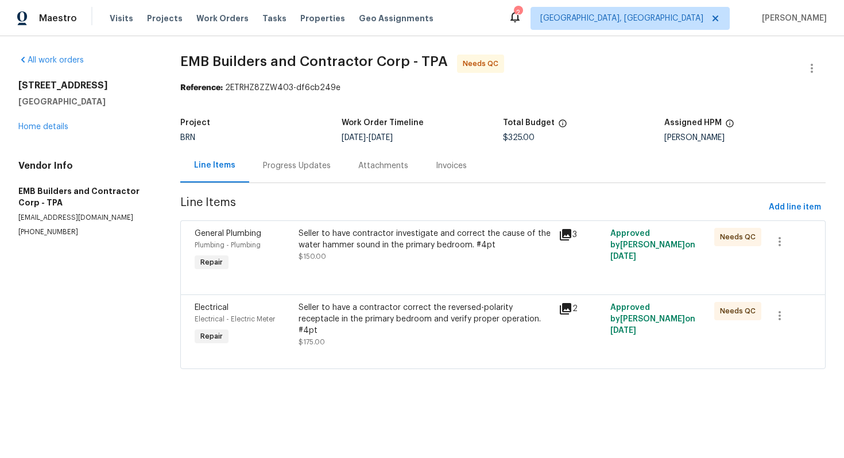
click at [287, 172] on div "Progress Updates" at bounding box center [296, 166] width 95 height 34
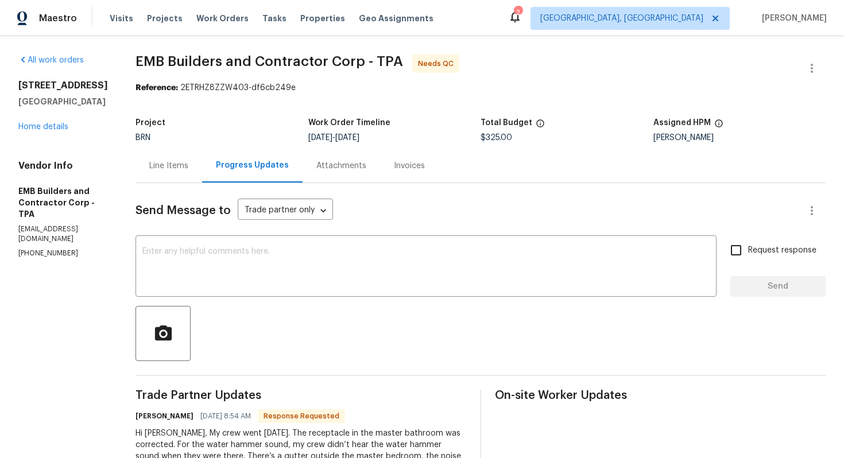
click at [167, 176] on div "Line Items" at bounding box center [169, 166] width 67 height 34
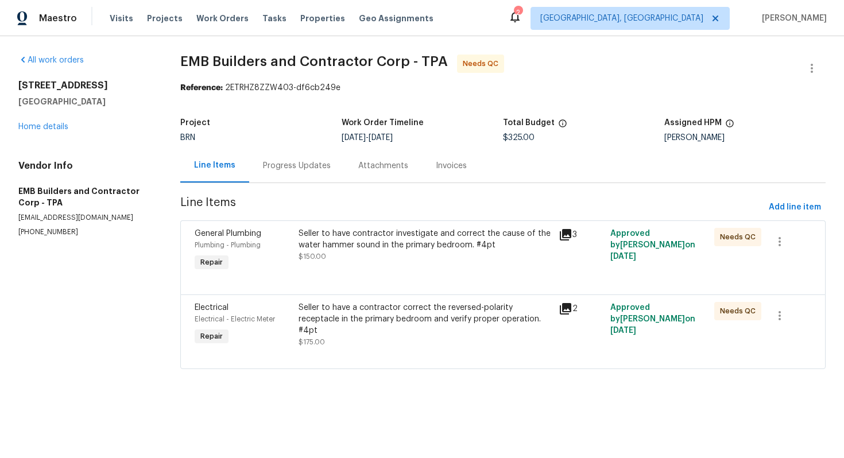
click at [280, 170] on div "Progress Updates" at bounding box center [297, 165] width 68 height 11
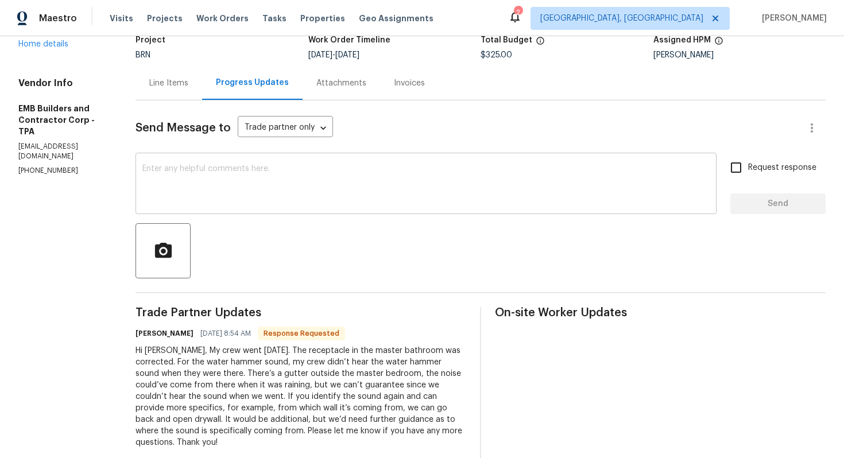
scroll to position [164, 0]
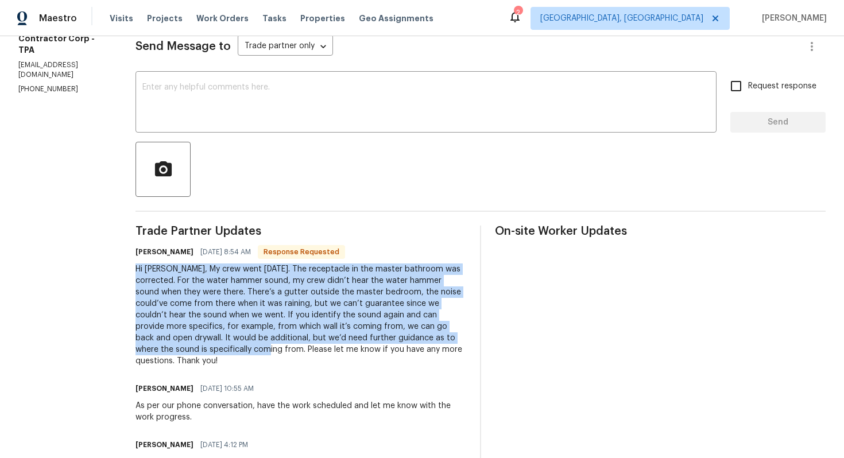
drag, startPoint x: 114, startPoint y: 269, endPoint x: 409, endPoint y: 335, distance: 303.0
click at [409, 336] on div "All work orders 2400 Feather Sound Dr Apt 211 Clearwater, FL 33762 Home details…" at bounding box center [422, 356] width 844 height 968
copy div "Hi Ajay, My crew went Friday. The receptacle in the master bathroom was correct…"
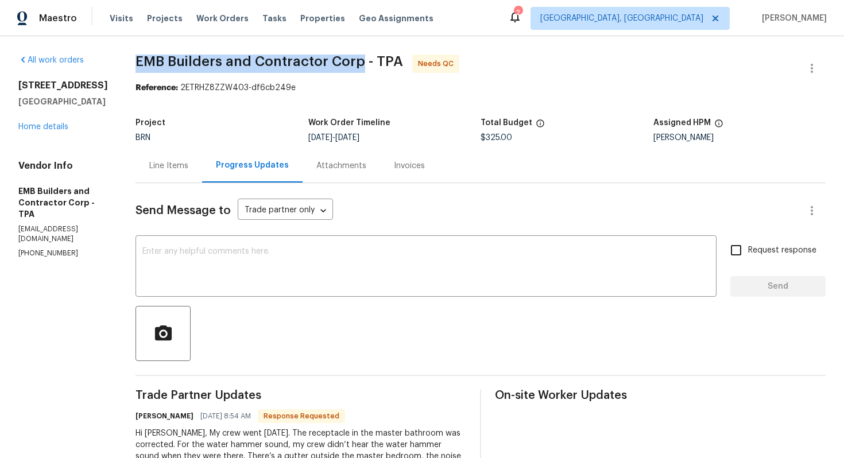
drag, startPoint x: 116, startPoint y: 64, endPoint x: 338, endPoint y: 56, distance: 222.3
click at [339, 56] on span "EMB Builders and Contractor Corp - TPA" at bounding box center [270, 62] width 268 height 14
copy span "EMB Builders and Contractor Corp"
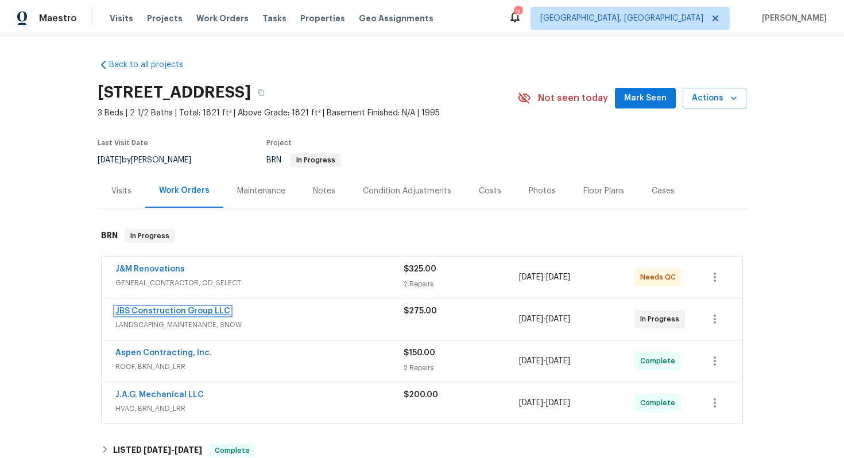
click at [151, 312] on link "JBS Construction Group LLC" at bounding box center [172, 311] width 115 height 8
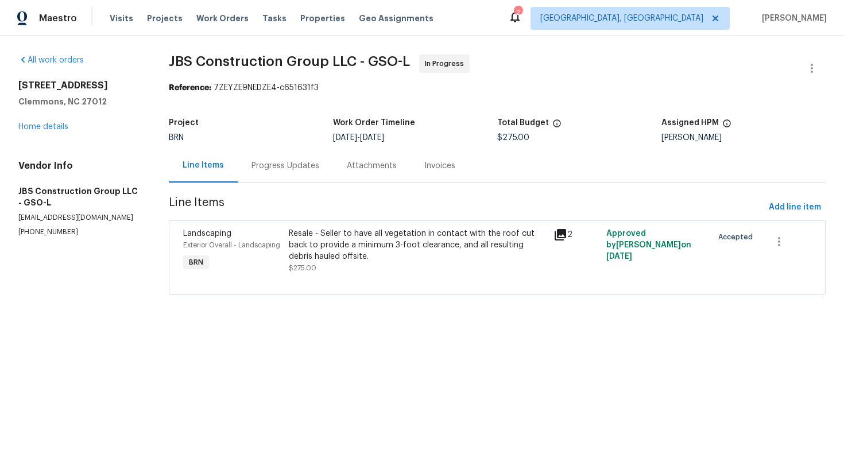
click at [304, 168] on div "Progress Updates" at bounding box center [285, 165] width 68 height 11
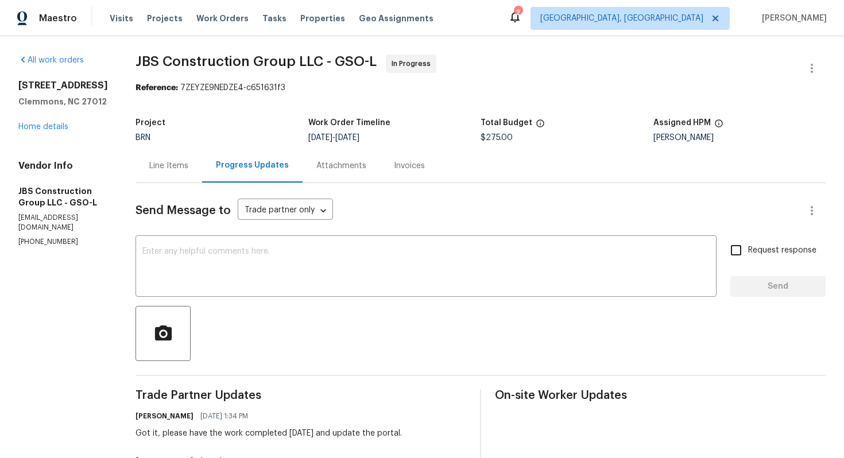
click at [202, 176] on div "Line Items" at bounding box center [169, 166] width 67 height 34
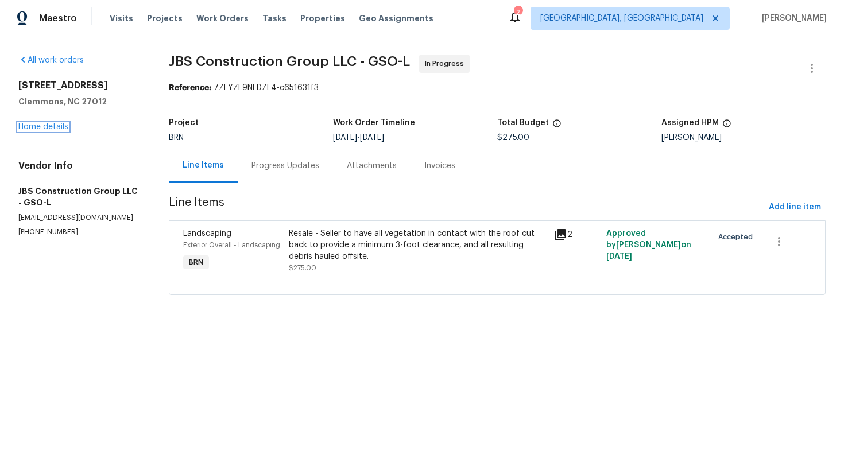
click at [48, 129] on link "Home details" at bounding box center [43, 127] width 50 height 8
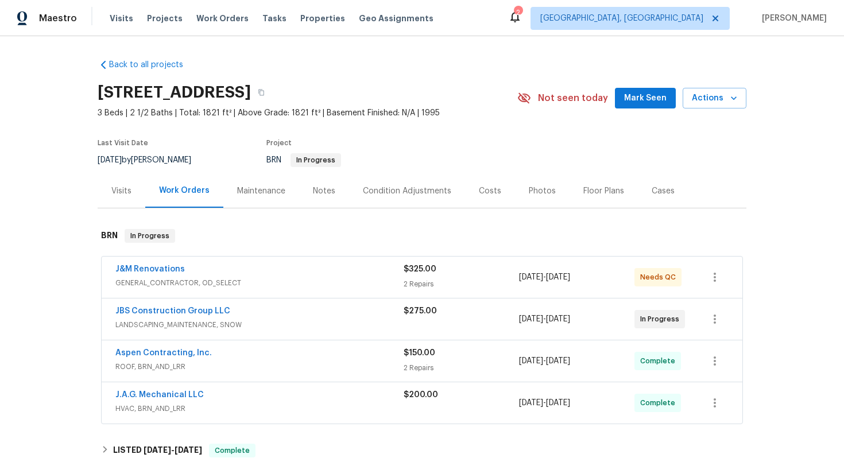
scroll to position [1, 0]
click at [135, 355] on link "Aspen Contracting, Inc." at bounding box center [163, 353] width 96 height 8
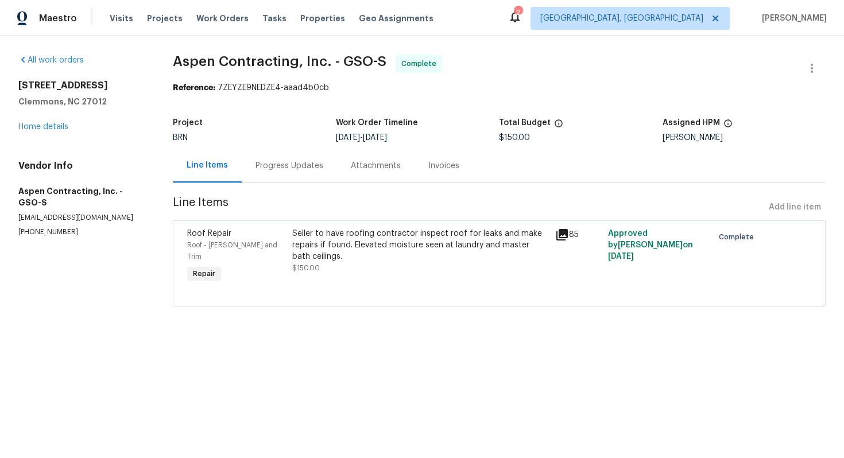
click at [299, 173] on div "Progress Updates" at bounding box center [289, 166] width 95 height 34
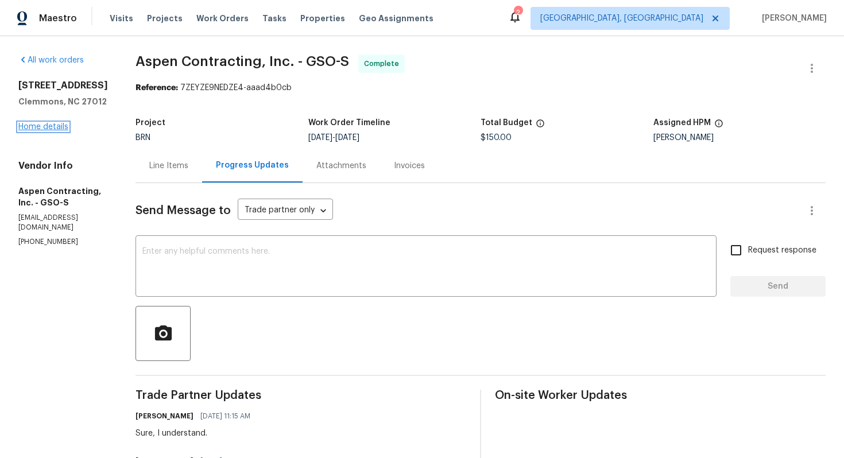
click at [56, 130] on link "Home details" at bounding box center [43, 127] width 50 height 8
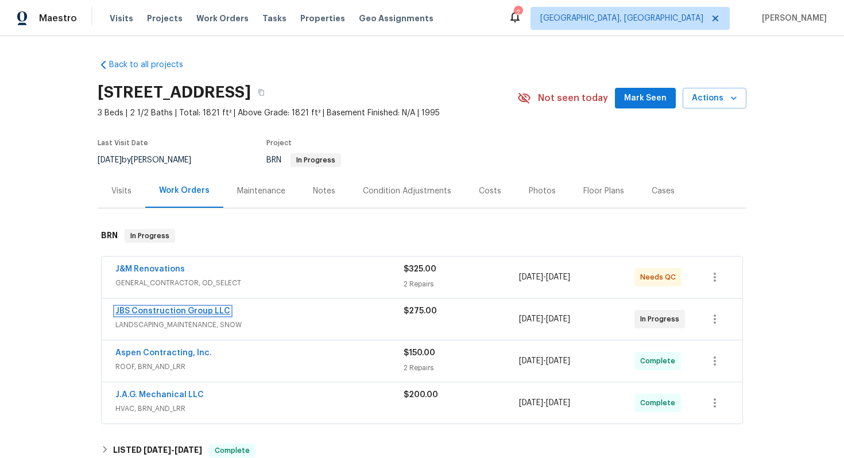
click at [152, 309] on link "JBS Construction Group LLC" at bounding box center [172, 311] width 115 height 8
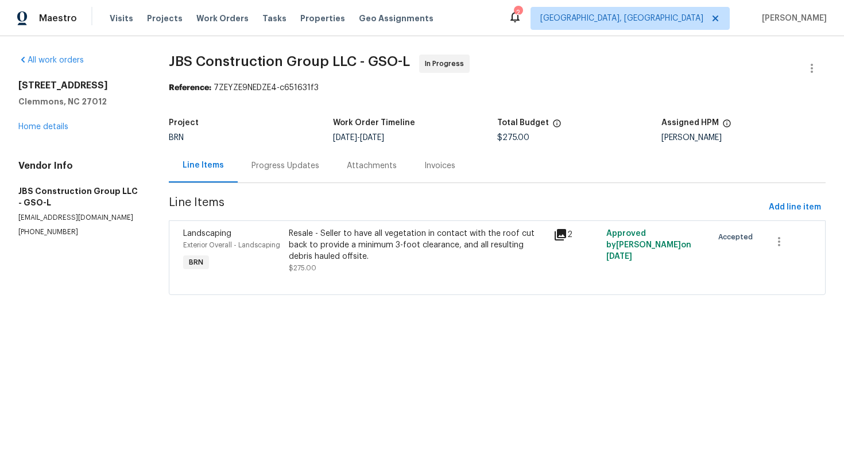
click at [282, 181] on div "Progress Updates" at bounding box center [285, 166] width 95 height 34
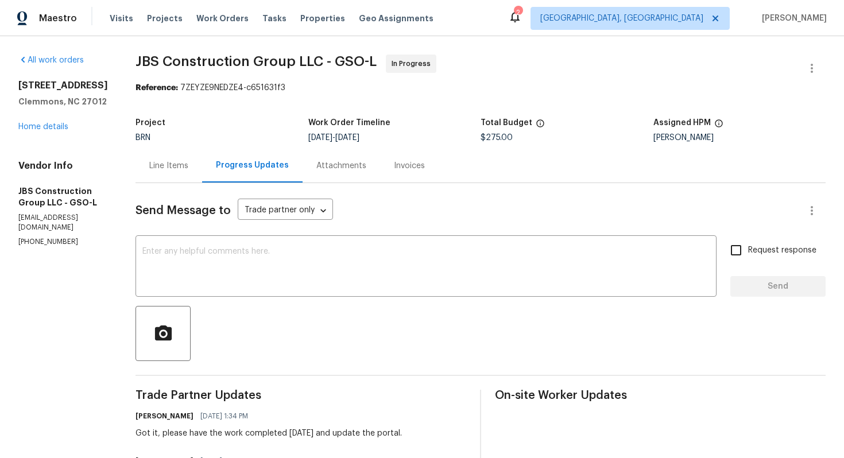
click at [188, 164] on div "Line Items" at bounding box center [168, 165] width 39 height 11
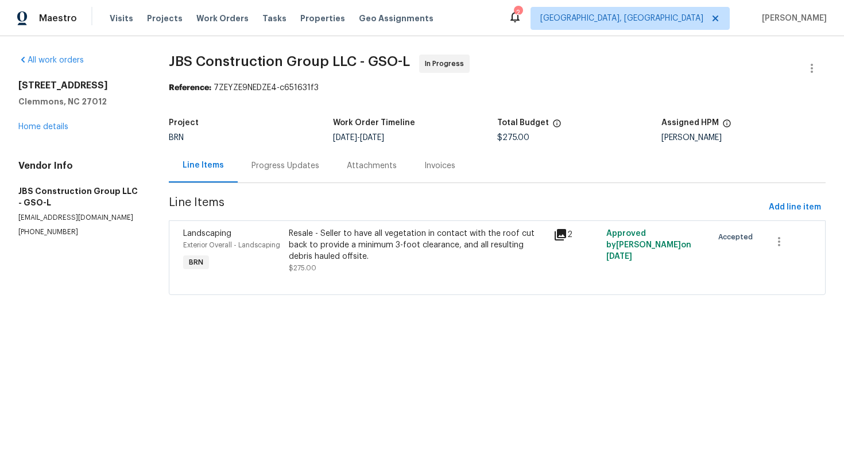
click at [268, 164] on div "Progress Updates" at bounding box center [285, 165] width 68 height 11
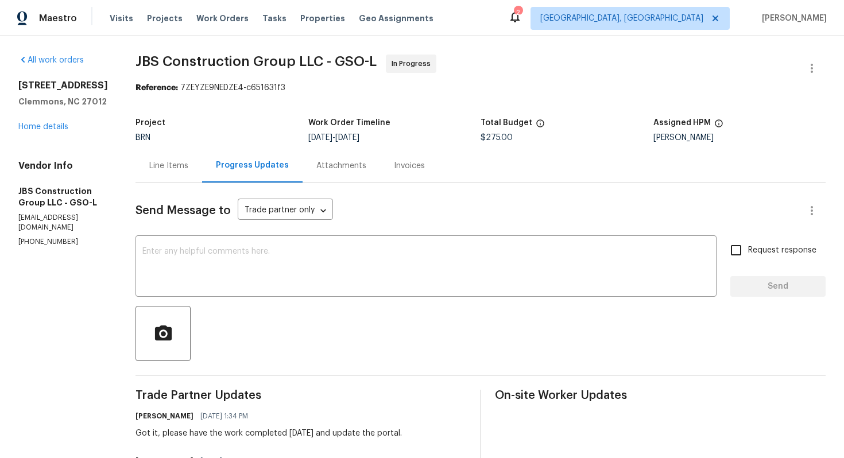
click at [188, 168] on div "Line Items" at bounding box center [168, 165] width 39 height 11
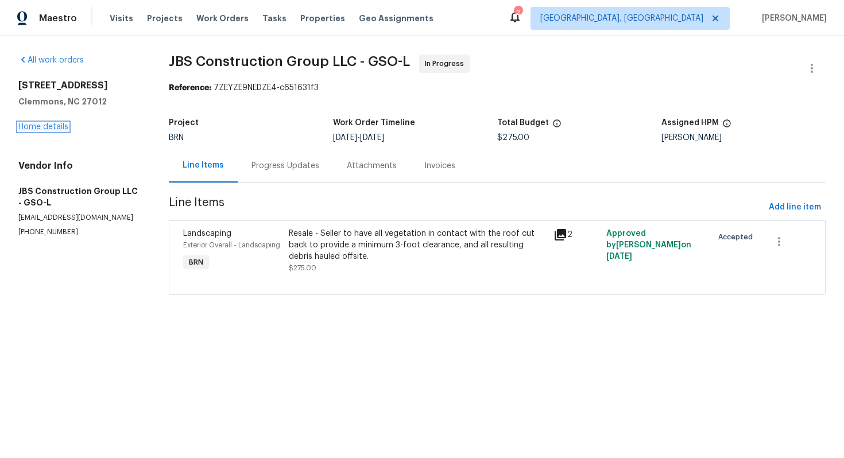
click at [55, 129] on link "Home details" at bounding box center [43, 127] width 50 height 8
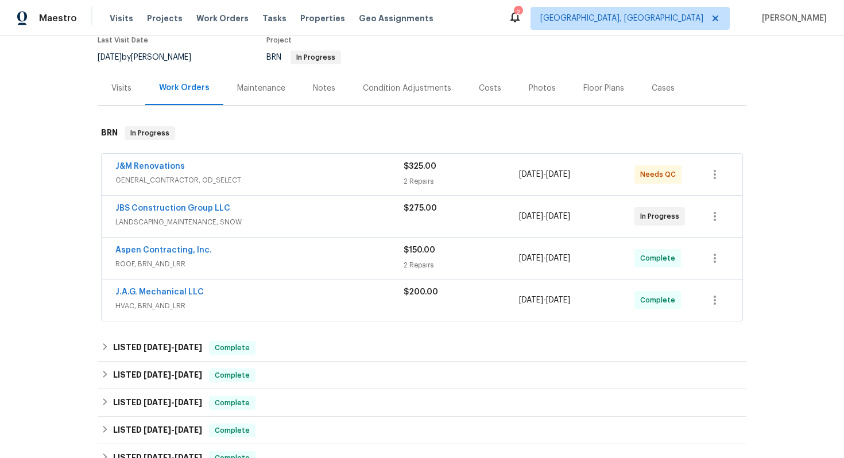
scroll to position [104, 0]
click at [162, 169] on link "J&M Renovations" at bounding box center [149, 165] width 69 height 8
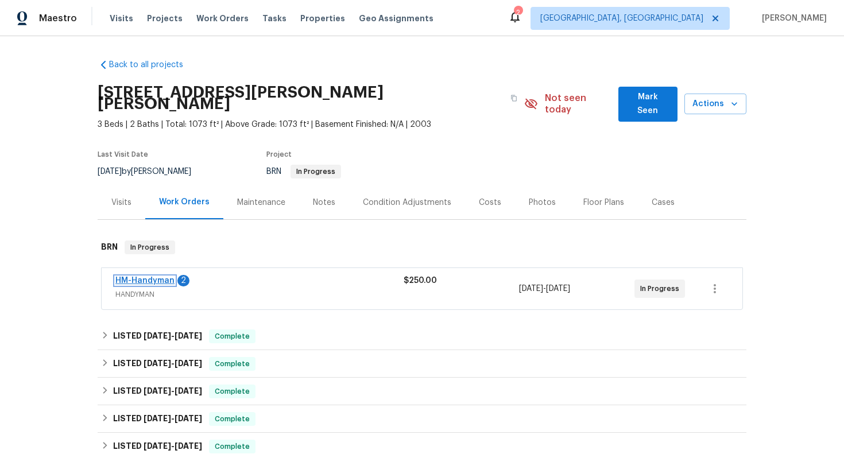
click at [150, 277] on link "HM-Handyman" at bounding box center [144, 281] width 59 height 8
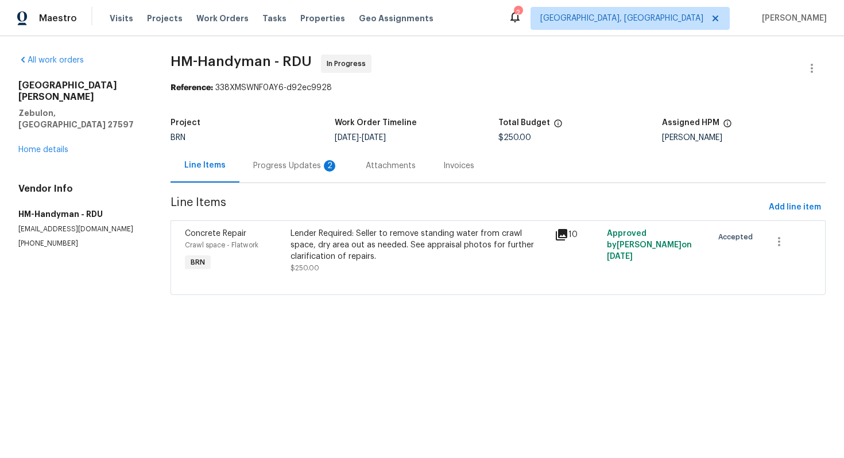
click at [311, 164] on div "Progress Updates 2" at bounding box center [295, 165] width 85 height 11
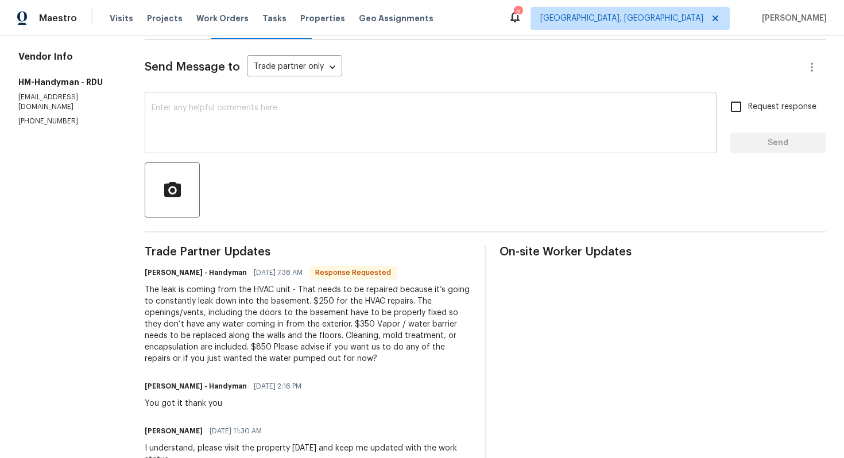
scroll to position [94, 0]
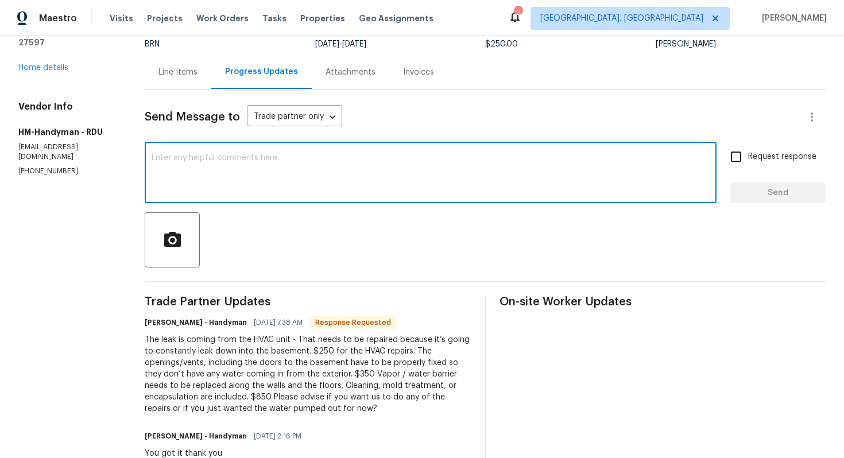
click at [310, 187] on textarea at bounding box center [431, 174] width 558 height 40
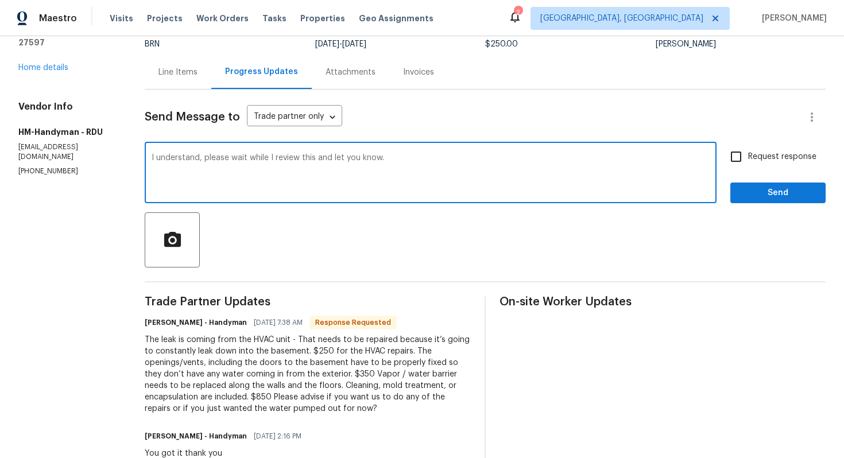
type textarea "I understand, please wait while I review this and let you know."
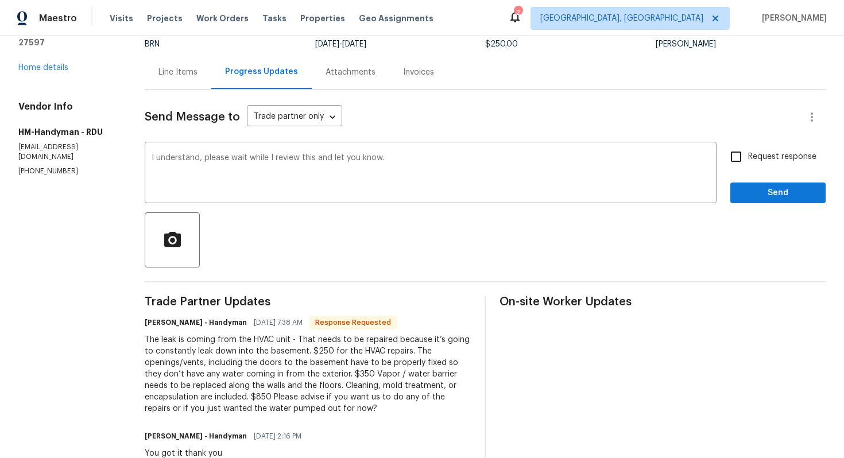
click at [724, 160] on div "I understand, please wait while I review this and let you know. x ​ Request res…" at bounding box center [485, 174] width 681 height 59
click at [737, 160] on input "Request response" at bounding box center [736, 157] width 24 height 24
checkbox input "true"
click at [743, 185] on button "Send" at bounding box center [777, 193] width 95 height 21
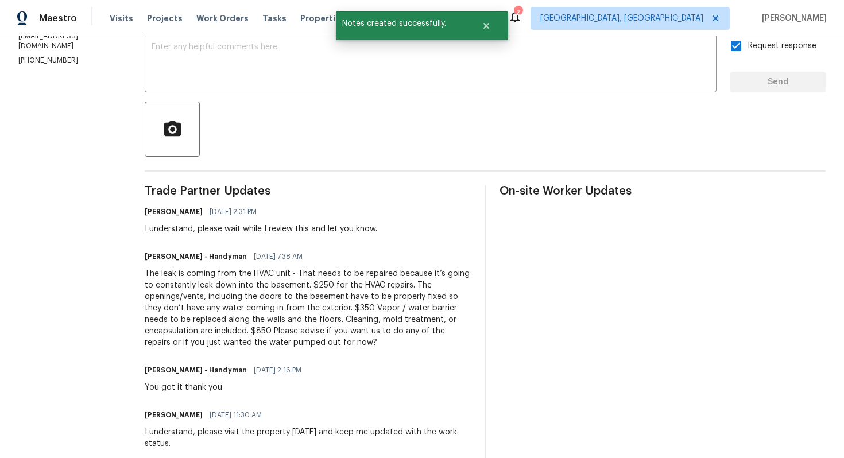
scroll to position [208, 0]
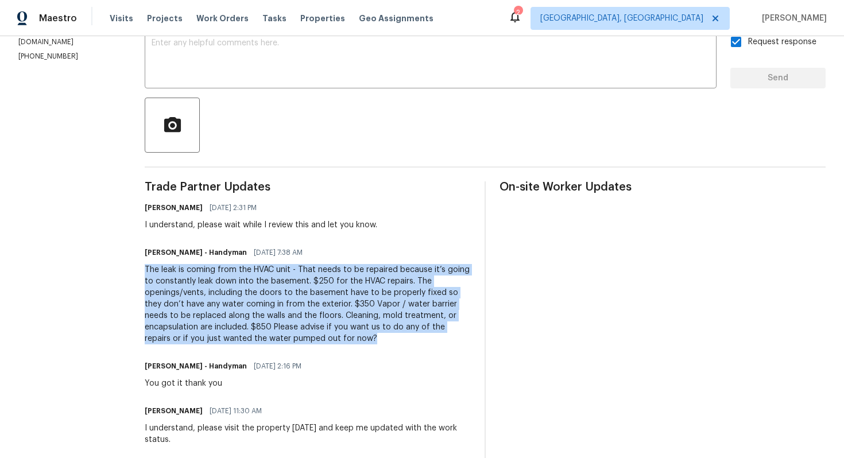
drag, startPoint x: 146, startPoint y: 268, endPoint x: 358, endPoint y: 335, distance: 222.4
click at [359, 335] on div "The leak is coming from the HVAC unit - That needs to be repaired because it’s …" at bounding box center [308, 304] width 326 height 80
copy div "The leak is coming from the HVAC unit - That needs to be repaired because it’s …"
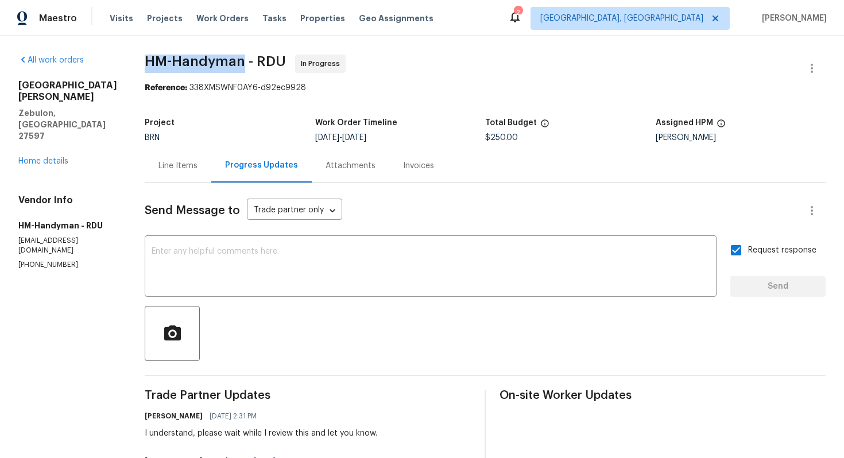
drag, startPoint x: 146, startPoint y: 55, endPoint x: 242, endPoint y: 60, distance: 96.0
click at [242, 60] on span "HM-Handyman - RDU" at bounding box center [215, 62] width 141 height 14
copy span "HM-Handyman"
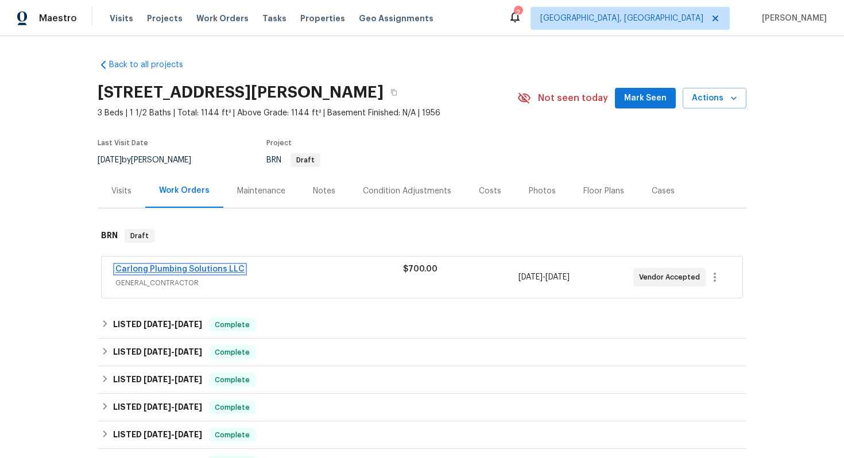
click at [196, 269] on link "Carlong Plumbing Solutions LLC" at bounding box center [179, 269] width 129 height 8
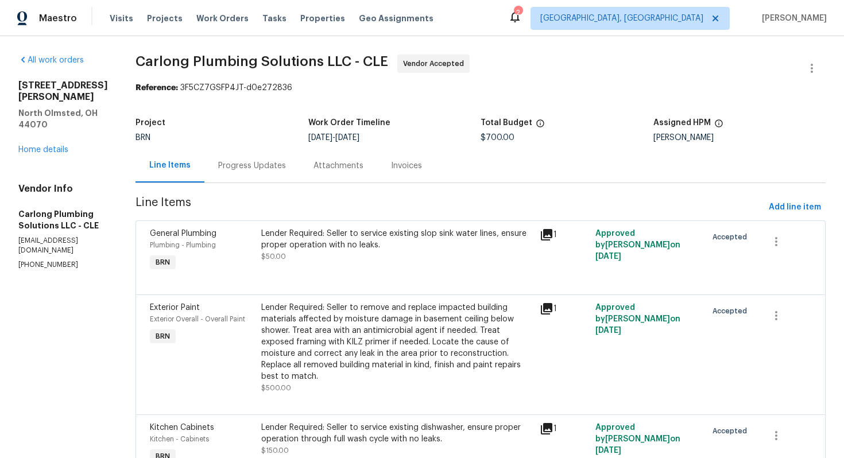
click at [277, 165] on div "Progress Updates" at bounding box center [252, 165] width 68 height 11
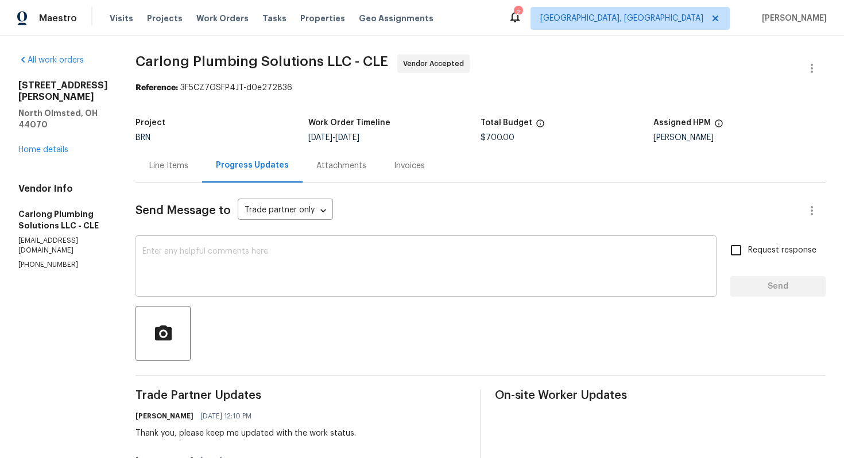
click at [299, 251] on textarea at bounding box center [425, 267] width 567 height 40
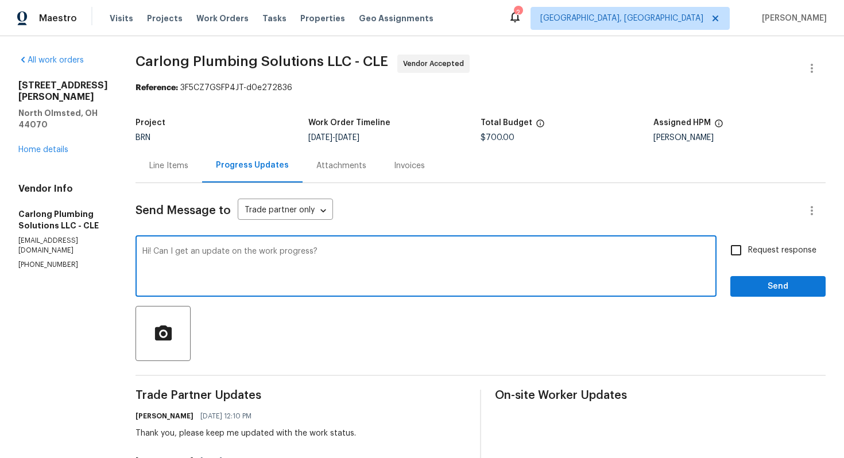
type textarea "Hi! Can I get an update on the work progress?"
click at [748, 251] on input "Request response" at bounding box center [736, 250] width 24 height 24
checkbox input "true"
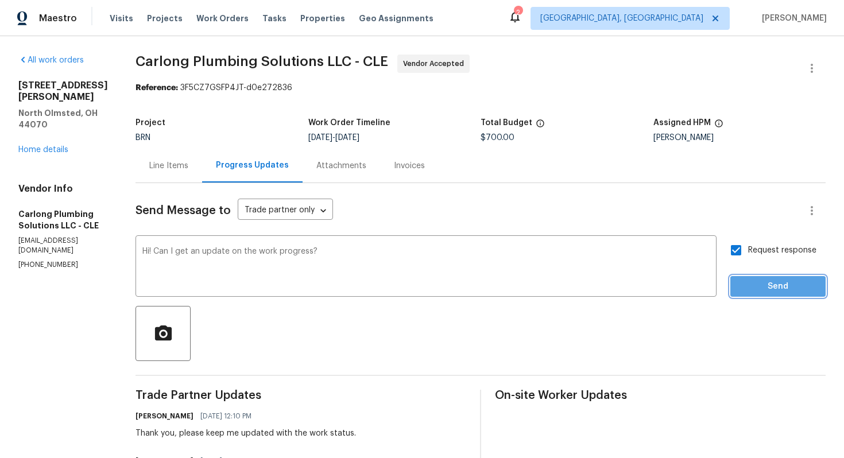
click at [761, 291] on span "Send" at bounding box center [778, 287] width 77 height 14
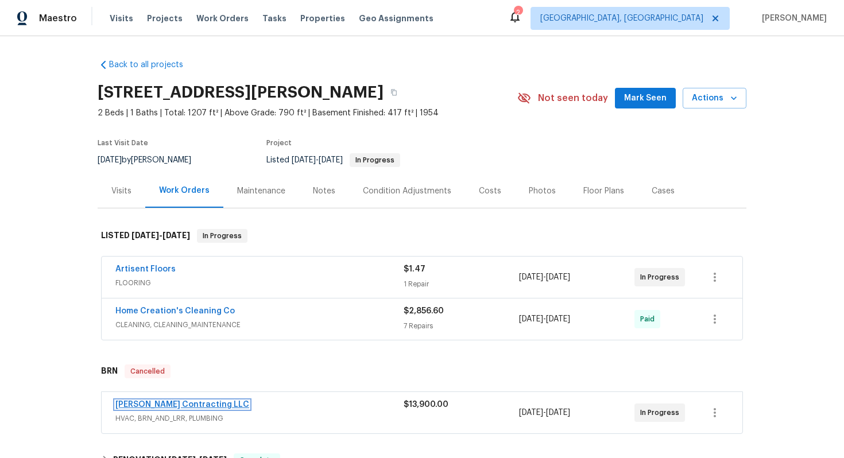
click at [144, 401] on link "[PERSON_NAME] Contracting LLC" at bounding box center [182, 405] width 134 height 8
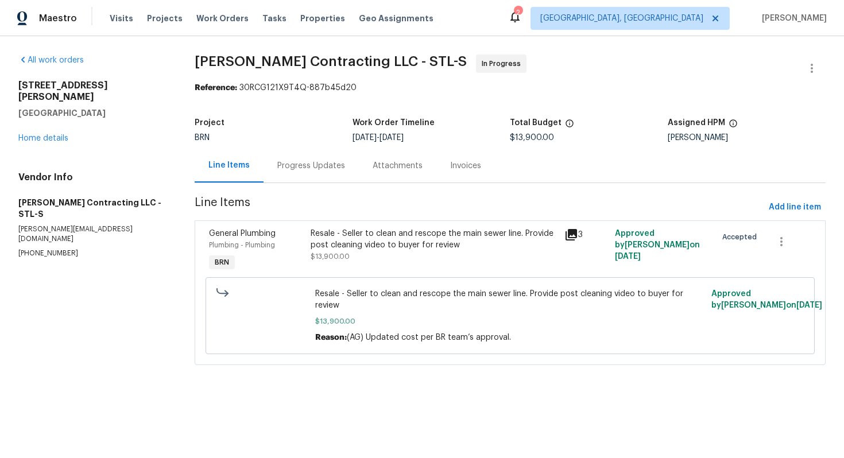
click at [298, 160] on div "Progress Updates" at bounding box center [311, 165] width 68 height 11
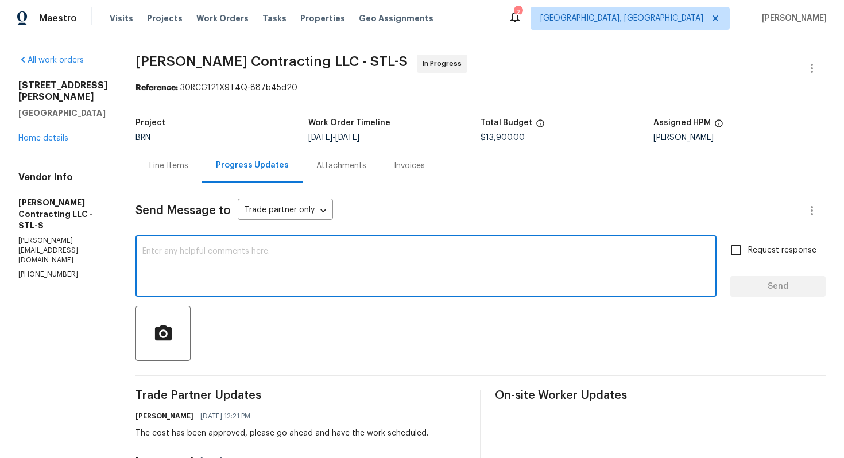
click at [259, 269] on textarea at bounding box center [425, 267] width 567 height 40
type textarea "Hi! The property has fallen through. Please don't proceed with the repairs."
click at [736, 247] on input "Request response" at bounding box center [736, 250] width 24 height 24
checkbox input "true"
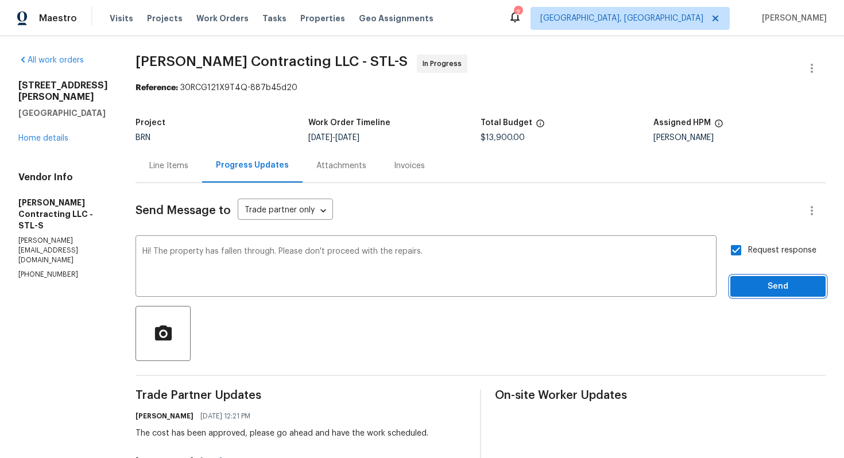
click at [750, 278] on button "Send" at bounding box center [777, 286] width 95 height 21
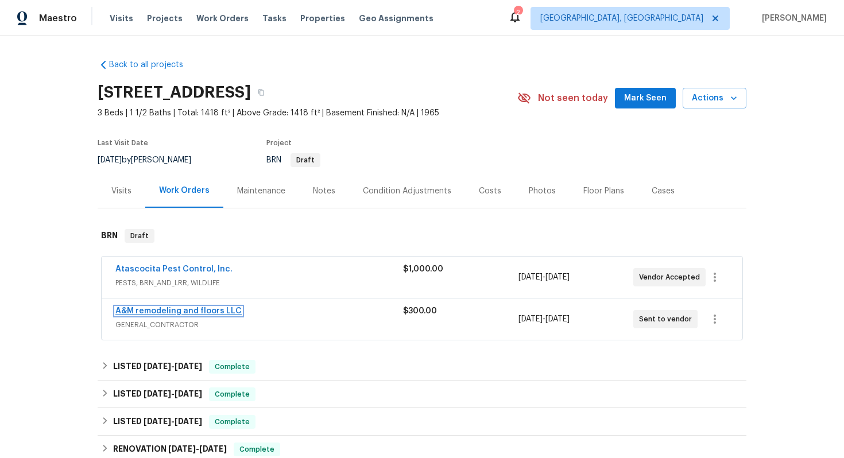
click at [148, 309] on link "A&M remodeling and floors LLC" at bounding box center [178, 311] width 126 height 8
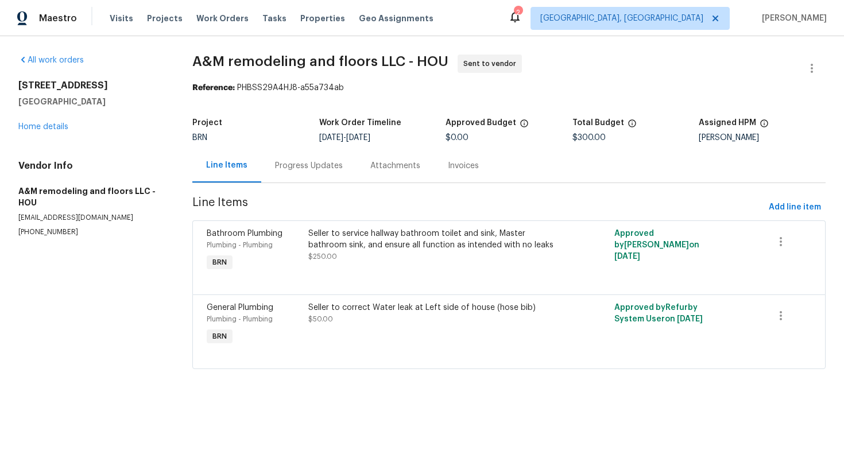
click at [288, 173] on div "Progress Updates" at bounding box center [308, 166] width 95 height 34
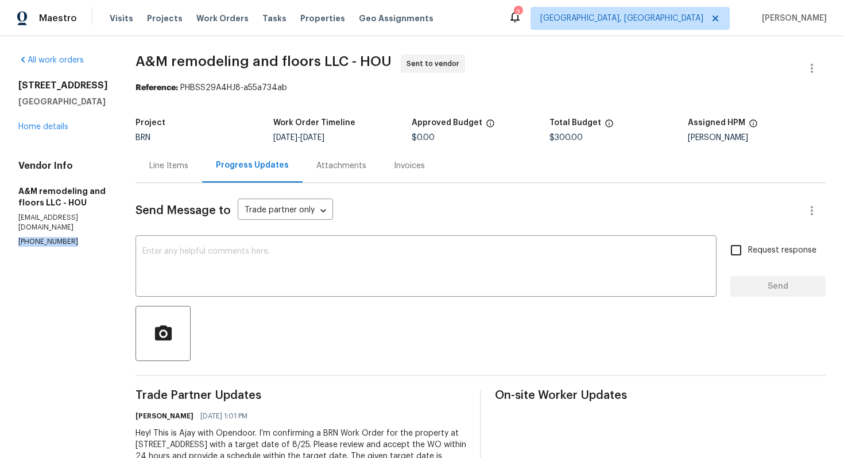
drag, startPoint x: 19, startPoint y: 268, endPoint x: 76, endPoint y: 264, distance: 57.0
click at [76, 247] on p "[PHONE_NUMBER]" at bounding box center [63, 242] width 90 height 10
copy p "[PHONE_NUMBER]"
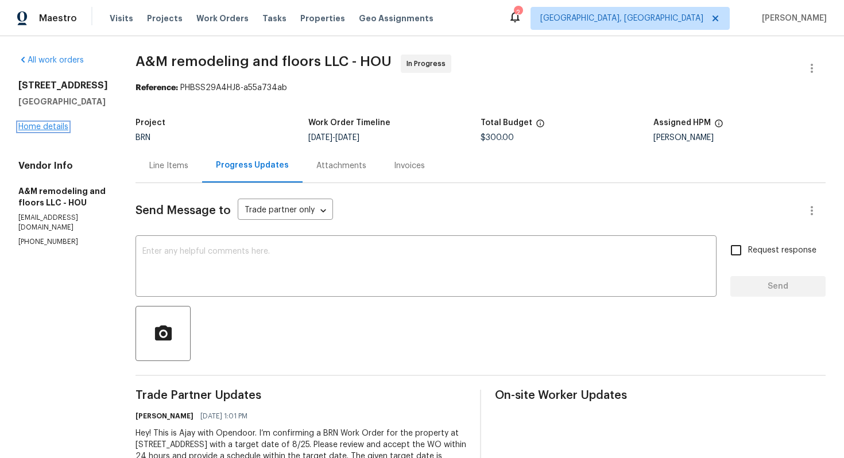
click at [47, 131] on link "Home details" at bounding box center [43, 127] width 50 height 8
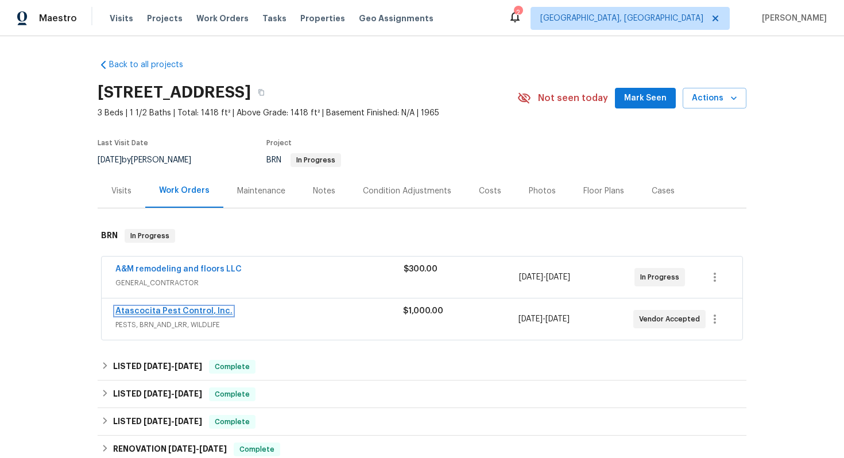
click at [134, 314] on link "Atascocita Pest Control, Inc." at bounding box center [173, 311] width 117 height 8
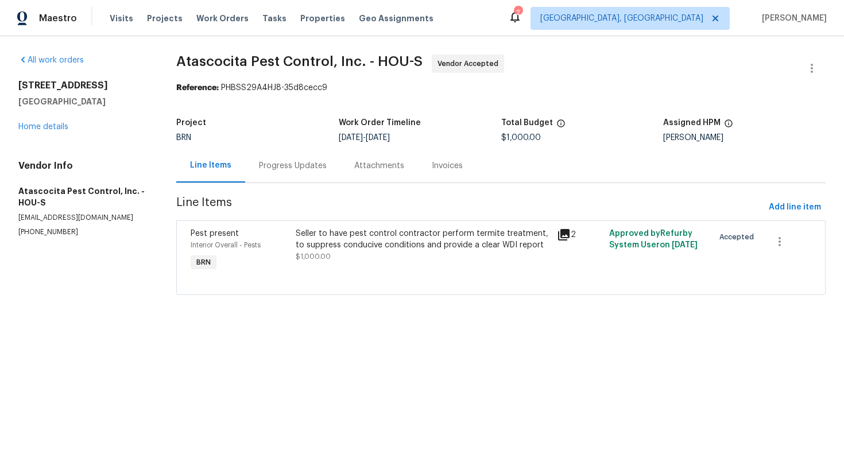
click at [274, 175] on div "Progress Updates" at bounding box center [292, 166] width 95 height 34
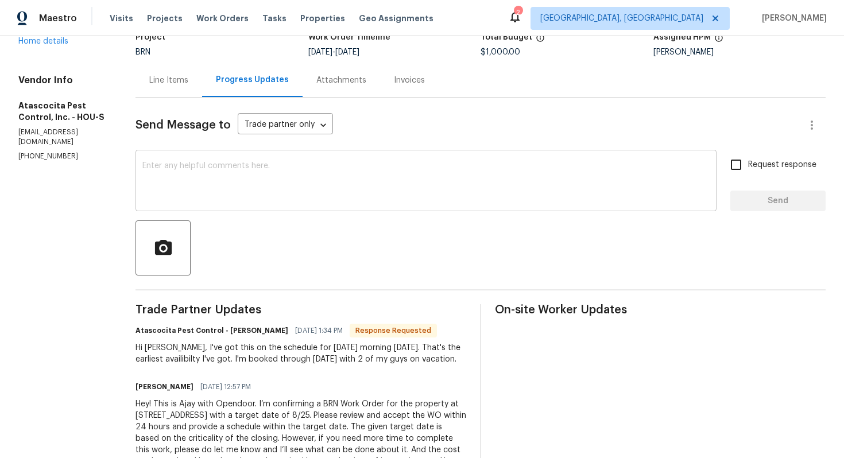
scroll to position [97, 0]
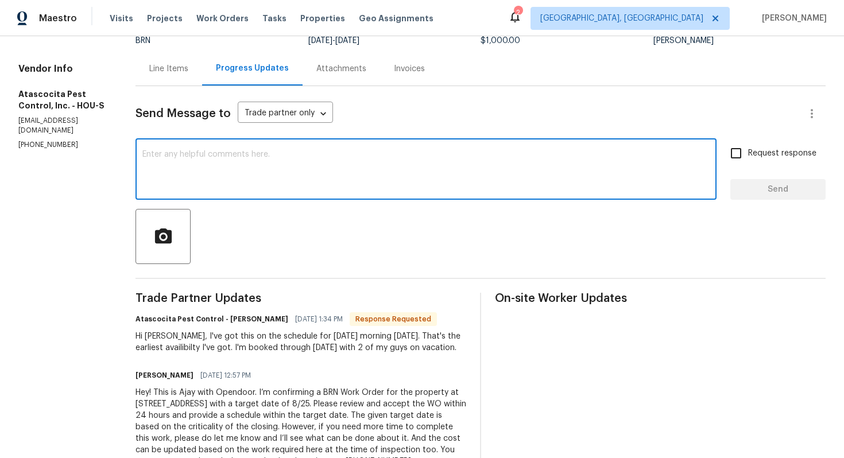
click at [260, 176] on textarea at bounding box center [425, 170] width 567 height 40
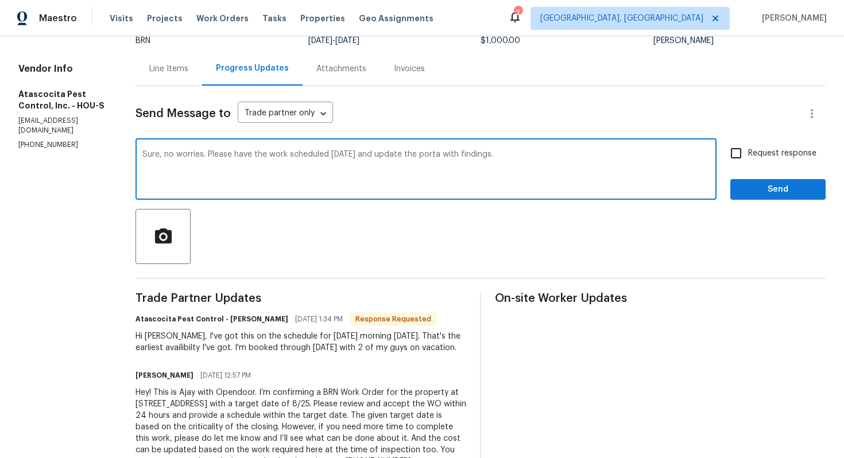
click at [440, 157] on textarea "Sure, no worries. Please have the work scheduled tomorrow and update the porta …" at bounding box center [425, 170] width 567 height 40
type textarea "Sure, no worries. Please have the work scheduled tomorrow and update the portal…"
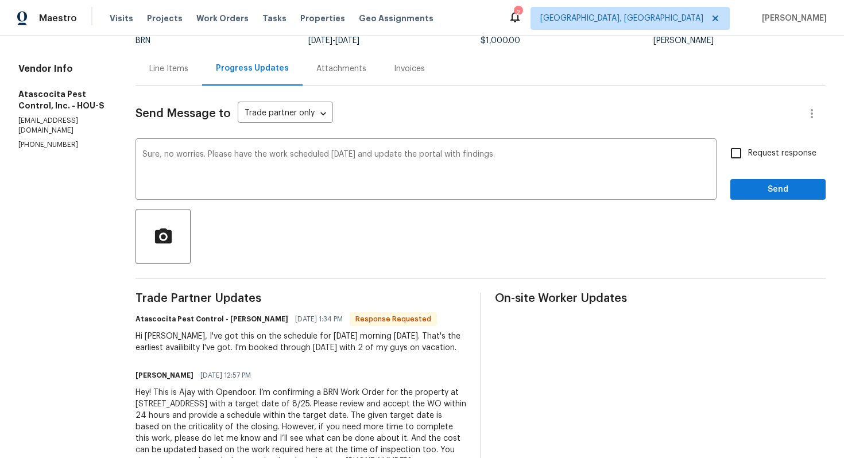
click at [761, 152] on span "Request response" at bounding box center [782, 154] width 68 height 12
click at [748, 152] on input "Request response" at bounding box center [736, 153] width 24 height 24
checkbox input "true"
click at [759, 187] on span "Send" at bounding box center [778, 190] width 77 height 14
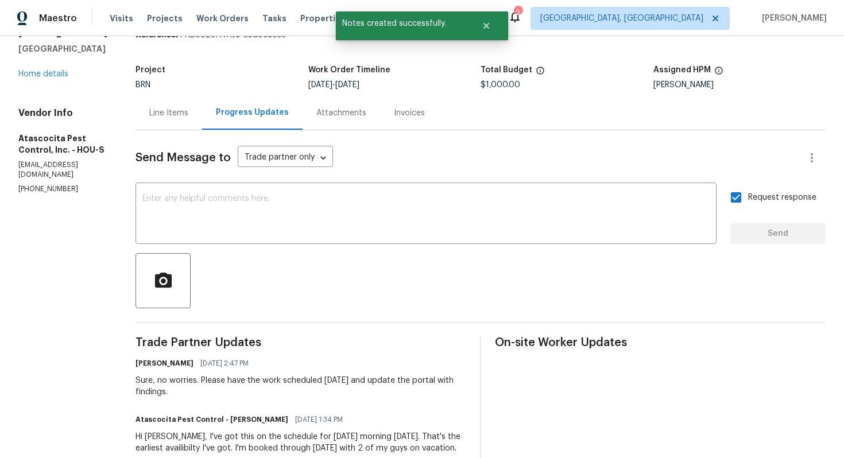
scroll to position [0, 0]
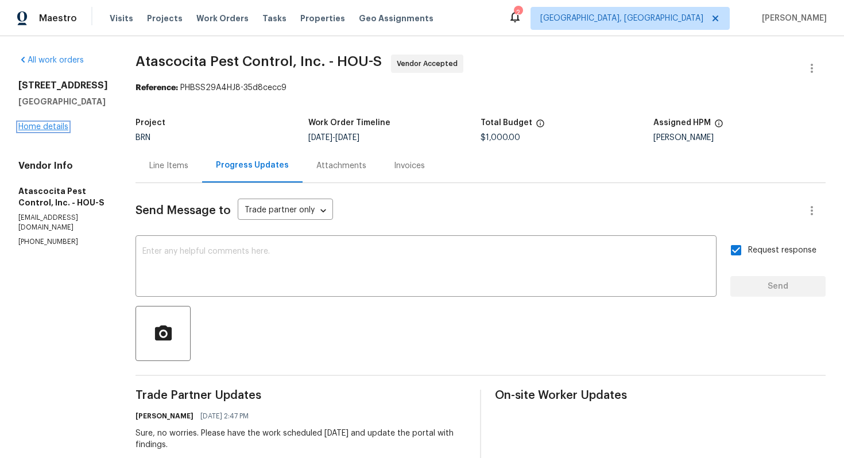
click at [59, 130] on link "Home details" at bounding box center [43, 127] width 50 height 8
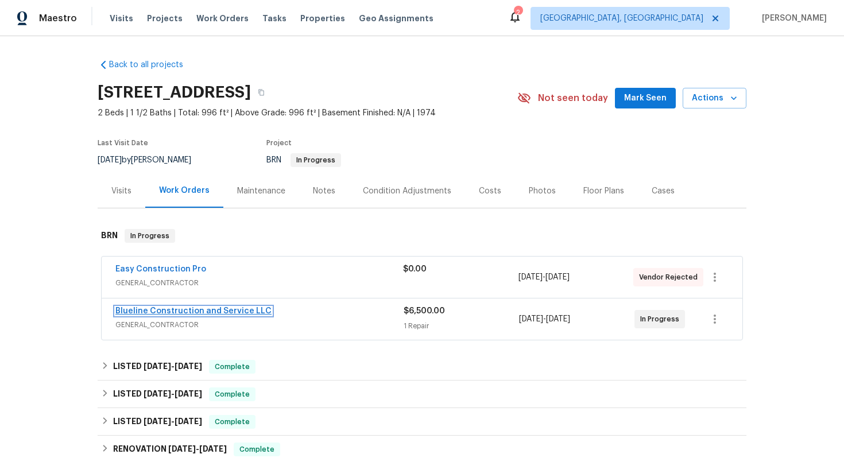
click at [142, 312] on link "Blueline Construction and Service LLC" at bounding box center [193, 311] width 156 height 8
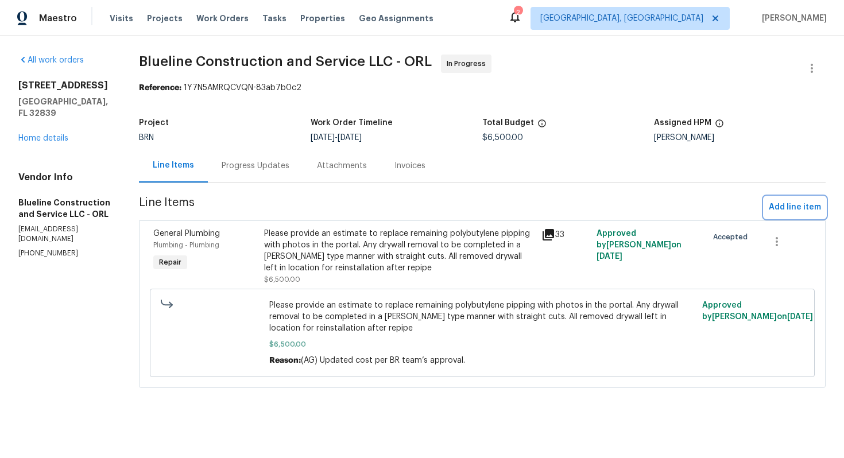
click at [800, 211] on span "Add line item" at bounding box center [795, 207] width 52 height 14
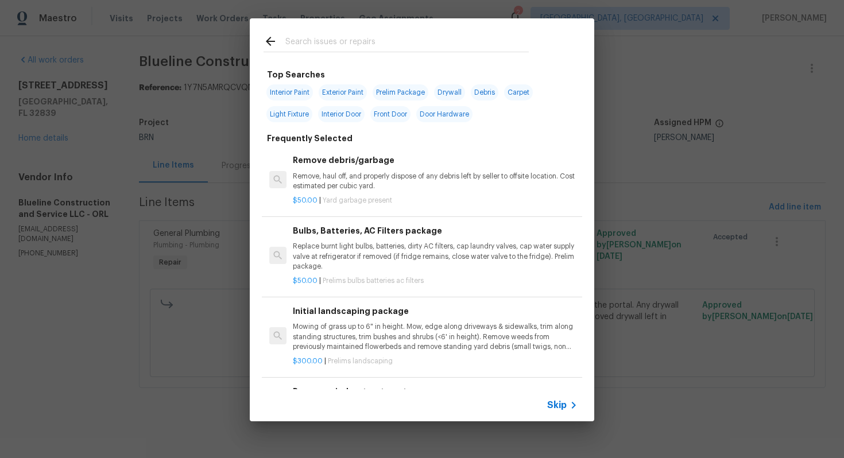
click at [556, 406] on span "Skip" at bounding box center [557, 405] width 20 height 11
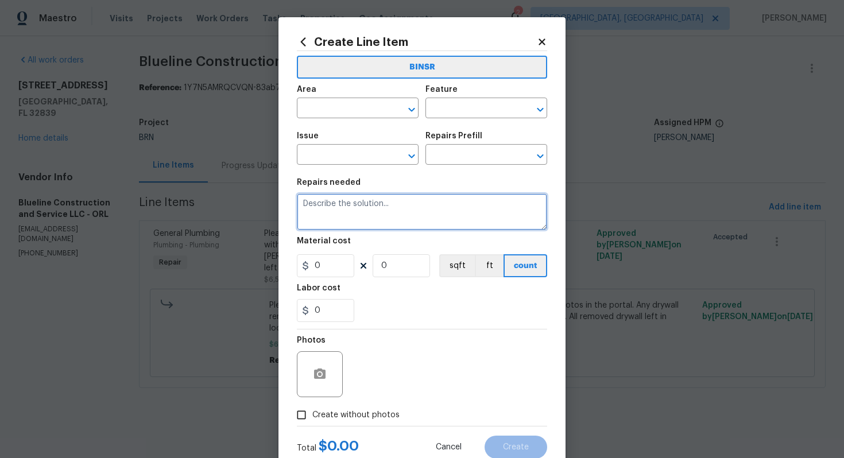
click at [432, 216] on textarea at bounding box center [422, 211] width 250 height 37
paste textarea "Seller to replace polybutylene distribution pipes throughout the home. Seller t…"
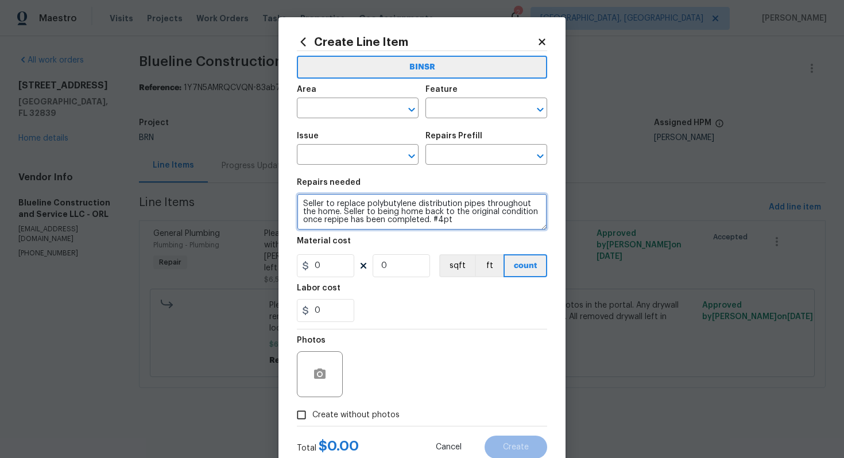
scroll to position [2, 0]
type textarea "Seller to replace polybutylene distribution pipes throughout the home. Seller t…"
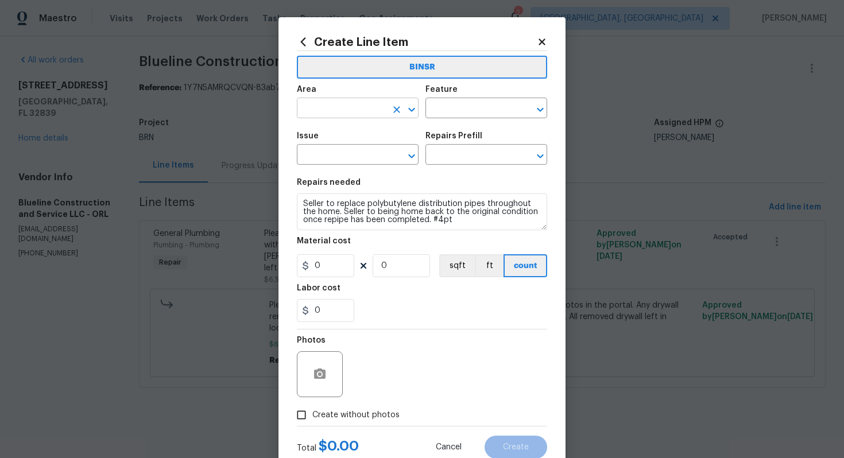
click at [342, 104] on input "text" at bounding box center [342, 109] width 90 height 18
click at [338, 140] on li "Plumbing" at bounding box center [358, 135] width 122 height 19
type input "Plumbing"
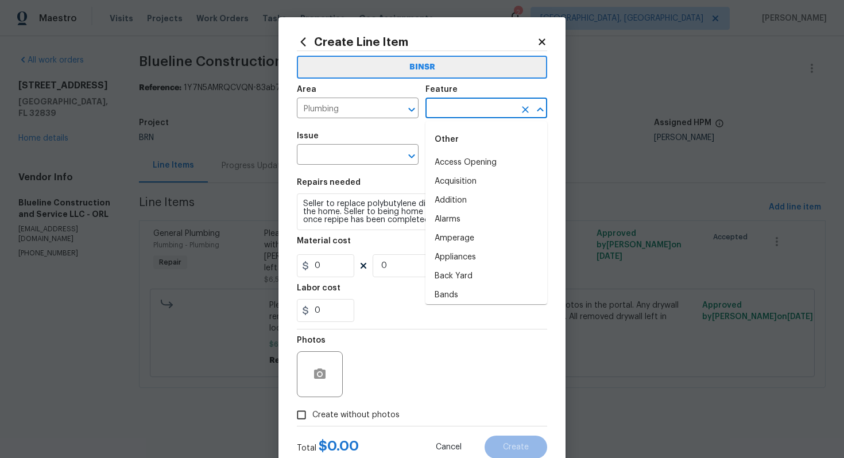
click at [450, 111] on input "text" at bounding box center [470, 109] width 90 height 18
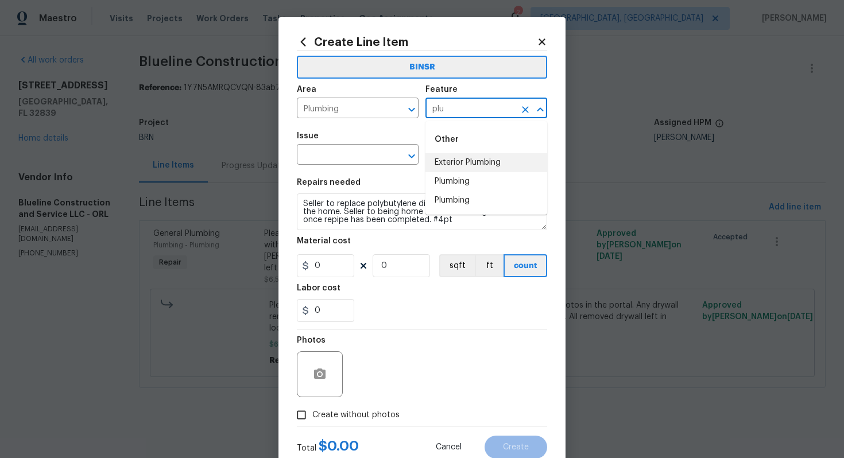
click at [448, 167] on li "Exterior Plumbing" at bounding box center [486, 162] width 122 height 19
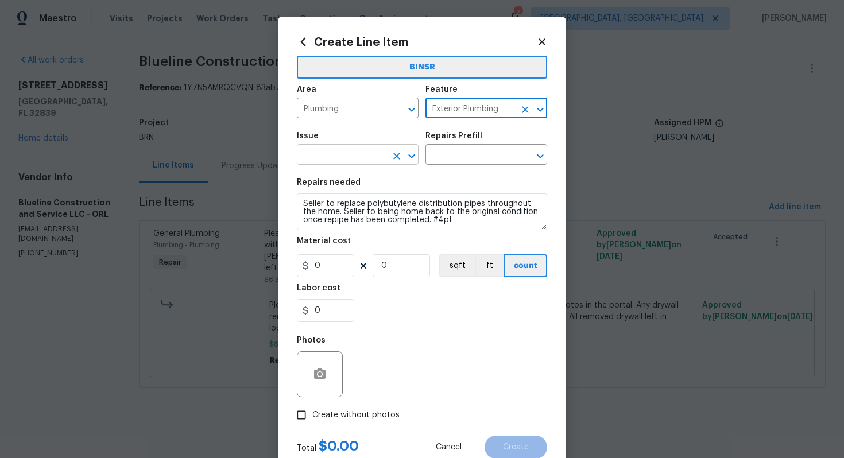
type input "Exterior Plumbing"
click at [323, 158] on input "text" at bounding box center [342, 156] width 90 height 18
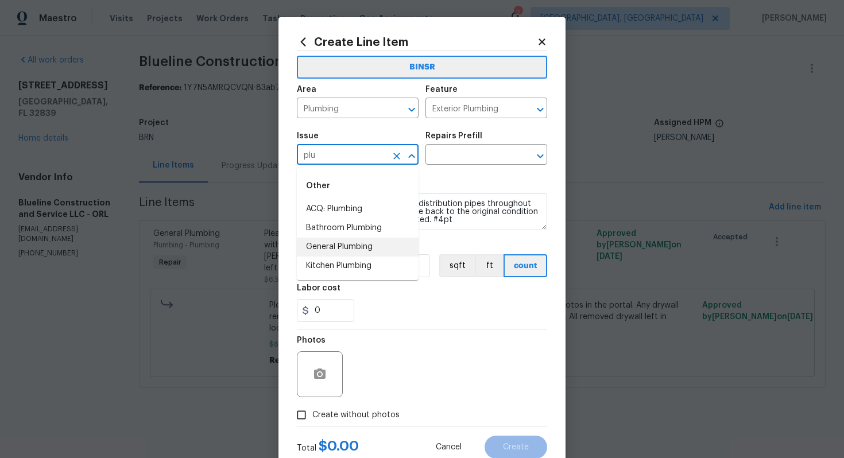
click at [330, 244] on li "General Plumbing" at bounding box center [358, 247] width 122 height 19
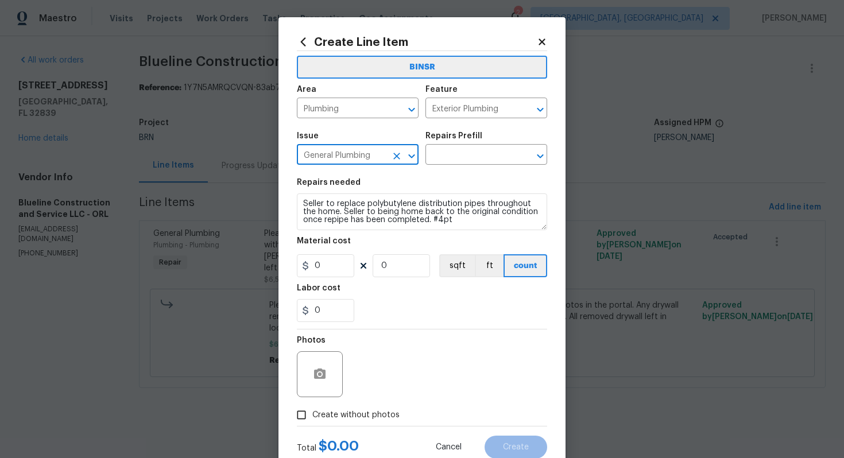
type input "General Plumbing"
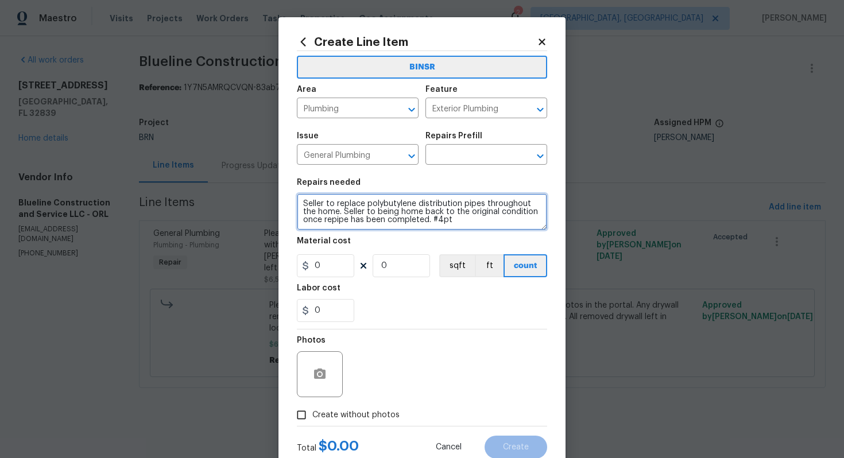
scroll to position [8, 0]
drag, startPoint x: 300, startPoint y: 202, endPoint x: 427, endPoint y: 239, distance: 132.7
click at [427, 239] on section "Repairs needed Seller to replace polybutylene distribution pipes throughout the…" at bounding box center [422, 250] width 250 height 157
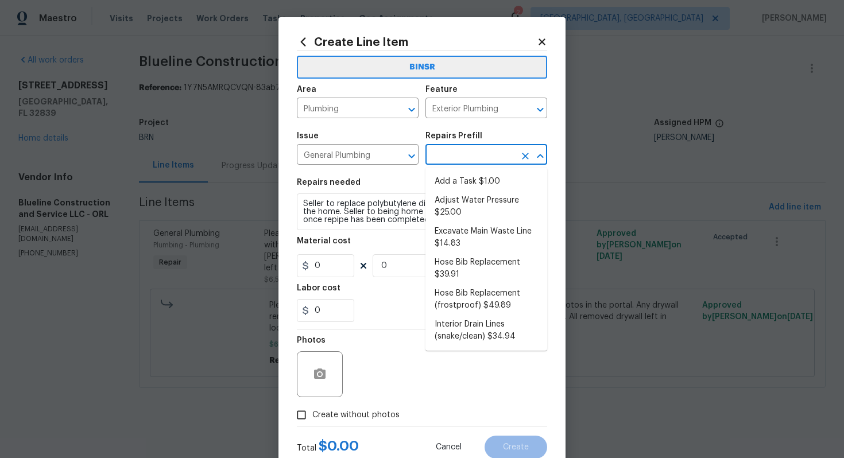
click at [444, 157] on input "text" at bounding box center [470, 156] width 90 height 18
click at [458, 234] on li "Excavate Main Waste Line $14.83" at bounding box center [486, 237] width 122 height 31
type input "Plumbing"
type input "Excavate Main Waste Line $14.83"
type textarea "Properly locate, cut the concrete slab, excavate as needed and install a new wa…"
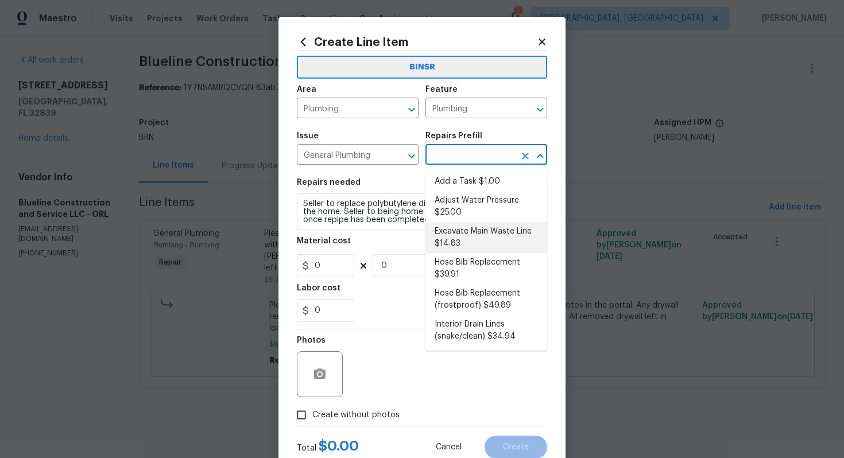
type input "14.83"
type input "1"
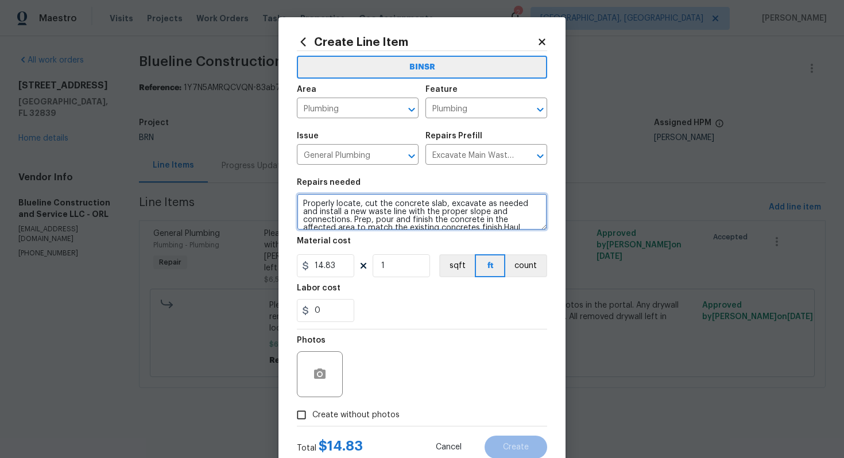
scroll to position [16, 0]
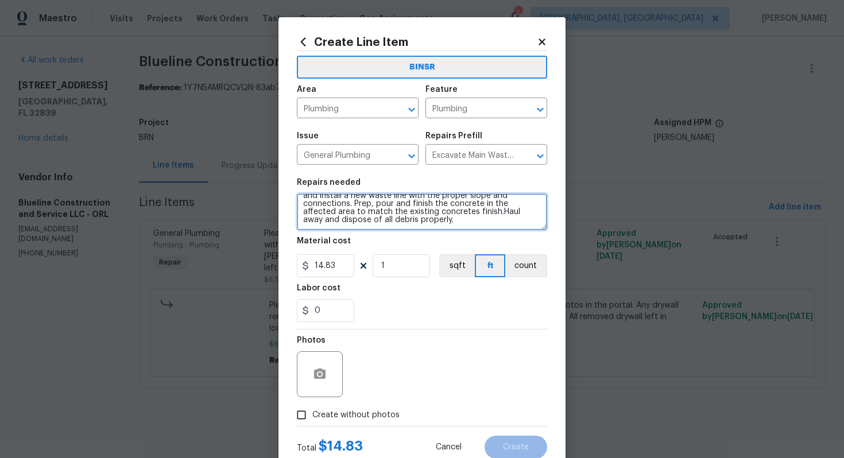
drag, startPoint x: 301, startPoint y: 204, endPoint x: 386, endPoint y: 257, distance: 100.1
click at [386, 257] on section "Repairs needed Properly locate, cut the concrete slab, excavate as needed and i…" at bounding box center [422, 250] width 250 height 157
paste textarea "Seller to replace polybutylene distribution pipes throughout the home. Seller t…"
type textarea "Seller to replace polybutylene distribution pipes throughout the home. Seller t…"
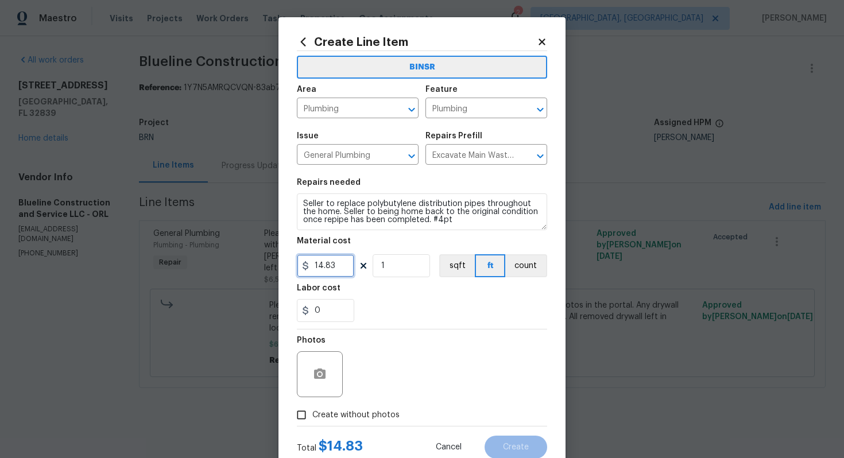
drag, startPoint x: 342, startPoint y: 269, endPoint x: 285, endPoint y: 270, distance: 56.9
click at [285, 270] on div "Create Line Item BINSR Area Plumbing ​ Feature Plumbing ​ Issue General Plumbin…" at bounding box center [421, 247] width 287 height 460
type input "0"
click at [328, 315] on input "0" at bounding box center [325, 310] width 57 height 23
type input "1"
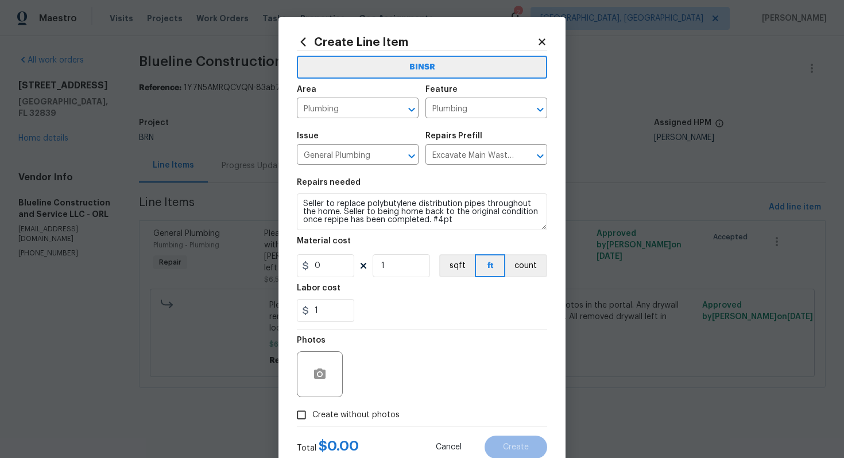
click at [446, 370] on div "Photos" at bounding box center [422, 367] width 250 height 75
click at [363, 418] on span "Create without photos" at bounding box center [355, 415] width 87 height 12
click at [312, 418] on input "Create without photos" at bounding box center [302, 415] width 22 height 22
checkbox input "true"
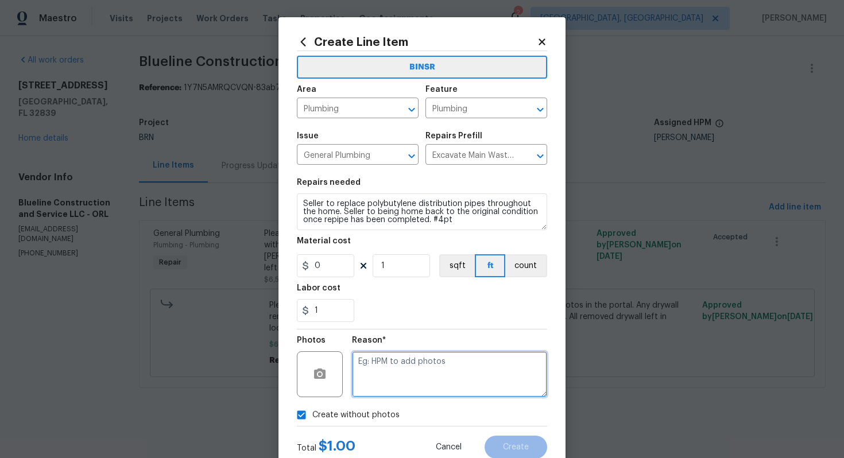
click at [382, 385] on textarea at bounding box center [449, 374] width 195 height 46
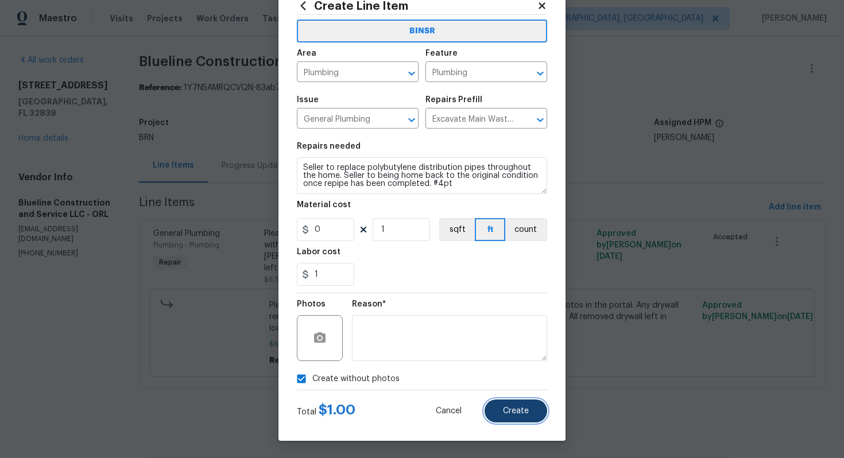
click at [520, 420] on button "Create" at bounding box center [516, 411] width 63 height 23
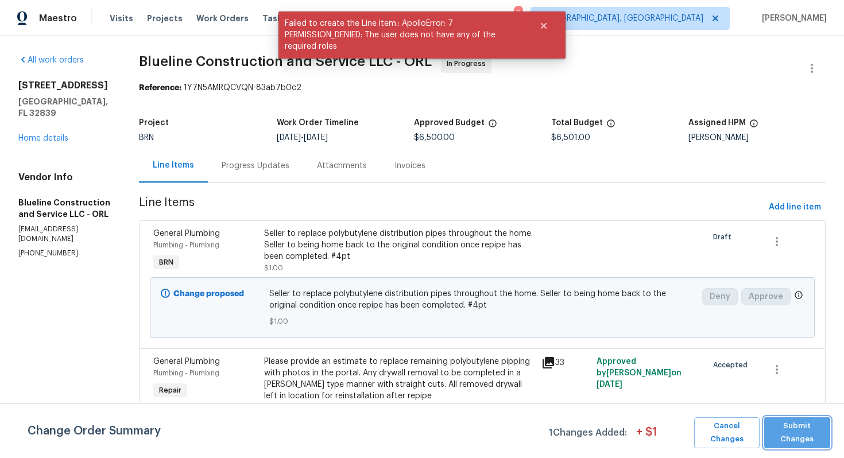
click at [773, 426] on span "Submit Changes" at bounding box center [797, 433] width 55 height 26
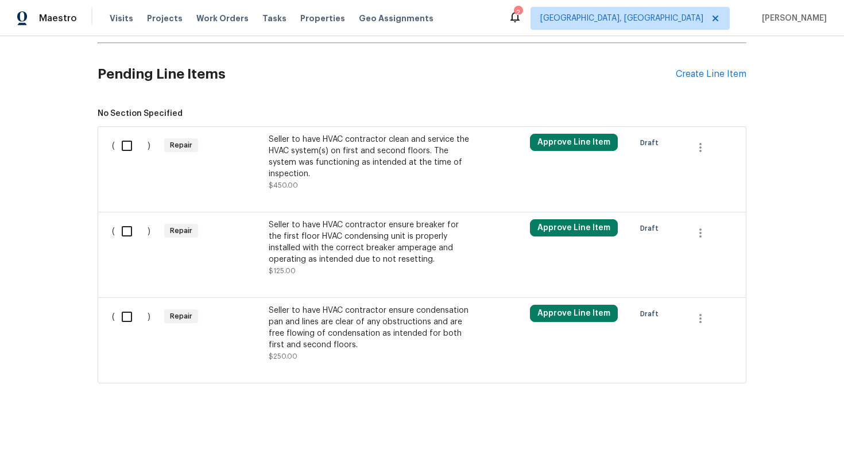
scroll to position [353, 0]
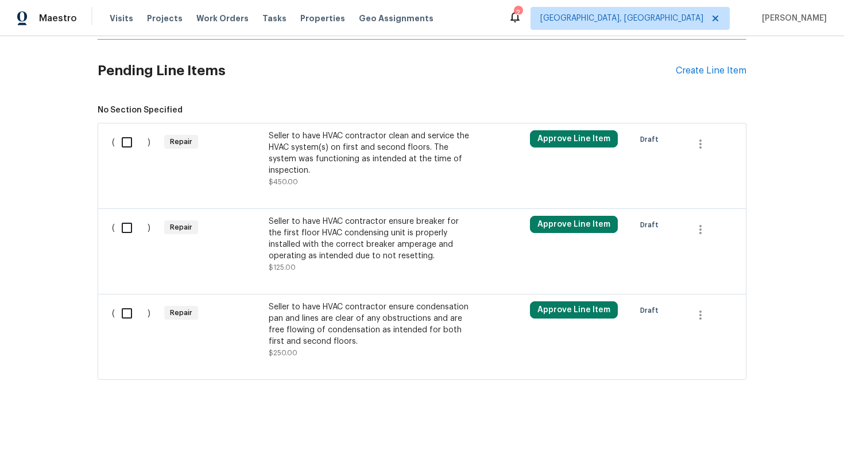
click at [325, 244] on div "Seller to have HVAC contractor ensure breaker for the first floor HVAC condensi…" at bounding box center [370, 239] width 202 height 46
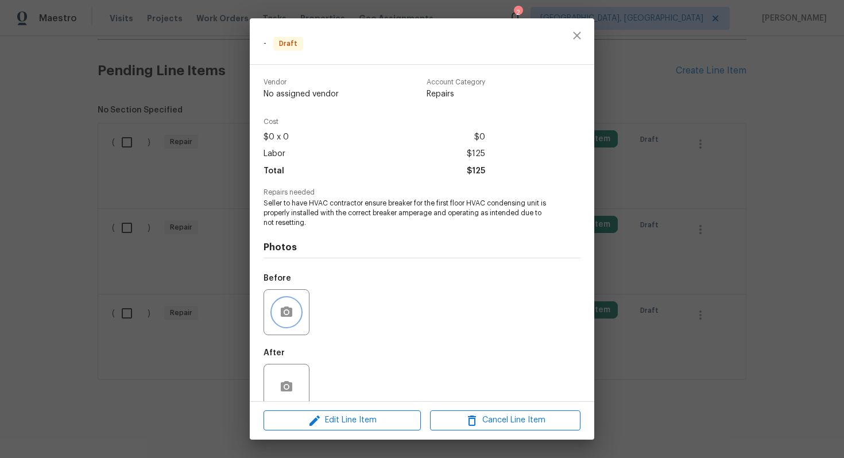
click at [289, 316] on icon "button" at bounding box center [286, 312] width 11 height 10
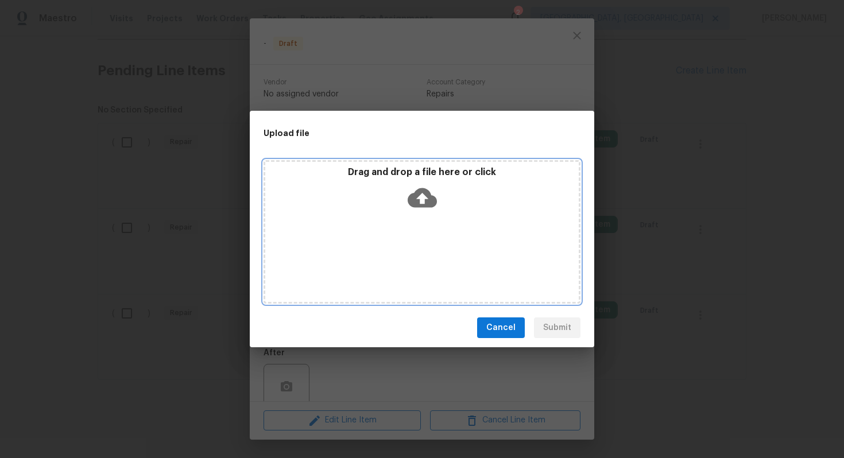
click at [420, 199] on icon at bounding box center [422, 197] width 29 height 29
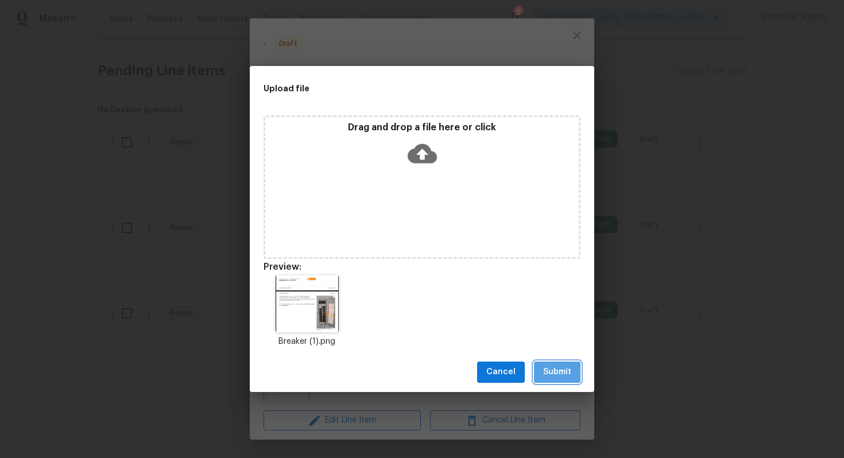
click at [551, 370] on span "Submit" at bounding box center [557, 372] width 28 height 14
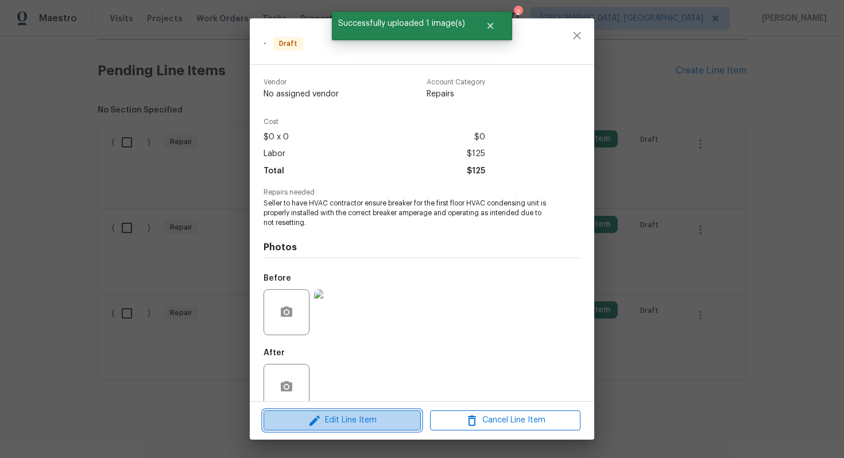
click at [359, 423] on span "Edit Line Item" at bounding box center [342, 420] width 150 height 14
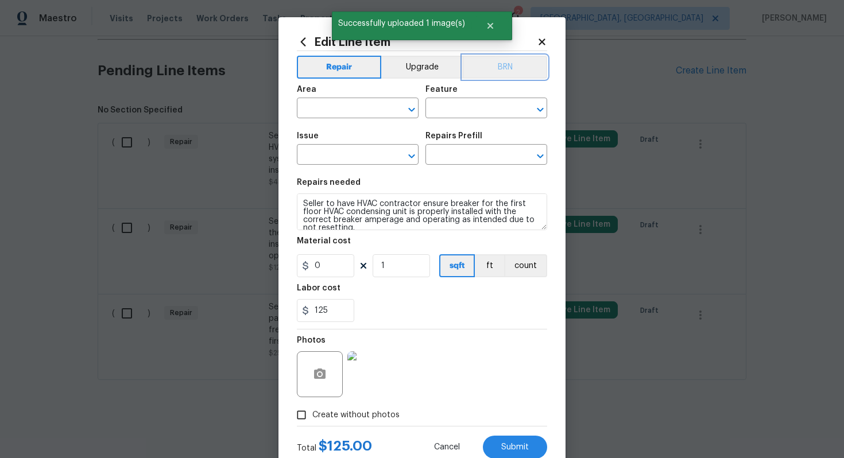
click at [509, 60] on button "BRN" at bounding box center [505, 67] width 84 height 23
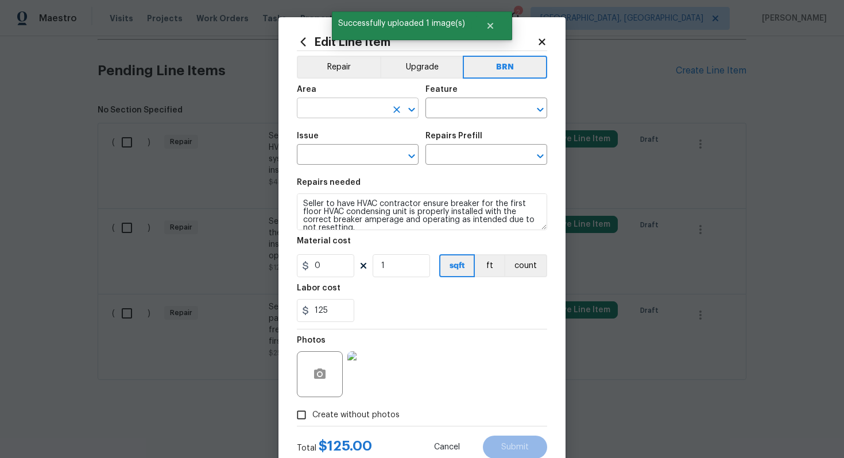
click at [369, 106] on input "text" at bounding box center [342, 109] width 90 height 18
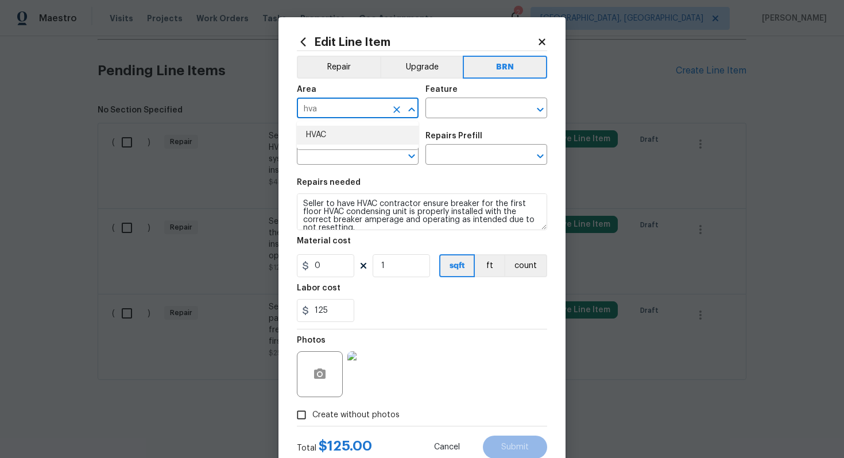
click at [365, 133] on li "HVAC" at bounding box center [358, 135] width 122 height 19
type input "HVAC"
click at [438, 105] on input "text" at bounding box center [470, 109] width 90 height 18
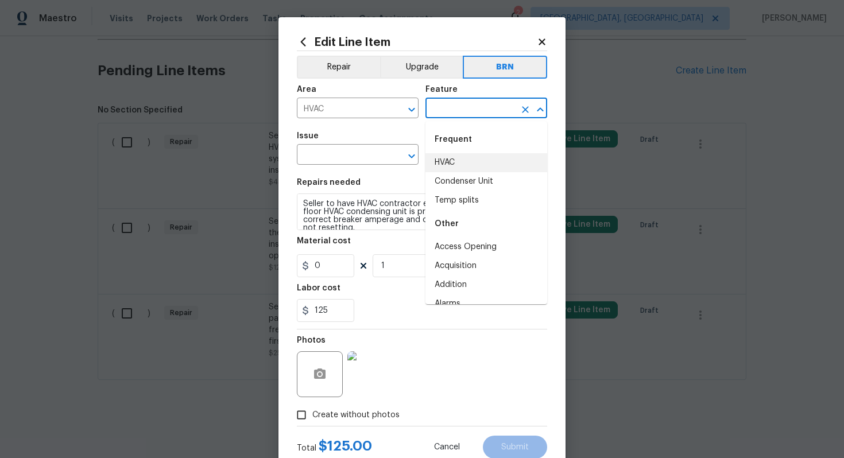
click at [463, 156] on li "HVAC" at bounding box center [486, 162] width 122 height 19
type input "HVAC"
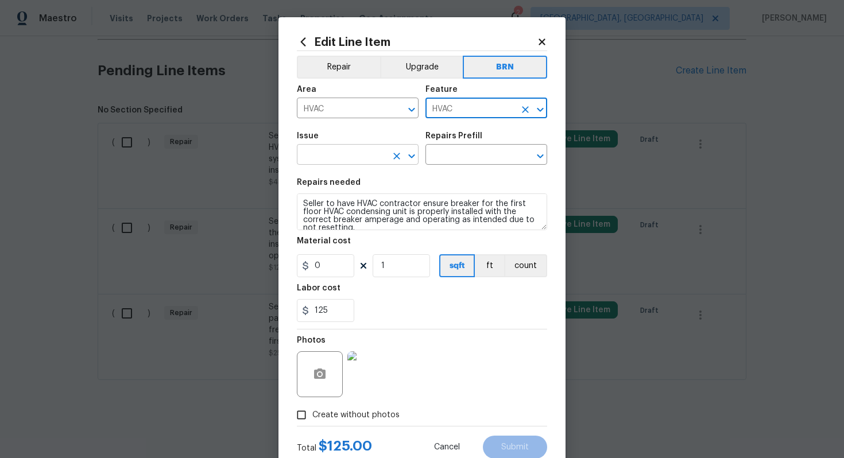
click at [341, 158] on input "text" at bounding box center [342, 156] width 90 height 18
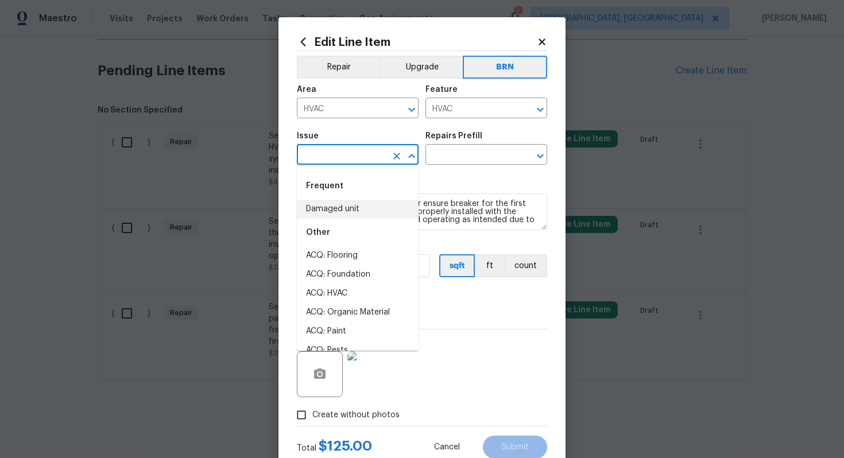
click at [345, 206] on li "Damaged unit" at bounding box center [358, 209] width 122 height 19
type input "Damaged unit"
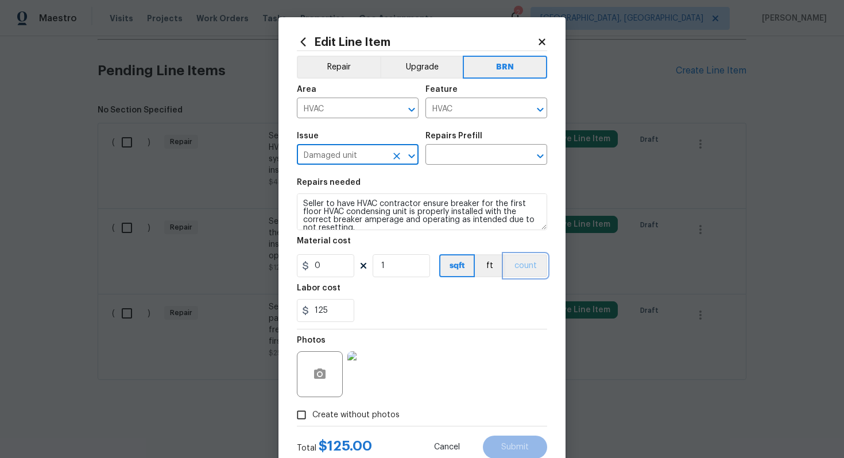
click at [532, 261] on button "count" at bounding box center [525, 265] width 43 height 23
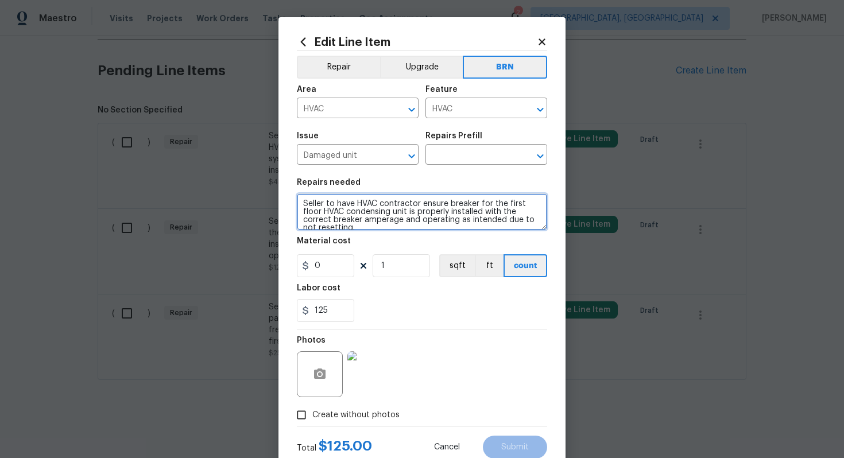
scroll to position [8, 0]
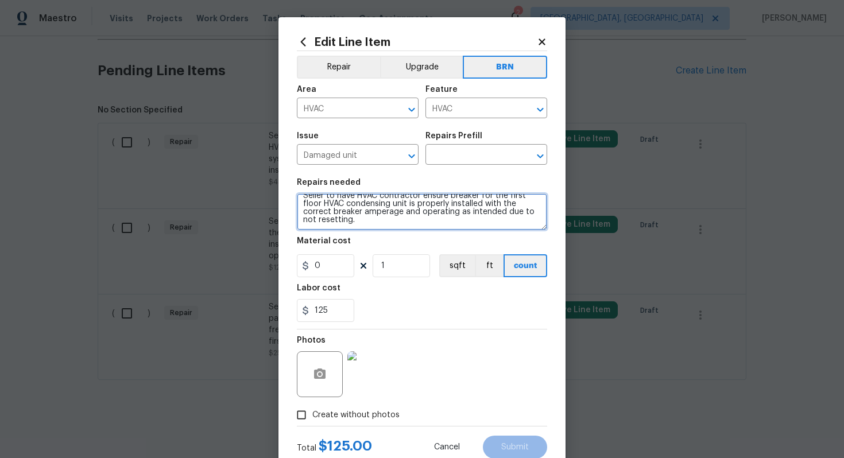
drag, startPoint x: 303, startPoint y: 203, endPoint x: 379, endPoint y: 234, distance: 81.7
click at [380, 234] on section "Repairs needed Seller to have HVAC contractor ensure breaker for the first floo…" at bounding box center [422, 250] width 250 height 157
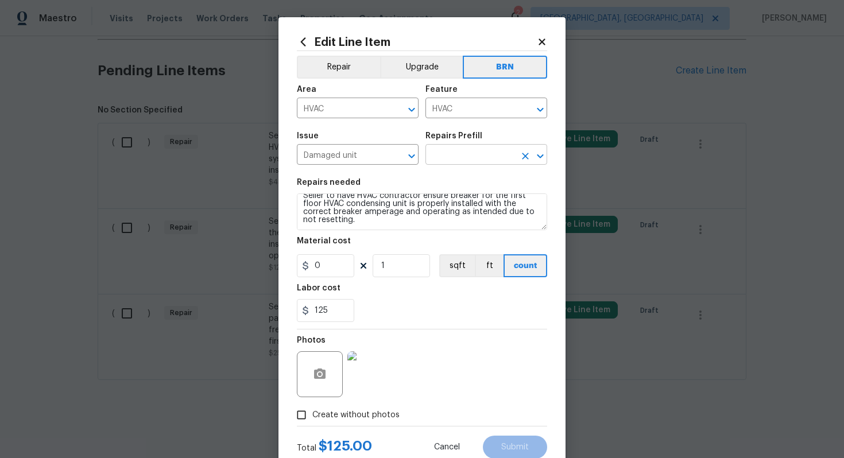
click at [447, 152] on input "text" at bounding box center [470, 156] width 90 height 18
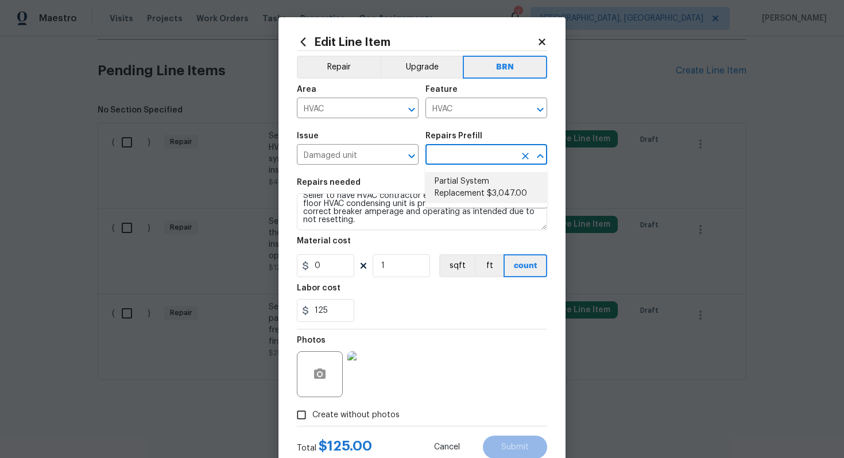
click at [456, 179] on li "Partial System Replacement $3,047.00" at bounding box center [486, 187] width 122 height 31
type input "Partial System Replacement $3,047.00"
type textarea "Acquisition Scope: Non-Functional HVAC. Partial System Replacement"
type input "3047"
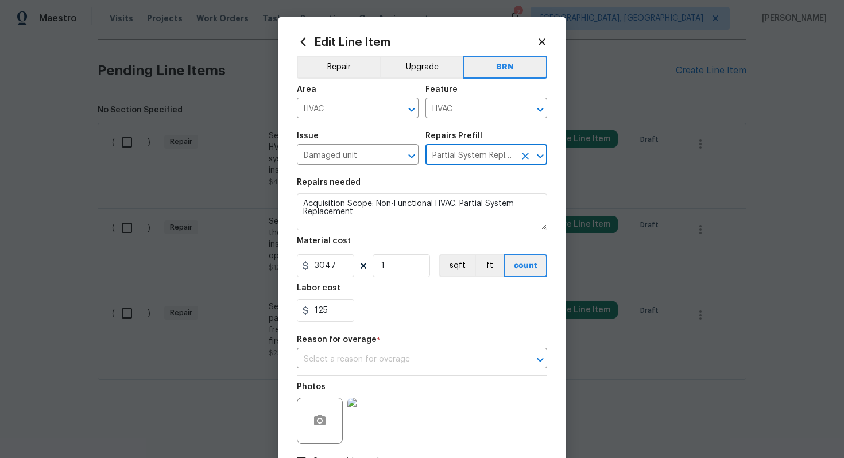
scroll to position [0, 0]
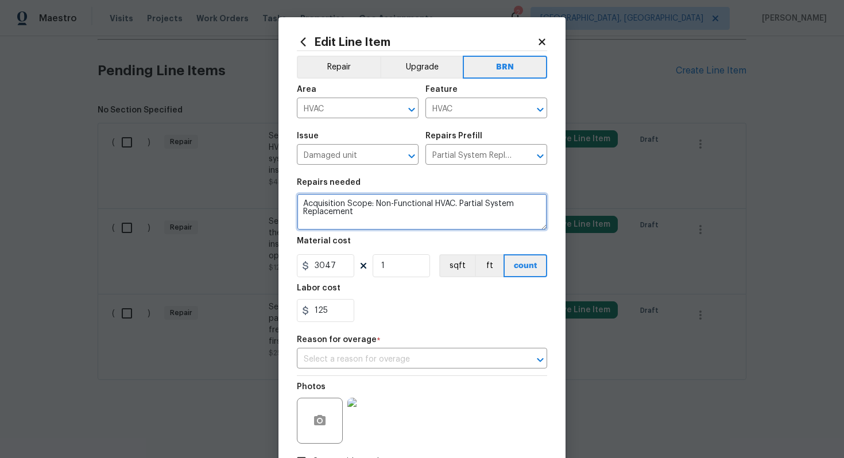
drag, startPoint x: 302, startPoint y: 204, endPoint x: 384, endPoint y: 235, distance: 87.2
click at [384, 235] on section "Repairs needed Acquisition Scope: Non-Functional HVAC. Partial System Replaceme…" at bounding box center [422, 250] width 250 height 157
paste textarea "Seller to have HVAC contractor ensure breaker for the first floor HVAC condensi…"
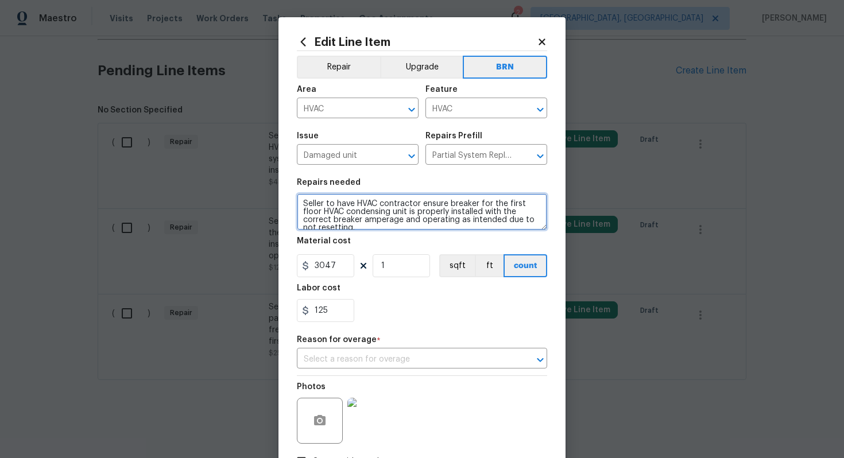
scroll to position [2, 0]
type textarea "Seller to have HVAC contractor ensure breaker for the first floor HVAC condensi…"
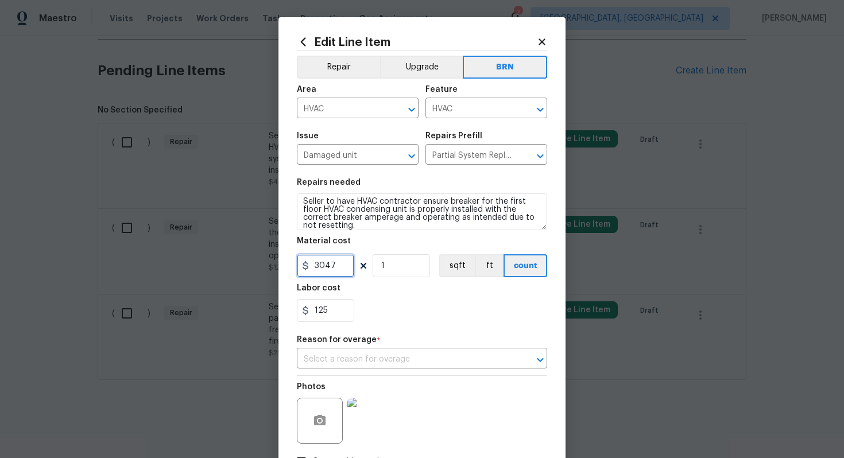
drag, startPoint x: 339, startPoint y: 267, endPoint x: 294, endPoint y: 268, distance: 45.4
click at [294, 268] on div "Edit Line Item Repair Upgrade BRN Area HVAC ​ Feature HVAC ​ Issue Damaged unit…" at bounding box center [421, 270] width 287 height 506
type input "0"
click at [450, 308] on div "125" at bounding box center [422, 310] width 250 height 23
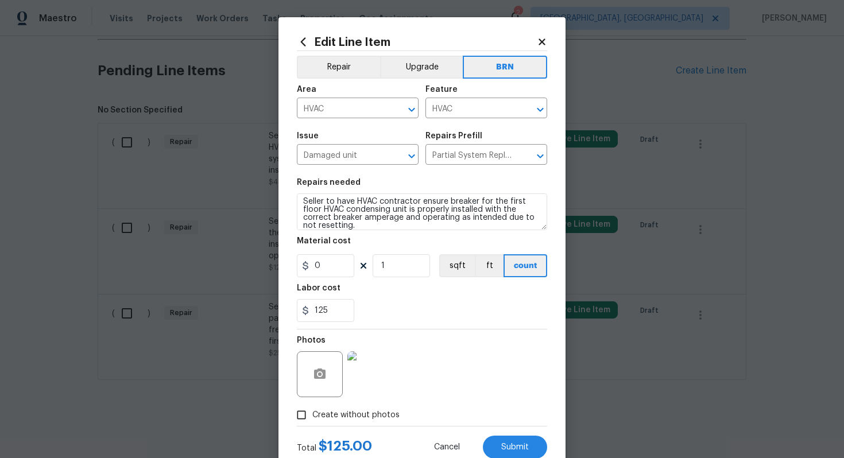
scroll to position [37, 0]
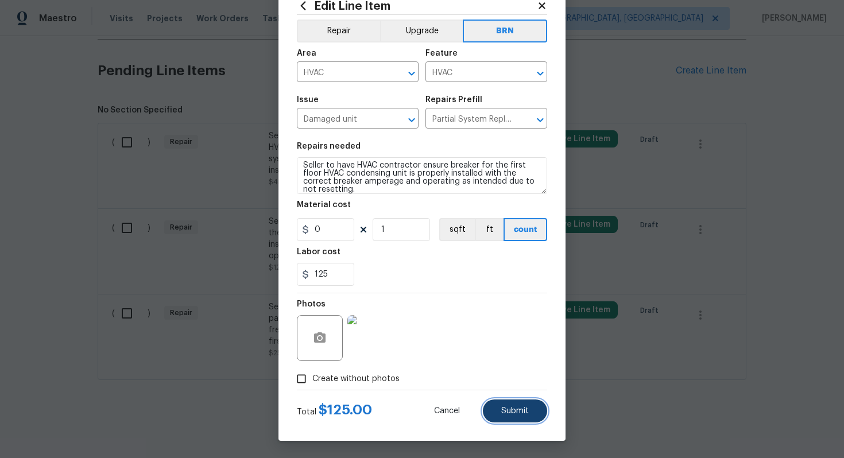
click at [523, 409] on span "Submit" at bounding box center [515, 411] width 28 height 9
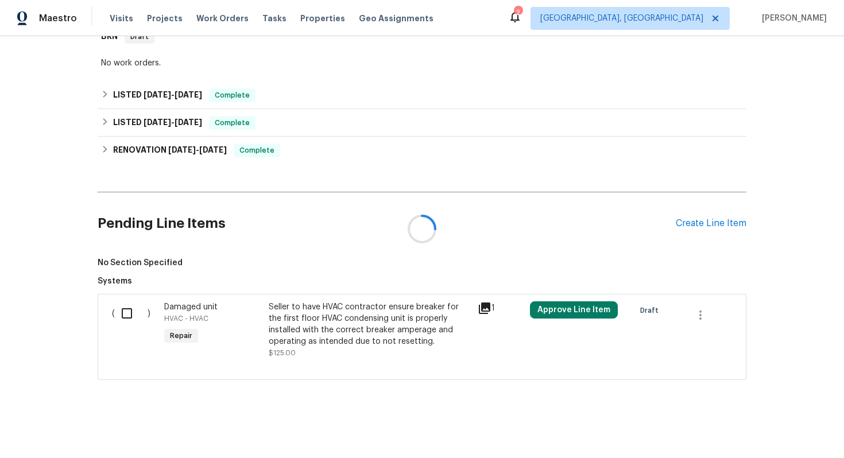
scroll to position [353, 0]
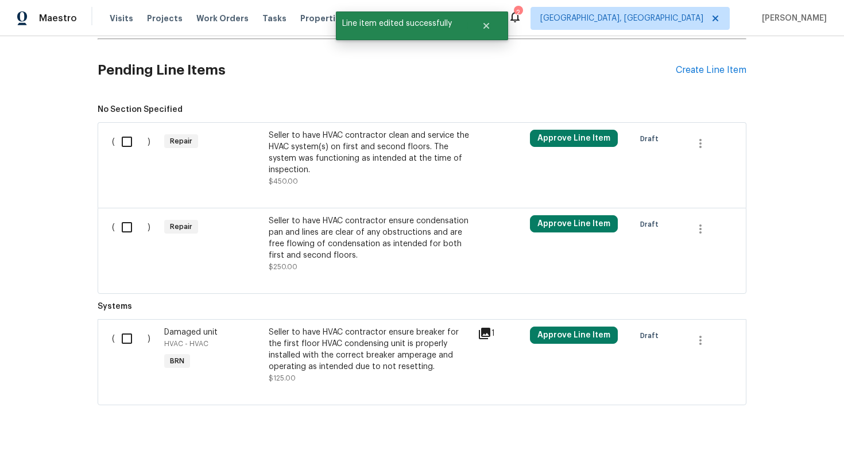
click at [363, 246] on div "Seller to have HVAC contractor ensure condensation pan and lines are clear of a…" at bounding box center [370, 238] width 202 height 46
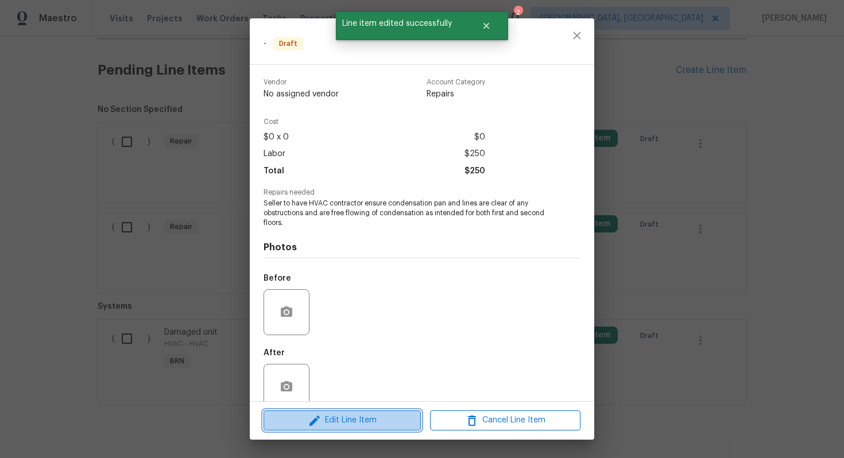
click at [334, 428] on button "Edit Line Item" at bounding box center [342, 421] width 157 height 20
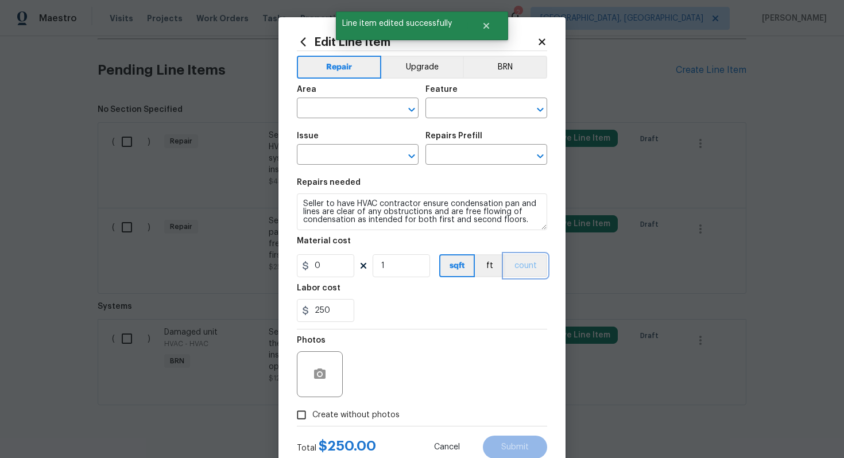
click at [535, 266] on button "count" at bounding box center [525, 265] width 43 height 23
click at [510, 65] on button "BRN" at bounding box center [505, 67] width 84 height 23
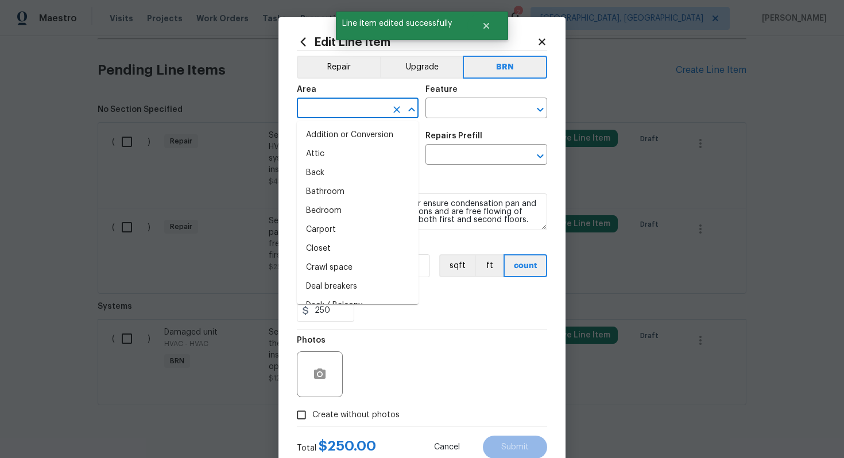
click at [336, 114] on input "text" at bounding box center [342, 109] width 90 height 18
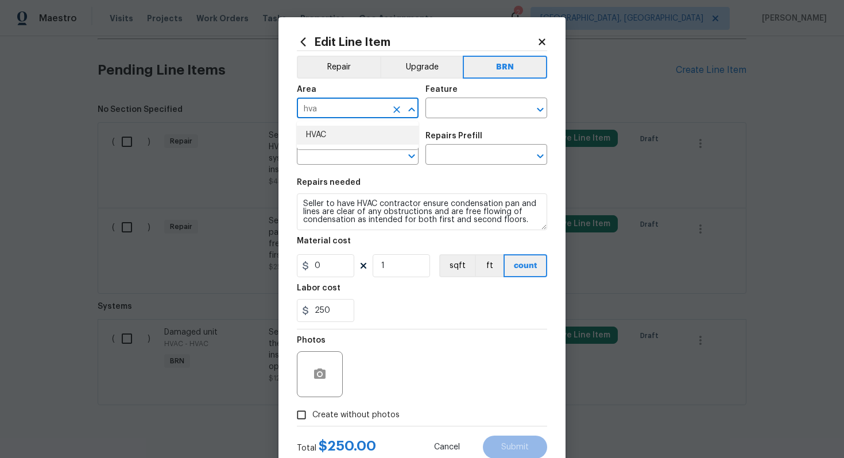
click at [344, 136] on li "HVAC" at bounding box center [358, 135] width 122 height 19
type input "HVAC"
click at [454, 110] on input "text" at bounding box center [470, 109] width 90 height 18
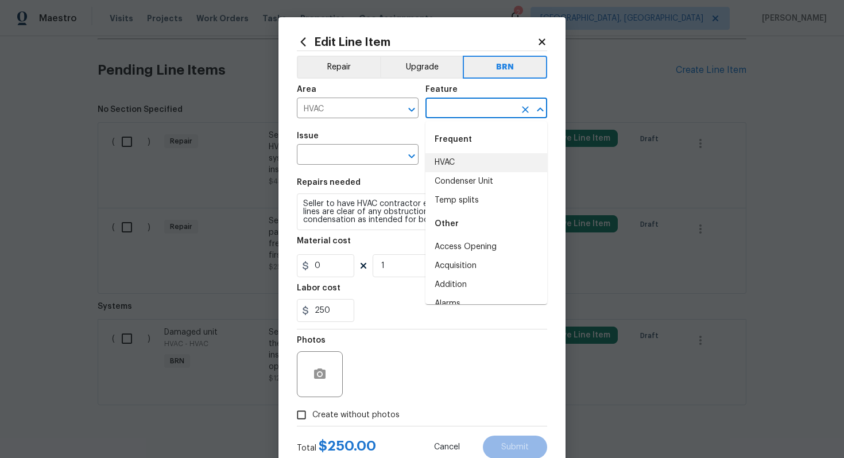
click at [458, 163] on li "HVAC" at bounding box center [486, 162] width 122 height 19
type input "HVAC"
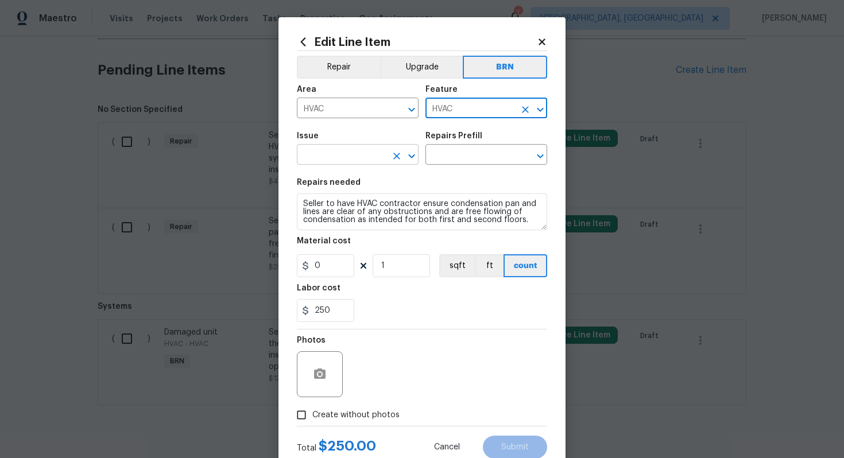
click at [347, 156] on input "text" at bounding box center [342, 156] width 90 height 18
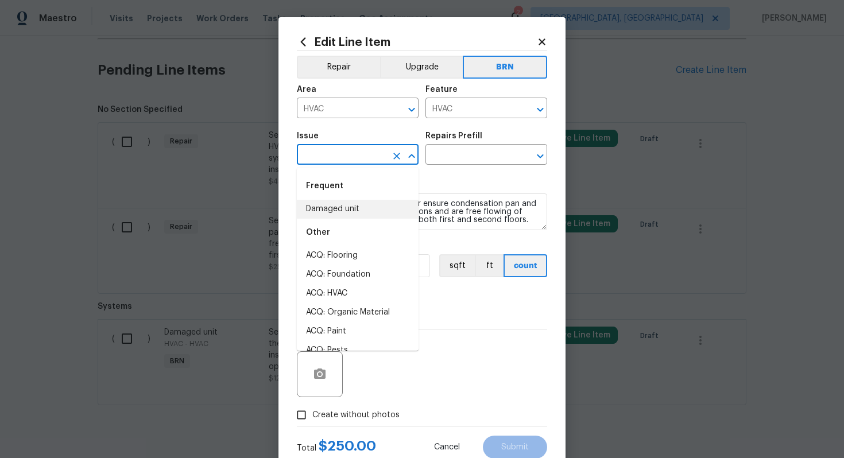
click at [347, 206] on li "Damaged unit" at bounding box center [358, 209] width 122 height 19
type input "Damaged unit"
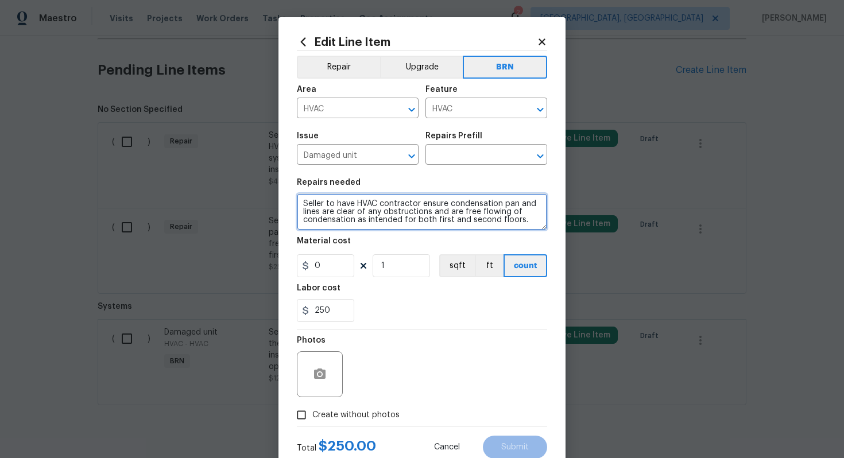
drag, startPoint x: 301, startPoint y: 202, endPoint x: 413, endPoint y: 248, distance: 121.0
click at [413, 248] on section "Repairs needed Seller to have HVAC contractor ensure condensation pan and lines…" at bounding box center [422, 250] width 250 height 157
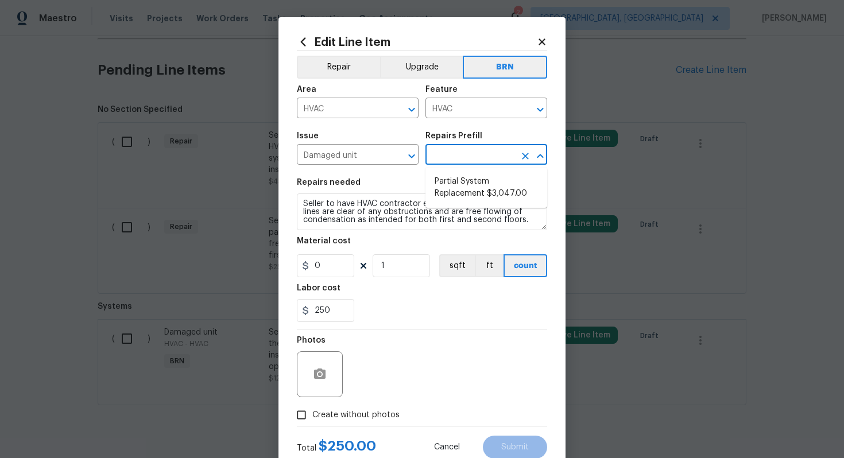
click at [475, 152] on input "text" at bounding box center [470, 156] width 90 height 18
click at [475, 189] on li "Partial System Replacement $3,047.00" at bounding box center [486, 187] width 122 height 31
type input "Partial System Replacement $3,047.00"
type textarea "Acquisition Scope: Non-Functional HVAC. Partial System Replacement"
type input "3047"
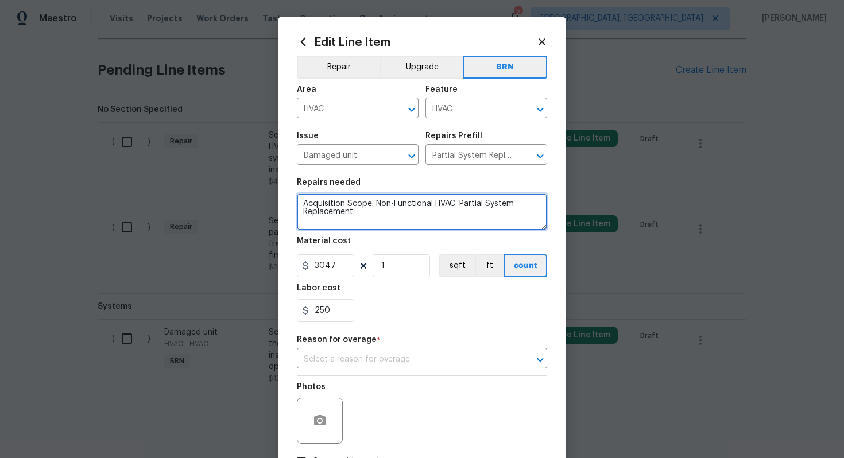
drag, startPoint x: 301, startPoint y: 205, endPoint x: 390, endPoint y: 240, distance: 95.6
click at [390, 241] on section "Repairs needed Acquisition Scope: Non-Functional HVAC. Partial System Replaceme…" at bounding box center [422, 250] width 250 height 157
paste textarea "Seller to have HVAC contractor ensure condensation pan and lines are clear of a…"
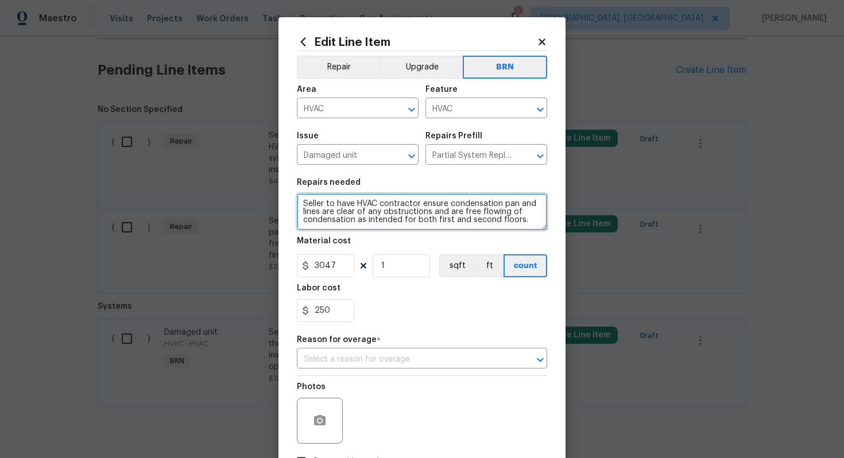
type textarea "Seller to have HVAC contractor ensure condensation pan and lines are clear of a…"
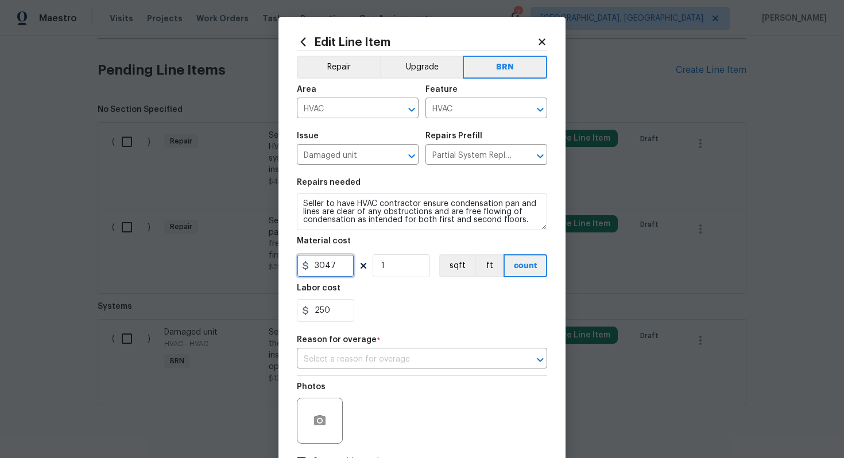
drag, startPoint x: 340, startPoint y: 267, endPoint x: 315, endPoint y: 268, distance: 25.9
click at [315, 268] on input "3047" at bounding box center [325, 265] width 57 height 23
type input "0"
click at [452, 404] on div "Photos" at bounding box center [422, 413] width 250 height 75
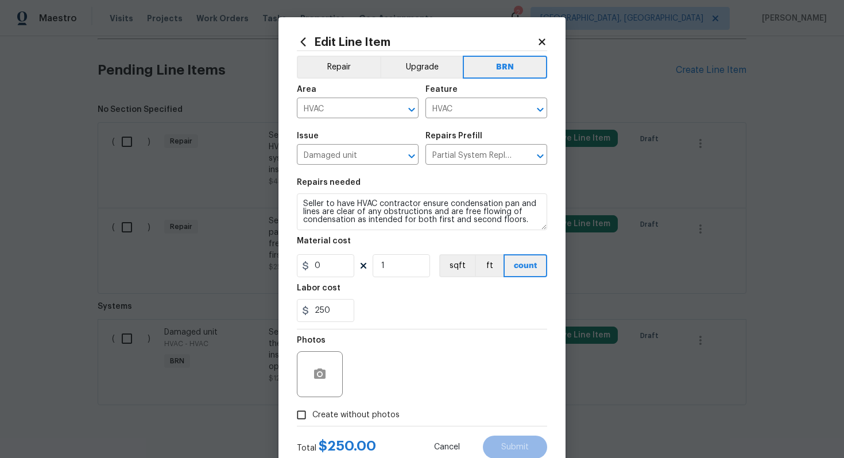
scroll to position [37, 0]
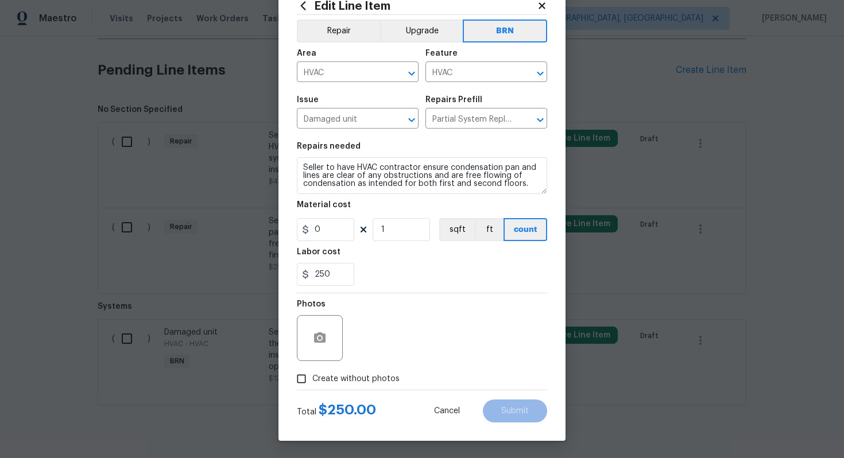
click at [386, 382] on span "Create without photos" at bounding box center [355, 379] width 87 height 12
click at [312, 382] on input "Create without photos" at bounding box center [302, 379] width 22 height 22
checkbox input "true"
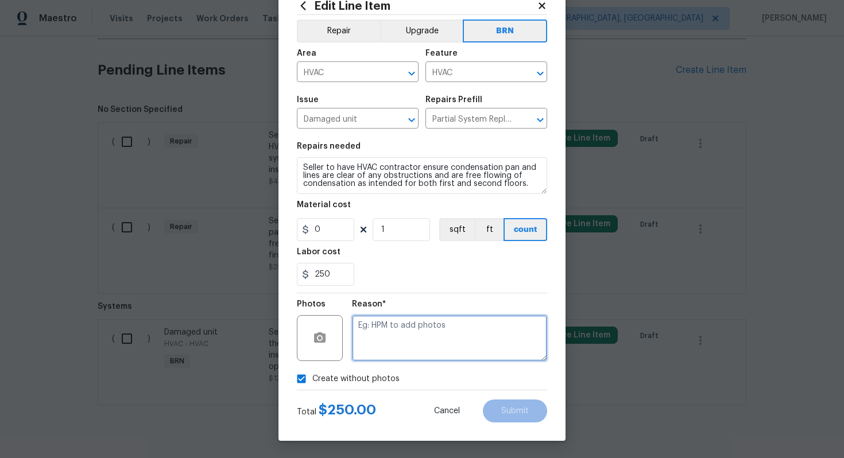
click at [413, 348] on textarea at bounding box center [449, 338] width 195 height 46
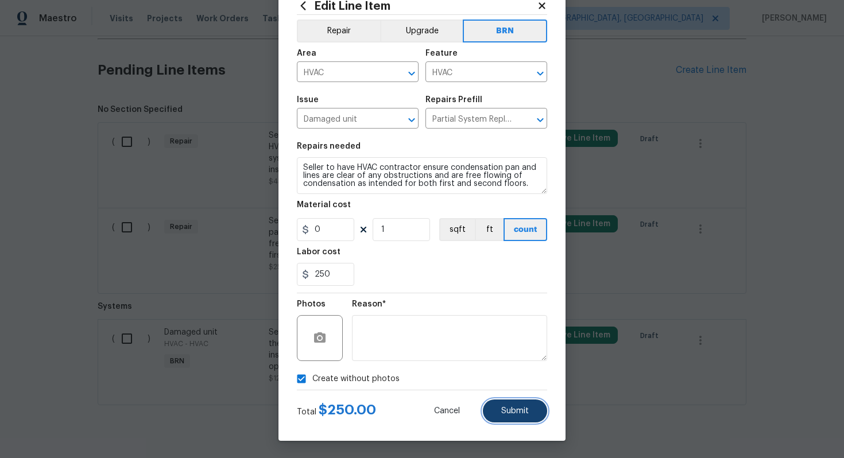
click at [515, 416] on button "Submit" at bounding box center [515, 411] width 64 height 23
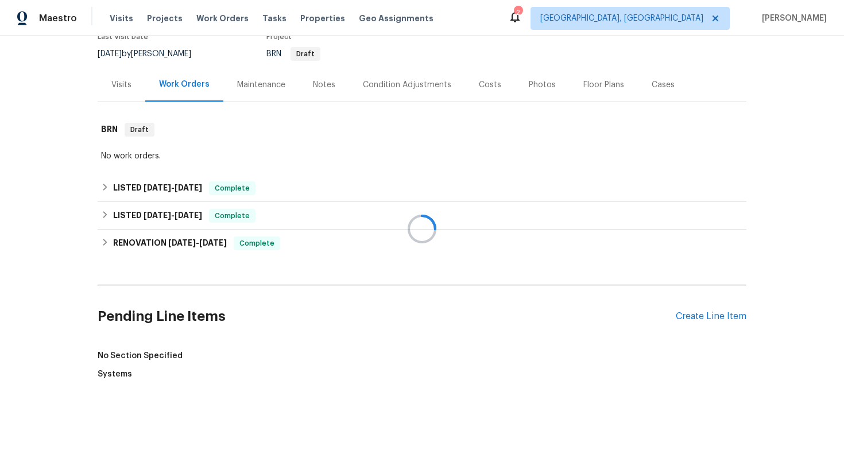
scroll to position [353, 0]
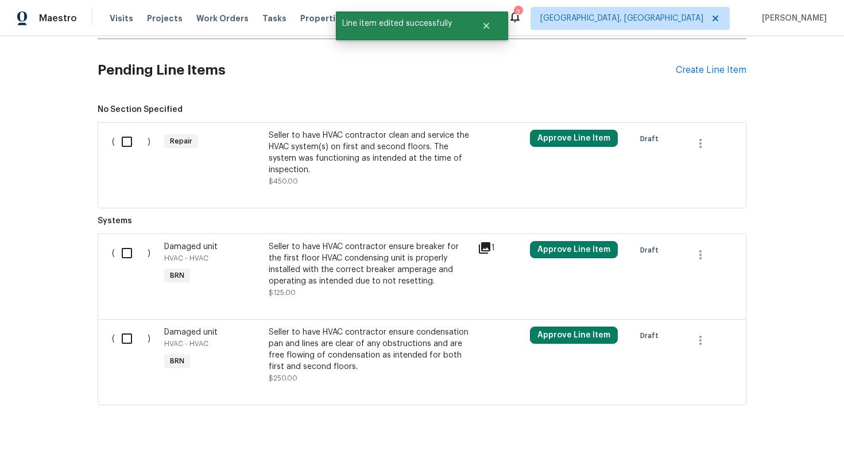
click at [362, 162] on div "Seller to have HVAC contractor clean and service the HVAC system(s) on first an…" at bounding box center [370, 153] width 202 height 46
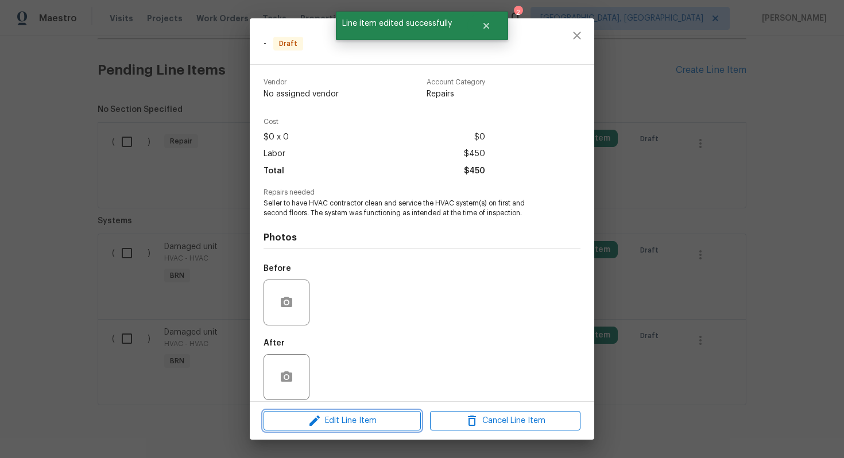
click at [340, 420] on span "Edit Line Item" at bounding box center [342, 421] width 150 height 14
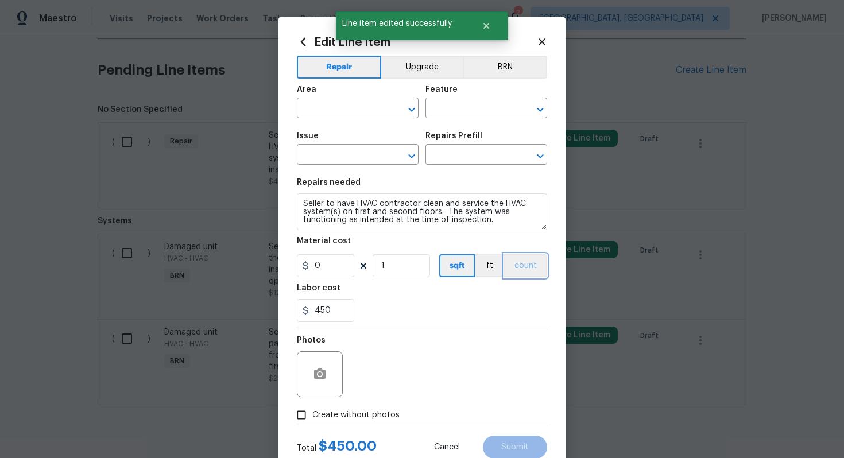
click at [525, 273] on button "count" at bounding box center [525, 265] width 43 height 23
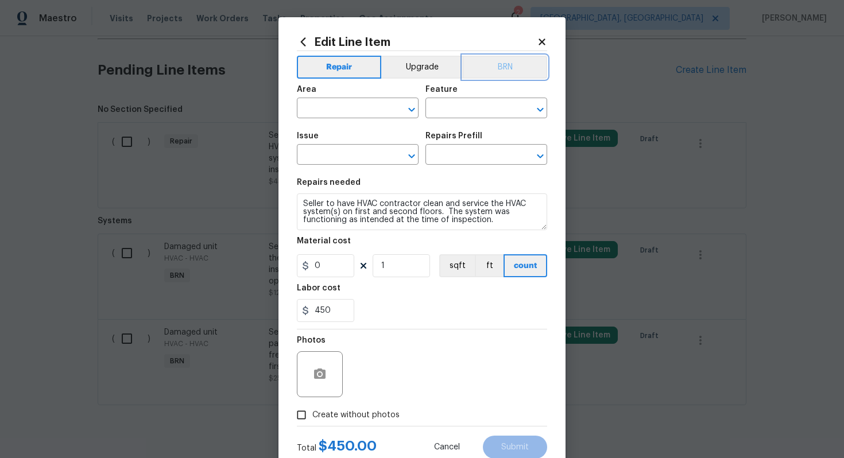
click at [515, 63] on button "BRN" at bounding box center [505, 67] width 84 height 23
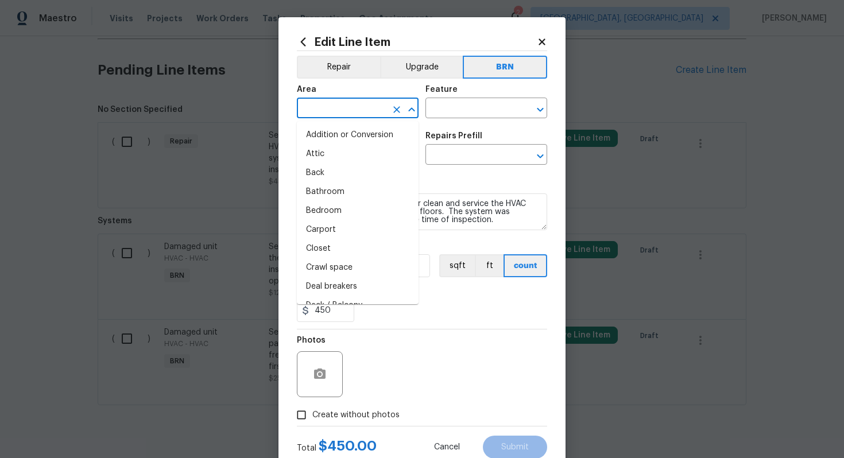
click at [363, 106] on input "text" at bounding box center [342, 109] width 90 height 18
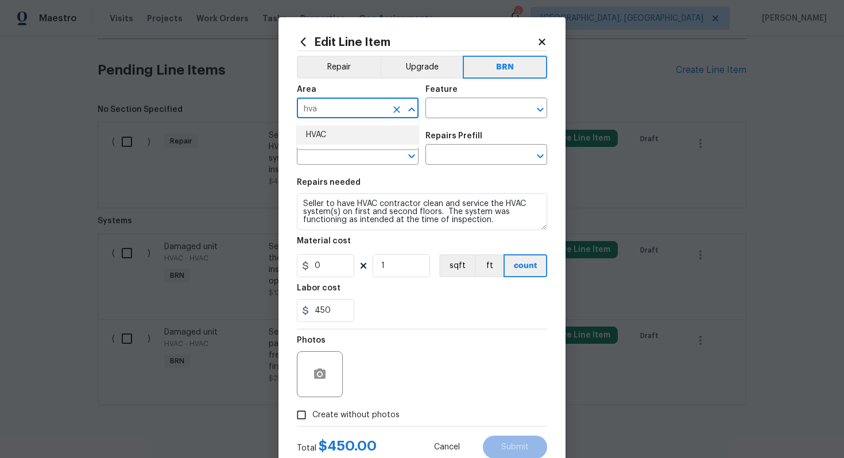
click at [349, 130] on li "HVAC" at bounding box center [358, 135] width 122 height 19
type input "HVAC"
click at [457, 111] on input "text" at bounding box center [470, 109] width 90 height 18
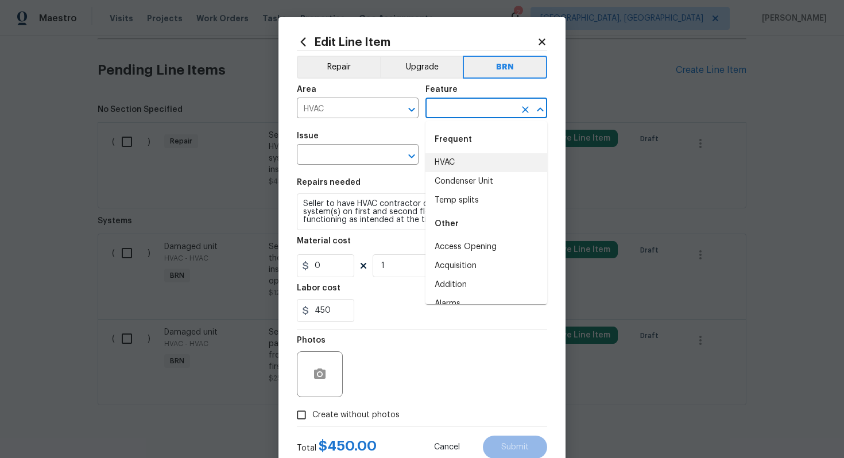
click at [456, 160] on li "HVAC" at bounding box center [486, 162] width 122 height 19
type input "HVAC"
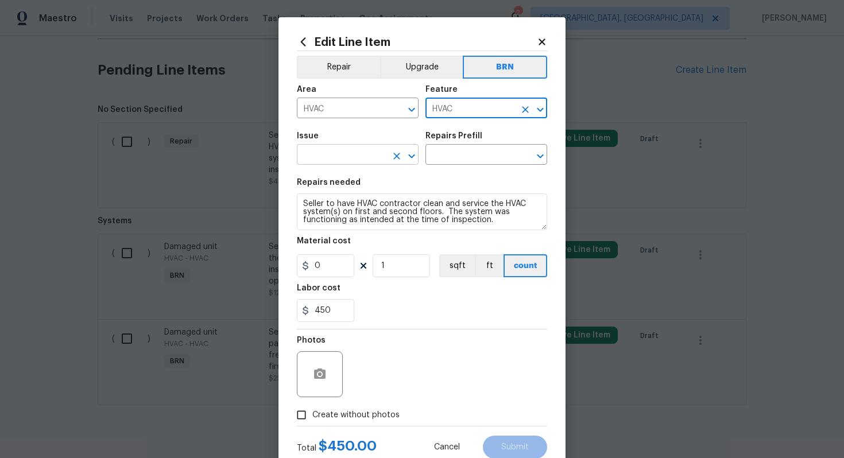
click at [361, 157] on input "text" at bounding box center [342, 156] width 90 height 18
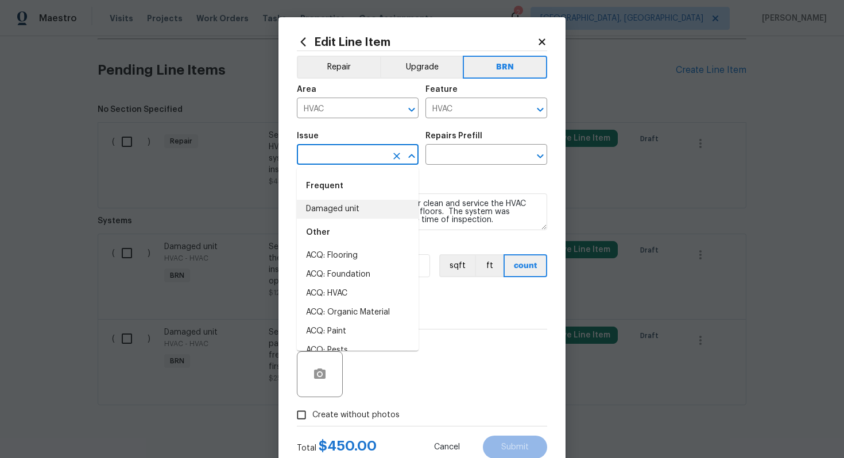
click at [346, 207] on li "Damaged unit" at bounding box center [358, 209] width 122 height 19
type input "Damaged unit"
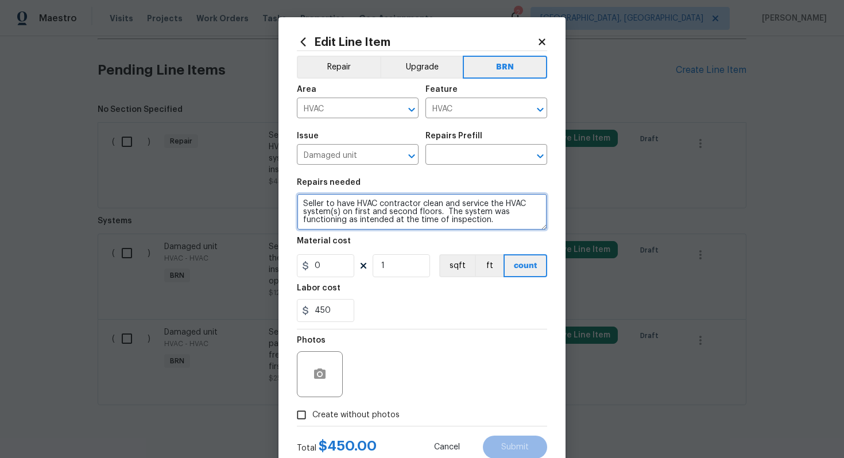
drag, startPoint x: 299, startPoint y: 204, endPoint x: 417, endPoint y: 241, distance: 123.9
click at [418, 241] on section "Repairs needed Seller to have HVAC contractor clean and service the HVAC system…" at bounding box center [422, 250] width 250 height 157
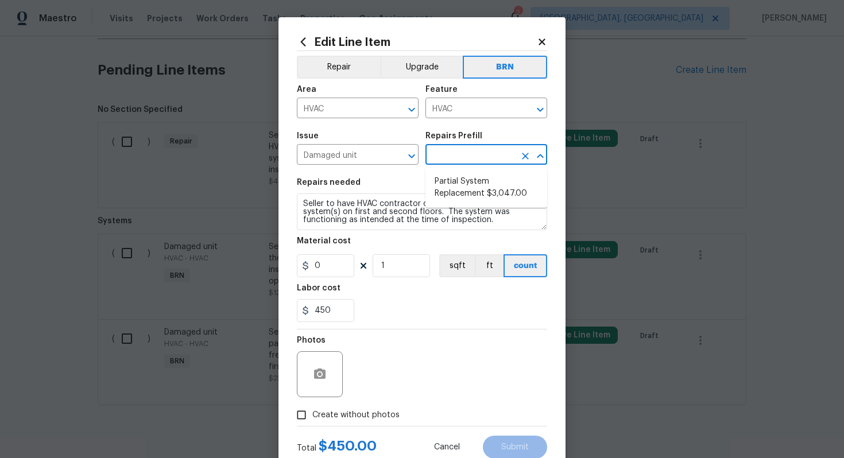
click at [479, 159] on input "text" at bounding box center [470, 156] width 90 height 18
click at [478, 184] on li "Partial System Replacement $3,047.00" at bounding box center [486, 187] width 122 height 31
type input "Partial System Replacement $3,047.00"
type textarea "Acquisition Scope: Non-Functional HVAC. Partial System Replacement"
type input "3047"
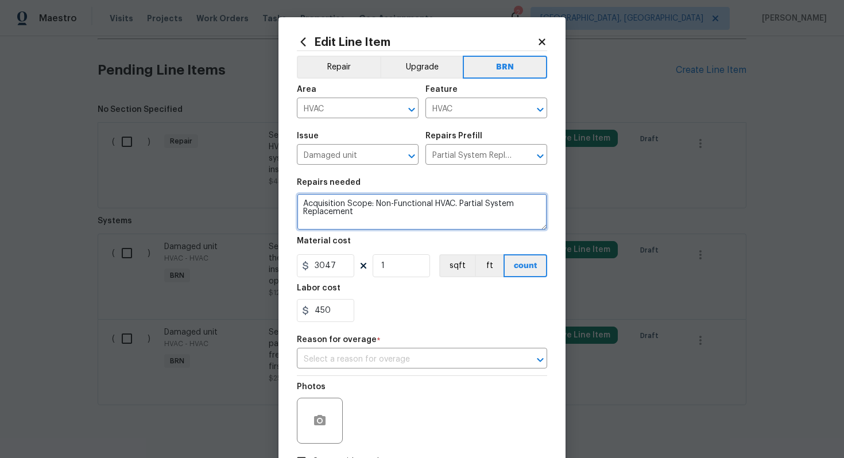
drag, startPoint x: 301, startPoint y: 204, endPoint x: 382, endPoint y: 234, distance: 86.1
click at [383, 234] on section "Repairs needed Acquisition Scope: Non-Functional HVAC. Partial System Replaceme…" at bounding box center [422, 250] width 250 height 157
paste textarea "Seller to have HVAC contractor clean and service the HVAC system(s) on first an…"
type textarea "Seller to have HVAC contractor clean and service the HVAC system(s) on first an…"
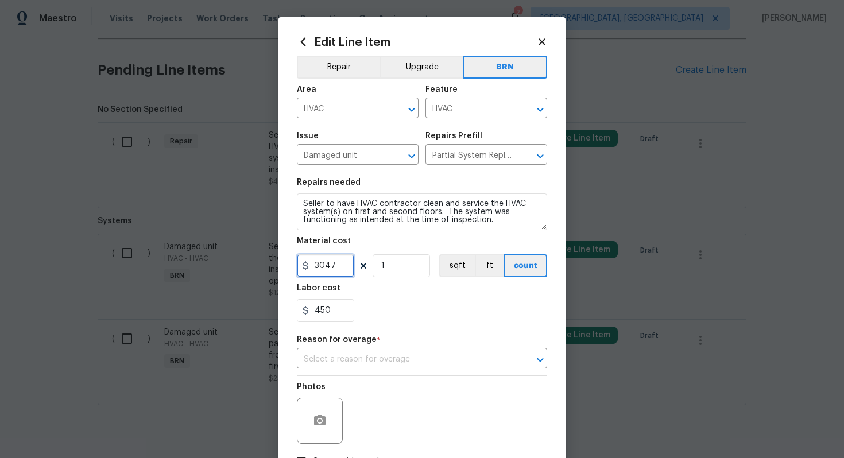
drag, startPoint x: 339, startPoint y: 270, endPoint x: 293, endPoint y: 269, distance: 45.9
click at [293, 269] on div "Edit Line Item Repair Upgrade BRN Area HVAC ​ Feature HVAC ​ Issue Damaged unit…" at bounding box center [421, 270] width 287 height 506
type input "0"
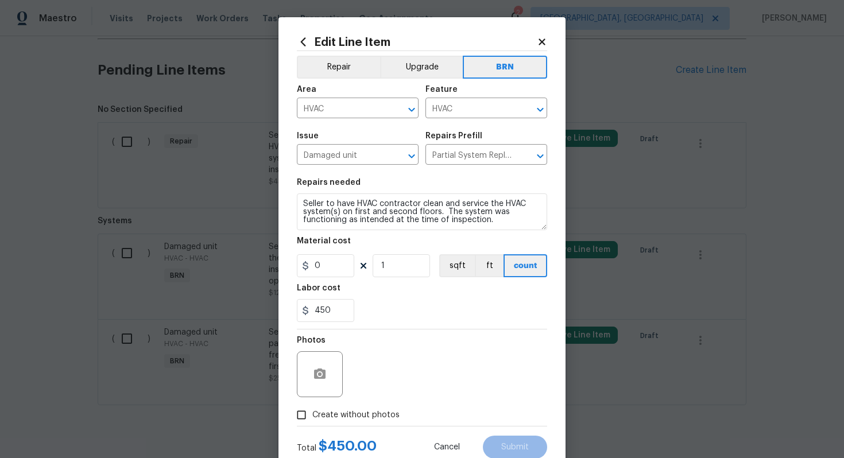
click at [375, 327] on section "Repairs needed Seller to have HVAC contractor clean and service the HVAC system…" at bounding box center [422, 250] width 250 height 157
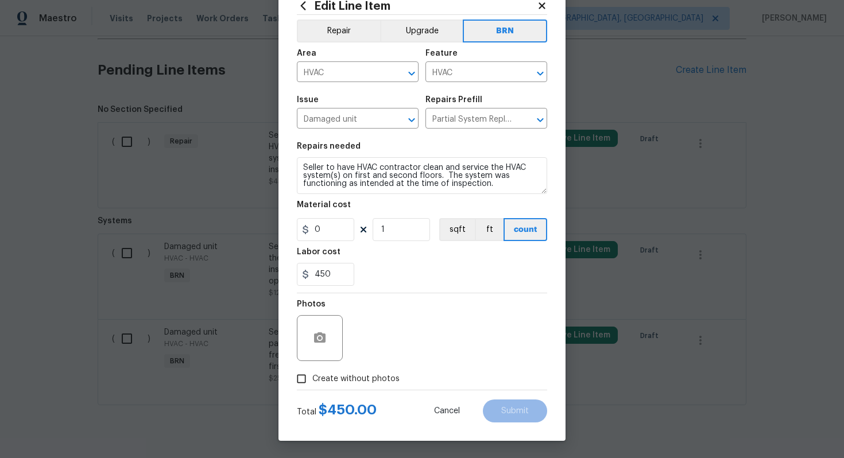
click at [355, 380] on span "Create without photos" at bounding box center [355, 379] width 87 height 12
click at [312, 380] on input "Create without photos" at bounding box center [302, 379] width 22 height 22
checkbox input "true"
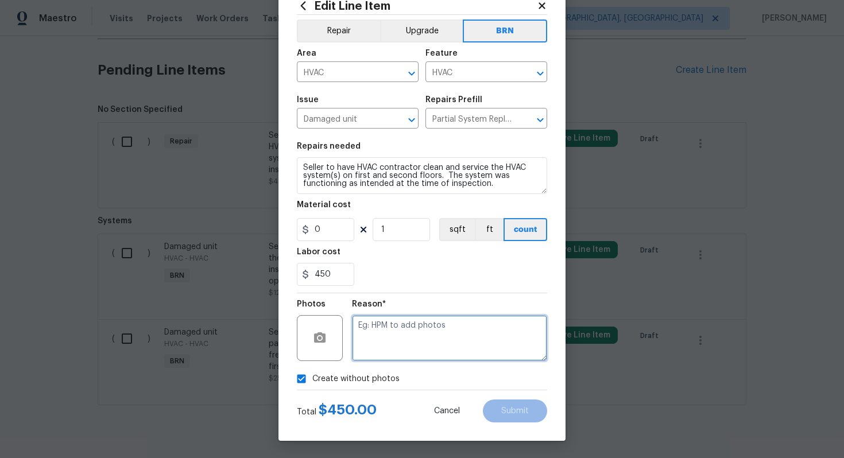
click at [385, 343] on textarea at bounding box center [449, 338] width 195 height 46
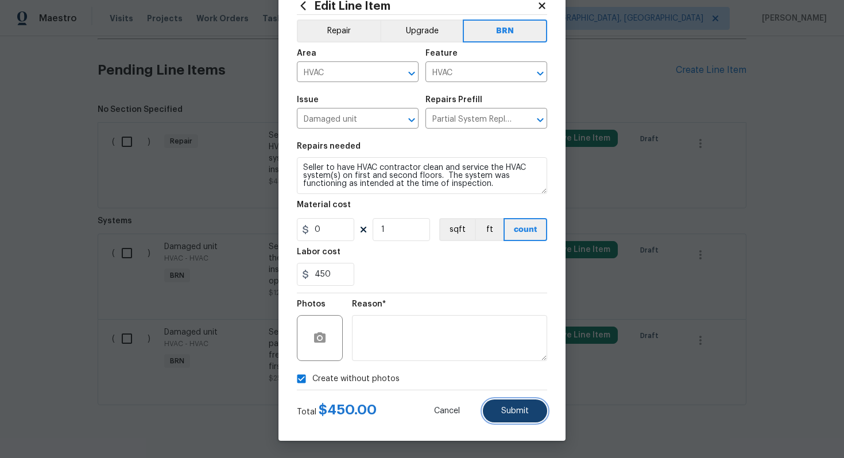
click at [497, 408] on button "Submit" at bounding box center [515, 411] width 64 height 23
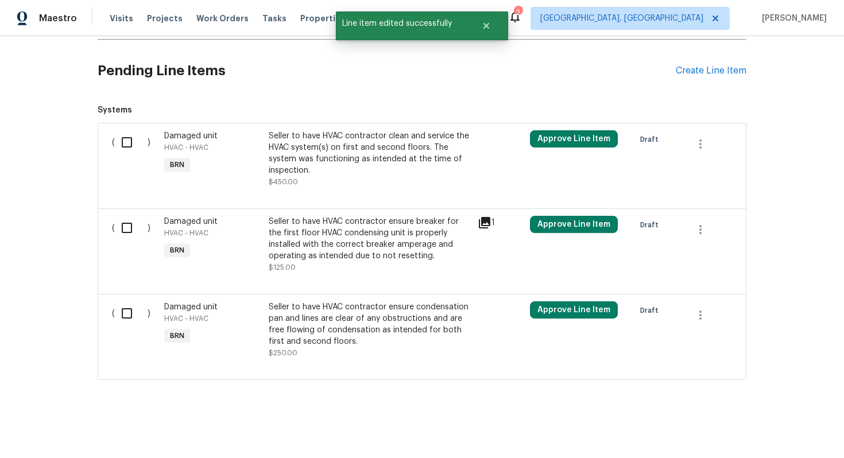
click at [131, 136] on input "checkbox" at bounding box center [131, 142] width 33 height 24
checkbox input "true"
click at [127, 223] on input "checkbox" at bounding box center [131, 228] width 33 height 24
checkbox input "true"
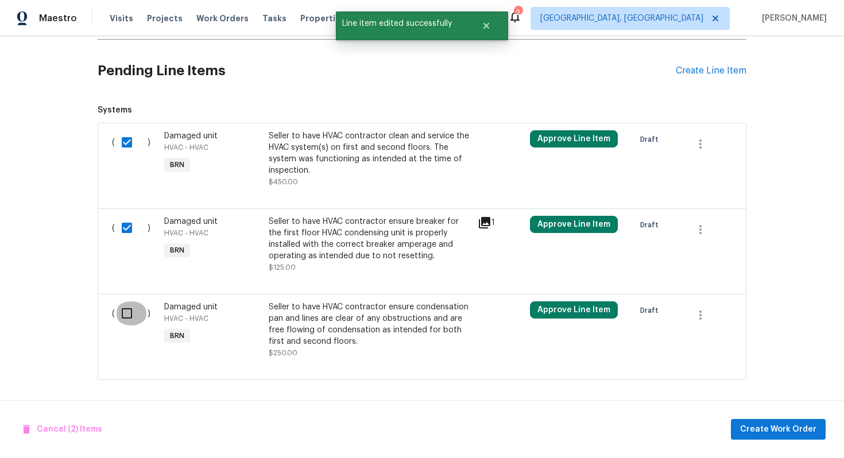
click at [126, 311] on input "checkbox" at bounding box center [131, 313] width 33 height 24
checkbox input "true"
click at [749, 424] on span "Create Work Order" at bounding box center [778, 430] width 76 height 14
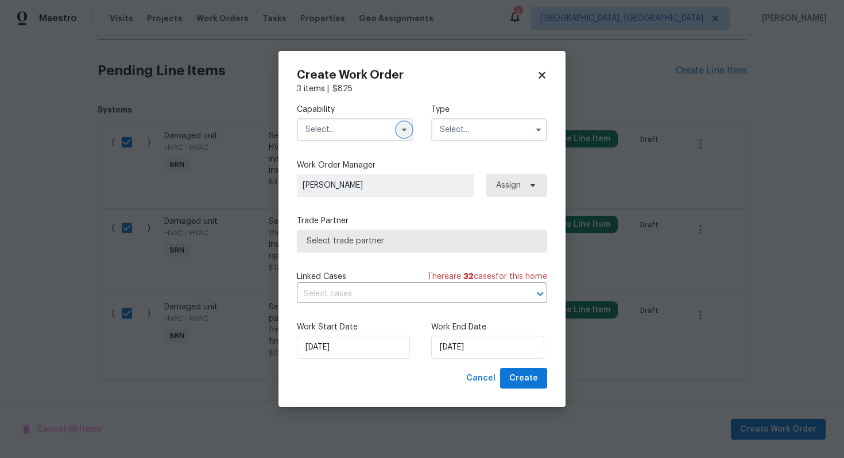
click at [407, 126] on icon "button" at bounding box center [404, 129] width 9 height 9
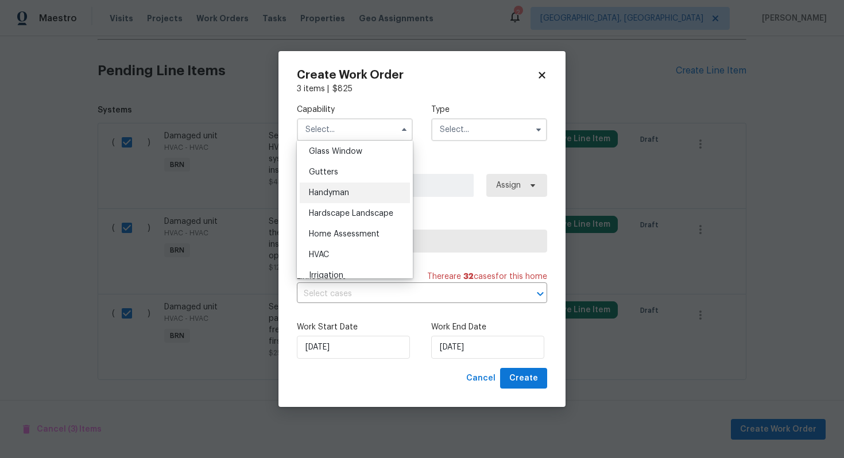
scroll to position [599, 0]
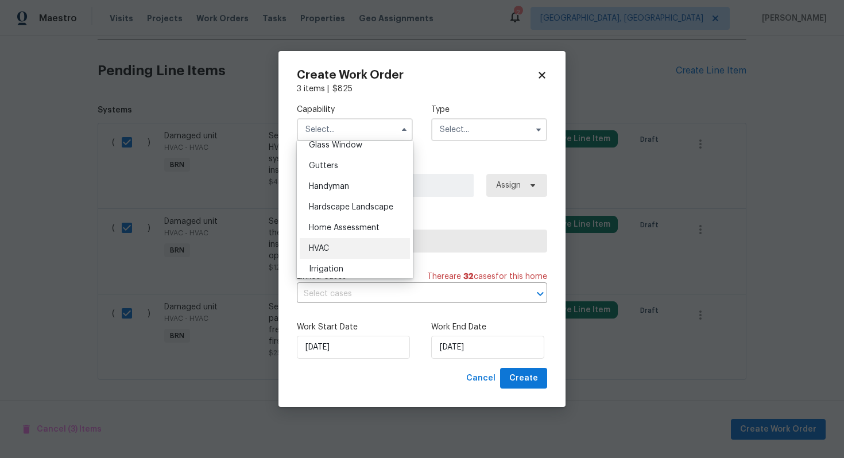
click at [346, 248] on div "HVAC" at bounding box center [355, 248] width 110 height 21
type input "HVAC"
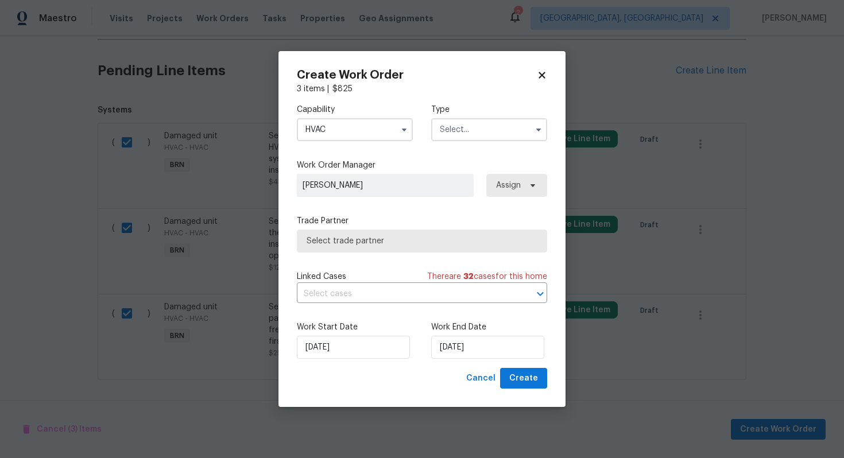
click at [475, 137] on input "text" at bounding box center [489, 129] width 116 height 23
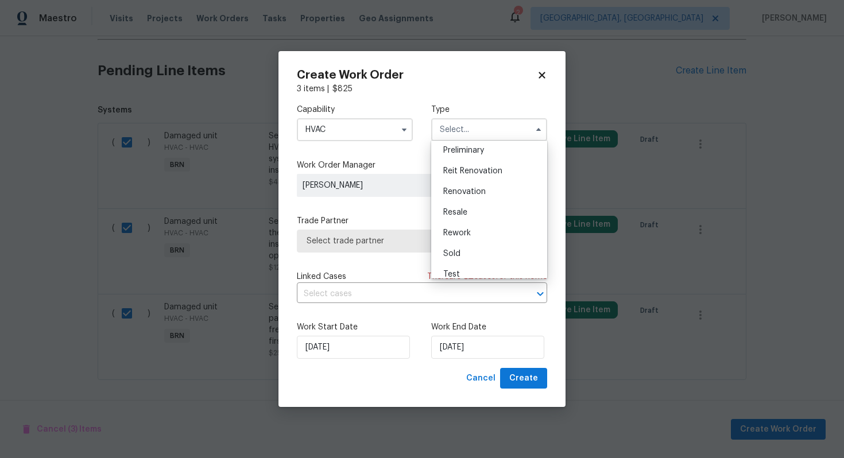
scroll to position [261, 0]
click at [479, 205] on div "Resale" at bounding box center [489, 203] width 110 height 21
type input "Resale"
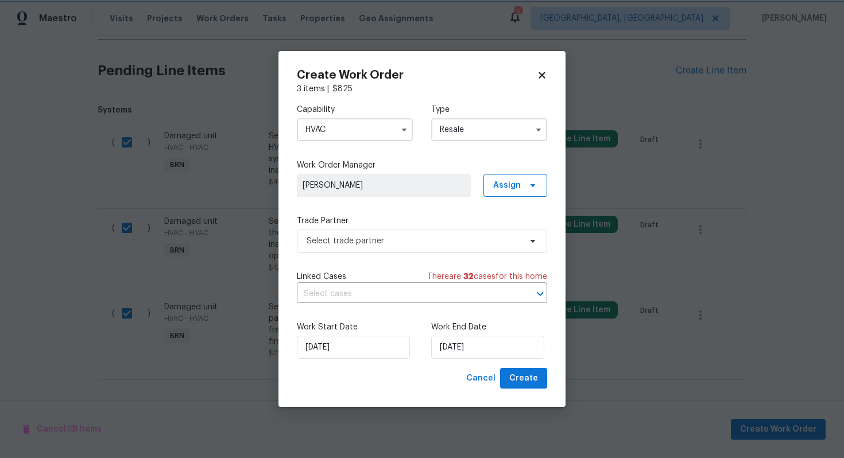
scroll to position [0, 0]
click at [384, 299] on input "text" at bounding box center [406, 294] width 218 height 18
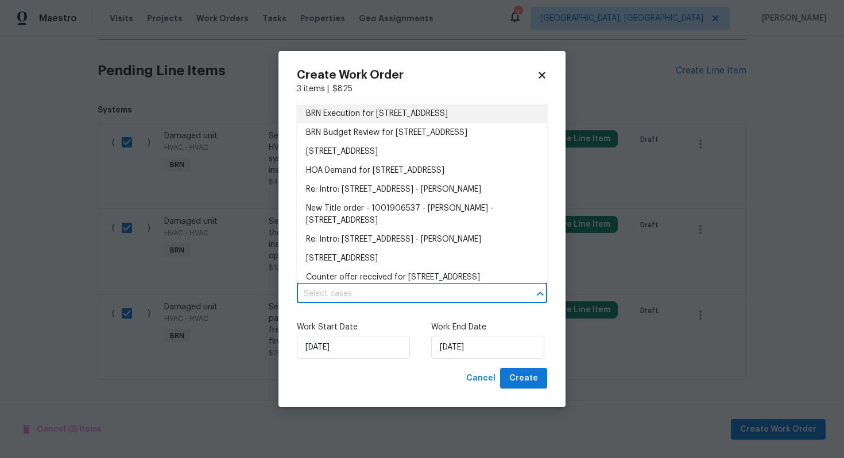
click at [421, 117] on li "BRN Execution for [STREET_ADDRESS]" at bounding box center [422, 113] width 250 height 19
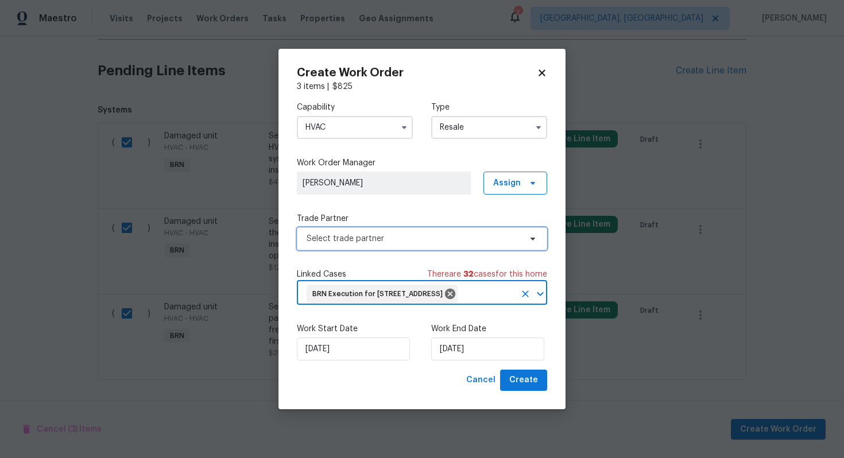
click at [378, 235] on span "Select trade partner" at bounding box center [422, 238] width 250 height 23
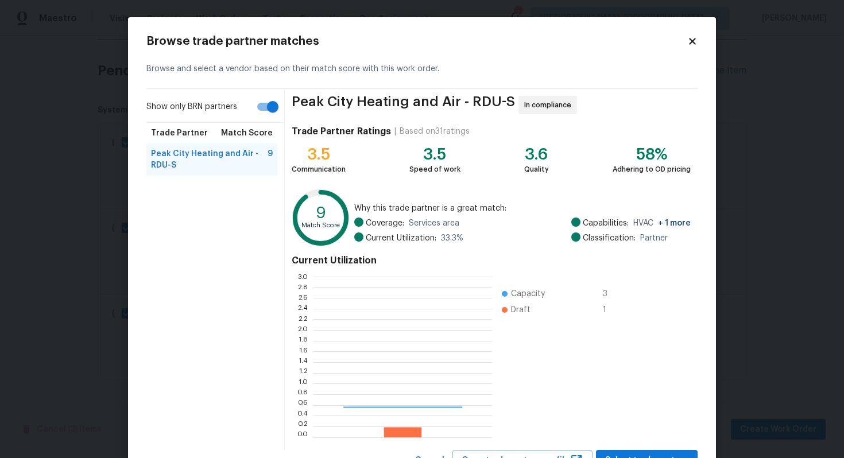
scroll to position [161, 179]
click at [269, 111] on input "Show only BRN partners" at bounding box center [272, 107] width 65 height 22
checkbox input "false"
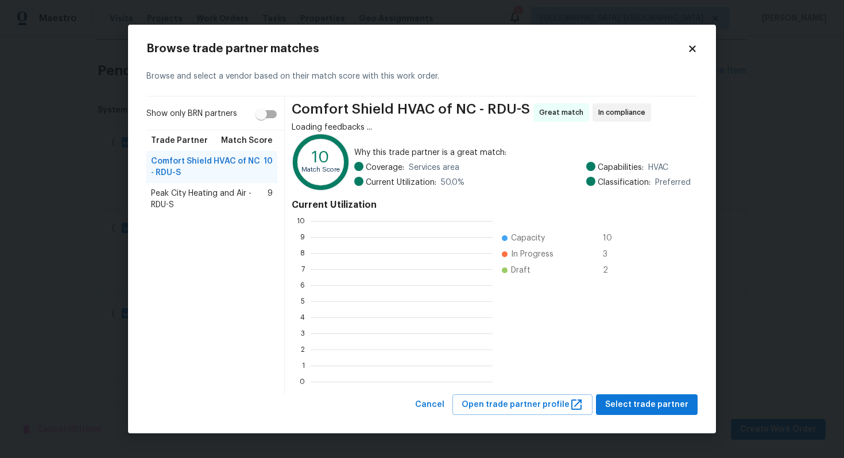
scroll to position [161, 182]
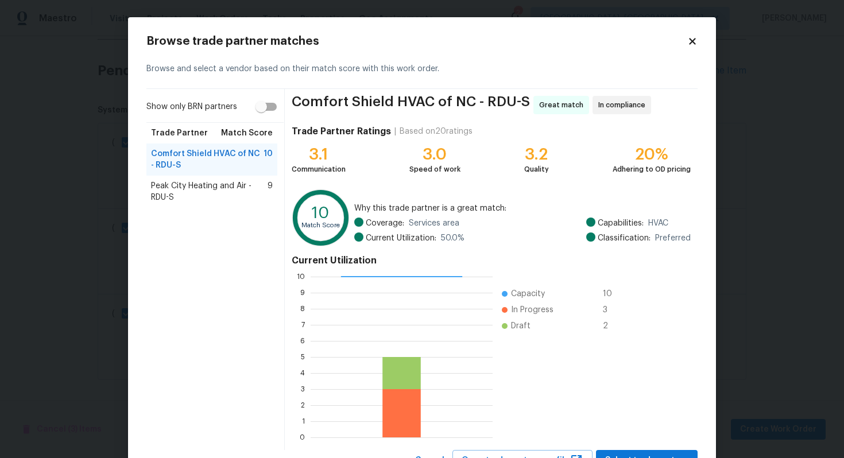
click at [214, 189] on span "Peak City Heating and Air - RDU-S" at bounding box center [209, 191] width 117 height 23
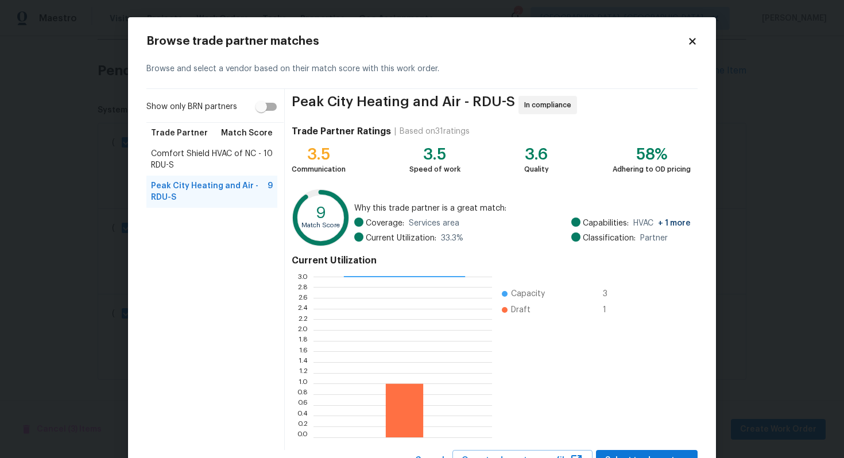
scroll to position [48, 0]
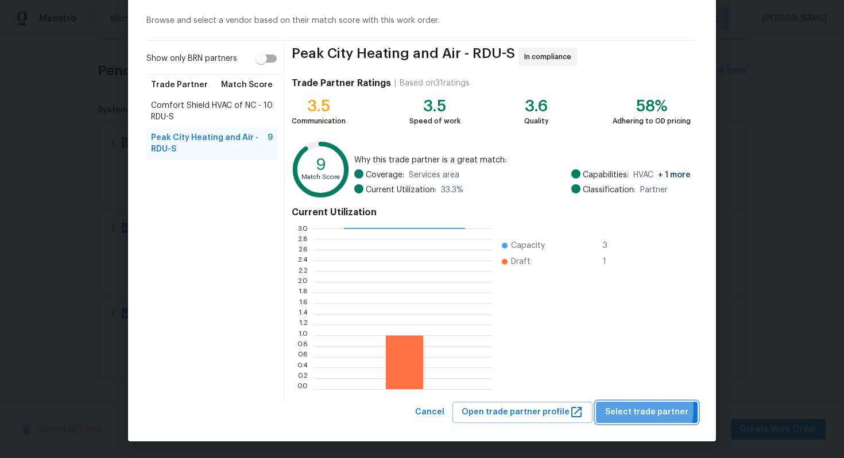
click at [621, 408] on span "Select trade partner" at bounding box center [646, 412] width 83 height 14
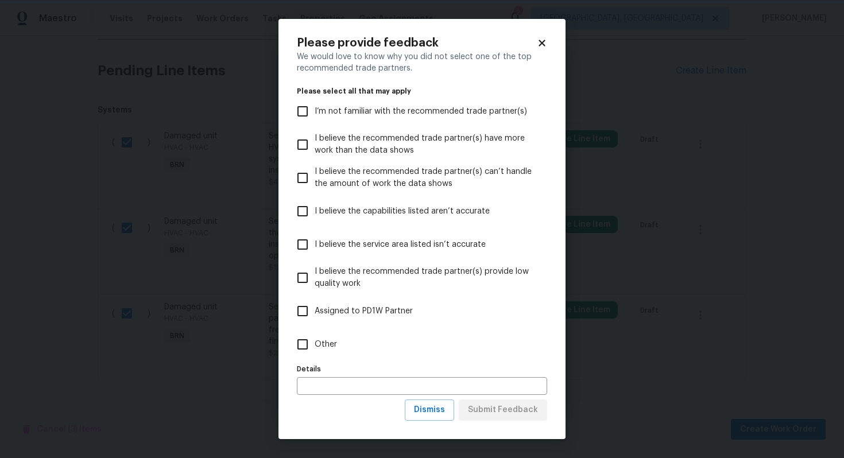
scroll to position [0, 0]
click at [425, 408] on span "Dismiss" at bounding box center [429, 410] width 31 height 14
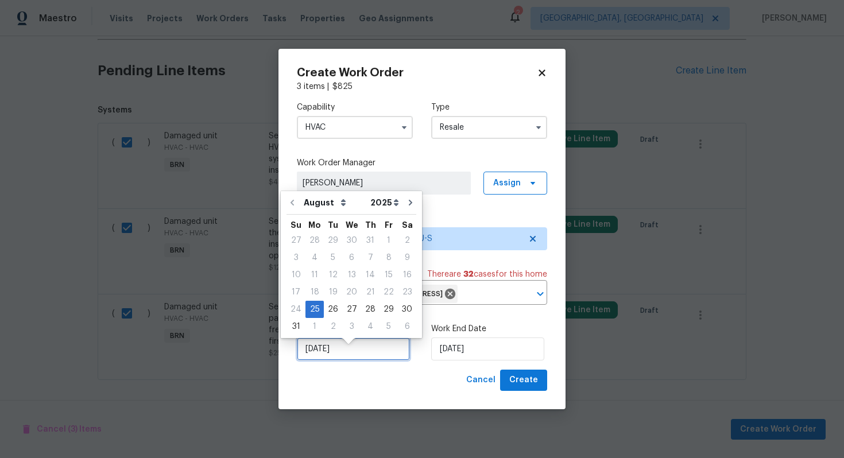
click at [318, 361] on input "[DATE]" at bounding box center [353, 349] width 113 height 23
click at [330, 310] on div "26" at bounding box center [333, 309] width 18 height 16
type input "8/26/2025"
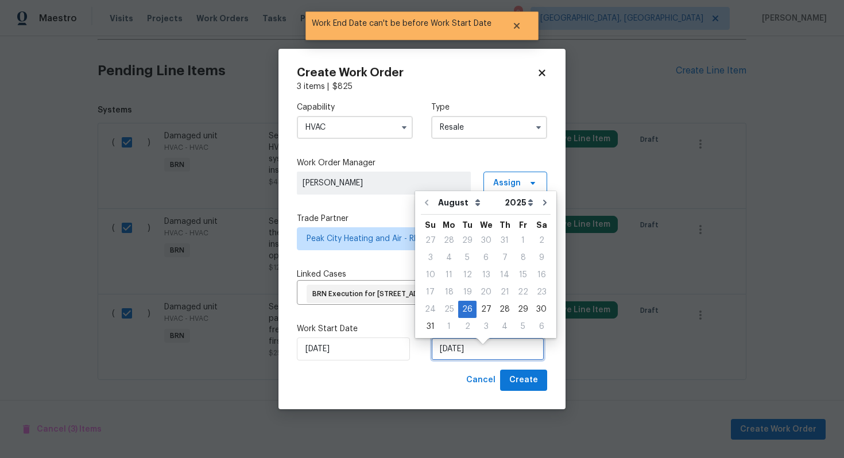
click at [455, 358] on input "8/26/2025" at bounding box center [487, 349] width 113 height 23
click at [500, 312] on div "28" at bounding box center [504, 309] width 18 height 16
type input "8/28/2025"
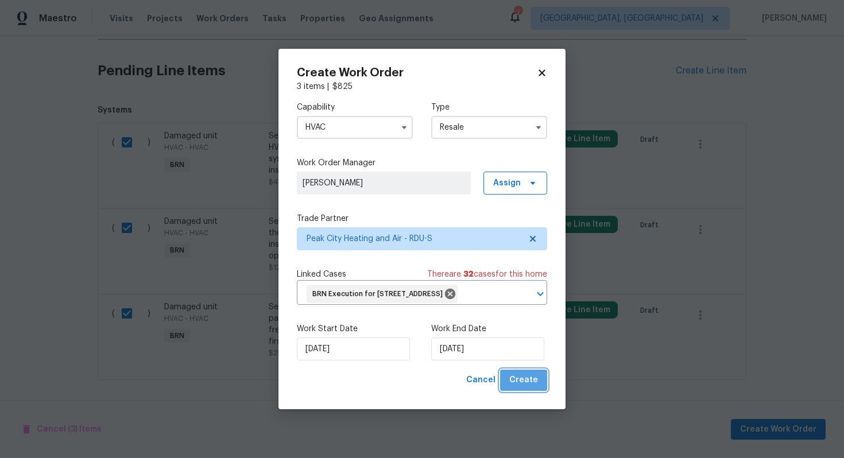
click at [526, 388] on span "Create" at bounding box center [523, 380] width 29 height 14
checkbox input "false"
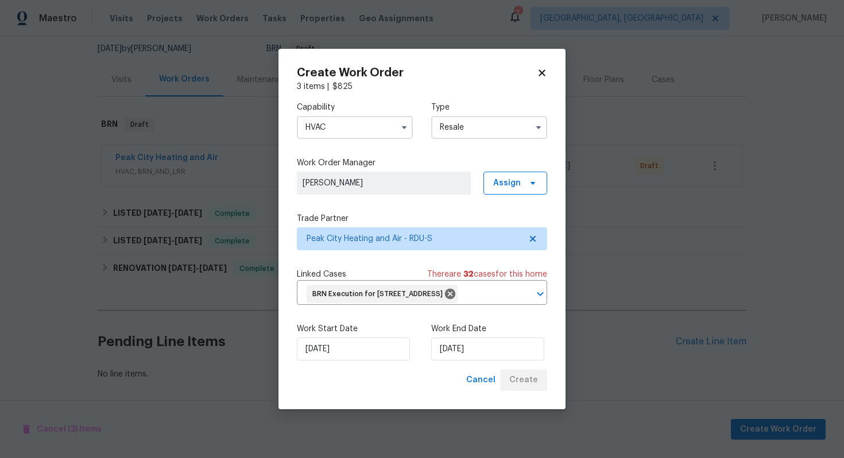
scroll to position [111, 0]
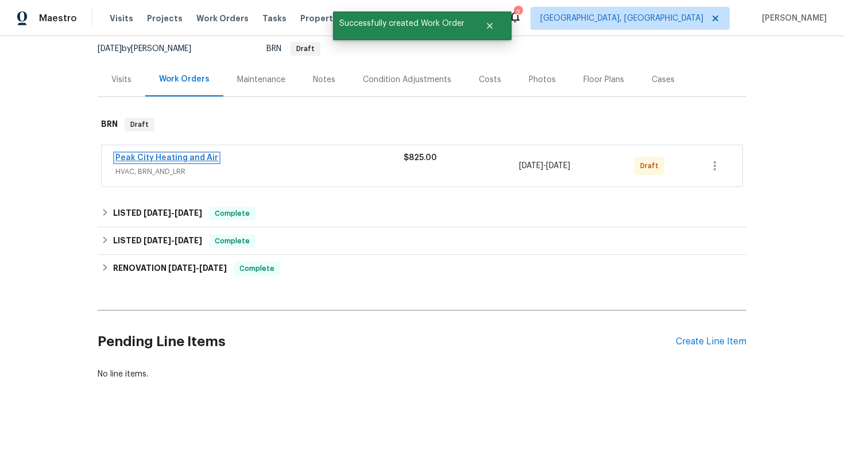
click at [162, 157] on link "Peak City Heating and Air" at bounding box center [166, 158] width 103 height 8
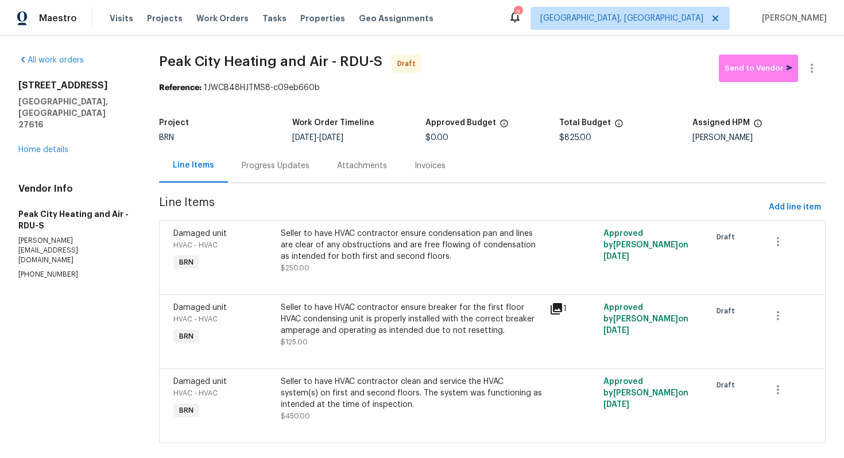
click at [296, 168] on div "Progress Updates" at bounding box center [276, 165] width 68 height 11
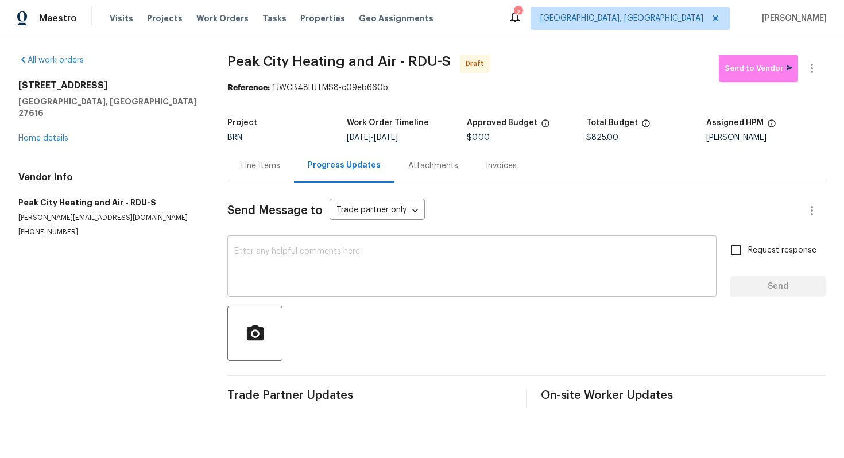
click at [389, 275] on textarea at bounding box center [471, 267] width 475 height 40
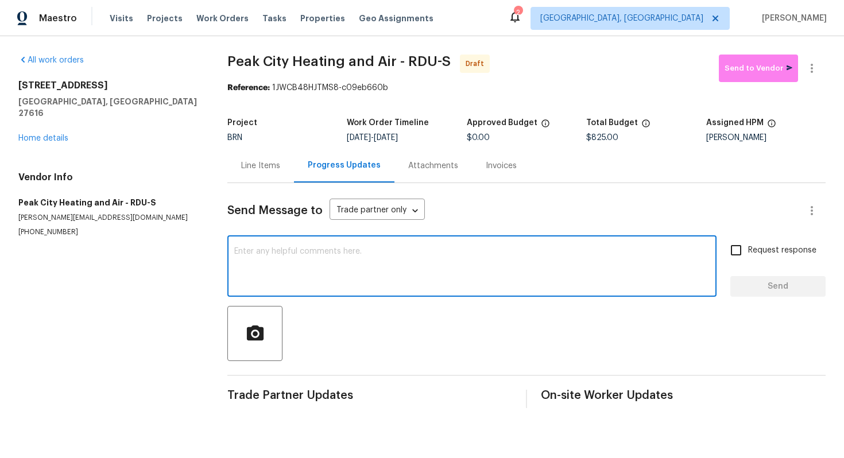
paste textarea "Hey! This is Ajay with Opendoor. I’m confirming a BRN Work Order for the proper…"
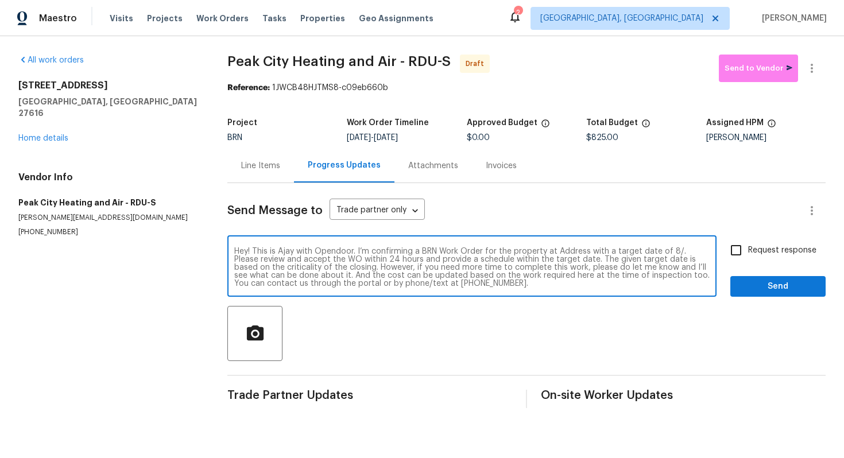
click at [570, 253] on textarea "Hey! This is Ajay with Opendoor. I’m confirming a BRN Work Order for the proper…" at bounding box center [471, 267] width 475 height 40
paste textarea "7434 Randshire Way, Raleigh, NC 27616"
click at [320, 262] on textarea "Hey! This is Ajay with Opendoor. I’m confirming a BRN Work Order for the proper…" at bounding box center [471, 267] width 475 height 40
type textarea "Hey! This is Ajay with Opendoor. I’m confirming a BRN Work Order for the proper…"
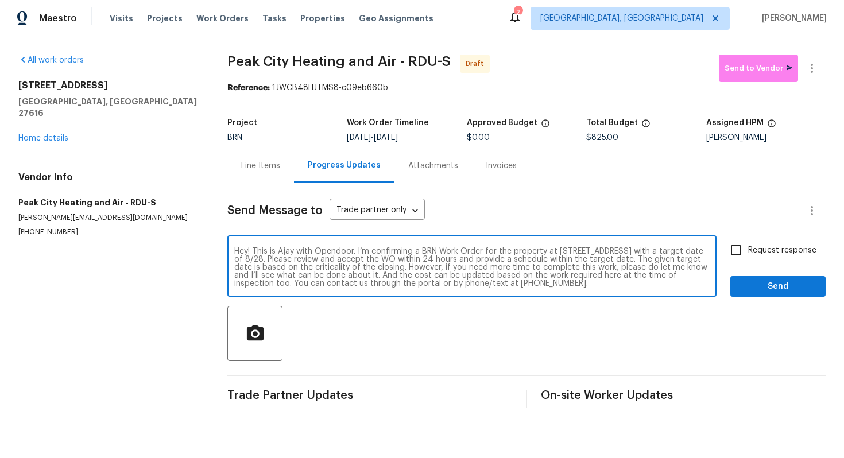
click at [765, 249] on span "Request response" at bounding box center [782, 251] width 68 height 12
click at [748, 249] on input "Request response" at bounding box center [736, 250] width 24 height 24
checkbox input "true"
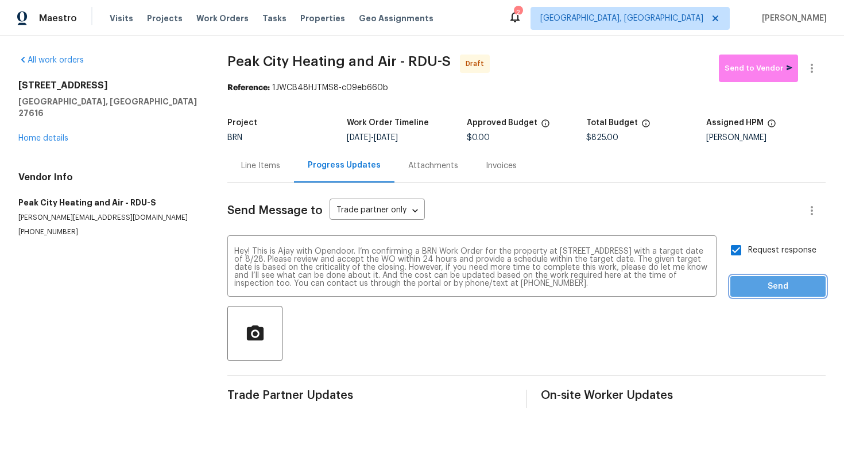
click at [771, 280] on span "Send" at bounding box center [778, 287] width 77 height 14
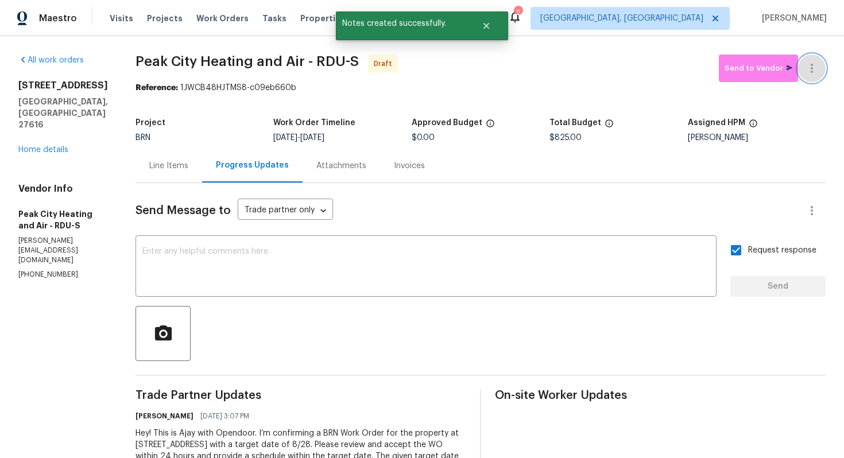
click at [812, 78] on button "button" at bounding box center [812, 69] width 28 height 28
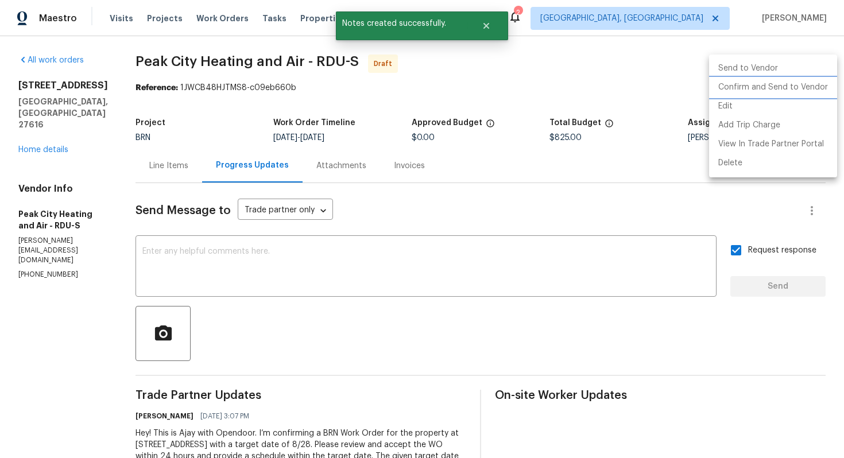
click at [806, 89] on li "Confirm and Send to Vendor" at bounding box center [773, 87] width 128 height 19
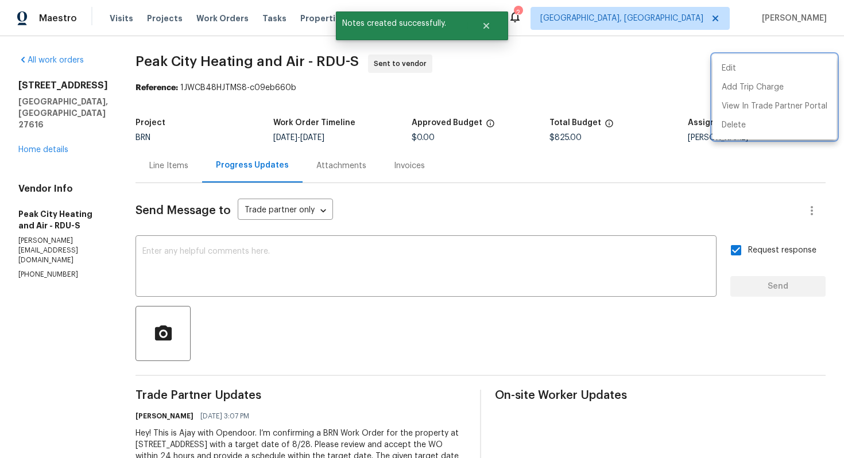
click at [361, 206] on div at bounding box center [422, 229] width 844 height 458
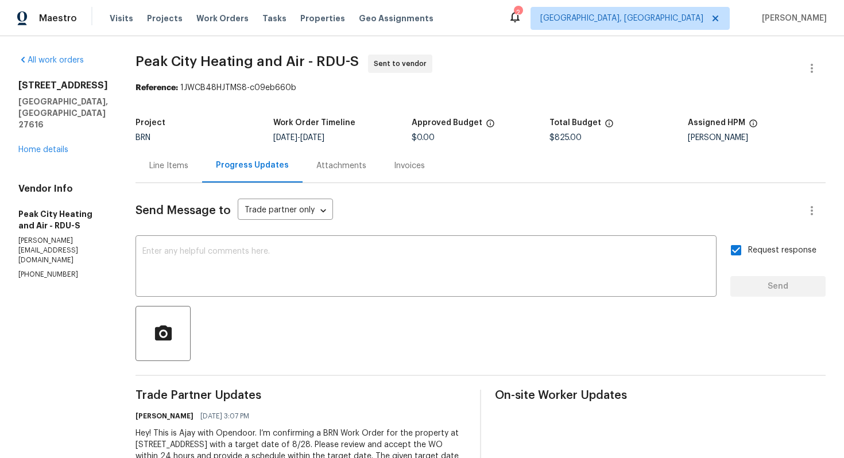
click at [165, 171] on div "Line Items" at bounding box center [168, 165] width 39 height 11
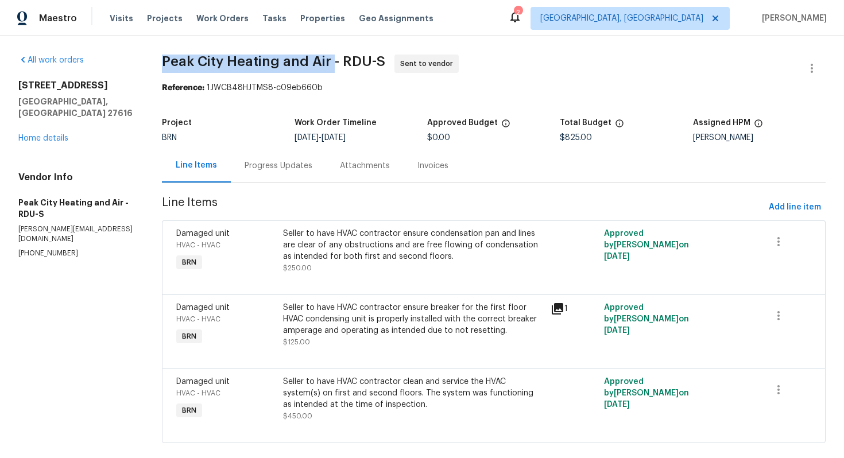
drag, startPoint x: 161, startPoint y: 63, endPoint x: 330, endPoint y: 61, distance: 169.4
click at [331, 61] on div "All work orders 7434 Randshire Way Raleigh, NC 27616 Home details Vendor Info P…" at bounding box center [422, 255] width 844 height 439
copy span "Peak City Heating and Air"
click at [503, 71] on span "Peak City Heating and Air - RDU-S Sent to vendor" at bounding box center [480, 69] width 636 height 28
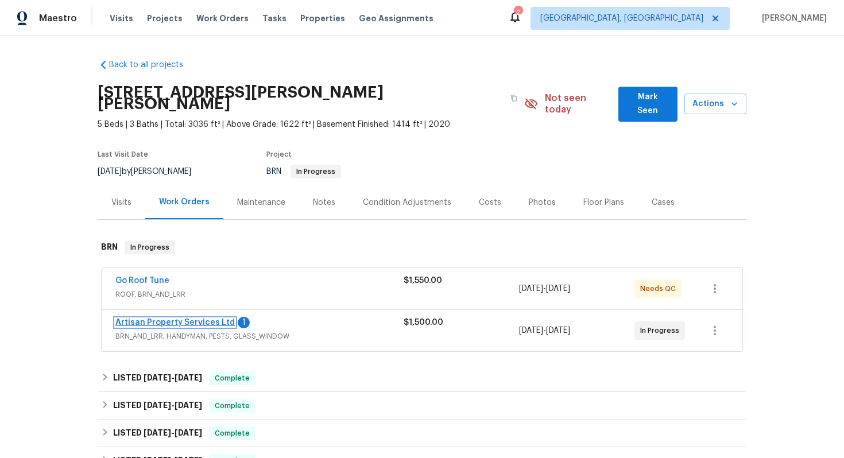
click at [152, 319] on link "Artisan Property Services Ltd" at bounding box center [174, 323] width 119 height 8
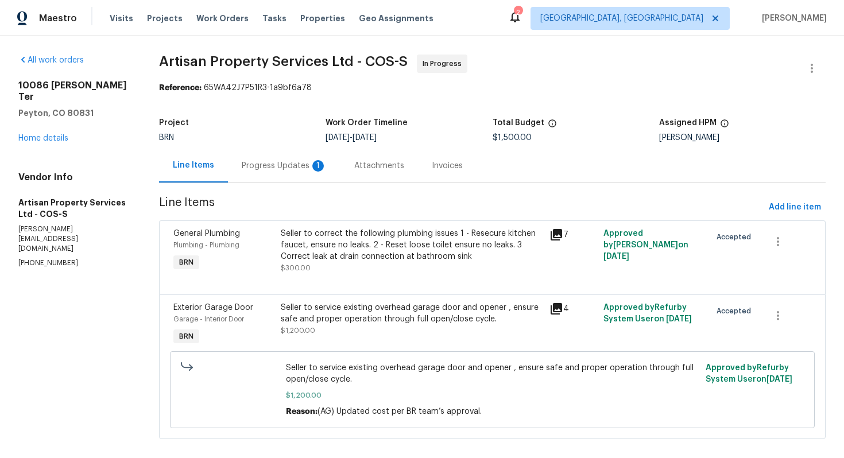
click at [312, 169] on div "1" at bounding box center [317, 165] width 11 height 11
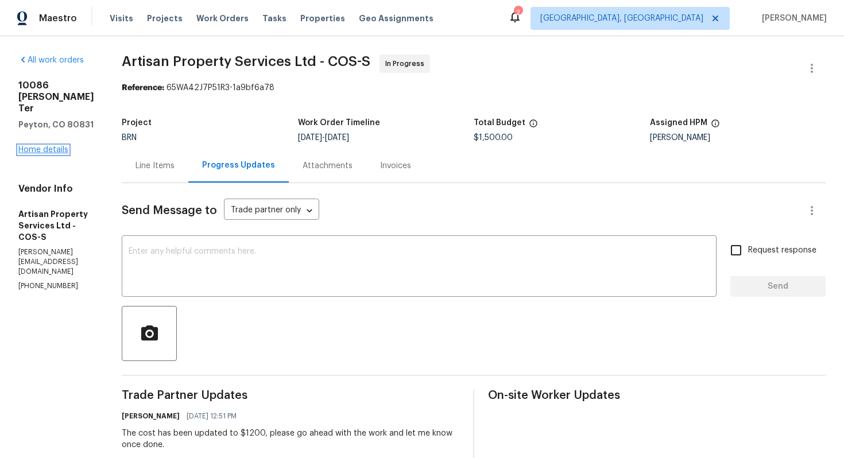
click at [41, 154] on link "Home details" at bounding box center [43, 150] width 50 height 8
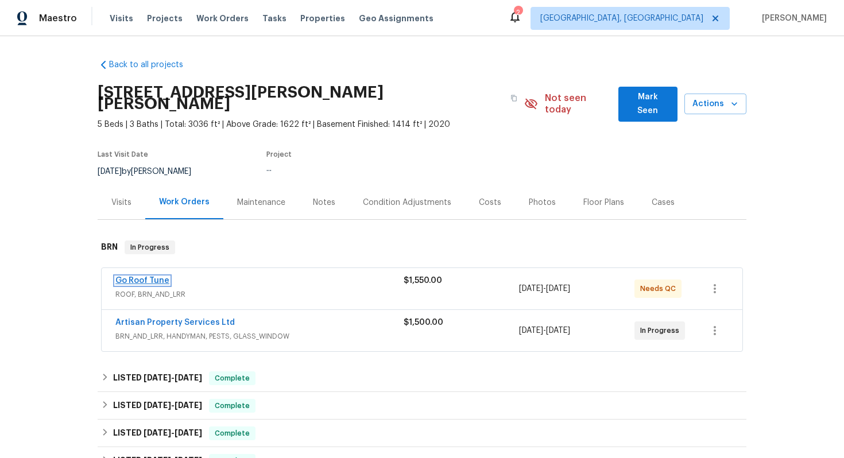
click at [130, 277] on link "Go Roof Tune" at bounding box center [142, 281] width 54 height 8
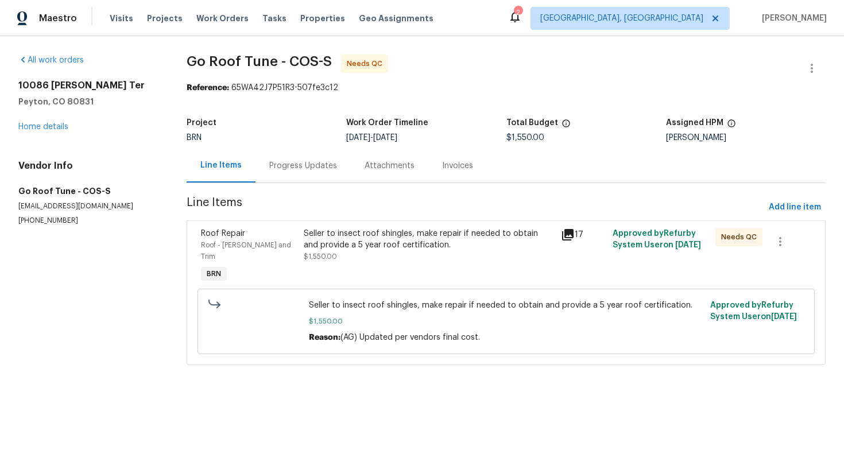
click at [289, 168] on div "Progress Updates" at bounding box center [303, 165] width 68 height 11
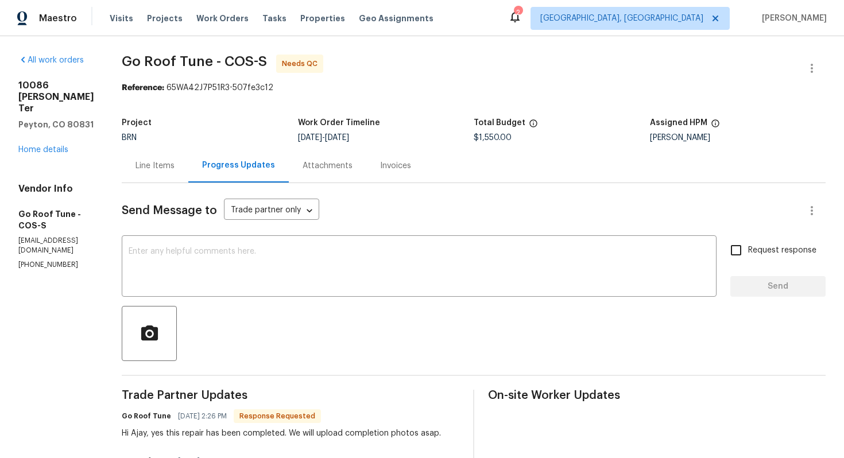
click at [168, 173] on div "Line Items" at bounding box center [155, 166] width 67 height 34
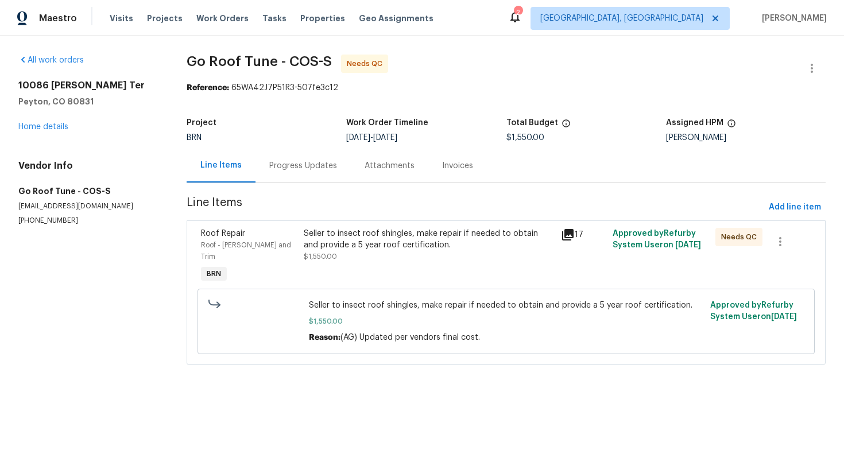
click at [370, 242] on div "Seller to insect roof shingles, make repair if needed to obtain and provide a 5…" at bounding box center [429, 239] width 250 height 23
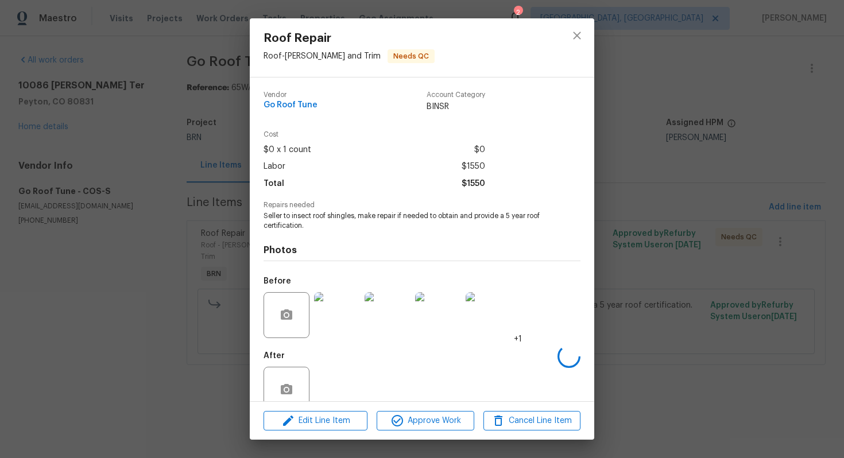
scroll to position [23, 0]
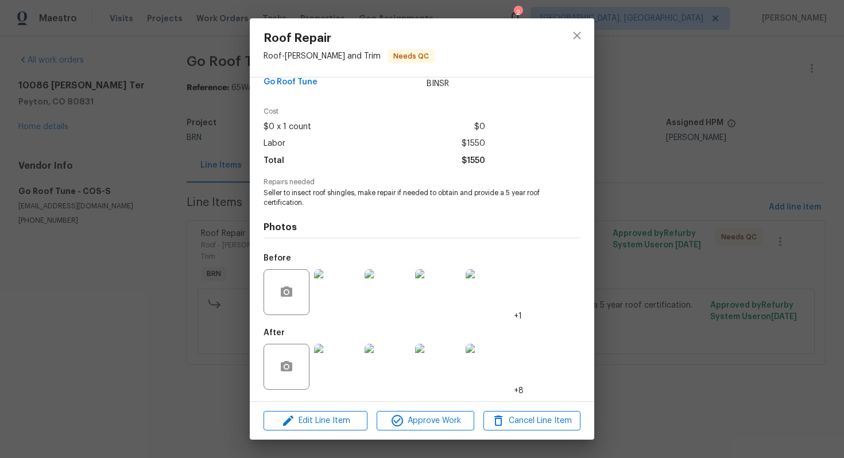
click at [338, 359] on img at bounding box center [337, 367] width 46 height 46
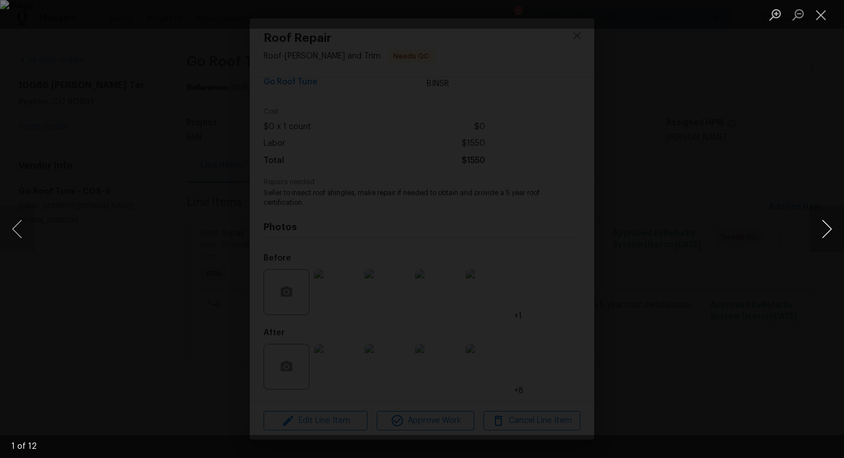
click at [823, 233] on button "Next image" at bounding box center [827, 229] width 34 height 46
click at [824, 234] on button "Next image" at bounding box center [827, 229] width 34 height 46
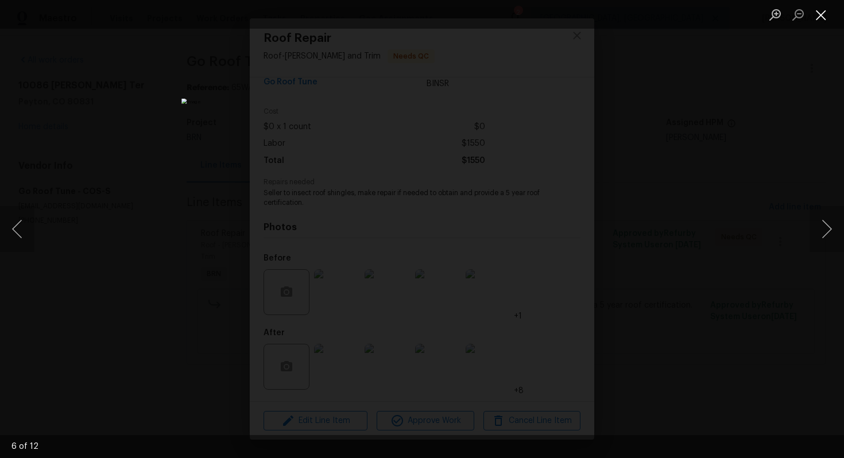
click at [818, 10] on button "Close lightbox" at bounding box center [821, 15] width 23 height 20
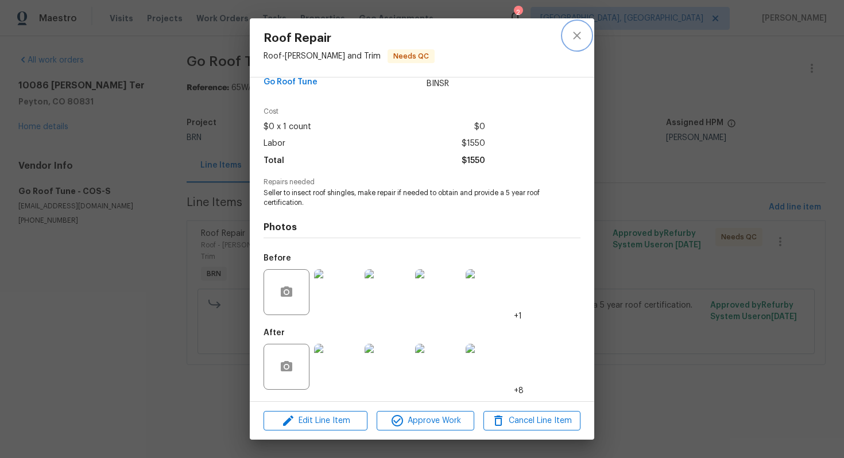
click at [573, 34] on icon "close" at bounding box center [577, 36] width 14 height 14
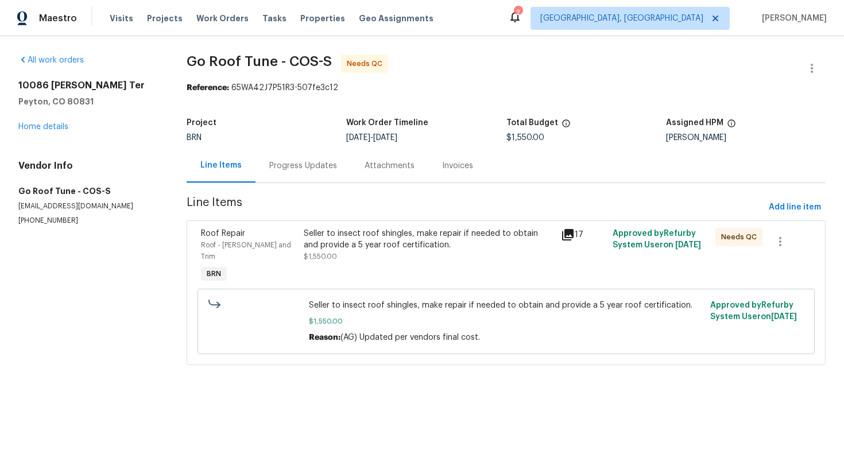
click at [370, 246] on div "Seller to insect roof shingles, make repair if needed to obtain and provide a 5…" at bounding box center [429, 239] width 250 height 23
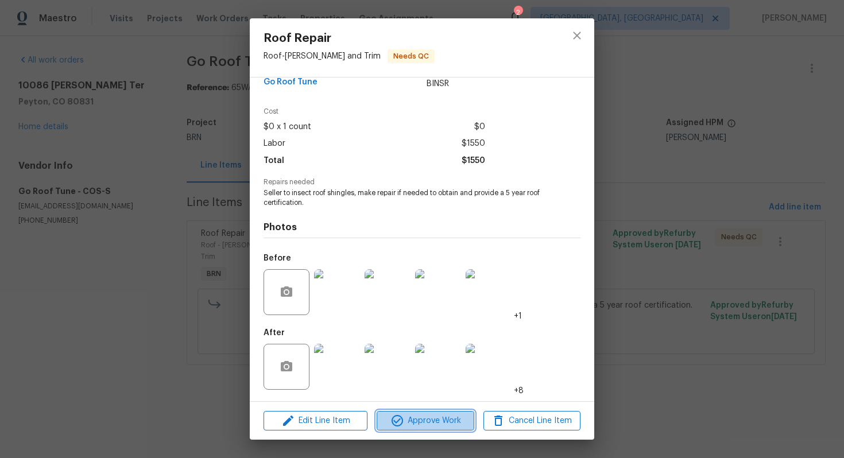
click at [413, 425] on span "Approve Work" at bounding box center [425, 421] width 90 height 14
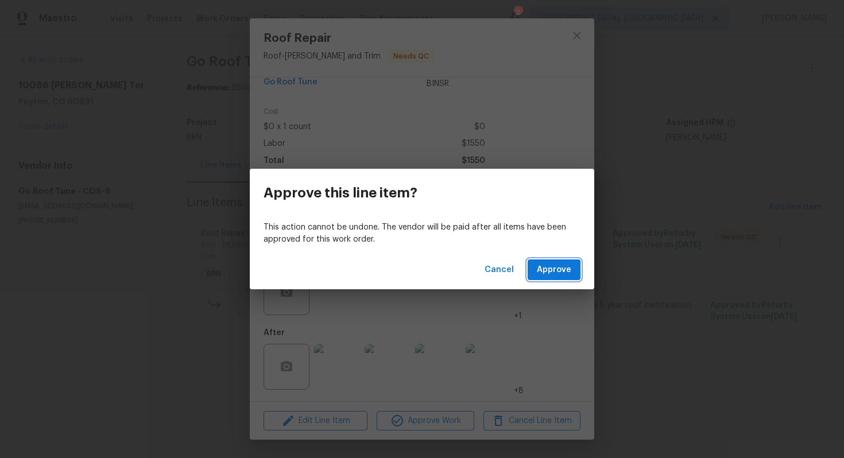
click at [555, 269] on span "Approve" at bounding box center [554, 270] width 34 height 14
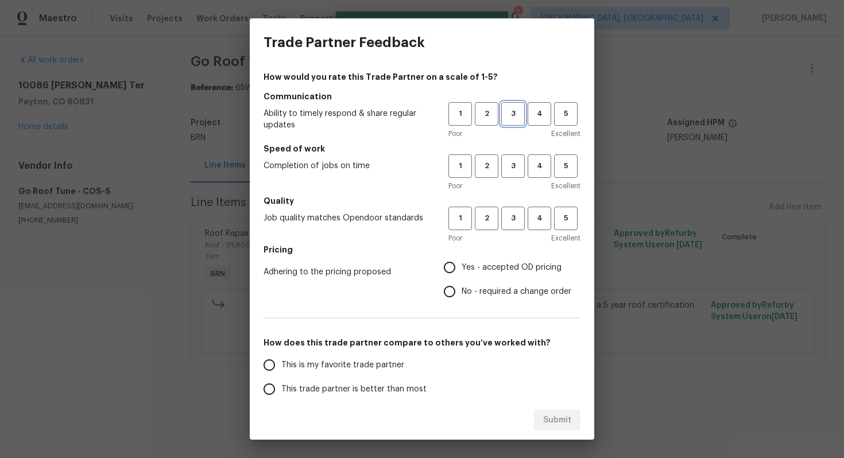
click at [505, 122] on button "3" at bounding box center [513, 114] width 24 height 24
click at [510, 171] on span "3" at bounding box center [512, 166] width 21 height 13
click at [510, 207] on button "3" at bounding box center [513, 219] width 24 height 24
click at [468, 292] on span "No - required a change order" at bounding box center [517, 292] width 110 height 12
click at [462, 292] on input "No - required a change order" at bounding box center [450, 292] width 24 height 24
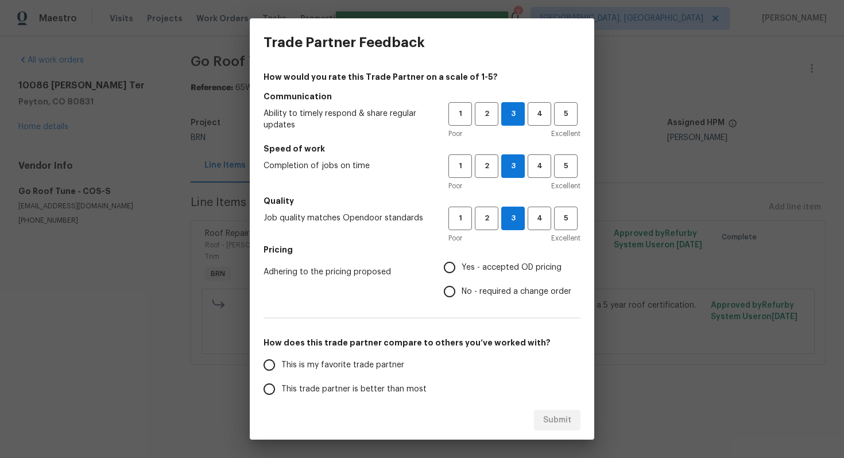
radio input "true"
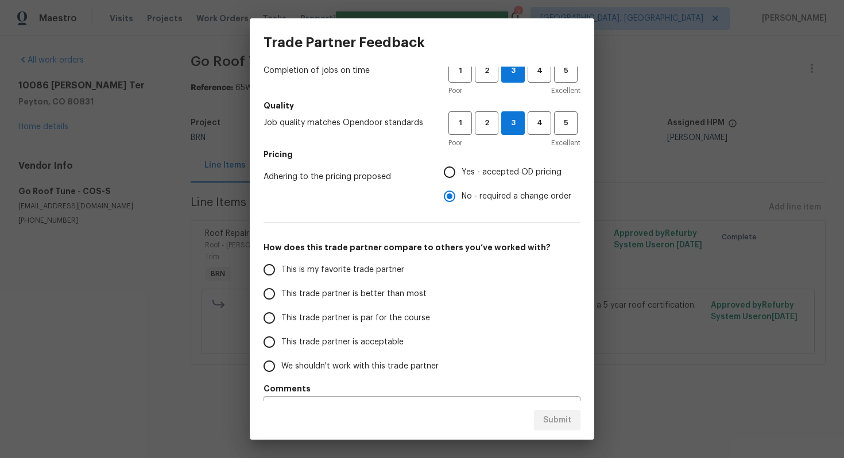
scroll to position [116, 0]
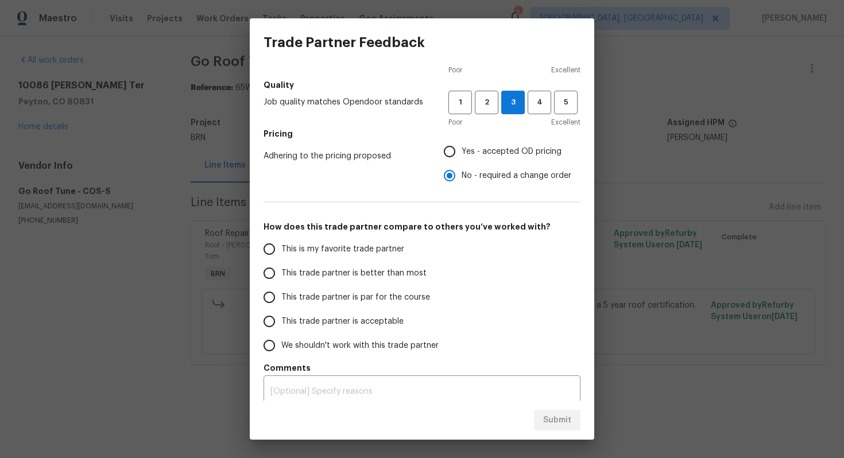
click at [363, 301] on span "This trade partner is par for the course" at bounding box center [355, 298] width 149 height 12
click at [281, 301] on input "This trade partner is par for the course" at bounding box center [269, 297] width 24 height 24
click at [559, 427] on button "Submit" at bounding box center [557, 420] width 47 height 21
radio input "true"
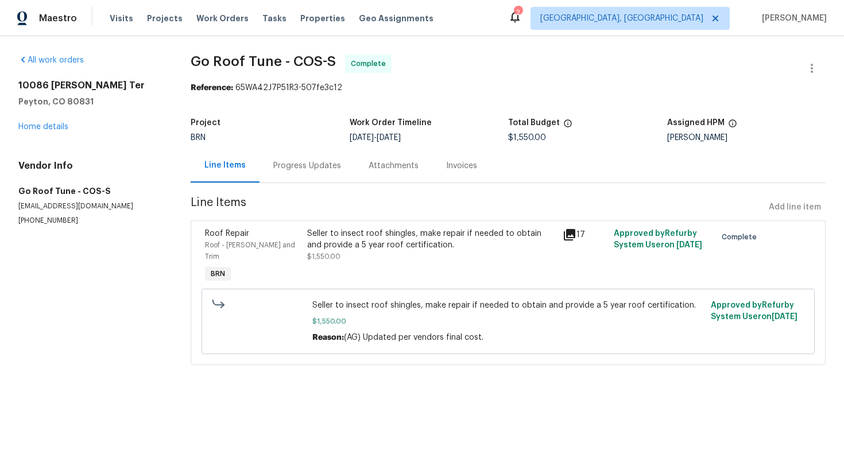
click at [320, 181] on div "Progress Updates" at bounding box center [307, 166] width 95 height 34
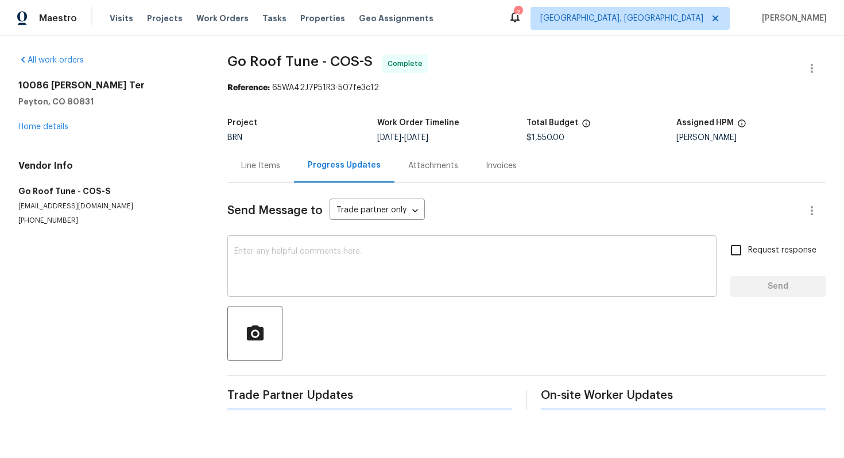
click at [339, 255] on textarea at bounding box center [471, 267] width 475 height 40
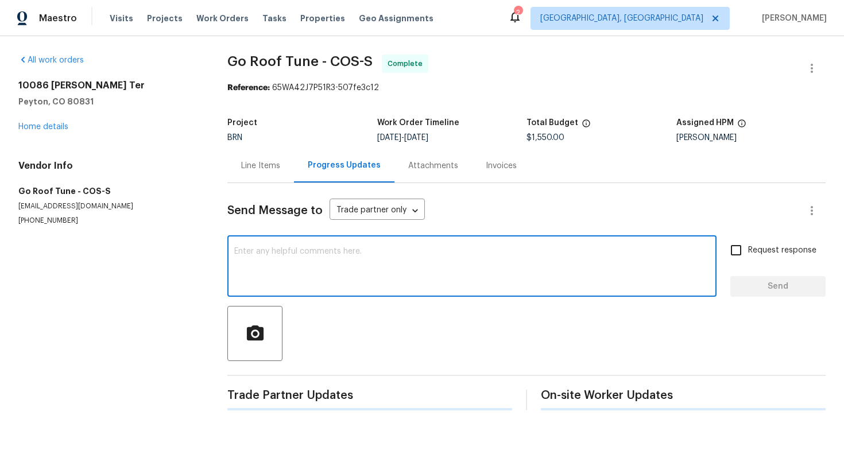
paste textarea "WO is approved. Please upload the invoice under invoice section. Thanks!"
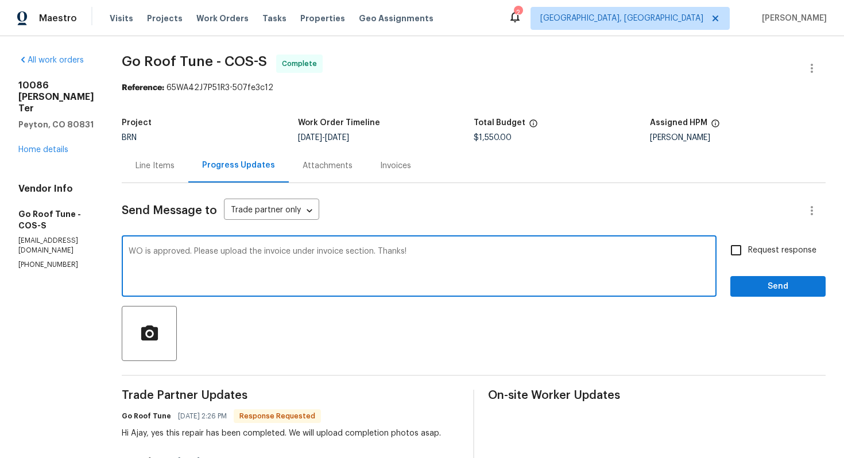
type textarea "WO is approved. Please upload the invoice under invoice section. Thanks!"
click at [737, 253] on input "Request response" at bounding box center [736, 250] width 24 height 24
checkbox input "true"
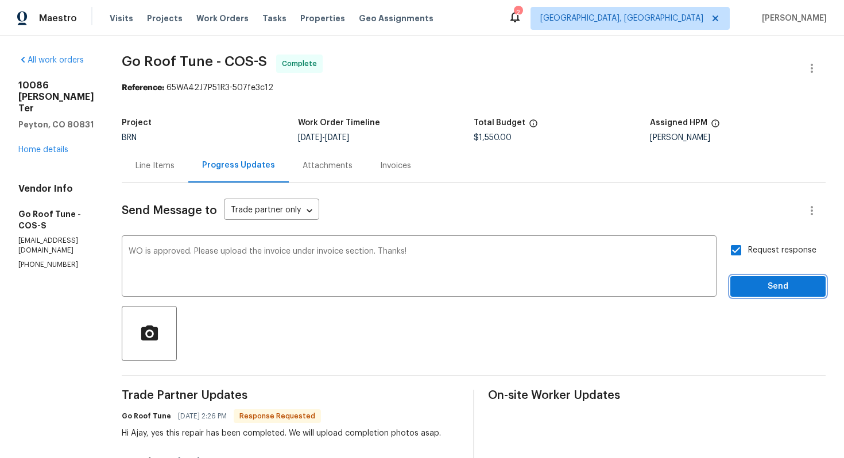
click at [747, 284] on span "Send" at bounding box center [778, 287] width 77 height 14
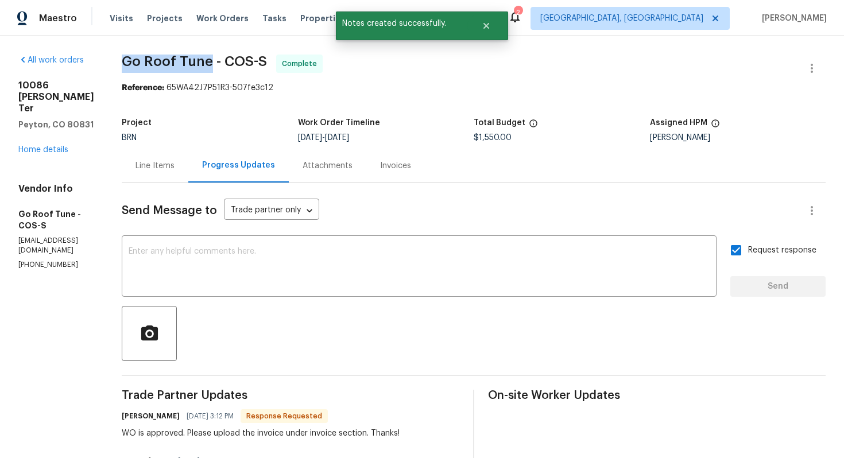
drag, startPoint x: 152, startPoint y: 61, endPoint x: 239, endPoint y: 63, distance: 87.3
copy span "Go Roof Tune"
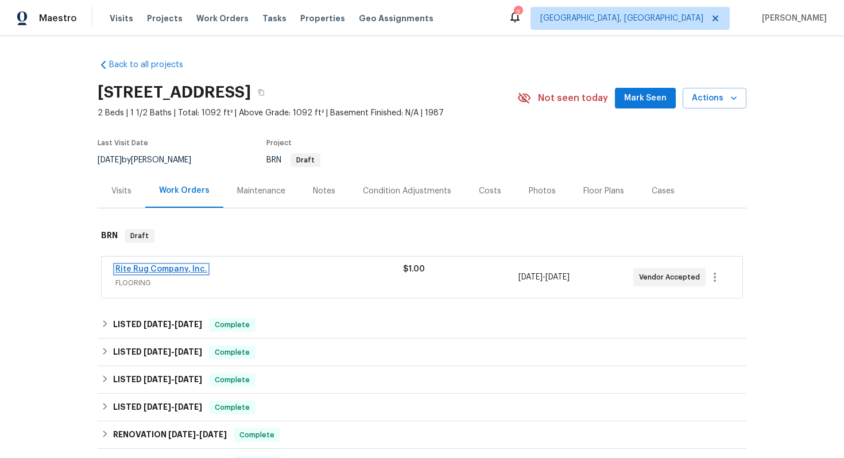
click at [143, 269] on link "Rite Rug Company, Inc." at bounding box center [161, 269] width 92 height 8
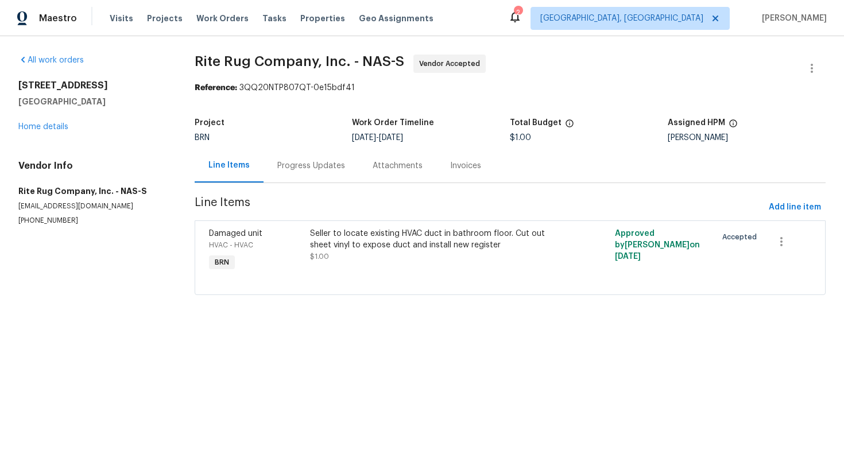
click at [304, 165] on div "Progress Updates" at bounding box center [311, 165] width 68 height 11
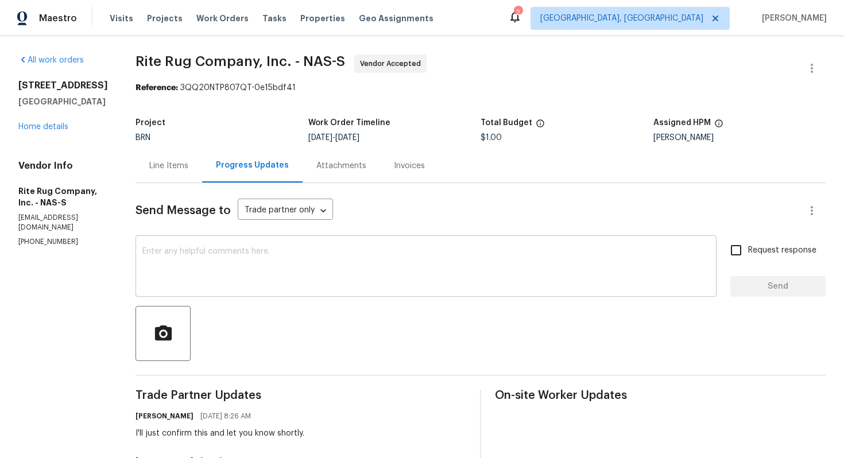
click at [333, 264] on textarea at bounding box center [425, 267] width 567 height 40
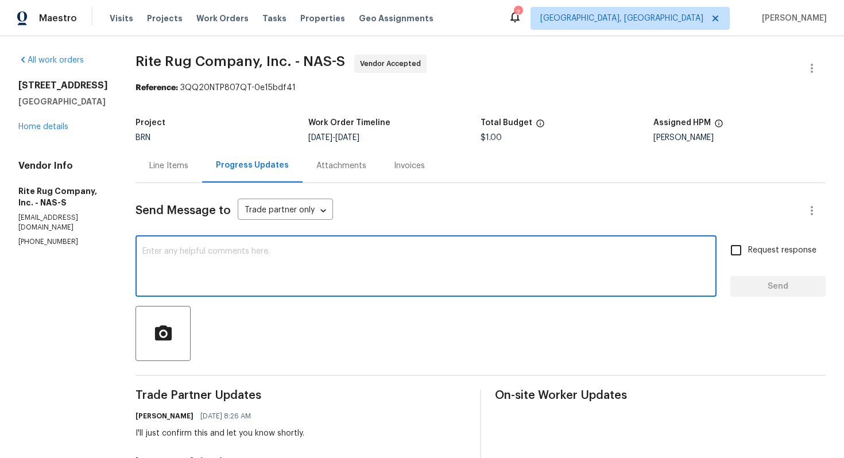
paste textarea "Yes, the sheet vinyl needs cut out to uncover the vent and install register cov…"
type textarea "Yes, the sheet vinyl needs cut out to uncover the vent and install register cov…"
click at [737, 250] on input "Request response" at bounding box center [736, 250] width 24 height 24
checkbox input "true"
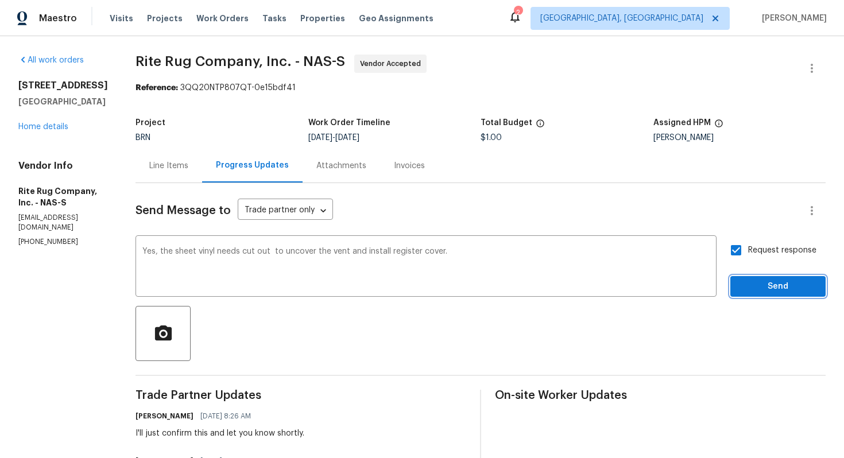
click at [758, 293] on button "Send" at bounding box center [777, 286] width 95 height 21
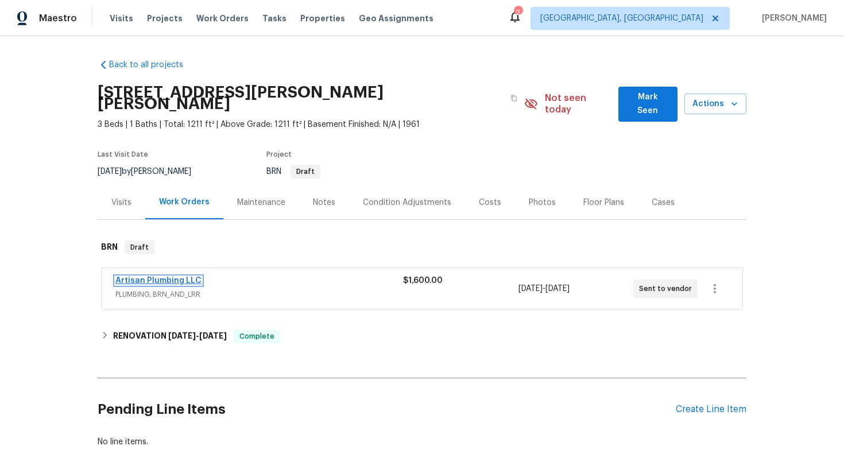
click at [160, 277] on link "Artisan Plumbing LLC" at bounding box center [158, 281] width 86 height 8
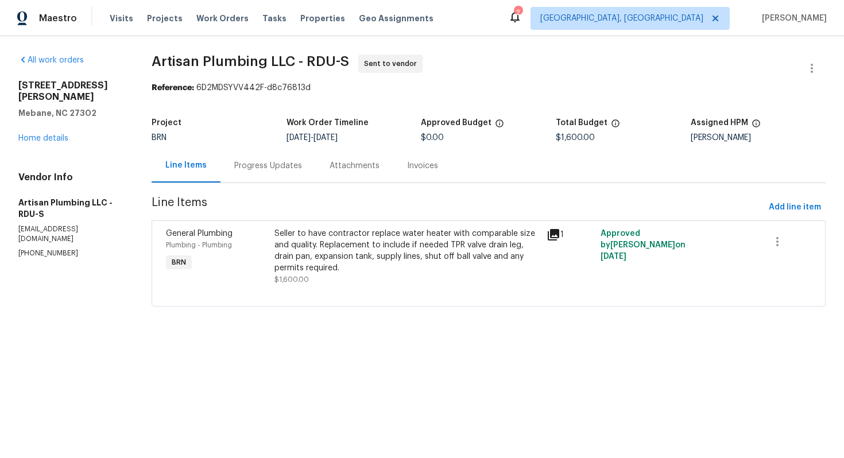
click at [256, 171] on div "Progress Updates" at bounding box center [268, 165] width 68 height 11
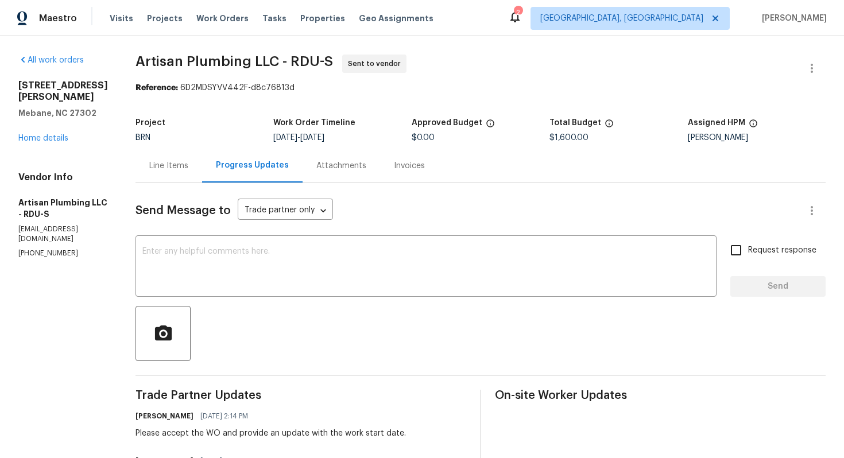
click at [201, 172] on div "Line Items" at bounding box center [169, 166] width 67 height 34
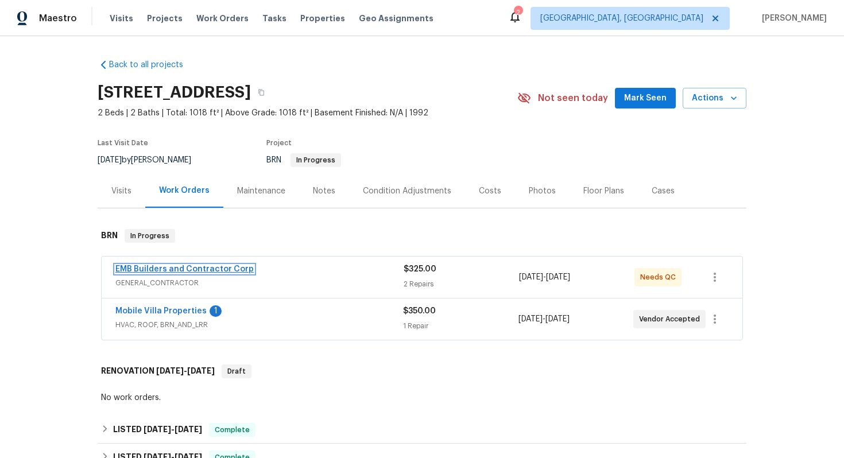
click at [154, 273] on link "EMB Builders and Contractor Corp" at bounding box center [184, 269] width 138 height 8
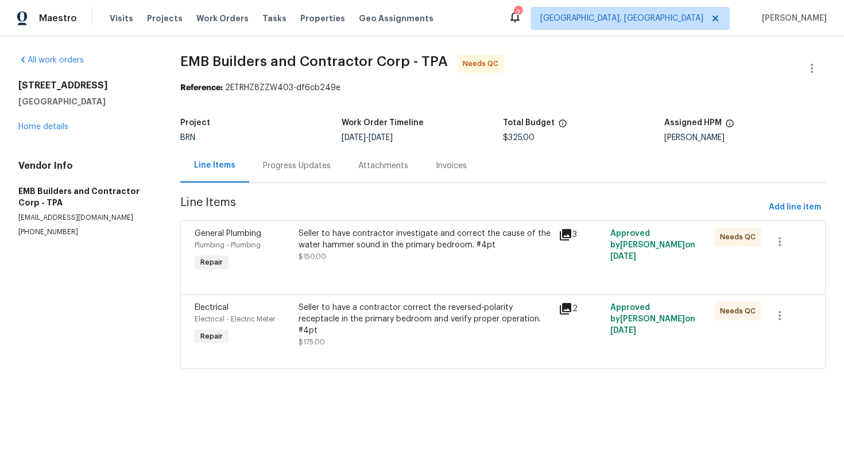
click at [301, 172] on div "Progress Updates" at bounding box center [296, 166] width 95 height 34
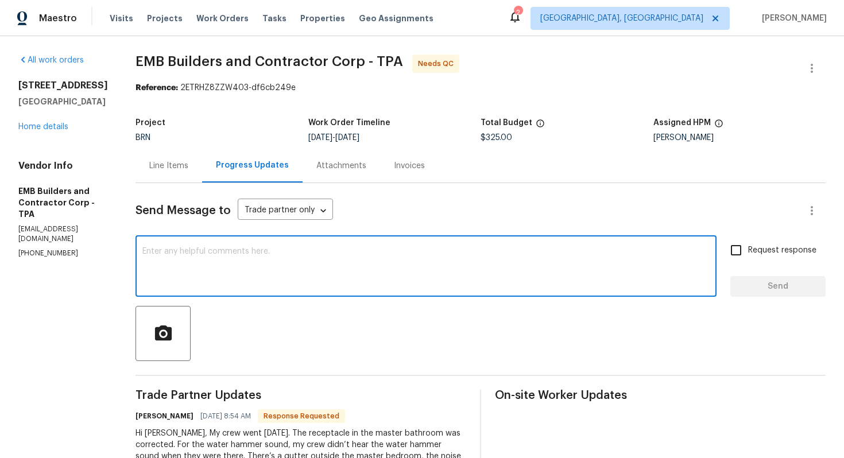
click at [261, 257] on textarea at bounding box center [425, 267] width 567 height 40
type textarea "Got it, I'll check and let you know."
click at [792, 245] on span "Request response" at bounding box center [782, 251] width 68 height 12
click at [748, 245] on input "Request response" at bounding box center [736, 250] width 24 height 24
checkbox input "true"
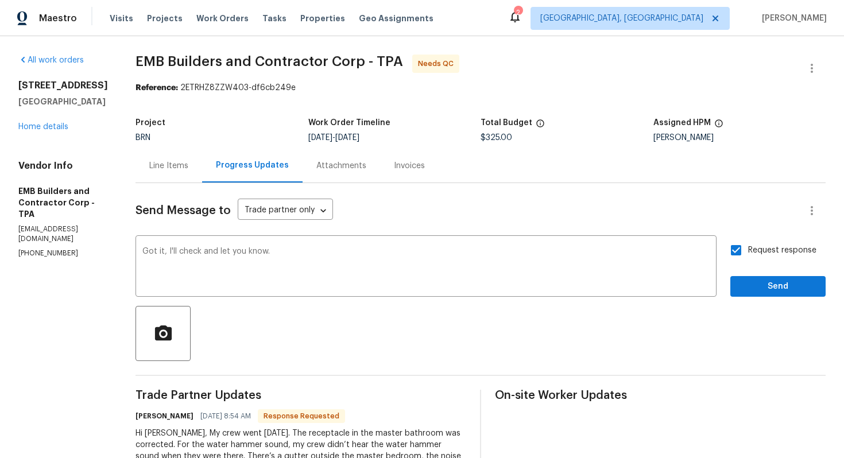
click at [783, 270] on div "Request response Send" at bounding box center [777, 267] width 95 height 59
click at [740, 277] on button "Send" at bounding box center [777, 286] width 95 height 21
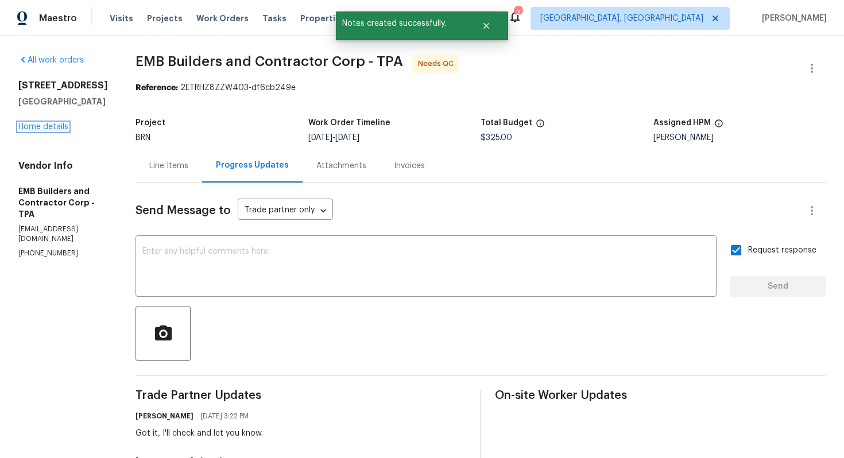
click at [55, 131] on link "Home details" at bounding box center [43, 127] width 50 height 8
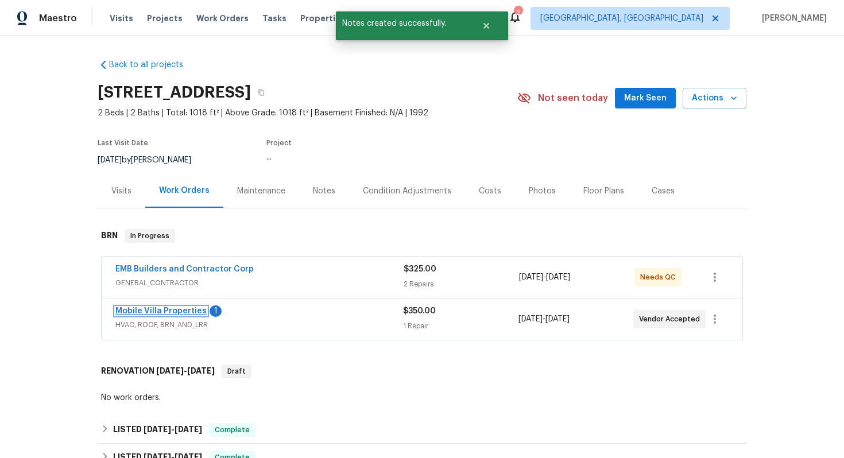
click at [172, 315] on link "Mobile Villa Properties" at bounding box center [160, 311] width 91 height 8
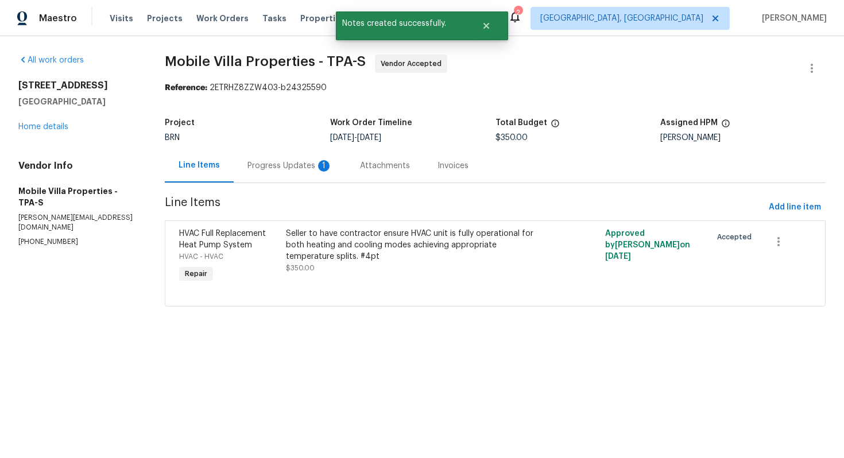
click at [305, 173] on div "Progress Updates 1" at bounding box center [290, 166] width 113 height 34
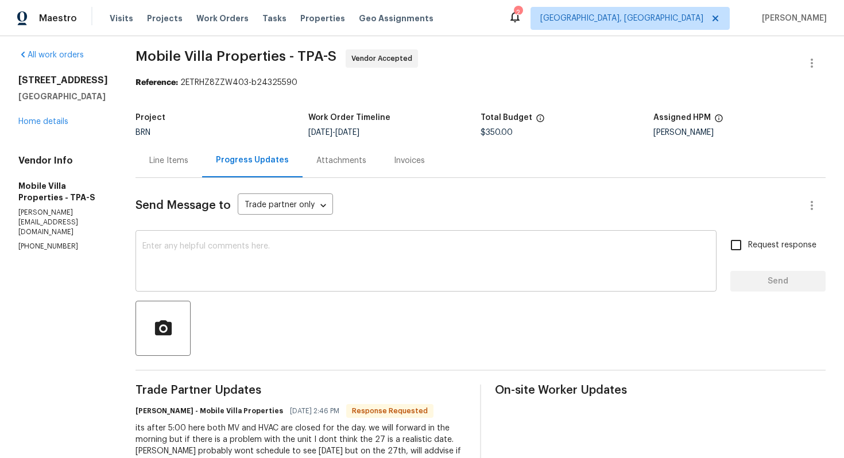
scroll to position [1, 0]
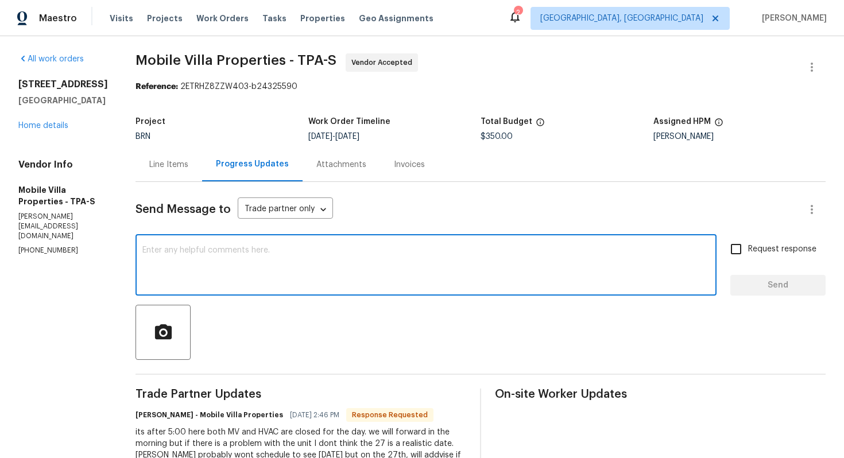
click at [285, 271] on textarea at bounding box center [425, 266] width 567 height 40
type textarea "Got it, please have the work scheduled on 8/27."
click at [744, 247] on input "Request response" at bounding box center [736, 249] width 24 height 24
checkbox input "true"
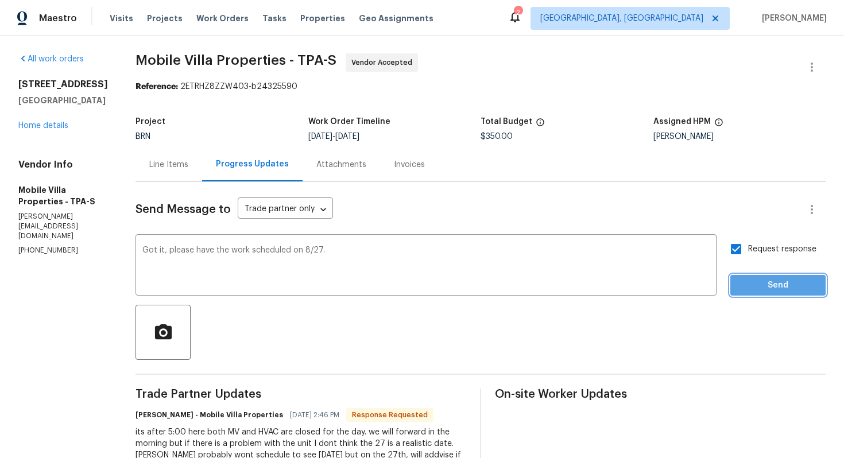
click at [754, 278] on span "Send" at bounding box center [778, 285] width 77 height 14
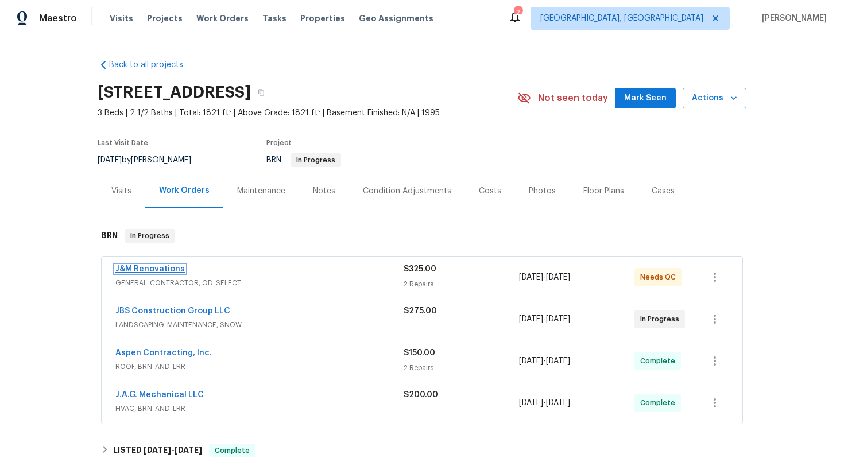
click at [154, 266] on link "J&M Renovations" at bounding box center [149, 269] width 69 height 8
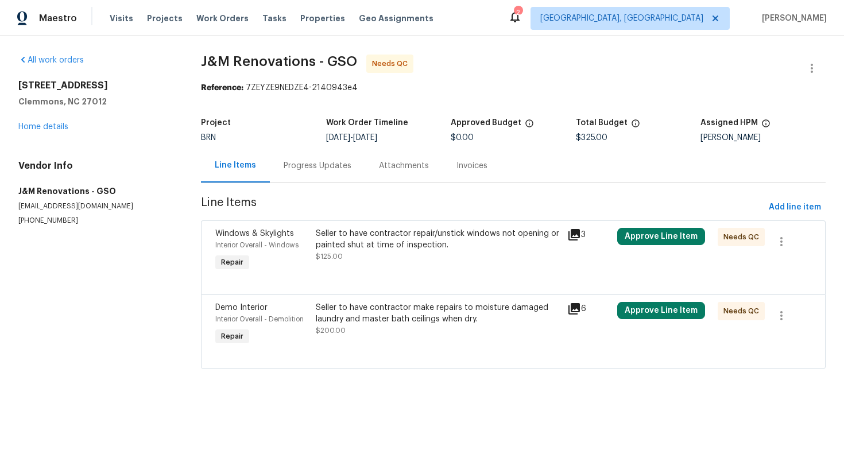
click at [298, 168] on div "Progress Updates" at bounding box center [318, 165] width 68 height 11
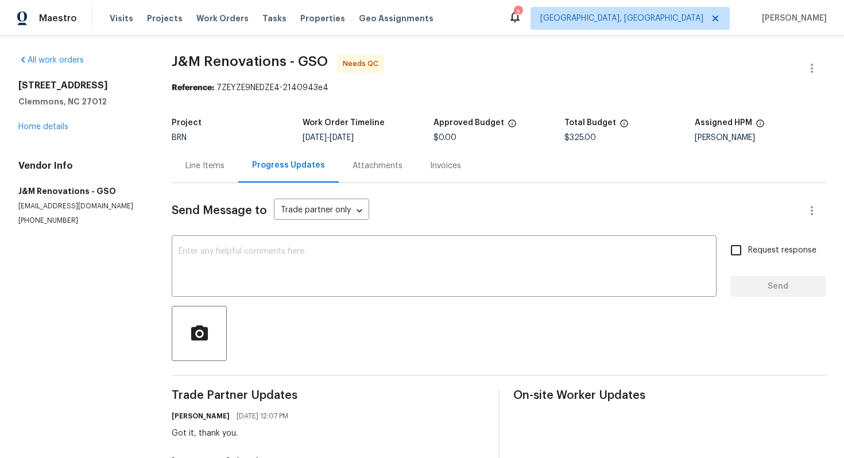
click at [201, 171] on div "Line Items" at bounding box center [204, 165] width 39 height 11
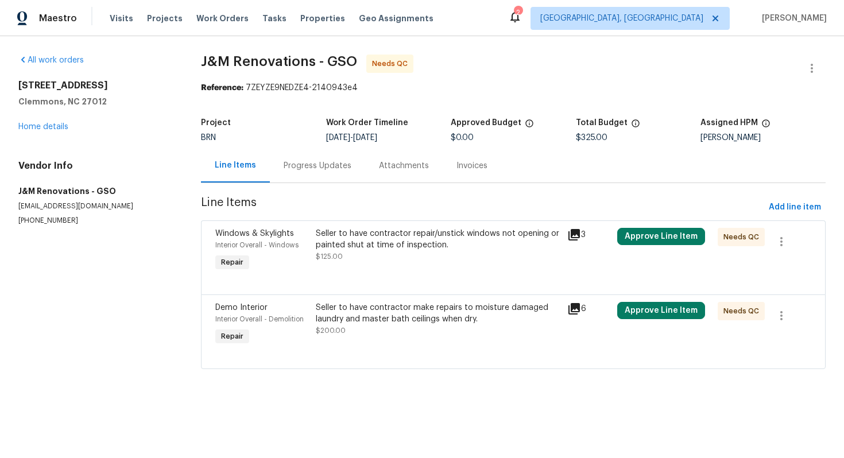
click at [373, 243] on div "Seller to have contractor repair/unstick windows not opening or painted shut at…" at bounding box center [438, 239] width 244 height 23
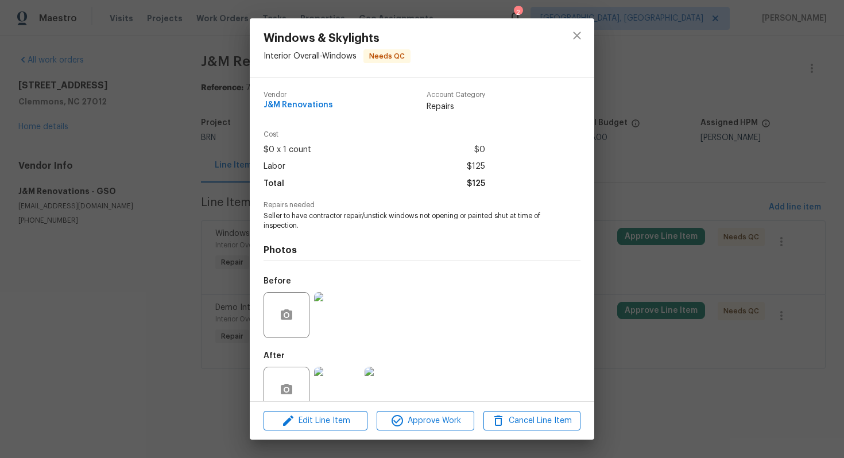
scroll to position [23, 0]
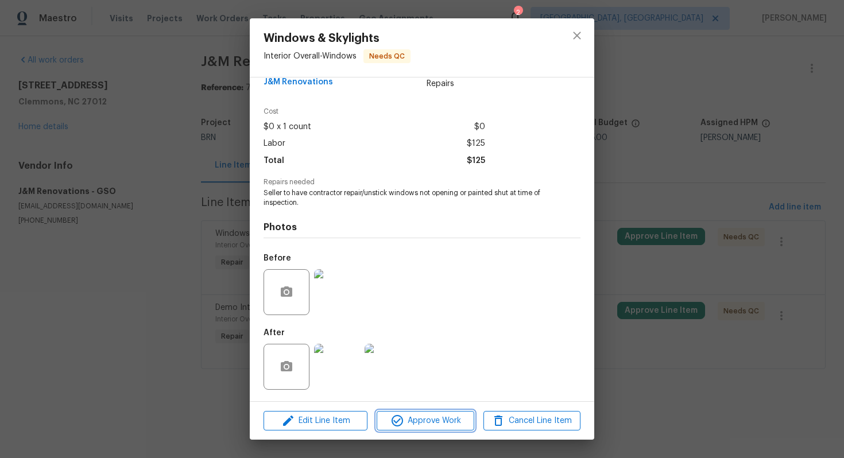
click at [416, 429] on button "Approve Work" at bounding box center [425, 421] width 97 height 20
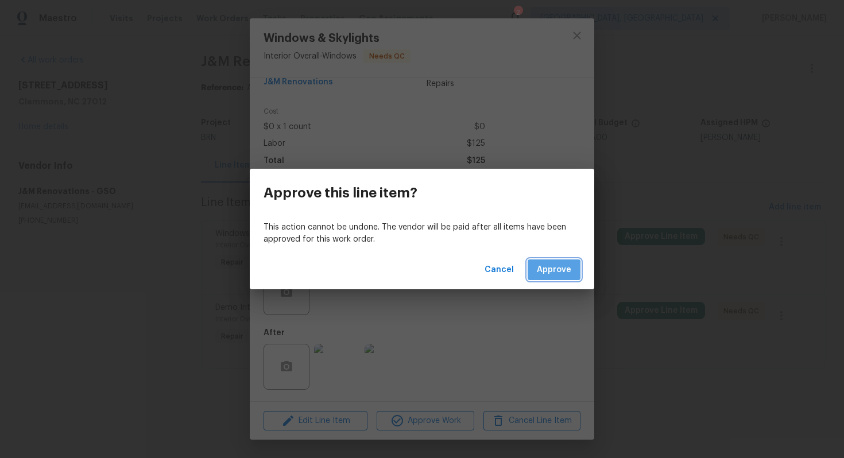
click at [539, 274] on span "Approve" at bounding box center [554, 270] width 34 height 14
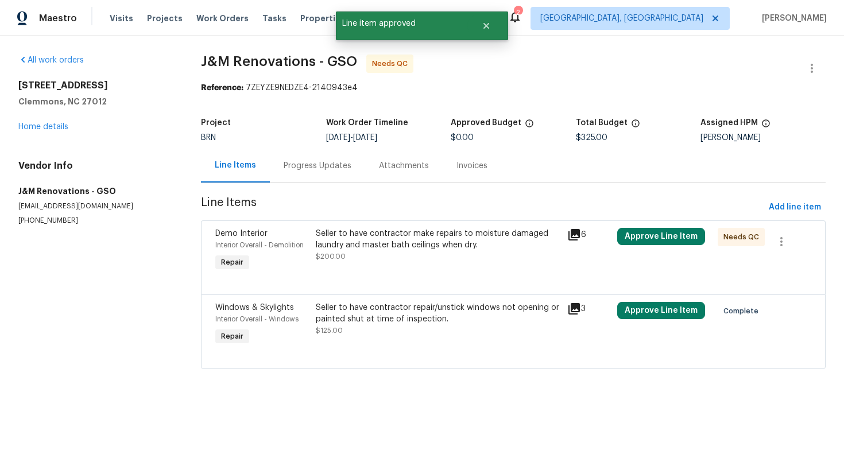
click at [388, 268] on div "Seller to have contractor make repairs to moisture damaged laundry and master b…" at bounding box center [437, 250] width 251 height 53
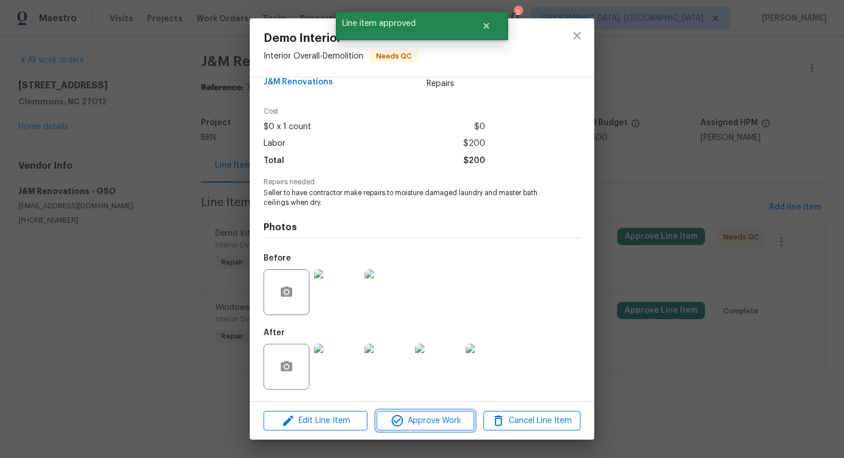
click at [405, 427] on span "Approve Work" at bounding box center [425, 421] width 90 height 14
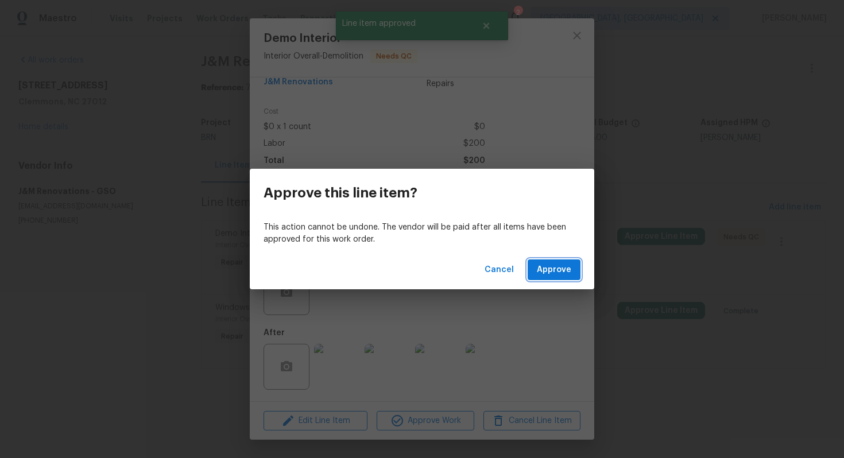
click at [541, 271] on span "Approve" at bounding box center [554, 270] width 34 height 14
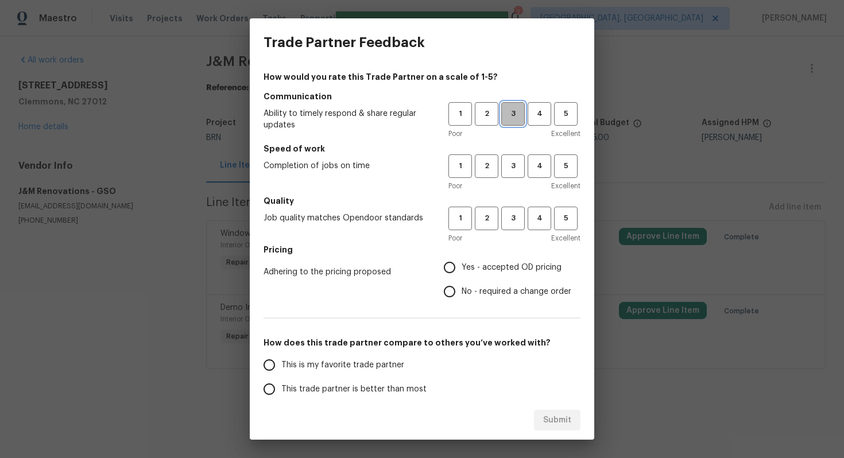
click at [514, 110] on span "3" at bounding box center [512, 113] width 21 height 13
click at [512, 177] on button "3" at bounding box center [513, 166] width 24 height 24
click at [512, 224] on span "3" at bounding box center [512, 218] width 21 height 13
click at [464, 266] on span "Yes - accepted OD pricing" at bounding box center [512, 268] width 100 height 12
click at [462, 266] on input "Yes - accepted OD pricing" at bounding box center [450, 268] width 24 height 24
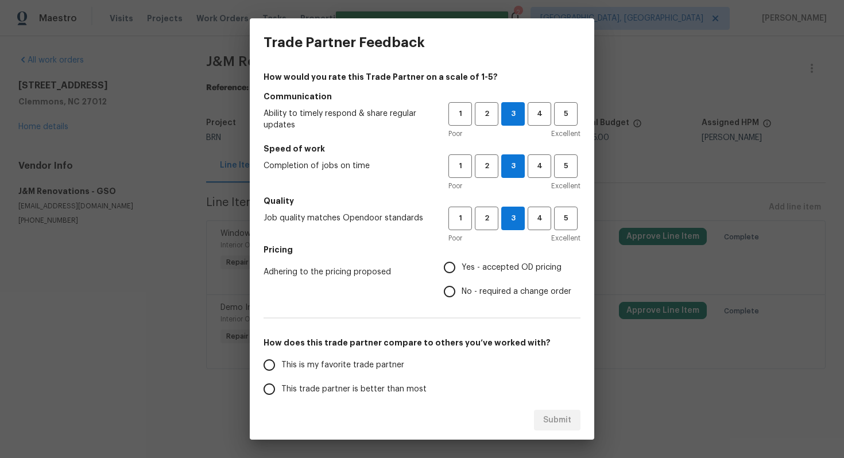
radio input "true"
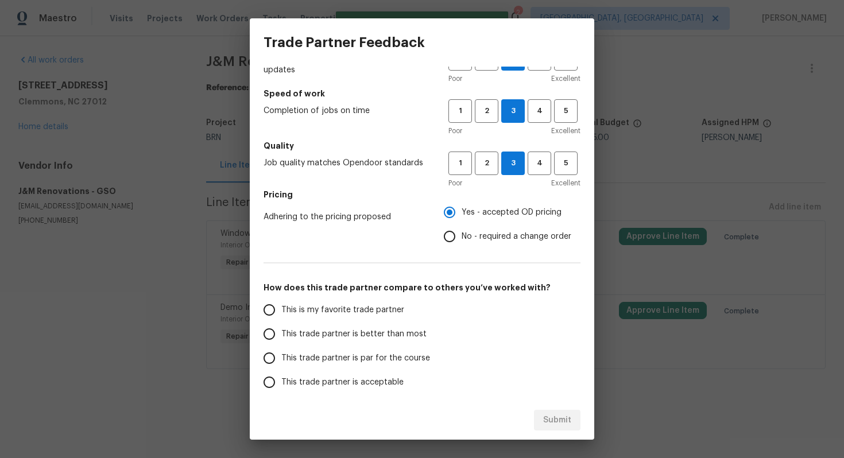
scroll to position [64, 0]
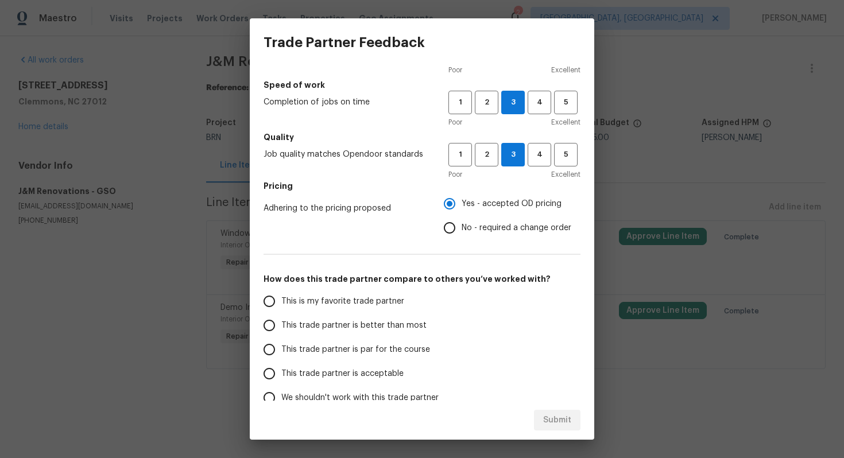
click at [343, 354] on span "This trade partner is par for the course" at bounding box center [355, 350] width 149 height 12
click at [281, 354] on input "This trade partner is par for the course" at bounding box center [269, 350] width 24 height 24
click at [544, 419] on span "Submit" at bounding box center [557, 420] width 28 height 14
radio input "true"
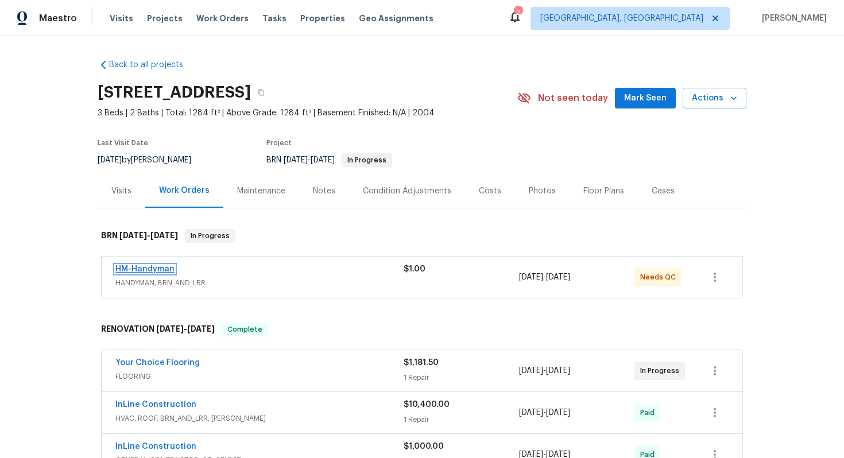
click at [160, 270] on link "HM-Handyman" at bounding box center [144, 269] width 59 height 8
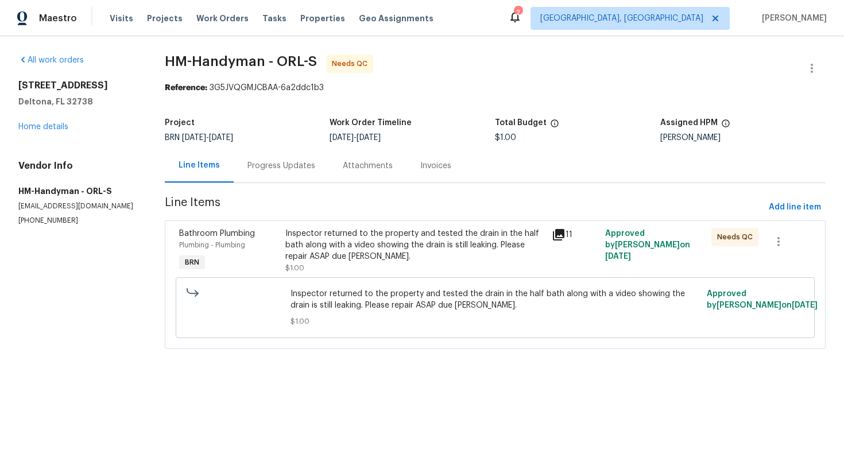
click at [299, 173] on div "Progress Updates" at bounding box center [281, 166] width 95 height 34
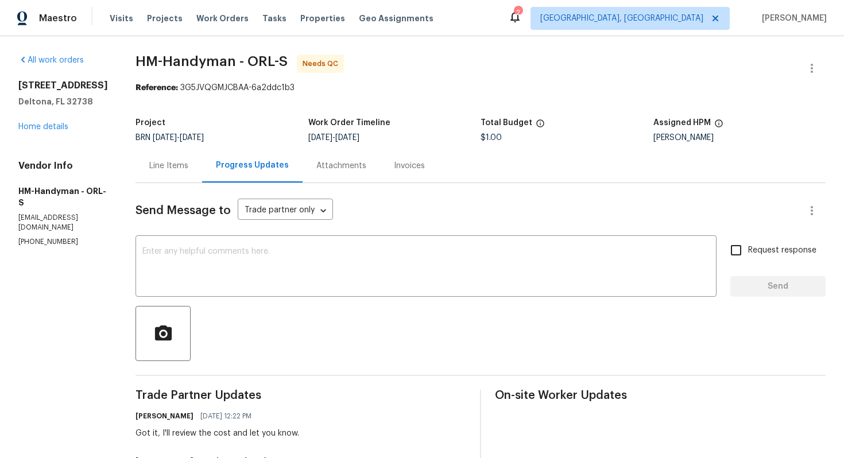
click at [202, 166] on div "Line Items" at bounding box center [169, 166] width 67 height 34
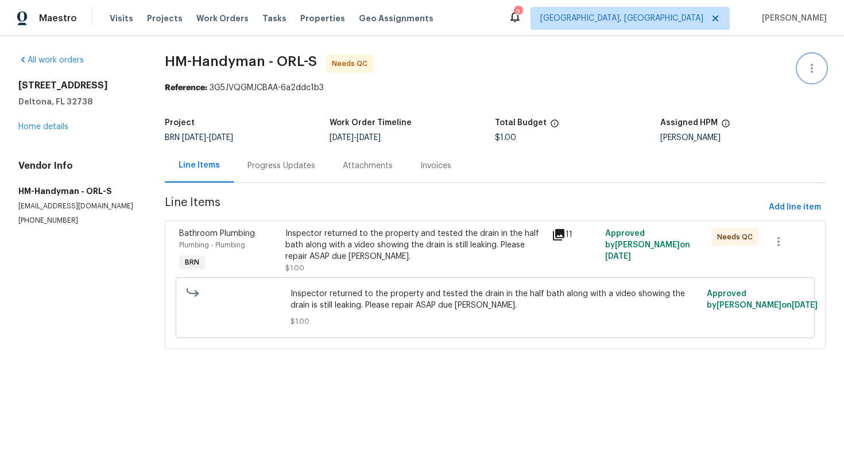
click at [800, 67] on button "button" at bounding box center [812, 69] width 28 height 28
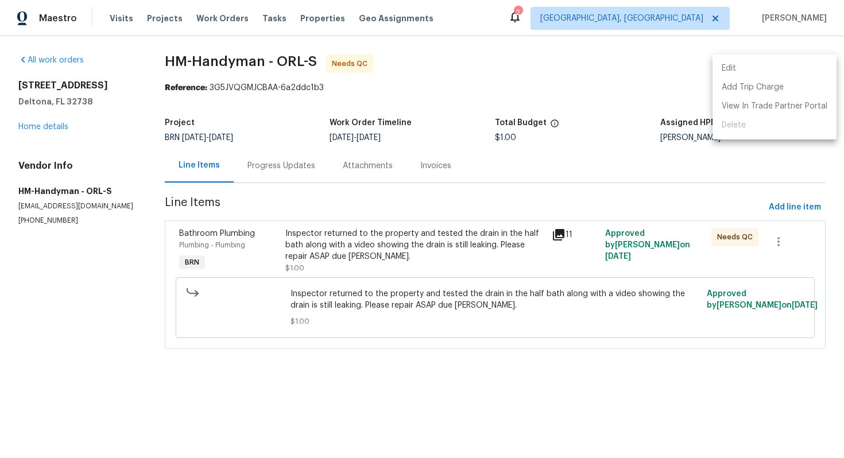
click at [801, 68] on li "Edit" at bounding box center [775, 68] width 124 height 19
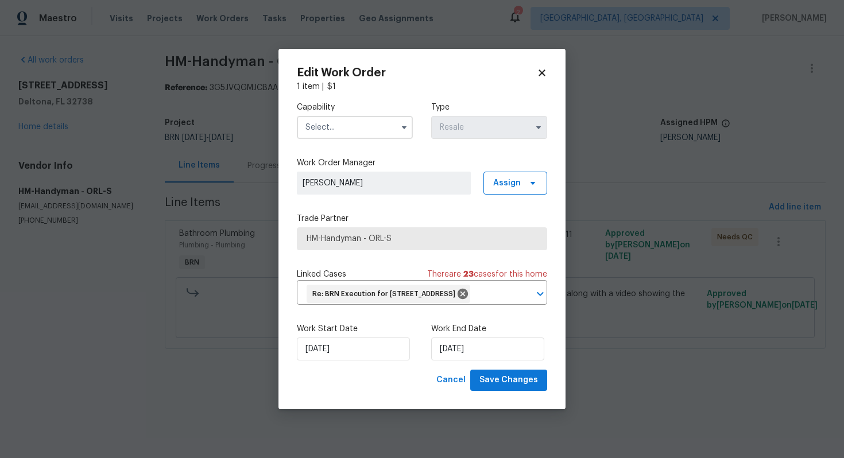
click at [535, 81] on div "1 item | $ 1" at bounding box center [422, 86] width 250 height 11
click at [539, 70] on icon at bounding box center [542, 73] width 6 height 6
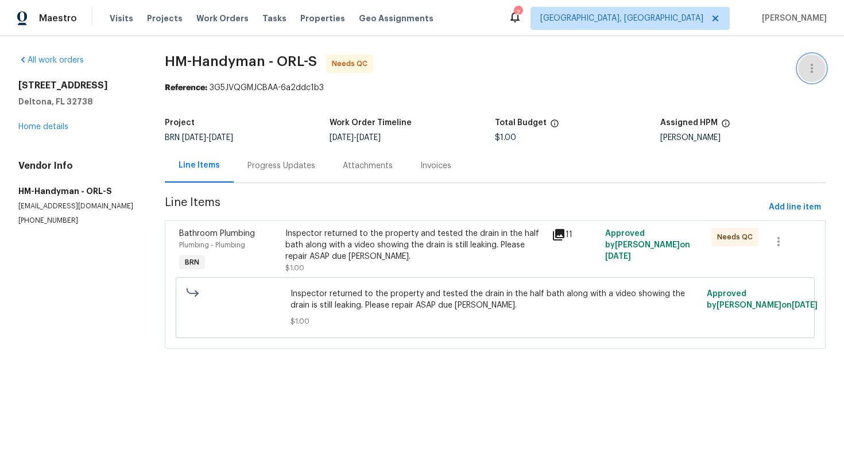
click at [807, 72] on icon "button" at bounding box center [812, 68] width 14 height 14
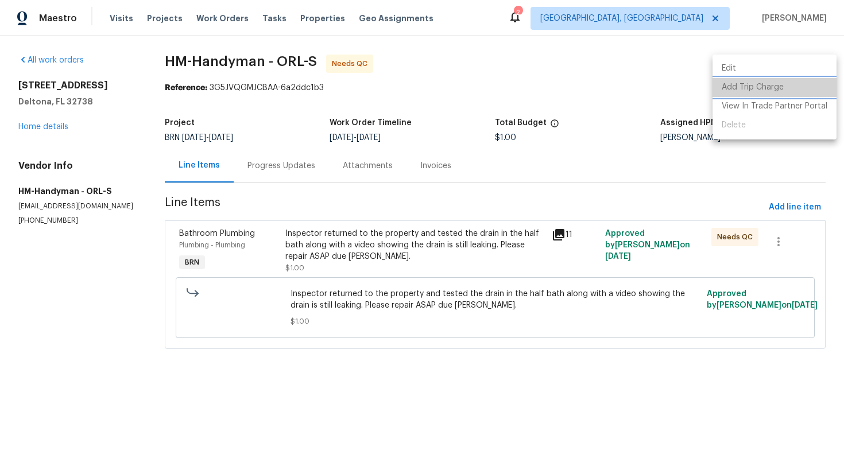
click at [791, 92] on li "Add Trip Charge" at bounding box center [775, 87] width 124 height 19
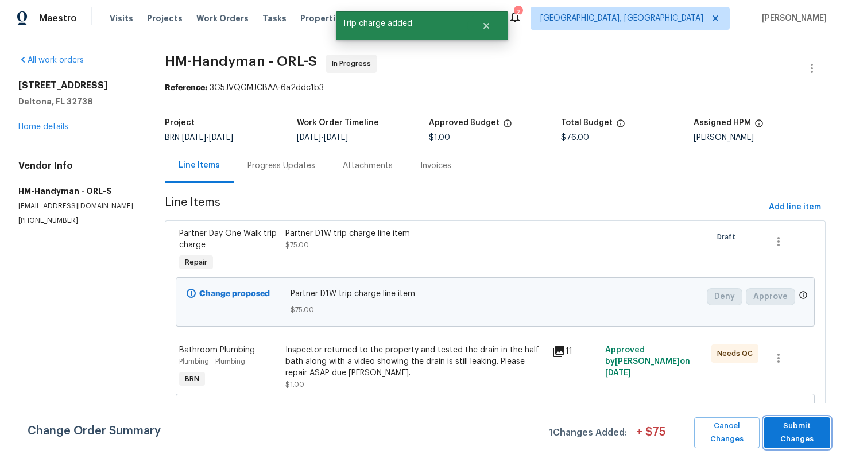
click at [778, 428] on span "Submit Changes" at bounding box center [797, 433] width 55 height 26
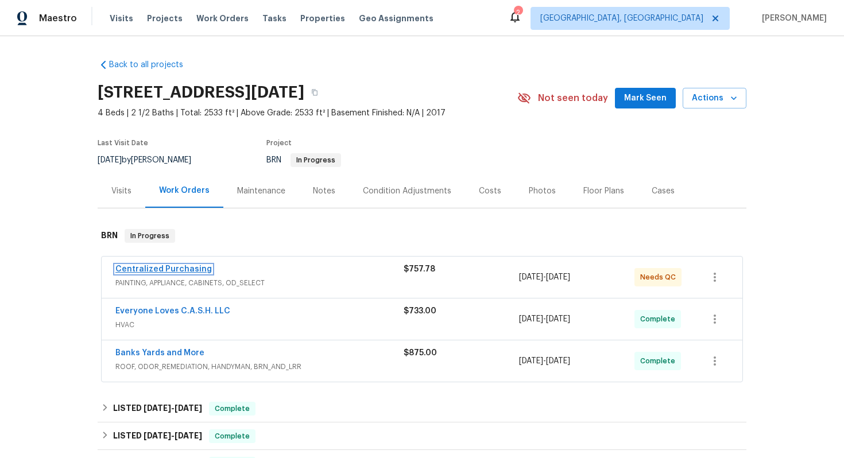
click at [185, 269] on link "Centralized Purchasing" at bounding box center [163, 269] width 96 height 8
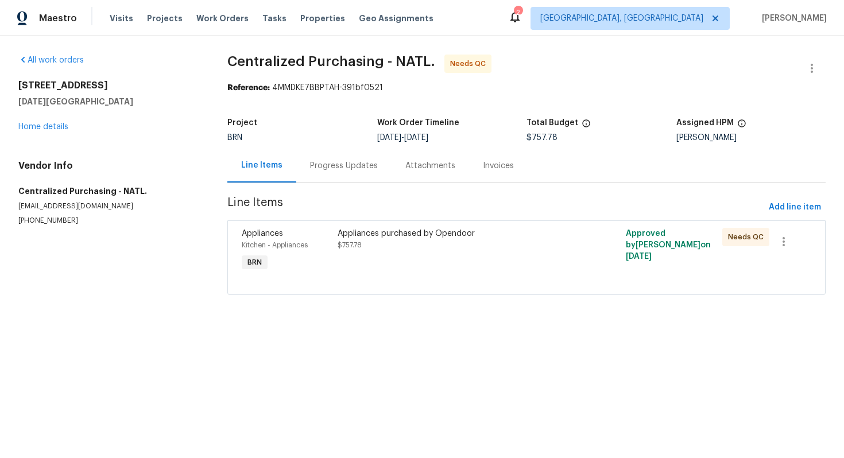
click at [331, 177] on div "Progress Updates" at bounding box center [343, 166] width 95 height 34
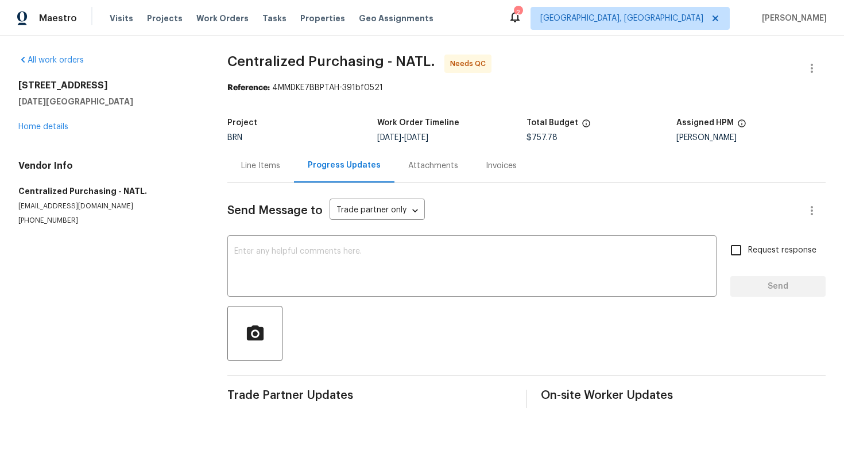
click at [262, 176] on div "Line Items" at bounding box center [260, 166] width 67 height 34
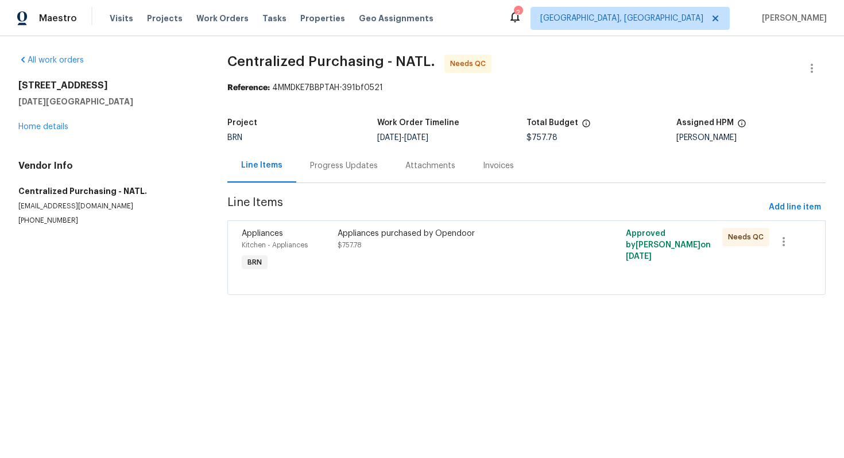
click at [396, 253] on div "Appliances purchased by Opendoor $757.78" at bounding box center [454, 250] width 240 height 53
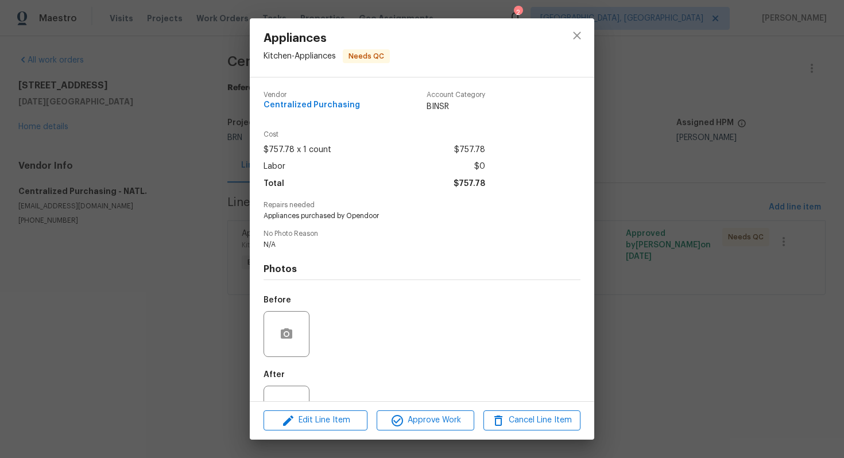
scroll to position [42, 0]
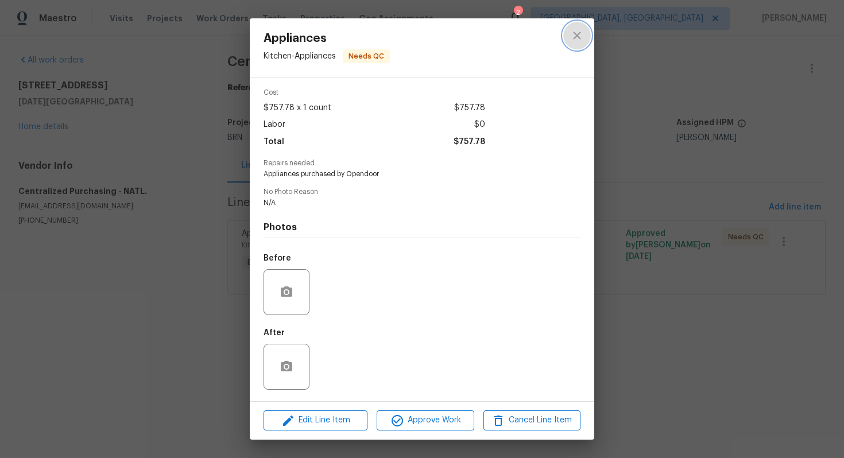
click at [574, 42] on icon "close" at bounding box center [577, 36] width 14 height 14
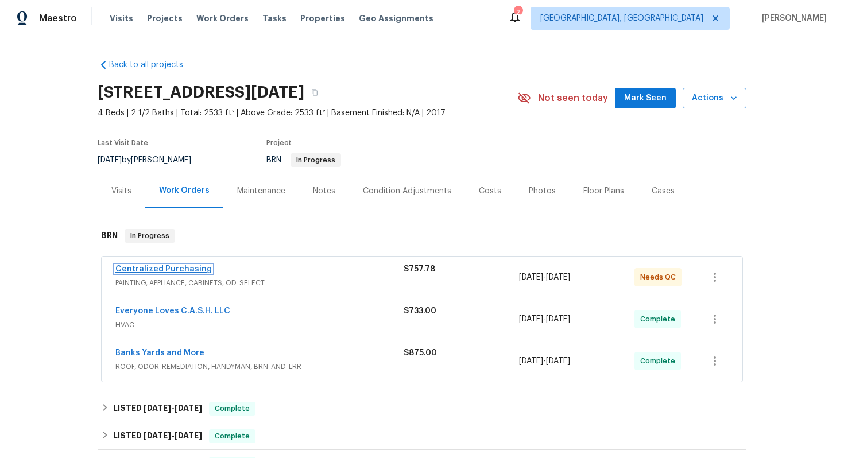
click at [202, 269] on link "Centralized Purchasing" at bounding box center [163, 269] width 96 height 8
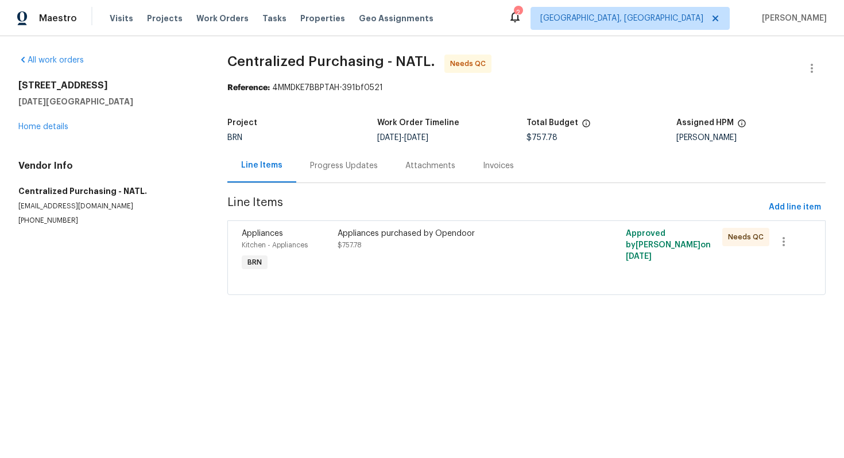
click at [300, 162] on div "Progress Updates" at bounding box center [343, 166] width 95 height 34
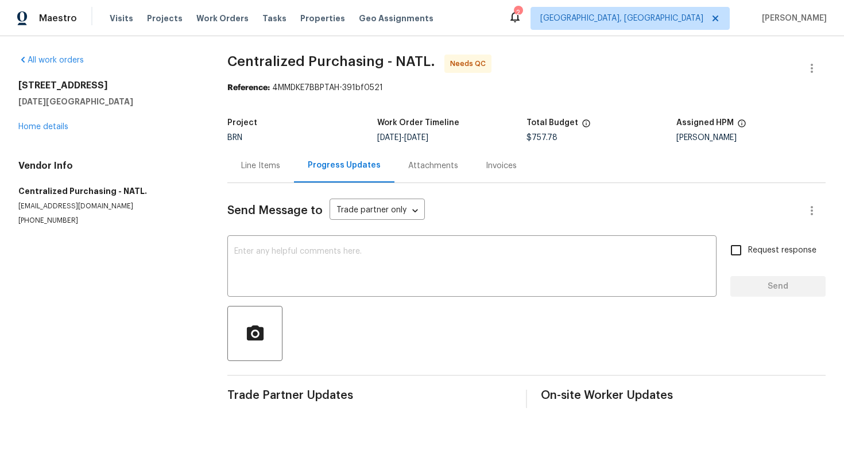
click at [253, 167] on div "Line Items" at bounding box center [260, 165] width 39 height 11
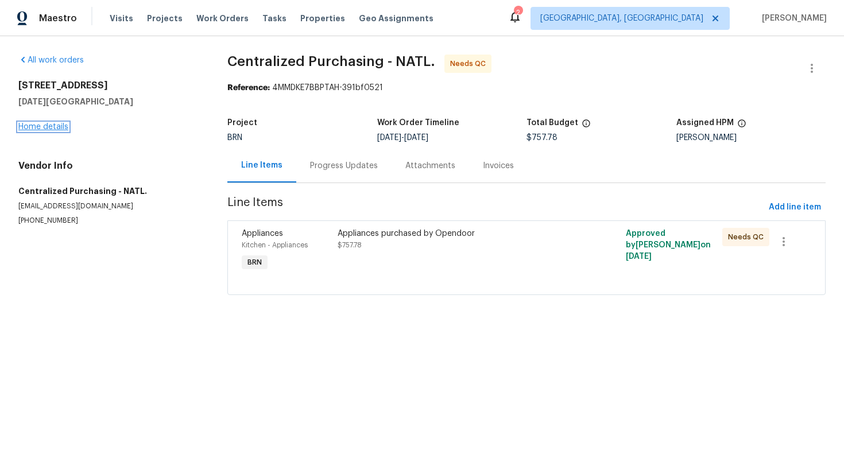
click at [50, 130] on link "Home details" at bounding box center [43, 127] width 50 height 8
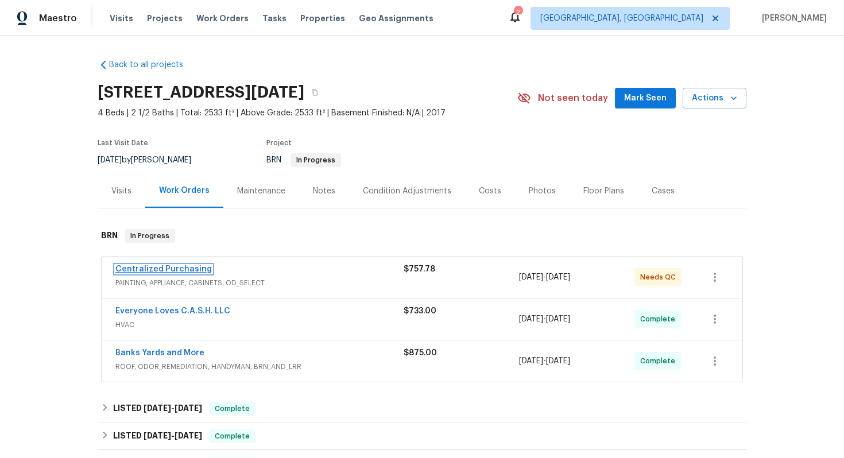
click at [172, 270] on link "Centralized Purchasing" at bounding box center [163, 269] width 96 height 8
